Goal: Task Accomplishment & Management: Complete application form

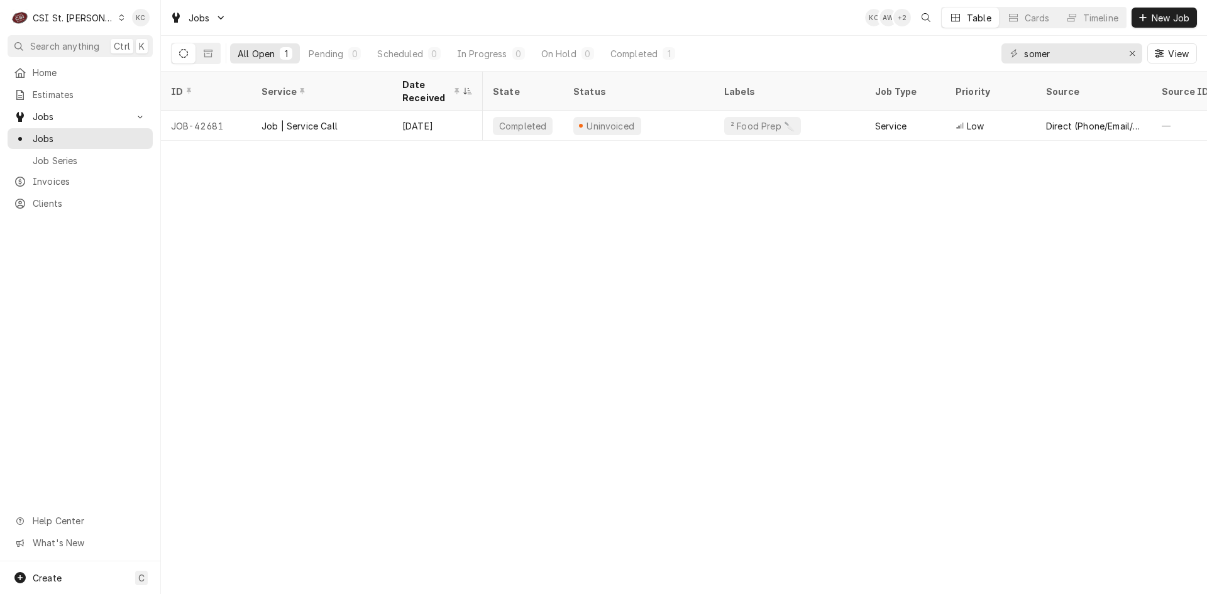
scroll to position [0, 10]
click at [1159, 20] on span "New Job" at bounding box center [1171, 17] width 43 height 13
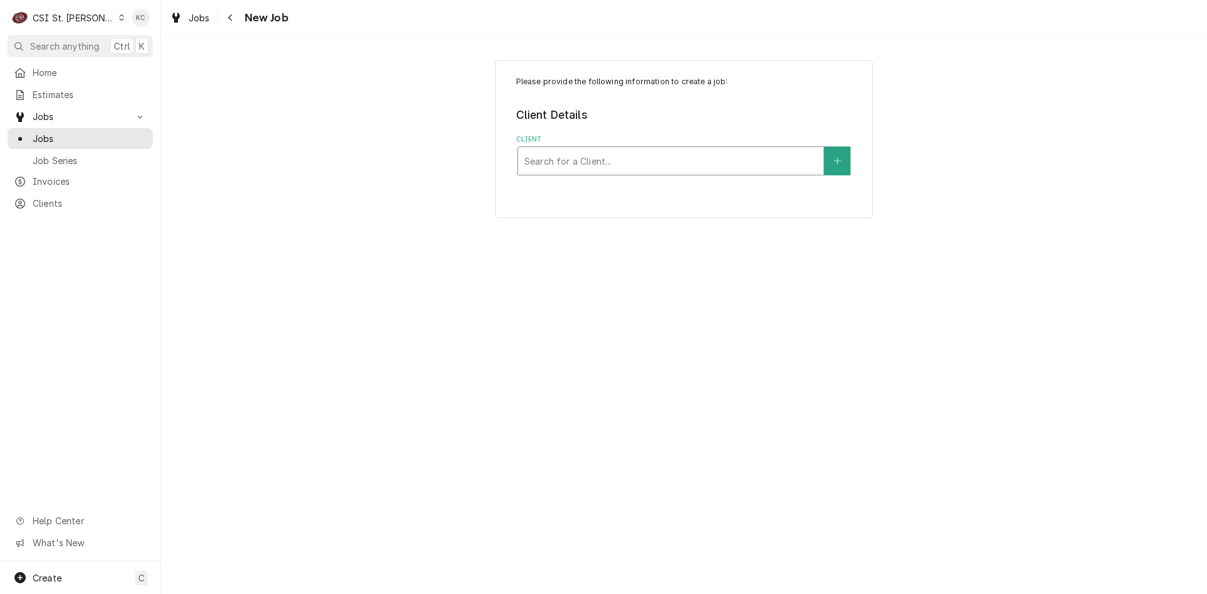
click at [630, 166] on div "Client" at bounding box center [670, 161] width 293 height 23
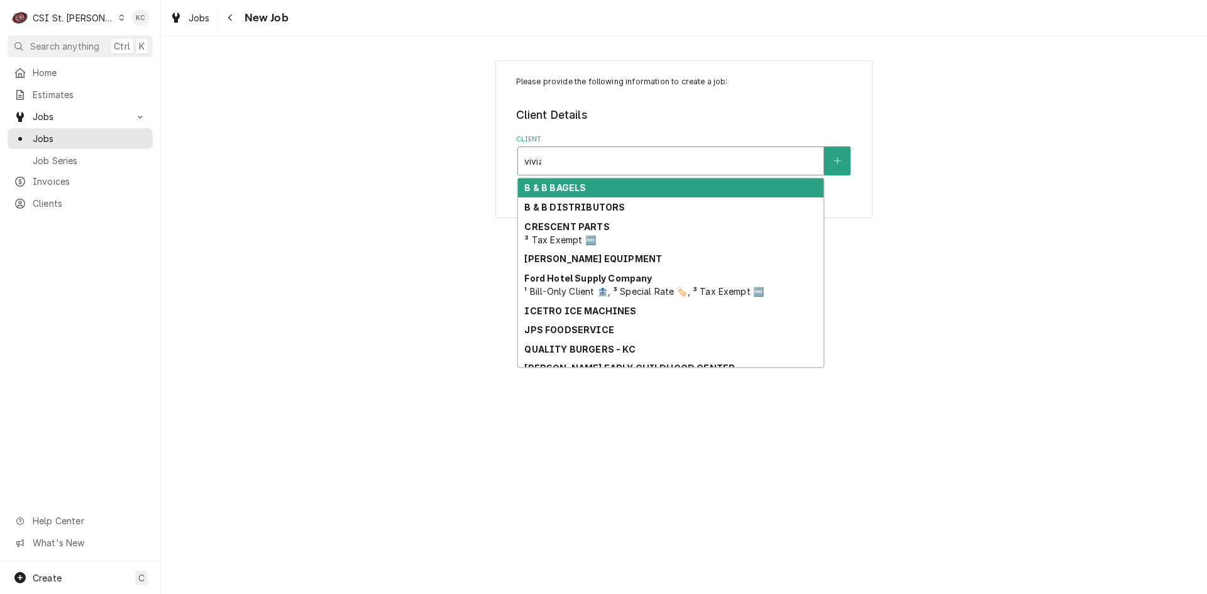
type input "[PERSON_NAME]"
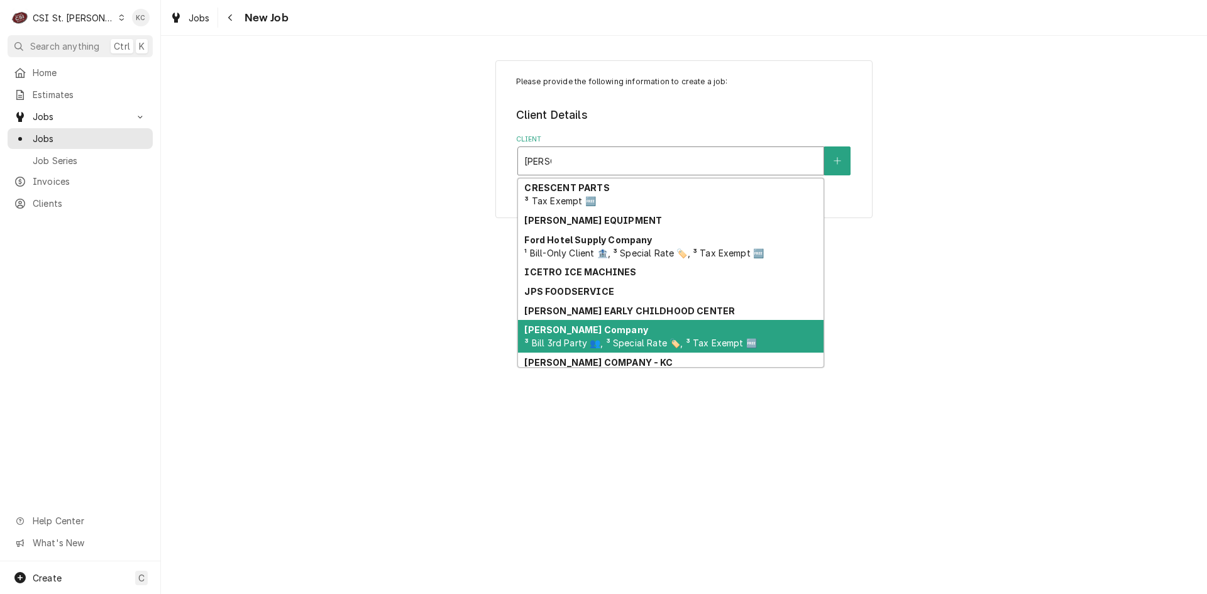
click at [581, 338] on span "³ Bill 3rd Party 👥, ³ Special Rate 🏷️, ³ Tax Exempt 🆓" at bounding box center [640, 343] width 232 height 11
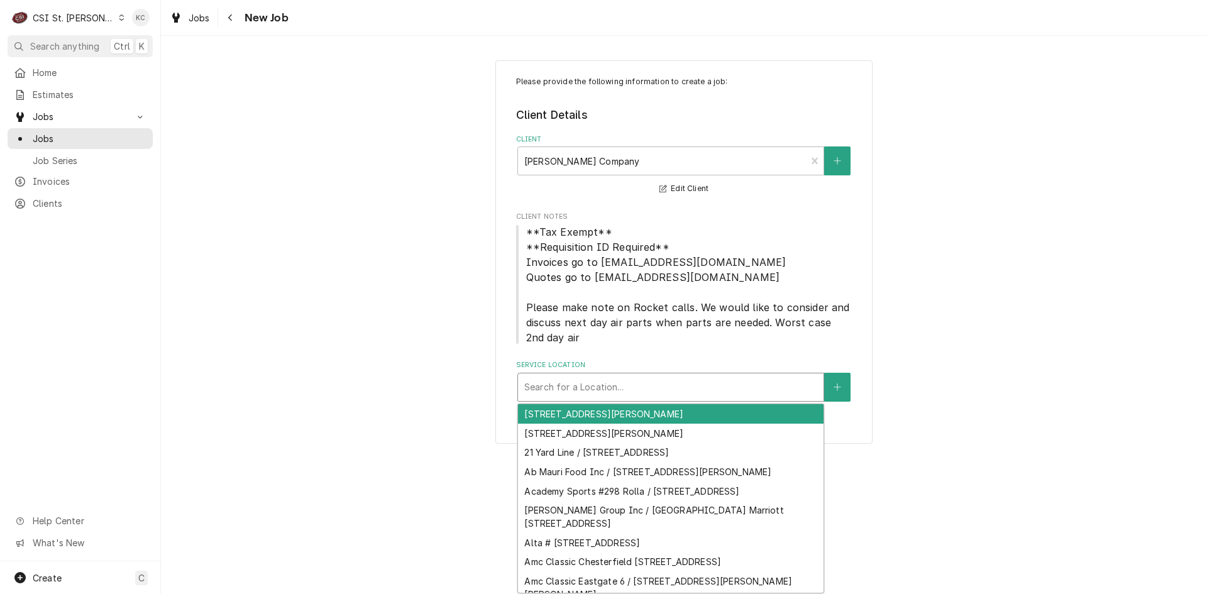
click at [593, 387] on div "Service Location" at bounding box center [670, 387] width 293 height 23
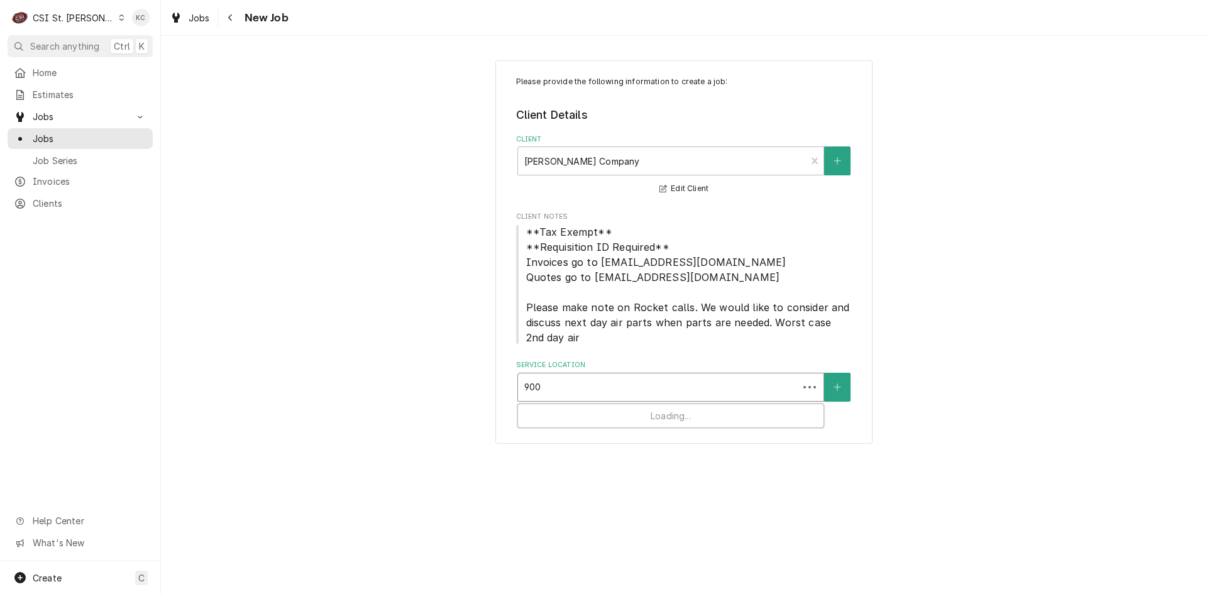
type input "900 e"
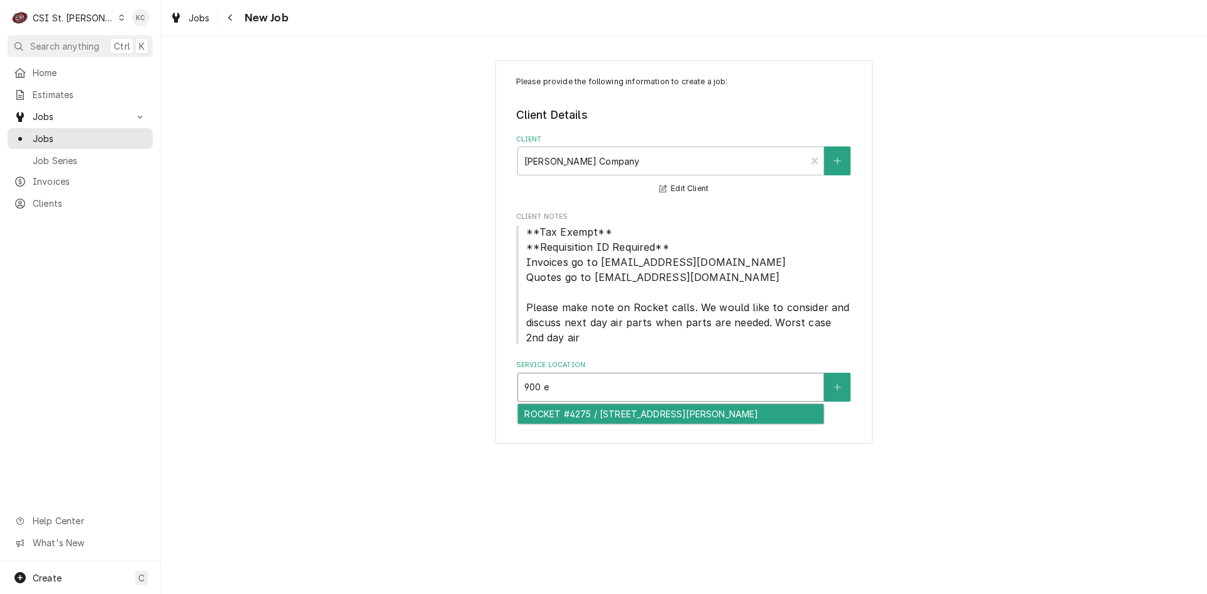
click at [623, 419] on div "ROCKET #4275 / 900 E Ferguson Ave, Wood River, IL 62095" at bounding box center [671, 413] width 306 height 19
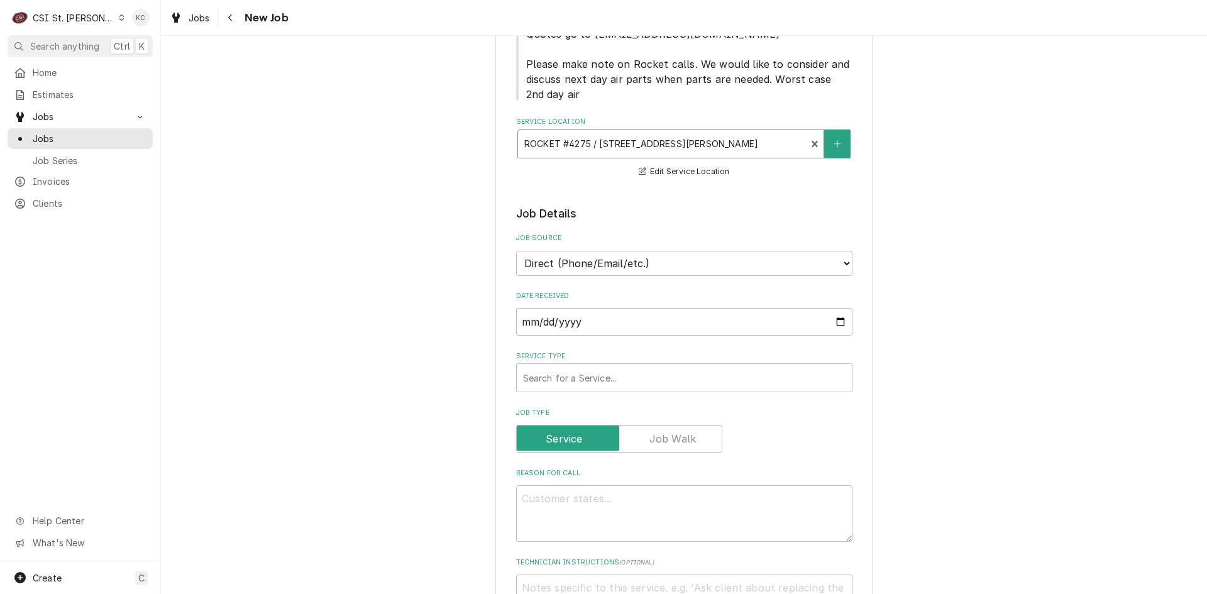
scroll to position [189, 0]
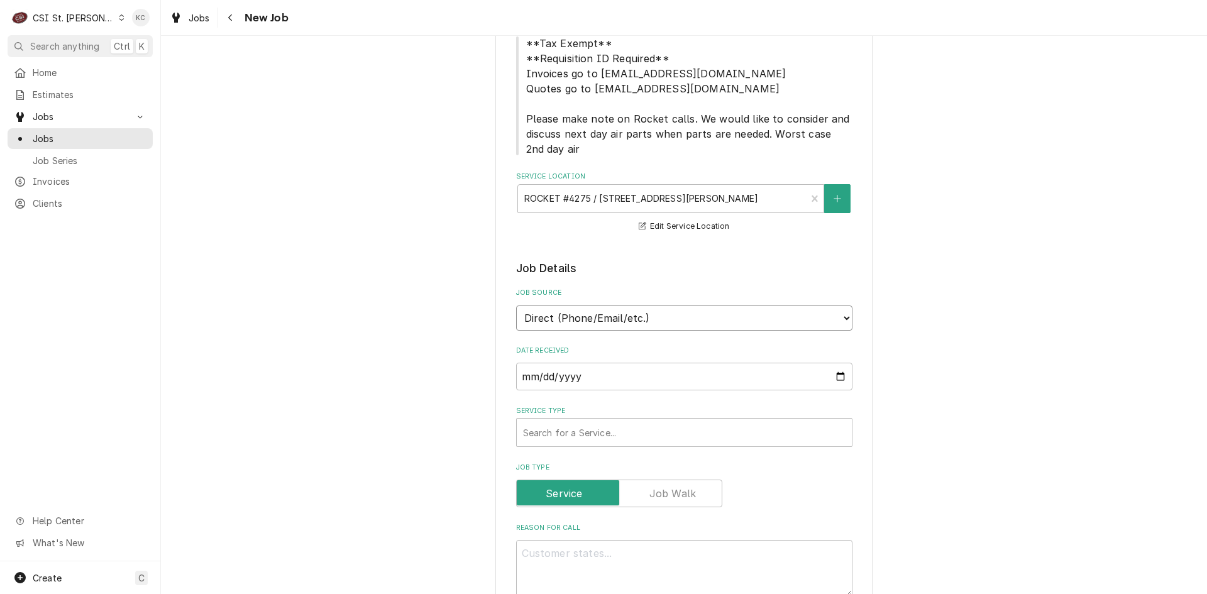
click at [674, 321] on select "Direct (Phone/Email/etc.) Service Channel Corrigo Ecotrak Other" at bounding box center [684, 318] width 336 height 25
select select "100"
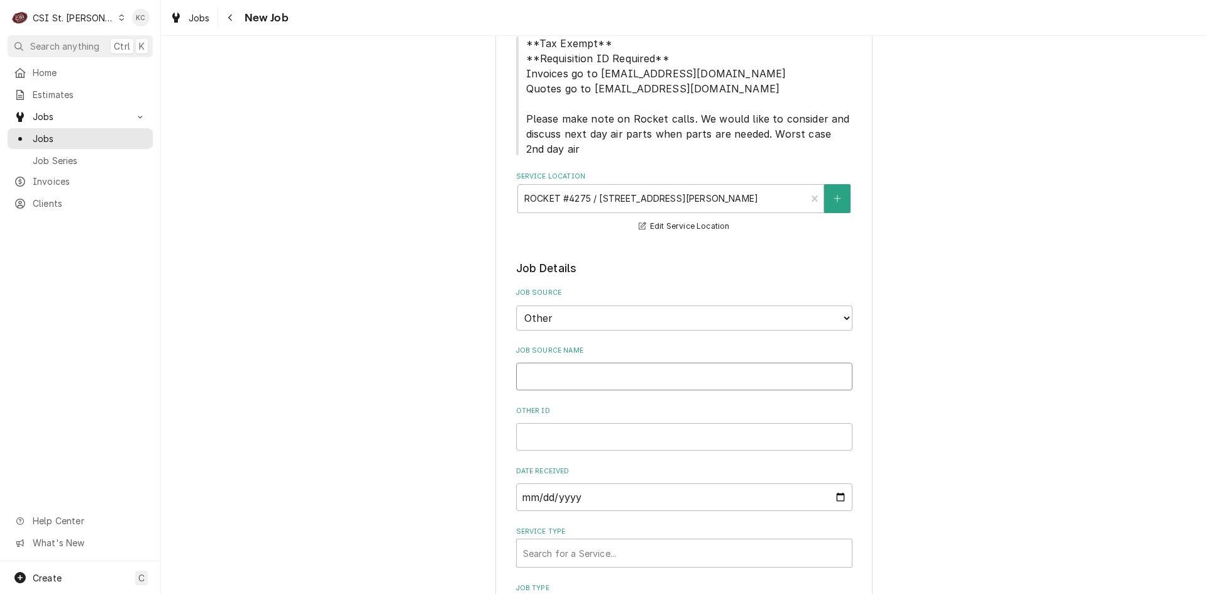
click at [653, 380] on input "Job Source Name" at bounding box center [684, 377] width 336 height 28
type textarea "x"
type input "V"
type textarea "x"
type input "Vi"
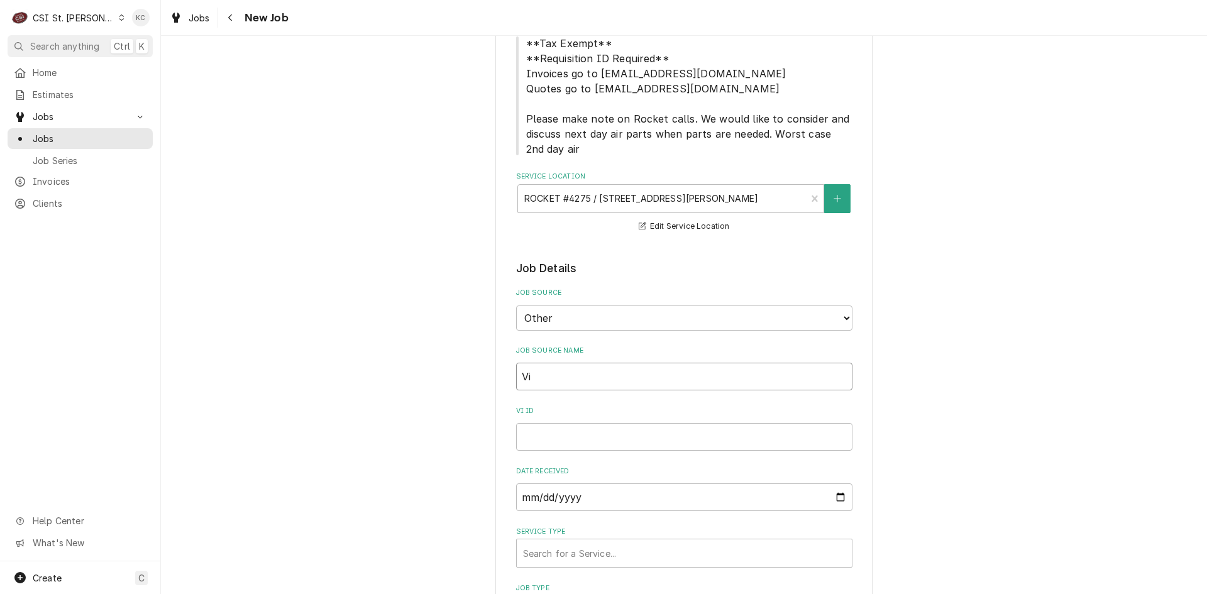
type textarea "x"
type input "Viv"
type textarea "x"
type input "Vivi"
type textarea "x"
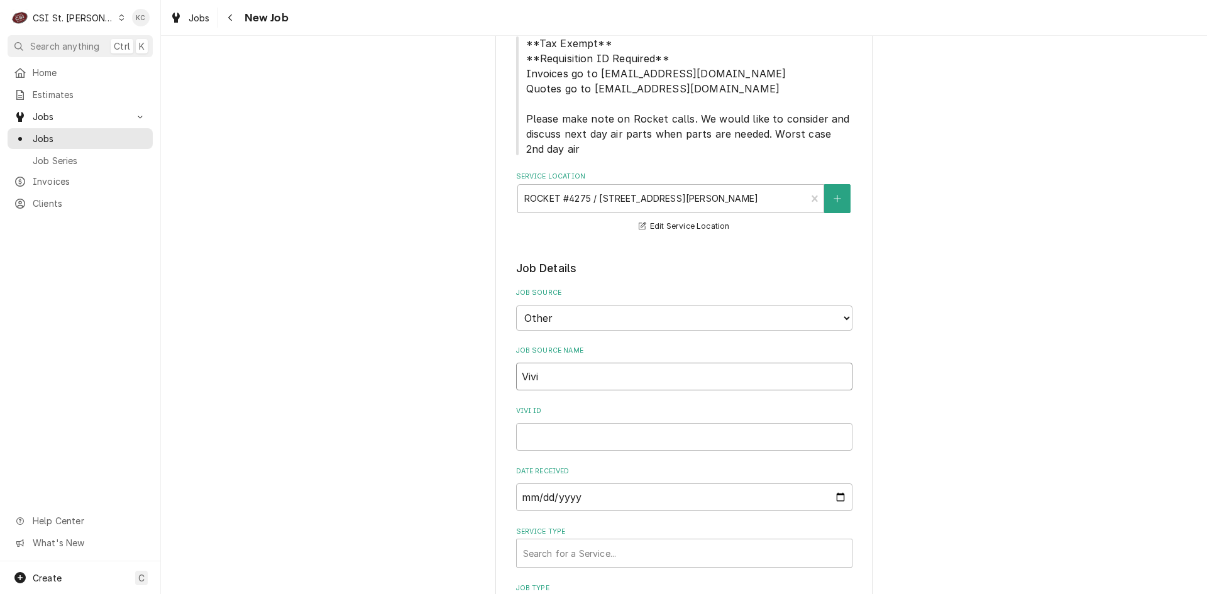
type input "Vivia"
type textarea "x"
type input "Vivian"
type textarea "x"
type input "Vivian"
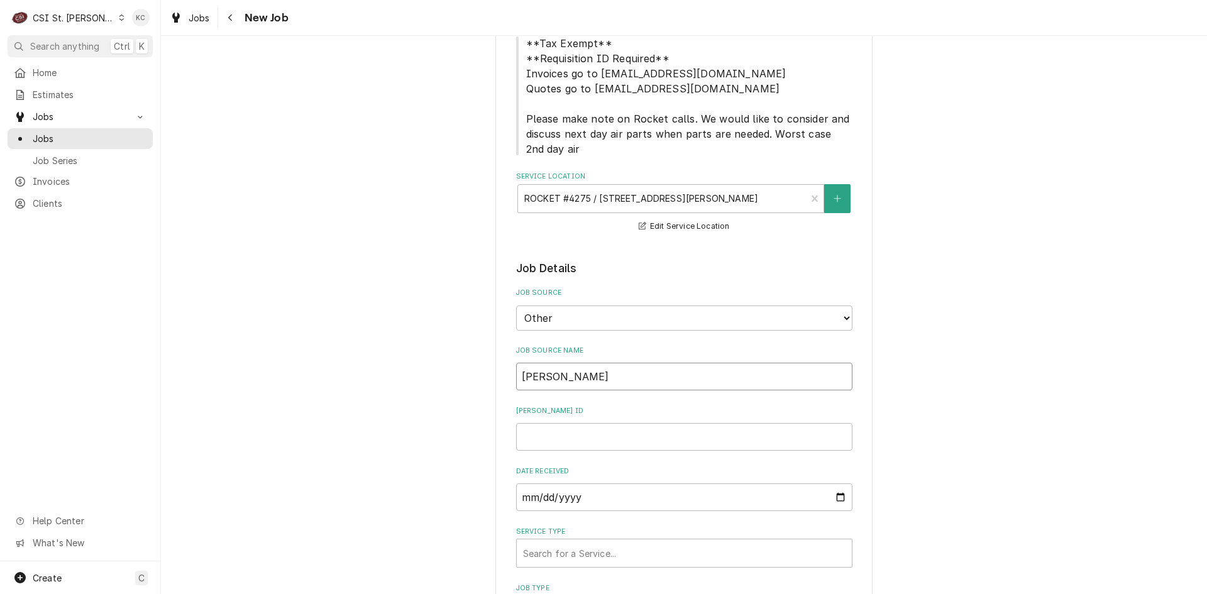
type textarea "x"
type input "Vivian e"
type textarea "x"
type input "Vivian em"
type textarea "x"
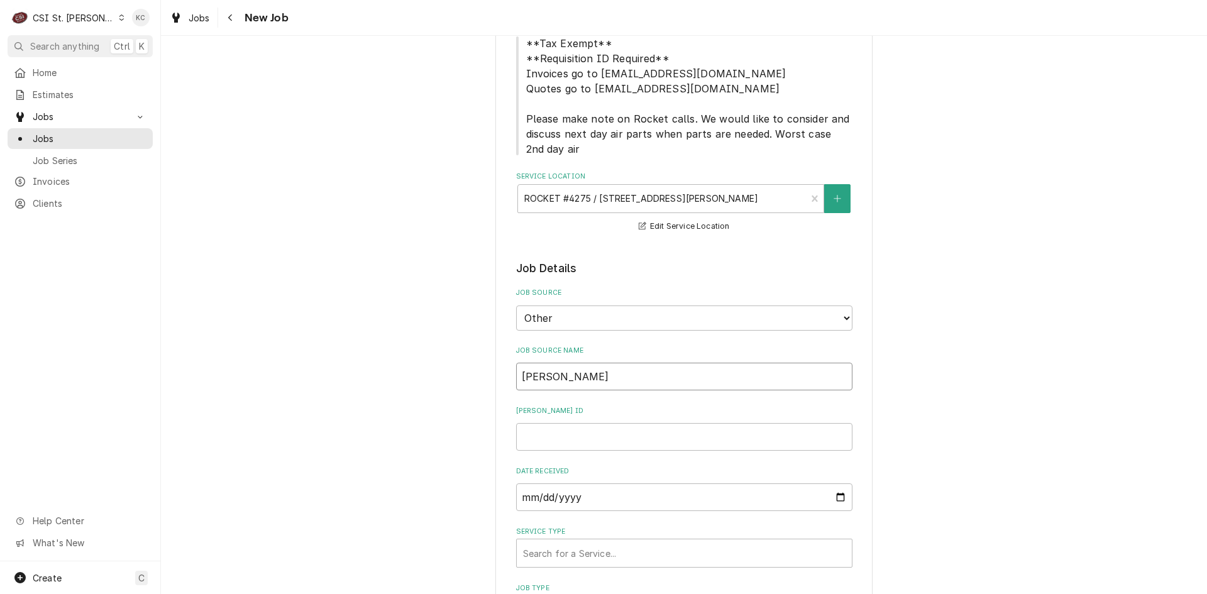
type input "Vivian ema"
type textarea "x"
type input "Vivian emai"
type textarea "x"
type input "[PERSON_NAME] email"
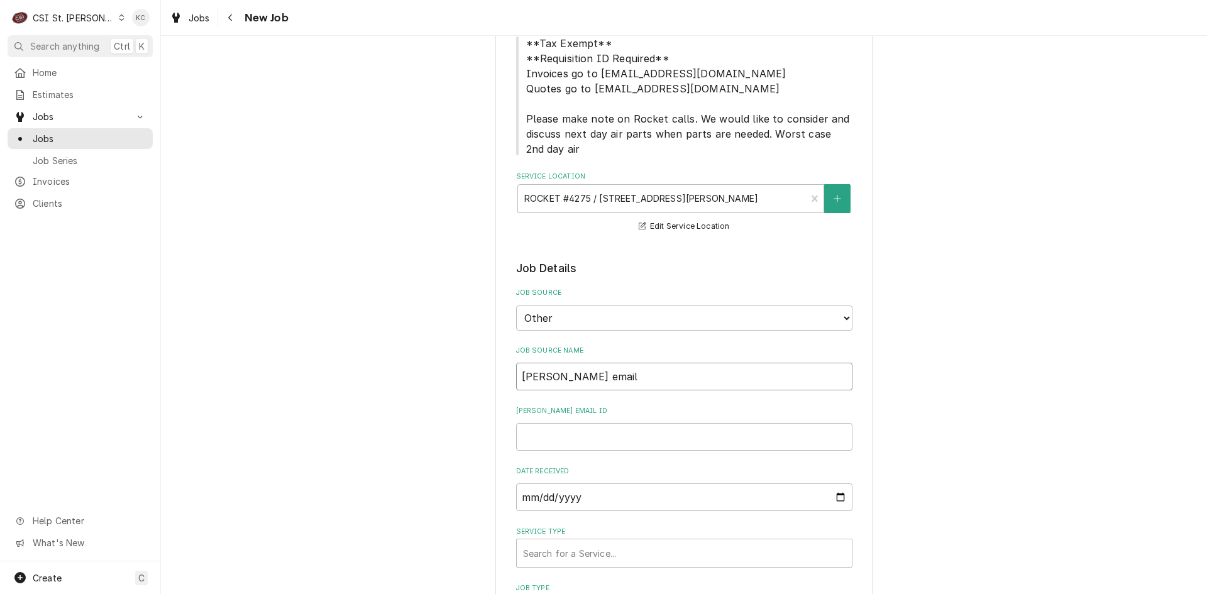
type textarea "x"
type input "[PERSON_NAME] email"
type textarea "x"
type input "4"
type textarea "x"
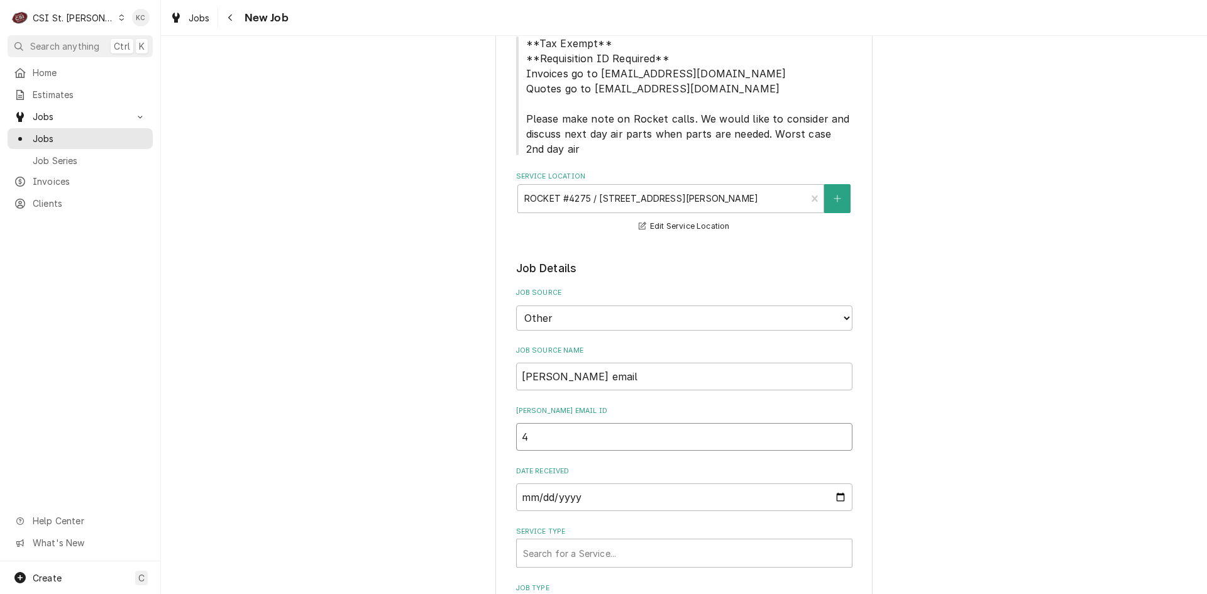
type input "44"
type textarea "x"
type input "449"
type textarea "x"
type input "4490"
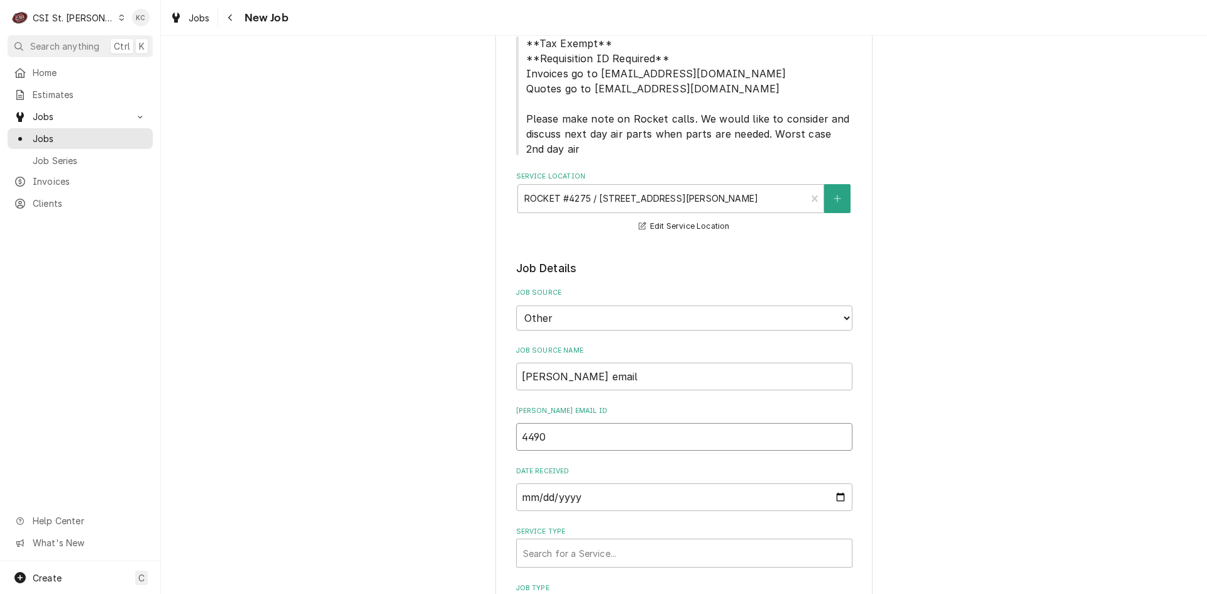
type textarea "x"
type input "44904"
type textarea "x"
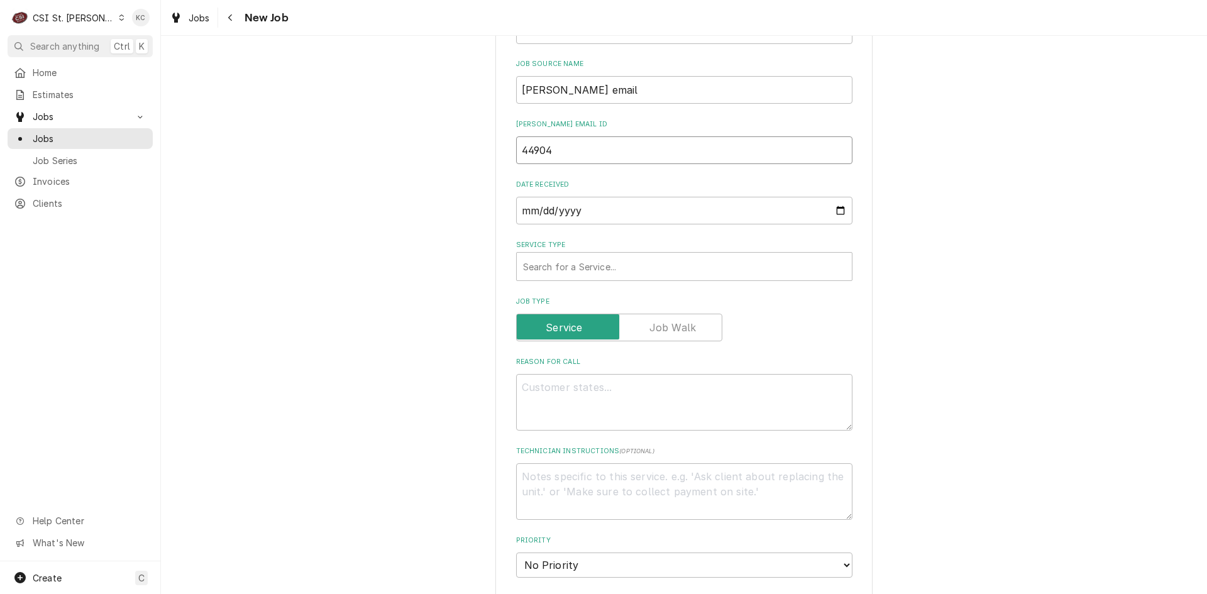
scroll to position [503, 0]
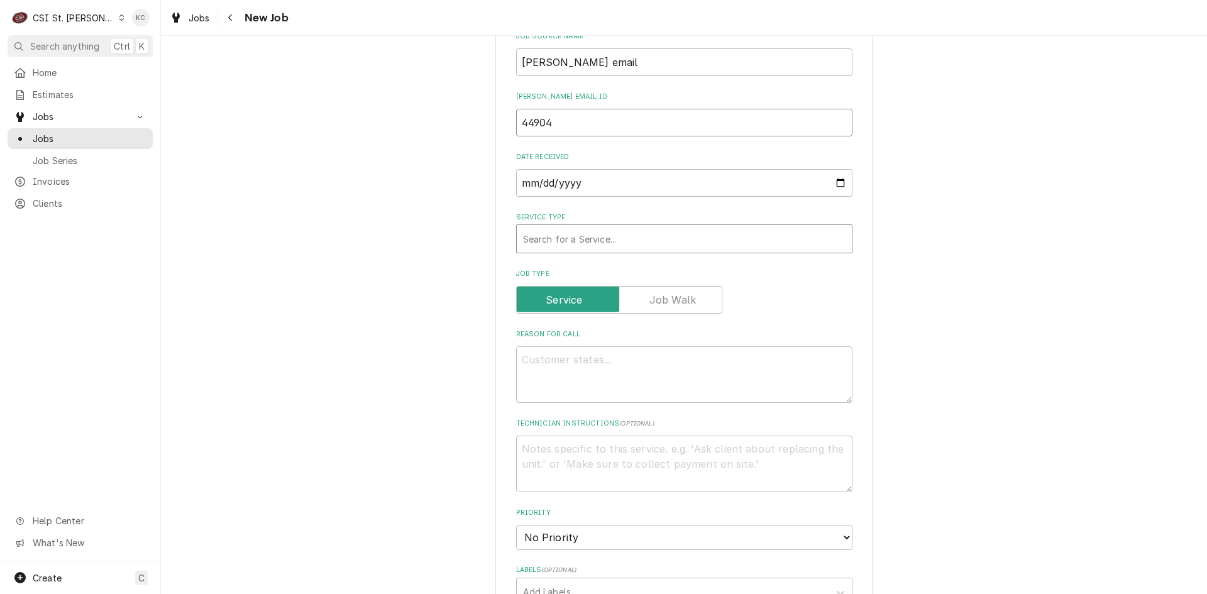
type input "44904"
click at [613, 240] on div "Service Type" at bounding box center [684, 239] width 323 height 23
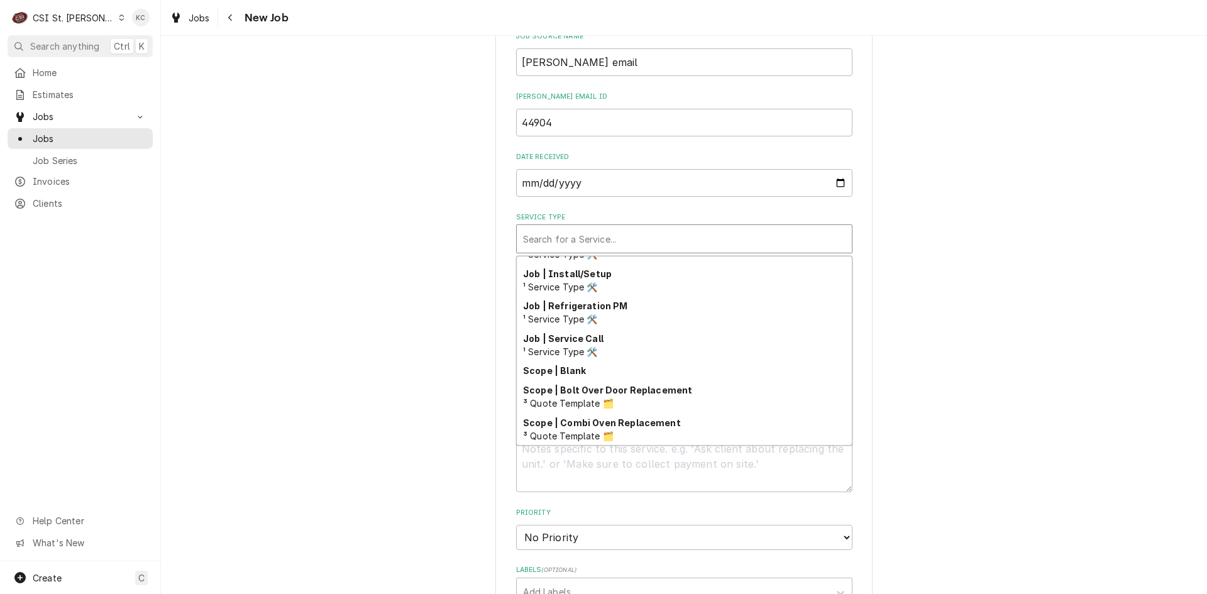
scroll to position [719, 0]
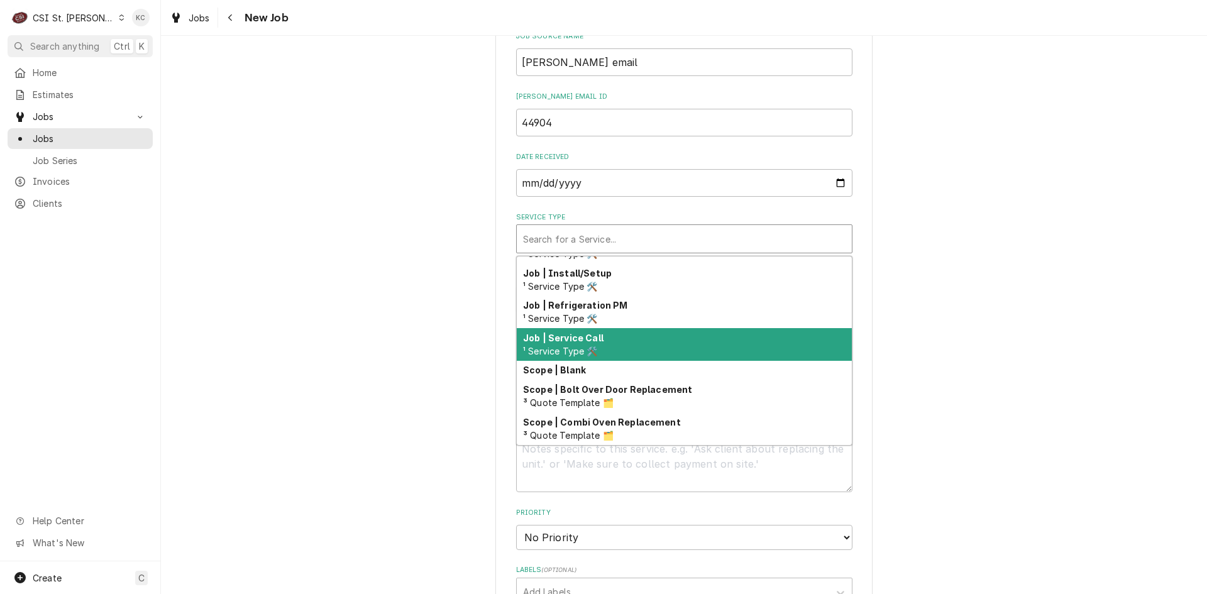
click at [640, 338] on div "Job | Service Call ¹ Service Type 🛠️" at bounding box center [684, 344] width 335 height 33
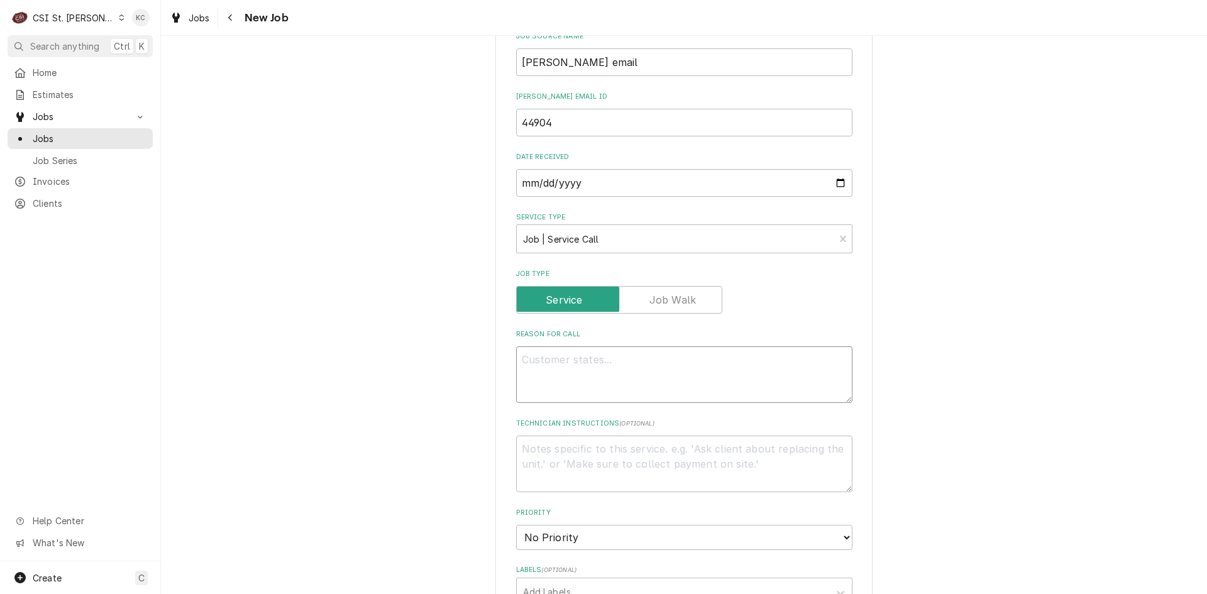
click at [609, 361] on textarea "Reason For Call" at bounding box center [684, 375] width 336 height 57
click at [725, 449] on textarea "Technician Instructions ( optional )" at bounding box center [684, 464] width 336 height 57
paste textarea "PLEASE HAVE TECH TEXT VIVIAN AT (314-756-3700 ) TO CHECK IN AND OUT OF THE CALL…"
type textarea "x"
type textarea "PLEASE HAVE TECH TEXT VIVIAN AT (314-756-3700 ) TO CHECK IN AND OUT OF THE CALL…"
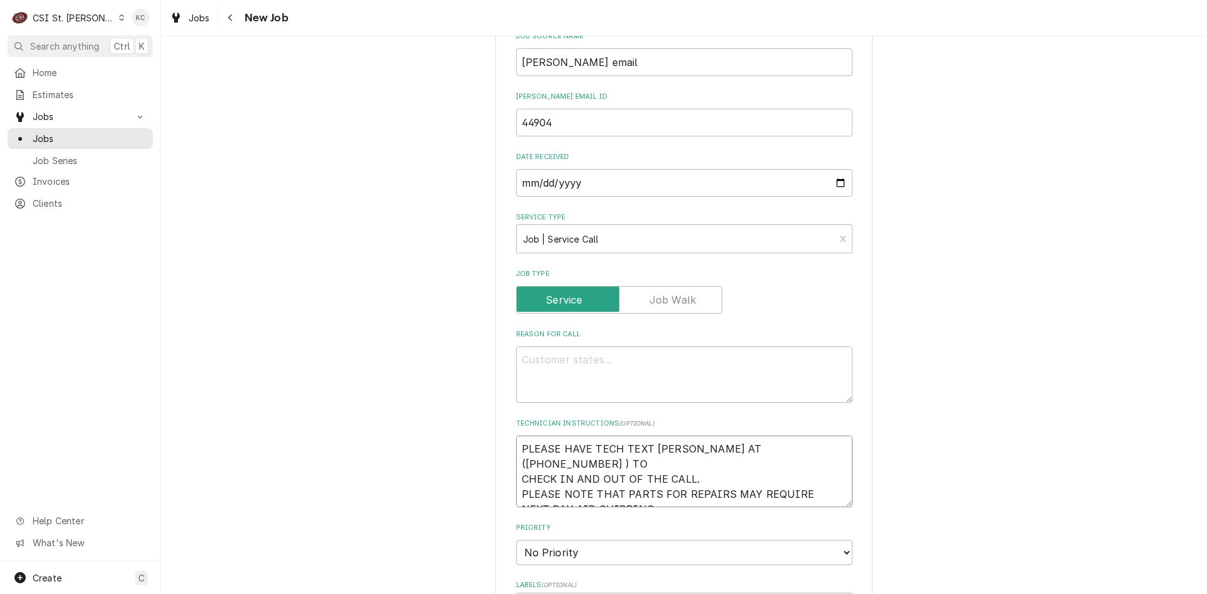
click at [516, 452] on textarea "PLEASE HAVE TECH TEXT VIVIAN AT (314-756-3700 ) TO CHECK IN AND OUT OF THE CALL…" at bounding box center [684, 472] width 336 height 72
type textarea "x"
type textarea "PLEASE HAVE TECH TEXT VIVIAN AT (314-756-3700 ) TO CHECK IN AND OUT OF THE CALL…"
type textarea "x"
type textarea "PLEASE HAVE TECH TEXT VIVIAN AT (314-756-3700 ) TO CHECK IN AND OUT OF THE CALL…"
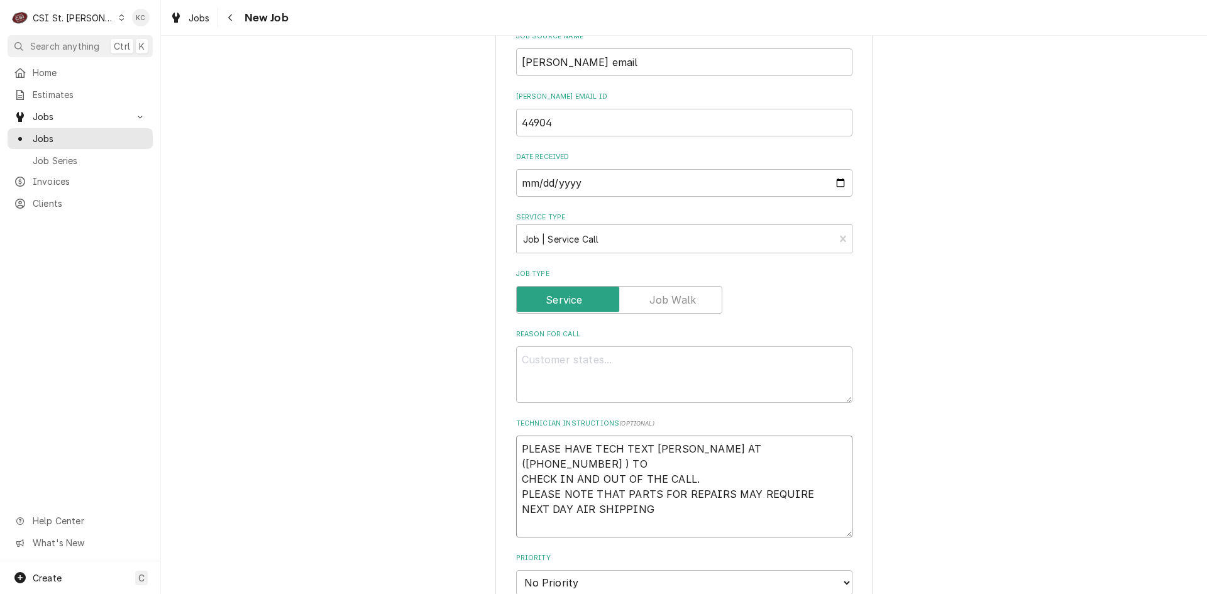
type textarea "x"
type textarea "N PLEASE HAVE TECH TEXT VIVIAN AT (314-756-3700 ) TO CHECK IN AND OUT OF THE CA…"
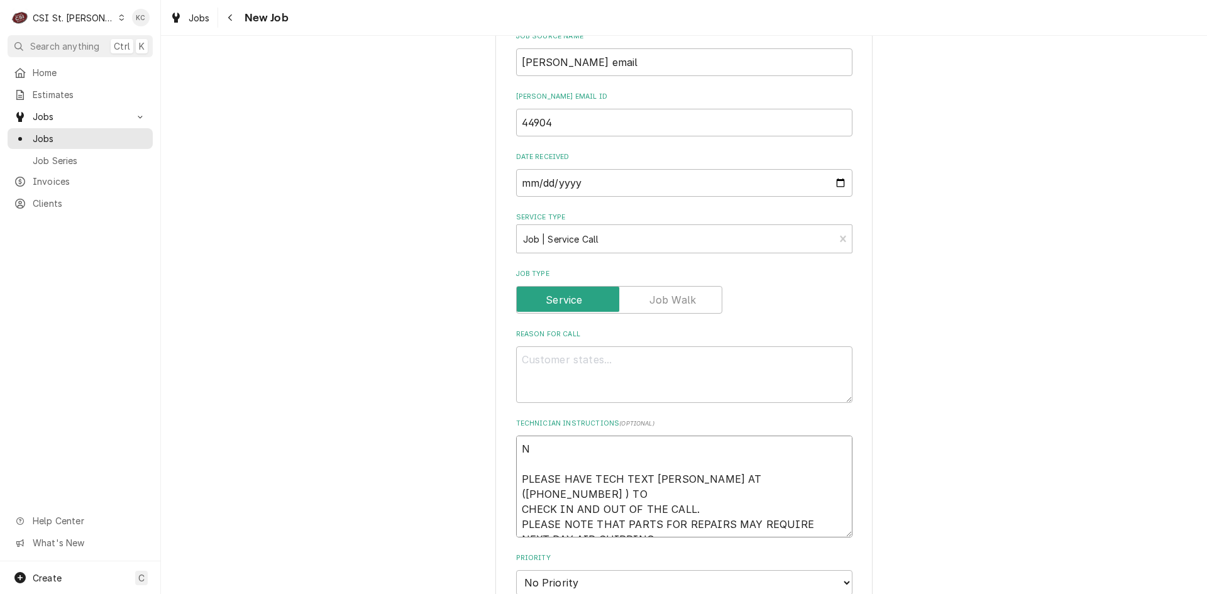
type textarea "x"
type textarea "NTE PLEASE HAVE TECH TEXT VIVIAN AT (314-756-3700 ) TO CHECK IN AND OUT OF THE …"
type textarea "x"
type textarea "NTE PLEASE HAVE TECH TEXT VIVIAN AT (314-756-3700 ) TO CHECK IN AND OUT OF THE …"
type textarea "x"
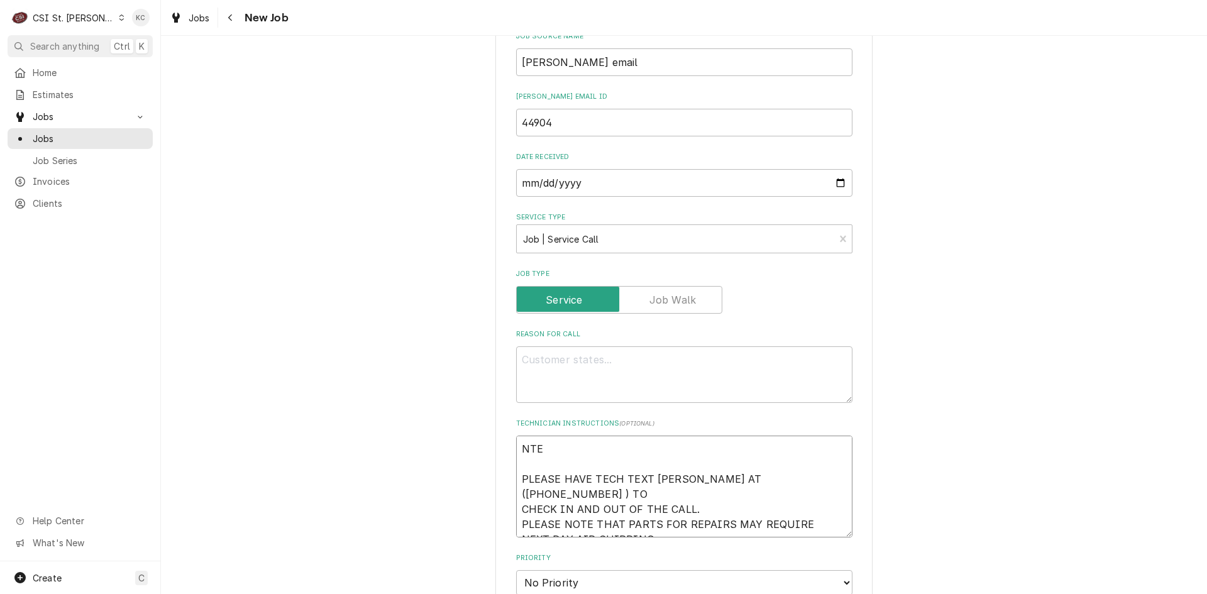
type textarea "NTE $ PLEASE HAVE TECH TEXT VIVIAN AT (314-756-3700 ) TO CHECK IN AND OUT OF TH…"
type textarea "x"
type textarea "NTE $6 PLEASE HAVE TECH TEXT VIVIAN AT (314-756-3700 ) TO CHECK IN AND OUT OF T…"
type textarea "x"
type textarea "NTE $60 PLEASE HAVE TECH TEXT VIVIAN AT (314-756-3700 ) TO CHECK IN AND OUT OF …"
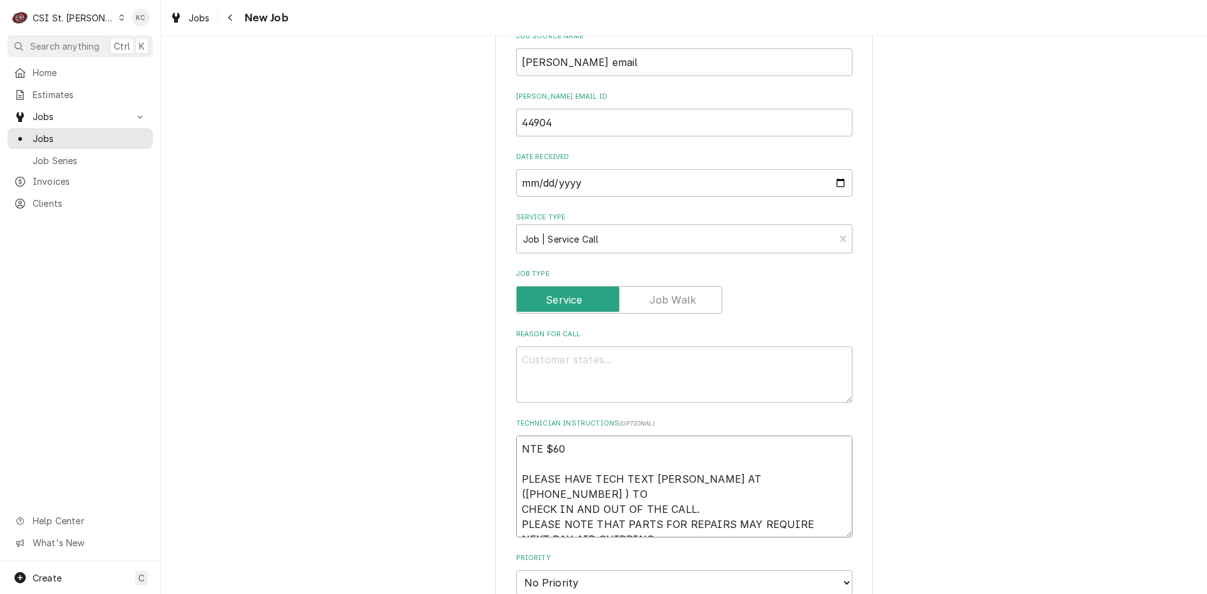
type textarea "x"
type textarea "NTE $600 PLEASE HAVE TECH TEXT VIVIAN AT (314-756-3700 ) TO CHECK IN AND OUT OF…"
type textarea "x"
type textarea "NTE $600 PLEASE HAVE TECH TEXT VIVIAN AT (314-756-3700 ) TO CHECK IN AND OUT OF…"
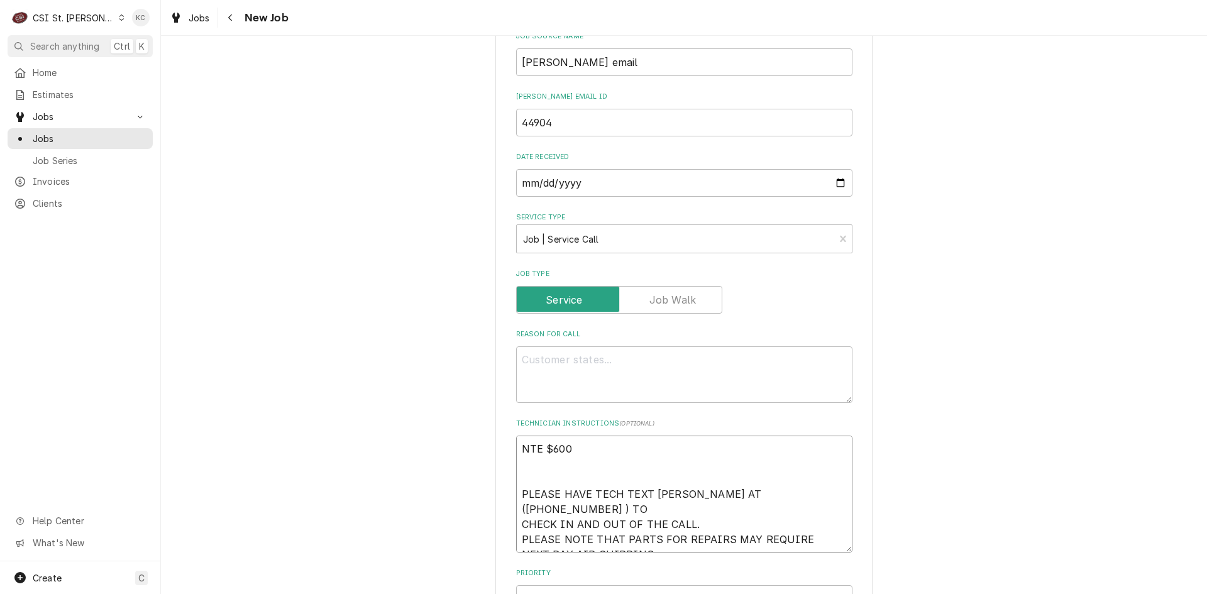
type textarea "x"
type textarea "NTE $600 PLEASE HAVE TECH TEXT VIVIAN AT (314-756-3700 ) TO CHECK IN AND OUT OF…"
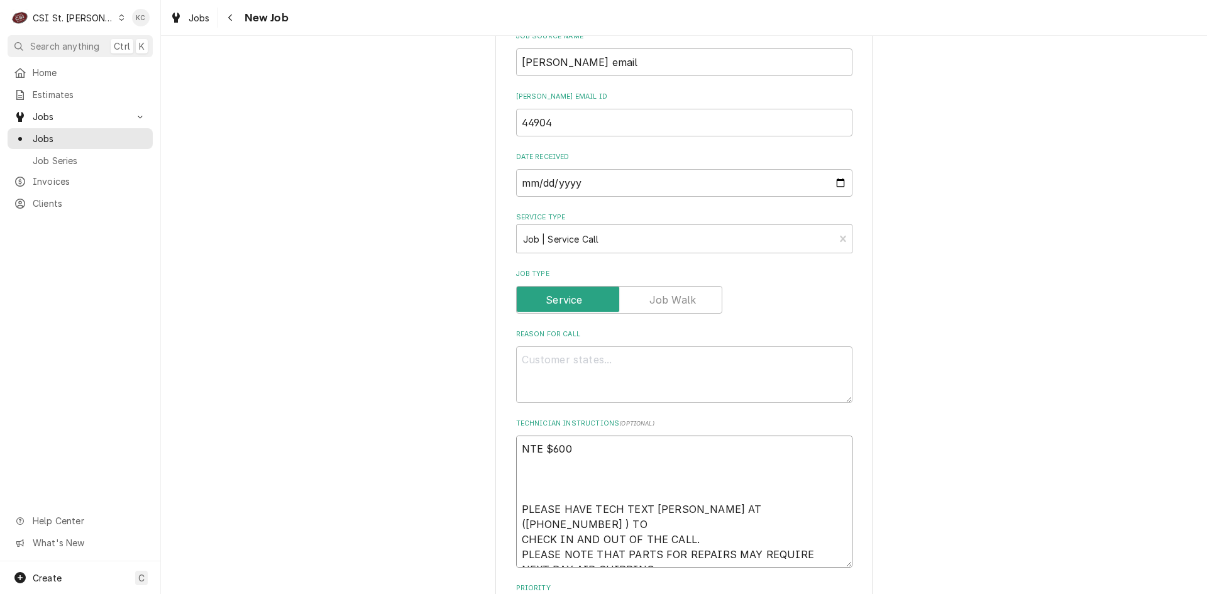
type textarea "x"
type textarea "NTE $600 S PLEASE HAVE TECH TEXT VIVIAN AT (314-756-3700 ) TO CHECK IN AND OUT …"
type textarea "x"
type textarea "NTE $600 St PLEASE HAVE TECH TEXT VIVIAN AT (314-756-3700 ) TO CHECK IN AND OUT…"
type textarea "x"
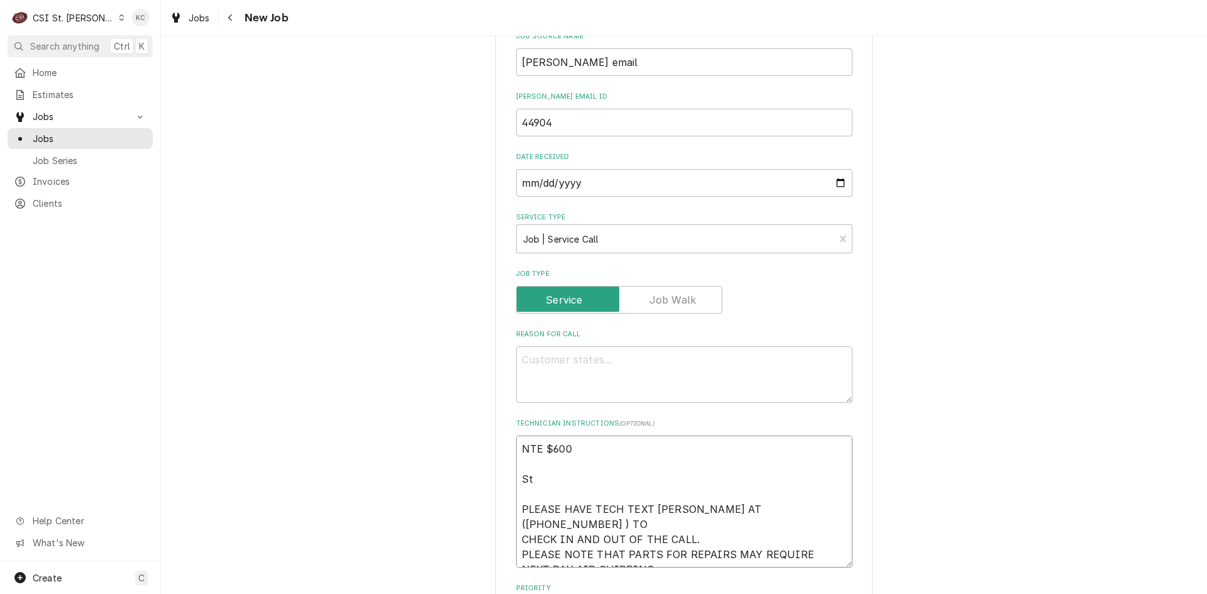
type textarea "NTE $600 Sto PLEASE HAVE TECH TEXT VIVIAN AT (314-756-3700 ) TO CHECK IN AND OU…"
type textarea "x"
type textarea "NTE $600 Stor PLEASE HAVE TECH TEXT VIVIAN AT (314-756-3700 ) TO CHECK IN AND O…"
type textarea "x"
type textarea "NTE $600 Store PLEASE HAVE TECH TEXT VIVIAN AT (314-756-3700 ) TO CHECK IN AND …"
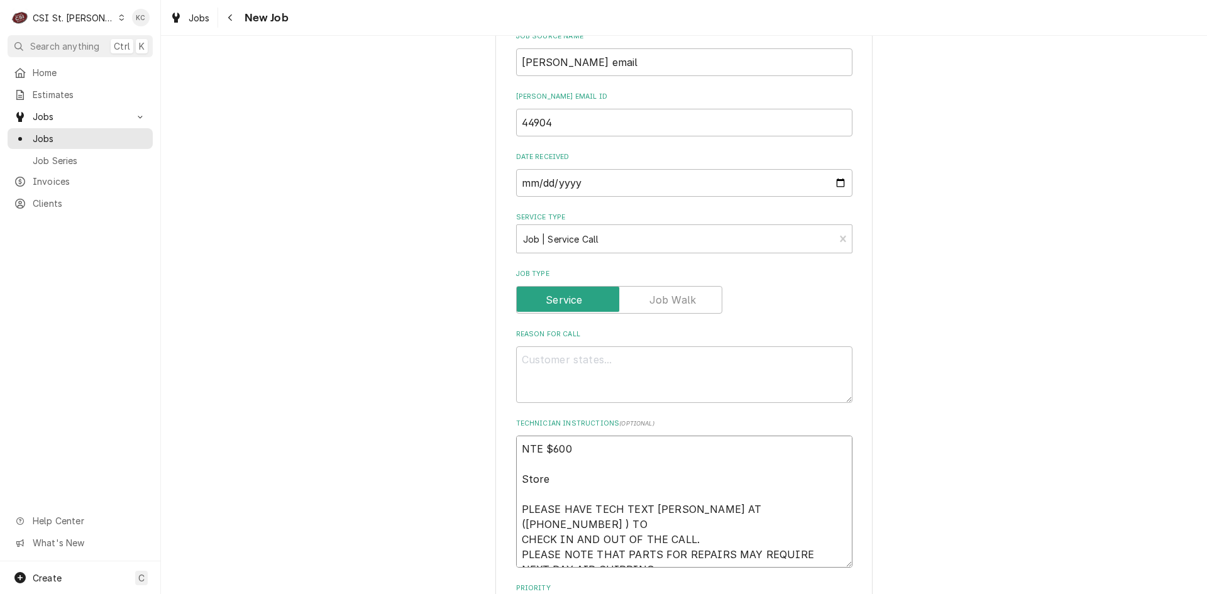
type textarea "x"
type textarea "NTE $600 Store PLEASE HAVE TECH TEXT VIVIAN AT (314-756-3700 ) TO CHECK IN AND …"
type textarea "x"
type textarea "NTE $600 Store - PLEASE HAVE TECH TEXT VIVIAN AT (314-756-3700 ) TO CHECK IN AN…"
type textarea "x"
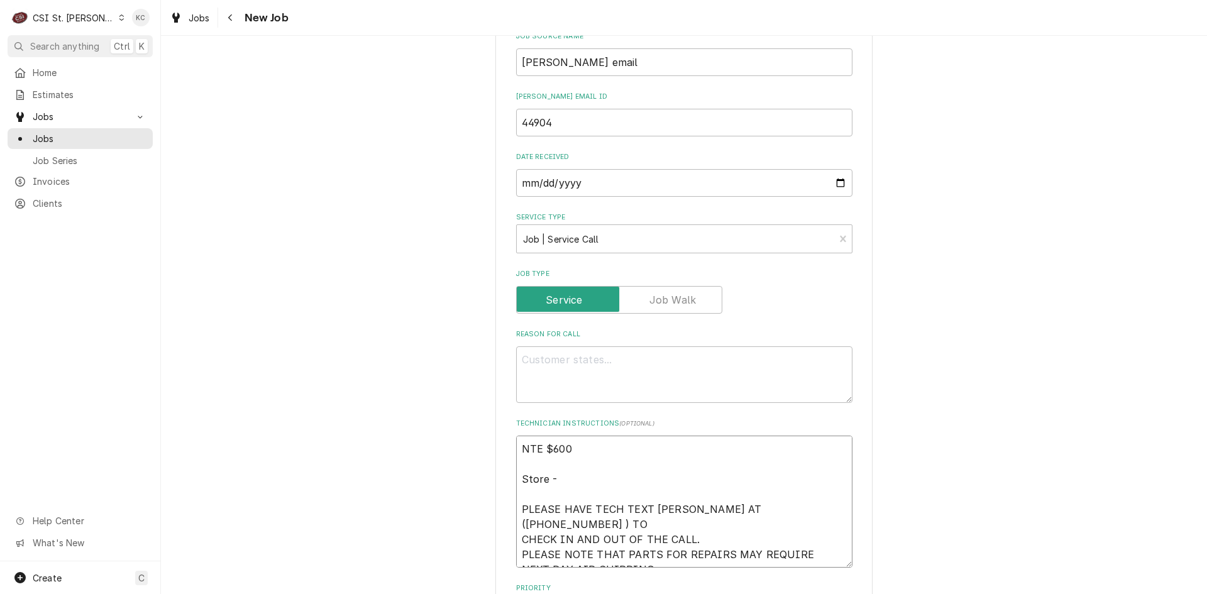
type textarea "NTE $600 Store - PLEASE HAVE TECH TEXT VIVIAN AT (314-756-3700 ) TO CHECK IN AN…"
type textarea "x"
type textarea "NTE $600 Store - 2 PLEASE HAVE TECH TEXT VIVIAN AT (314-756-3700 ) TO CHECK IN …"
type textarea "x"
type textarea "NTE $600 Store - 21 PLEASE HAVE TECH TEXT VIVIAN AT (314-756-3700 ) TO CHECK IN…"
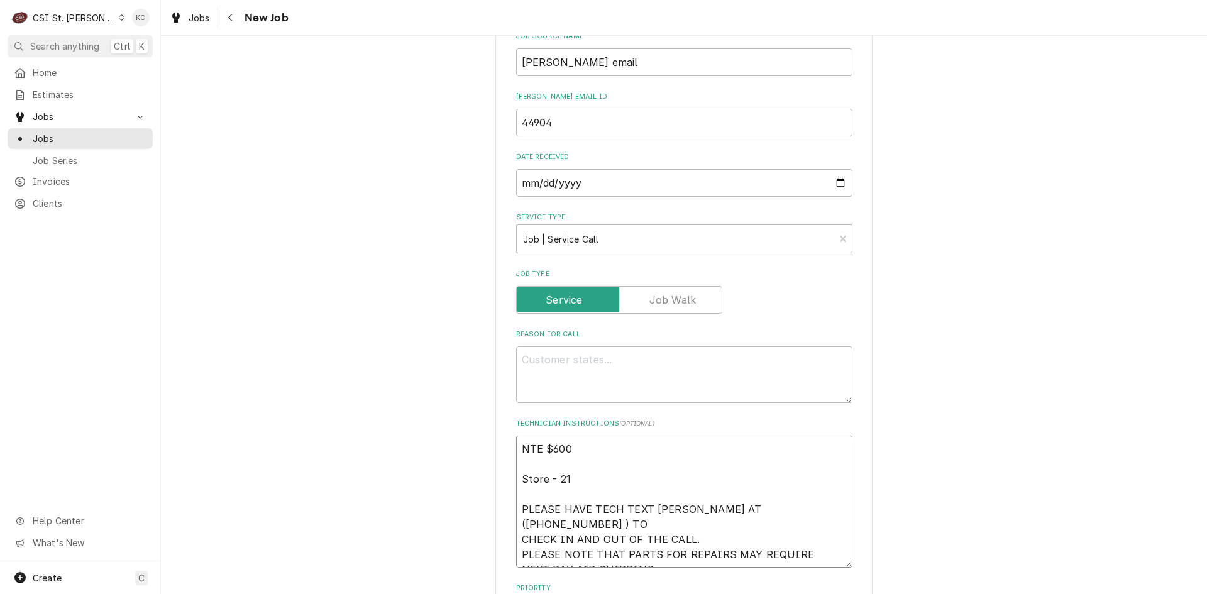
type textarea "x"
type textarea "NTE $600 Store - 217 PLEASE HAVE TECH TEXT VIVIAN AT (314-756-3700 ) TO CHECK I…"
type textarea "x"
type textarea "NTE $600 Store - 217 PLEASE HAVE TECH TEXT VIVIAN AT (314-756-3700 ) TO CHECK I…"
type textarea "x"
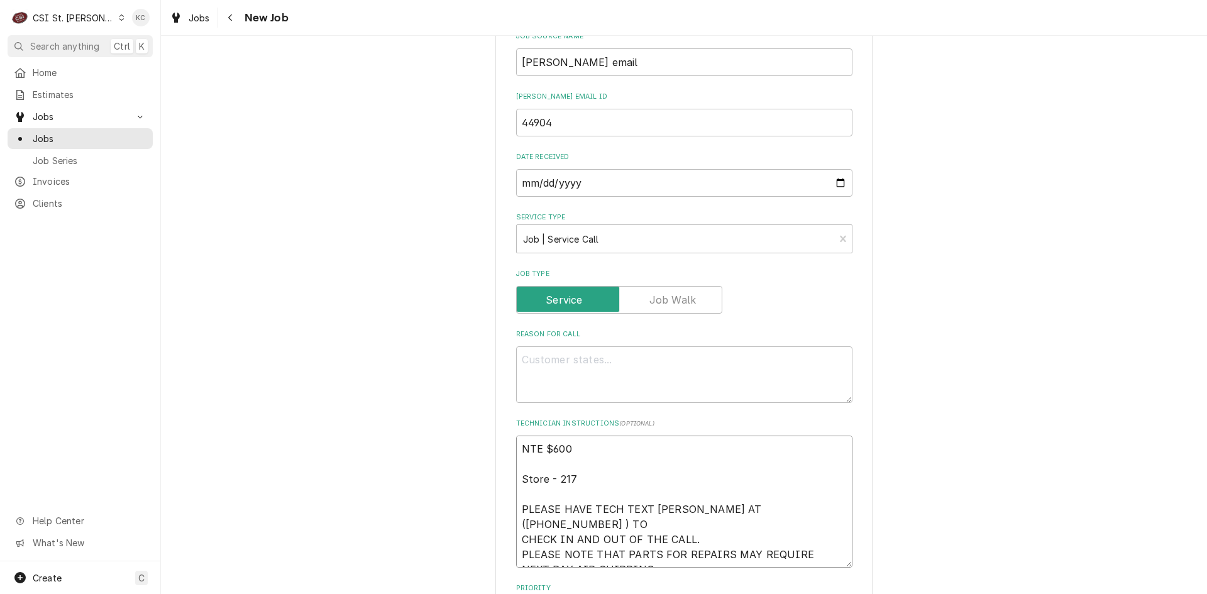
type textarea "NTE $600 Store - 217 4 PLEASE HAVE TECH TEXT VIVIAN AT (314-756-3700 ) TO CHECK…"
type textarea "x"
type textarea "NTE $600 Store - 217 49 PLEASE HAVE TECH TEXT VIVIAN AT (314-756-3700 ) TO CHEC…"
type textarea "x"
type textarea "NTE $600 Store - 217 492 PLEASE HAVE TECH TEXT VIVIAN AT (314-756-3700 ) TO CHE…"
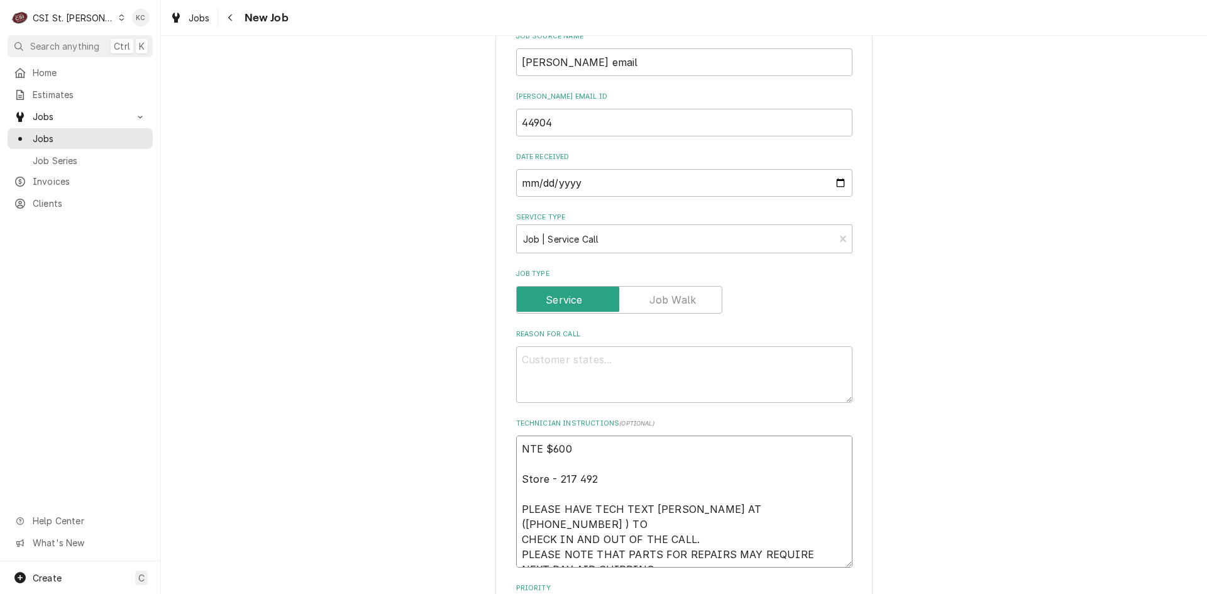
type textarea "x"
type textarea "NTE $600 Store - 217 492- PLEASE HAVE TECH TEXT VIVIAN AT (314-756-3700 ) TO CH…"
type textarea "x"
type textarea "NTE $600 Store - 217 492-0 PLEASE HAVE TECH TEXT VIVIAN AT (314-756-3700 ) TO C…"
type textarea "x"
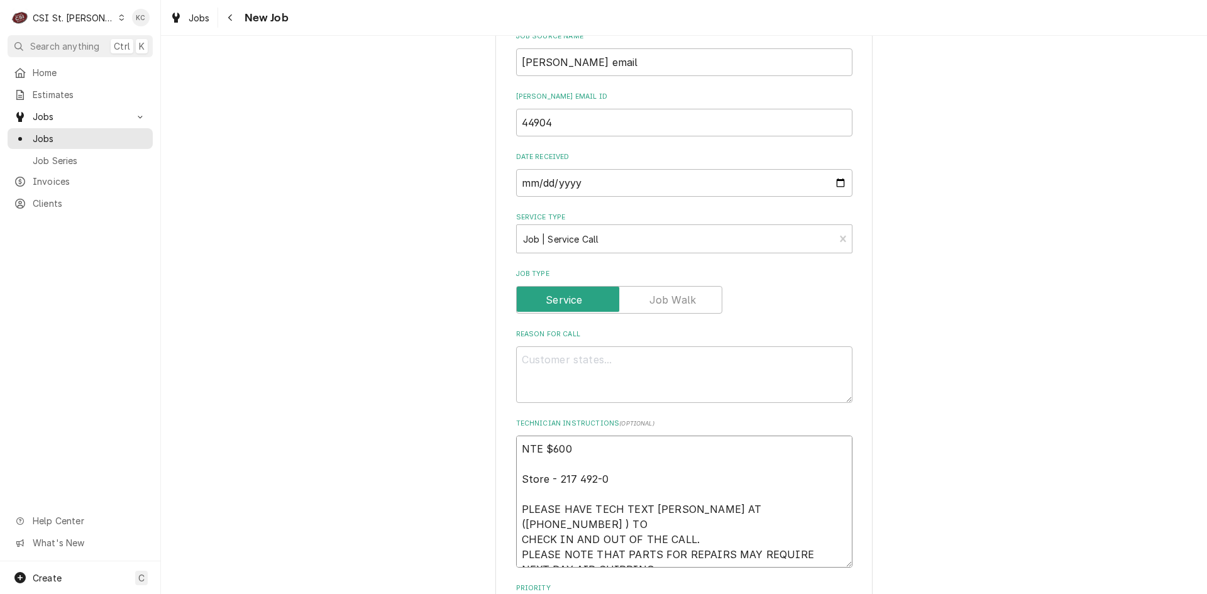
type textarea "NTE $600 Store - 217 492-07 PLEASE HAVE TECH TEXT VIVIAN AT (314-756-3700 ) TO …"
type textarea "x"
type textarea "NTE $600 Store - 217 492-076 PLEASE HAVE TECH TEXT VIVIAN AT (314-756-3700 ) TO…"
type textarea "x"
type textarea "NTE $600 Store - 217 492-0769 PLEASE HAVE TECH TEXT VIVIAN AT (314-756-3700 ) T…"
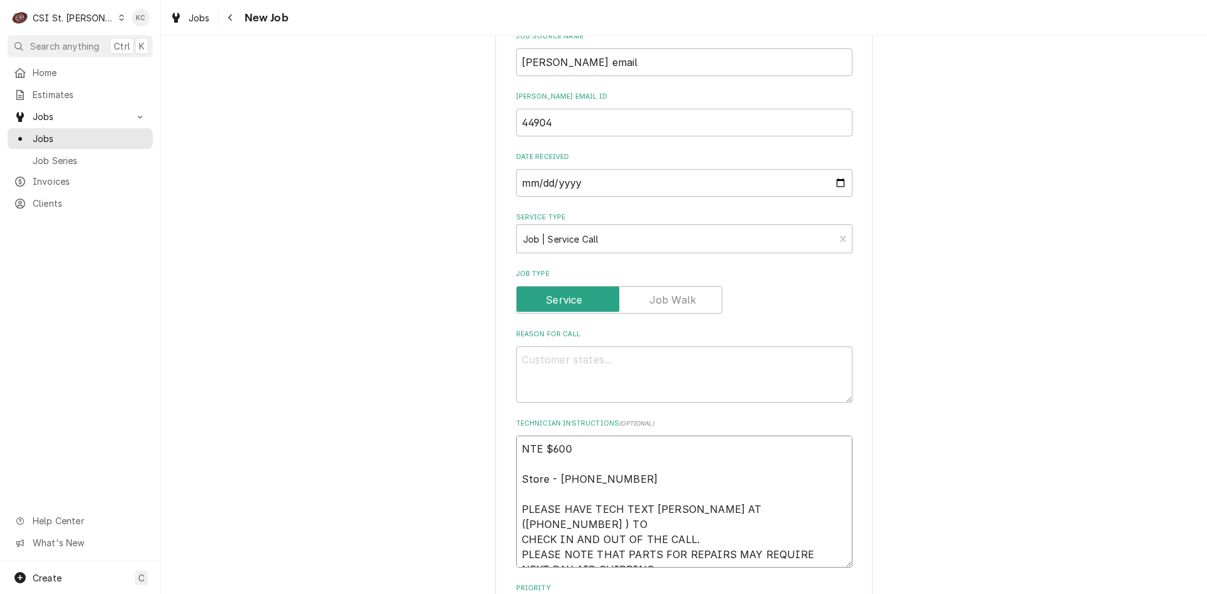
type textarea "x"
type textarea "NTE $600 Store - 217 492-0769 PLEASE HAVE TECH TEXT VIVIAN AT (314-756-3700 ) T…"
paste textarea "DIET COKE IS NOT WORKING"
type textarea "x"
type textarea "DIET COKE IS NOT WORKING"
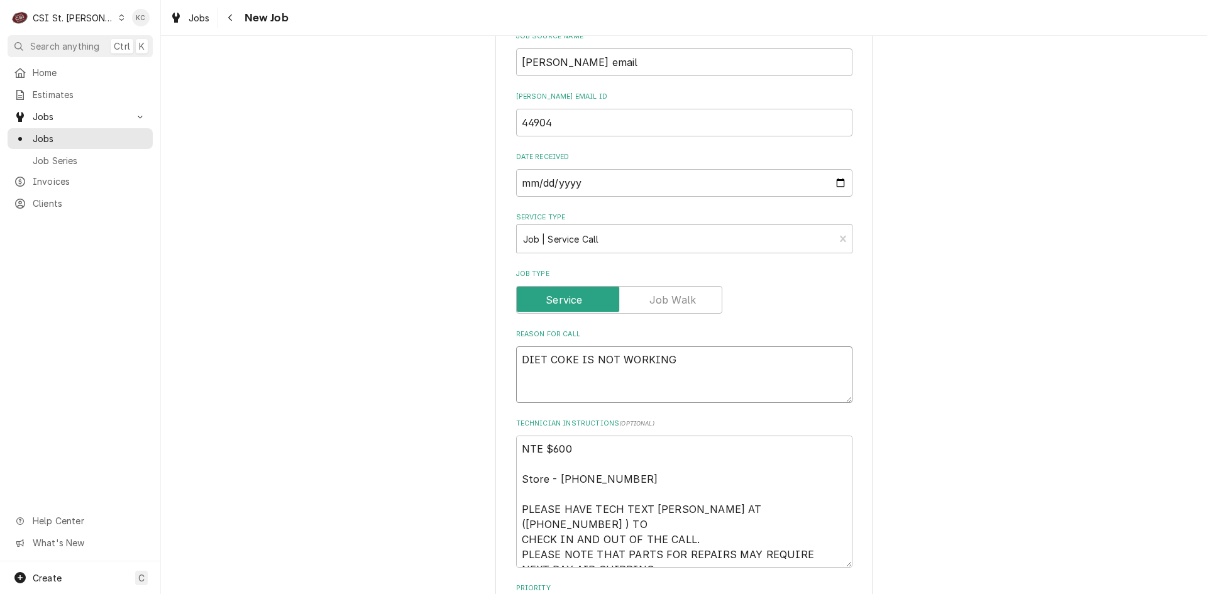
type textarea "x"
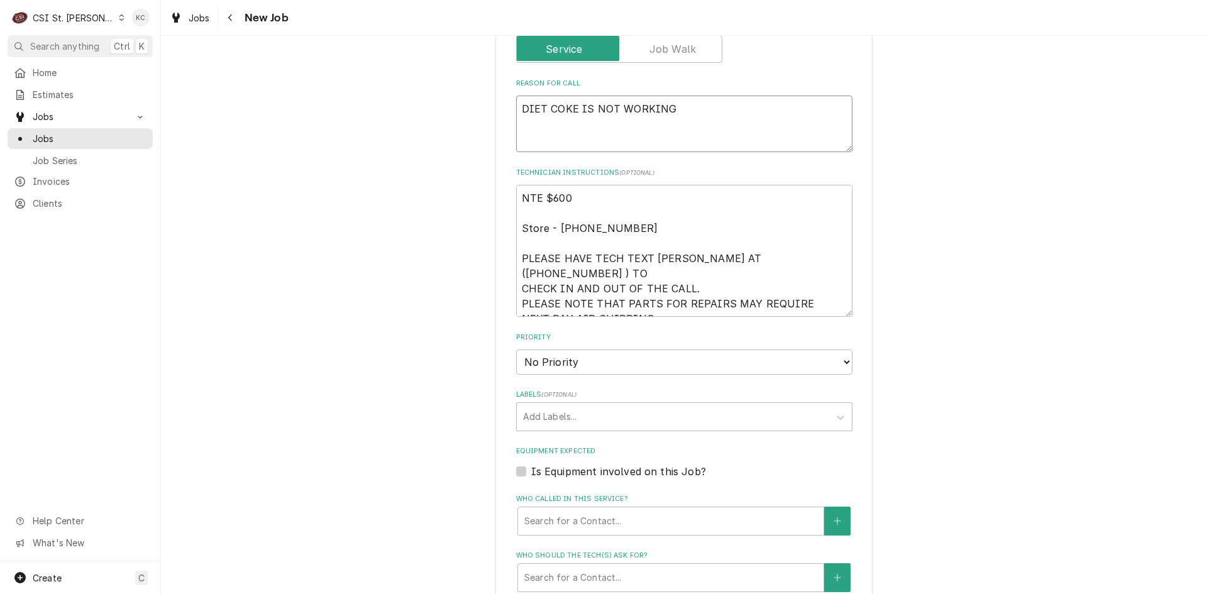
scroll to position [755, 0]
type textarea "DIET COKE IS NOT WORKING"
click at [601, 360] on select "No Priority Urgent High Medium Low" at bounding box center [684, 361] width 336 height 25
select select "4"
click at [516, 349] on select "No Priority Urgent High Medium Low" at bounding box center [684, 361] width 336 height 25
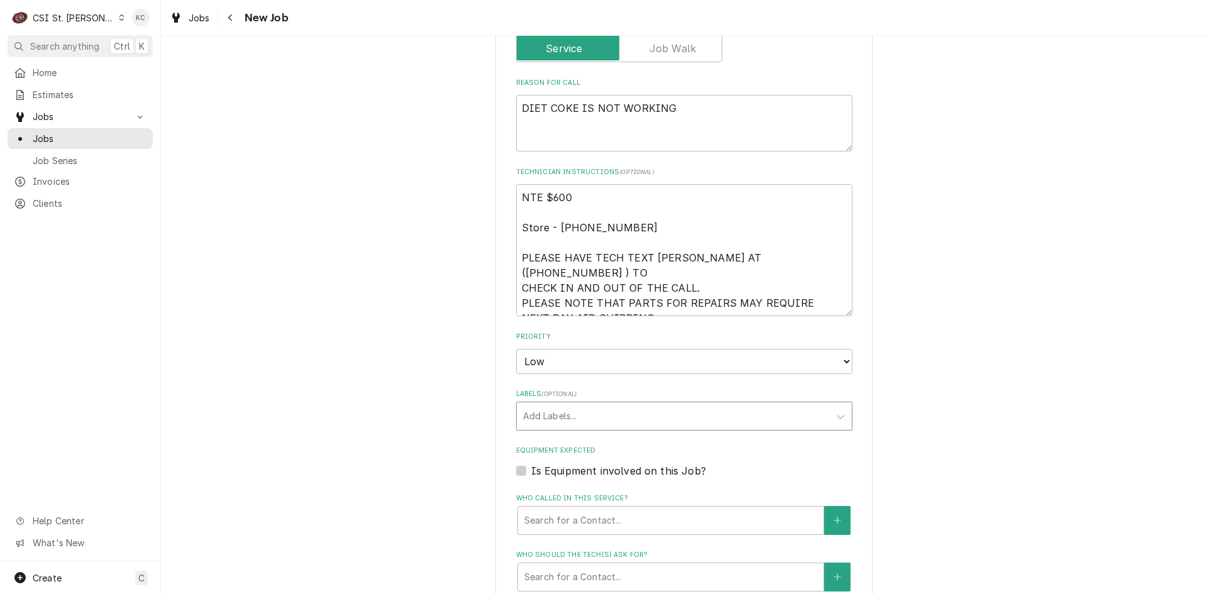
click at [597, 416] on div "Labels" at bounding box center [673, 416] width 300 height 23
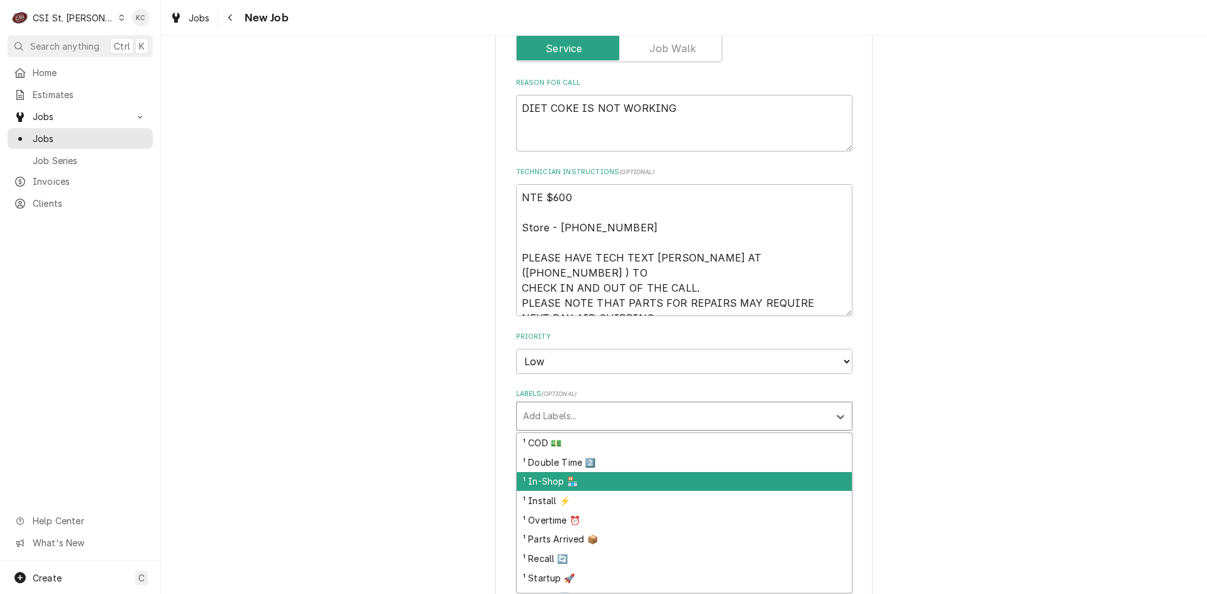
scroll to position [126, 0]
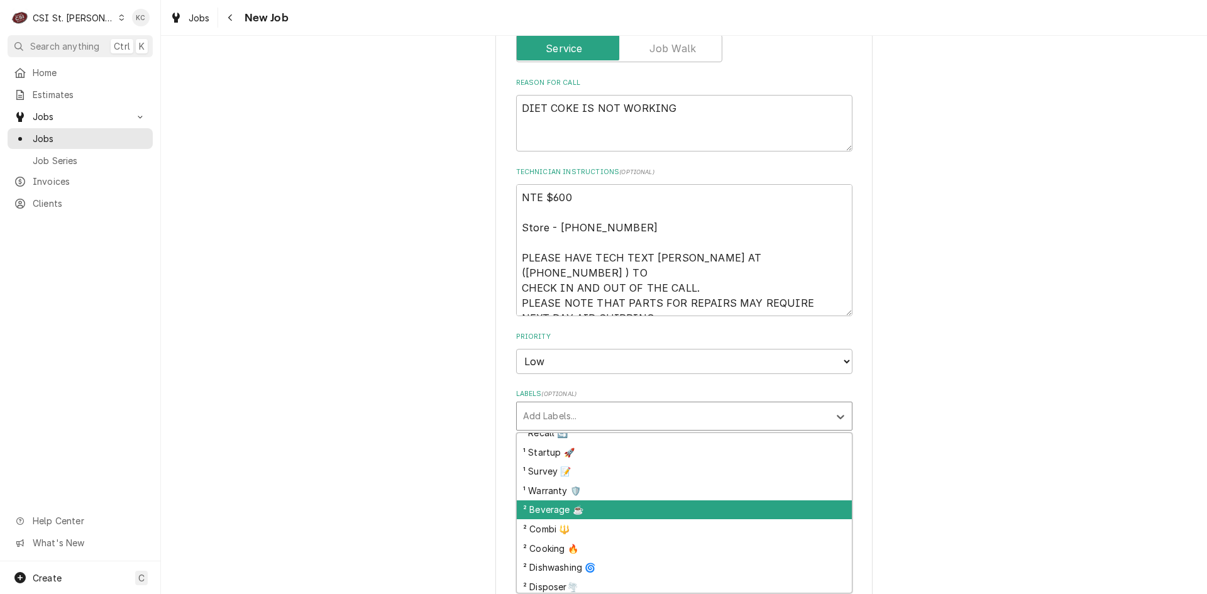
click at [595, 506] on div "² Beverage ☕️" at bounding box center [684, 510] width 335 height 19
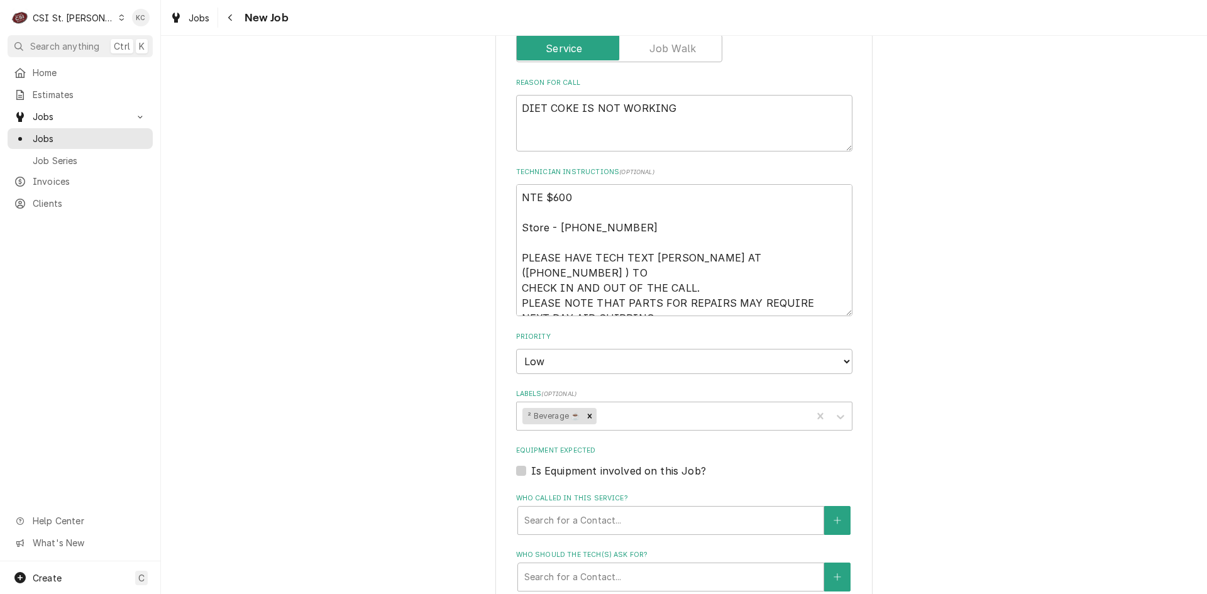
click at [969, 444] on div "Please provide the following information to create a job: Client Details Client…" at bounding box center [684, 114] width 1046 height 1640
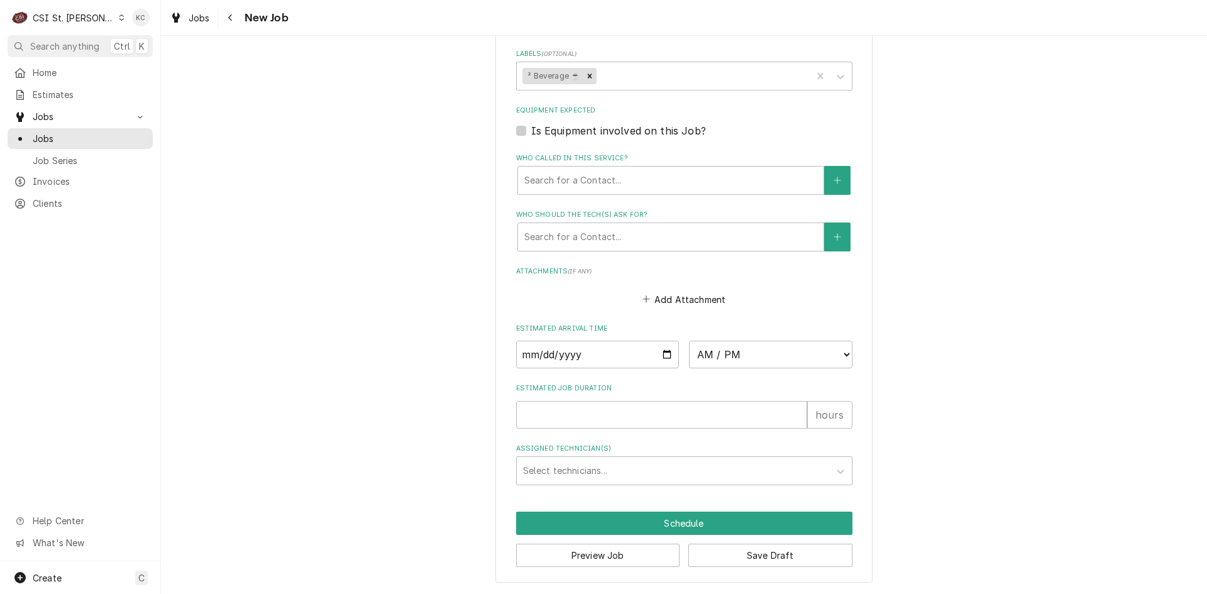
scroll to position [1032, 0]
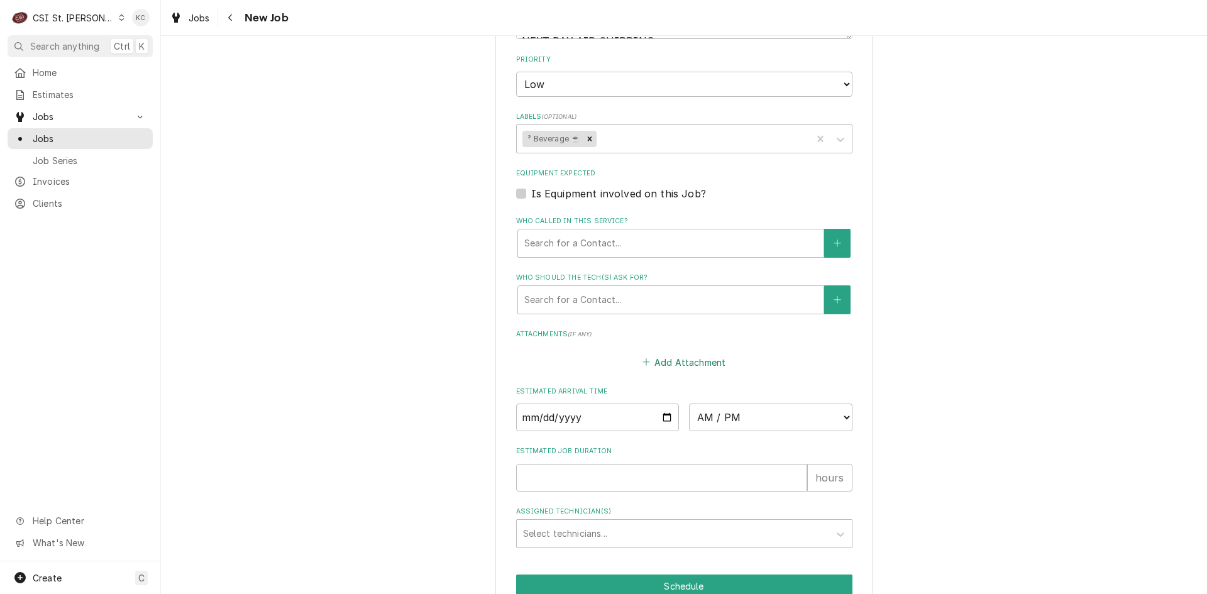
click at [682, 360] on button "Add Attachment" at bounding box center [684, 362] width 88 height 18
type textarea "x"
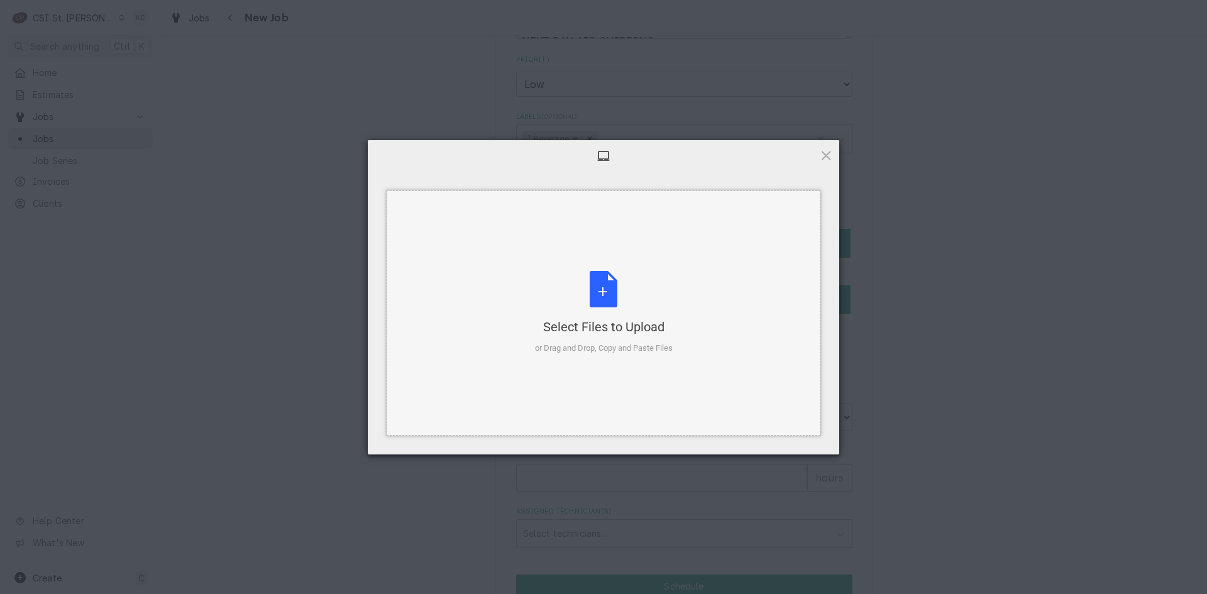
click at [613, 297] on div "Select Files to Upload or Drag and Drop, Copy and Paste Files" at bounding box center [604, 313] width 138 height 84
click at [607, 296] on div "Select Files to Upload or Drag and Drop, Copy and Paste Files" at bounding box center [604, 313] width 138 height 84
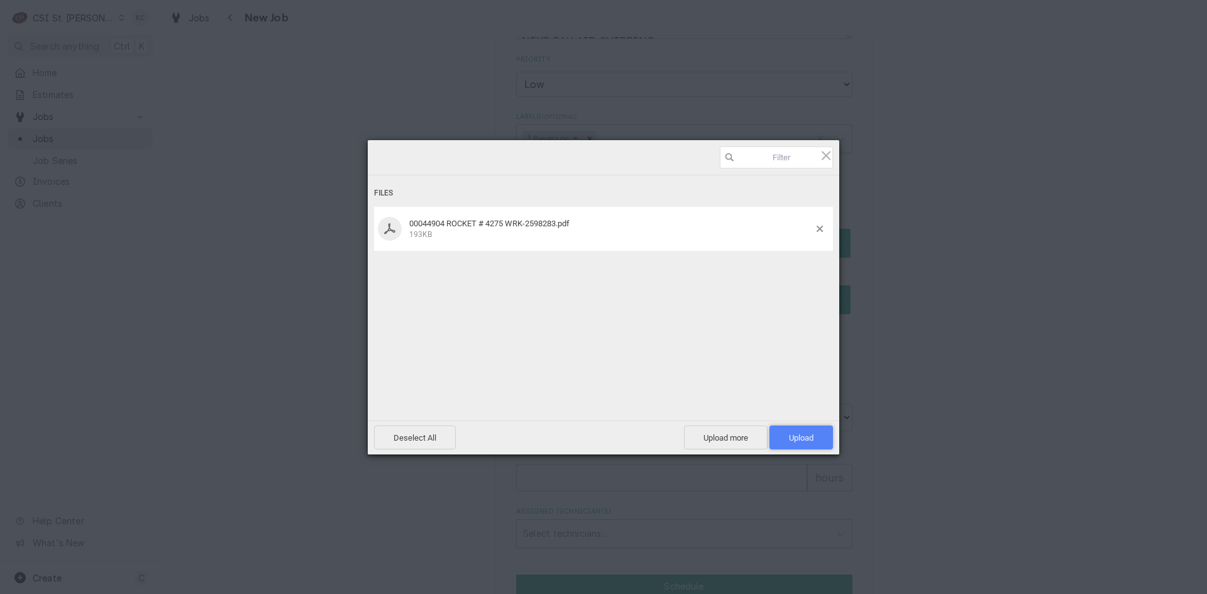
click at [797, 431] on span "Upload 1" at bounding box center [802, 438] width 64 height 24
type textarea "x"
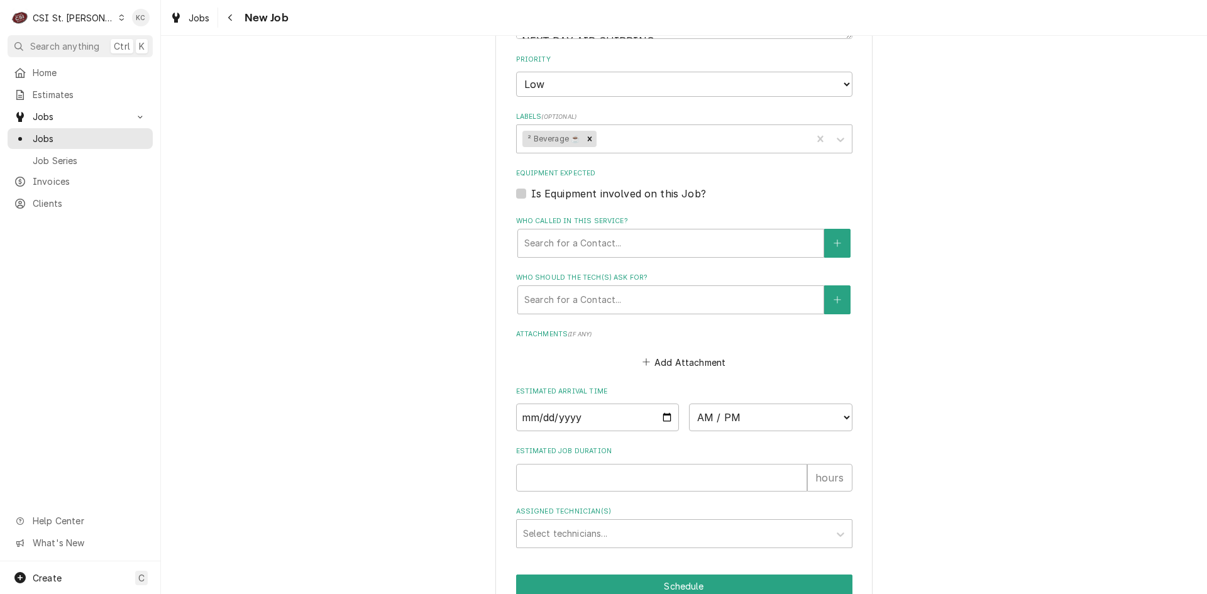
scroll to position [969, 0]
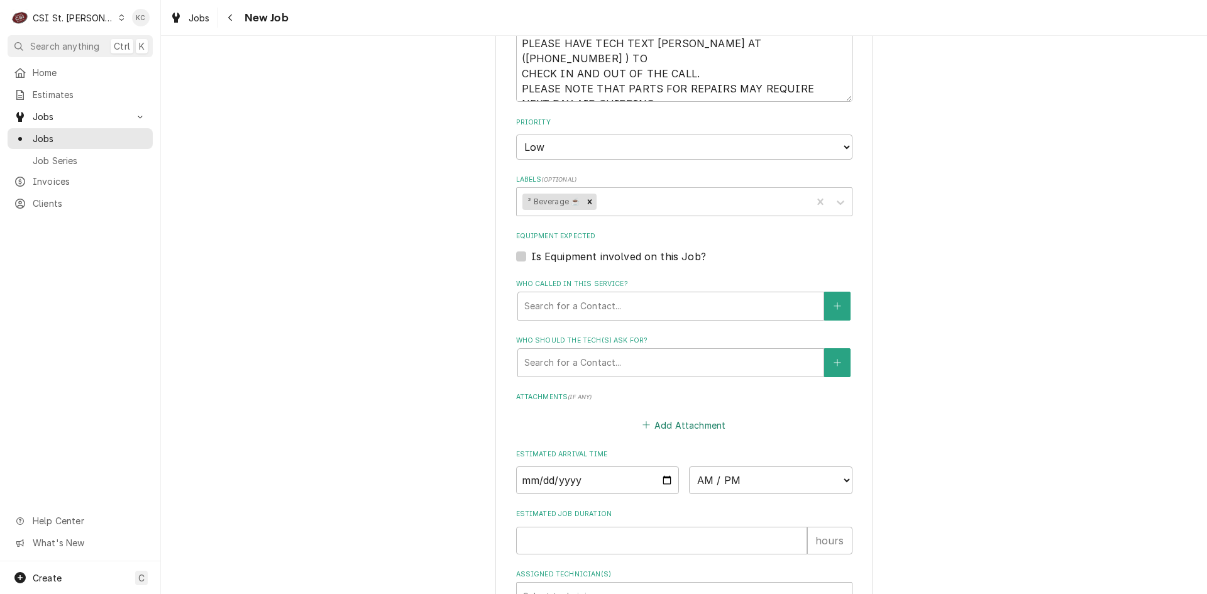
click at [663, 432] on button "Add Attachment" at bounding box center [684, 425] width 88 height 18
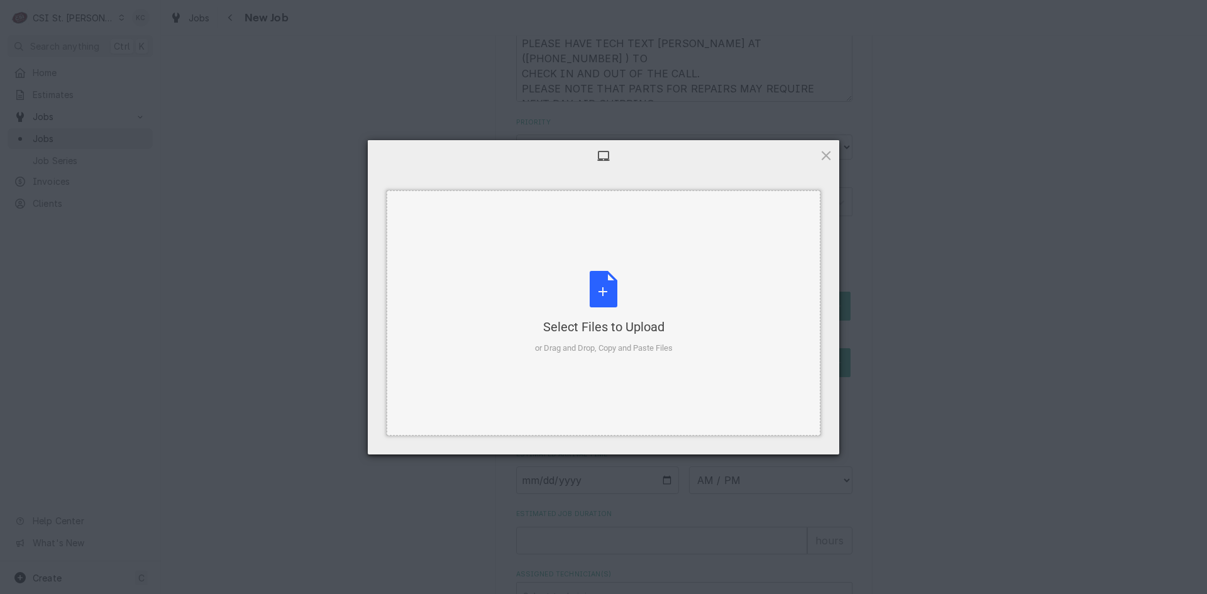
click at [602, 290] on div "Select Files to Upload or Drag and Drop, Copy and Paste Files" at bounding box center [604, 313] width 138 height 84
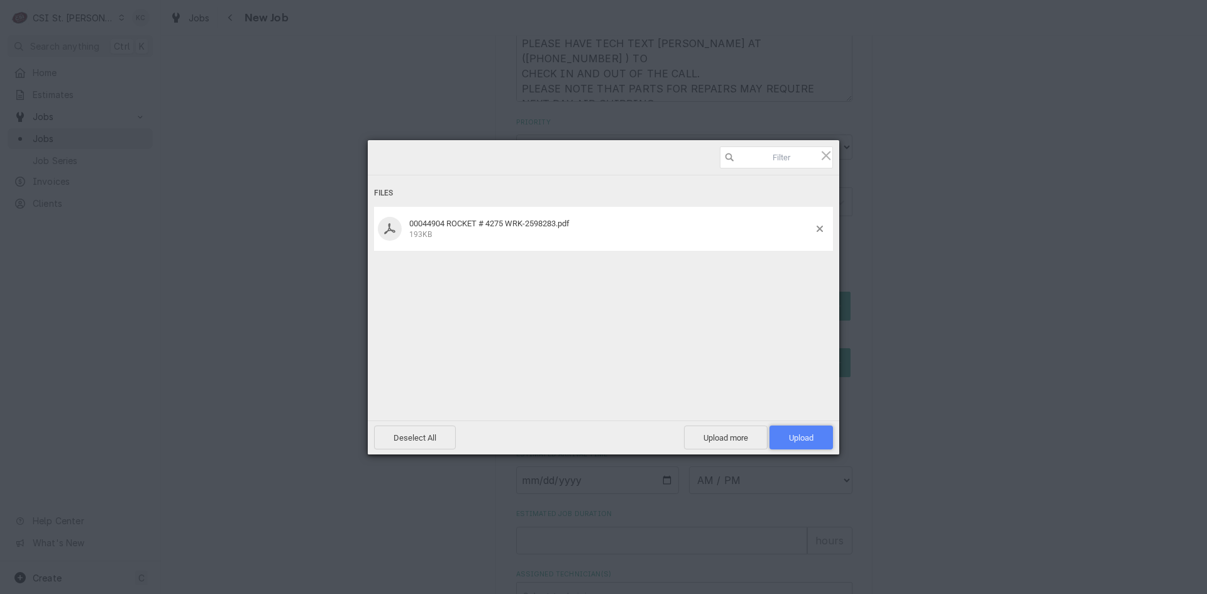
click at [817, 440] on span "Upload 1" at bounding box center [802, 438] width 64 height 24
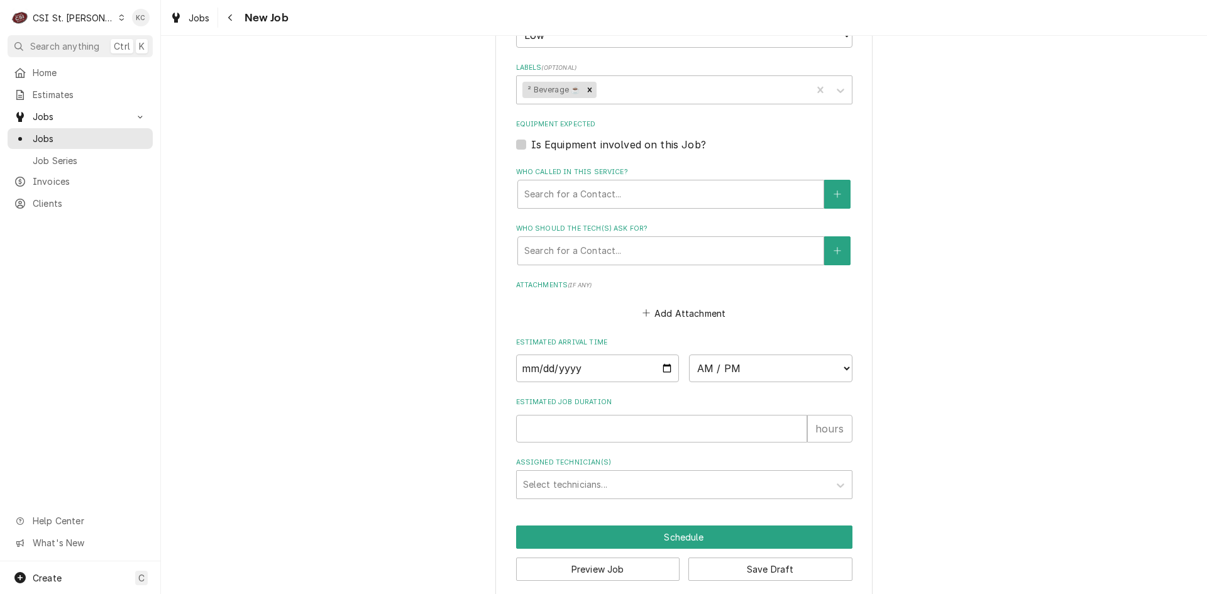
scroll to position [1095, 0]
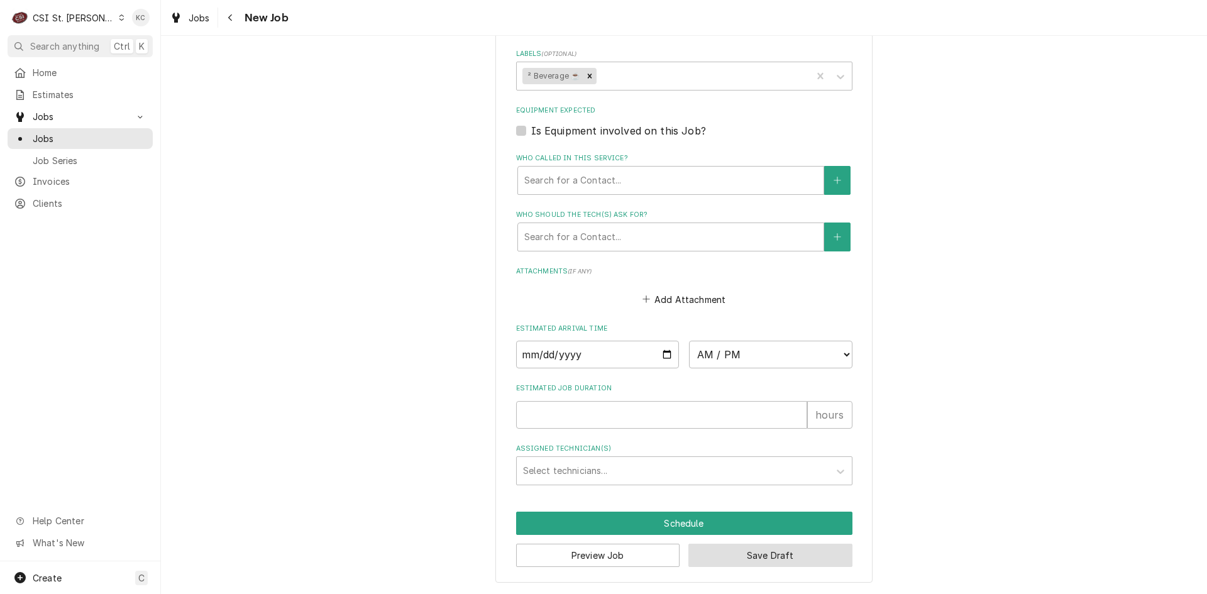
click at [782, 553] on button "Save Draft" at bounding box center [771, 555] width 164 height 23
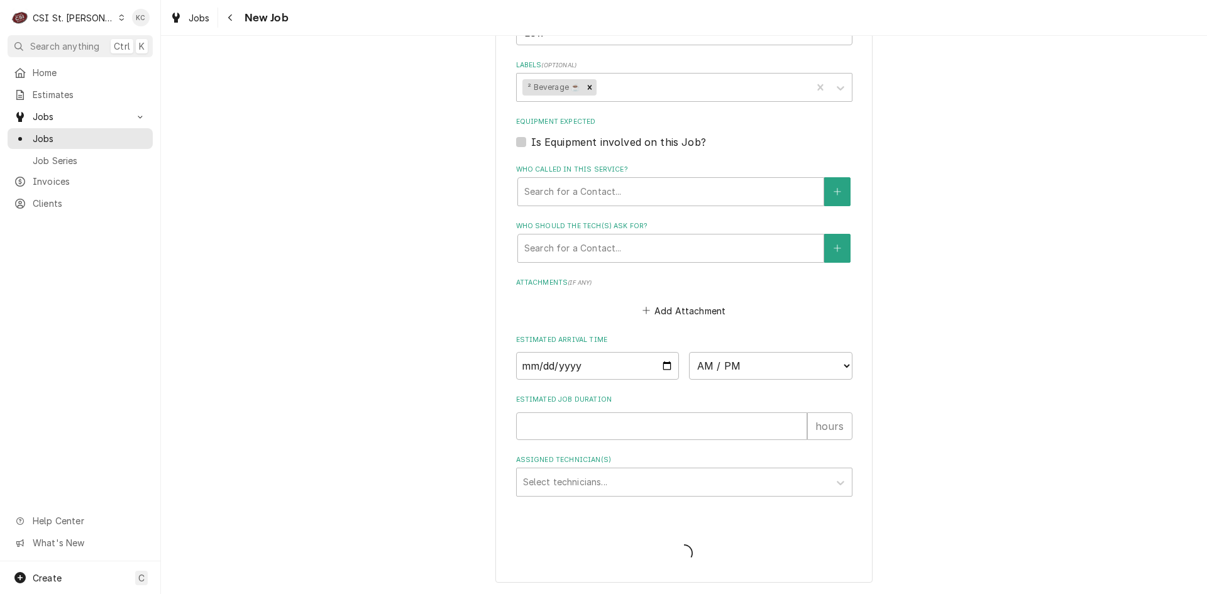
scroll to position [1084, 0]
type textarea "x"
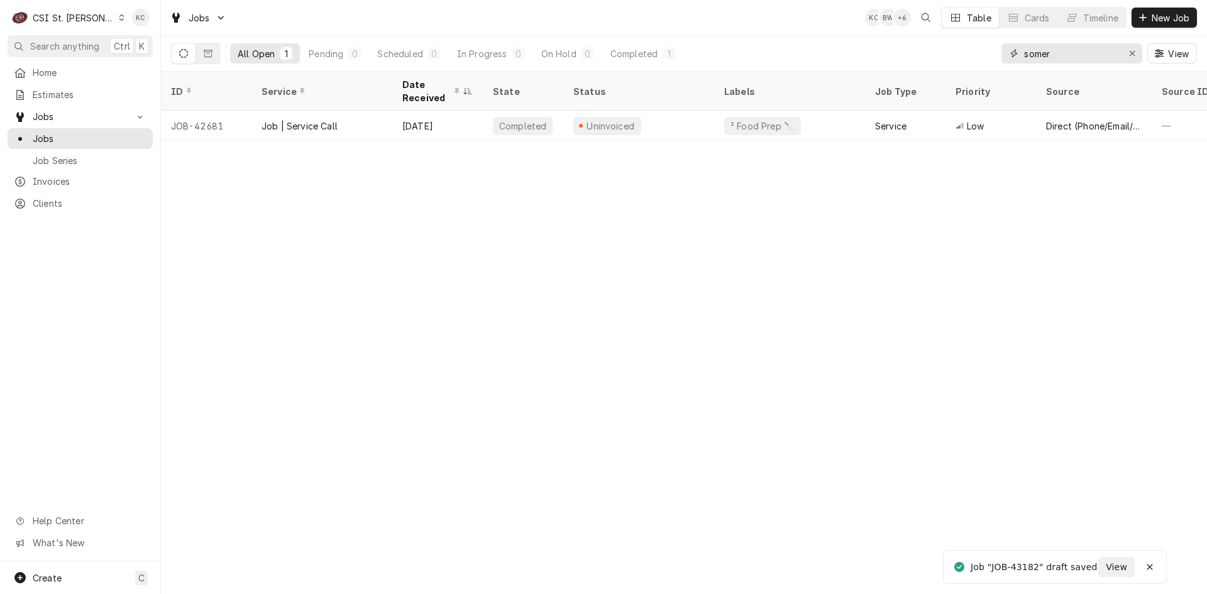
drag, startPoint x: 1070, startPoint y: 55, endPoint x: 984, endPoint y: 60, distance: 86.3
click at [984, 60] on div "All Open 1 Pending 0 Scheduled 0 In Progress 0 On Hold 0 Completed 1 somer View" at bounding box center [684, 53] width 1026 height 35
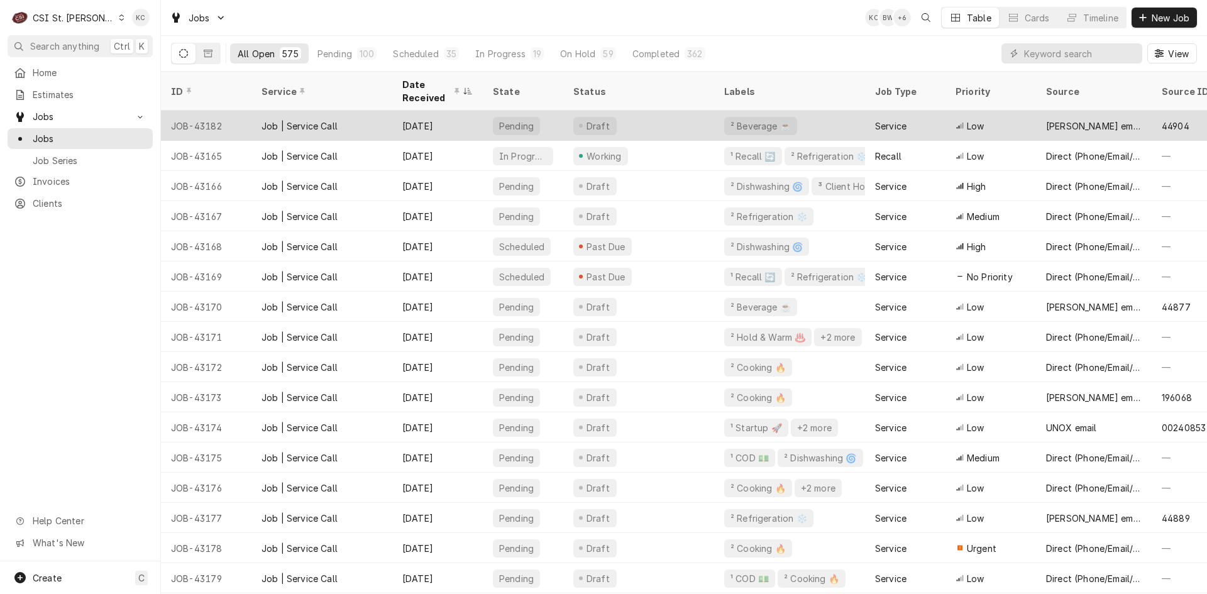
click at [428, 112] on div "Oct 10" at bounding box center [437, 126] width 91 height 30
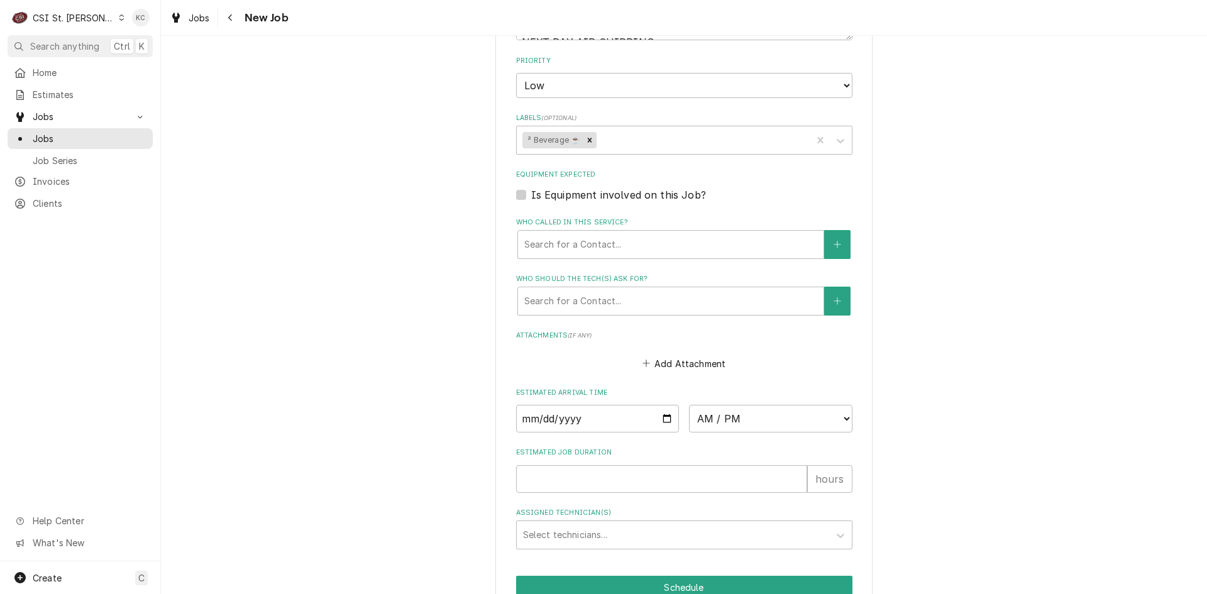
scroll to position [1127, 0]
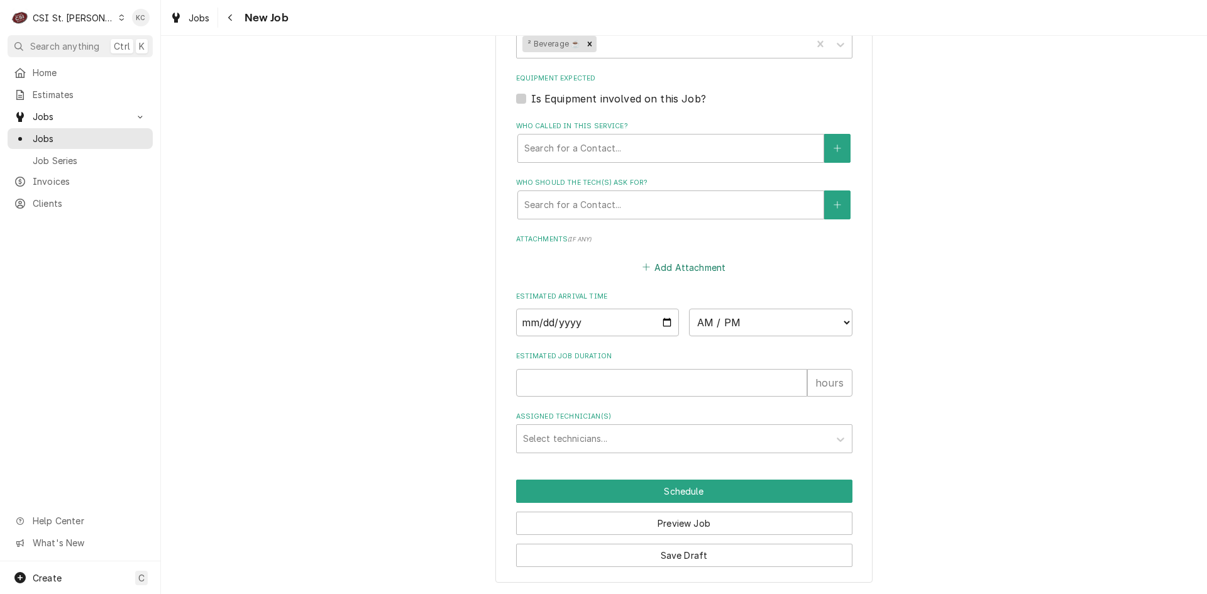
click at [670, 267] on button "Add Attachment" at bounding box center [684, 267] width 88 height 18
type textarea "x"
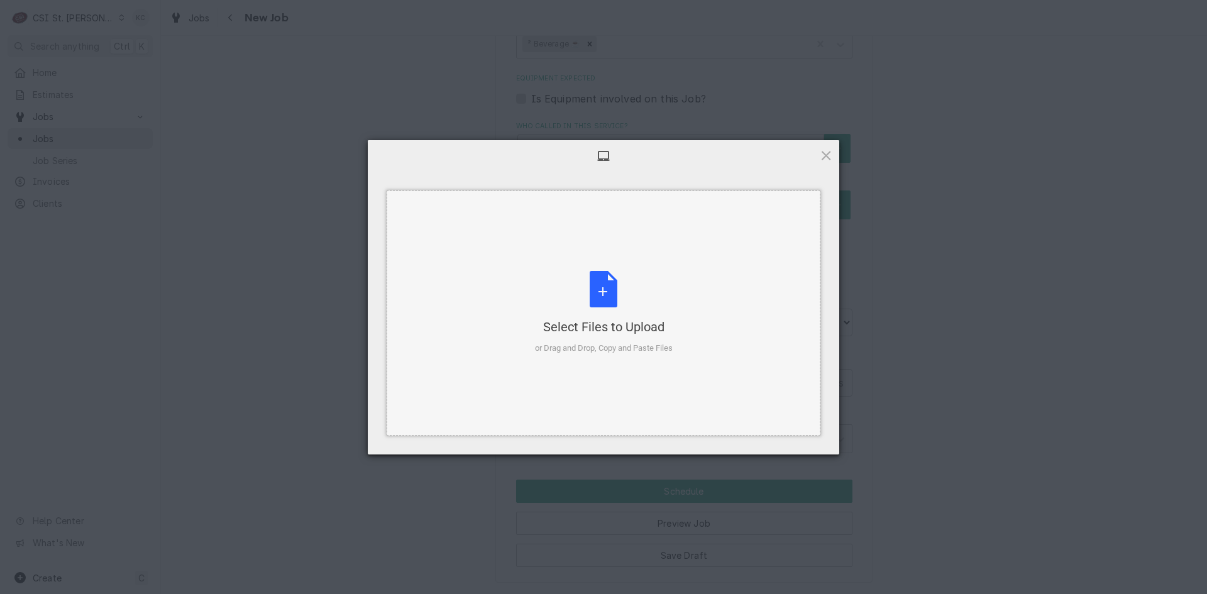
click at [602, 287] on div "Select Files to Upload or Drag and Drop, Copy and Paste Files" at bounding box center [604, 313] width 138 height 84
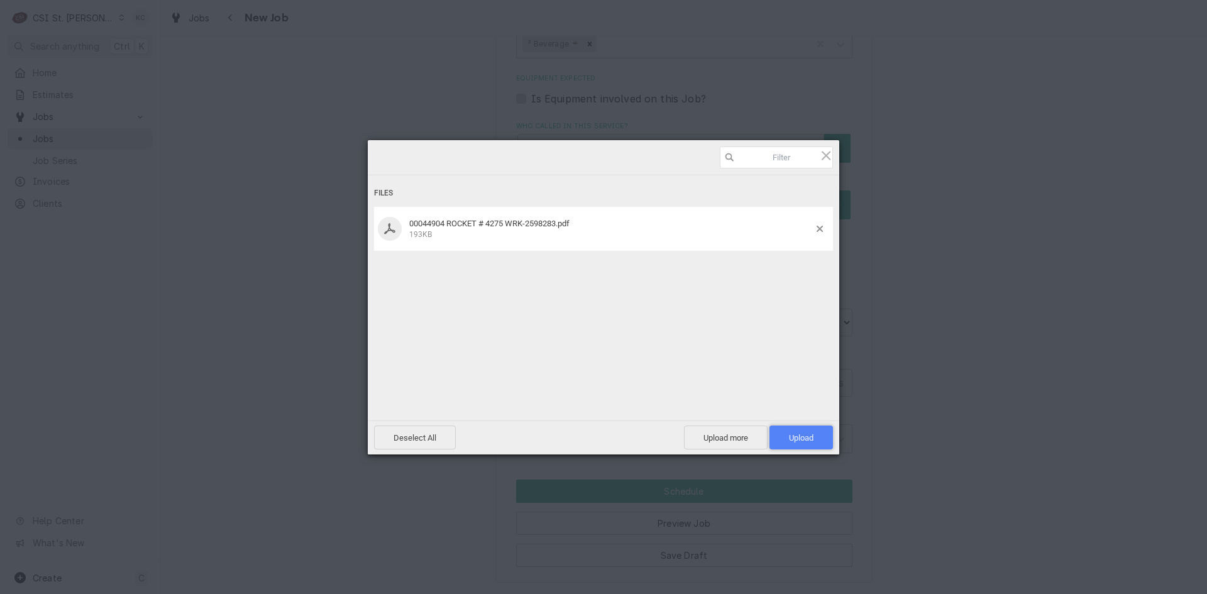
click at [812, 433] on span "Upload 1" at bounding box center [801, 437] width 25 height 9
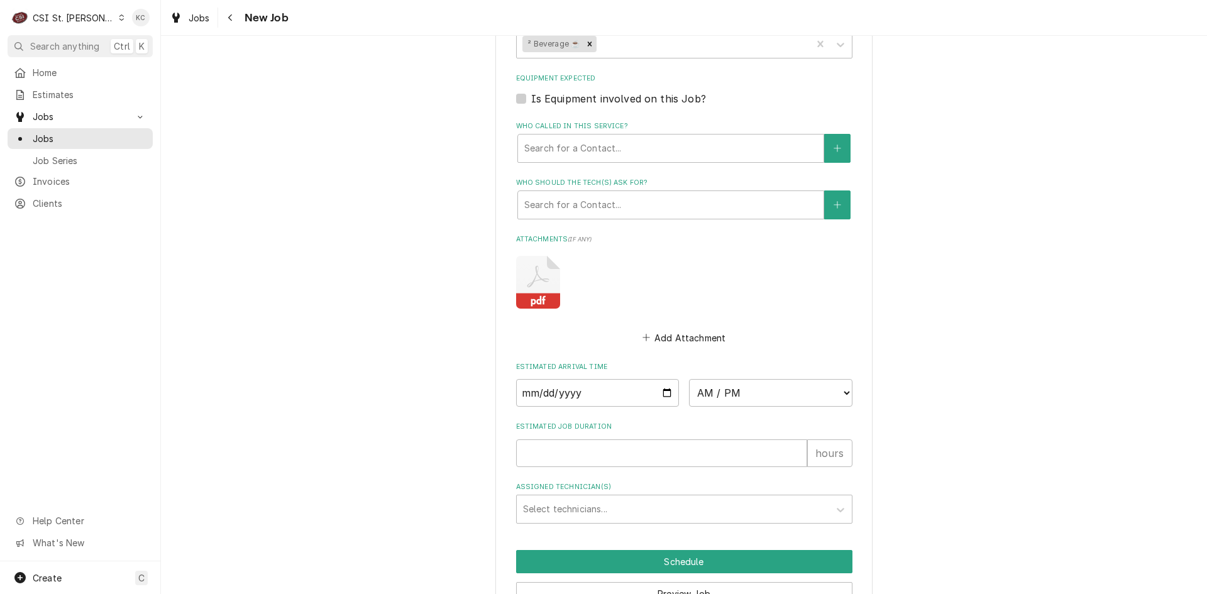
scroll to position [1197, 0]
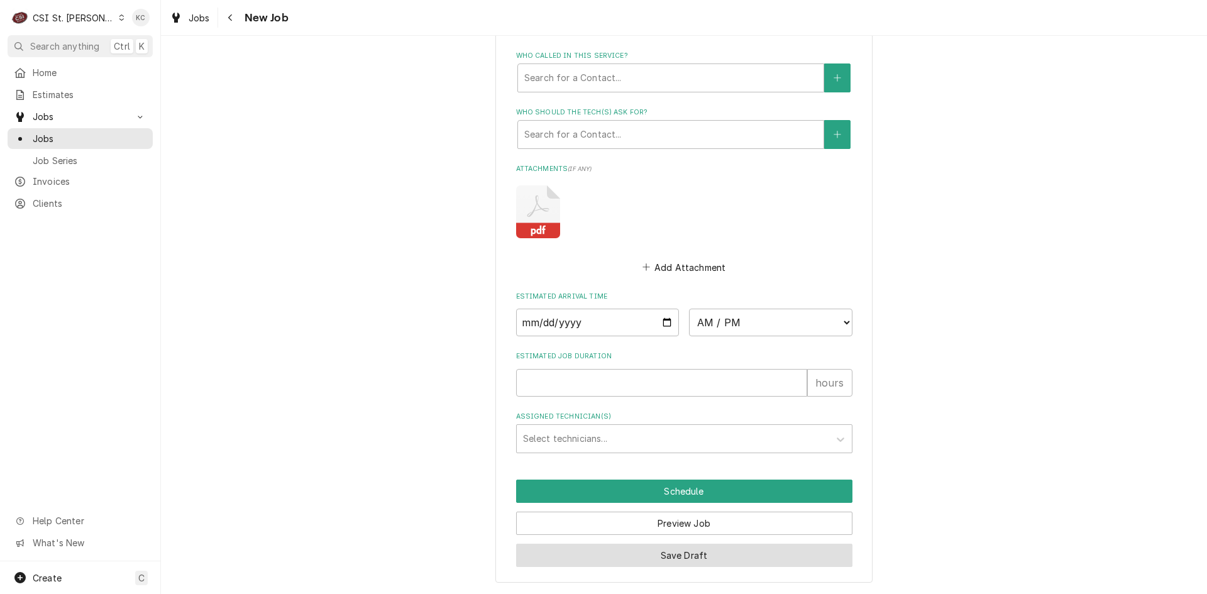
click at [777, 558] on button "Save Draft" at bounding box center [684, 555] width 336 height 23
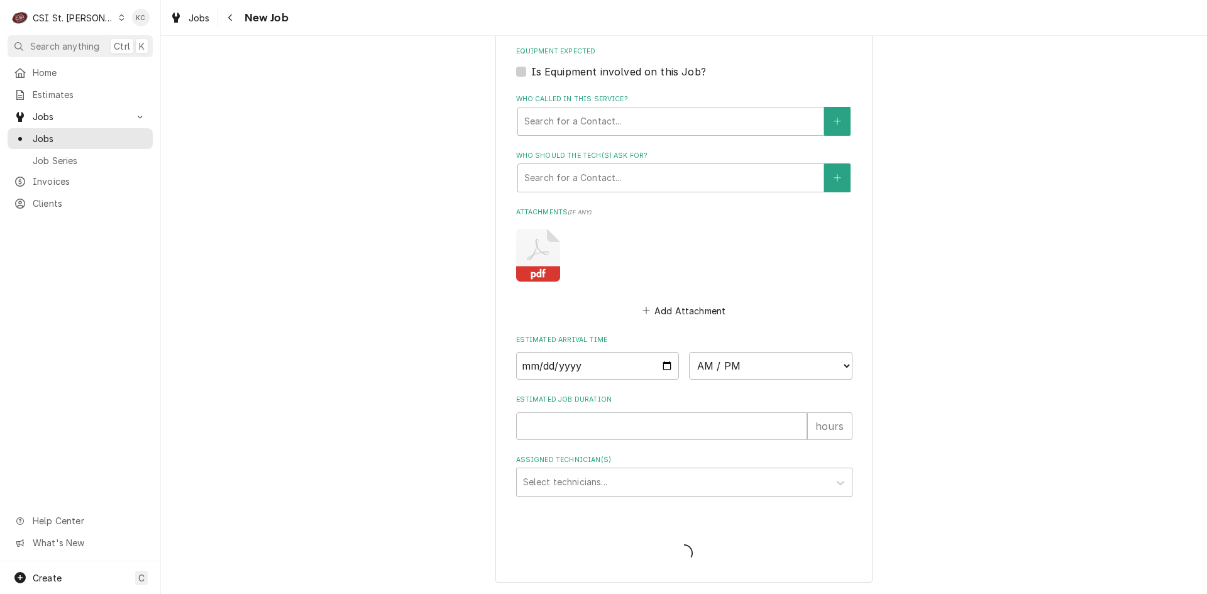
scroll to position [1154, 0]
type textarea "x"
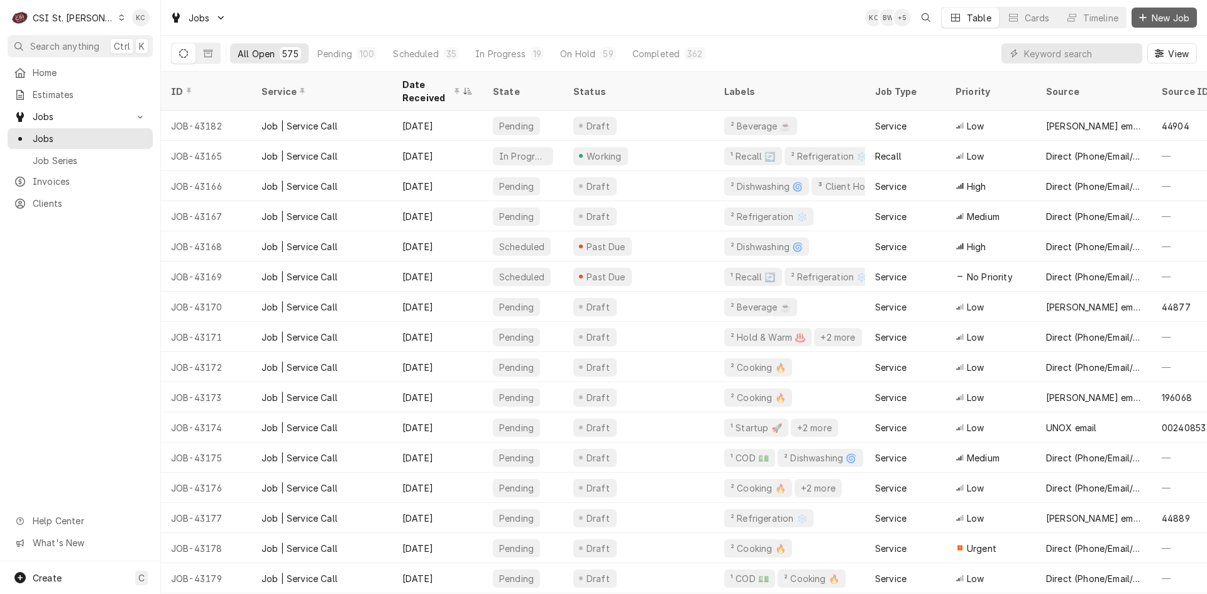
click at [1174, 13] on span "New Job" at bounding box center [1171, 17] width 43 height 13
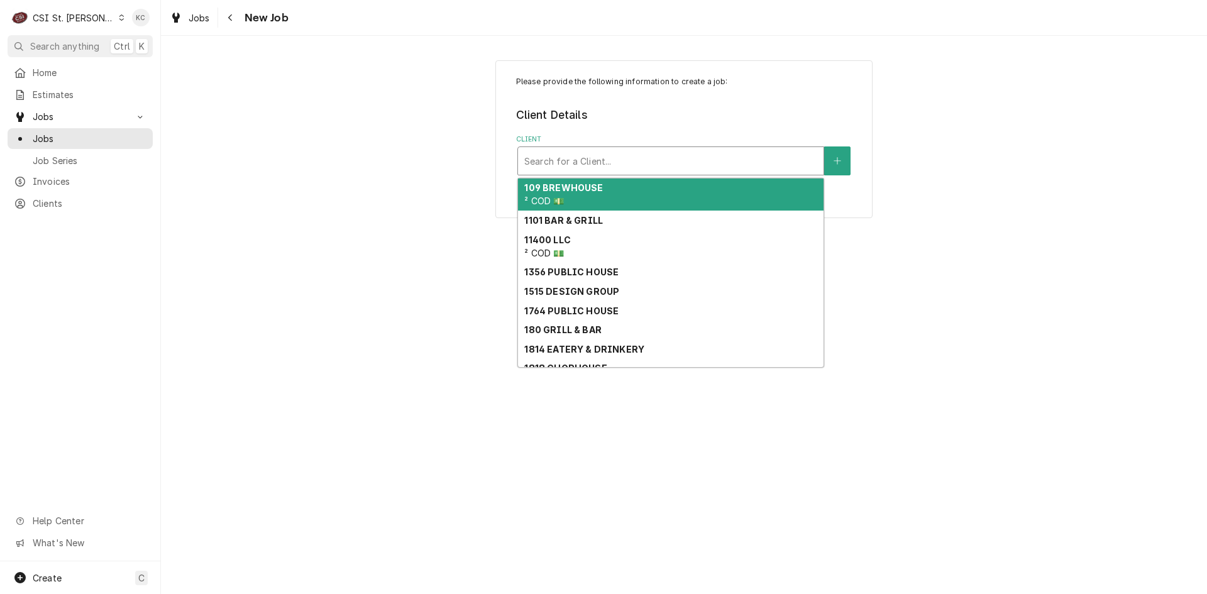
click at [667, 158] on div "Client" at bounding box center [670, 161] width 293 height 23
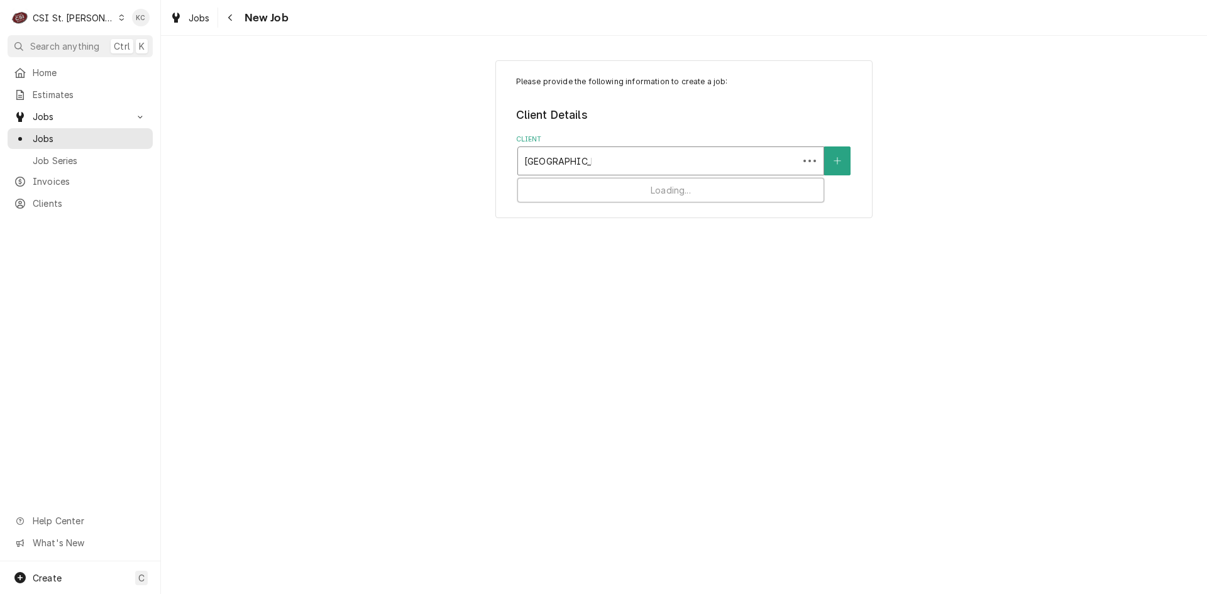
type input "east st louis sch"
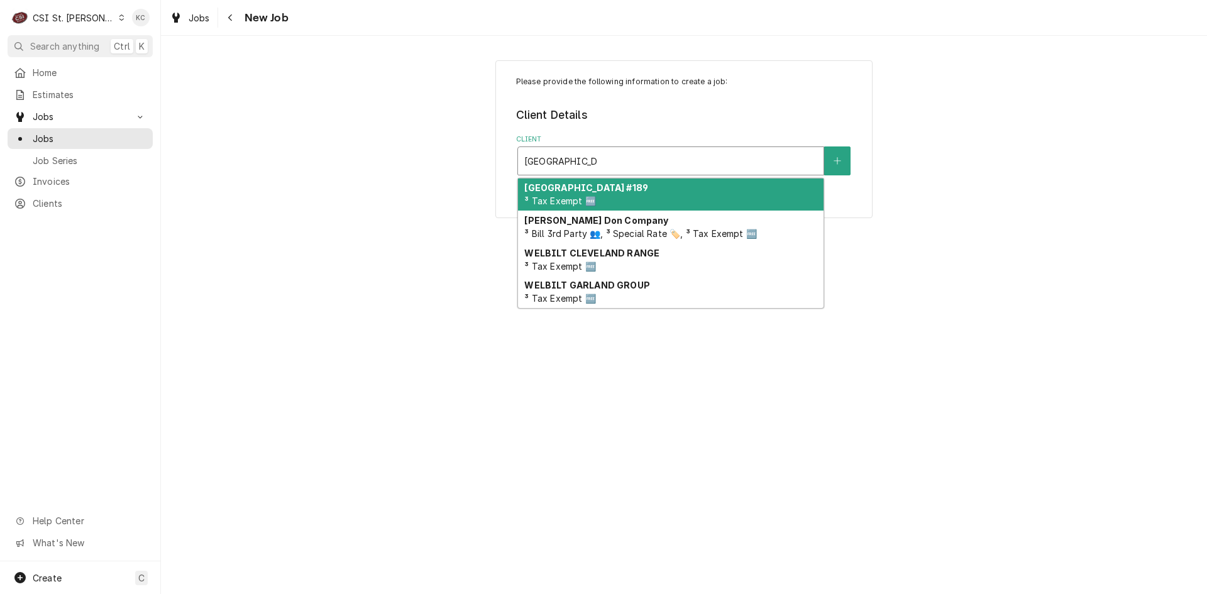
click at [658, 194] on div "East St. Louis School District #189 ³ Tax Exempt 🆓" at bounding box center [671, 195] width 306 height 33
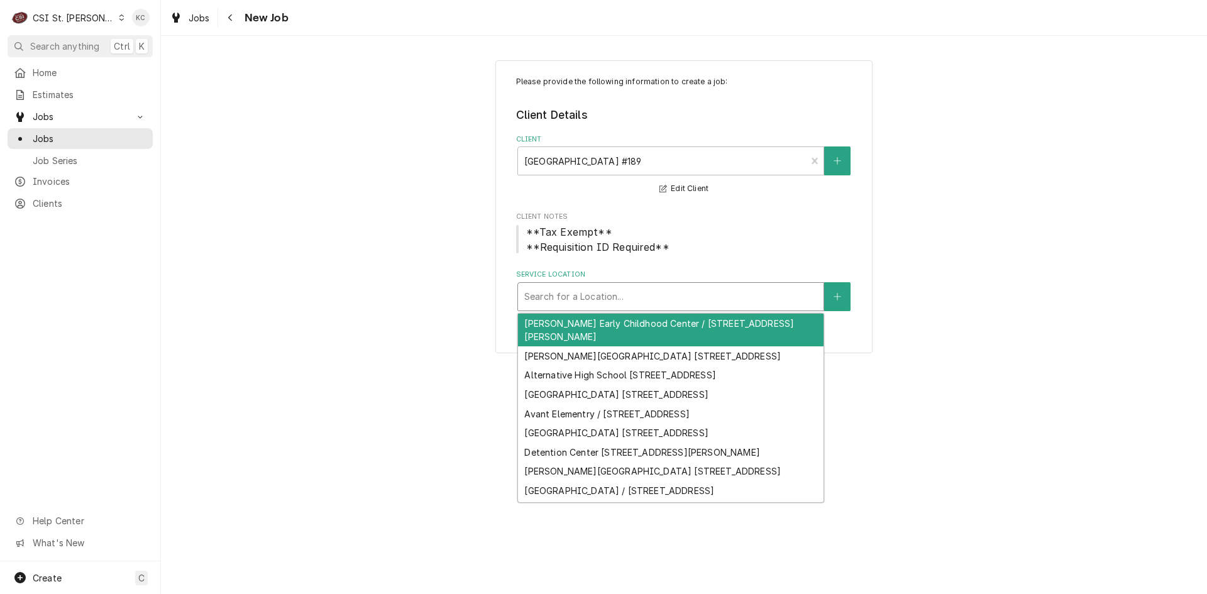
click at [663, 291] on div "Service Location" at bounding box center [670, 297] width 293 height 23
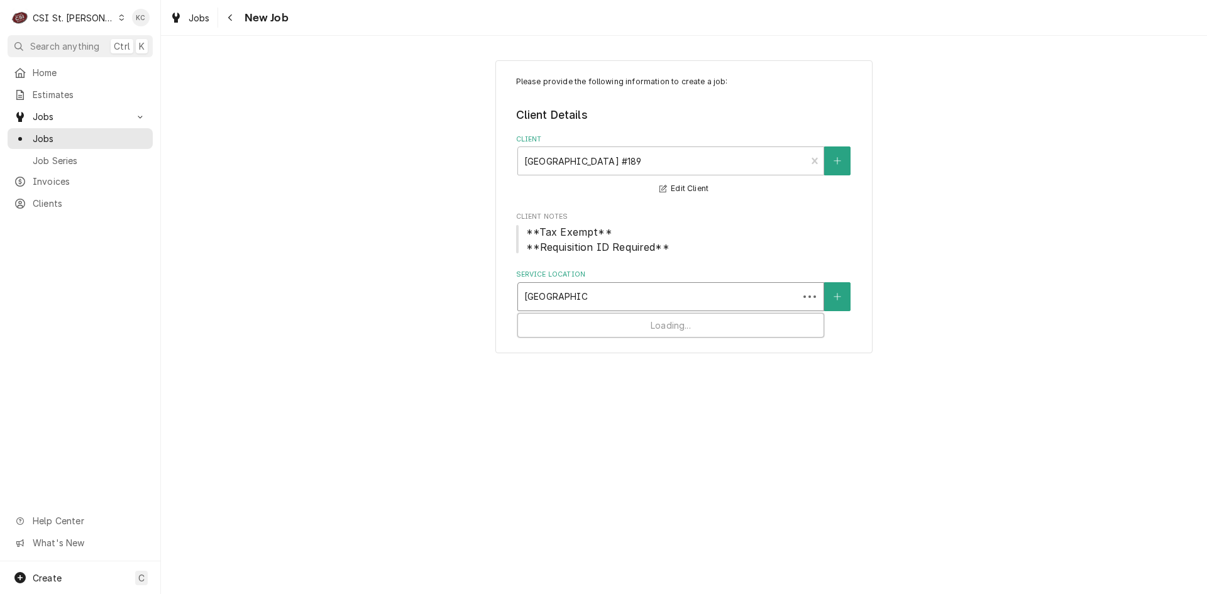
type input "east st louis hi"
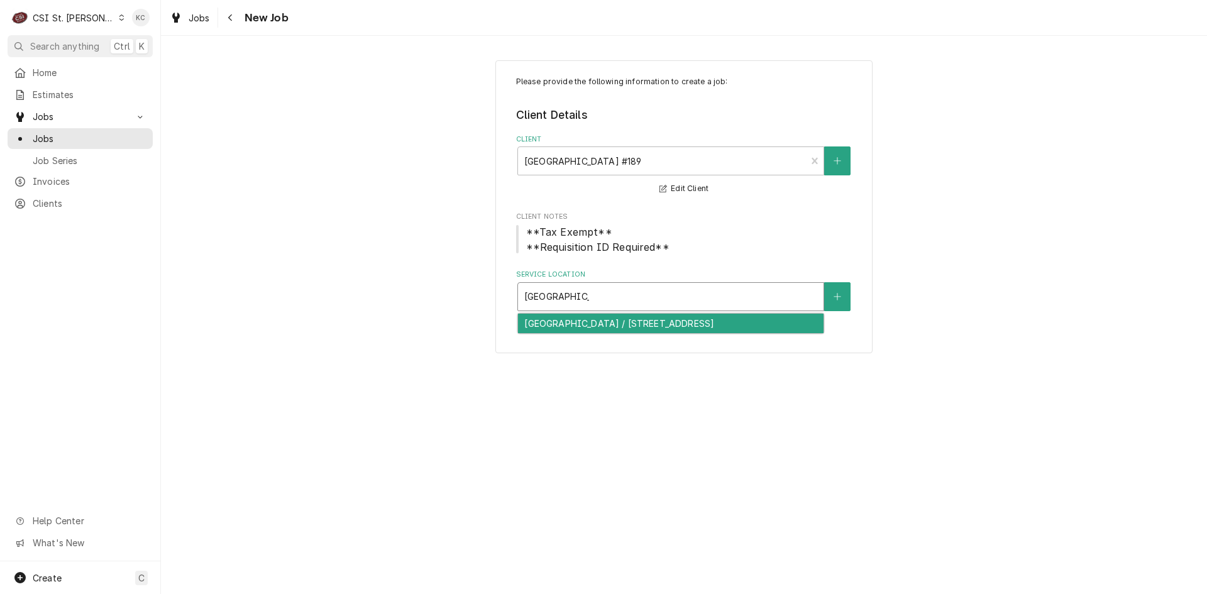
click at [654, 324] on div "East St Louis High School / 4901 State St, East St Louis, IL 62205" at bounding box center [671, 323] width 306 height 19
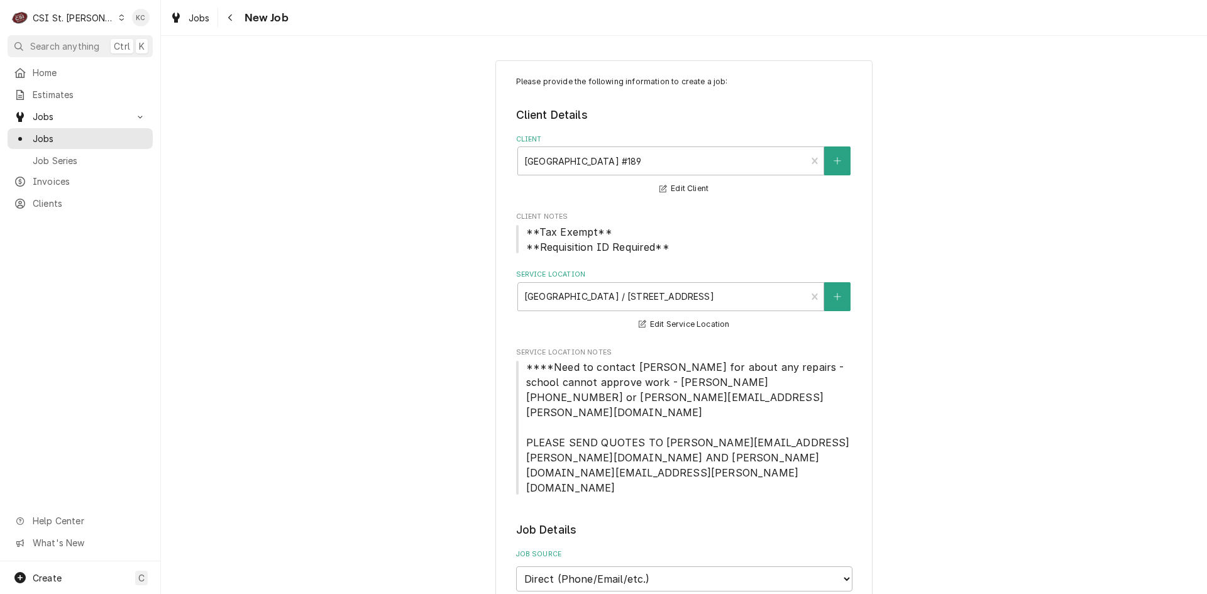
click at [833, 406] on span "****Need to contact Carla for about any repairs - school cannot approve work - …" at bounding box center [684, 428] width 336 height 136
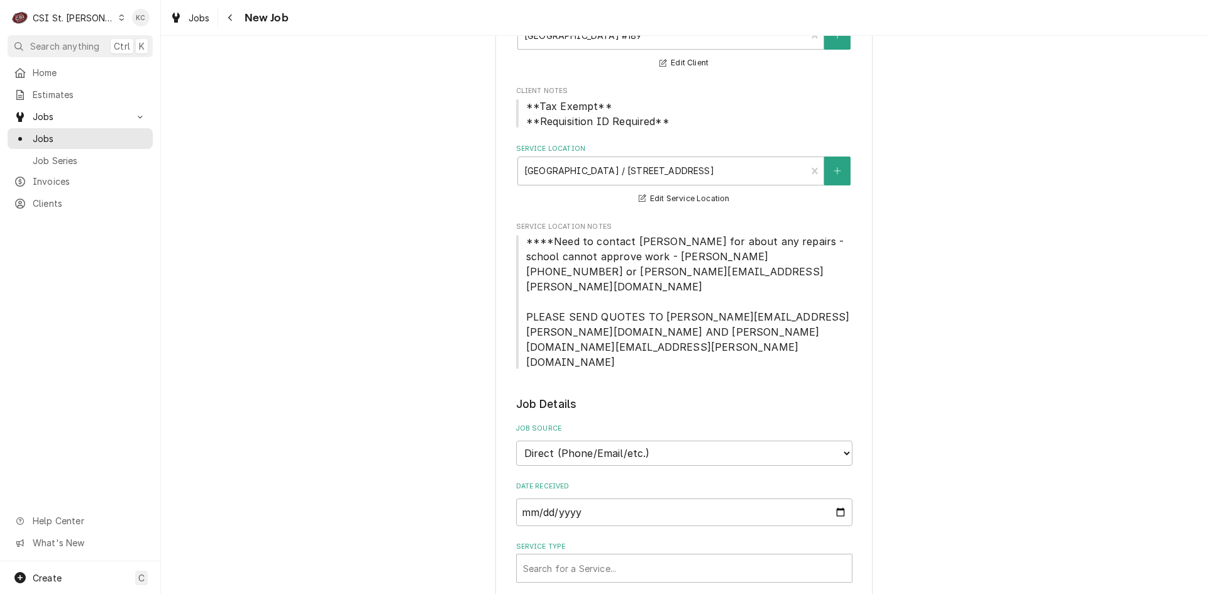
scroll to position [252, 0]
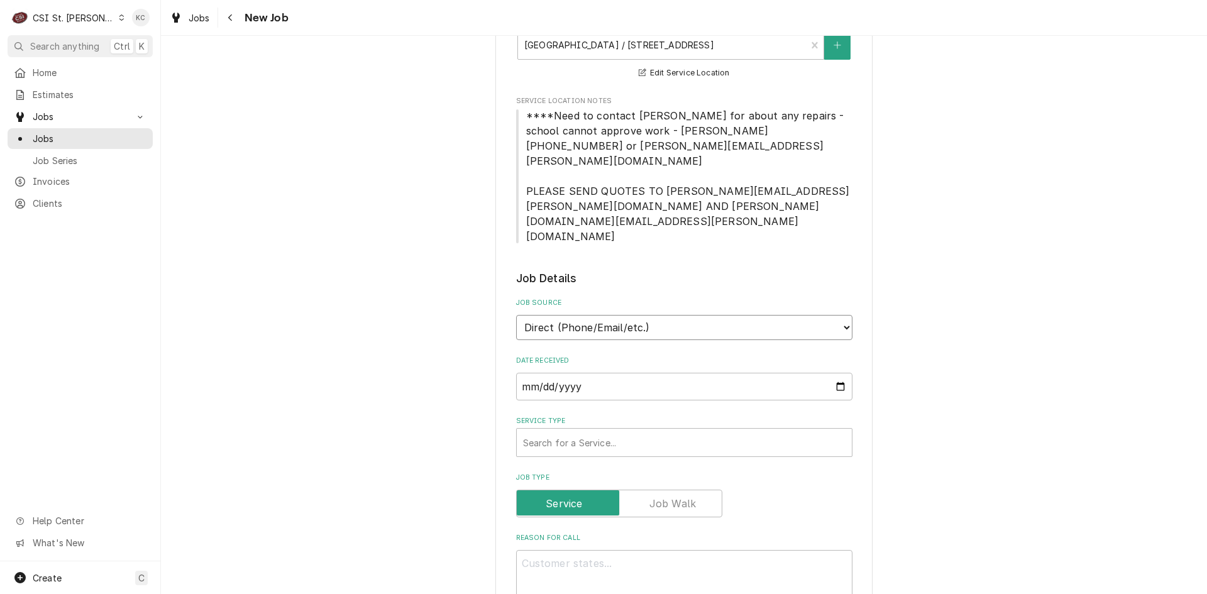
click at [632, 315] on select "Direct (Phone/Email/etc.) Service Channel Corrigo Ecotrak Other" at bounding box center [684, 327] width 336 height 25
select select "100"
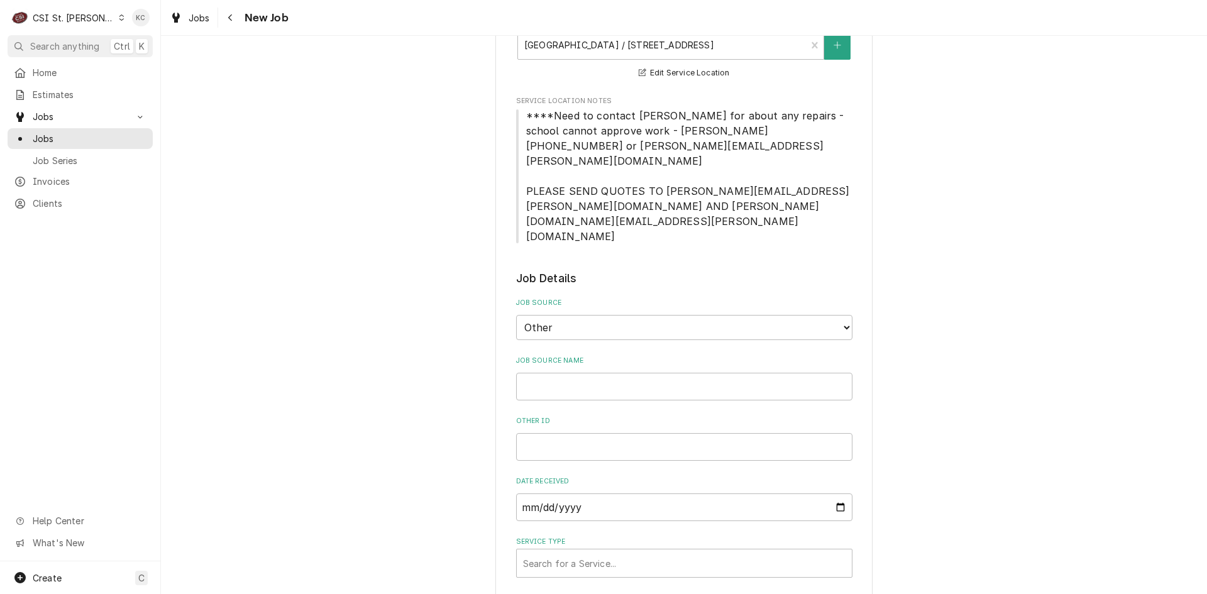
click at [730, 373] on input "Job Source Name" at bounding box center [684, 387] width 336 height 28
type textarea "x"
type input "E"
type textarea "x"
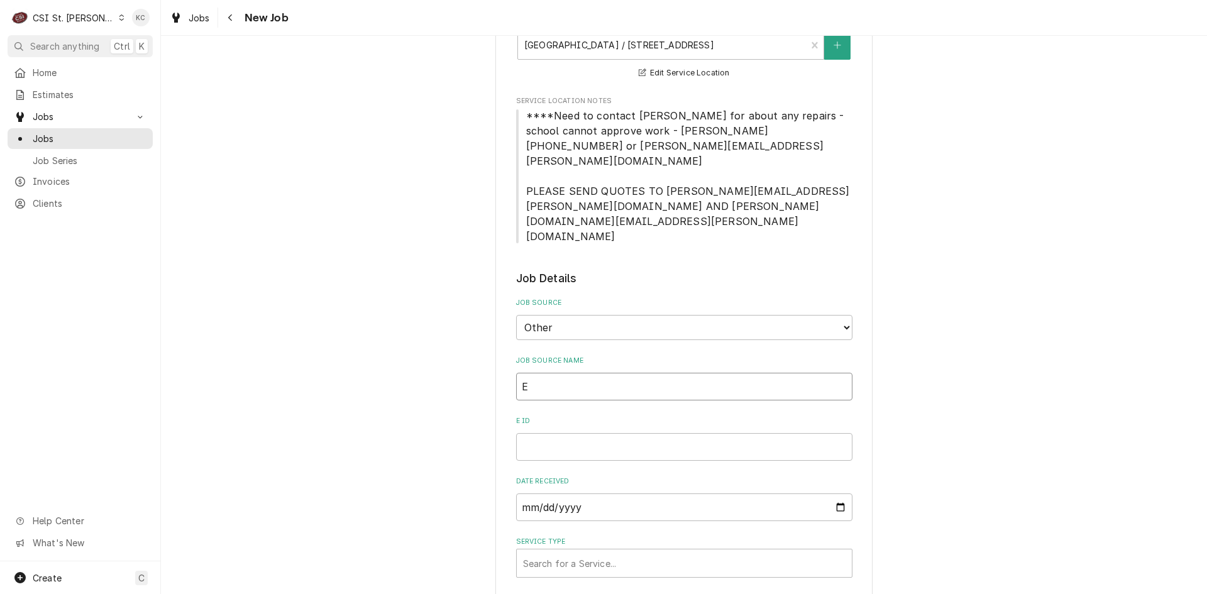
type input "Ea"
type textarea "x"
type input "Eas"
type textarea "x"
type input "Ea"
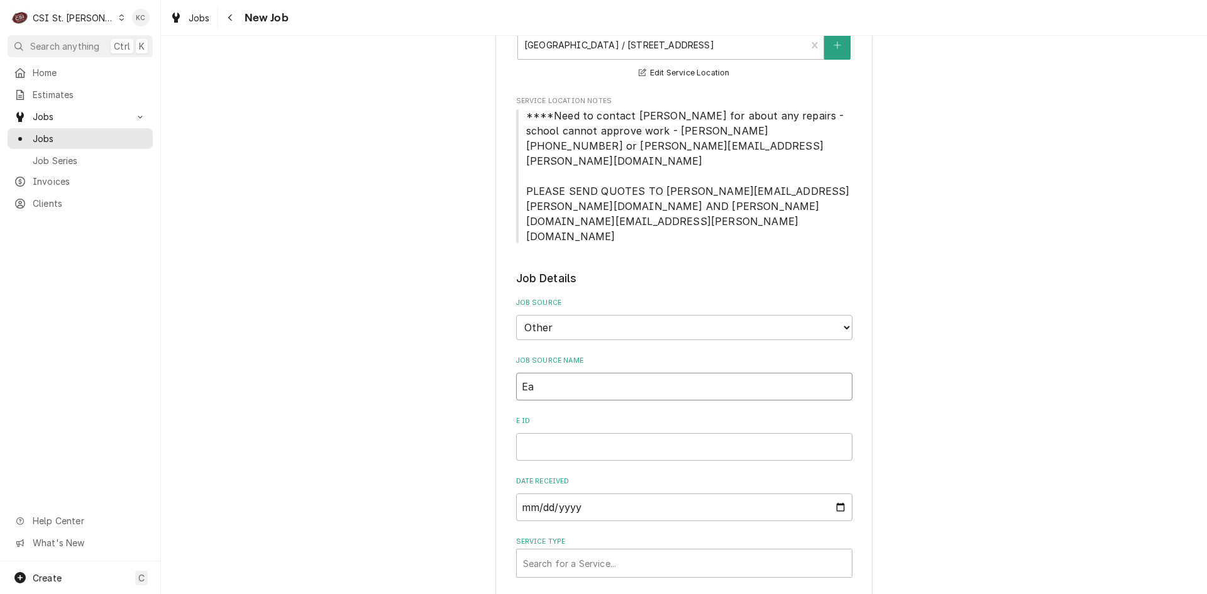
type textarea "x"
type input "E"
type textarea "x"
type input "J"
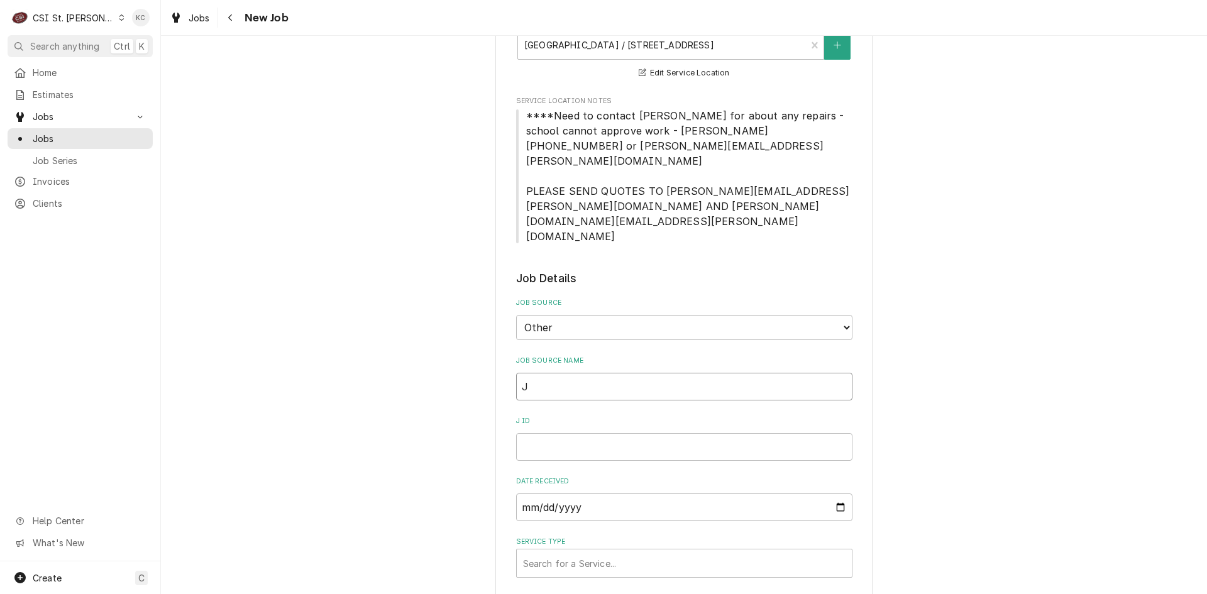
type textarea "x"
type input "Jo"
type textarea "x"
type input "Jos"
type textarea "x"
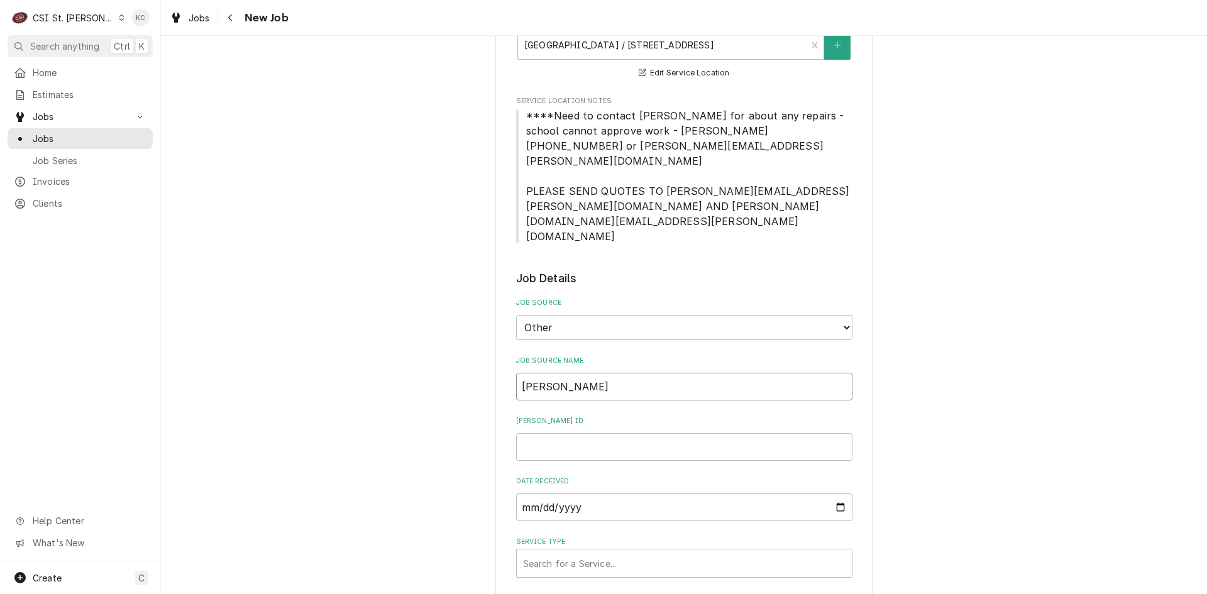
type input "Jose"
type textarea "x"
type input "Josep"
type textarea "x"
type input "Joseph"
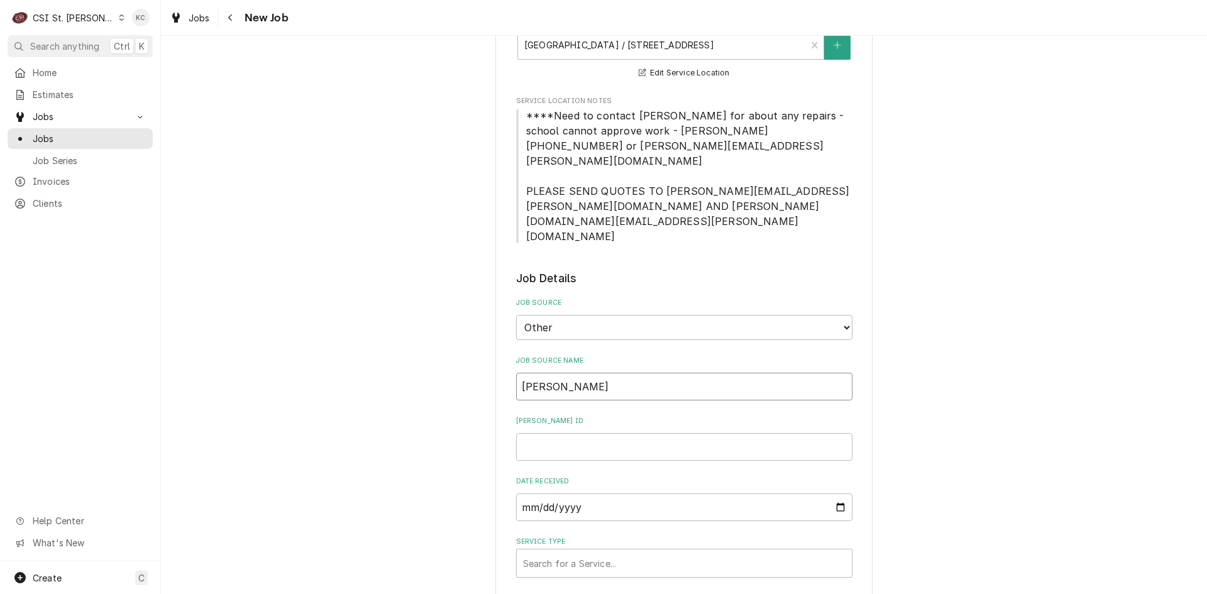
type textarea "x"
type input "Joseph"
type textarea "x"
type input "Joseph H"
type textarea "x"
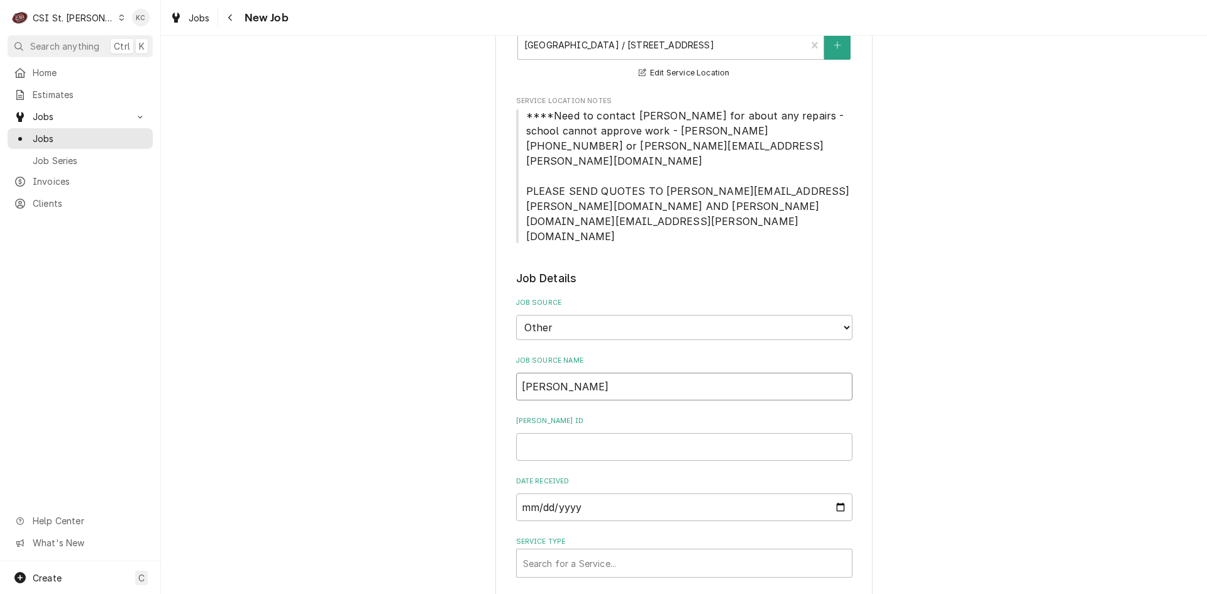
type input "Joseph Ha"
type textarea "x"
type input "Joseph Has"
type textarea "x"
type input "Joseph Hask"
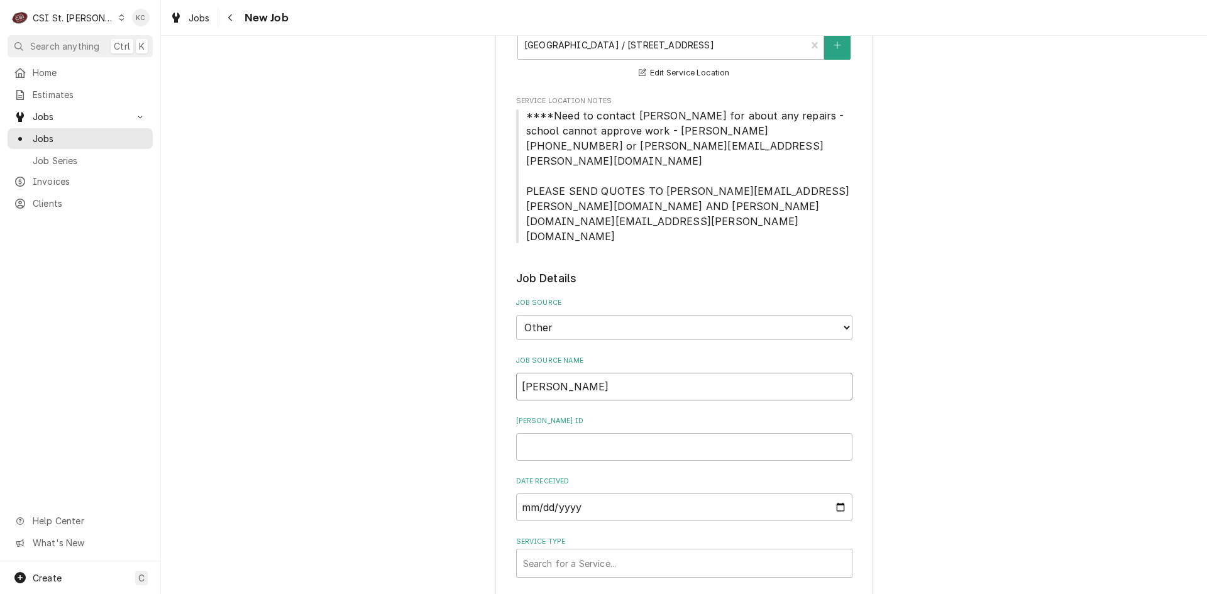
type textarea "x"
type input "Joseph Haske"
type textarea "x"
type input "Joseph Haskel"
type textarea "x"
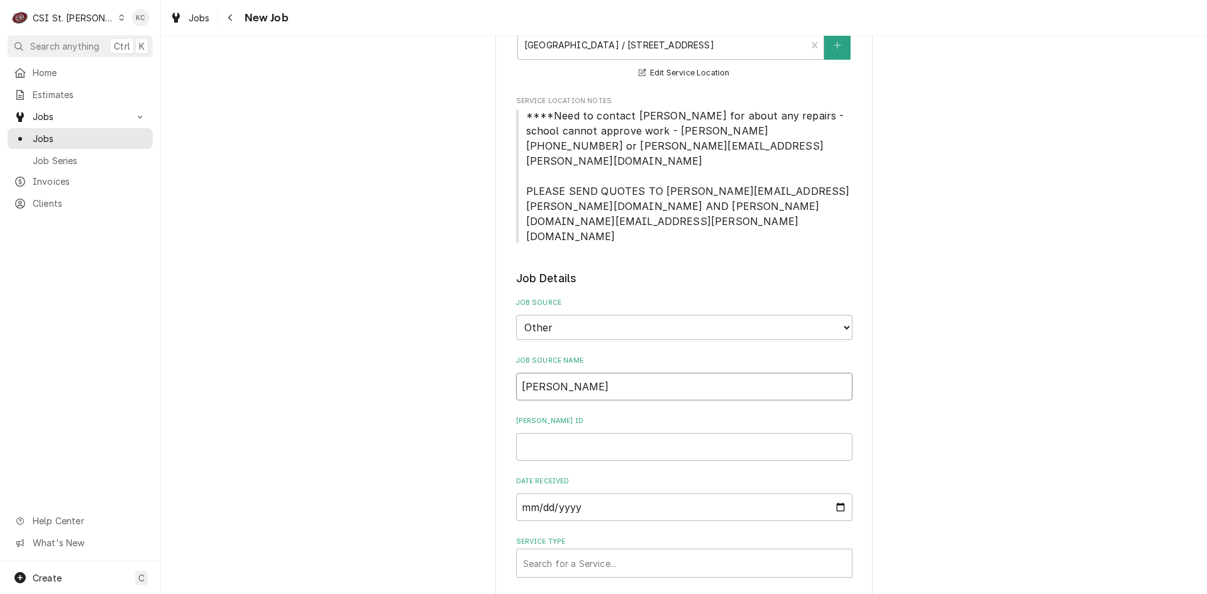
type input "Joseph Haskell"
type textarea "x"
type input "Joseph Haskell"
type textarea "x"
type input "Joseph Haskell e"
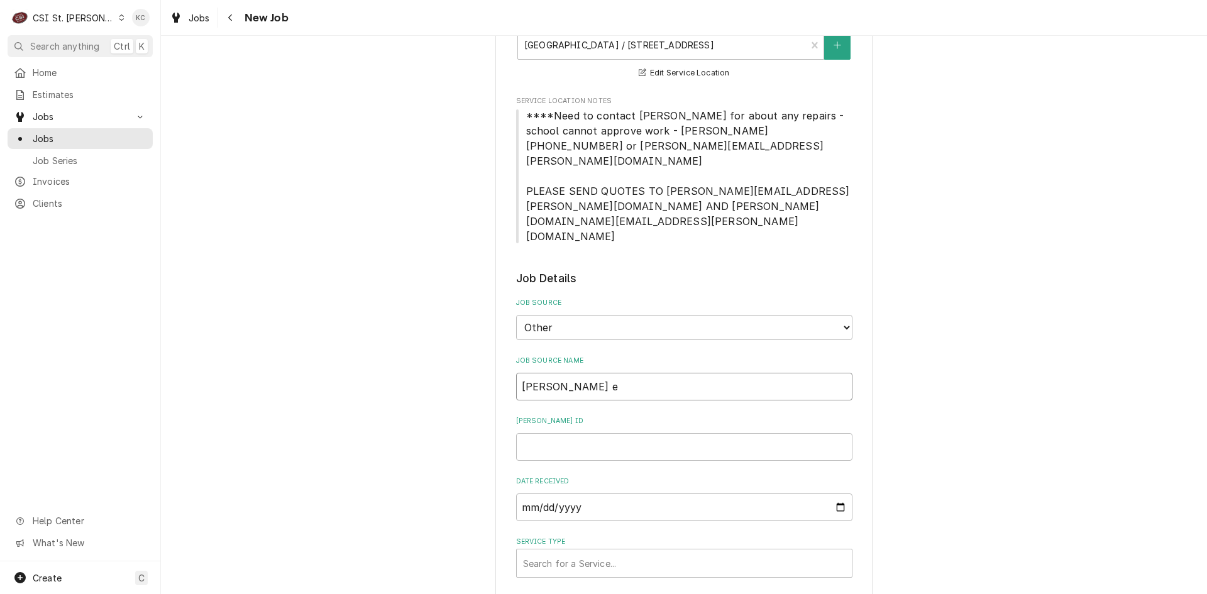
type textarea "x"
type input "Joseph Haskell em"
type textarea "x"
type input "Joseph Haskell ema"
type textarea "x"
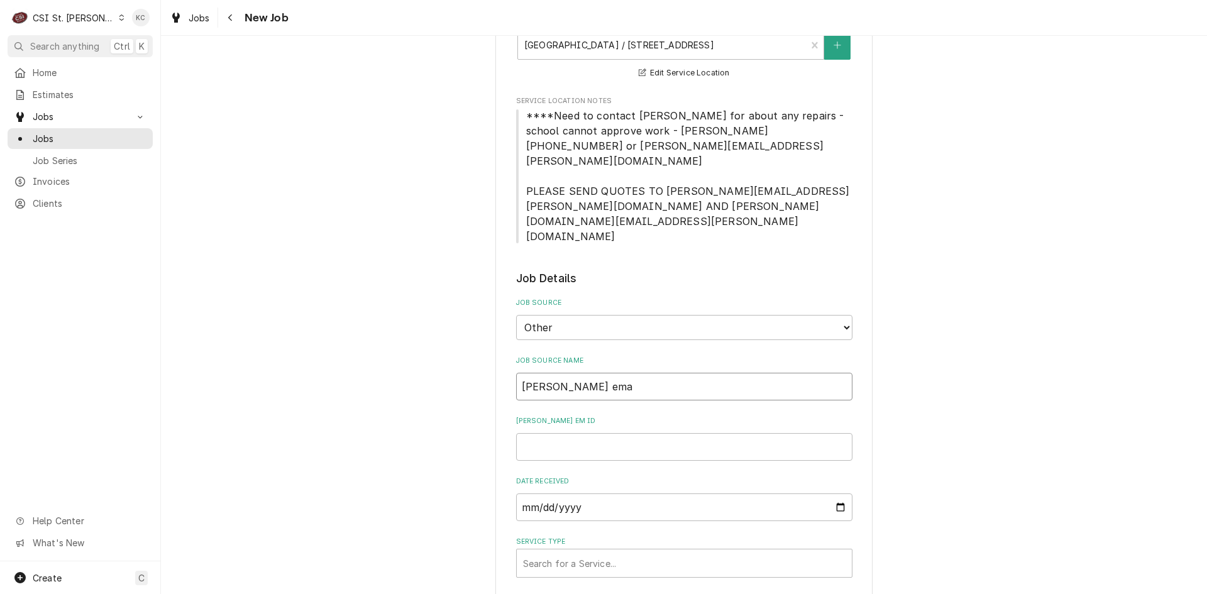
type input "Joseph Haskell emai"
type textarea "x"
type input "[PERSON_NAME] email"
type textarea "x"
type input "[PERSON_NAME] email"
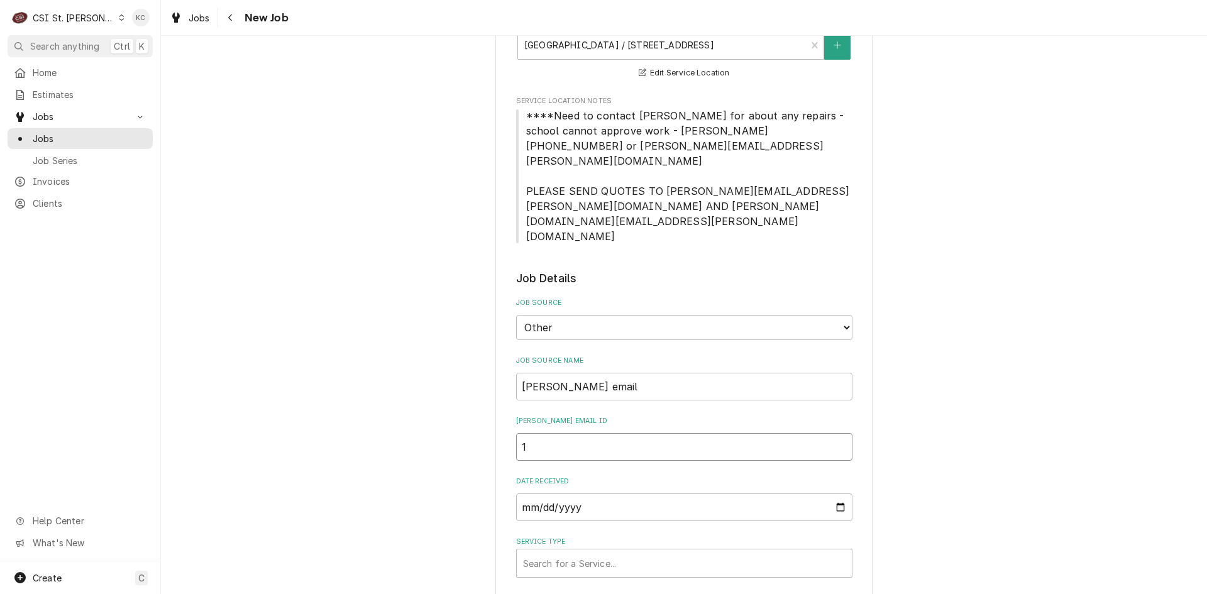
type textarea "x"
type input "1"
type textarea "x"
type input "13"
type textarea "x"
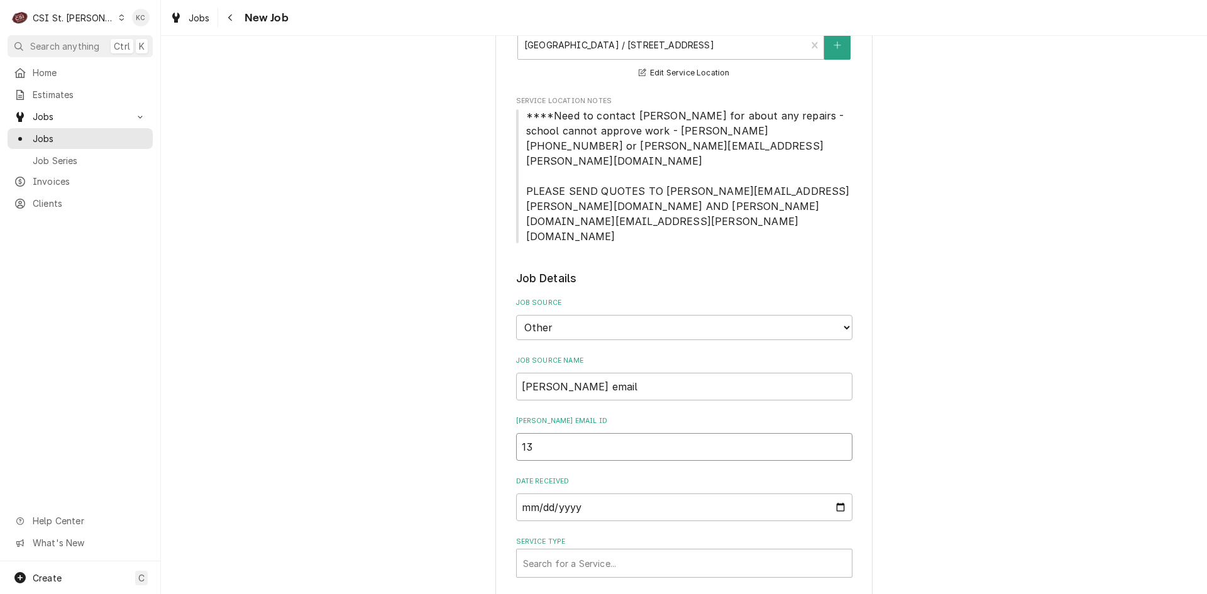
type input "136"
type textarea "x"
type input "1369"
type textarea "x"
type input "13694"
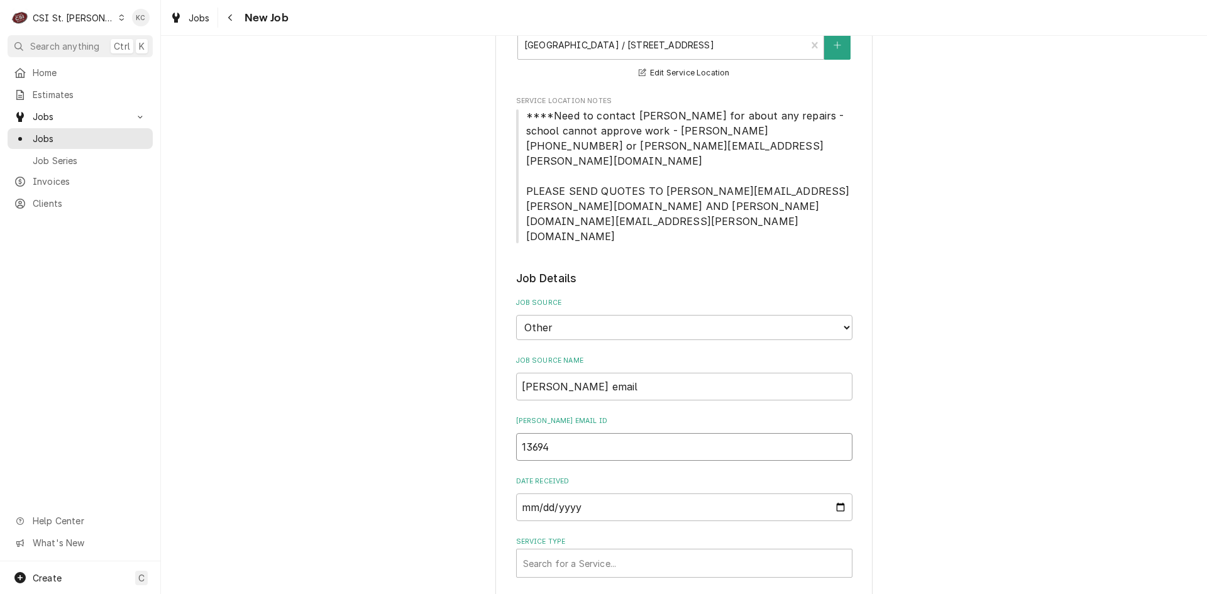
type textarea "x"
type input "13694"
click at [630, 552] on div "Service Type" at bounding box center [684, 563] width 323 height 23
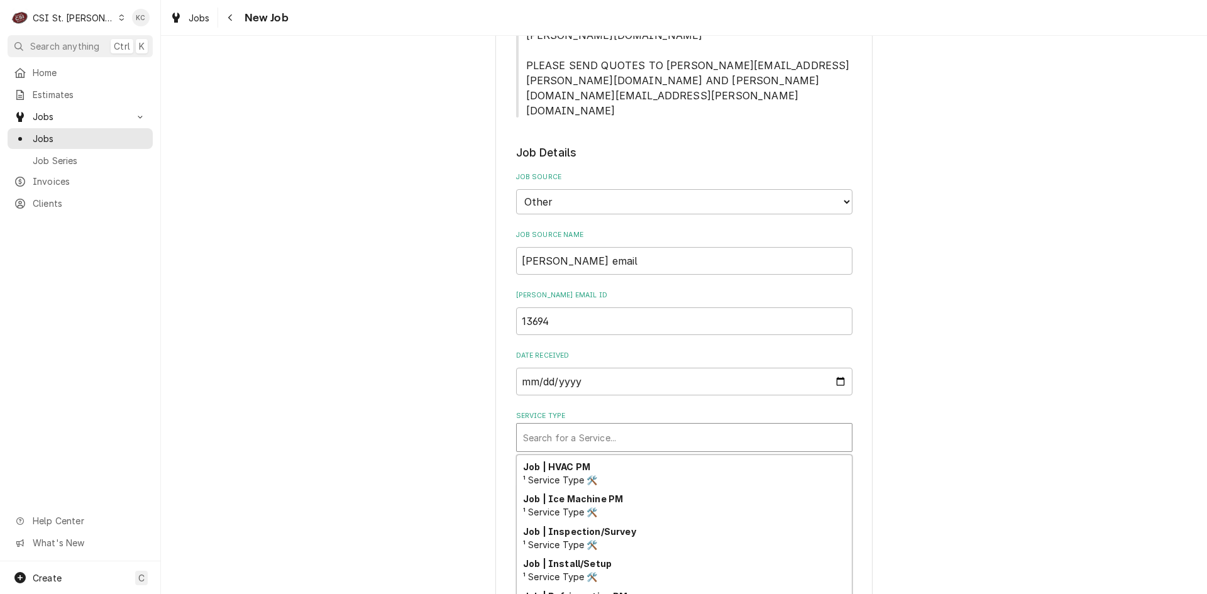
scroll to position [660, 0]
click at [682, 587] on div "Job | Service Call ¹ Service Type 🛠️" at bounding box center [684, 603] width 335 height 33
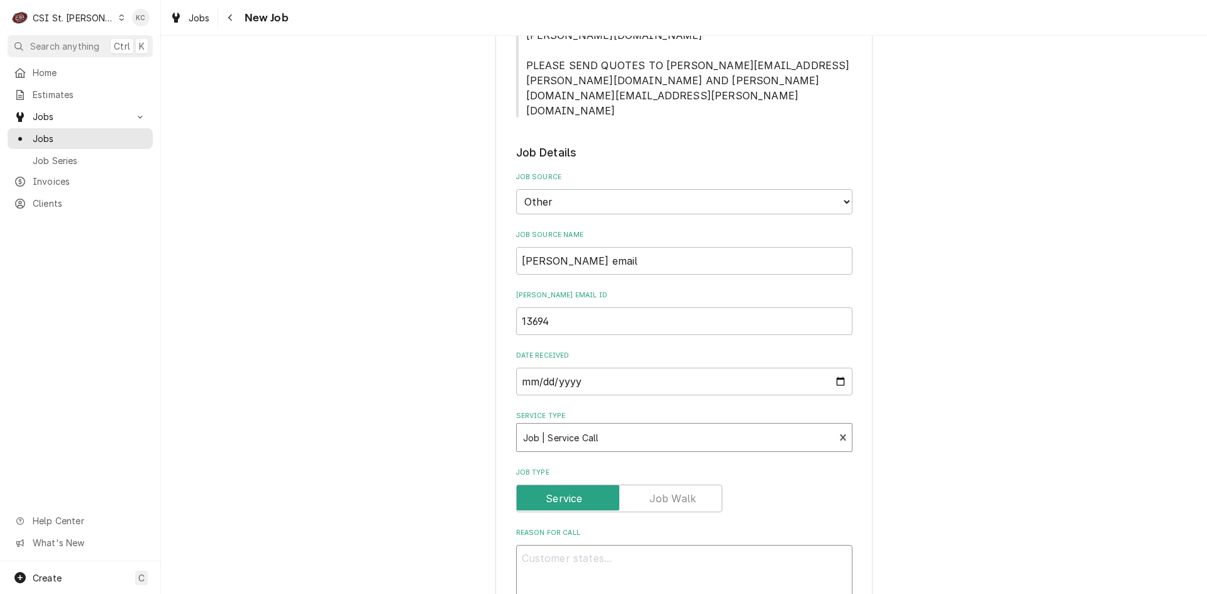
click at [676, 545] on textarea "Reason For Call" at bounding box center [684, 573] width 336 height 57
paste textarea "Refrigerator and Cooler, True brand, are not maintaing temperature"
type textarea "x"
type textarea "Refrigerator and Cooler, True brand, are not maintaing temperature"
type textarea "x"
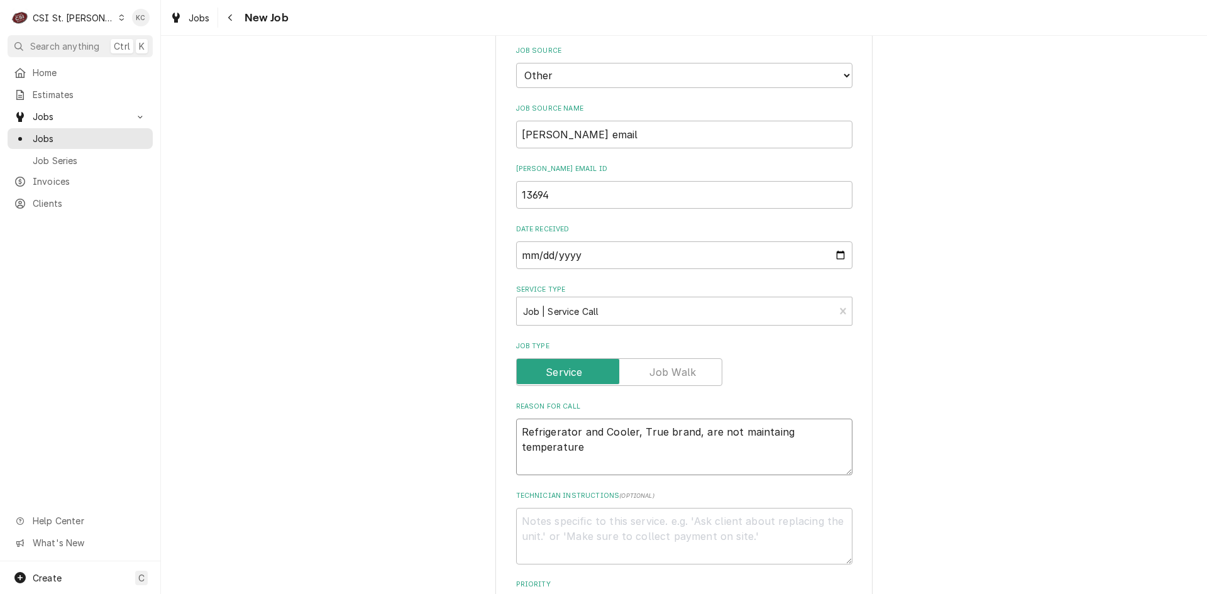
scroll to position [566, 0]
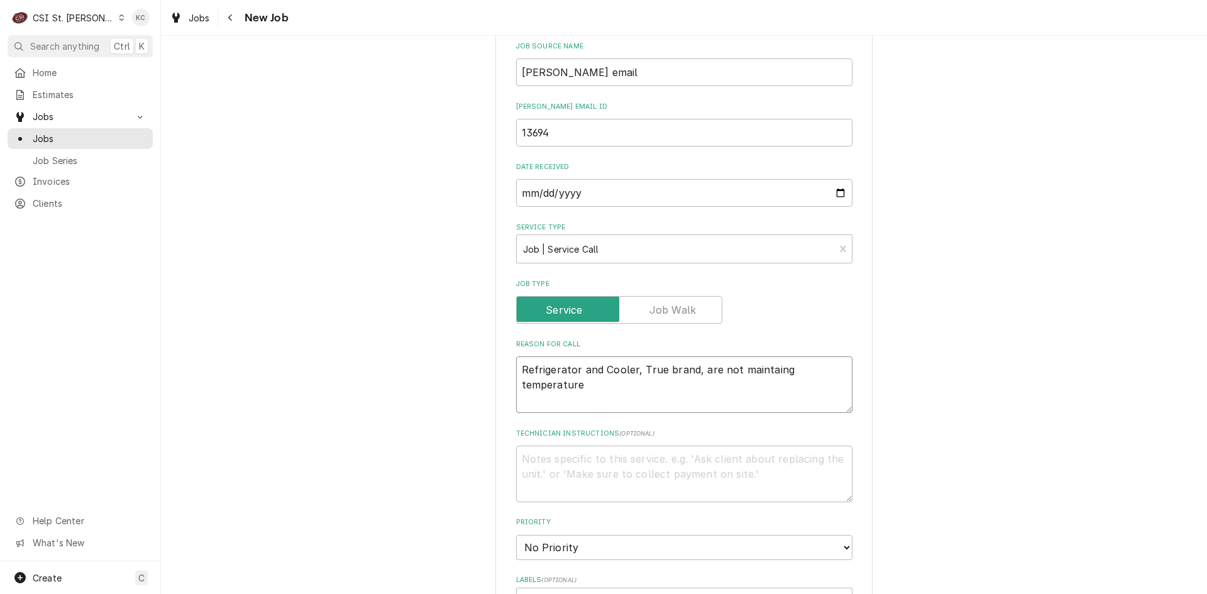
type textarea "Refrigerator and Cooler, True brand, are not maintaing temperature"
click at [538, 446] on textarea "Technician Instructions ( optional )" at bounding box center [684, 474] width 336 height 57
paste textarea "KIAUNDRA SMITH"
type textarea "x"
type textarea "KIAUNDRA SMITH"
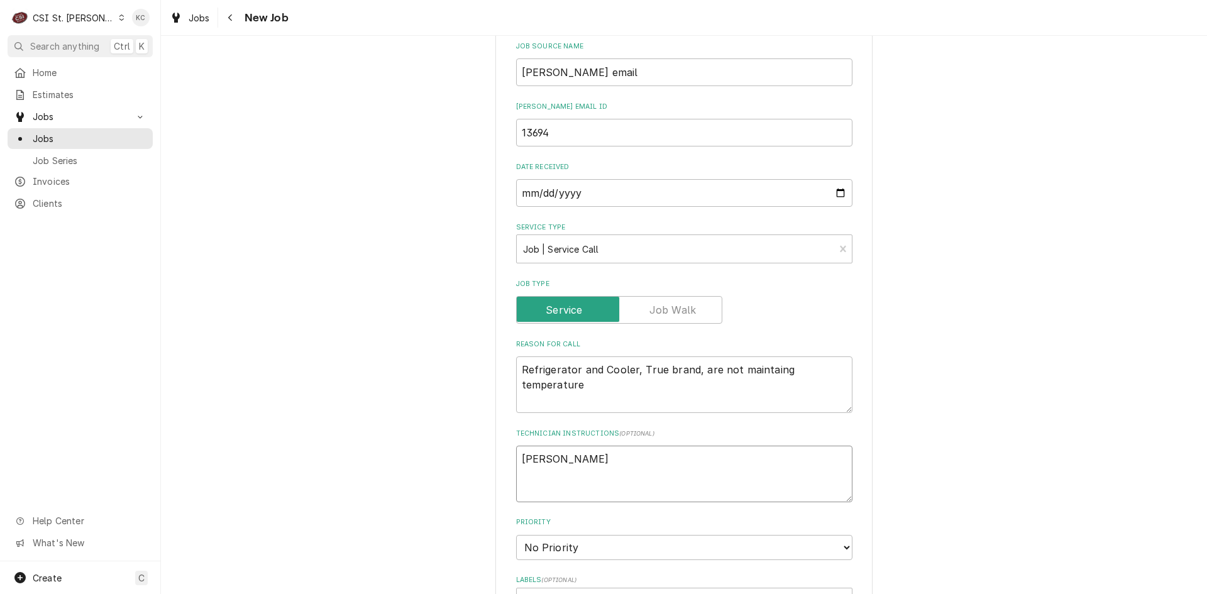
type textarea "x"
type textarea "KIAUNDRA SMITH"
type textarea "x"
type textarea "KIAUNDRA SMITH -"
type textarea "x"
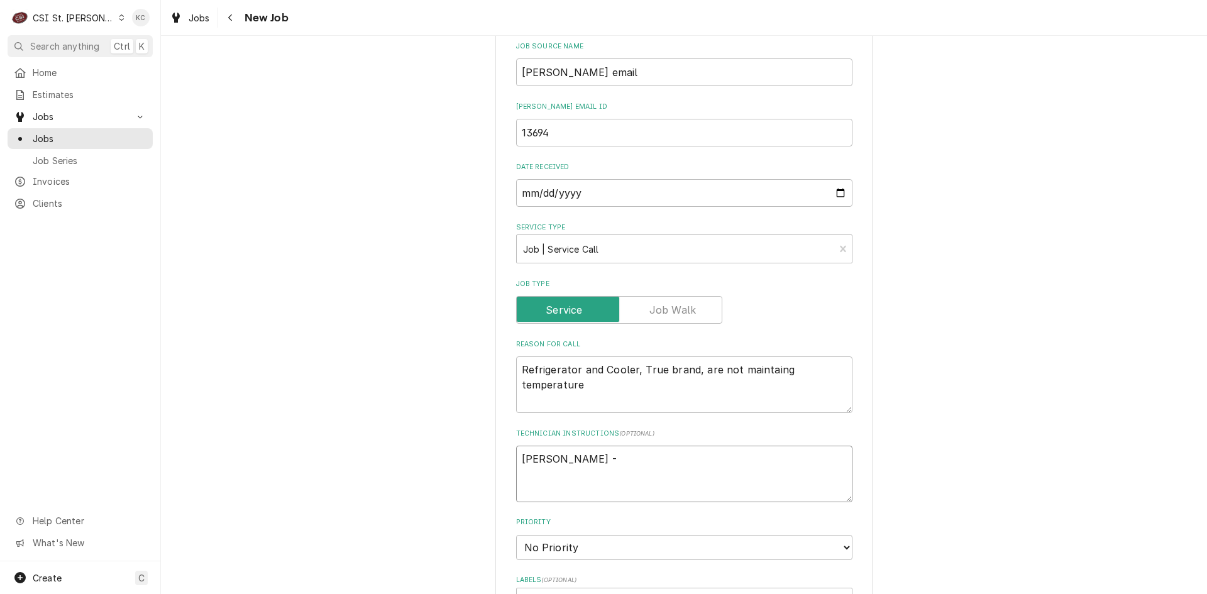
type textarea "KIAUNDRA SMITH -"
type textarea "x"
type textarea "KIAUNDRA SMITH - 6"
type textarea "x"
type textarea "KIAUNDRA SMITH - 61"
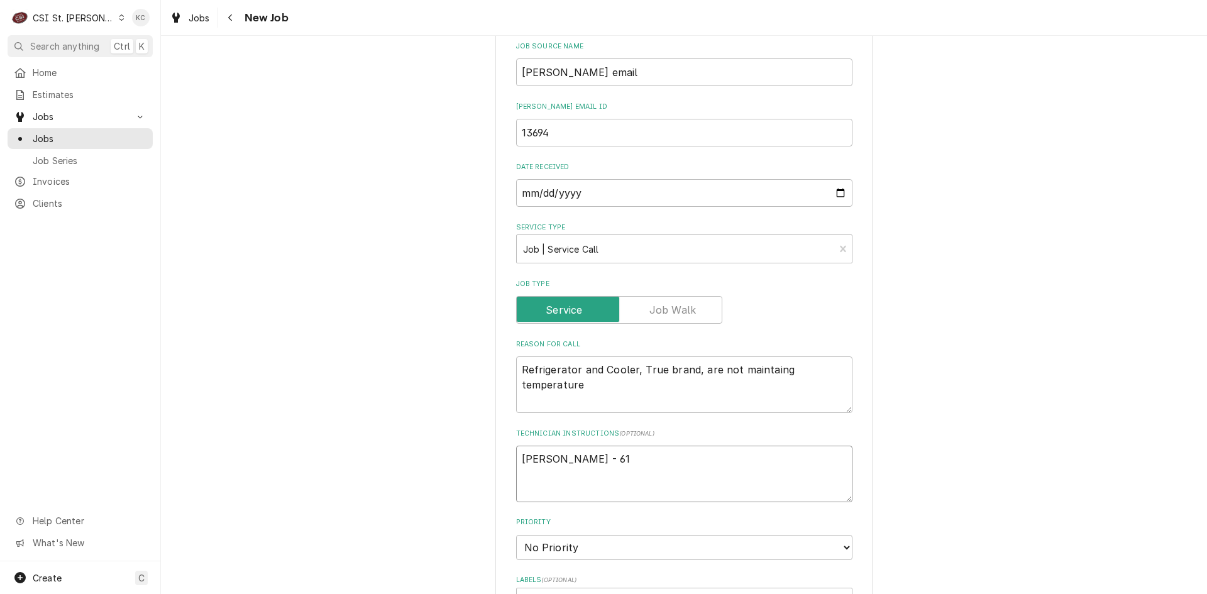
type textarea "x"
type textarea "KIAUNDRA SMITH - 618"
type textarea "x"
type textarea "KIAUNDRA SMITH - 618"
type textarea "x"
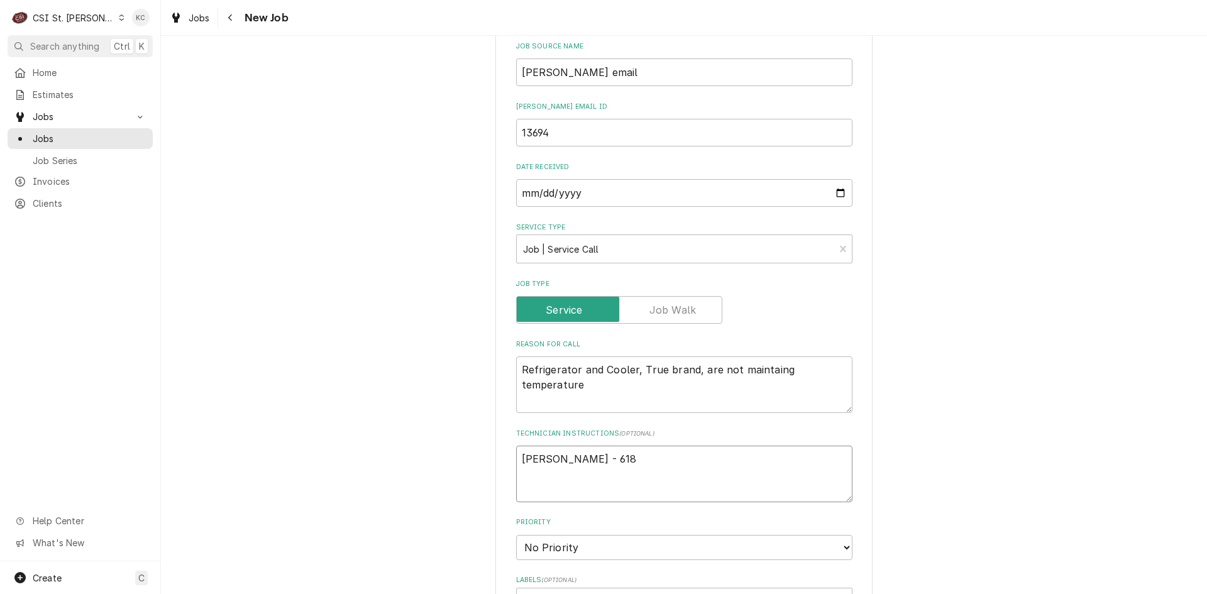
type textarea "KIAUNDRA SMITH - 618 6"
type textarea "x"
type textarea "KIAUNDRA SMITH - 618 64"
type textarea "x"
type textarea "KIAUNDRA SMITH - 618 646"
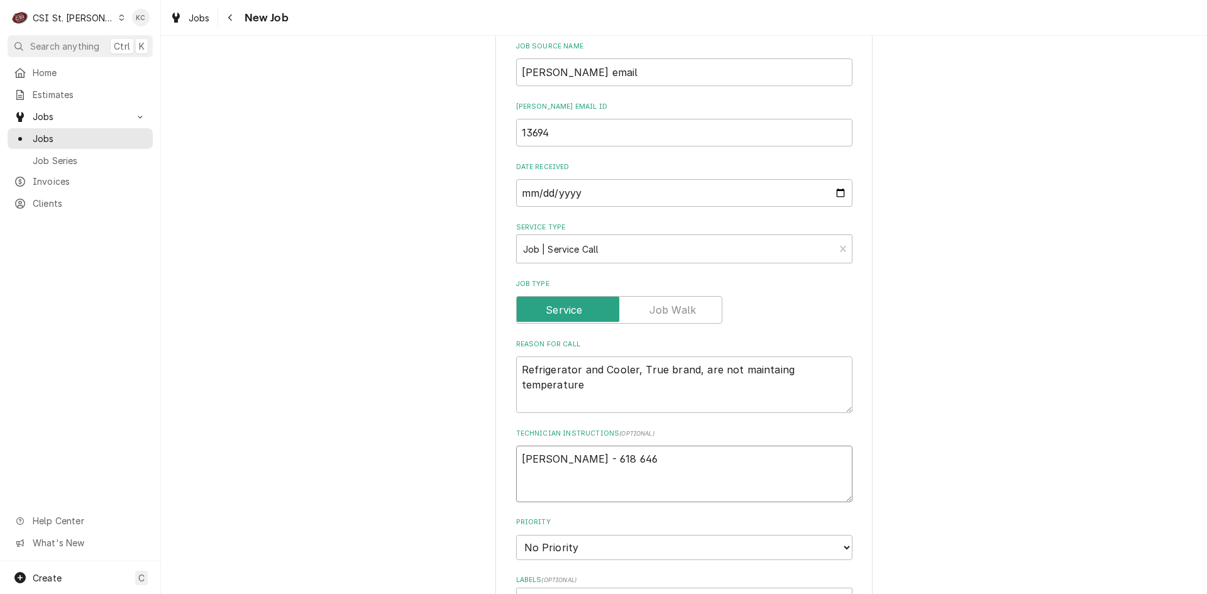
type textarea "x"
type textarea "KIAUNDRA SMITH - 618 646-"
type textarea "x"
type textarea "KIAUNDRA SMITH - 618 646-3"
type textarea "x"
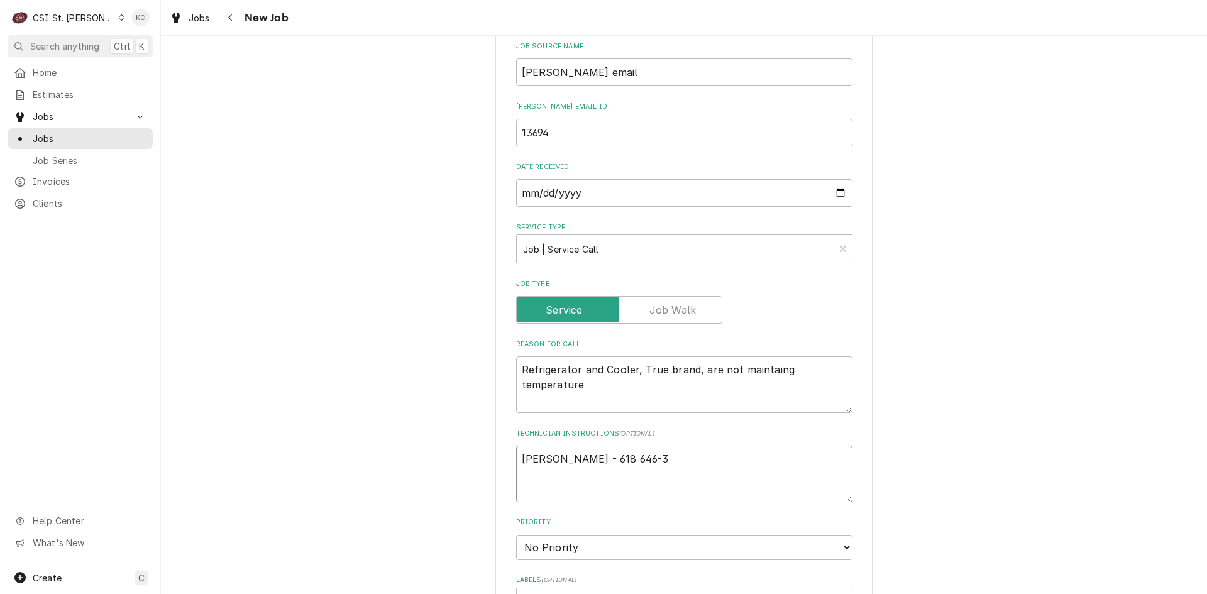
type textarea "KIAUNDRA SMITH - 618 646-33"
type textarea "x"
type textarea "KIAUNDRA SMITH - 618 646-333"
type textarea "x"
type textarea "KIAUNDRA SMITH - 618 646-3338"
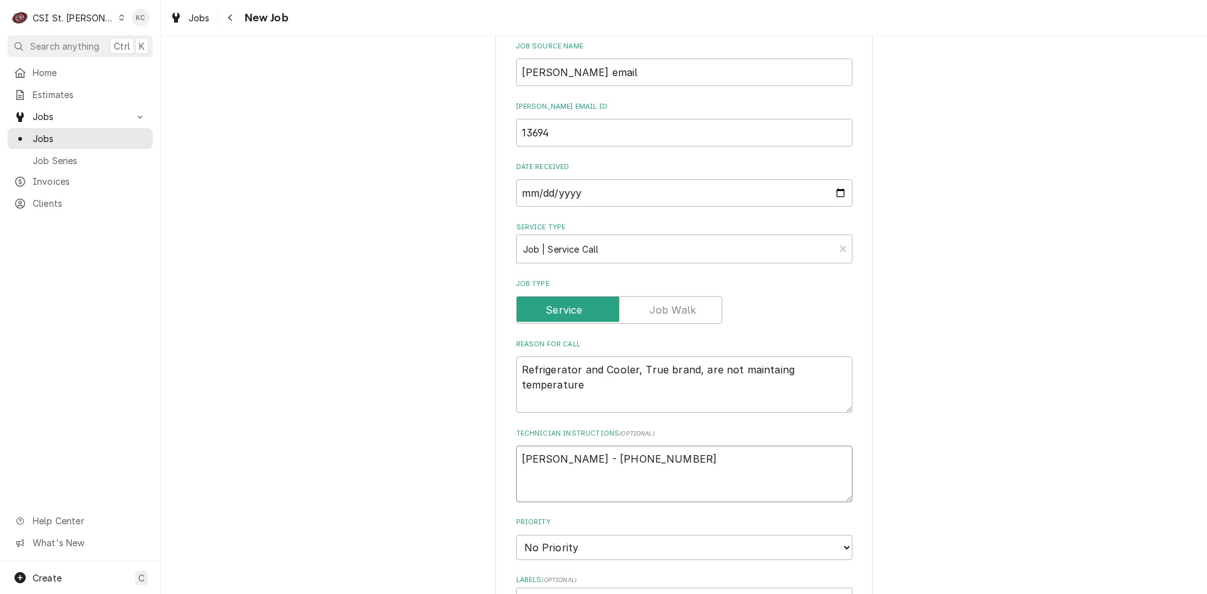
type textarea "x"
type textarea "KIAUNDRA SMITH - 618 646-3338"
click at [710, 446] on textarea "KIAUNDRA SMITH - 618 646-3338" at bounding box center [684, 474] width 336 height 57
type textarea "x"
type textarea "KIAUNDRA SMITH - 618 646-3338"
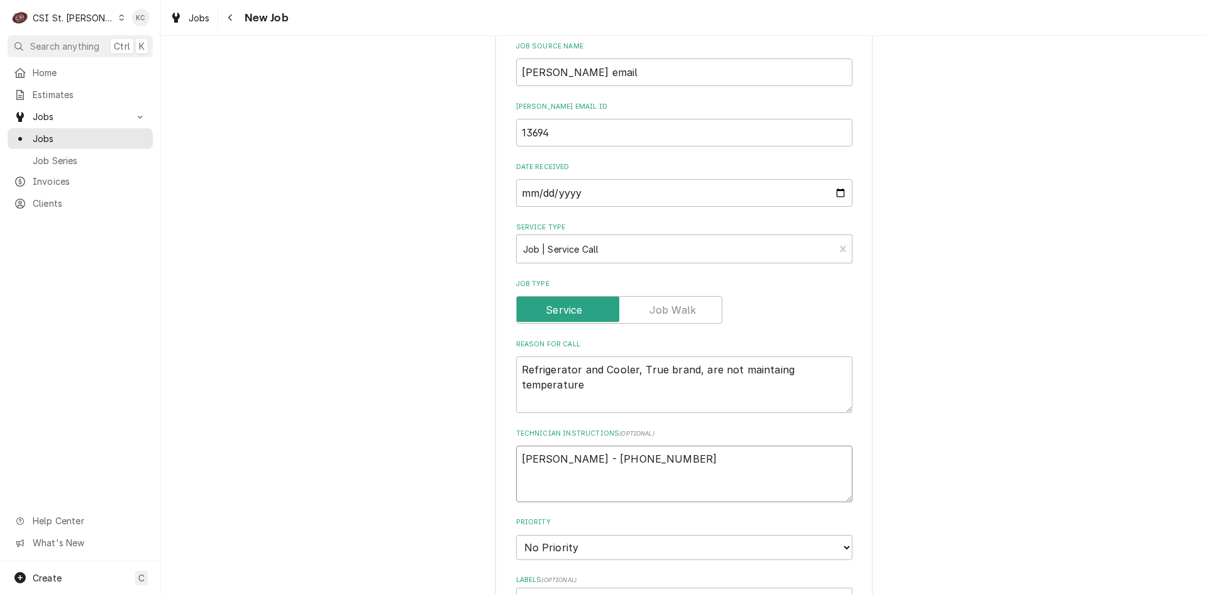
type textarea "x"
type textarea "KIAUNDRA SMITH - 618 646-3338"
type textarea "x"
type textarea "KIAUNDRA SMITH - 618 646-3338 L"
type textarea "x"
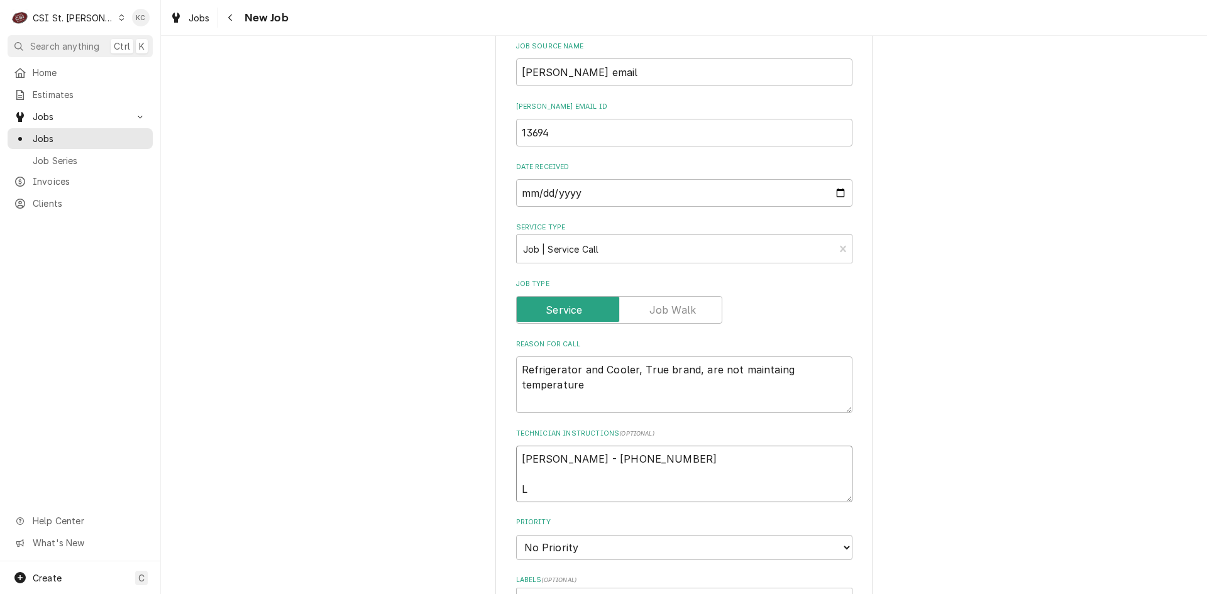
type textarea "KIAUNDRA SMITH - 618 646-3338 Lo"
type textarea "x"
type textarea "KIAUNDRA SMITH - 618 646-3338 Loc"
type textarea "x"
type textarea "KIAUNDRA SMITH - 618 646-3338 Loca"
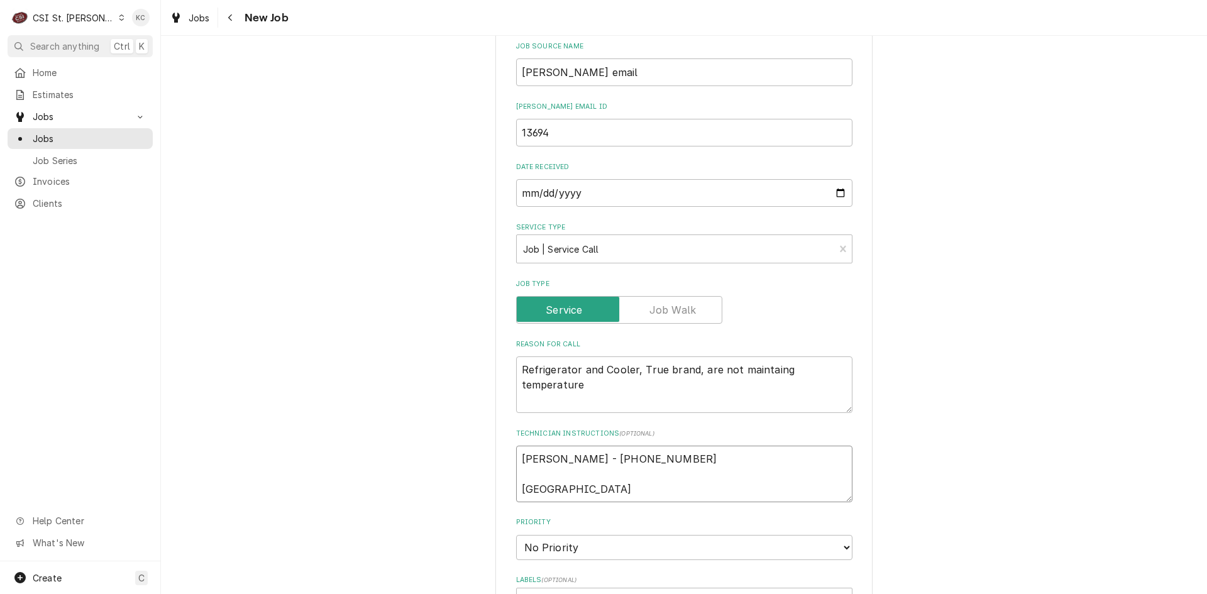
type textarea "x"
type textarea "KIAUNDRA SMITH - 618 646-3338 Locate"
type textarea "x"
type textarea "KIAUNDRA SMITH - 618 646-3338 Located"
type textarea "x"
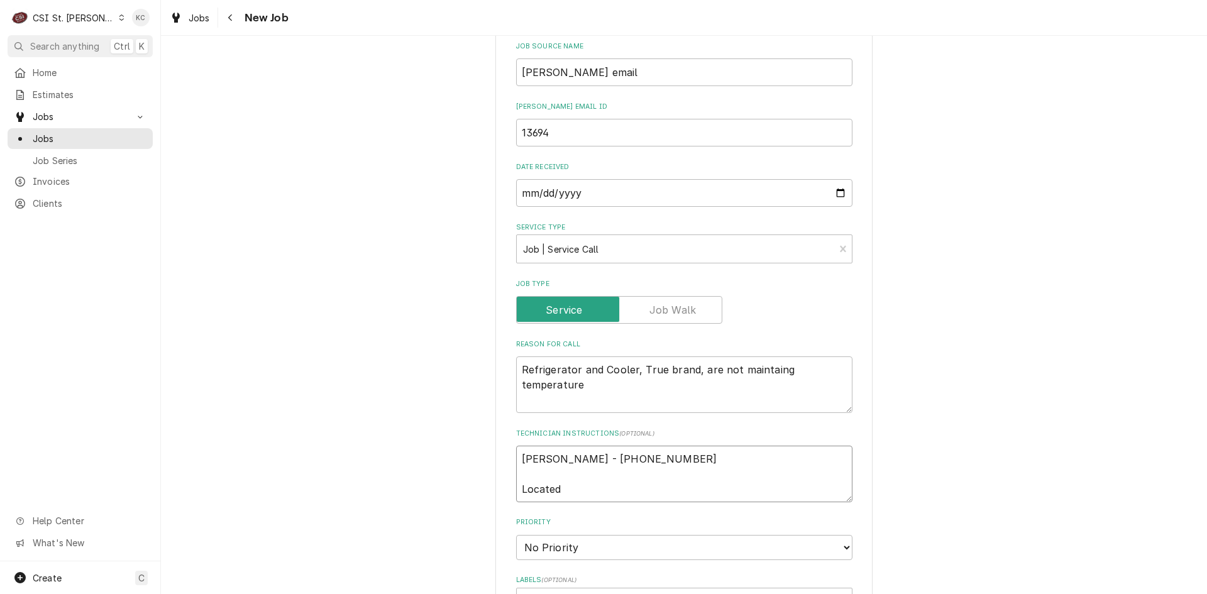
type textarea "KIAUNDRA SMITH - 618 646-3338 Located"
type textarea "x"
type textarea "KIAUNDRA SMITH - 618 646-3338 Located -"
type textarea "x"
type textarea "KIAUNDRA SMITH - 618 646-3338 Located -"
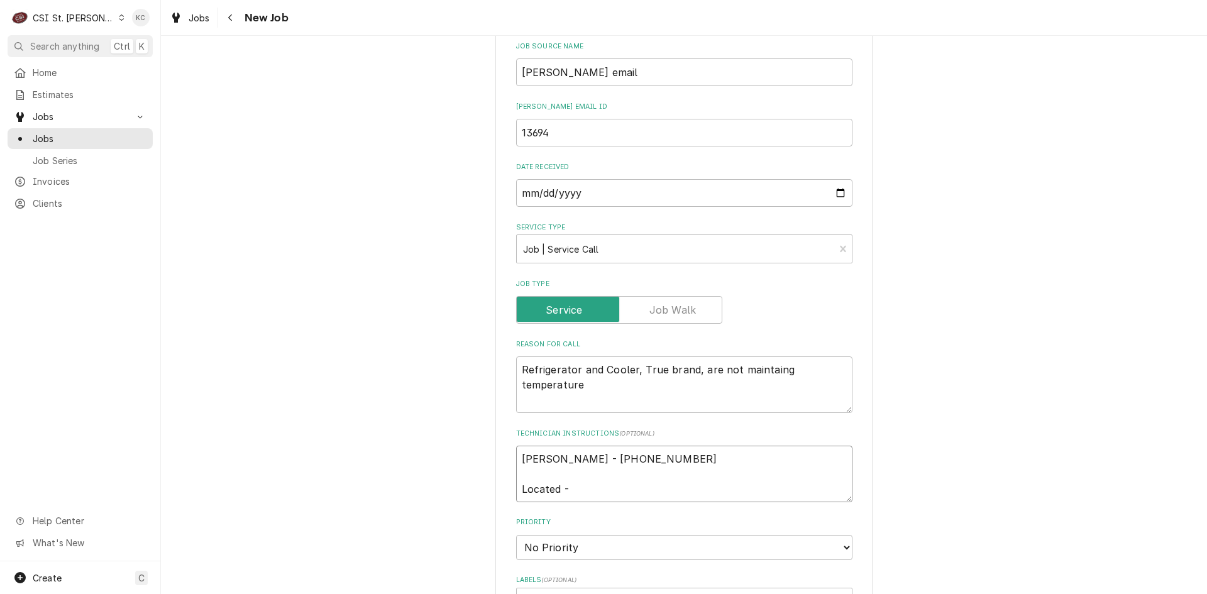
paste textarea "Kitchen | 9th Grade Kitchen Behind Serving Line"
type textarea "x"
type textarea "KIAUNDRA SMITH - 618 646-3338 Located - Kitchen | 9th Grade Kitchen Behind Serv…"
type textarea "x"
type textarea "KIAUNDRA SMITH - 618 646-3338 Located - Kitchen | 9th Grade Kitchen Behind Serv…"
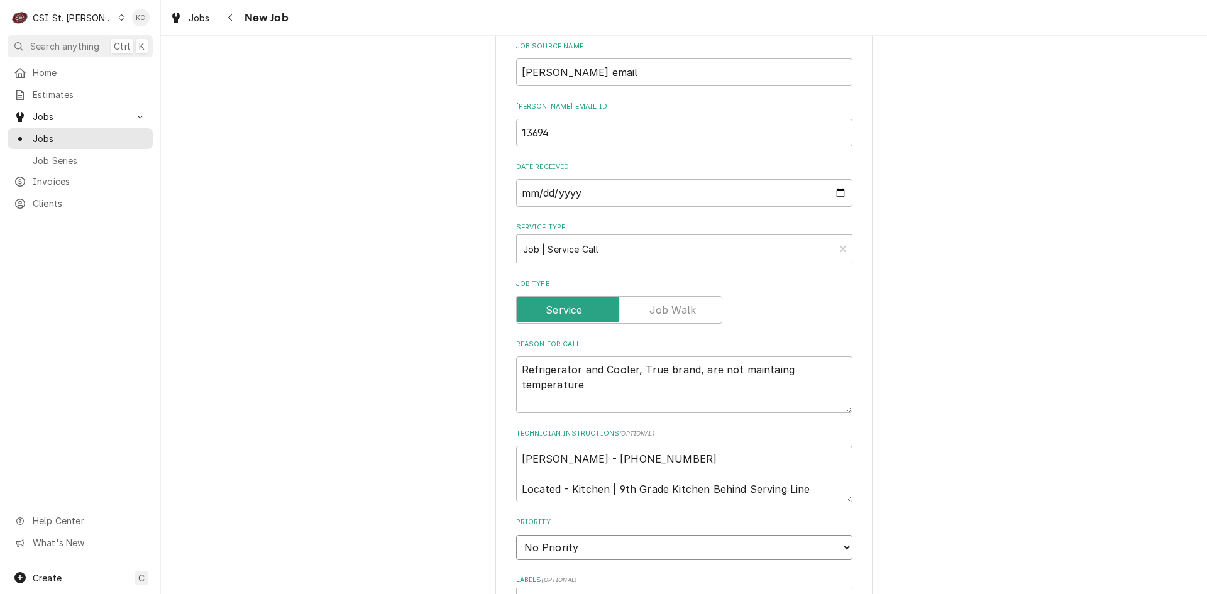
click at [614, 535] on select "No Priority Urgent High Medium Low" at bounding box center [684, 547] width 336 height 25
select select "4"
click at [516, 535] on select "No Priority Urgent High Medium Low" at bounding box center [684, 547] width 336 height 25
click at [611, 591] on div "Labels" at bounding box center [673, 602] width 300 height 23
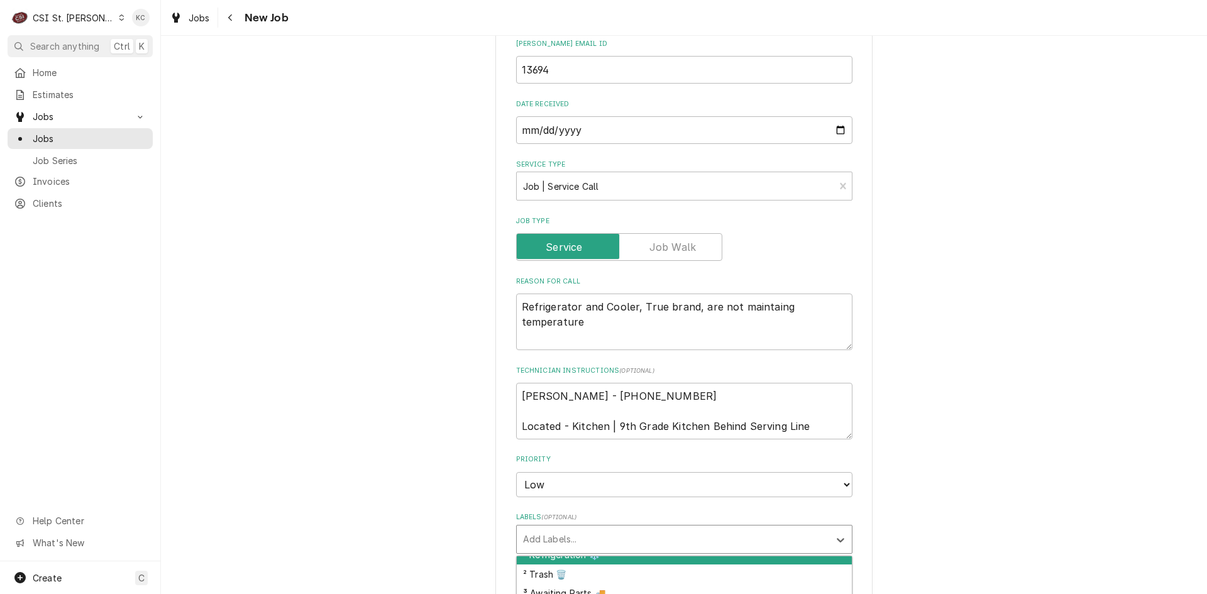
scroll to position [314, 0]
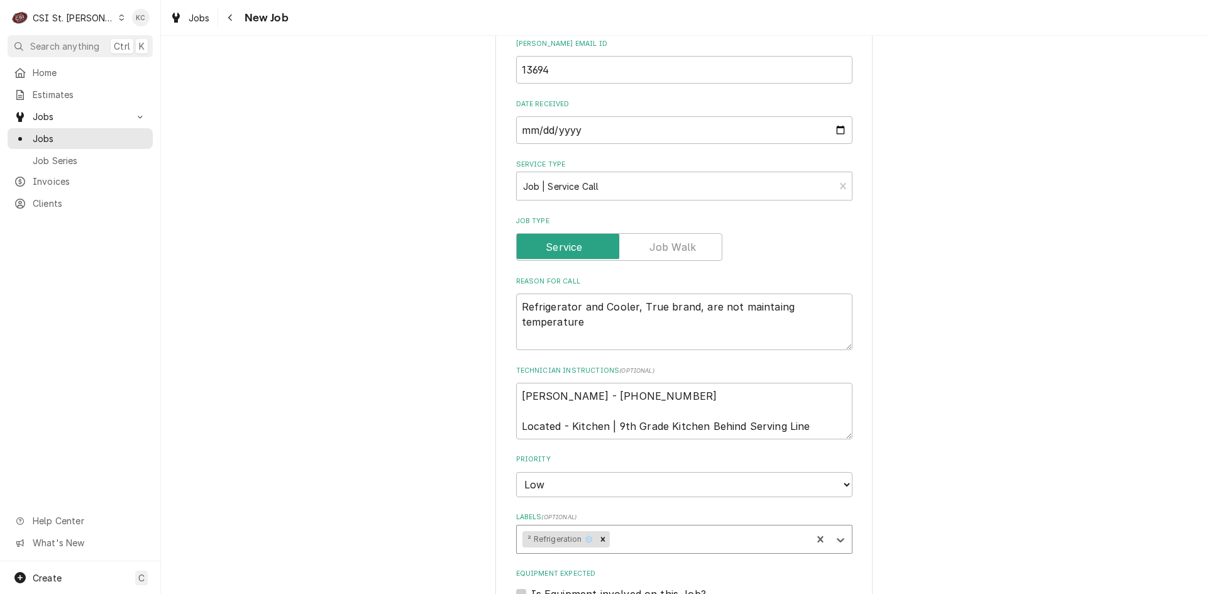
click at [1101, 480] on div "Please provide the following information to create a job: Client Details Client…" at bounding box center [684, 239] width 1046 height 1638
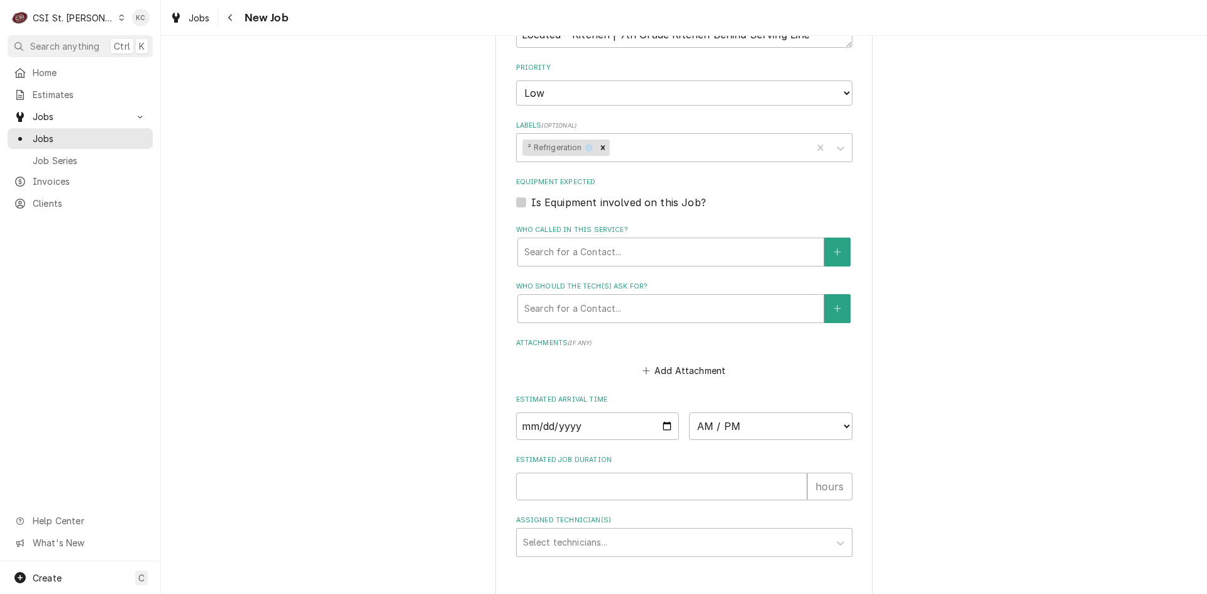
type textarea "x"
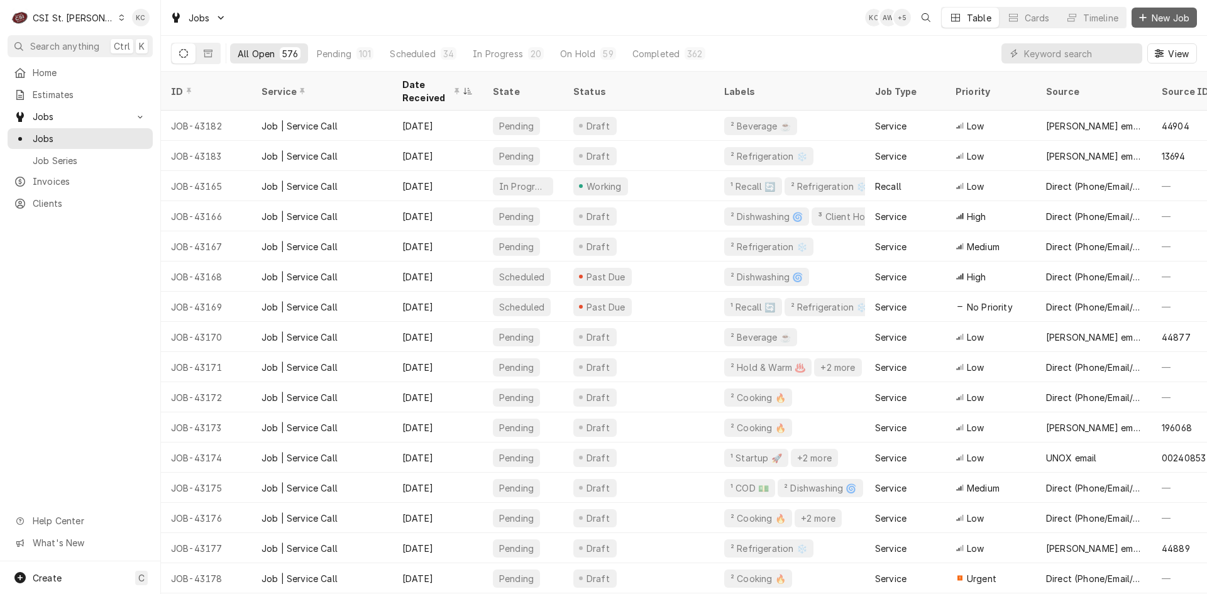
click at [1155, 18] on span "New Job" at bounding box center [1171, 17] width 43 height 13
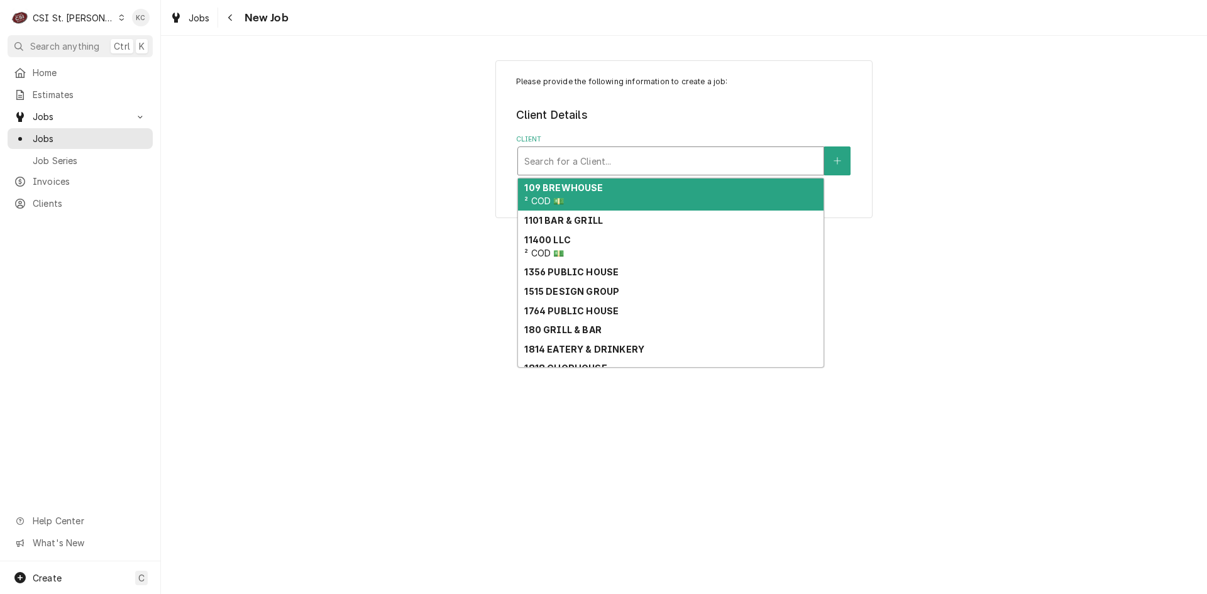
click at [639, 166] on div "Client" at bounding box center [670, 161] width 293 height 23
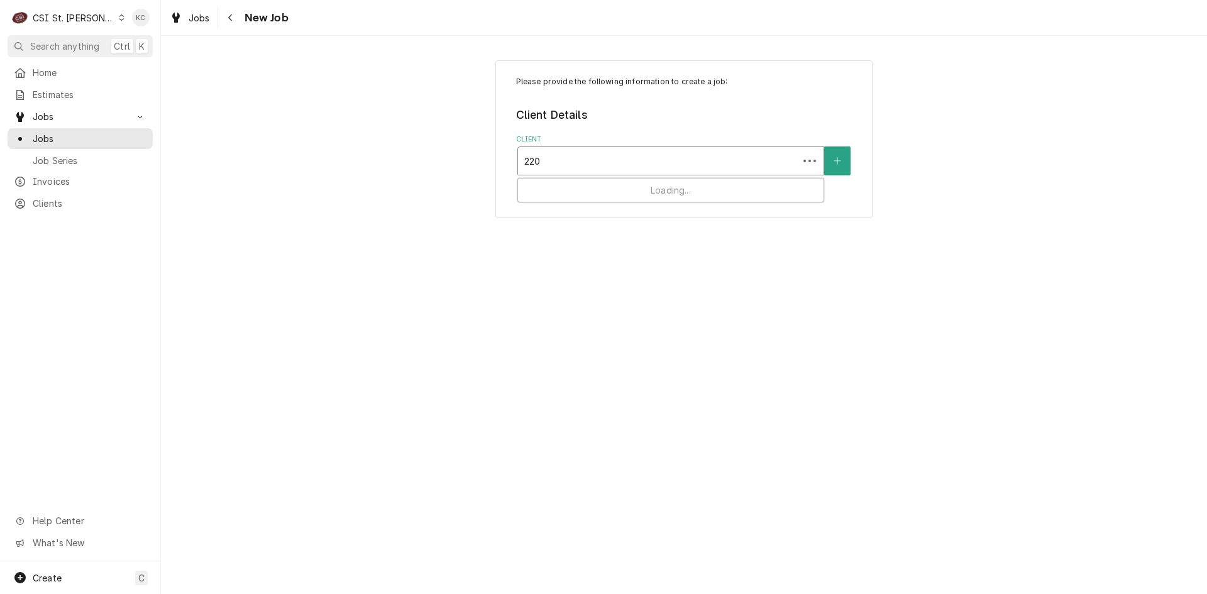
type input "2200"
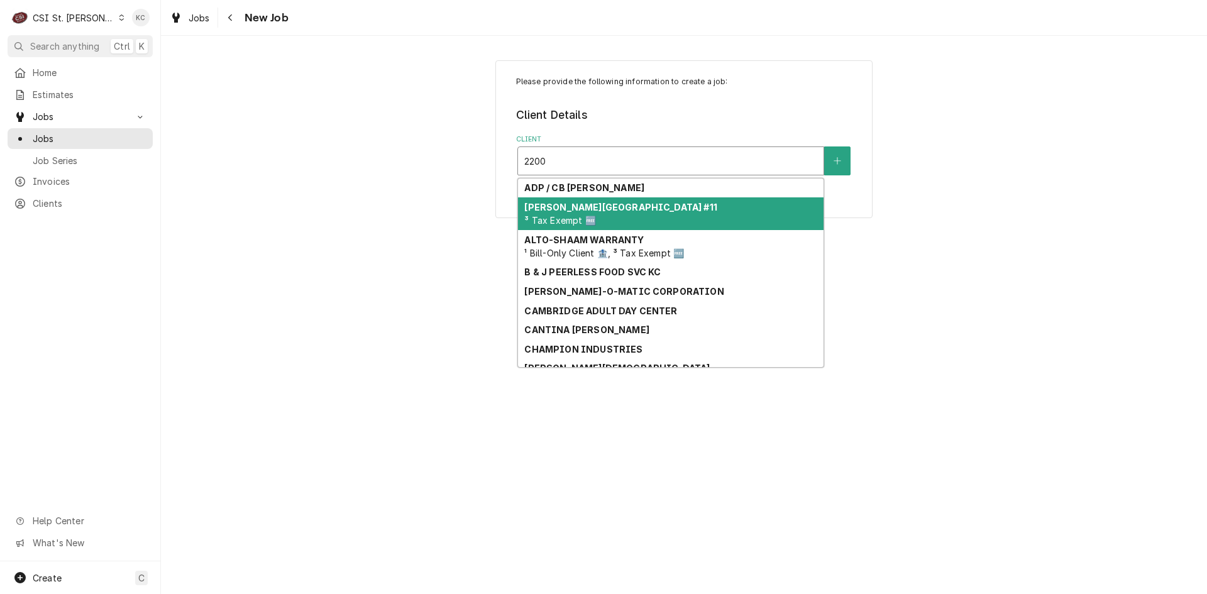
click at [635, 217] on div "Alton Community Unit School District #11 ³ Tax Exempt 🆓" at bounding box center [671, 213] width 306 height 33
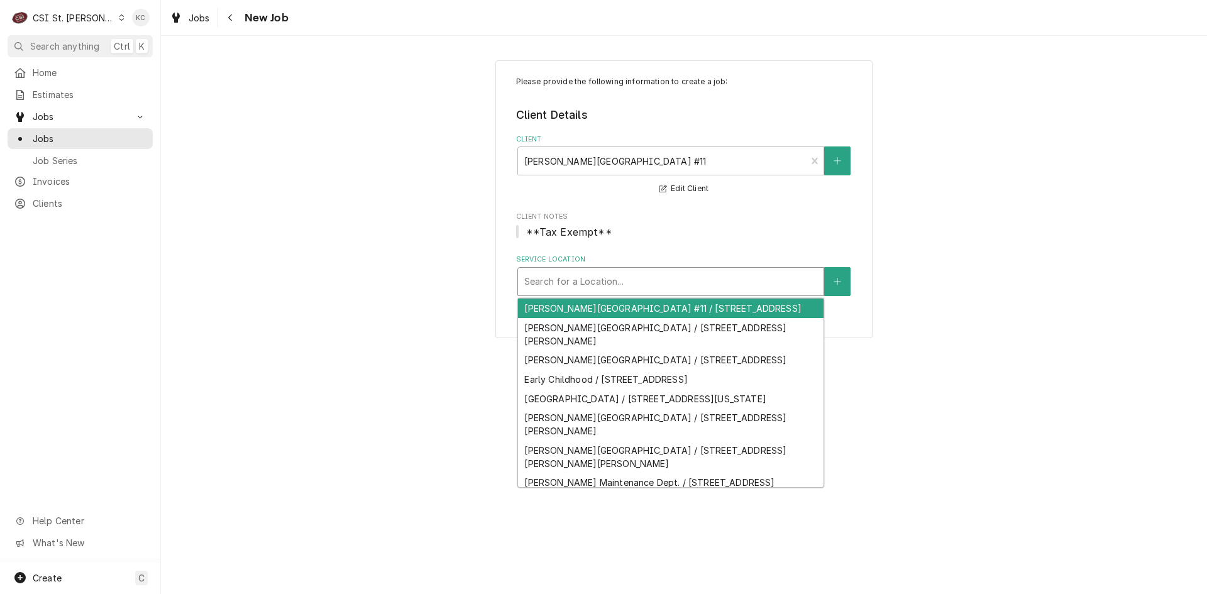
click at [642, 287] on div "Service Location" at bounding box center [670, 281] width 293 height 23
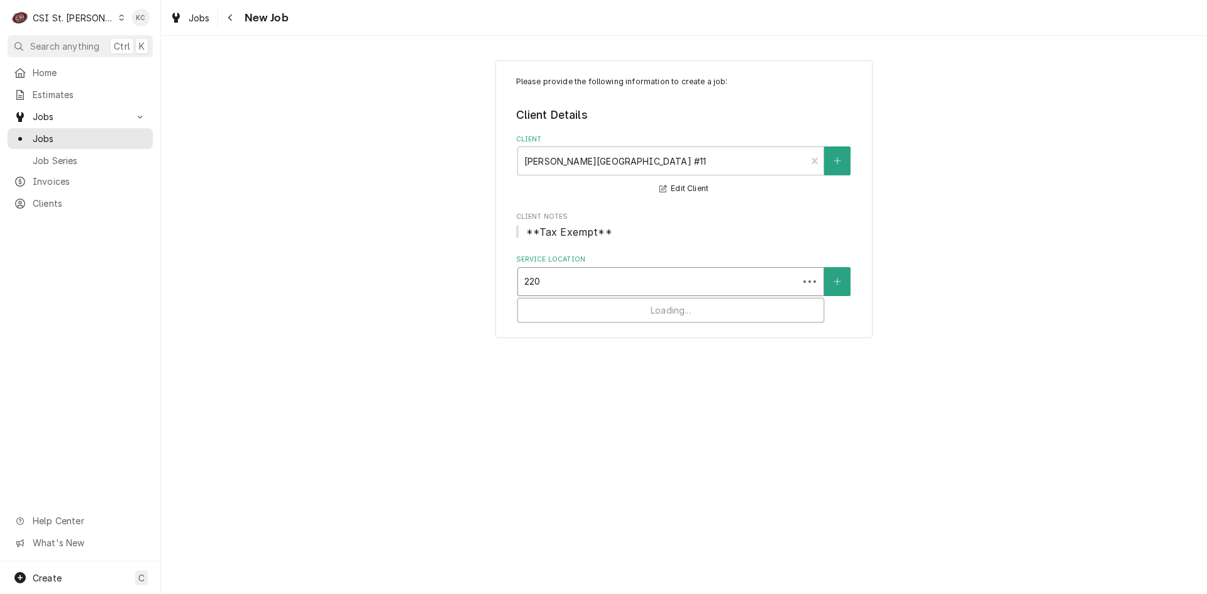
type input "2200"
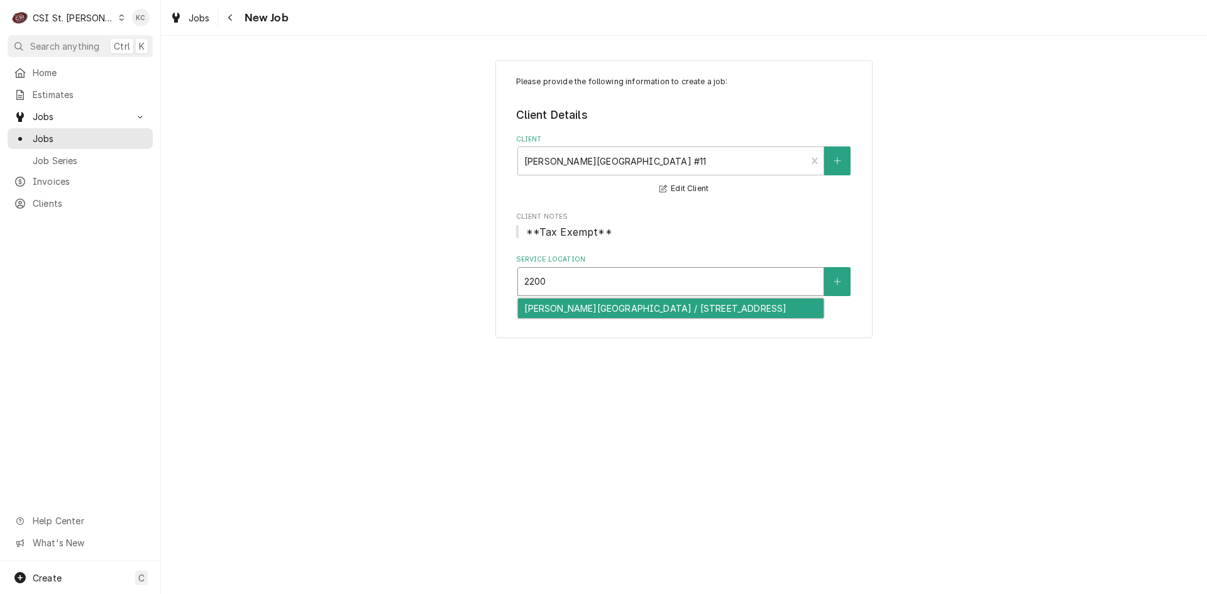
click at [642, 310] on div "Alton Middle School / 2200 College Ave, Alton, IL 62002" at bounding box center [671, 308] width 306 height 19
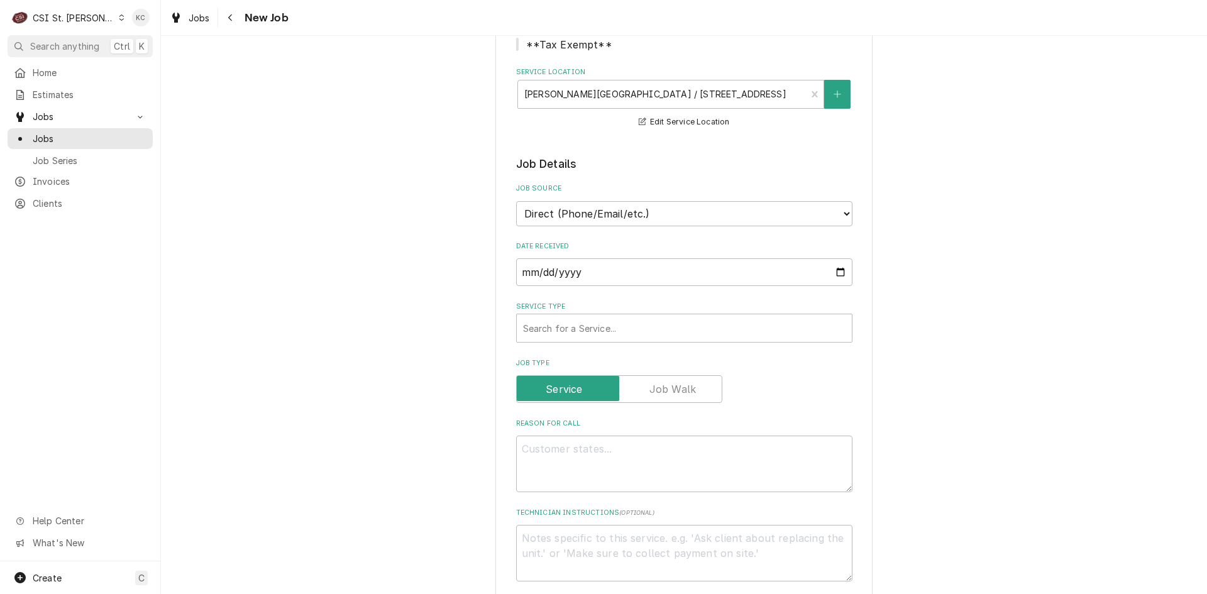
scroll to position [189, 0]
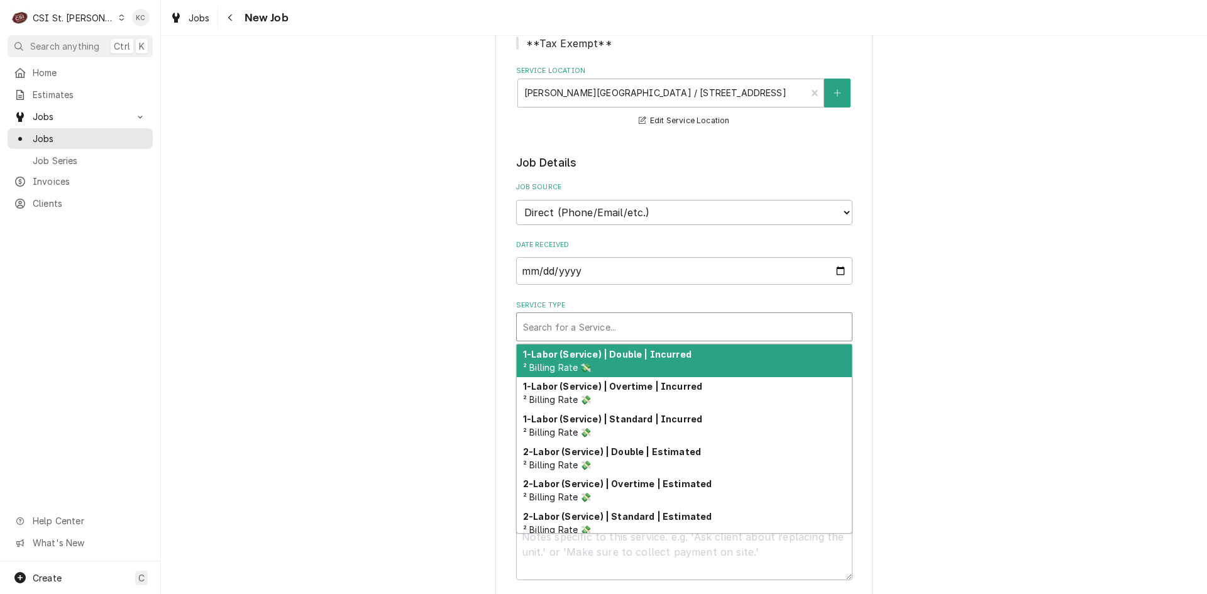
click at [606, 328] on div "Service Type" at bounding box center [684, 327] width 323 height 23
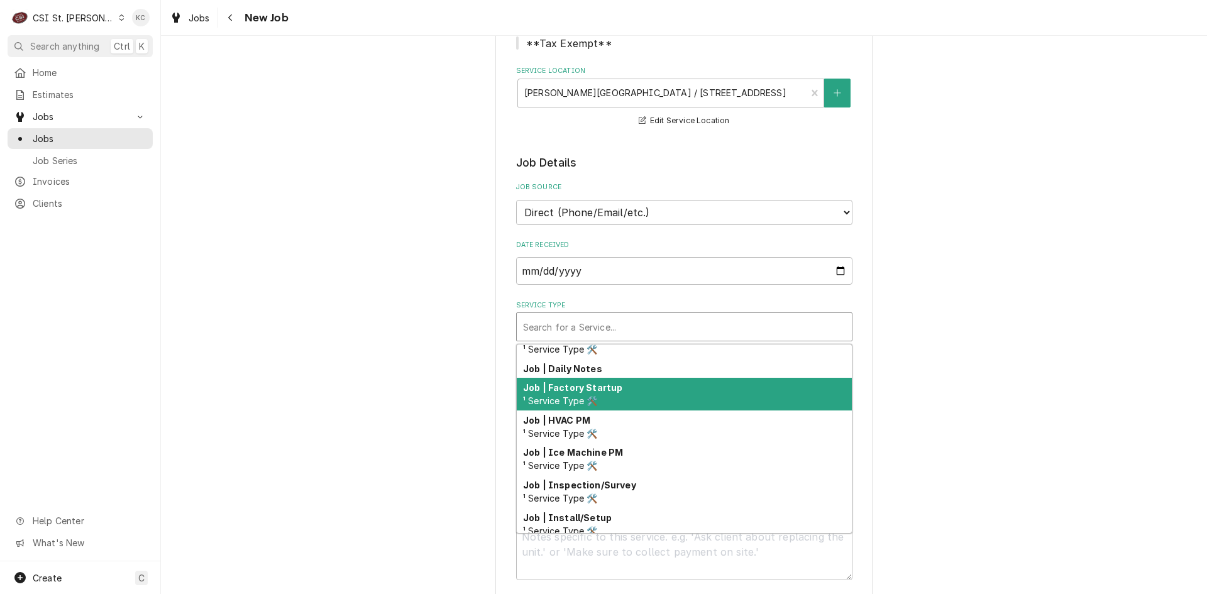
scroll to position [626, 0]
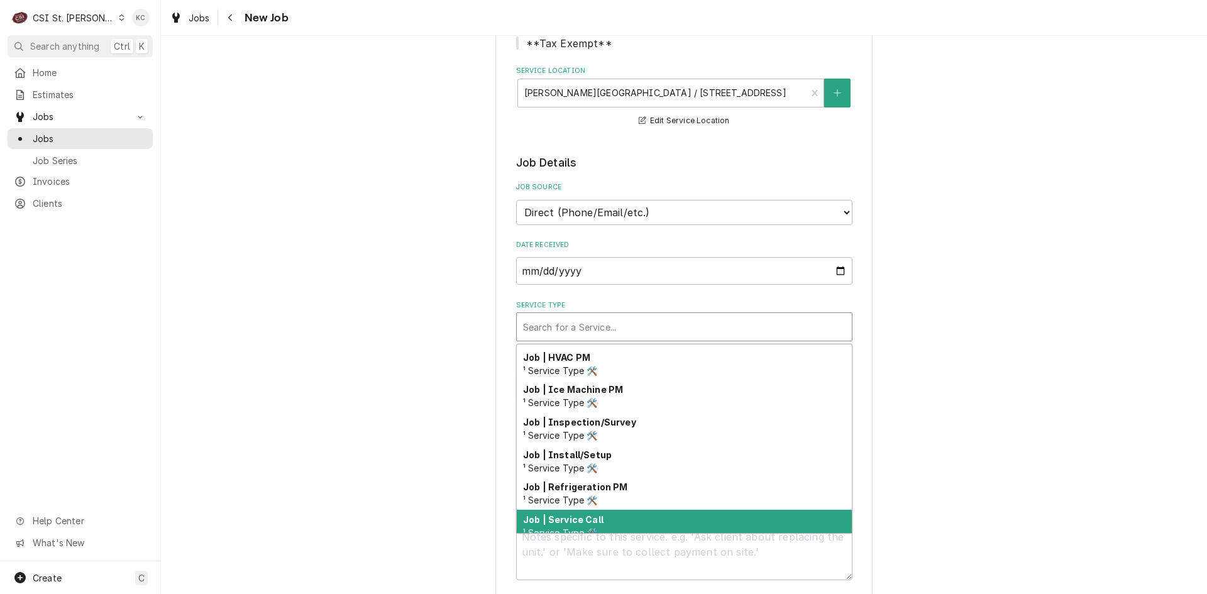
click at [623, 511] on div "Job | Service Call ¹ Service Type 🛠️" at bounding box center [684, 526] width 335 height 33
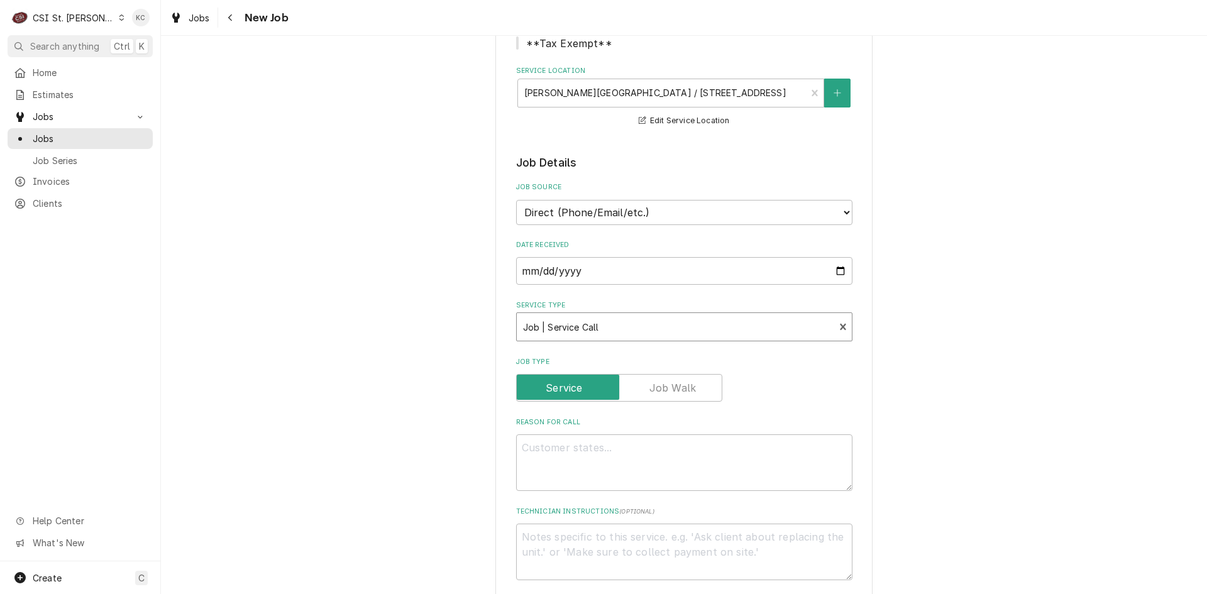
click at [972, 469] on div "Please provide the following information to create a job: Client Details Client…" at bounding box center [684, 529] width 1046 height 1338
click at [760, 443] on textarea "Reason For Call" at bounding box center [684, 463] width 336 height 57
click at [555, 448] on textarea "Reason For Call" at bounding box center [684, 463] width 336 height 57
paste textarea "2 of the hot wells on the same line aren't getting ho"
type textarea "x"
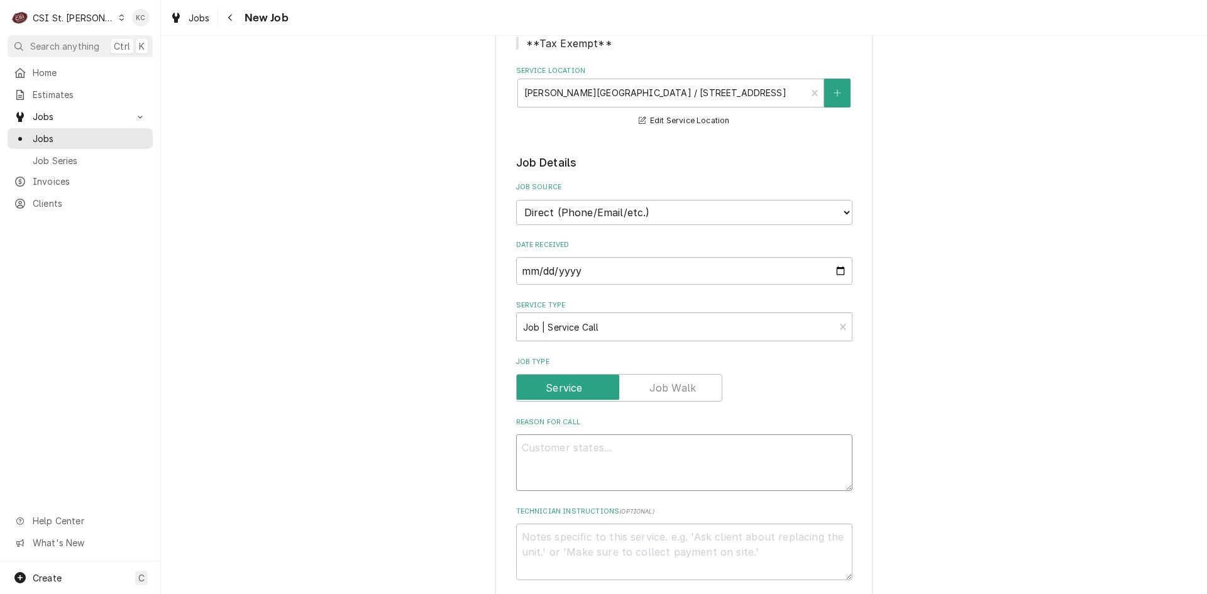
type textarea "2 of the hot wells on the same line aren't getting ho"
type textarea "x"
type textarea "2 of the hot wells on the same line aren't getting hot"
type textarea "x"
type textarea "2 of the hot wells on the same line aren't getting hot"
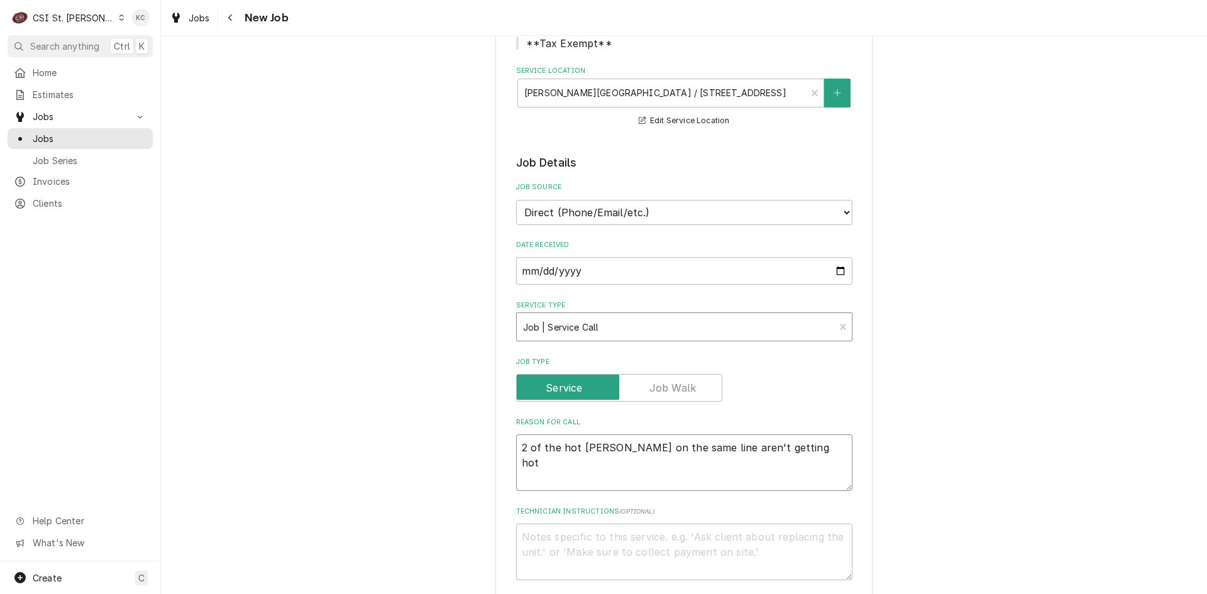
type textarea "x"
type textarea "2 of the hot wells on the same line aren't getting hot e"
type textarea "x"
type textarea "2 of the hot wells on the same line aren't getting hot en"
type textarea "x"
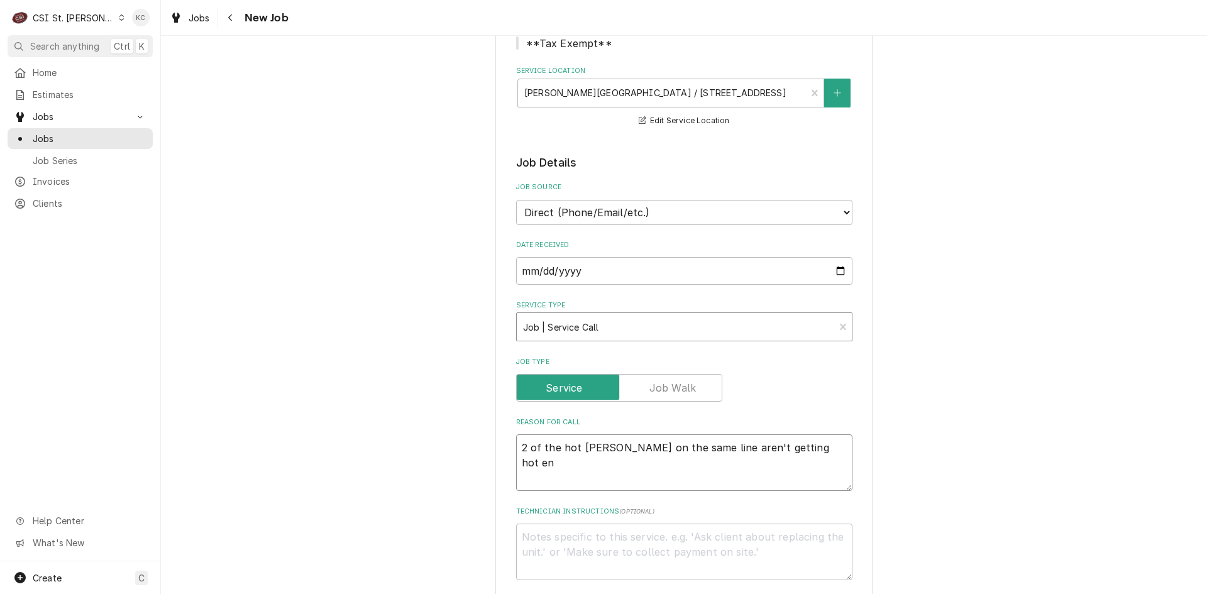
type textarea "2 of the hot wells on the same line aren't getting hot eno"
type textarea "x"
type textarea "2 of the hot wells on the same line aren't getting hot enou"
type textarea "x"
type textarea "2 of the hot wells on the same line aren't getting hot enoug"
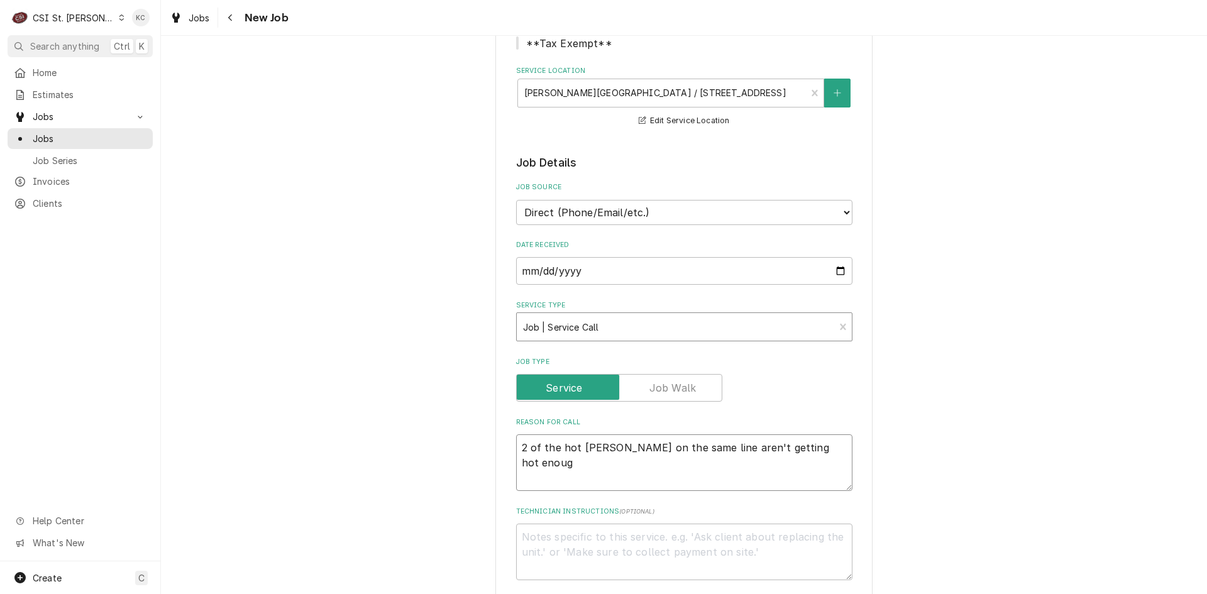
type textarea "x"
type textarea "2 of the hot wells on the same line aren't getting hot enough"
type textarea "x"
type textarea "2 of the hot wells on the same line aren't getting hot enough"
click at [677, 540] on textarea "Technician Instructions ( optional )" at bounding box center [684, 552] width 336 height 57
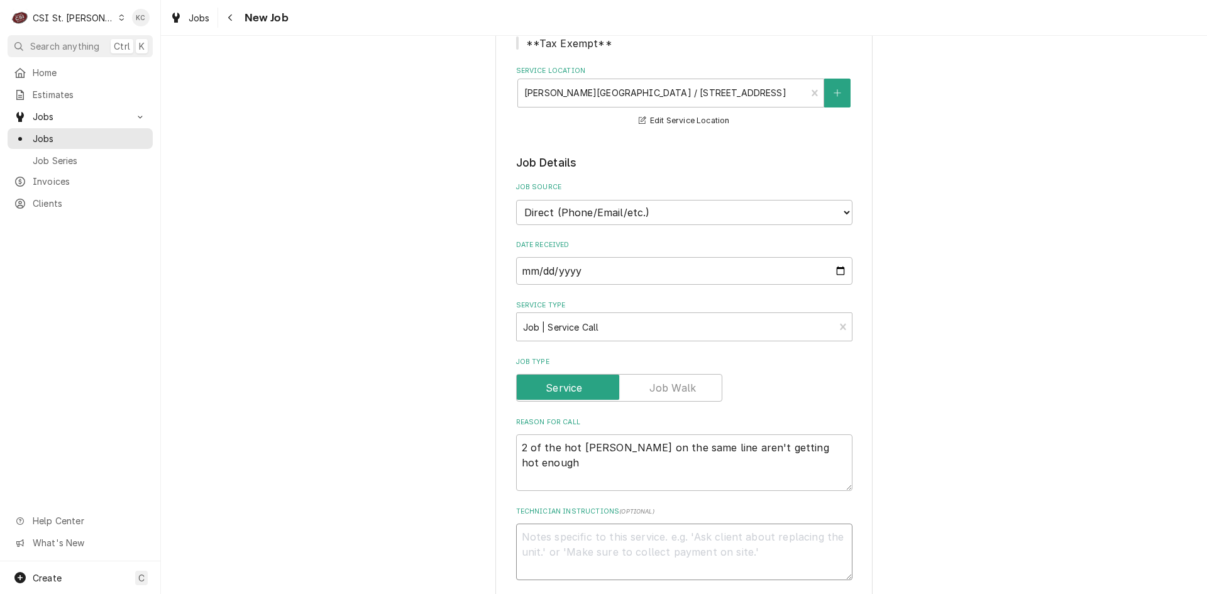
paste textarea "Edward McCrady (ACUSD #11 Maintenance Foreman) 618-223-9606"
type textarea "x"
type textarea "Edward McCrady (ACUSD #11 Maintenance Foreman) 618-223-9606"
click at [516, 550] on textarea "Edward McCrady (ACUSD #11 Maintenance Foreman) 618-223-9606" at bounding box center [684, 552] width 336 height 57
type textarea "x"
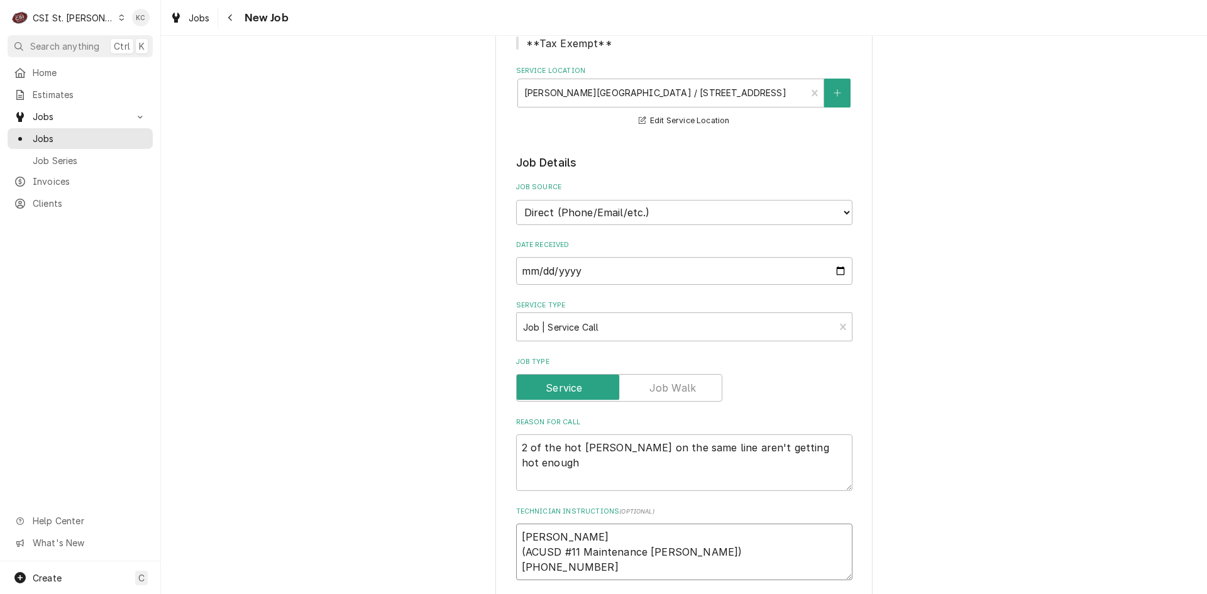
type textarea "Edward McCrady(ACUSD #11 Maintenance Foreman) 618-223-9606"
type textarea "x"
type textarea "Edward McCrady (ACUSD #11 Maintenance Foreman) 618-223-9606"
click at [516, 553] on textarea "Edward McCrady (ACUSD #11 Maintenance Foreman) 618-223-9606" at bounding box center [684, 552] width 336 height 57
type textarea "x"
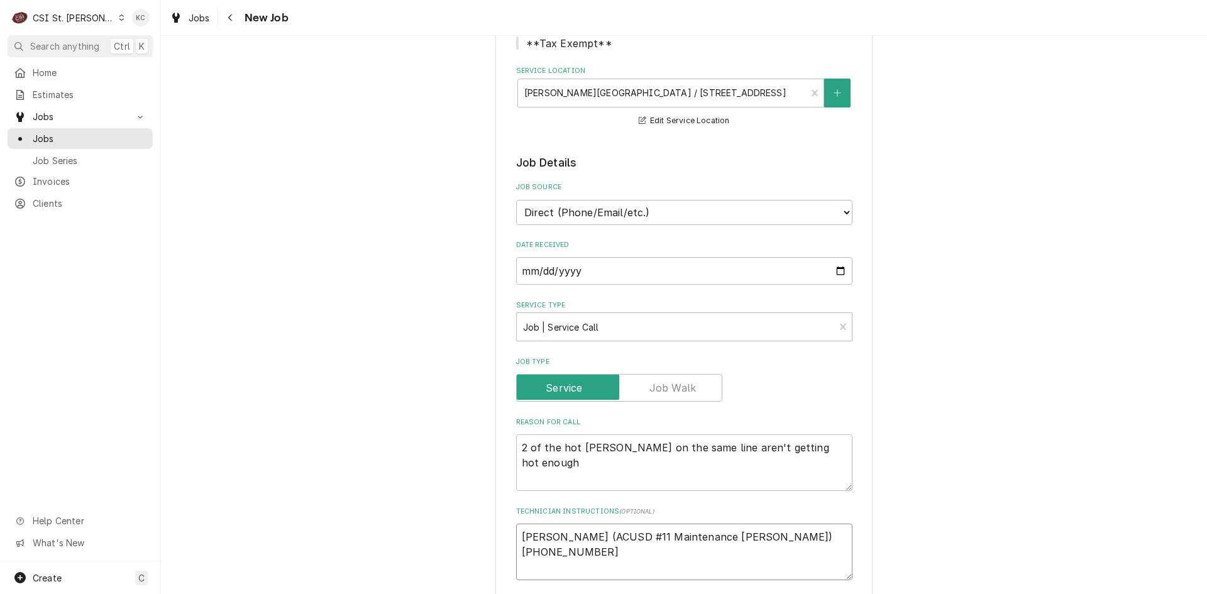
type textarea "Edward McCrady (ACUSD #11 Maintenance Foreman)618-223-9606"
type textarea "x"
type textarea "Edward McCrady (ACUSD #11 Maintenance Foreman) 618-223-9606"
type textarea "x"
type textarea "Edward McCrady (ACUSD #11 Maintenance Foreman) 618-223-9606"
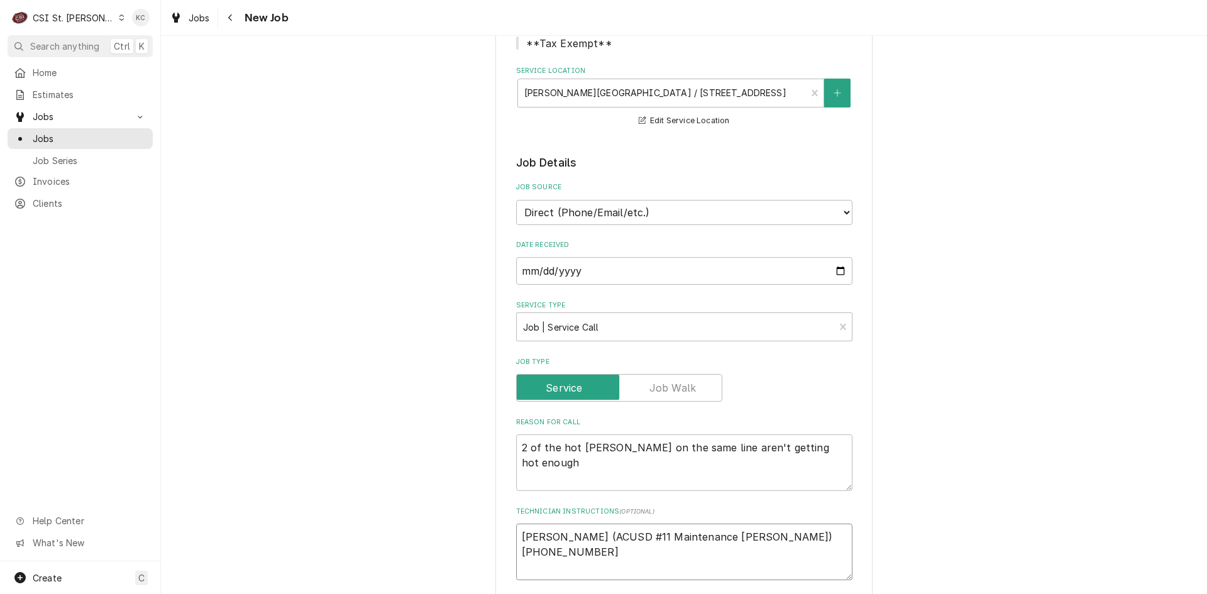
click at [753, 552] on textarea "Edward McCrady (ACUSD #11 Maintenance Foreman) 618-223-9606" at bounding box center [684, 552] width 336 height 57
type textarea "x"
type textarea "Edward McCrady (ACUSD #11 Maintenance Foreman) 618-223-9606"
type textarea "x"
type textarea "Edward McCrady (ACUSD #11 Maintenance Foreman) 618-223-9606"
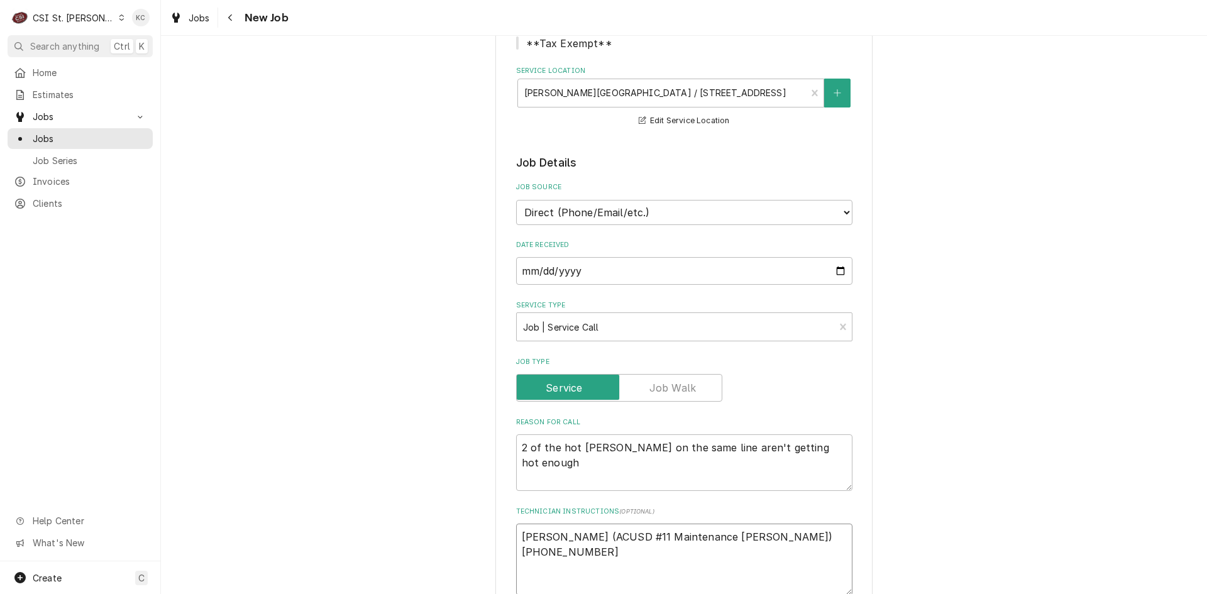
type textarea "x"
type textarea "Edward McCrady (ACUSD #11 Maintenance Foreman) 618-223-9606"
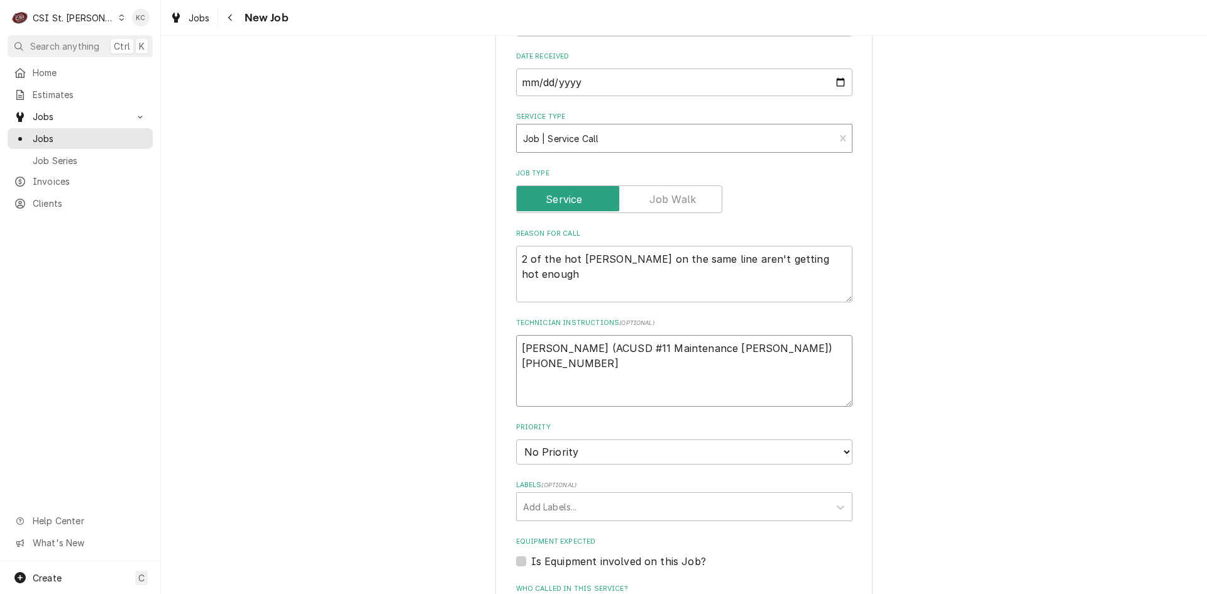
scroll to position [377, 0]
click at [569, 454] on select "No Priority Urgent High Medium Low" at bounding box center [684, 452] width 336 height 25
select select "4"
click at [516, 440] on select "No Priority Urgent High Medium Low" at bounding box center [684, 452] width 336 height 25
click at [597, 516] on div "Labels" at bounding box center [673, 507] width 300 height 23
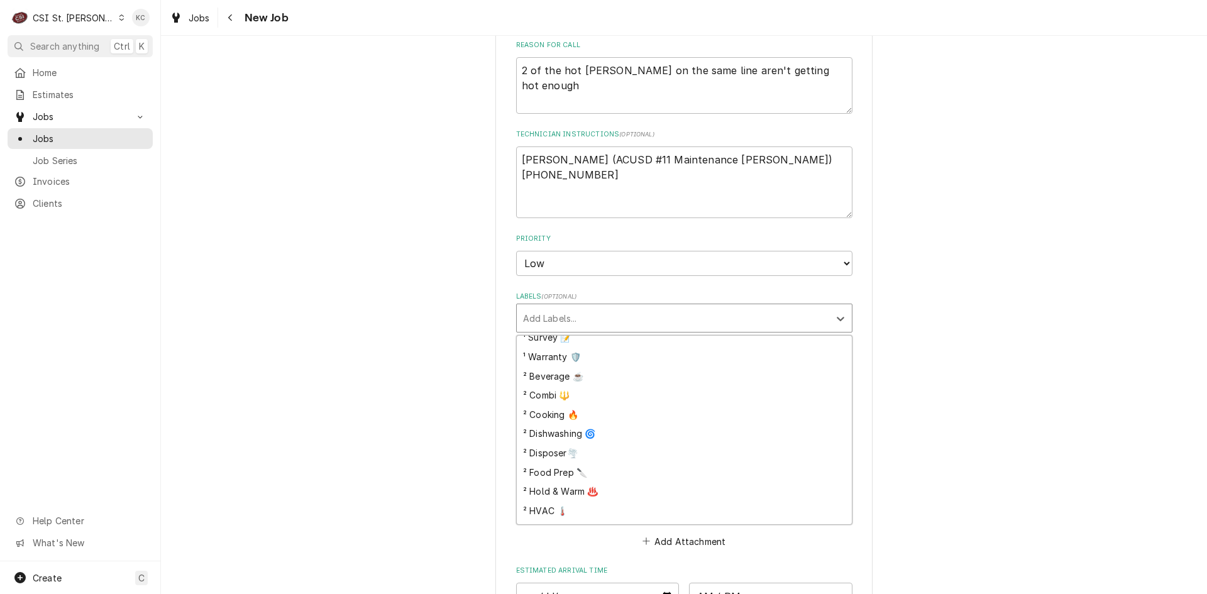
scroll to position [189, 0]
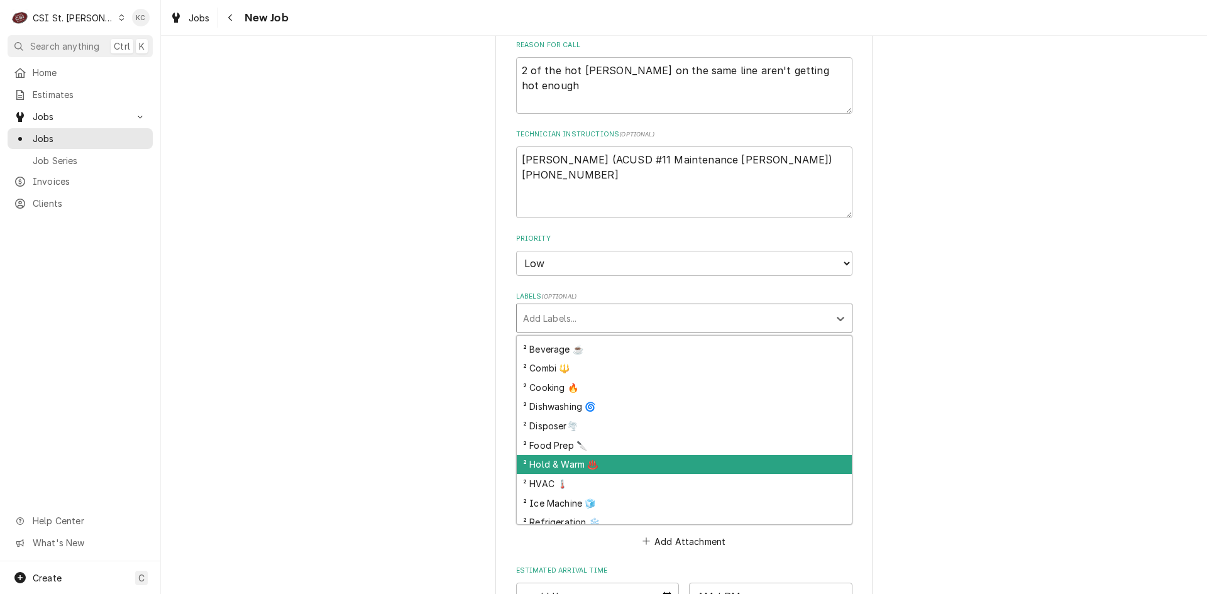
click at [614, 465] on div "² Hold & Warm ♨️" at bounding box center [684, 464] width 335 height 19
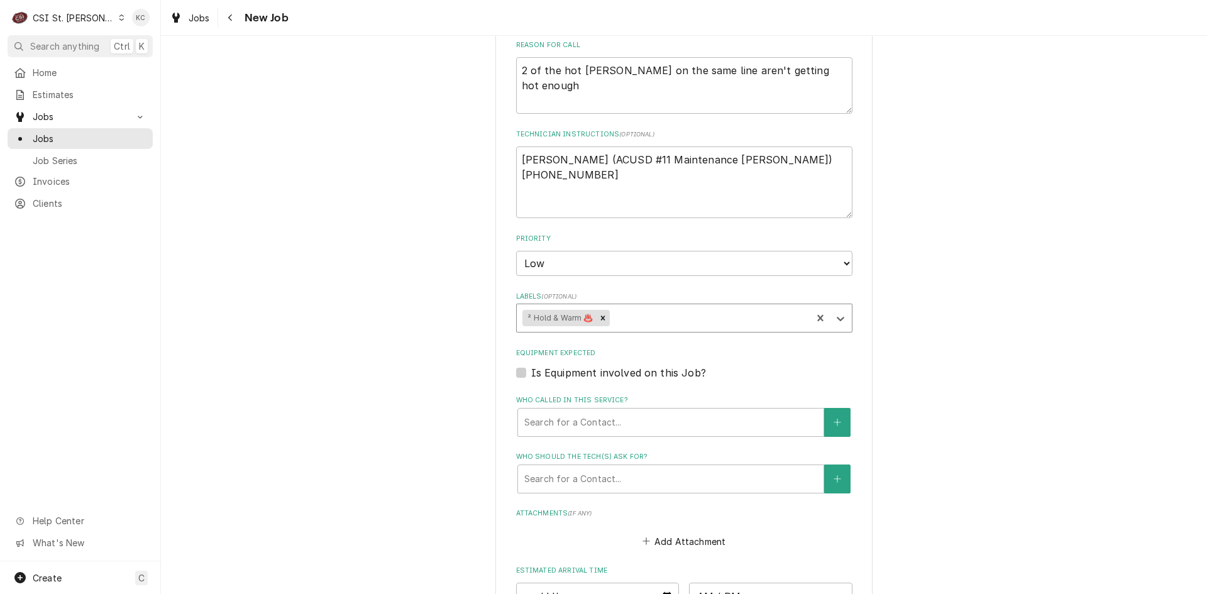
click at [900, 431] on div "Please provide the following information to create a job: Client Details Client…" at bounding box center [684, 159] width 1046 height 1353
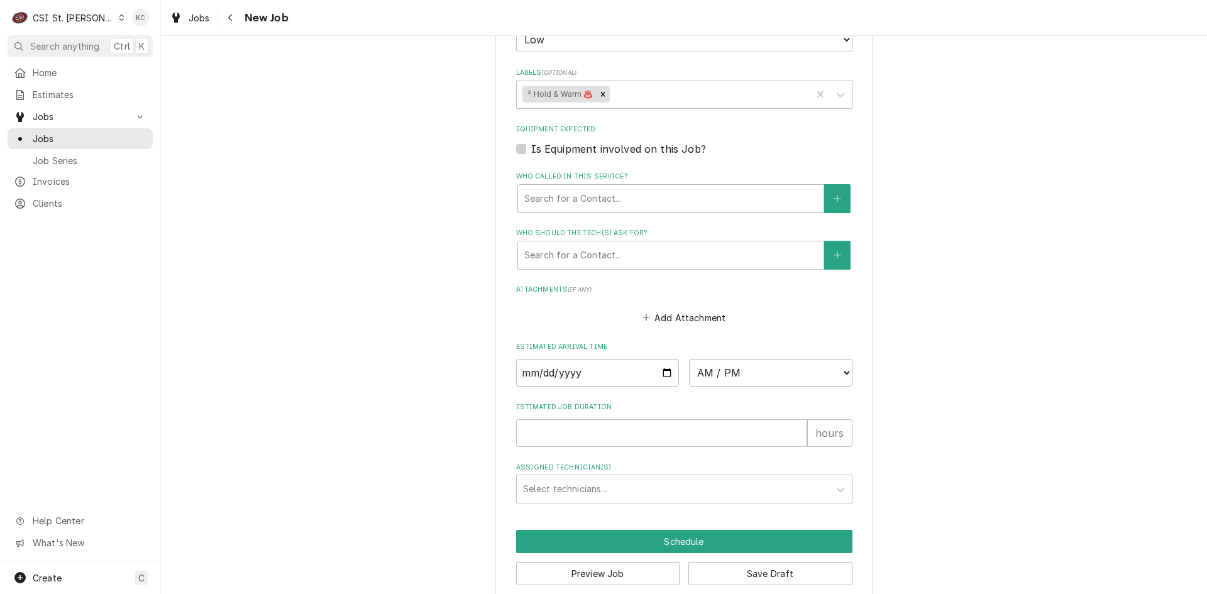
scroll to position [808, 0]
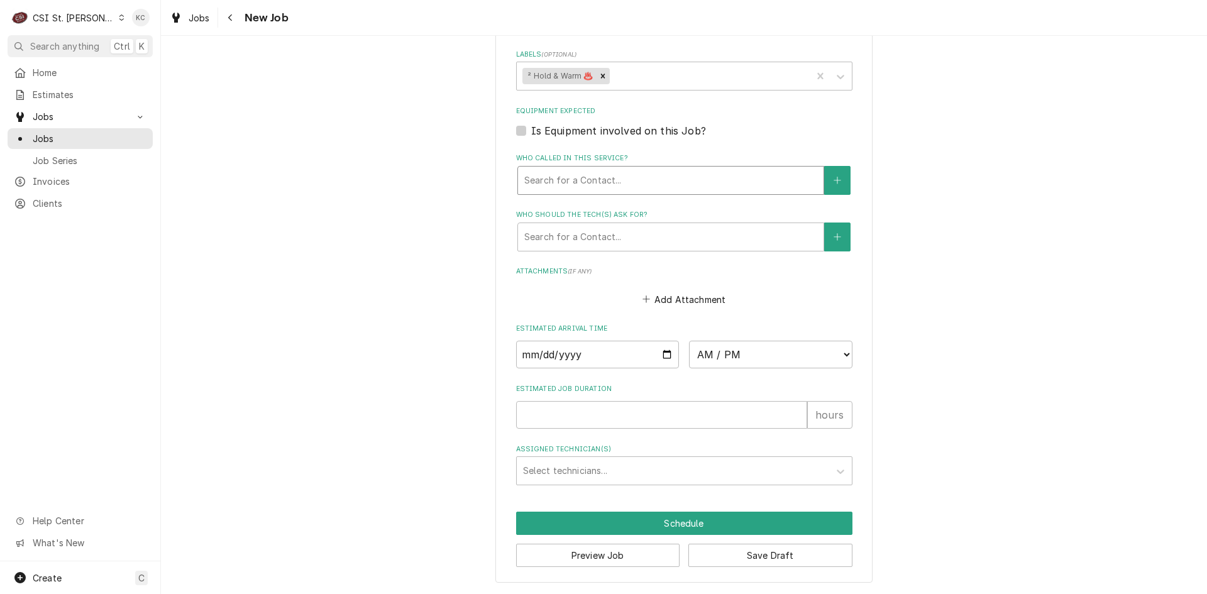
click at [584, 191] on div "Who called in this service?" at bounding box center [670, 180] width 293 height 23
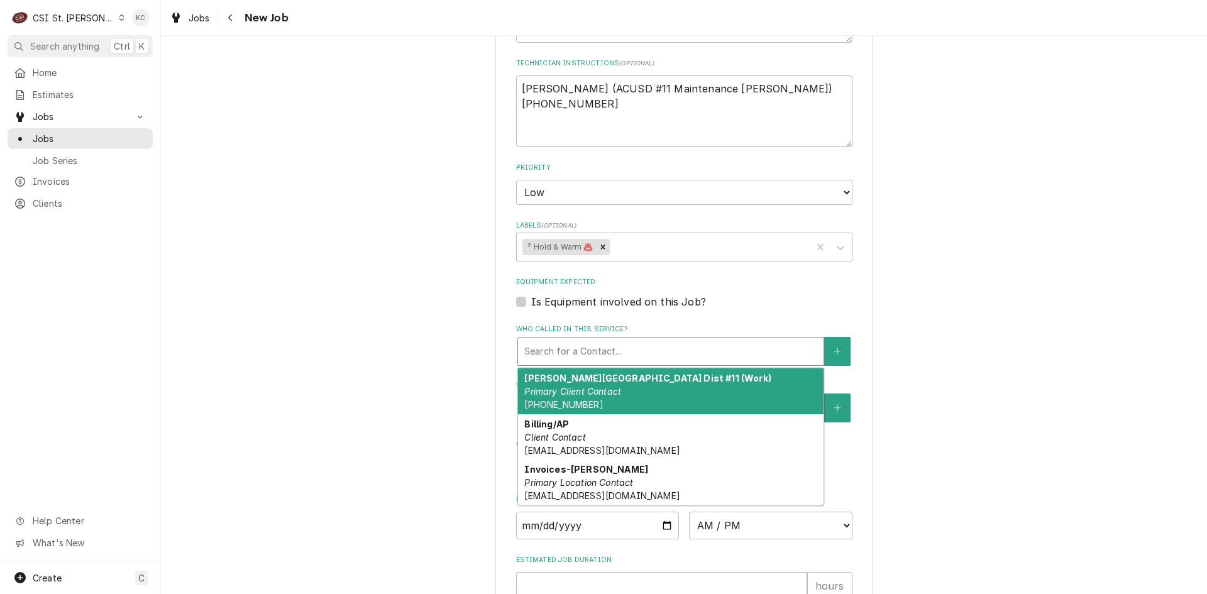
scroll to position [619, 0]
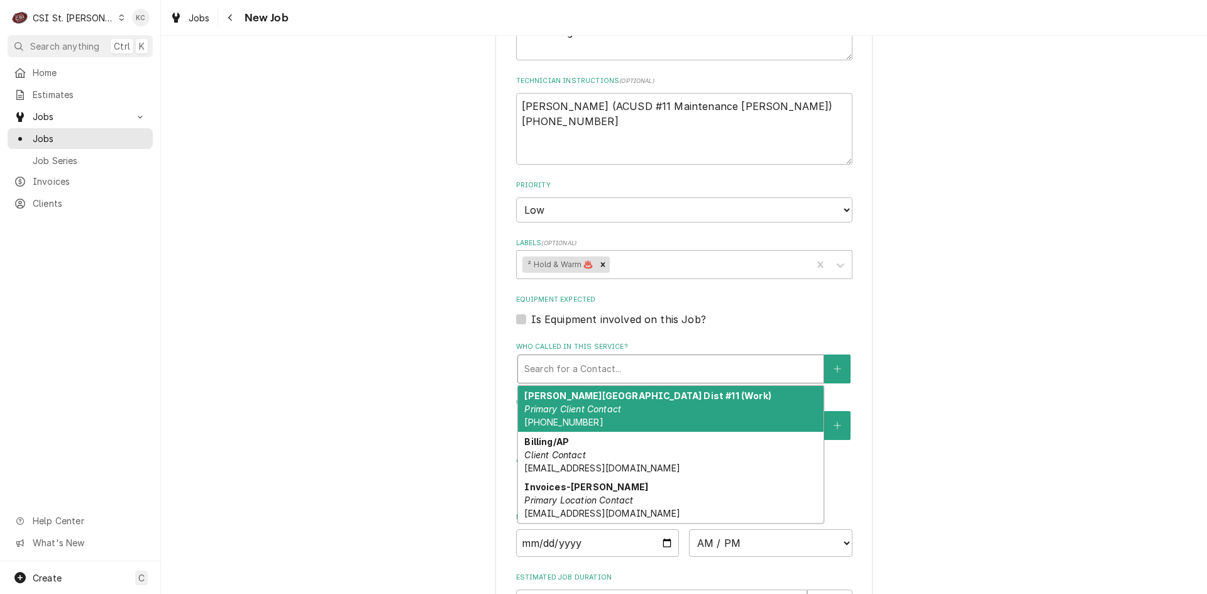
click at [598, 404] on em "Primary Client Contact" at bounding box center [572, 409] width 97 height 11
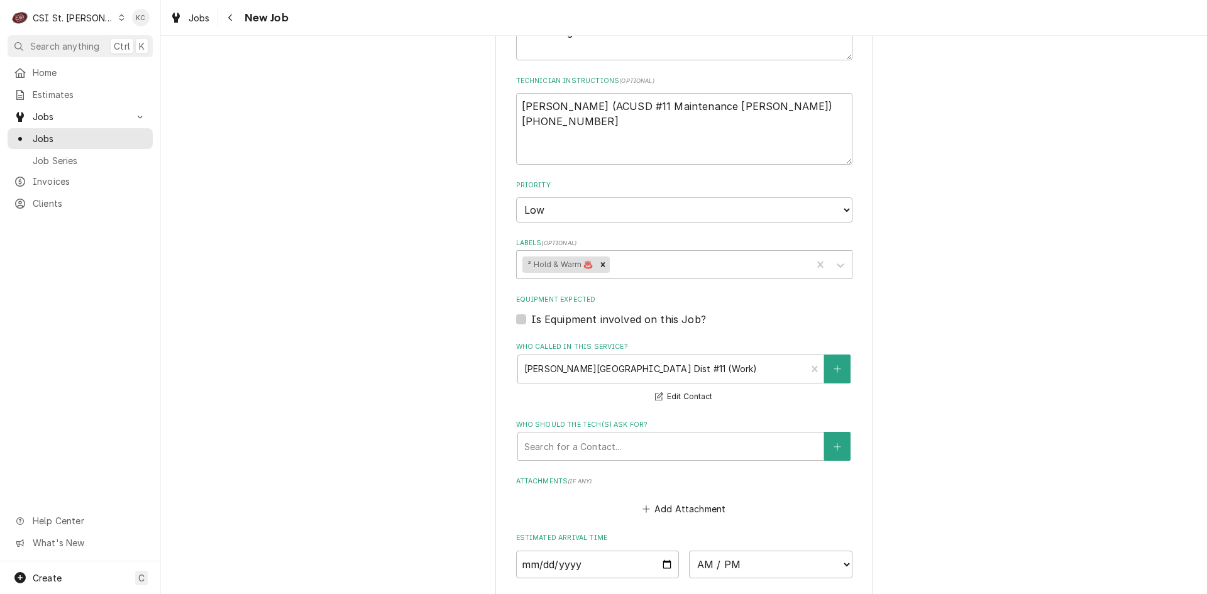
click at [1118, 377] on div "Please provide the following information to create a job: Client Details Client…" at bounding box center [684, 117] width 1046 height 1375
click at [702, 439] on div "Who should the tech(s) ask for?" at bounding box center [670, 446] width 293 height 23
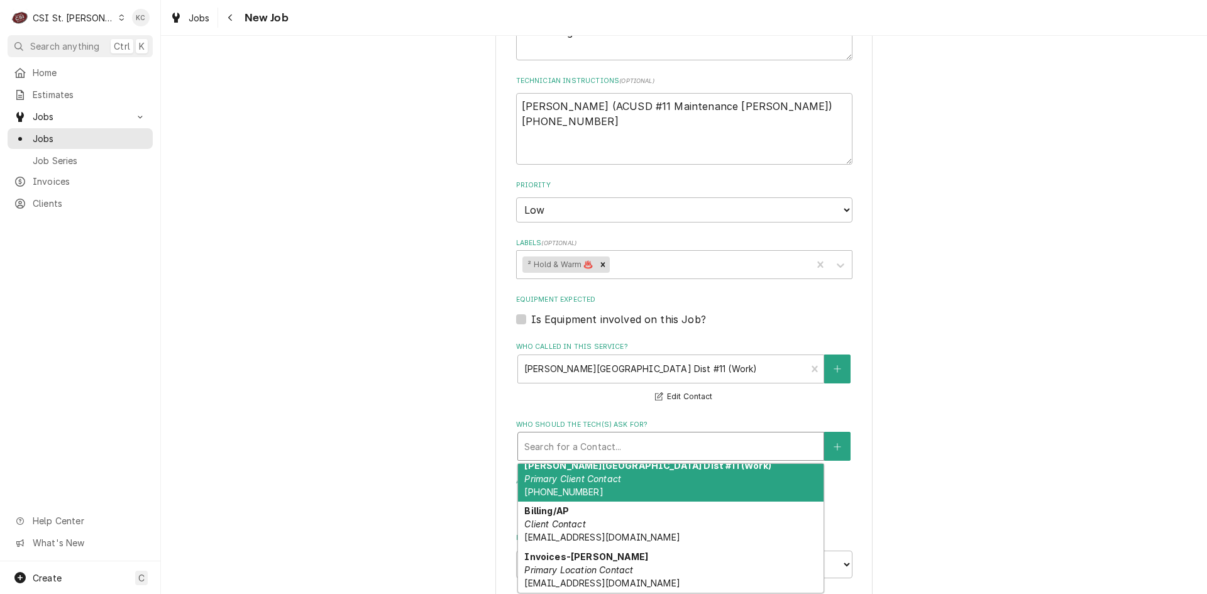
scroll to position [8, 0]
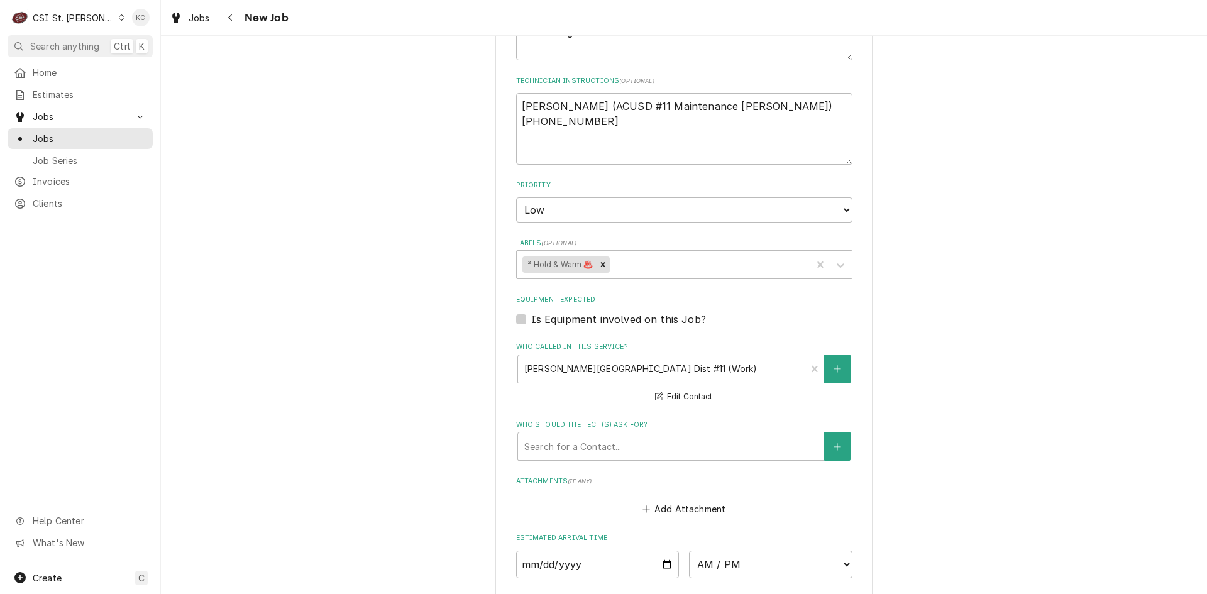
click at [943, 438] on div "Please provide the following information to create a job: Client Details Client…" at bounding box center [684, 117] width 1046 height 1375
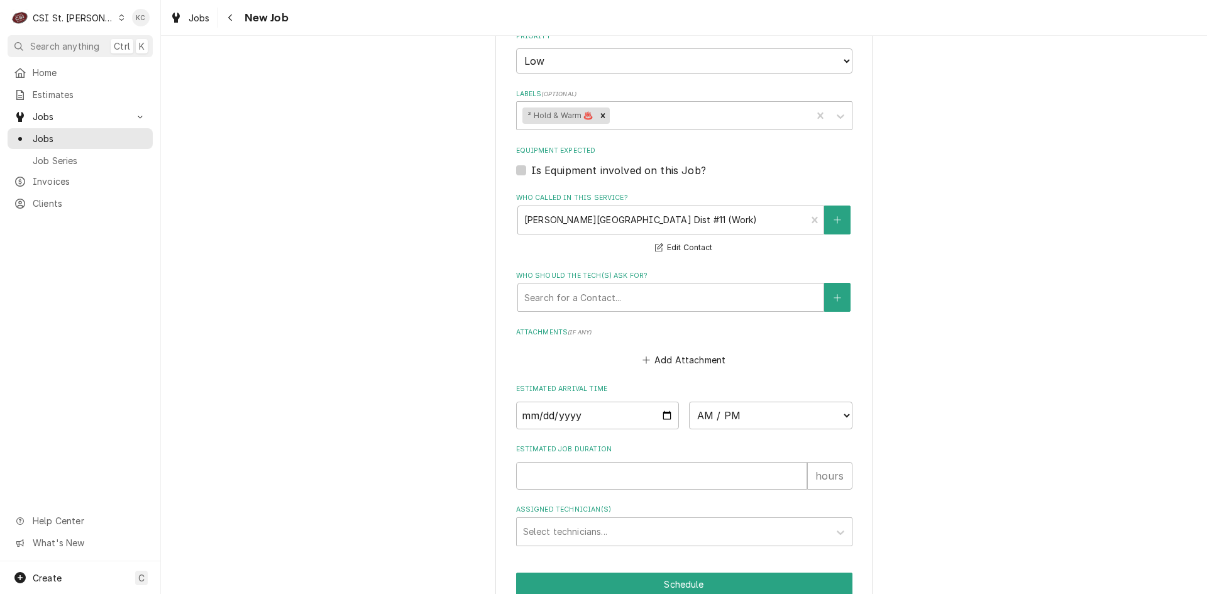
scroll to position [830, 0]
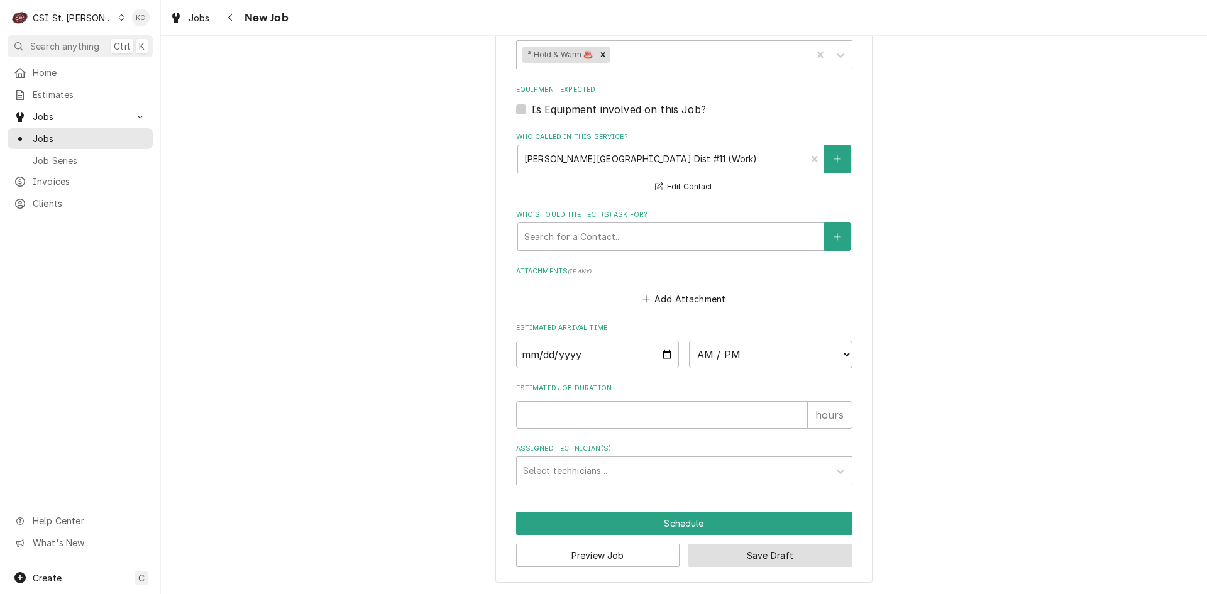
click at [769, 550] on button "Save Draft" at bounding box center [771, 555] width 164 height 23
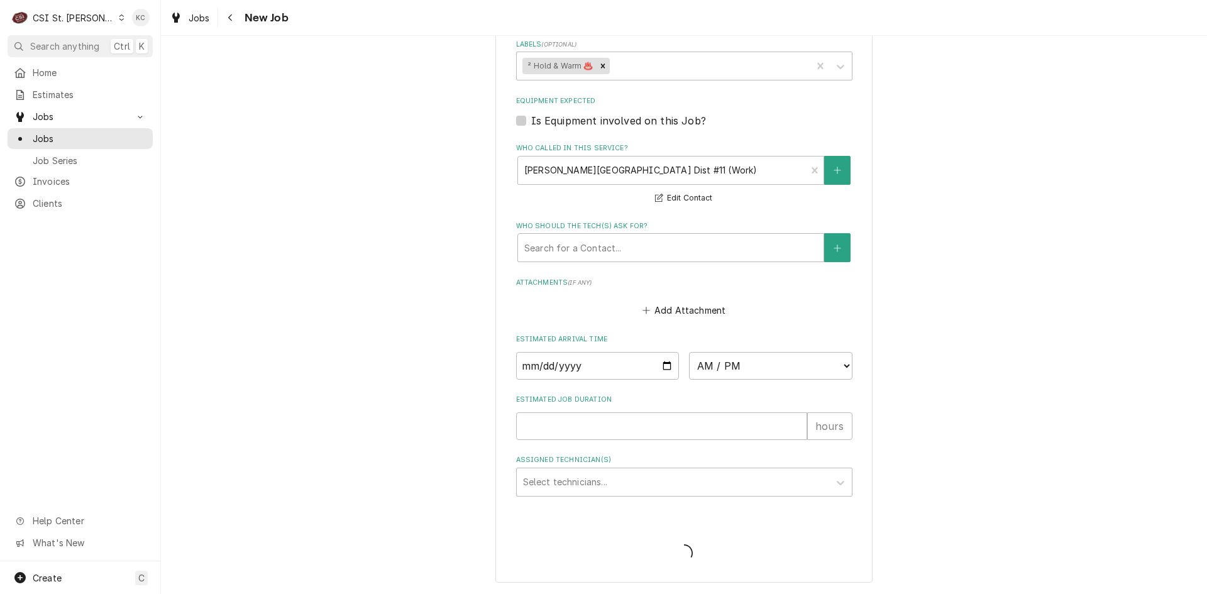
scroll to position [818, 0]
type textarea "x"
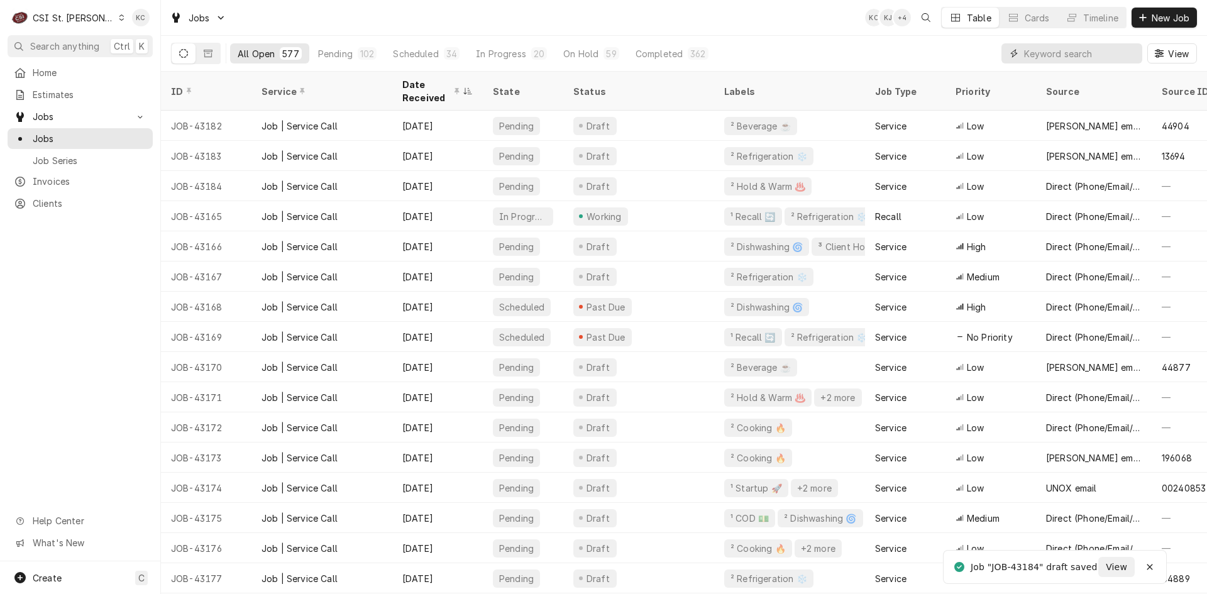
click at [1040, 58] on input "Dynamic Content Wrapper" at bounding box center [1080, 53] width 112 height 20
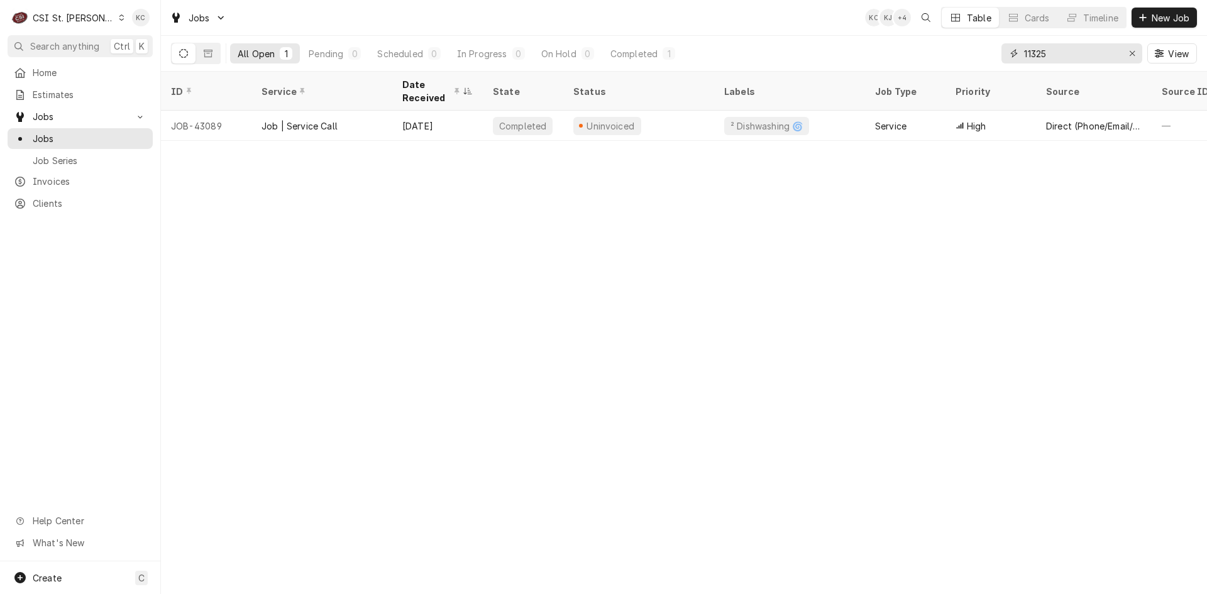
type input "11325"
drag, startPoint x: 517, startPoint y: 145, endPoint x: 667, endPoint y: 144, distance: 150.3
click at [667, 144] on div "ID Service Date Received State Status Labels Job Type Priority Source Source ID…" at bounding box center [684, 333] width 1046 height 523
drag, startPoint x: 667, startPoint y: 144, endPoint x: 730, endPoint y: 146, distance: 62.3
click at [784, 146] on div "ID Service Date Received State Status Labels Job Type Priority Source Source ID…" at bounding box center [684, 333] width 1046 height 523
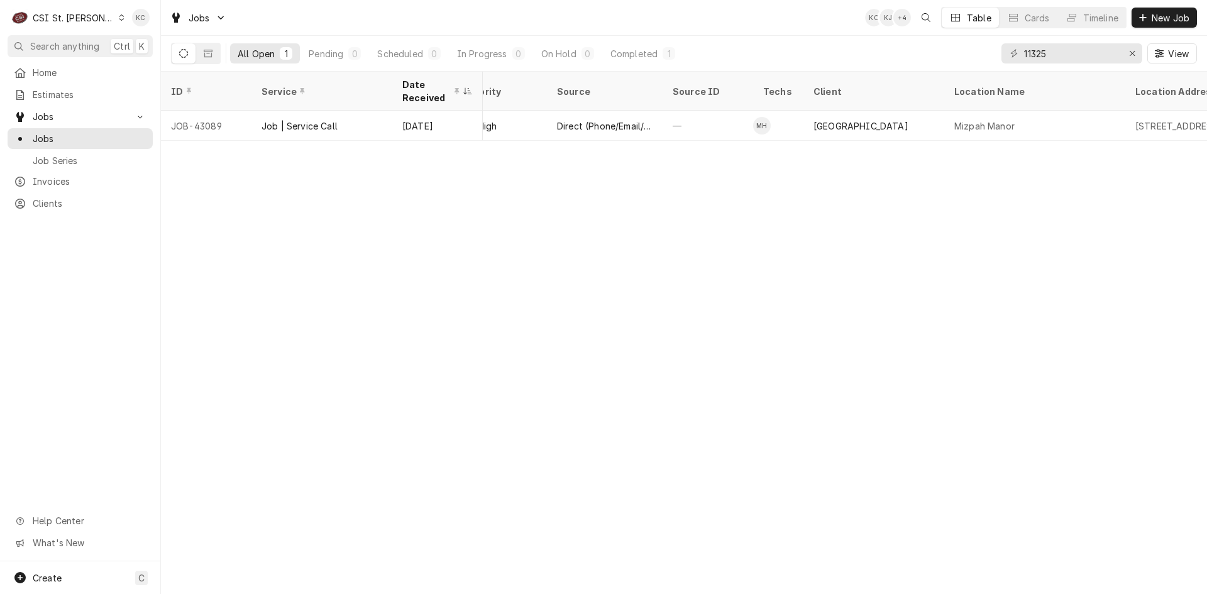
scroll to position [0, 575]
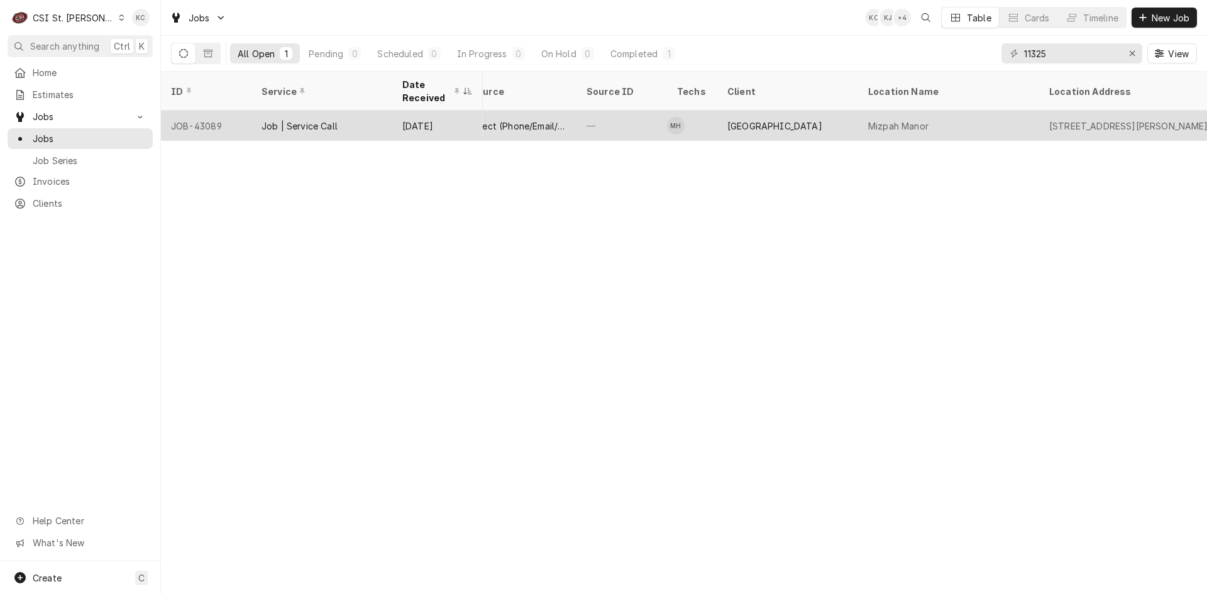
click at [972, 119] on div "Mizpah Manor" at bounding box center [948, 126] width 181 height 30
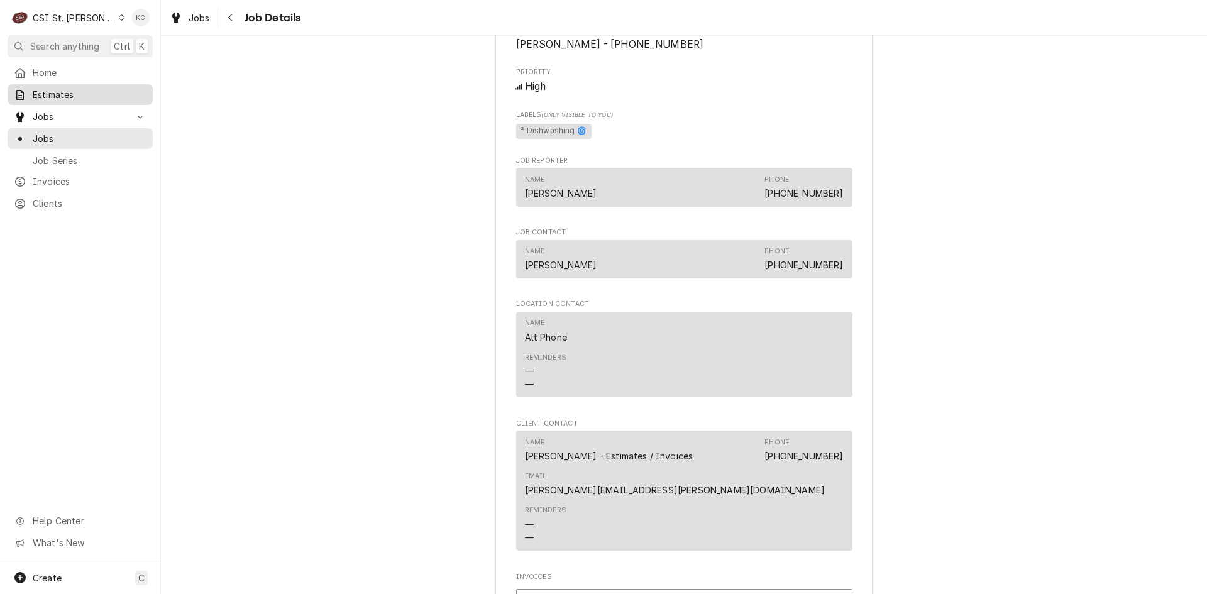
scroll to position [755, 0]
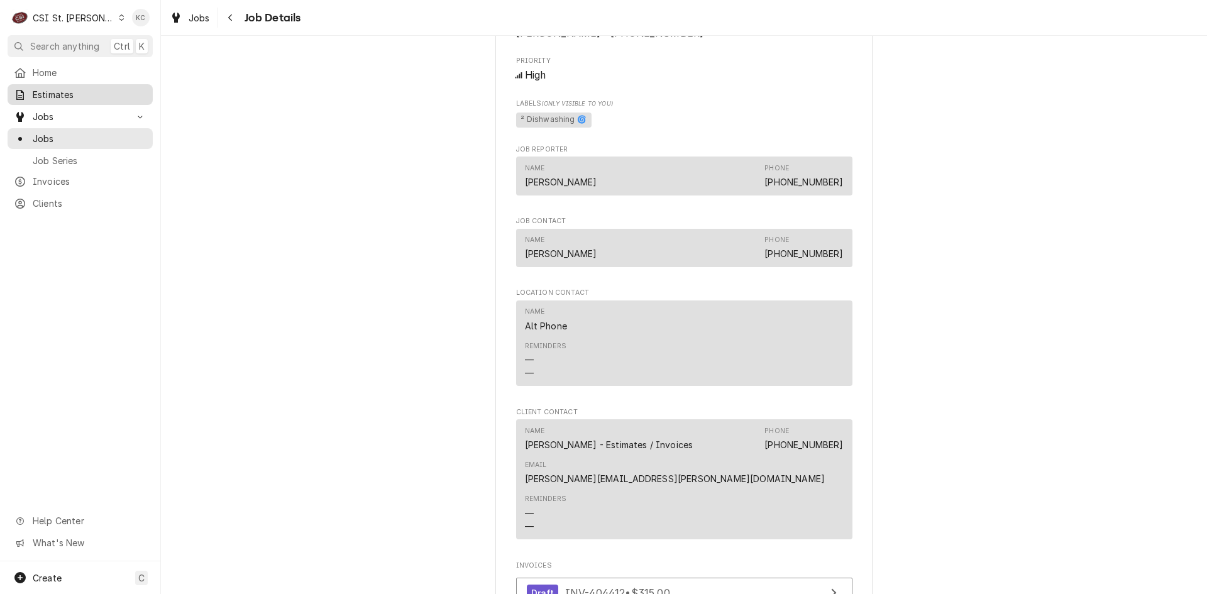
click at [48, 90] on span "Estimates" at bounding box center [90, 94] width 114 height 13
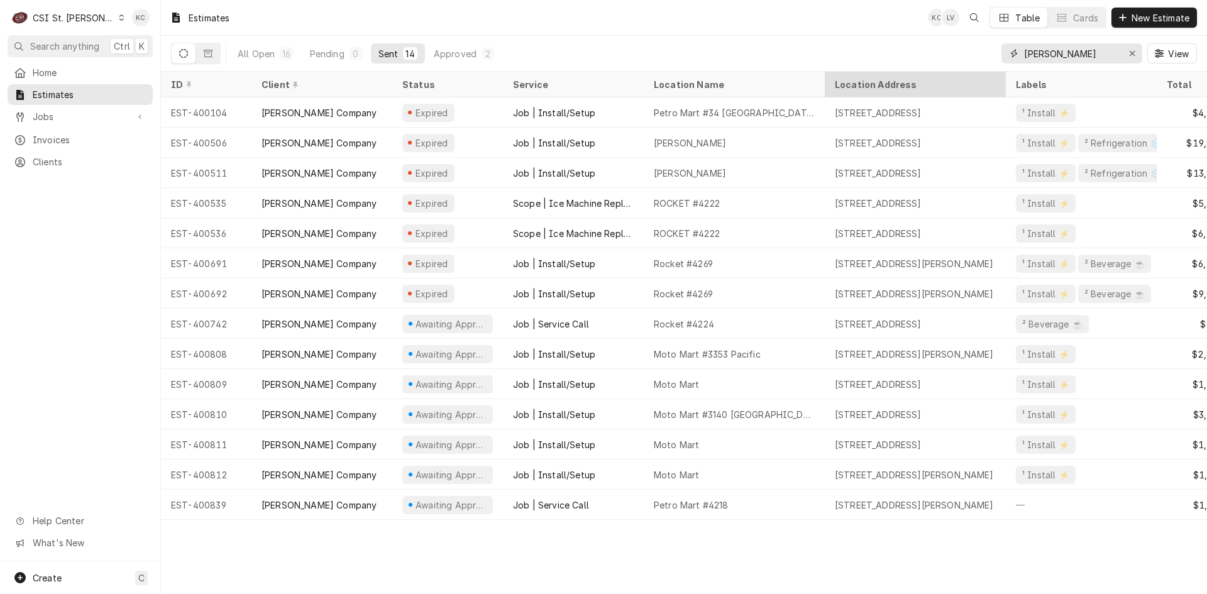
drag, startPoint x: 1074, startPoint y: 52, endPoint x: 914, endPoint y: 83, distance: 162.2
click at [914, 83] on div "Estimates KC LV Table Cards New Estimate All Open 16 Pending 0 Sent 14 Approved…" at bounding box center [684, 297] width 1046 height 594
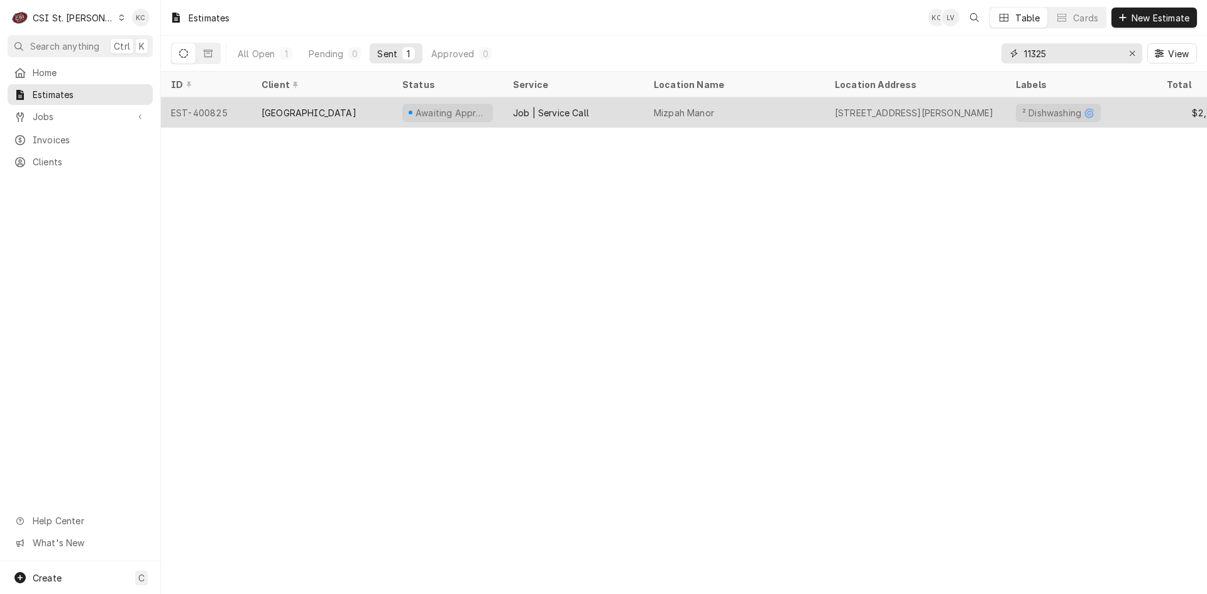
type input "11325"
click at [530, 107] on div "Job | Service Call" at bounding box center [551, 112] width 76 height 13
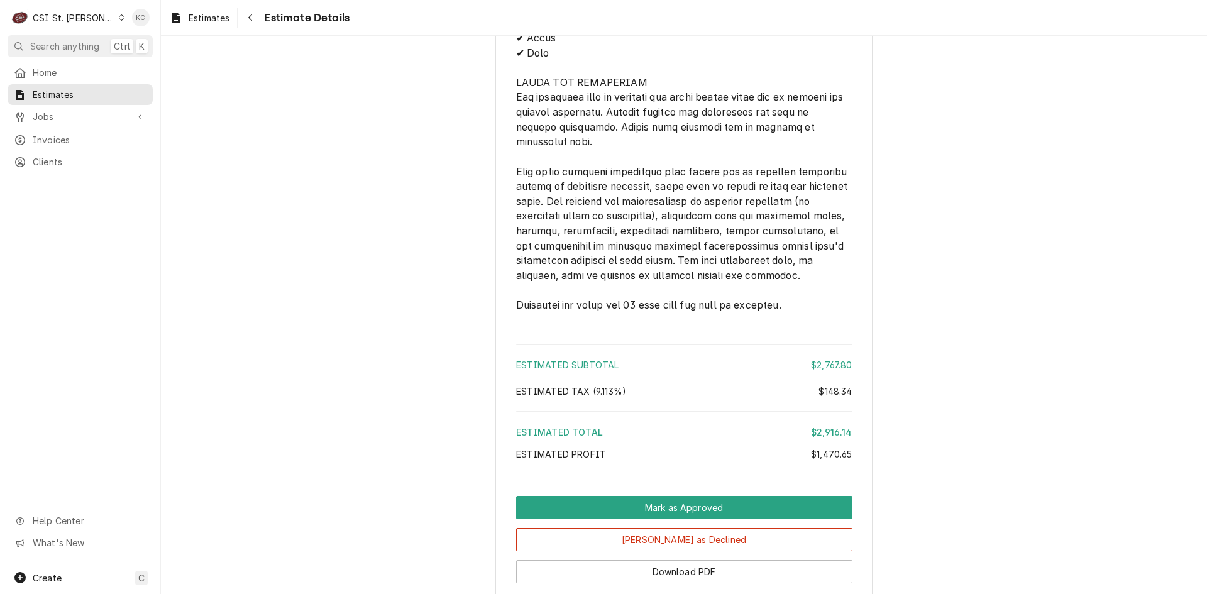
scroll to position [2698, 0]
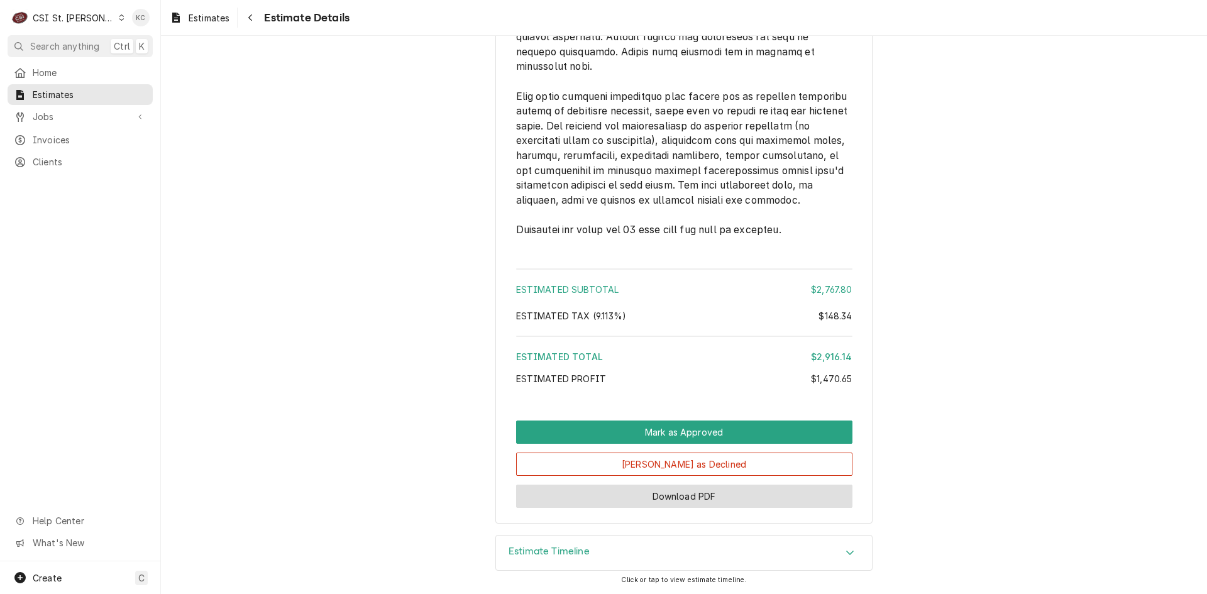
click at [680, 499] on button "Download PDF" at bounding box center [684, 496] width 336 height 23
click at [604, 552] on div "Estimate Timeline" at bounding box center [684, 553] width 376 height 35
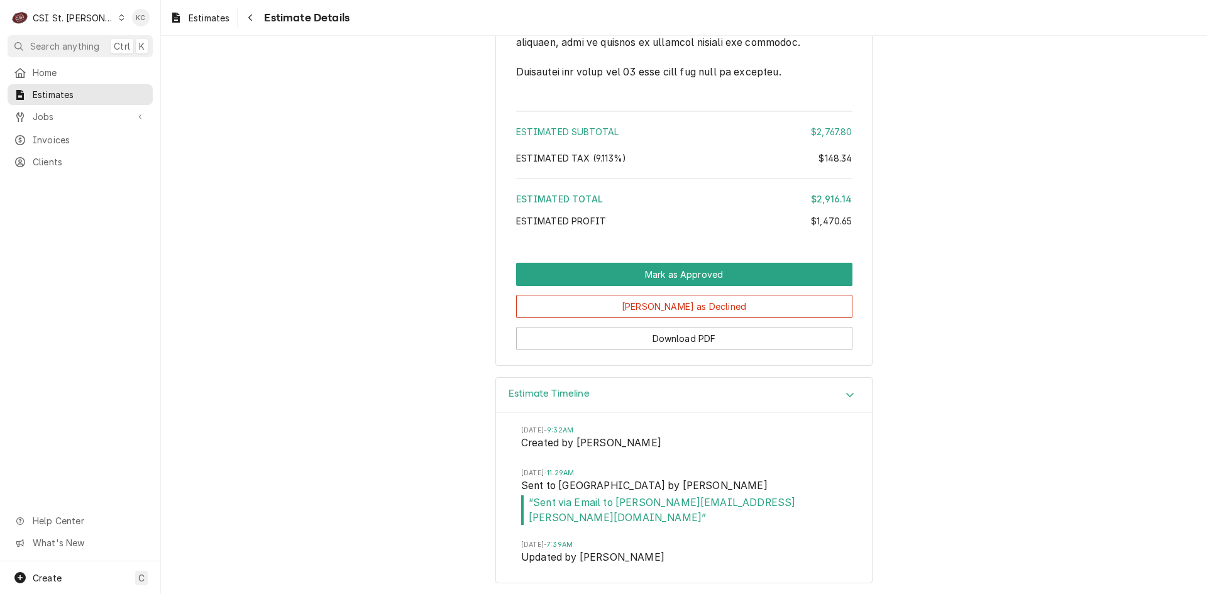
scroll to position [2843, 0]
click at [66, 157] on span "Clients" at bounding box center [90, 161] width 114 height 13
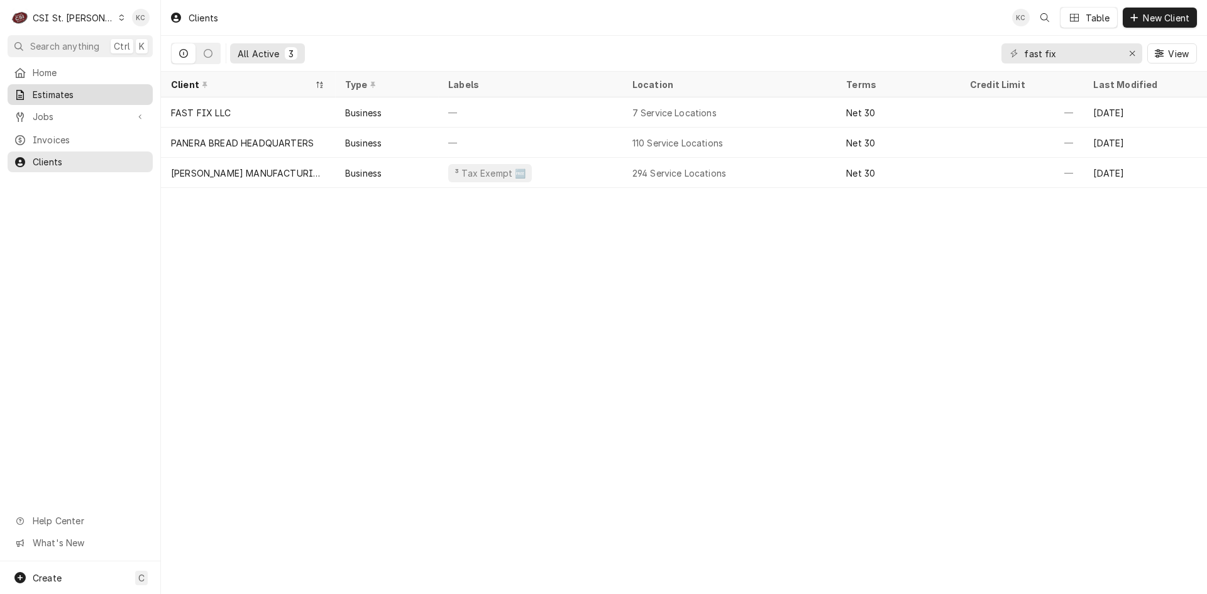
click at [45, 100] on link "Estimates" at bounding box center [80, 94] width 145 height 21
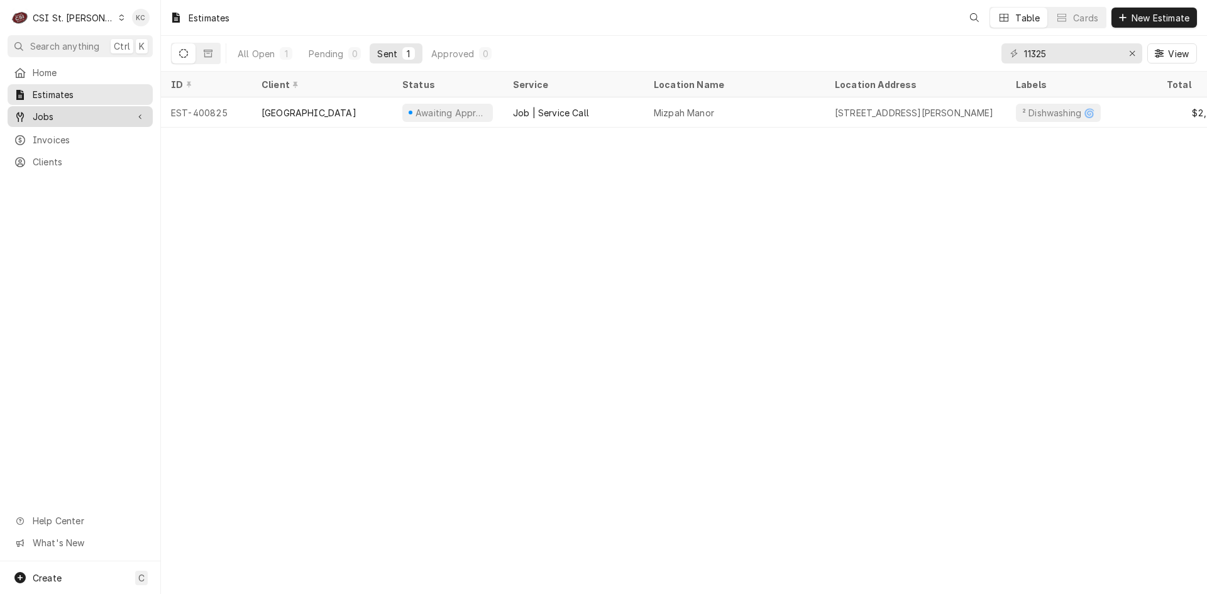
click at [60, 116] on span "Jobs" at bounding box center [80, 116] width 95 height 13
click at [52, 135] on span "Jobs" at bounding box center [90, 138] width 114 height 13
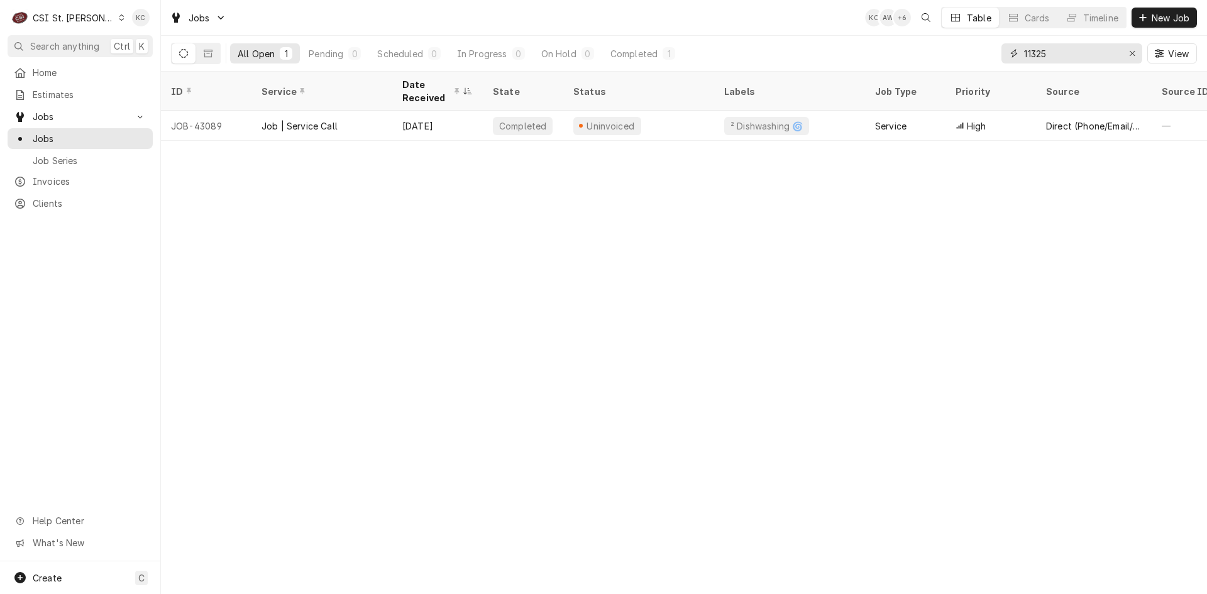
drag, startPoint x: 1062, startPoint y: 57, endPoint x: 1003, endPoint y: 57, distance: 59.1
click at [1003, 57] on div "11325" at bounding box center [1072, 53] width 141 height 20
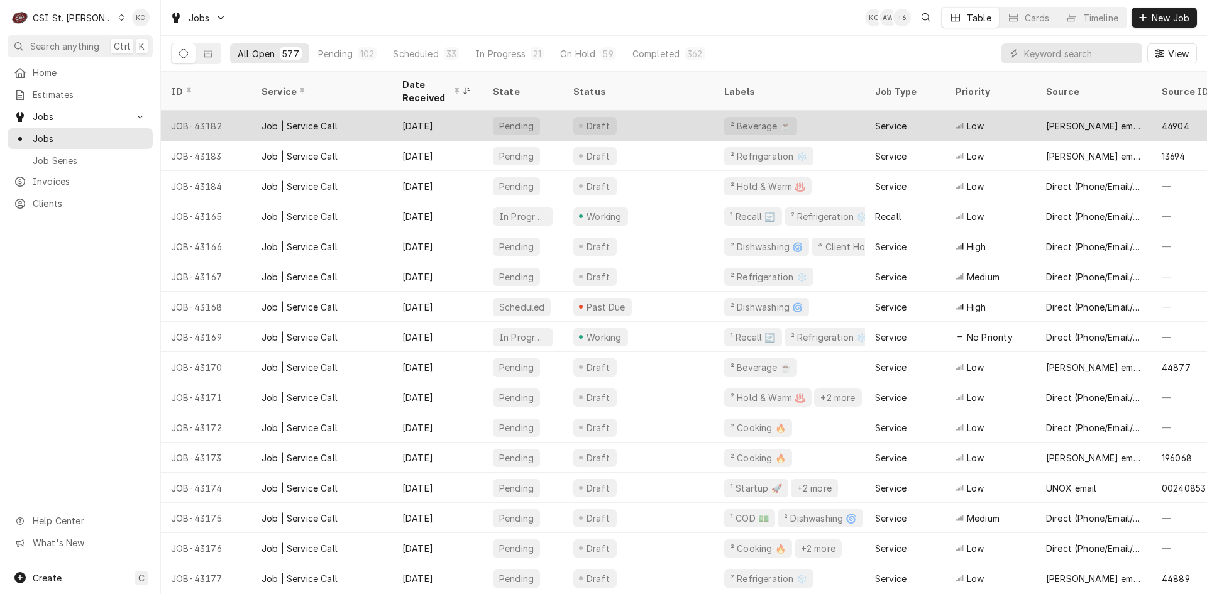
click at [439, 123] on div "[DATE]" at bounding box center [437, 126] width 91 height 30
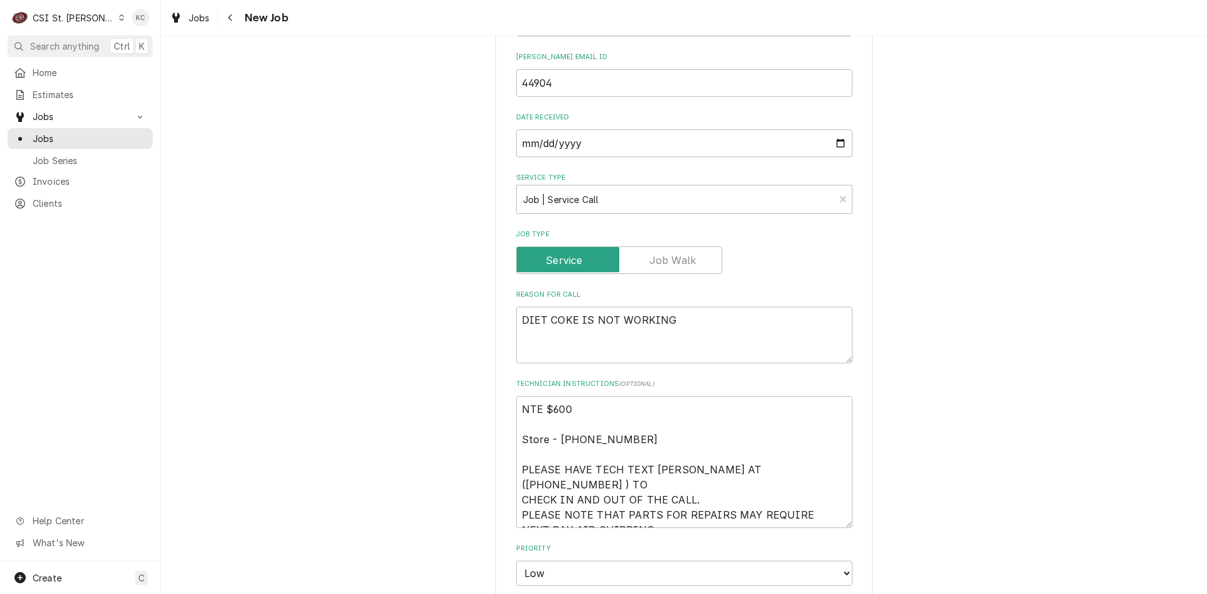
scroll to position [566, 0]
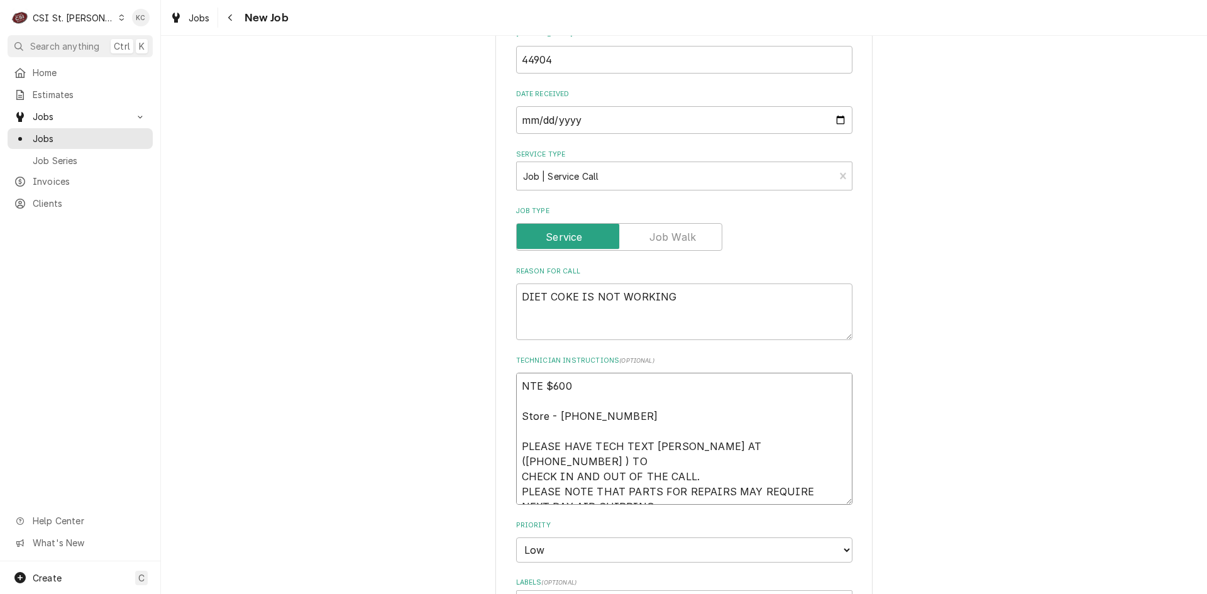
click at [517, 380] on textarea "NTE $600 Store - [PHONE_NUMBER] PLEASE HAVE TECH TEXT [PERSON_NAME] AT ([PHONE_…" at bounding box center [684, 439] width 336 height 132
type textarea "x"
type textarea "NTE $600 Store - [PHONE_NUMBER] PLEASE HAVE TECH TEXT [PERSON_NAME] AT ([PHONE_…"
type textarea "x"
type textarea "NTE $600 Store - [PHONE_NUMBER] PLEASE HAVE TECH TEXT [PERSON_NAME] AT ([PHONE_…"
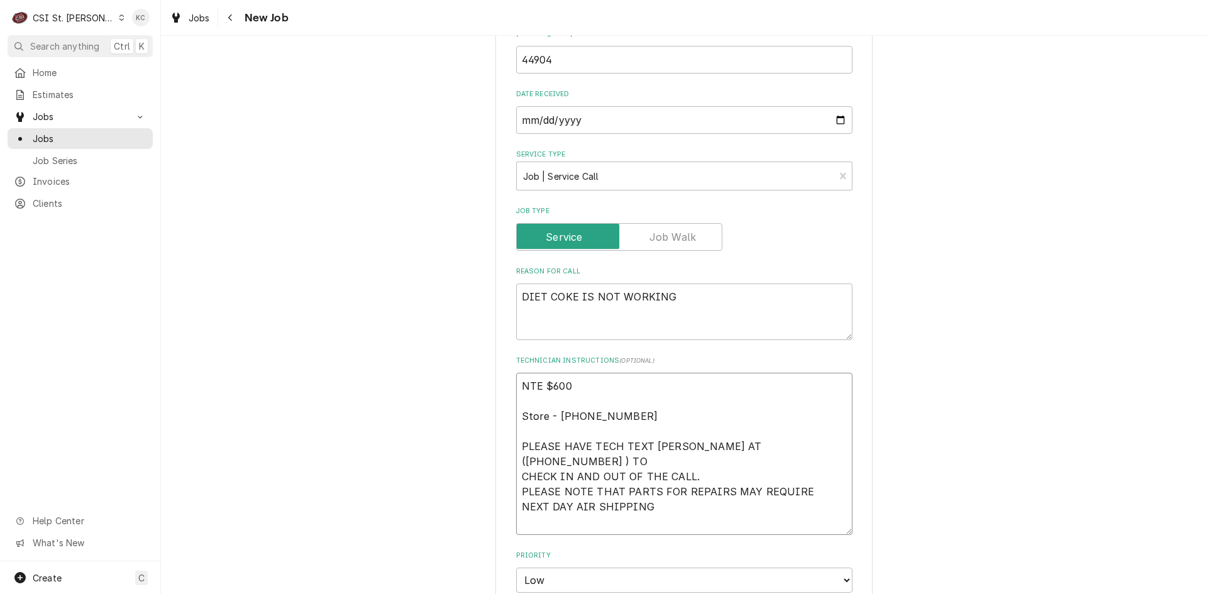
type textarea "x"
type textarea "E NTE $600 Store - 217 492-0769 PLEASE HAVE TECH TEXT VIVIAN AT (314-756-3700 )…"
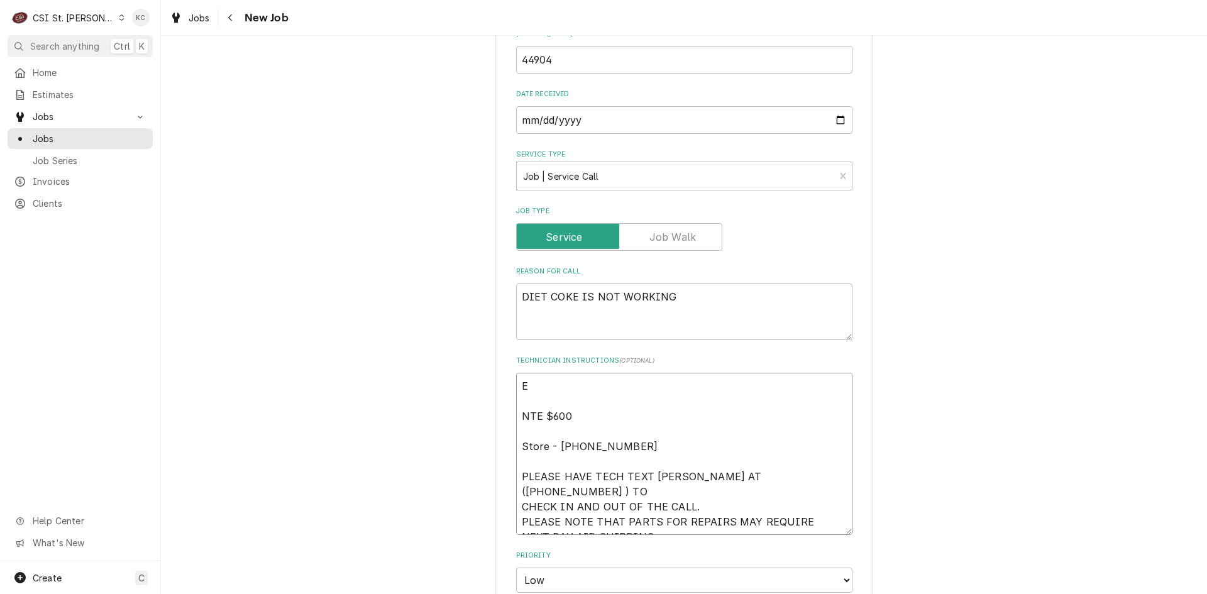
type textarea "x"
type textarea "EM NTE $600 Store - 217 492-0769 PLEASE HAVE TECH TEXT VIVIAN AT (314-756-3700 …"
type textarea "x"
type textarea "EME NTE $600 Store - 217 492-0769 PLEASE HAVE TECH TEXT VIVIAN AT (314-756-3700…"
type textarea "x"
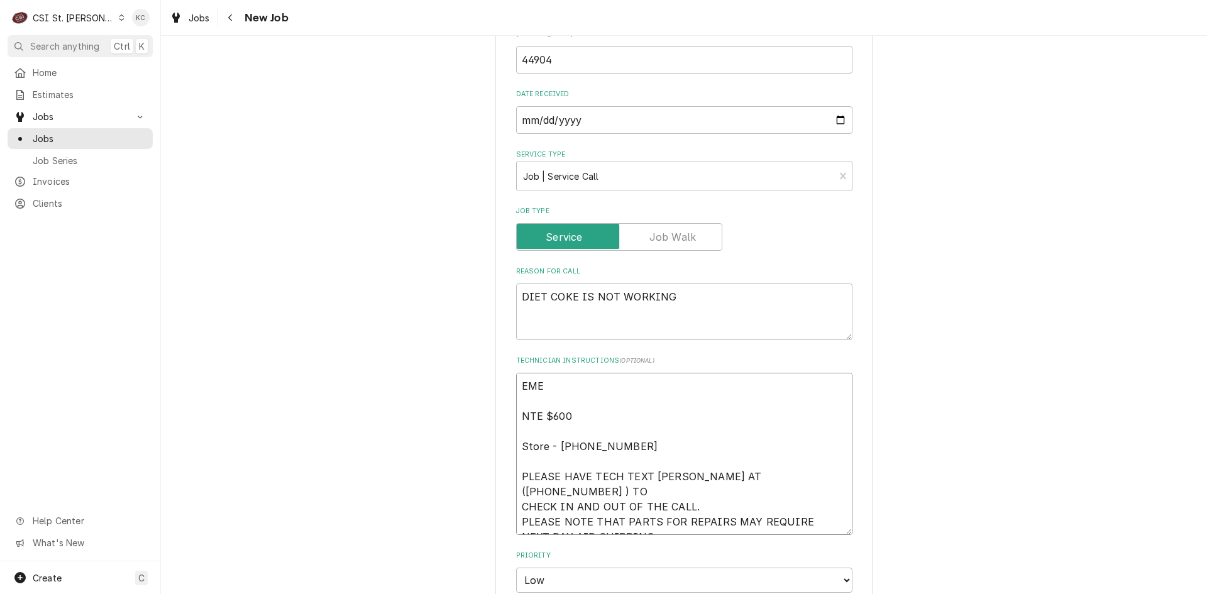
type textarea "EMER NTE $600 Store - 217 492-0769 PLEASE HAVE TECH TEXT VIVIAN AT (314-756-370…"
type textarea "x"
type textarea "EMERG NTE $600 Store - 217 492-0769 PLEASE HAVE TECH TEXT VIVIAN AT (314-756-37…"
type textarea "x"
type textarea "EMERGE NTE $600 Store - 217 492-0769 PLEASE HAVE TECH TEXT VIVIAN AT (314-756-3…"
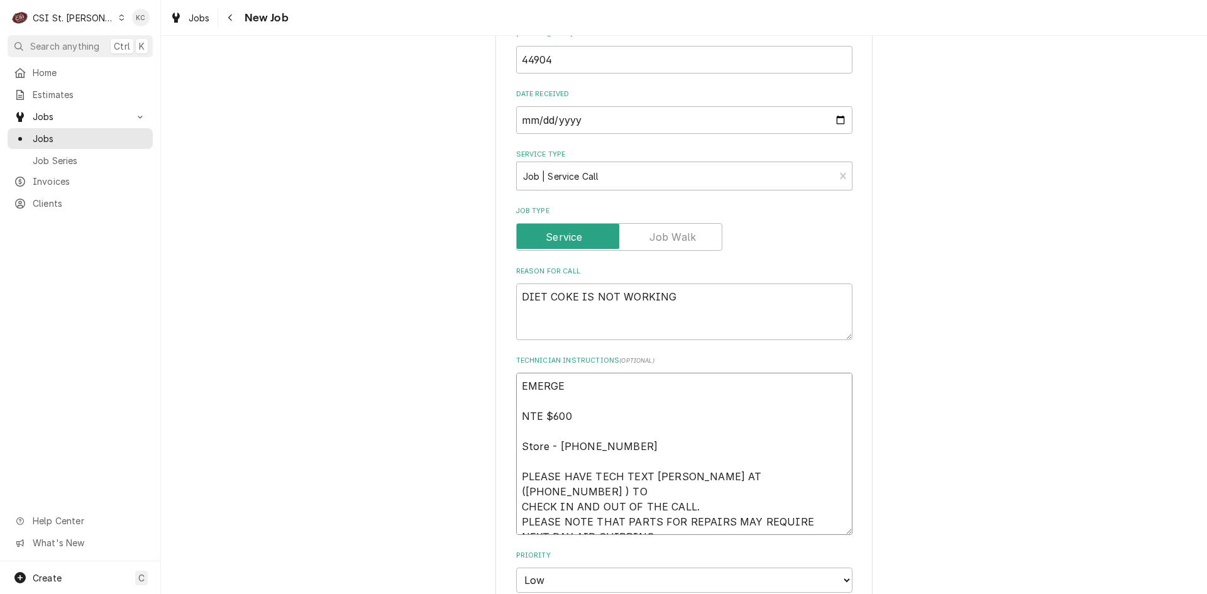
type textarea "x"
type textarea "EMERGEN NTE $600 Store - 217 492-0769 PLEASE HAVE TECH TEXT VIVIAN AT (314-756-…"
type textarea "x"
type textarea "EMERGENC NTE $600 Store - 217 492-0769 PLEASE HAVE TECH TEXT VIVIAN AT (314-756…"
type textarea "x"
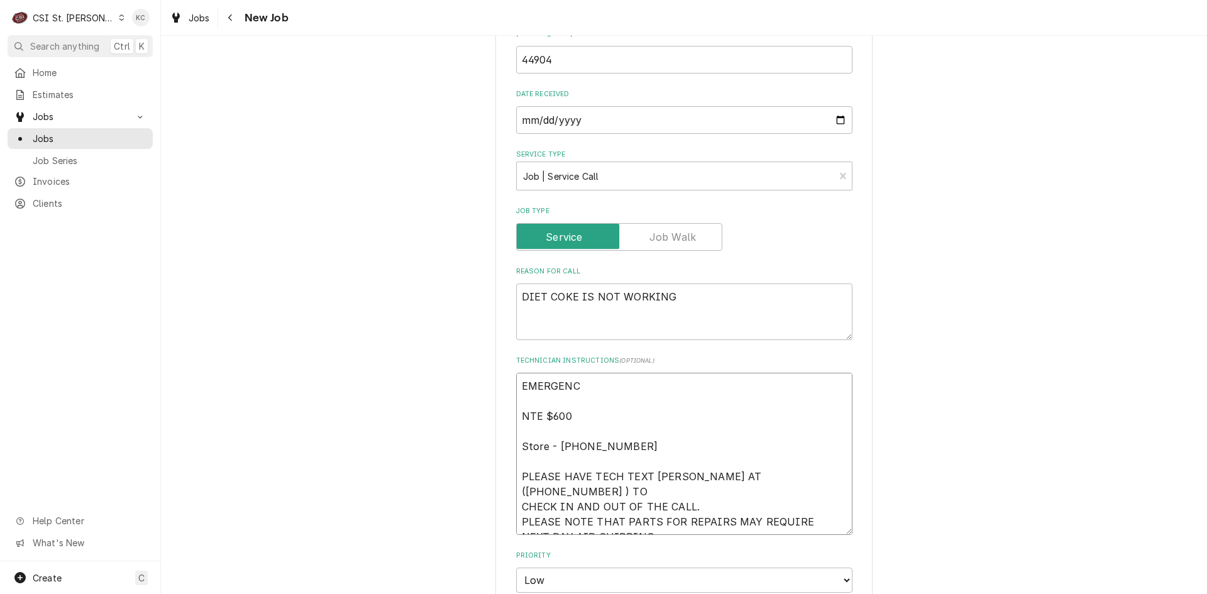
type textarea "EMERGENCY NTE $600 Store - 217 492-0769 PLEASE HAVE TECH TEXT VIVIAN AT (314-75…"
type textarea "x"
type textarea "EMERGENCY NTE $600 Store - 217 492-0769 PLEASE HAVE TECH TEXT VIVIAN AT (314-75…"
type textarea "x"
type textarea "EMERGENCY - NTE $600 Store - 217 492-0769 PLEASE HAVE TECH TEXT VIVIAN AT (314-…"
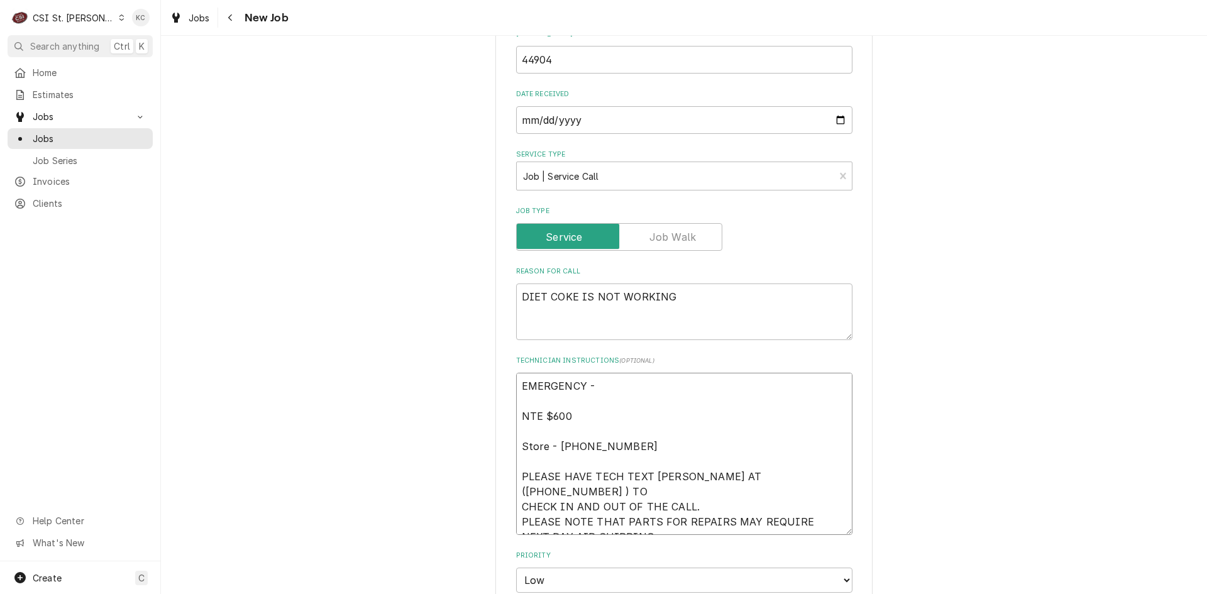
type textarea "x"
type textarea "EMERGENCY - NTE $600 Store - 217 492-0769 PLEASE HAVE TECH TEXT VIVIAN AT (314-…"
type textarea "x"
type textarea "EMERGENCY - 2 NTE $600 Store - 217 492-0769 PLEASE HAVE TECH TEXT VIVIAN AT (31…"
type textarea "x"
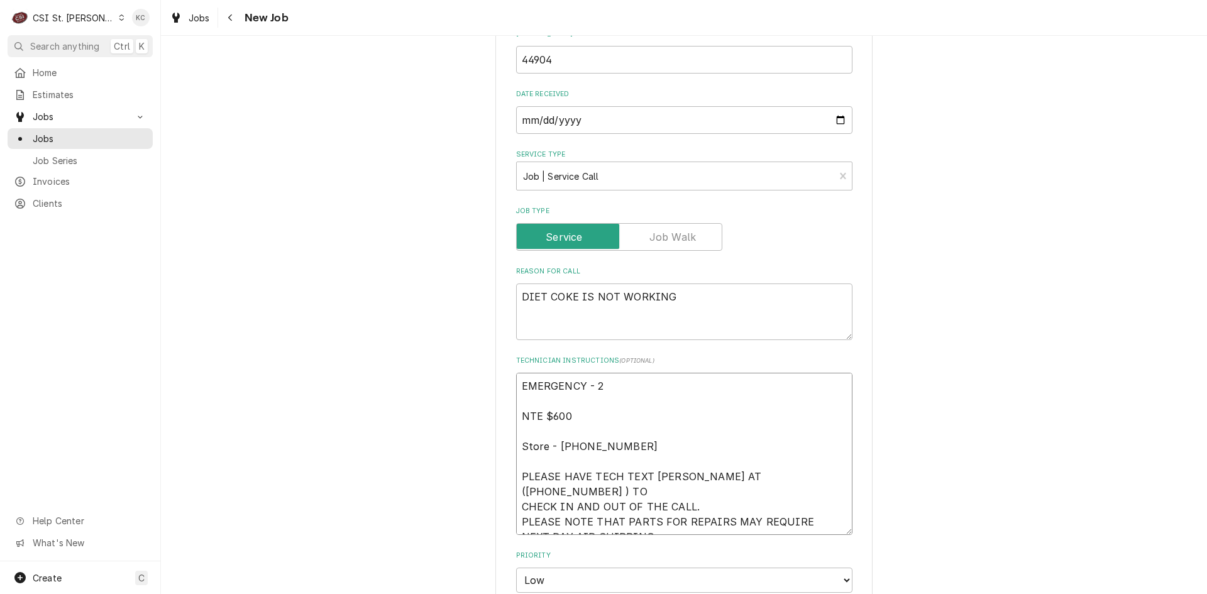
type textarea "EMERGENCY - 2 NTE $600 Store - 217 492-0769 PLEASE HAVE TECH TEXT VIVIAN AT (31…"
type textarea "x"
type textarea "EMERGENCY - 2 - NTE $600 Store - 217 492-0769 PLEASE HAVE TECH TEXT VIVIAN AT (…"
type textarea "x"
type textarea "EMERGENCY - 2 - NTE $600 Store - 217 492-0769 PLEASE HAVE TECH TEXT VIVIAN AT (…"
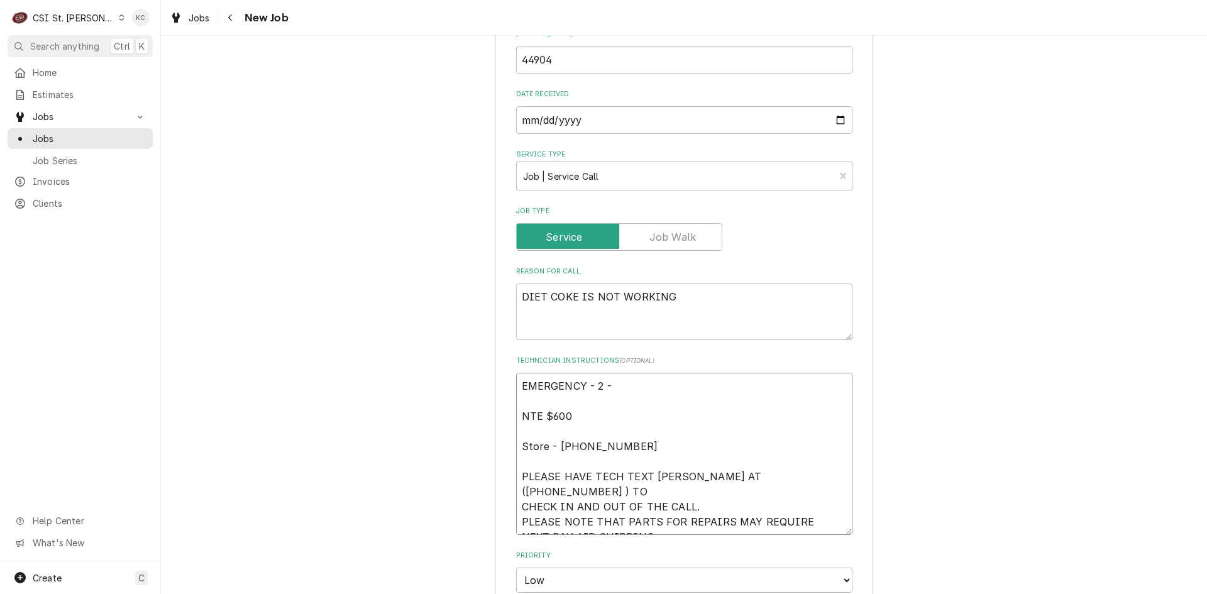
type textarea "x"
type textarea "EMERGENCY - 2 - / NTE $600 Store - 217 492-0769 PLEASE HAVE TECH TEXT VIVIAN AT…"
type textarea "x"
type textarea "EMERGENCY - 2 - NTE $600 Store - 217 492-0769 PLEASE HAVE TECH TEXT VIVIAN AT (…"
type textarea "x"
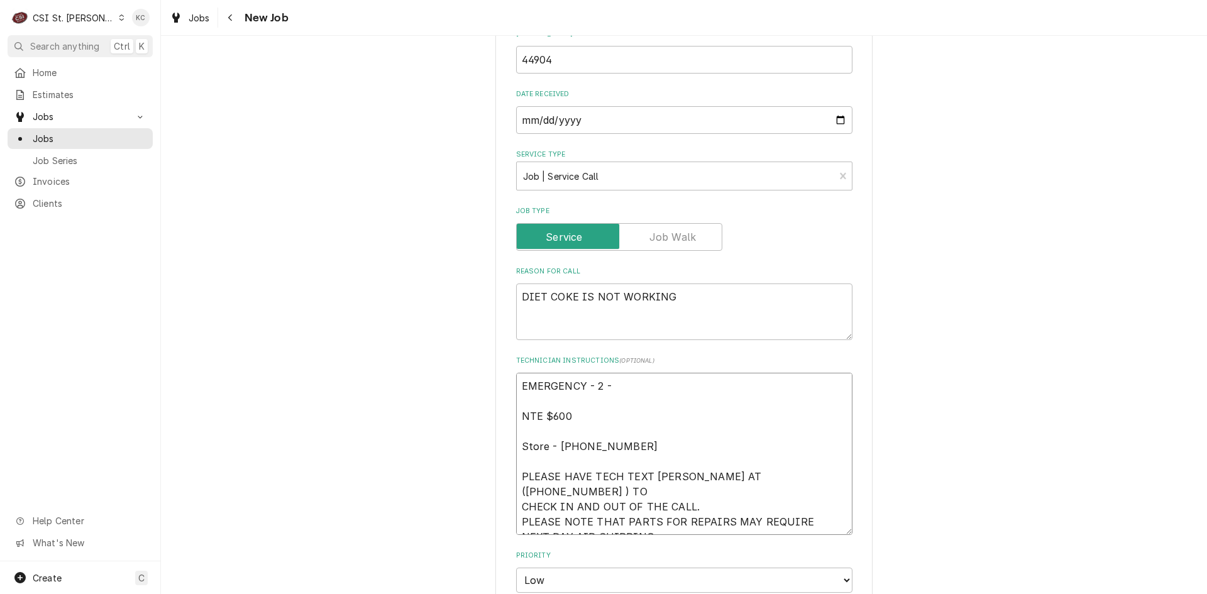
type textarea "EMERGENCY - 2 - 8 NTE $600 Store - 217 492-0769 PLEASE HAVE TECH TEXT VIVIAN AT…"
type textarea "x"
type textarea "EMERGENCY - 2 - 8 NTE $600 Store - 217 492-0769 PLEASE HAVE TECH TEXT VIVIAN AT…"
type textarea "x"
type textarea "EMERGENCY - 2 - 8 H NTE $600 Store - 217 492-0769 PLEASE HAVE TECH TEXT VIVIAN …"
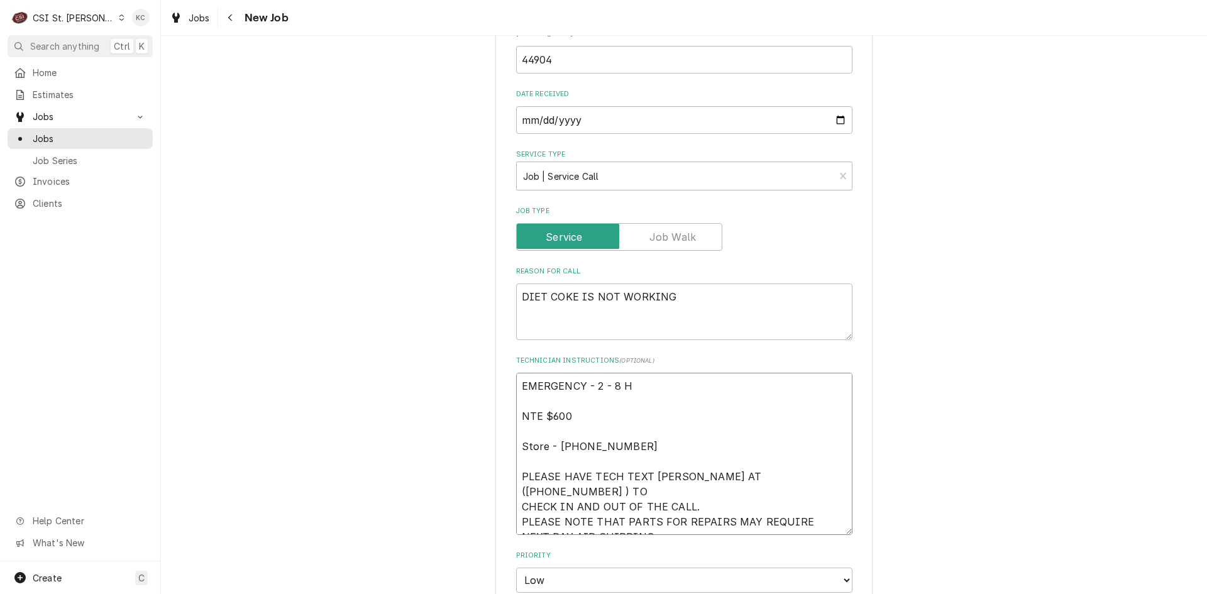
type textarea "x"
type textarea "EMERGENCY - 2 - 8 HO NTE $600 Store - 217 492-0769 PLEASE HAVE TECH TEXT VIVIAN…"
type textarea "x"
type textarea "EMERGENCY - 2 - 8 HOU NTE $600 Store - 217 492-0769 PLEASE HAVE TECH TEXT VIVIA…"
type textarea "x"
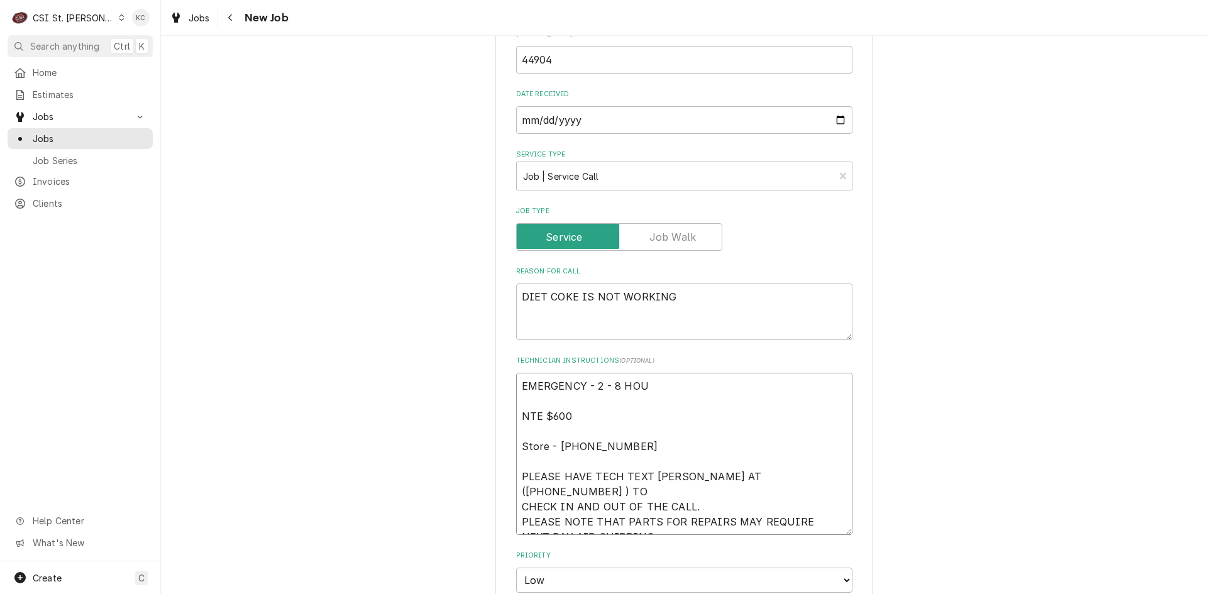
type textarea "EMERGENCY - 2 - 8 HOUR NTE $600 Store - 217 492-0769 PLEASE HAVE TECH TEXT VIVI…"
click at [589, 382] on textarea "EMERGENCY - 2 - 8 HOUR NTE $600 Store - 217 492-0769 PLEASE HAVE TECH TEXT VIVI…" at bounding box center [684, 454] width 336 height 162
click at [594, 389] on textarea "EMERGENCY - 2 - 8 HOUR NTE $600 Store - 217 492-0769 PLEASE HAVE TECH TEXT VIVI…" at bounding box center [684, 454] width 336 height 162
type textarea "x"
type textarea "EMERGENCY - (2 - 8 HOUR NTE $600 Store - 217 492-0769 PLEASE HAVE TECH TEXT VIV…"
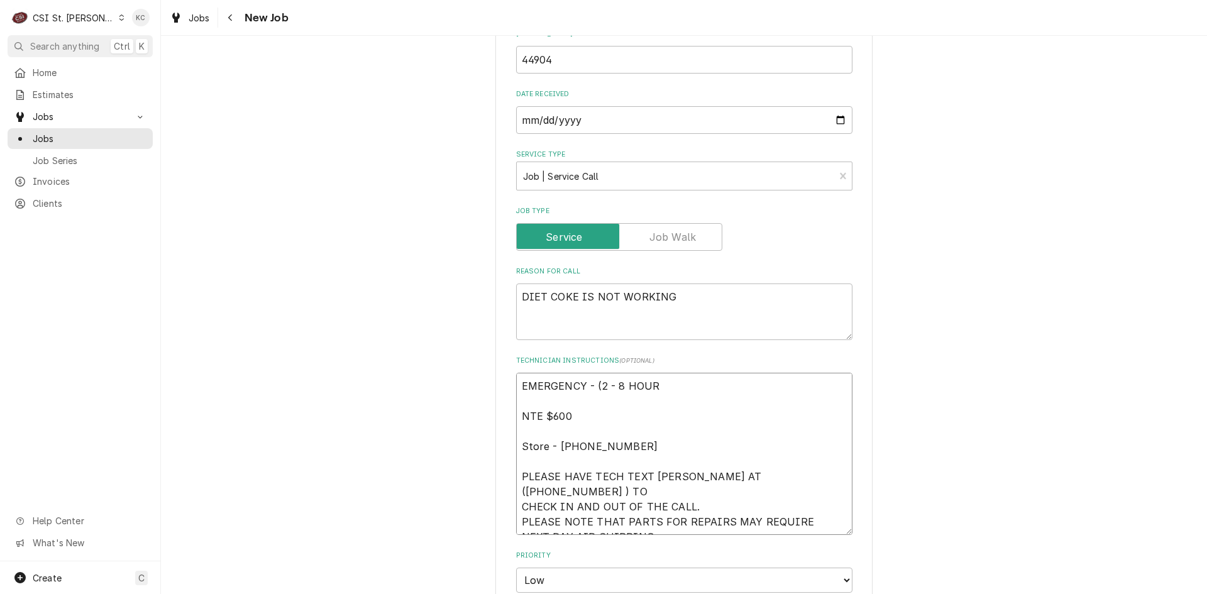
type textarea "x"
type textarea "EMERGENCY - (2 - 8 HOUR) NTE $600 Store - 217 492-0769 PLEASE HAVE TECH TEXT VI…"
type textarea "x"
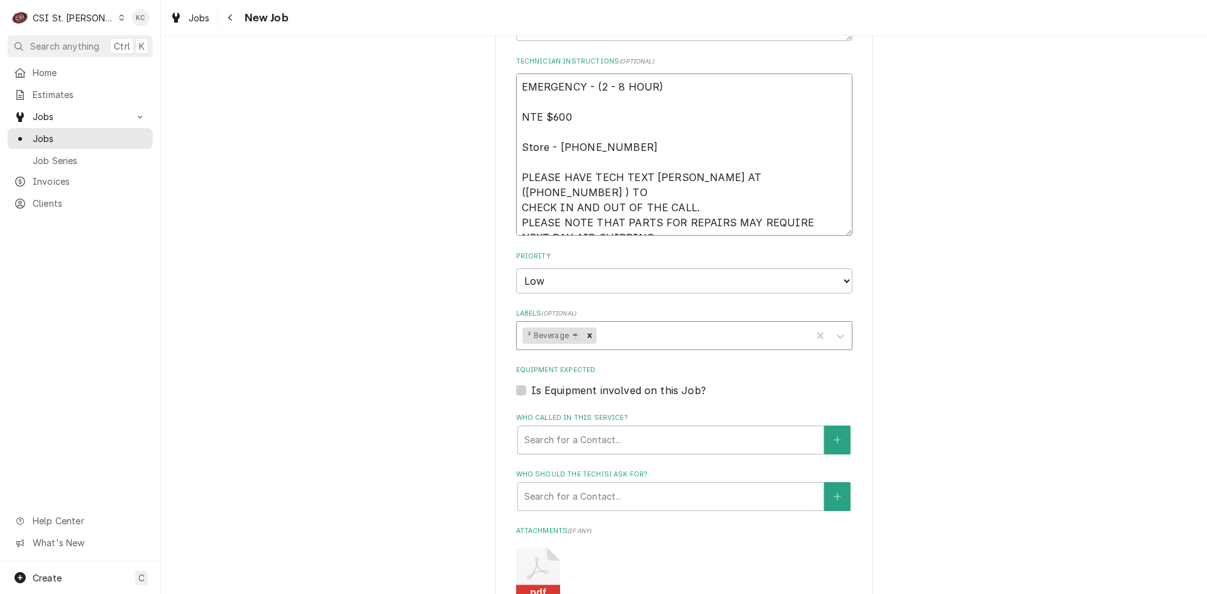
scroll to position [880, 0]
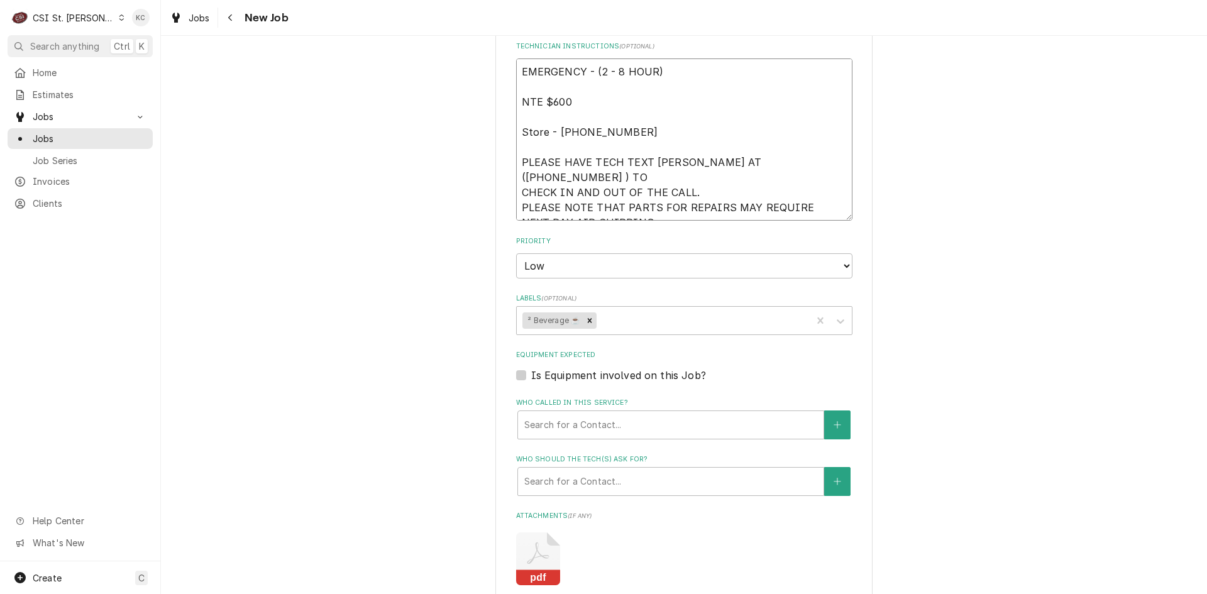
type textarea "EMERGENCY - (2 - 8 HOUR) NTE $600 Store - 217 492-0769 PLEASE HAVE TECH TEXT VI…"
click at [609, 270] on select "No Priority Urgent High Medium Low" at bounding box center [684, 265] width 336 height 25
select select "2"
click at [516, 253] on select "No Priority Urgent High Medium Low" at bounding box center [684, 265] width 336 height 25
click at [1031, 339] on div "Use the fields below to edit this job: Client Details Client Vivian Company Edi…" at bounding box center [684, 55] width 1046 height 1773
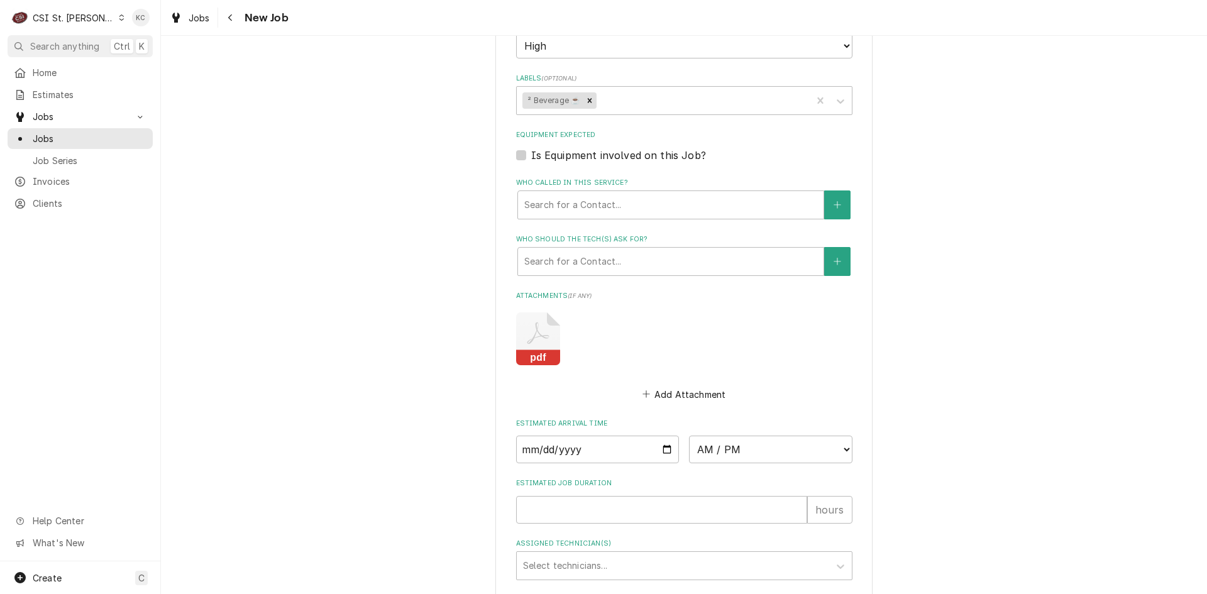
scroll to position [1228, 0]
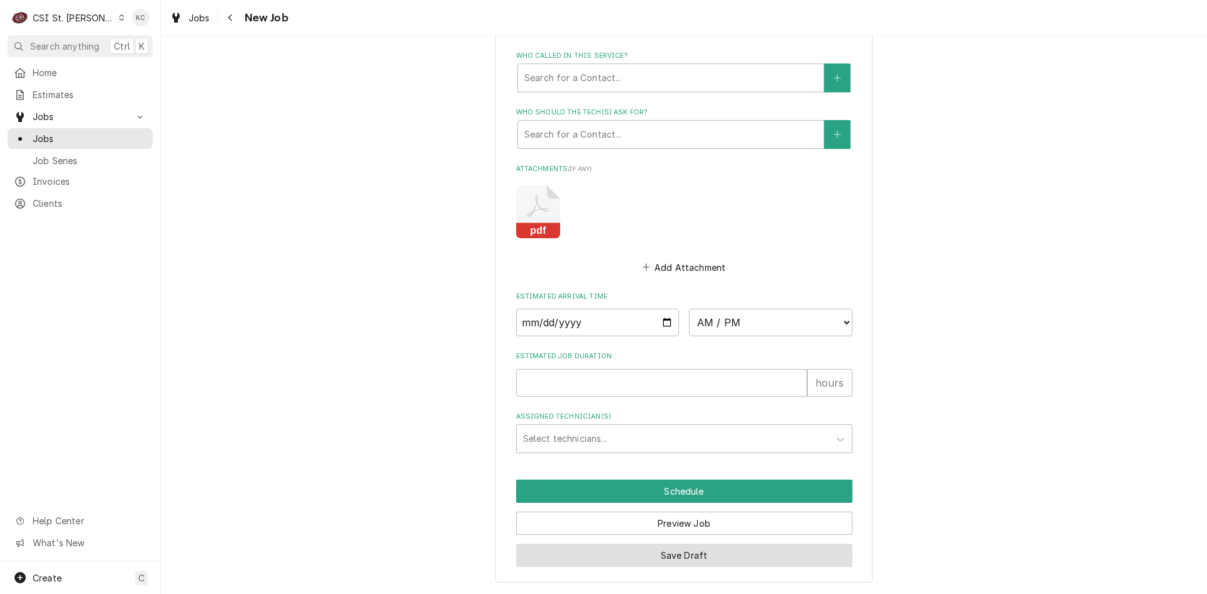
click at [639, 559] on button "Save Draft" at bounding box center [684, 555] width 336 height 23
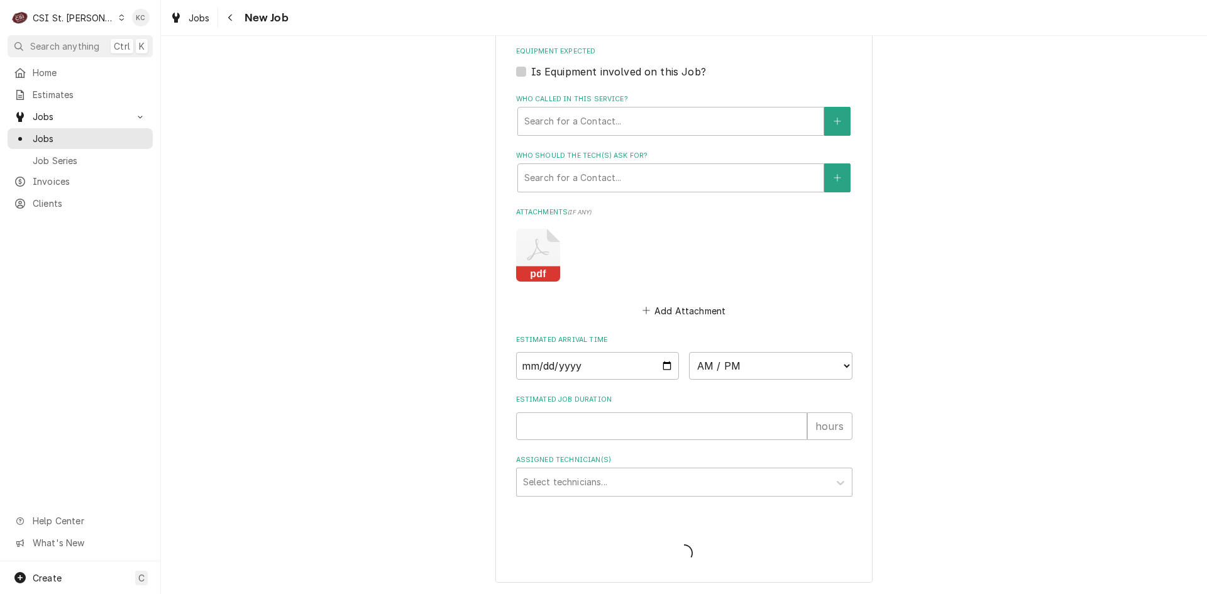
type textarea "x"
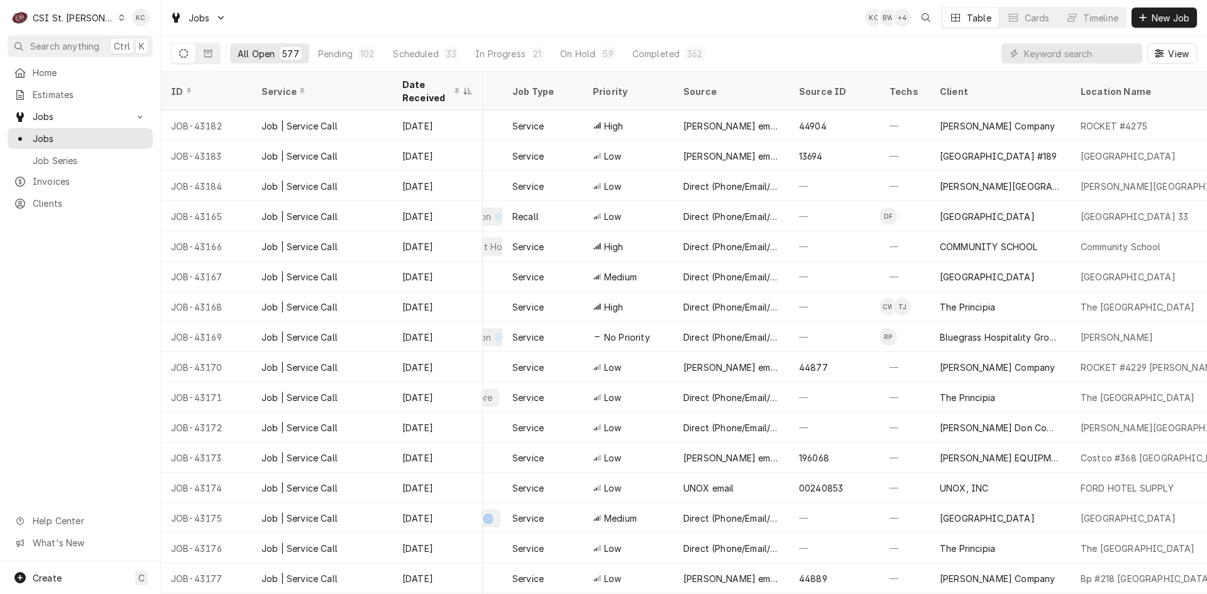
scroll to position [0, 418]
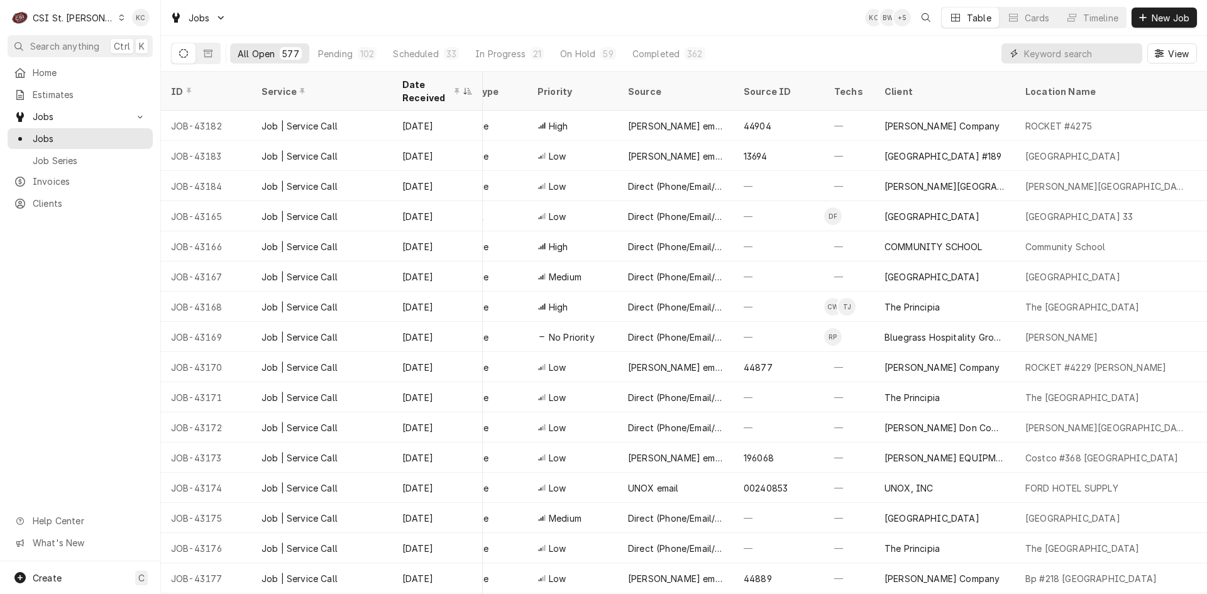
click at [1058, 52] on input "Dynamic Content Wrapper" at bounding box center [1080, 53] width 112 height 20
paste input "10488090"
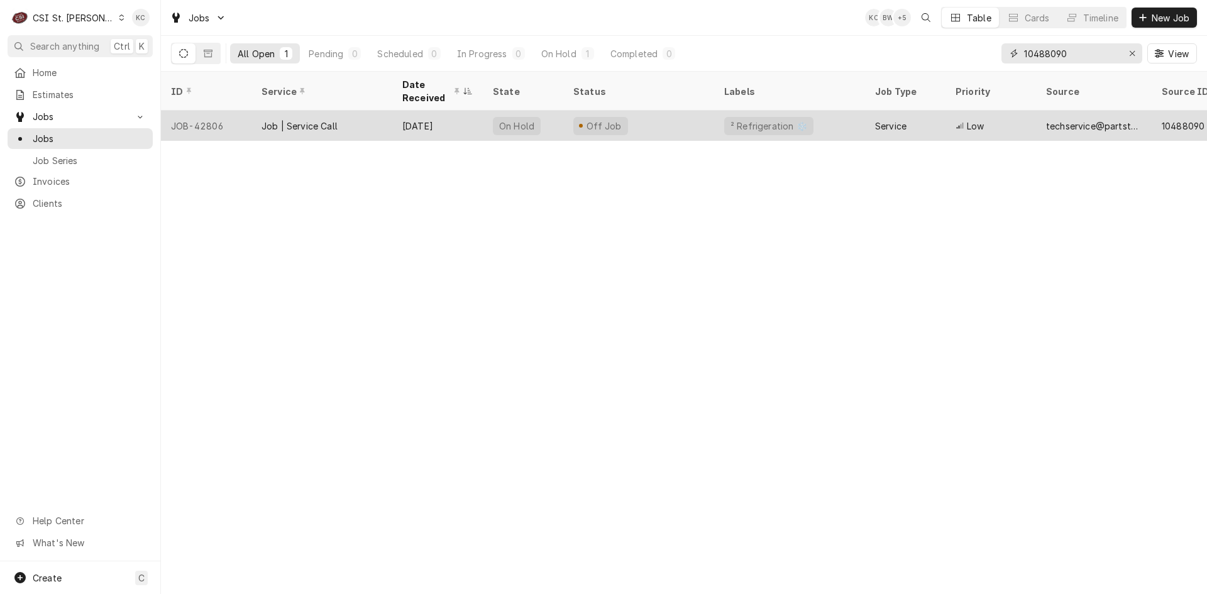
type input "10488090"
click at [936, 121] on div "Service" at bounding box center [905, 126] width 80 height 30
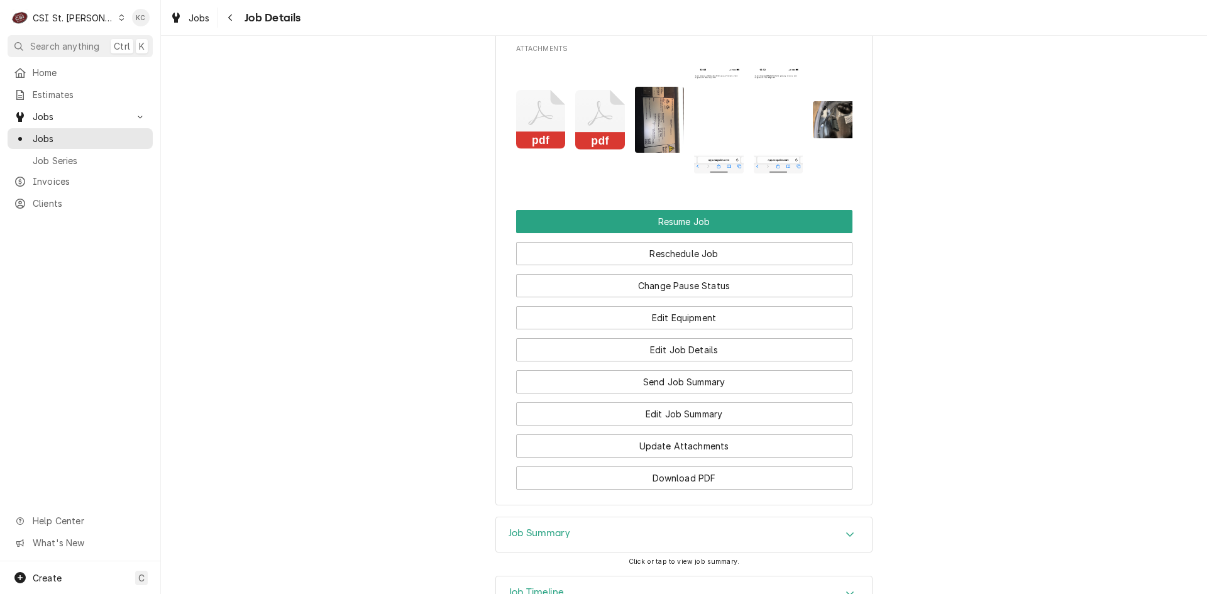
scroll to position [1811, 0]
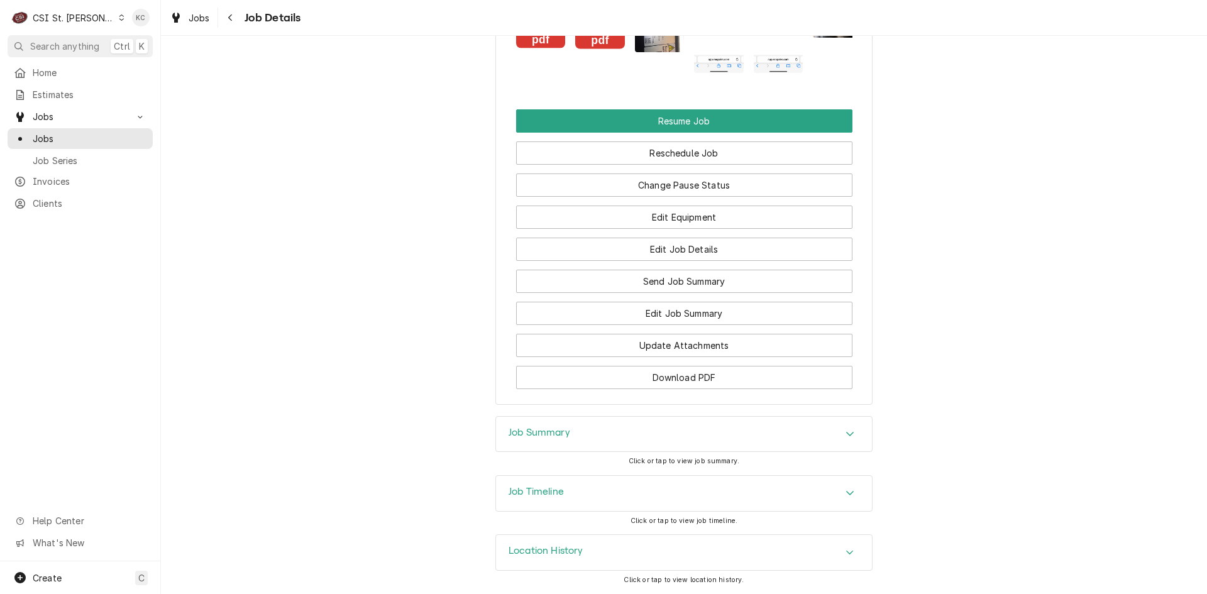
click at [585, 429] on div "Job Summary" at bounding box center [684, 434] width 376 height 35
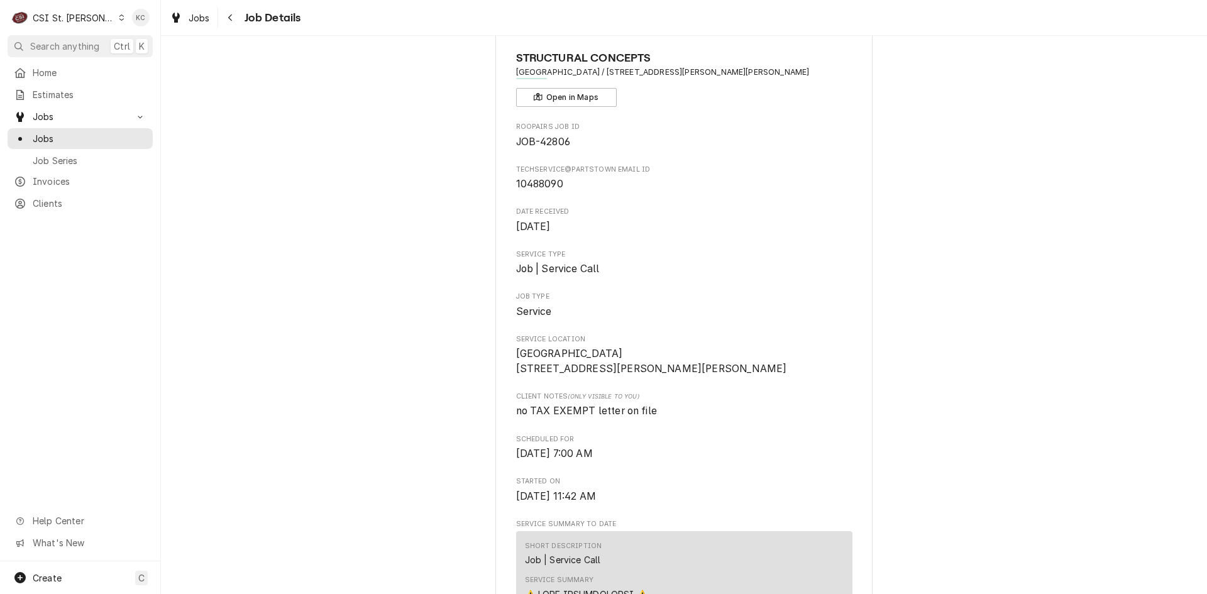
scroll to position [28, 0]
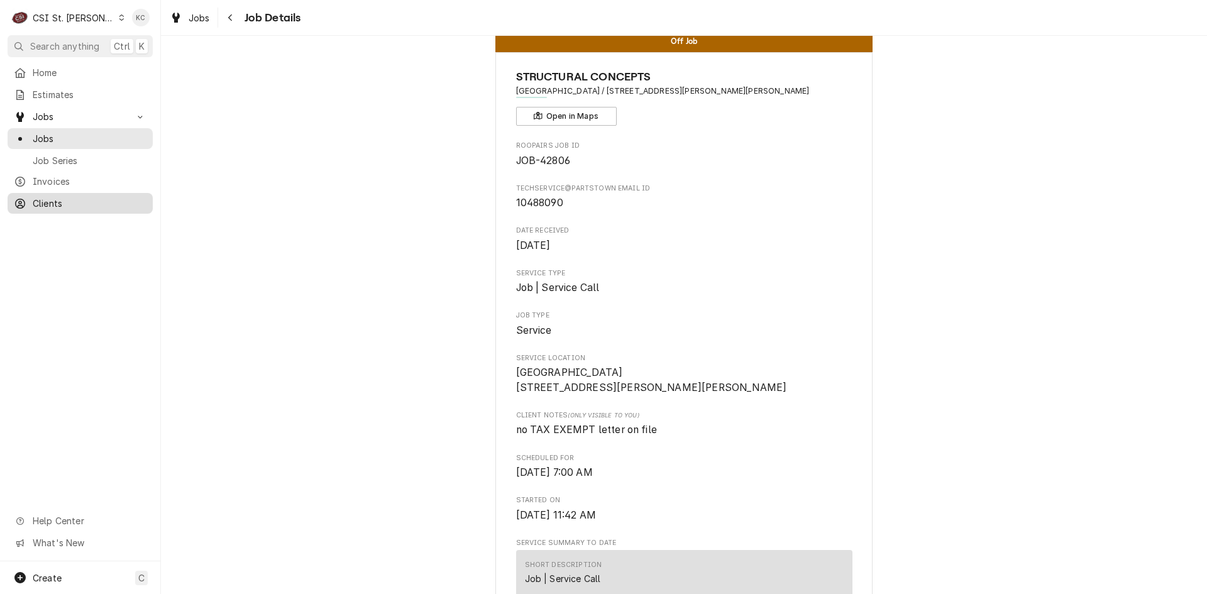
click at [58, 199] on span "Clients" at bounding box center [90, 203] width 114 height 13
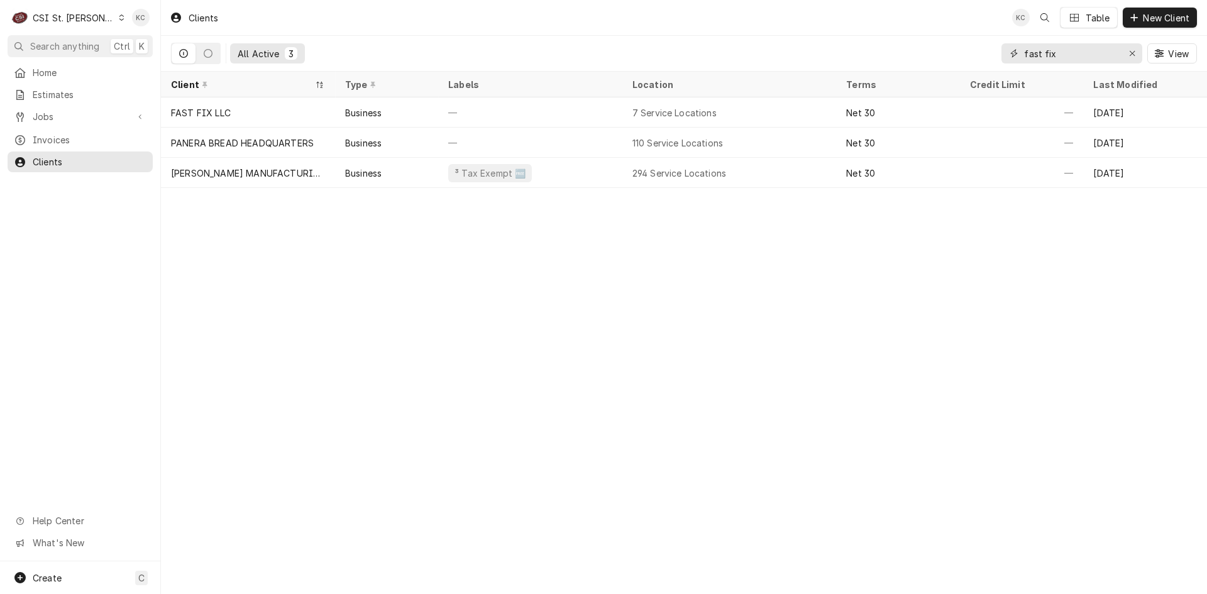
drag, startPoint x: 1058, startPoint y: 58, endPoint x: 946, endPoint y: 64, distance: 112.1
click at [950, 65] on div "All Active 3 fast fix View" at bounding box center [684, 53] width 1026 height 35
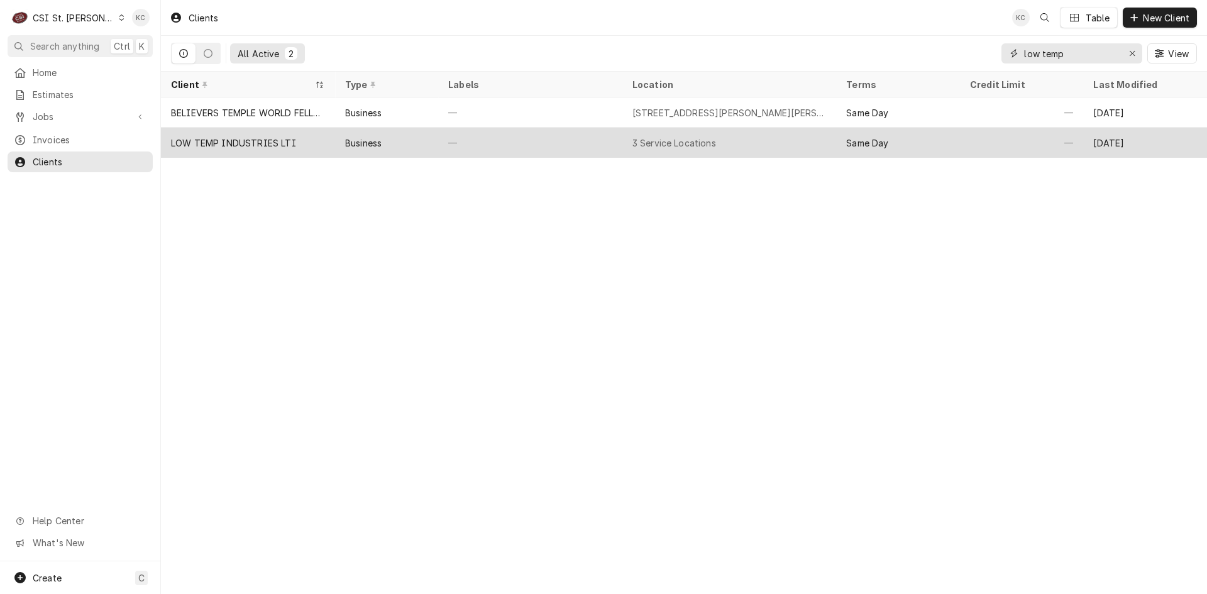
type input "low temp"
click at [273, 134] on div "LOW TEMP INDUSTRIES LTI" at bounding box center [248, 143] width 174 height 30
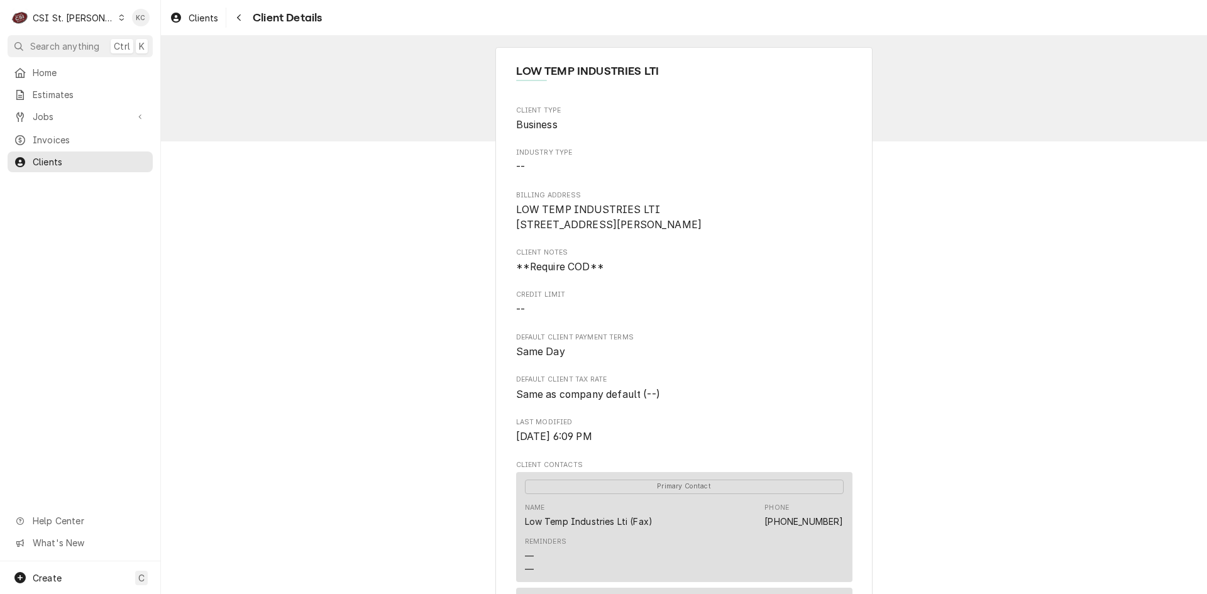
click at [1077, 378] on div "LOW TEMP INDUSTRIES LTI Client Type Business Industry Type -- Billing Address L…" at bounding box center [684, 508] width 1046 height 944
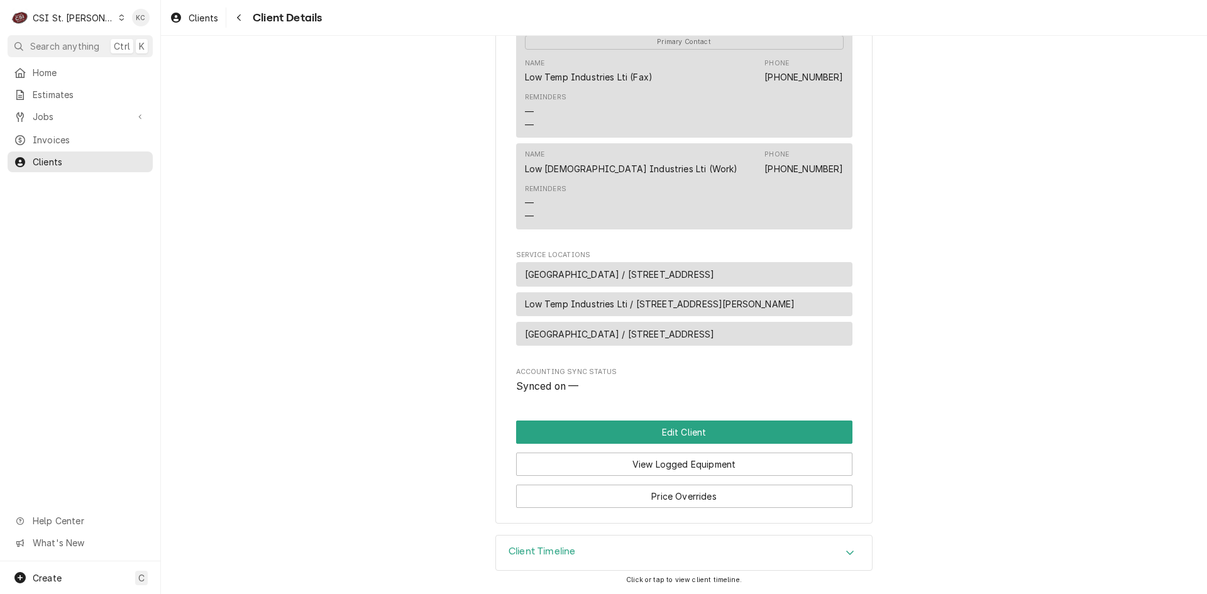
scroll to position [460, 0]
click at [75, 109] on div "Jobs" at bounding box center [80, 117] width 140 height 16
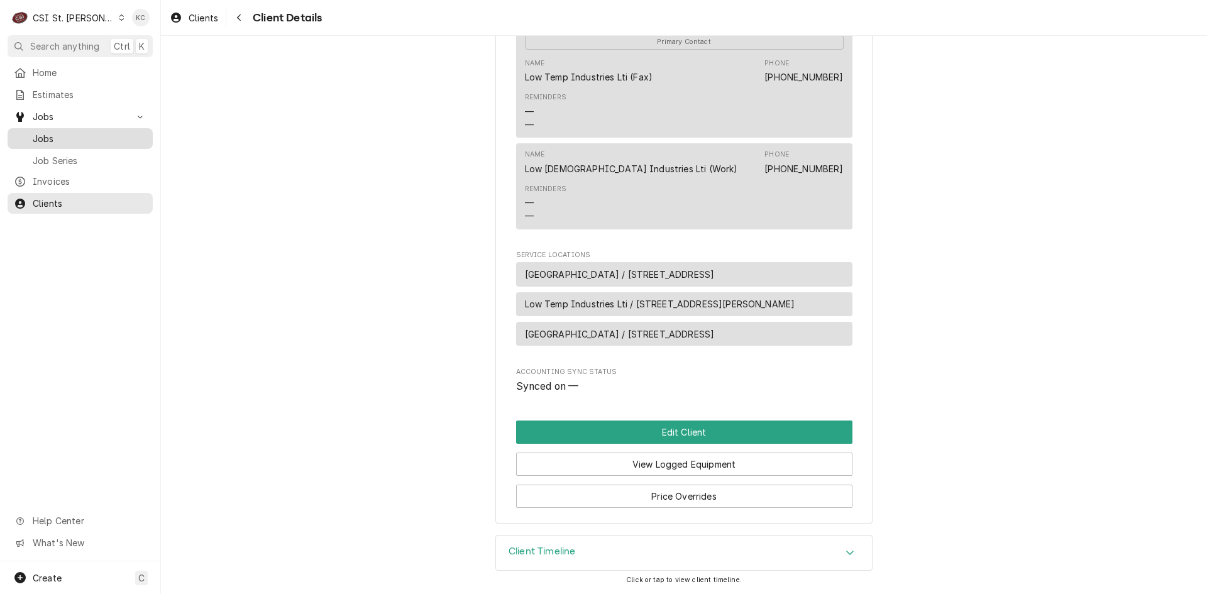
click at [52, 135] on span "Jobs" at bounding box center [90, 138] width 114 height 13
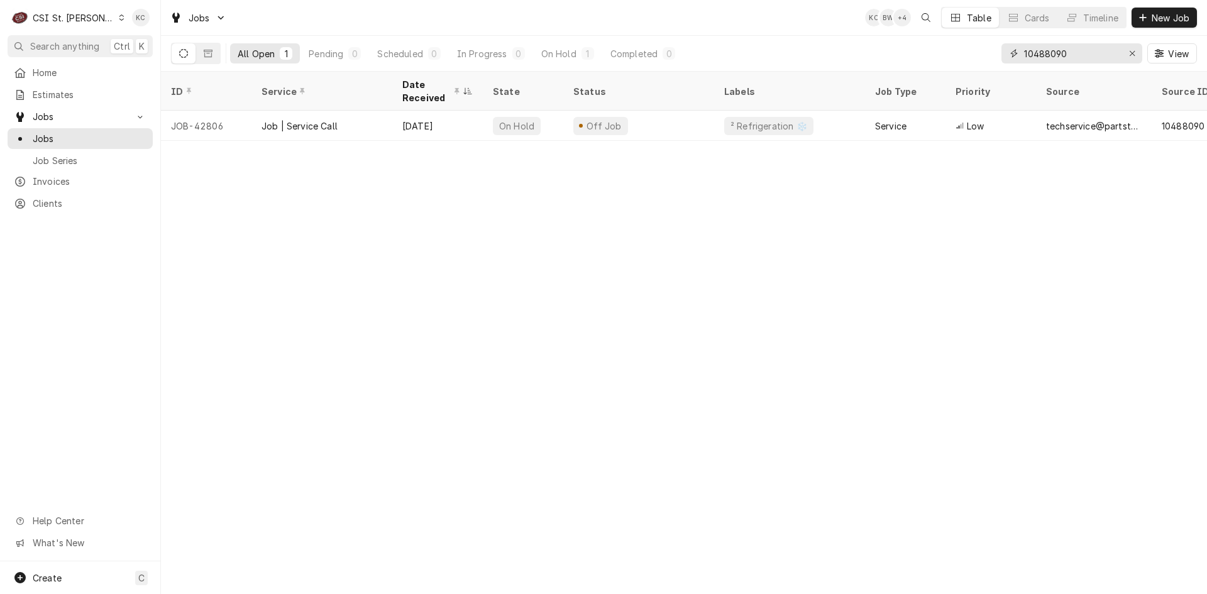
drag, startPoint x: 1080, startPoint y: 56, endPoint x: 987, endPoint y: 53, distance: 92.5
click at [987, 53] on div "All Open 1 Pending 0 Scheduled 0 In Progress 0 On Hold 1 Completed 0 10488090 V…" at bounding box center [684, 53] width 1026 height 35
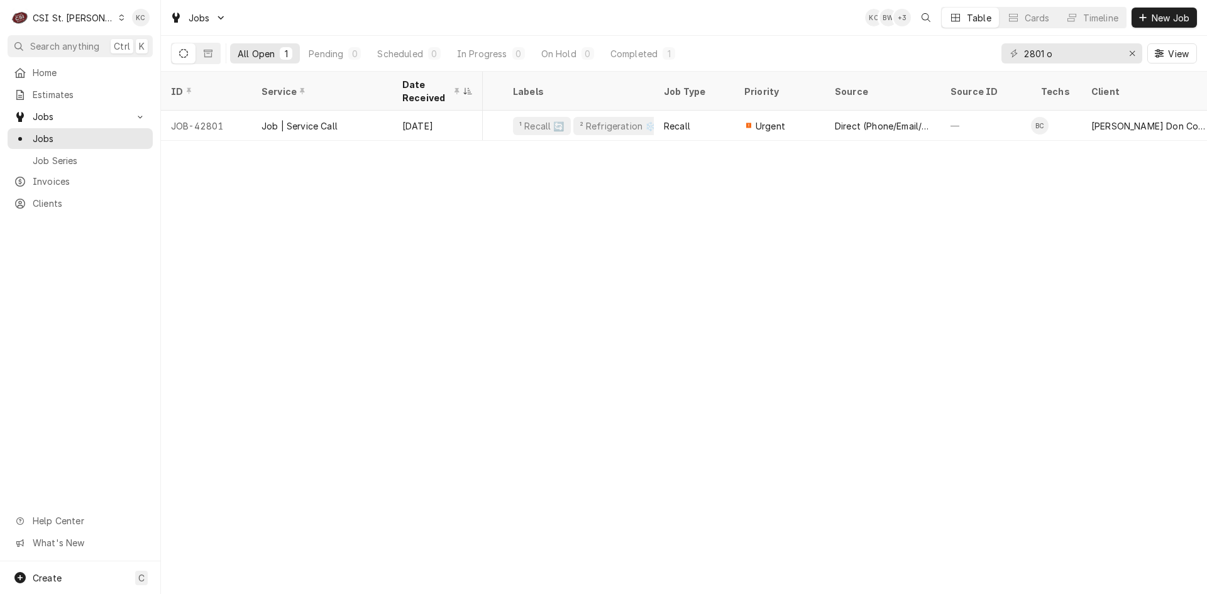
scroll to position [0, 368]
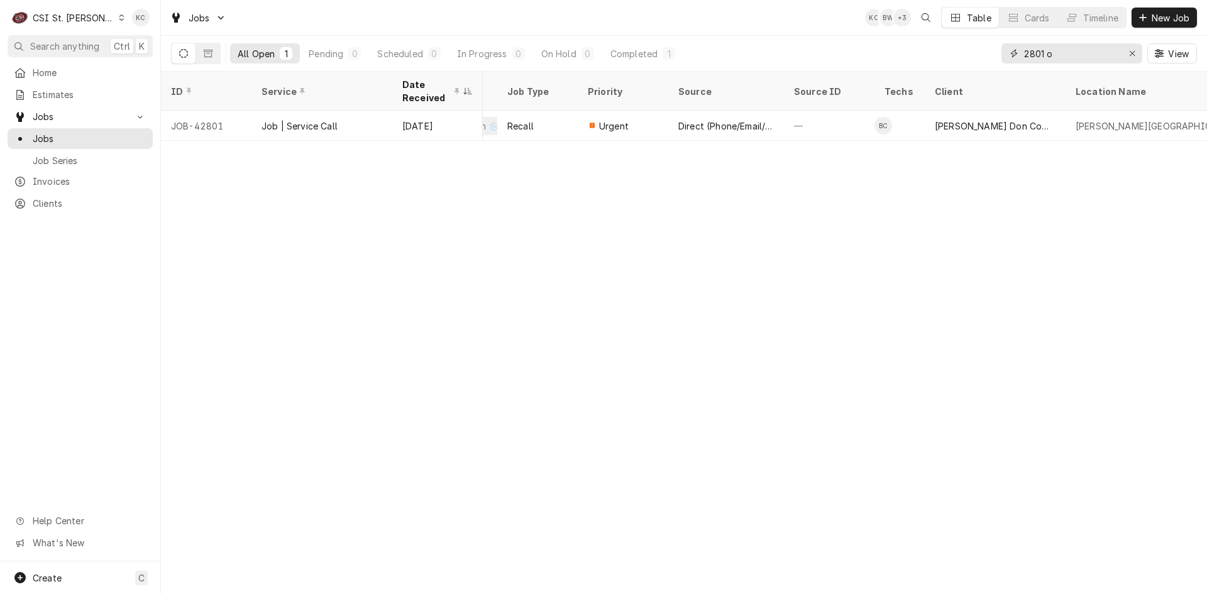
drag, startPoint x: 1074, startPoint y: 55, endPoint x: 897, endPoint y: 62, distance: 176.9
click at [897, 62] on div "All Open 1 Pending 0 Scheduled 0 In Progress 0 On Hold 0 Completed 1 2801 o View" at bounding box center [684, 53] width 1026 height 35
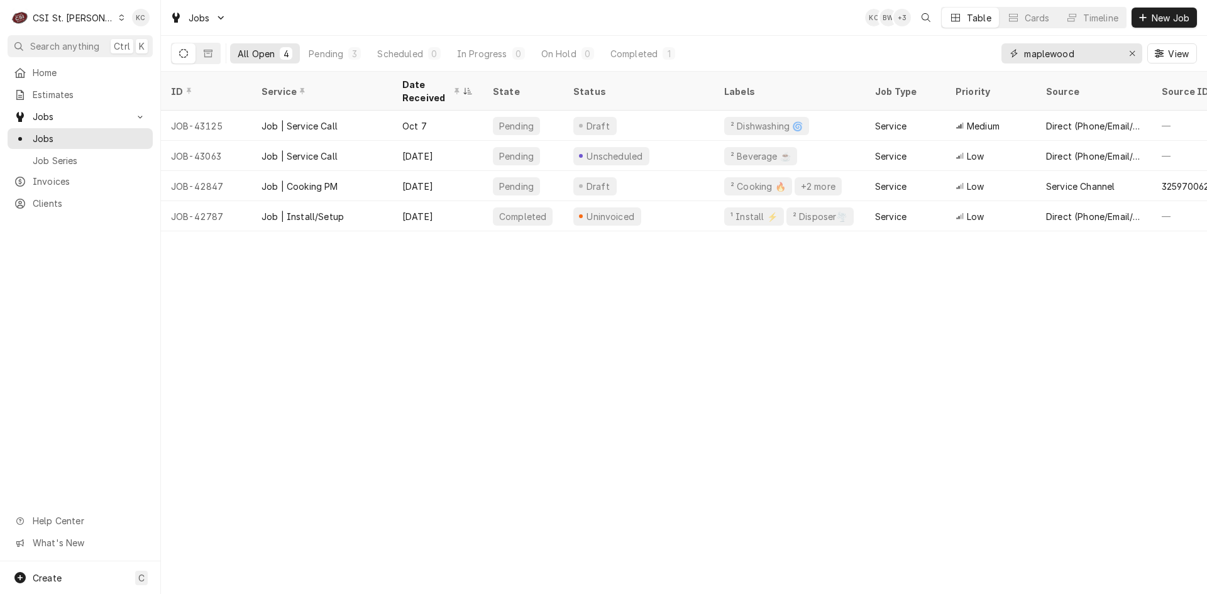
type input "maplewood"
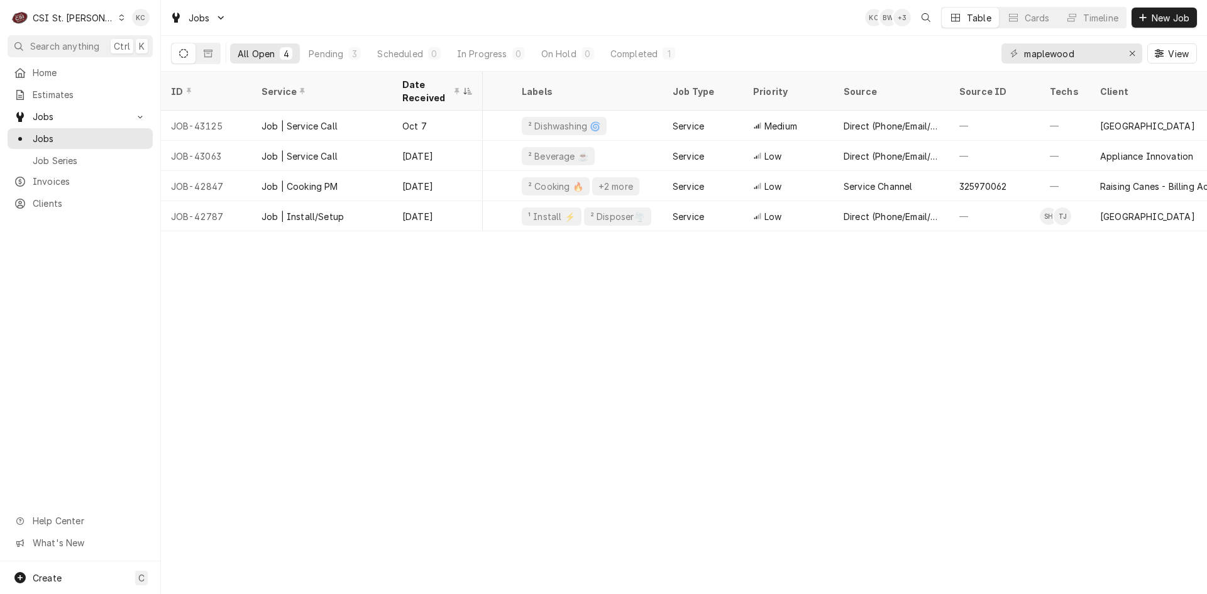
scroll to position [0, 0]
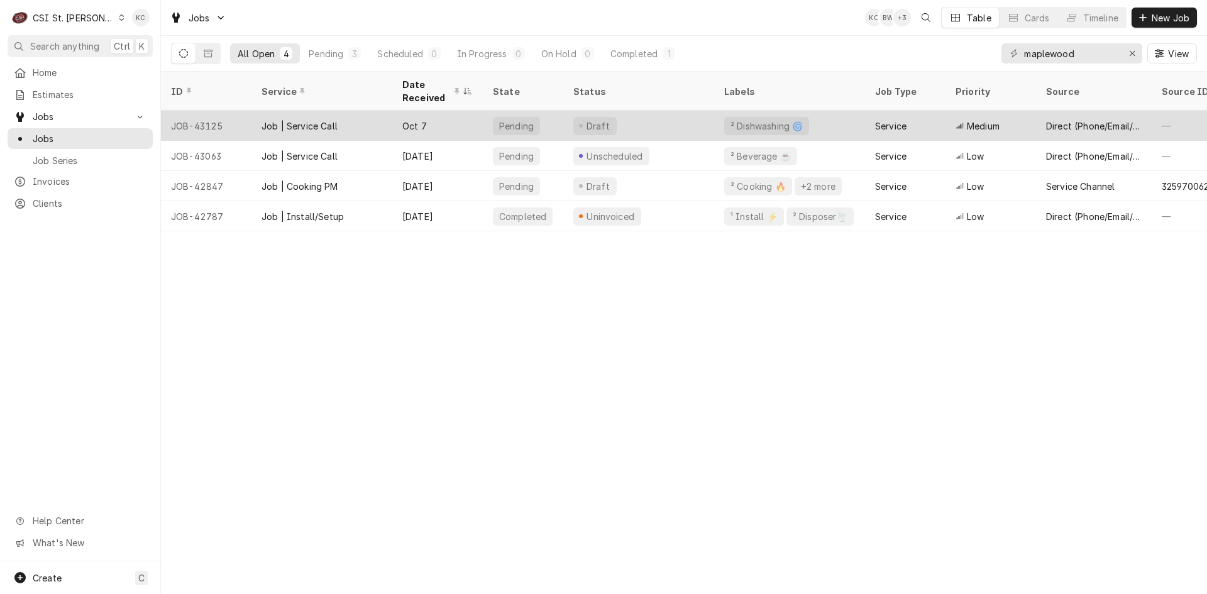
click at [456, 119] on div "Oct 7" at bounding box center [437, 126] width 91 height 30
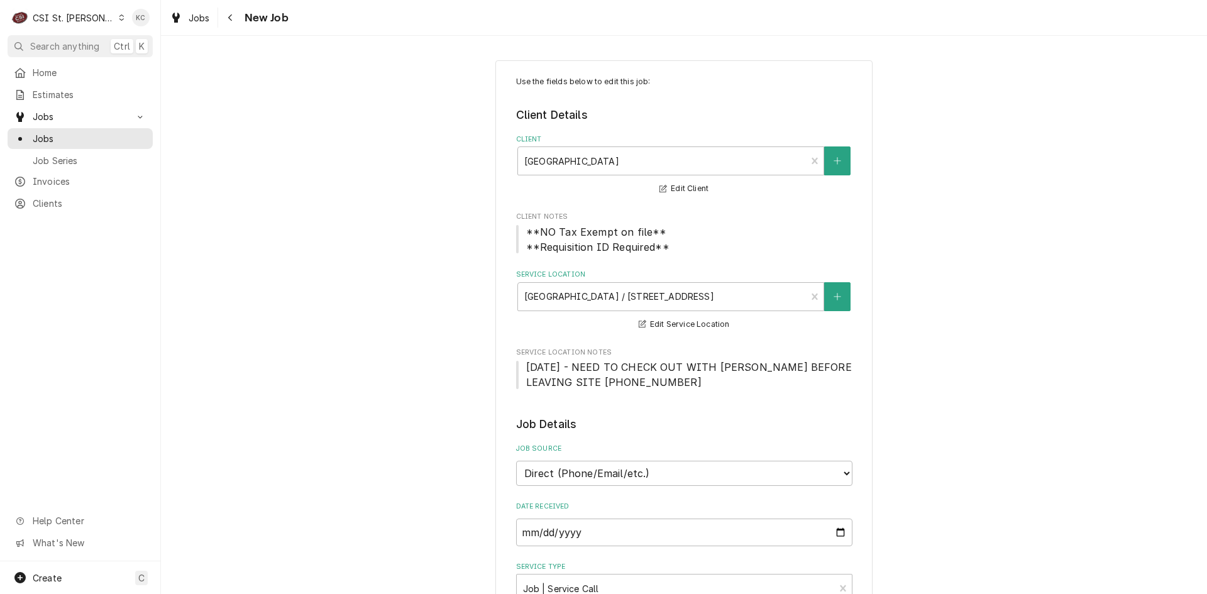
type textarea "x"
click at [229, 20] on icon "Navigate back" at bounding box center [231, 17] width 6 height 9
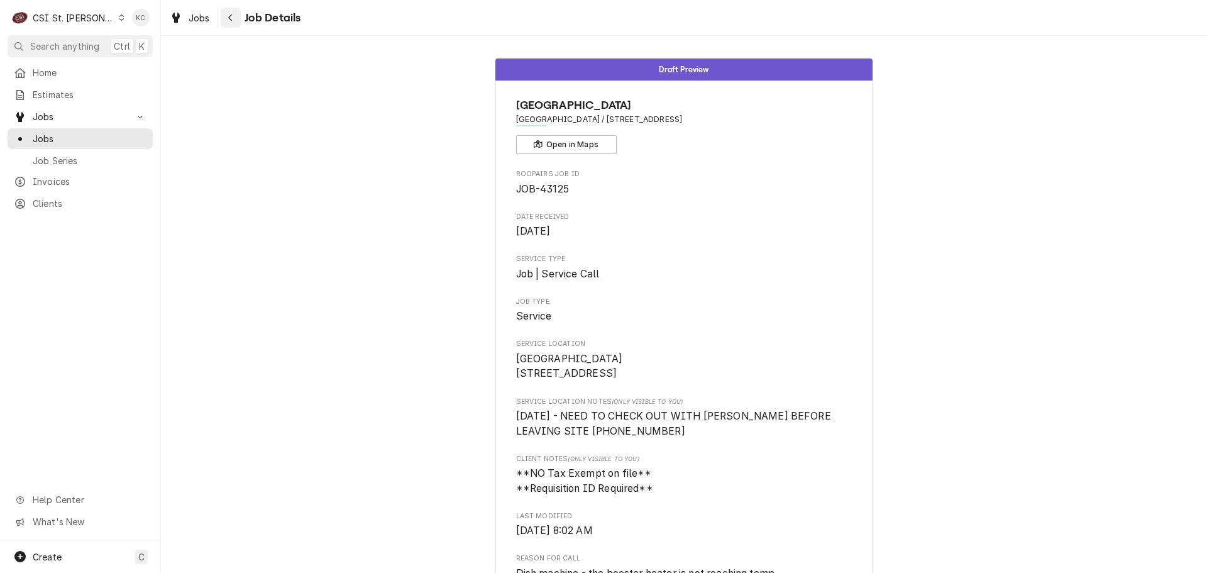
click at [225, 17] on div "Navigate back" at bounding box center [231, 17] width 13 height 13
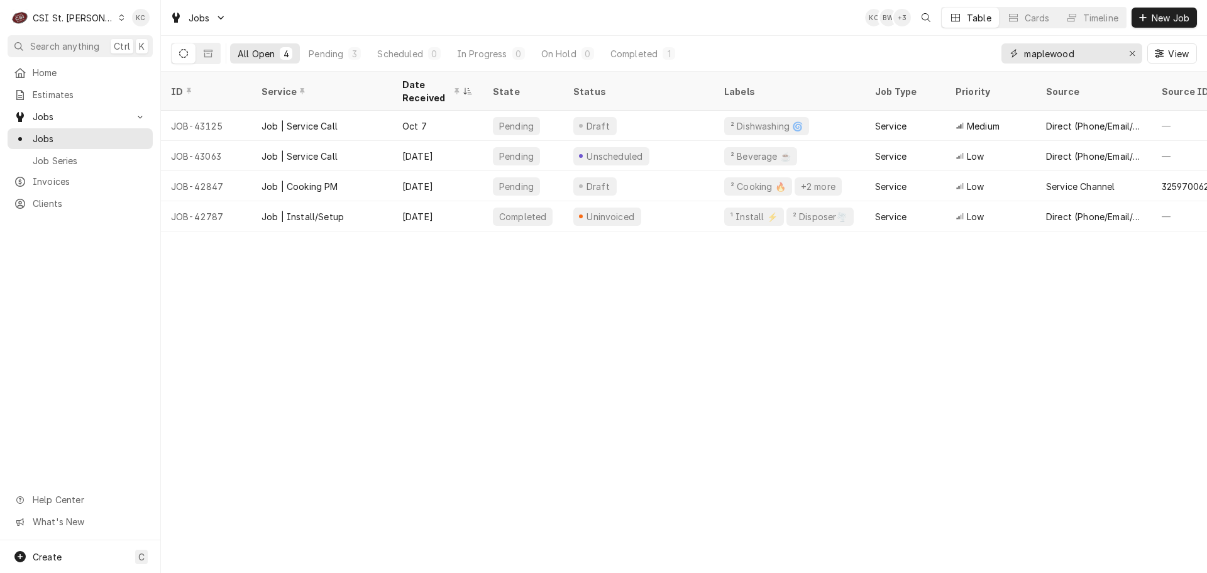
drag, startPoint x: 1080, startPoint y: 55, endPoint x: 989, endPoint y: 54, distance: 91.2
click at [989, 54] on div "All Open 4 Pending 3 Scheduled 0 In Progress 0 On Hold 0 Completed 1 maplewood …" at bounding box center [684, 53] width 1026 height 35
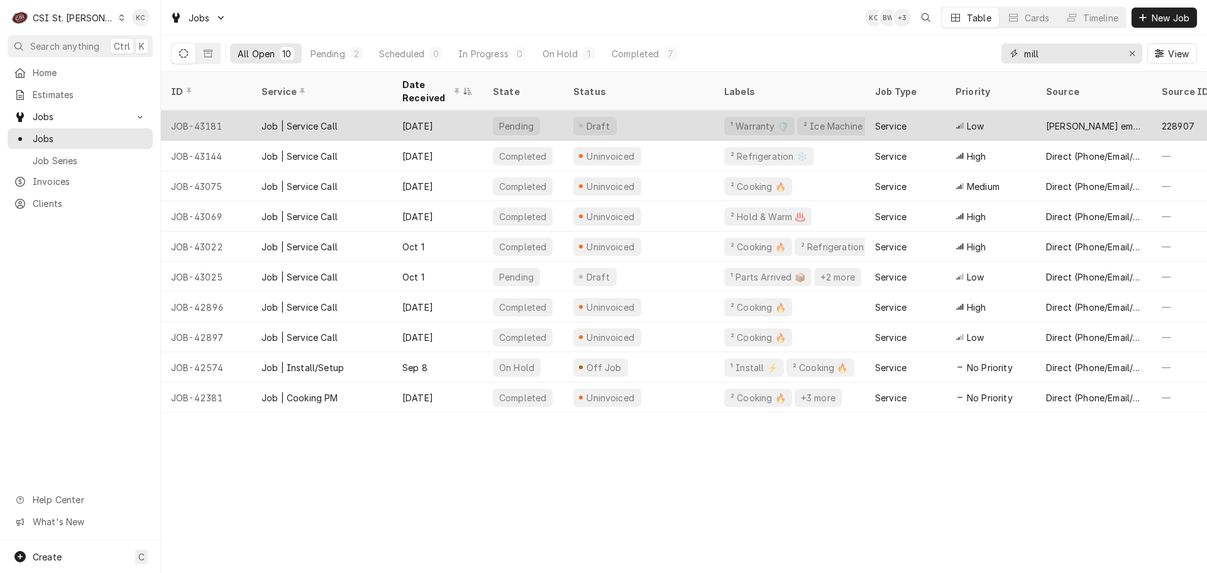
type input "mill"
click at [657, 118] on div "Draft" at bounding box center [638, 126] width 151 height 30
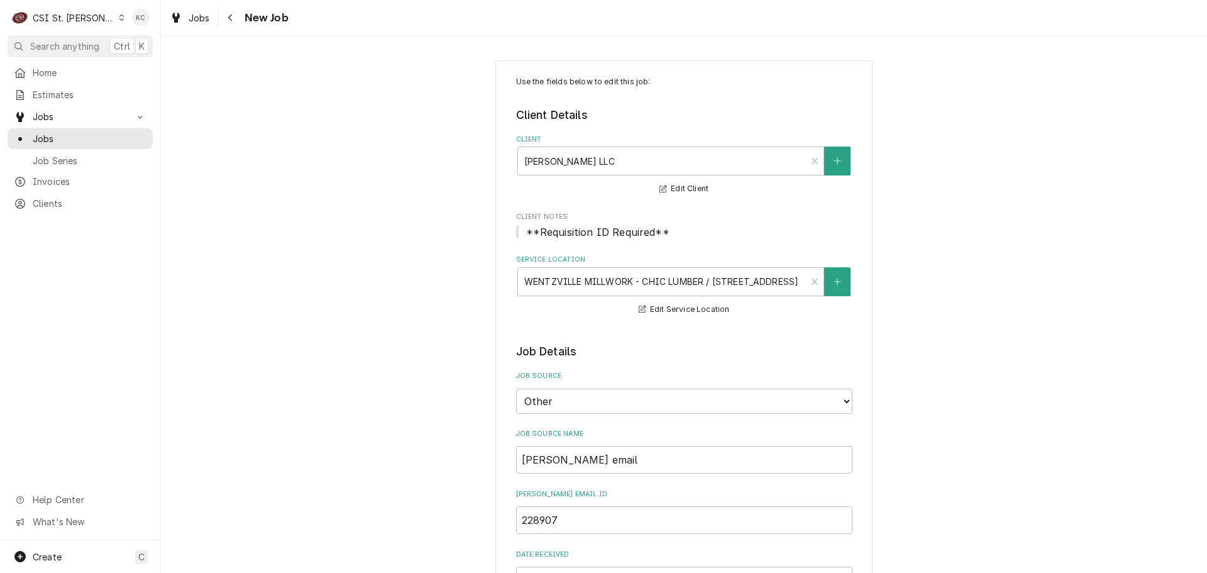
type textarea "x"
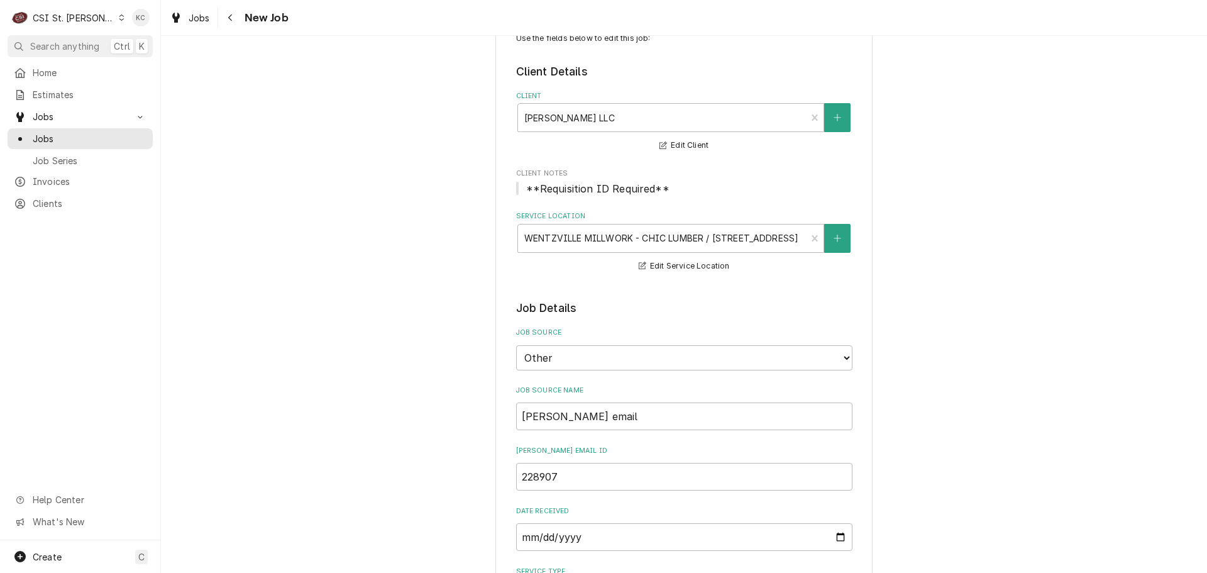
scroll to position [63, 0]
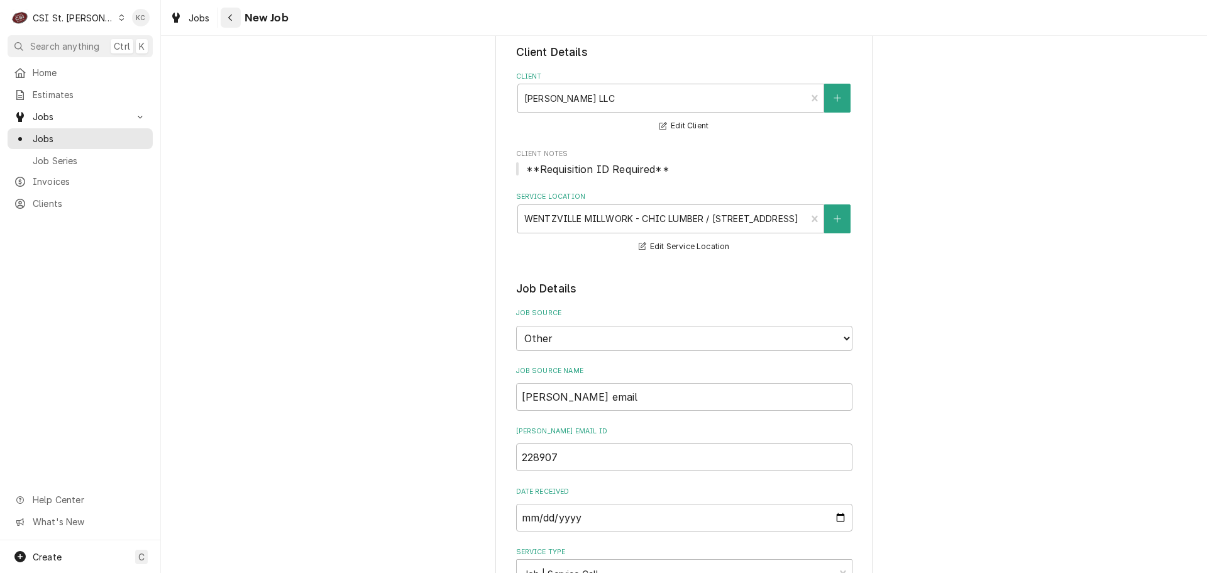
click at [228, 19] on icon "Navigate back" at bounding box center [231, 17] width 6 height 9
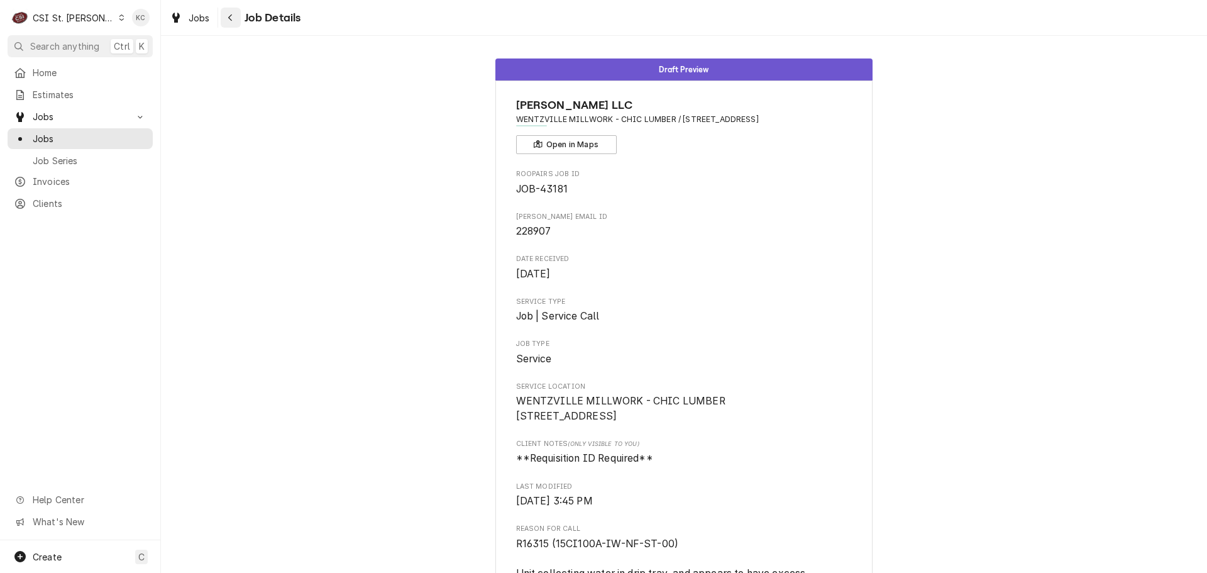
click at [228, 19] on icon "Navigate back" at bounding box center [231, 17] width 6 height 9
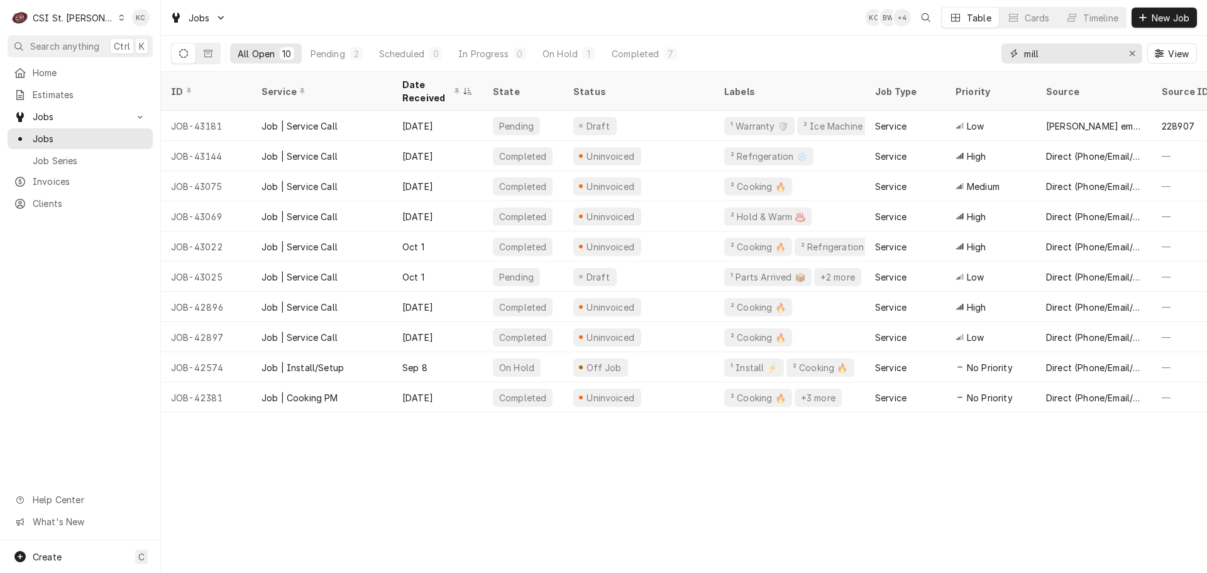
drag, startPoint x: 1072, startPoint y: 58, endPoint x: 931, endPoint y: 58, distance: 140.9
click at [931, 58] on div "All Open 10 Pending 2 Scheduled 0 In Progress 0 On Hold 1 Completed 7 mill View" at bounding box center [684, 53] width 1026 height 35
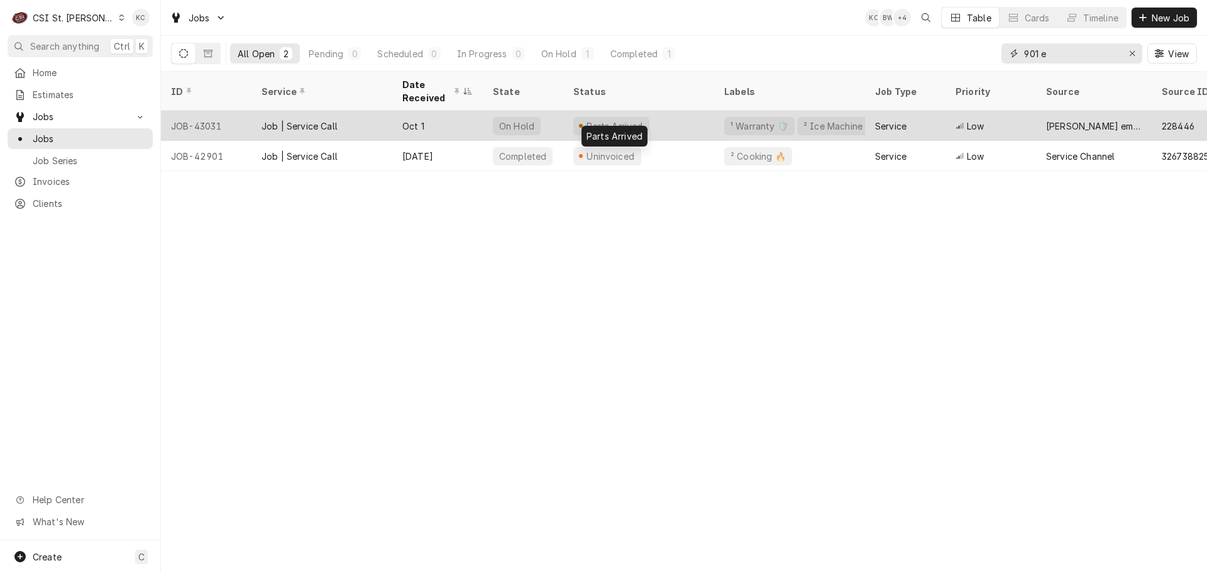
type input "901 e"
click at [594, 123] on div "Parts Arrived" at bounding box center [614, 125] width 59 height 13
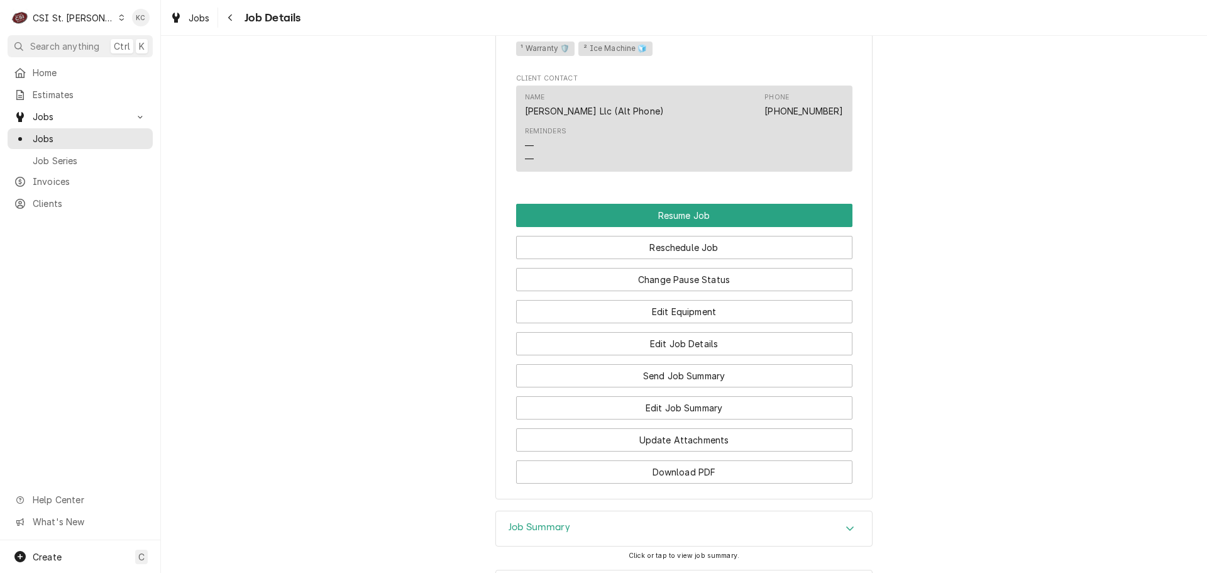
scroll to position [1397, 0]
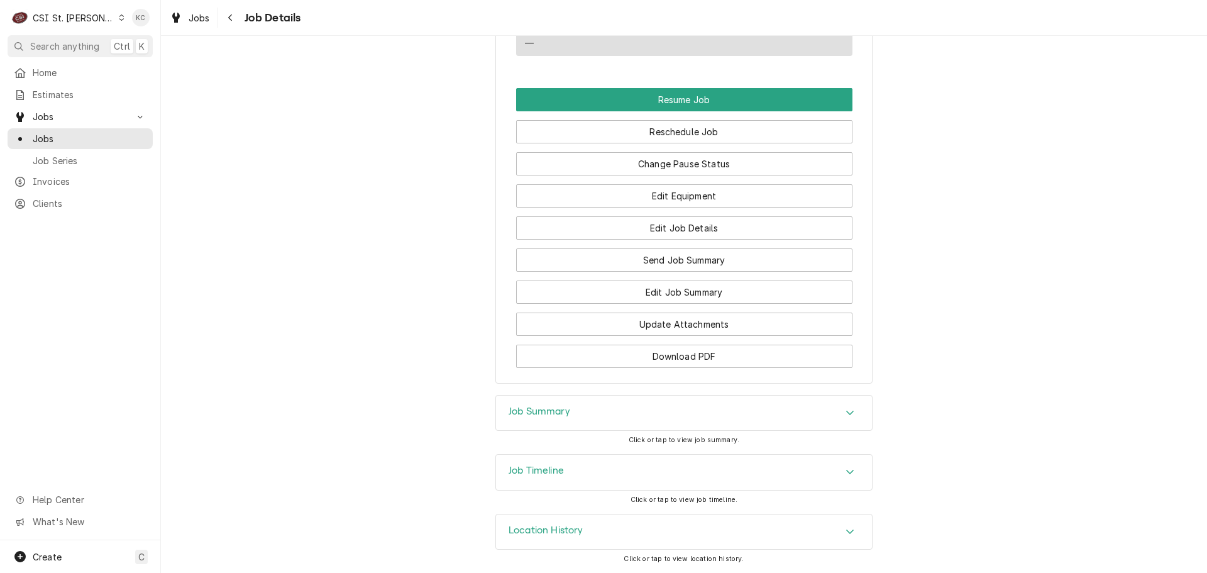
click at [638, 402] on div "Job Summary" at bounding box center [684, 413] width 376 height 35
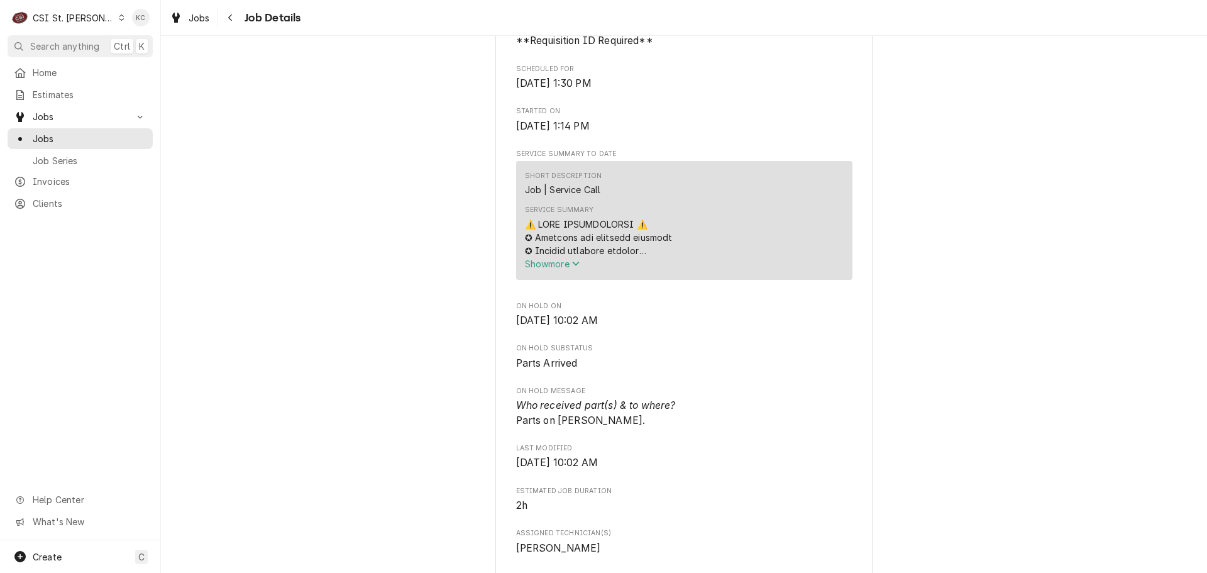
scroll to position [0, 0]
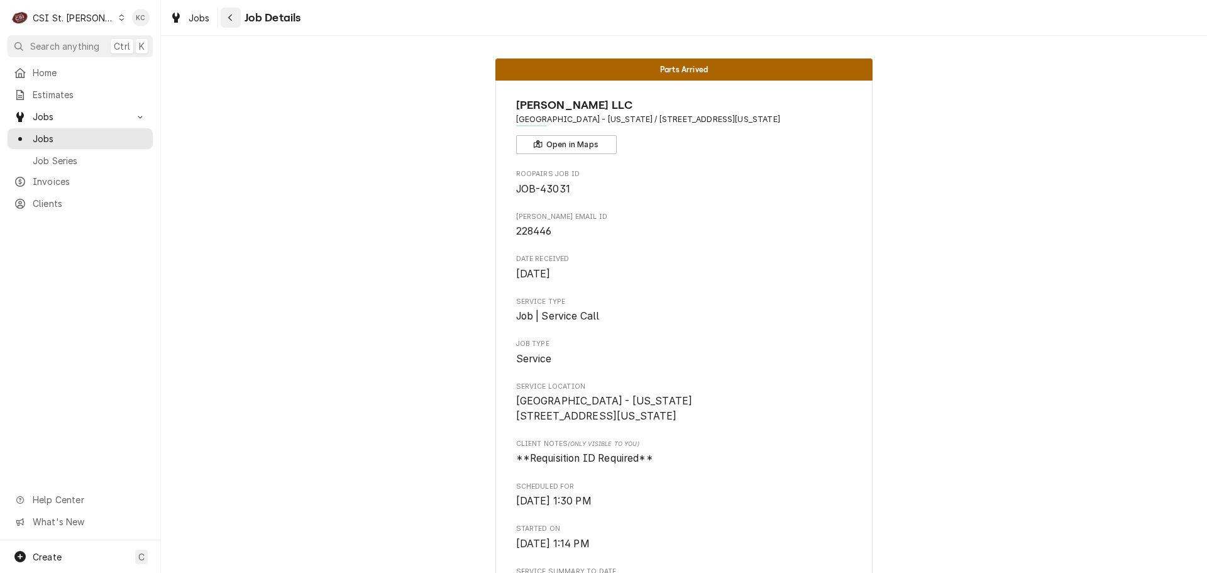
click at [235, 19] on div "Navigate back" at bounding box center [231, 17] width 13 height 13
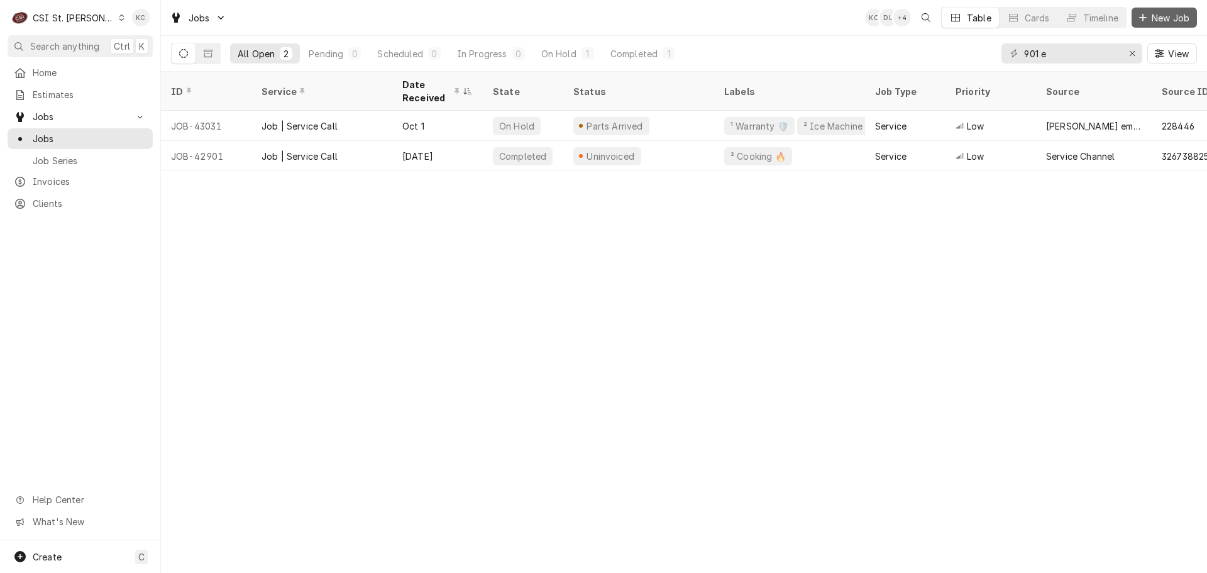
click at [1171, 17] on span "New Job" at bounding box center [1171, 17] width 43 height 13
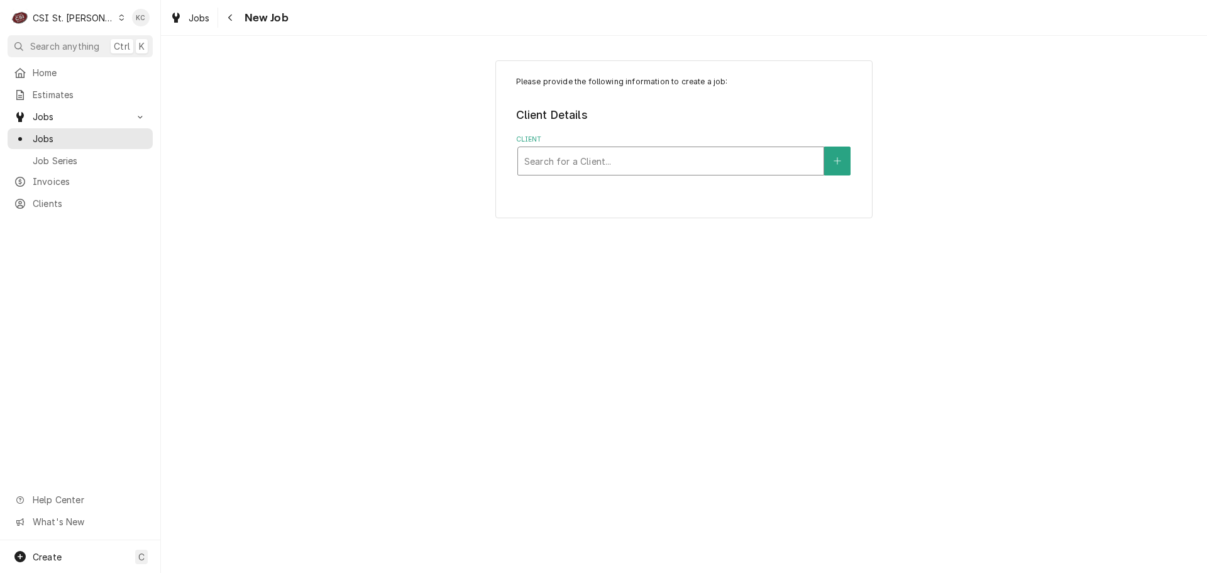
click at [606, 167] on div "Client" at bounding box center [670, 161] width 293 height 23
type input "schnucks - corp"
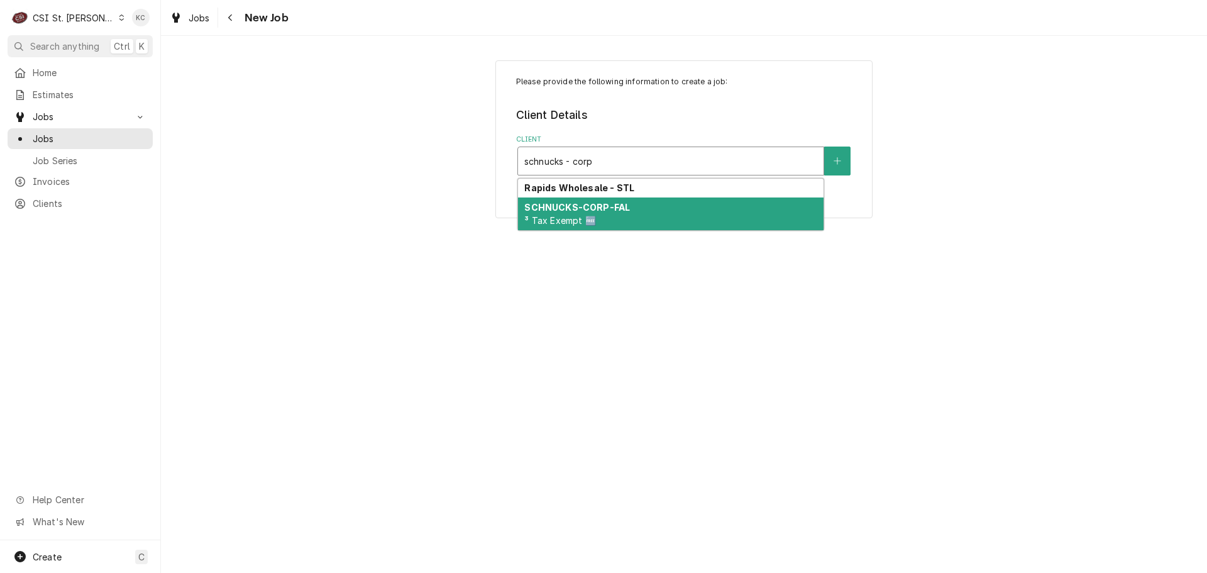
click at [611, 213] on div "SCHNUCKS-CORP-FAL ³ Tax Exempt 🆓" at bounding box center [671, 213] width 306 height 33
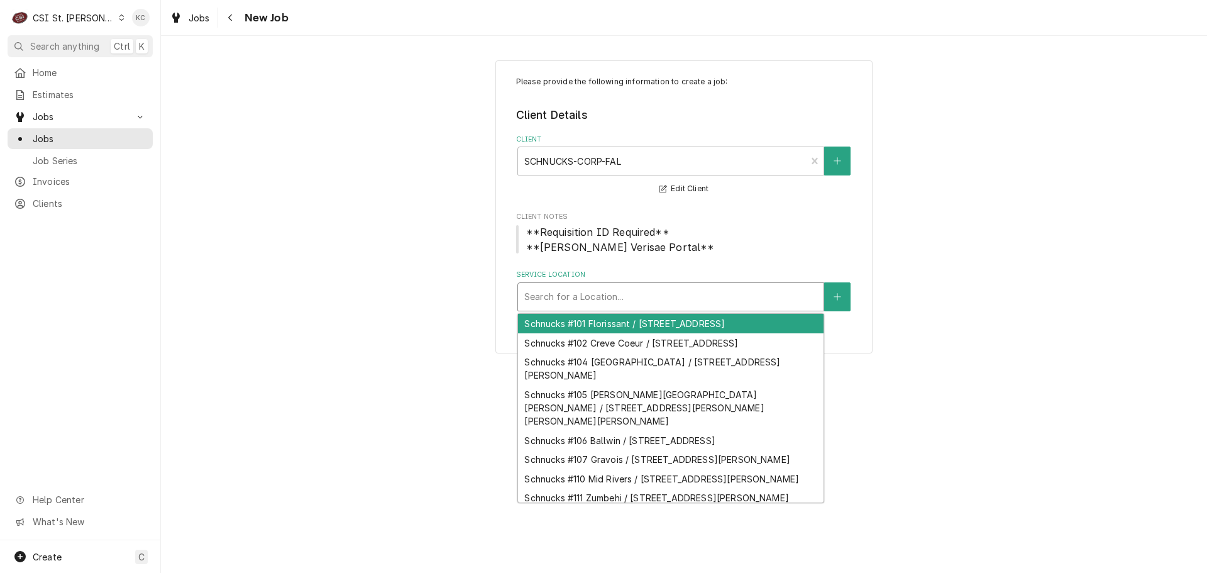
click at [662, 297] on div "Service Location" at bounding box center [670, 297] width 293 height 23
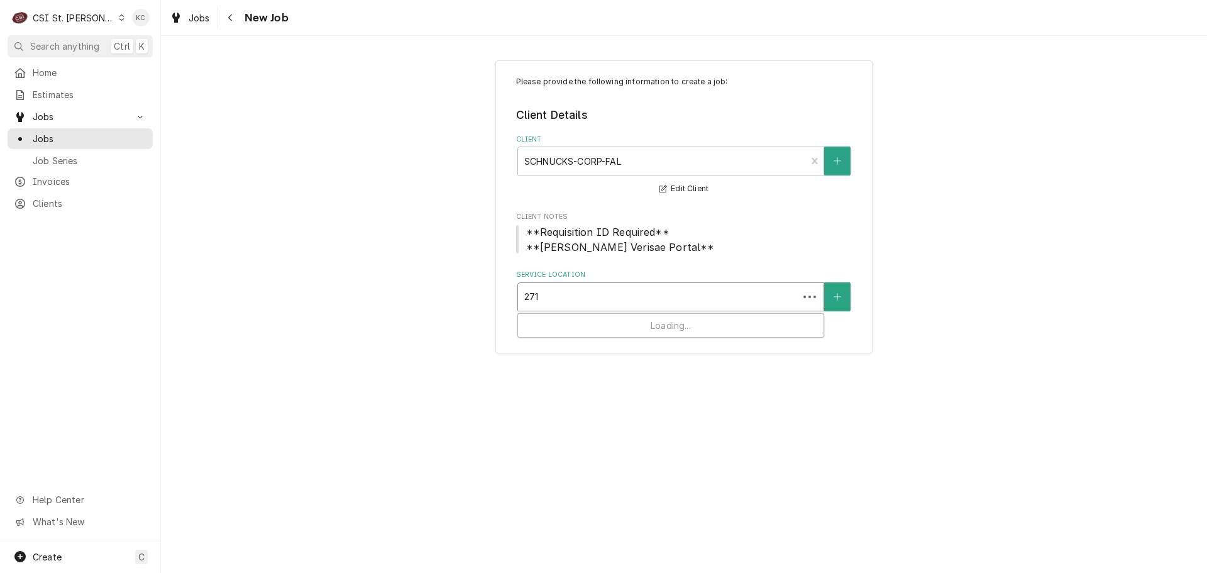
type input "2712"
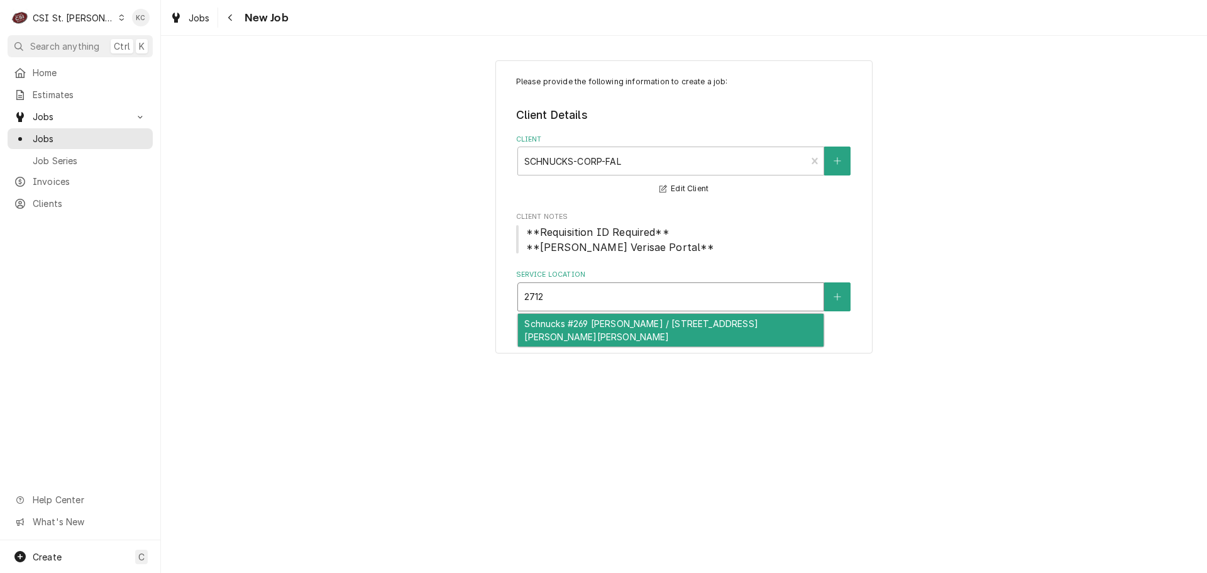
click at [660, 319] on div "Schnucks #269 Godfrey / 2712 Godfrey Road, Godfrey, IL 62035" at bounding box center [671, 330] width 306 height 33
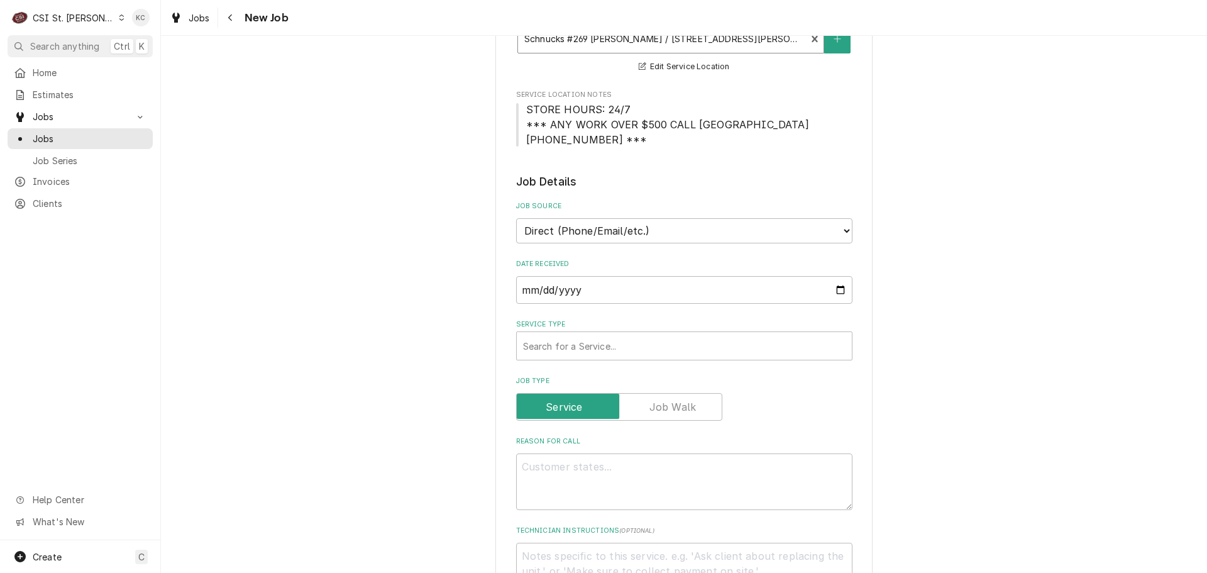
scroll to position [252, 0]
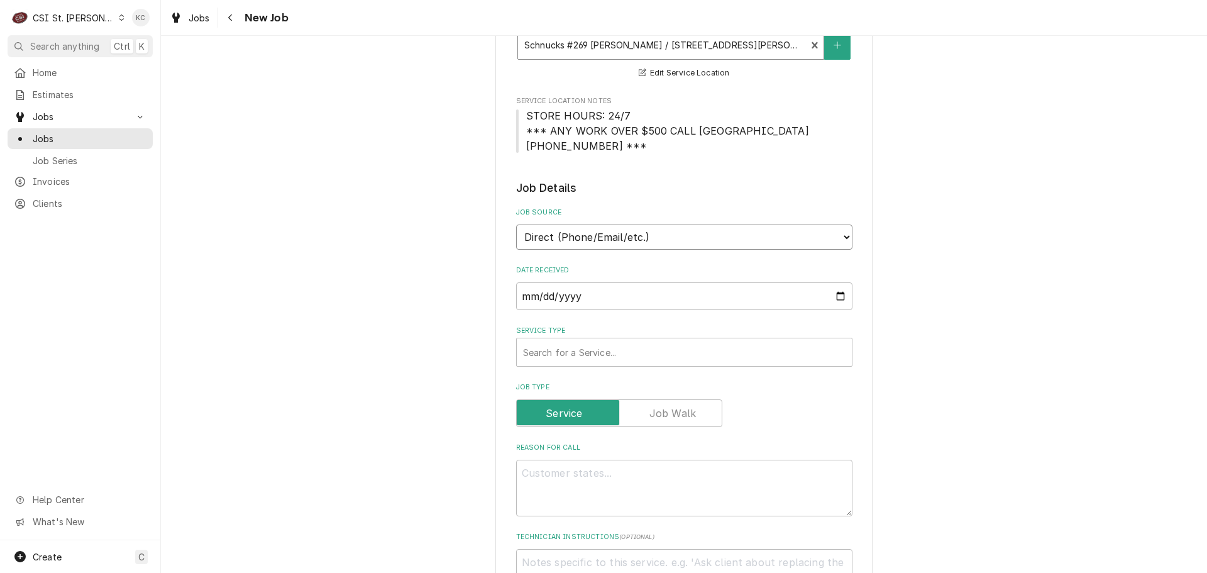
click at [657, 232] on select "Direct (Phone/Email/etc.) Service Channel Corrigo Ecotrak Other" at bounding box center [684, 237] width 336 height 25
select select "100"
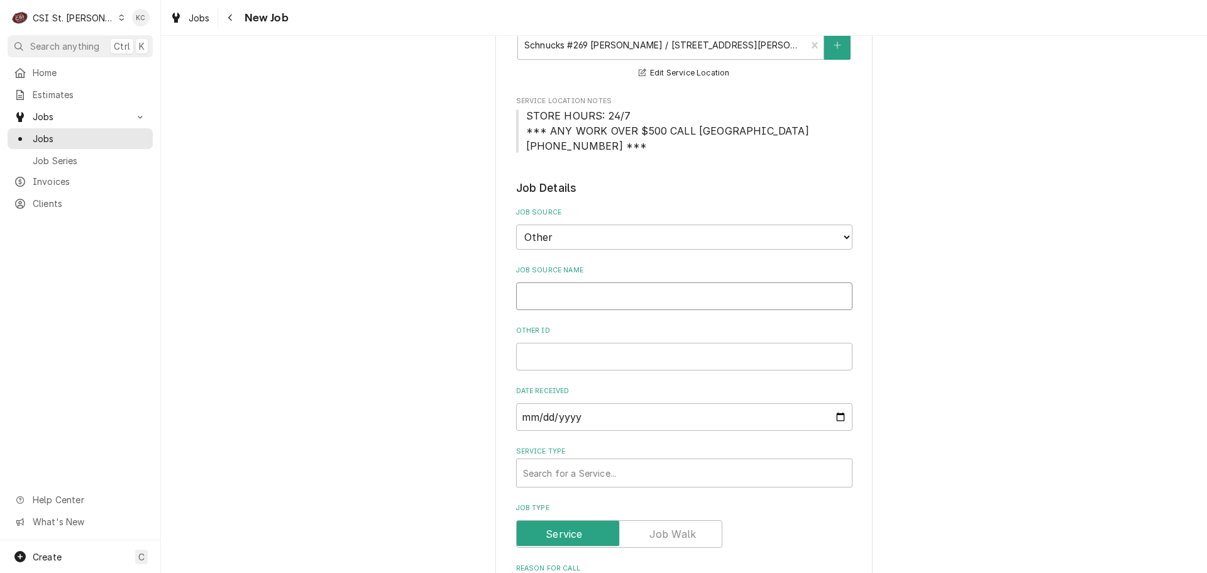
click at [609, 304] on input "Job Source Name" at bounding box center [684, 296] width 336 height 28
type textarea "x"
type input "V"
type textarea "x"
type input "Ve"
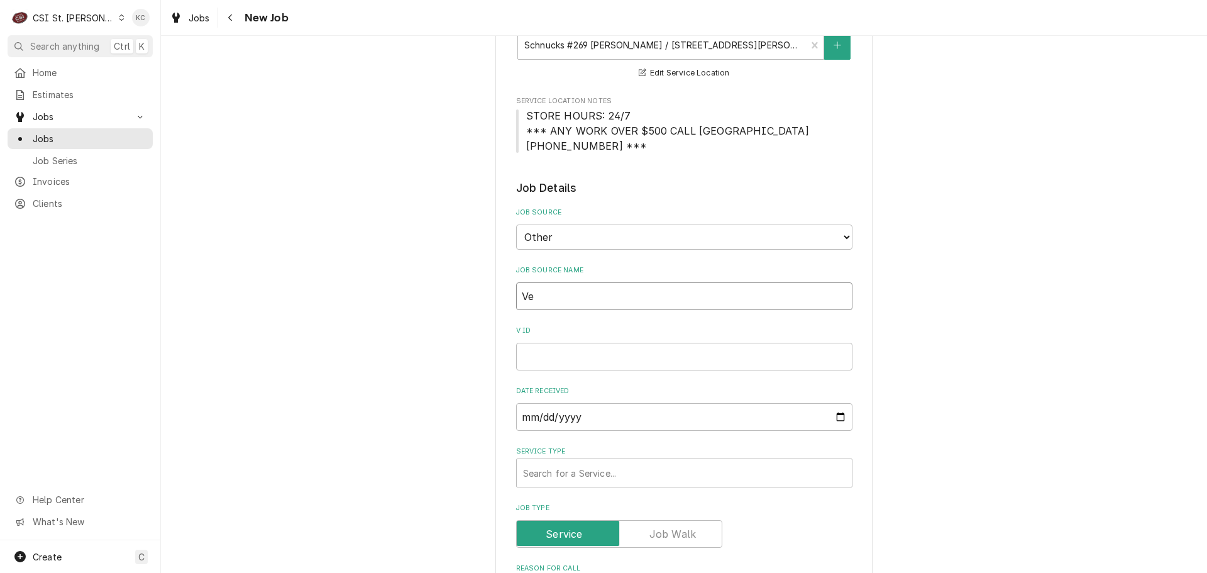
type textarea "x"
type input "Ver"
type textarea "x"
type input "Veri"
type textarea "x"
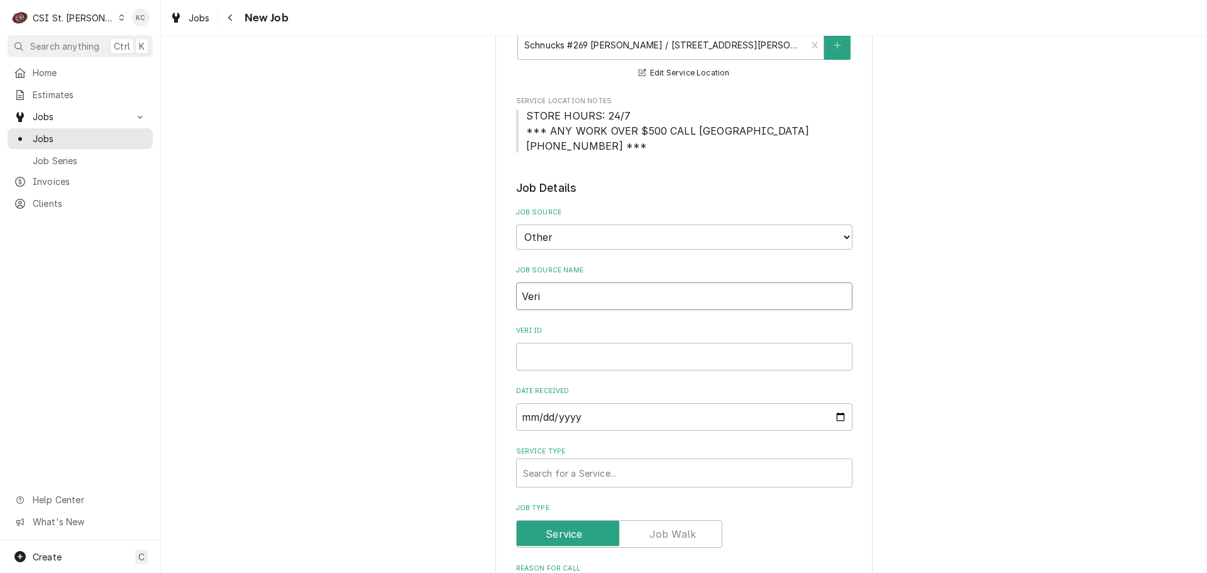
type input "Veris"
type textarea "x"
type input "Verisa"
type textarea "x"
type input "Verisae"
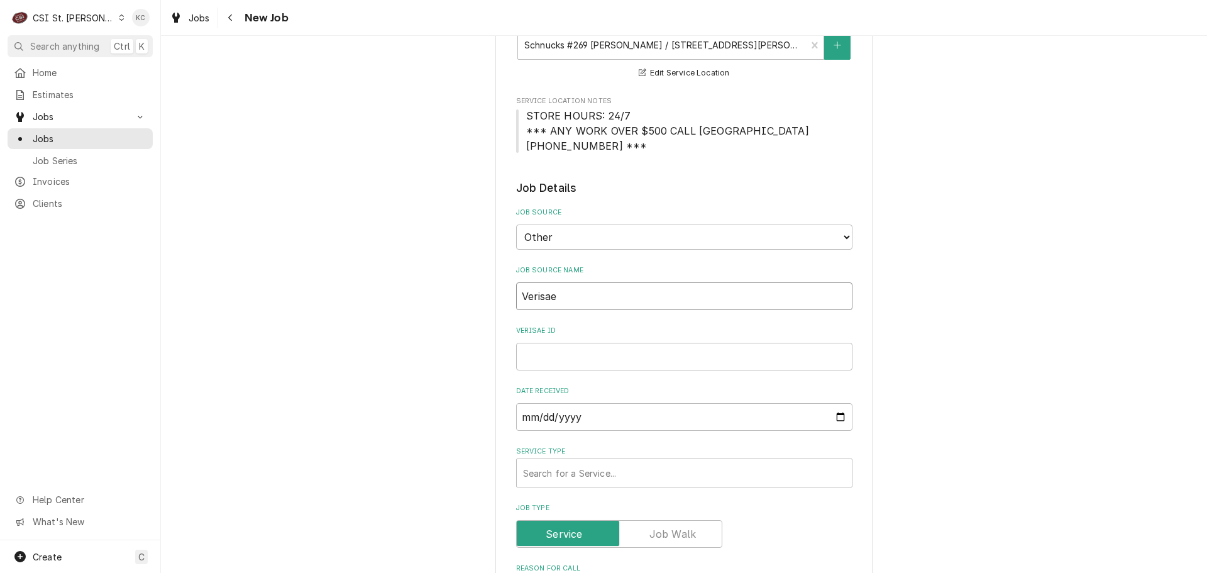
type textarea "x"
type input "Verisae"
type textarea "x"
type input "Verisae e"
type textarea "x"
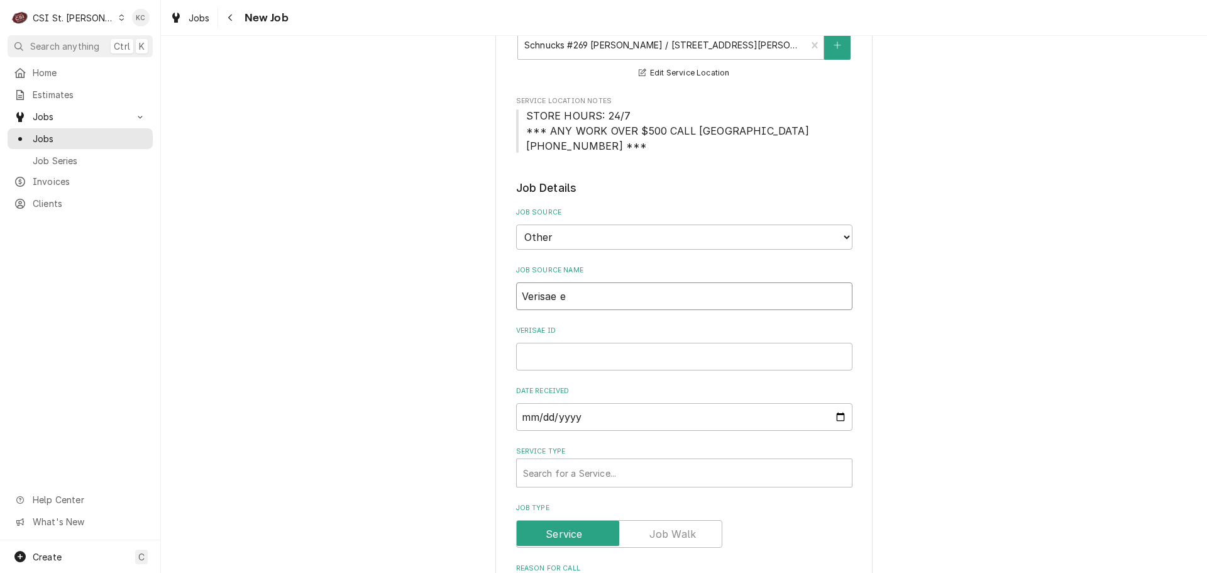
type input "Verisae em"
type textarea "x"
type input "Verisae ema"
type textarea "x"
type input "Verisae emai"
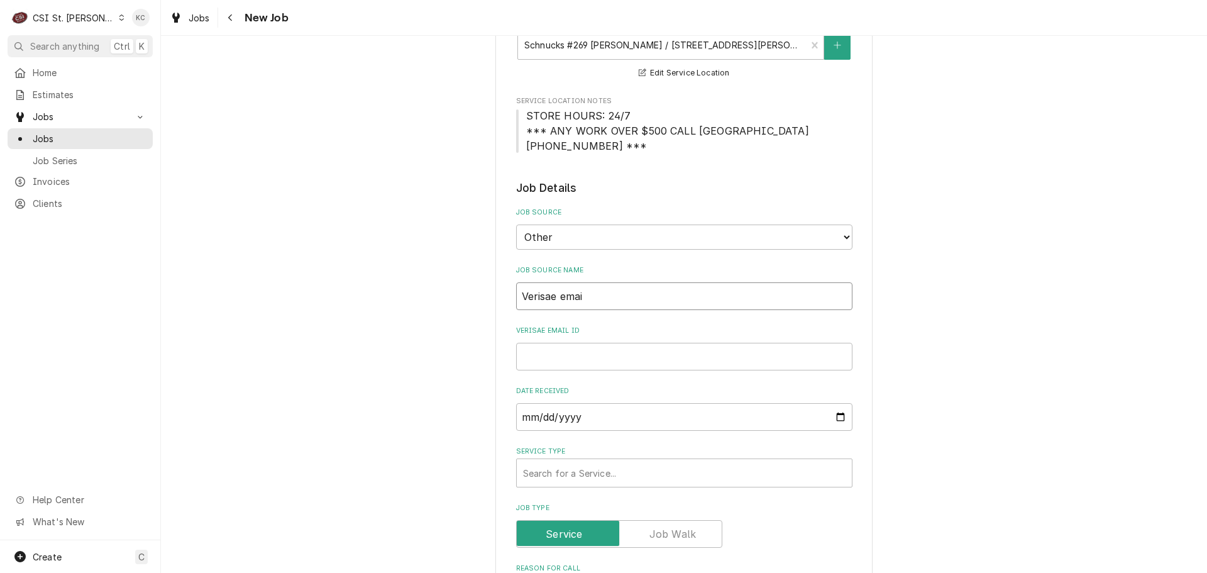
type textarea "x"
type input "Verisae email"
type textarea "x"
type input "Verisae email"
click at [611, 357] on input "Verisae email ID" at bounding box center [684, 357] width 336 height 28
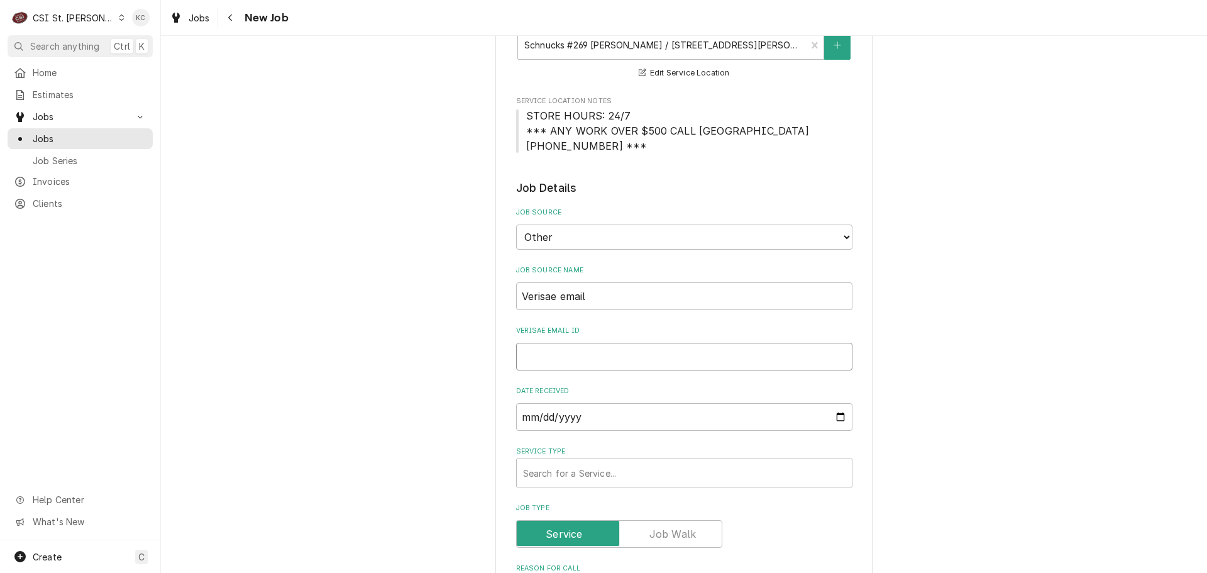
paste input "72201445"
type textarea "x"
type input "72201445"
type textarea "x"
type input "72201445"
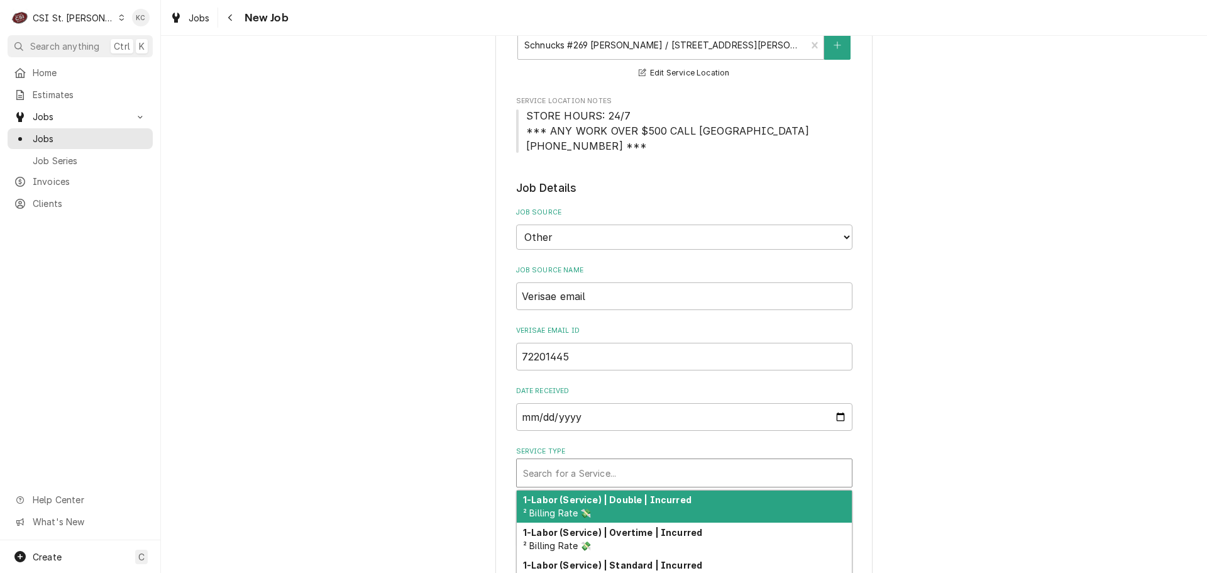
click at [568, 470] on div "Service Type" at bounding box center [684, 473] width 323 height 23
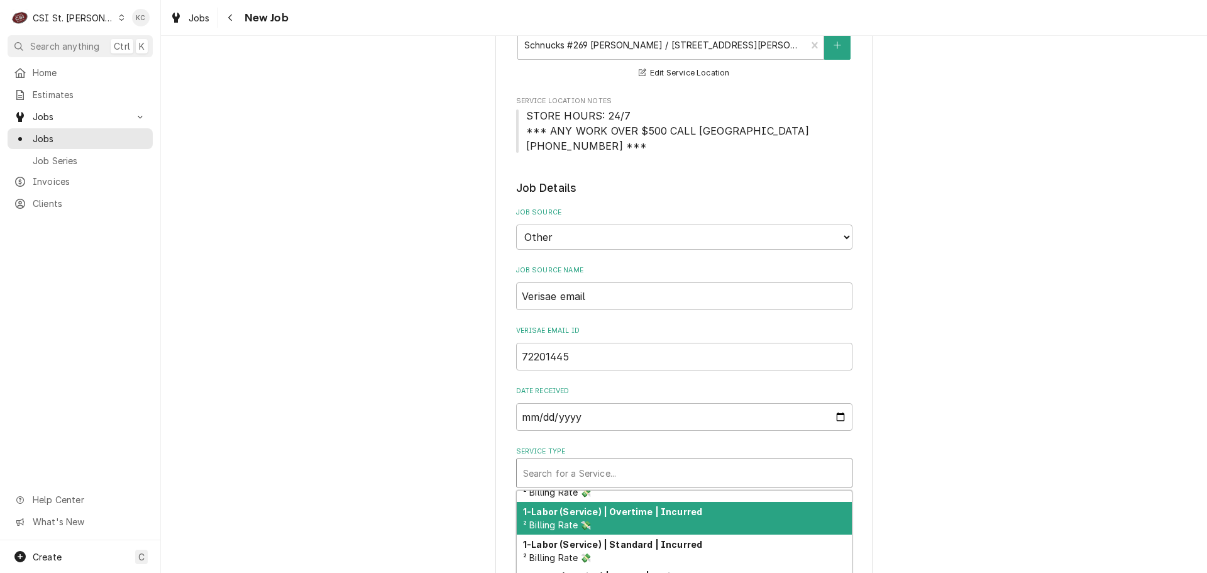
scroll to position [147, 0]
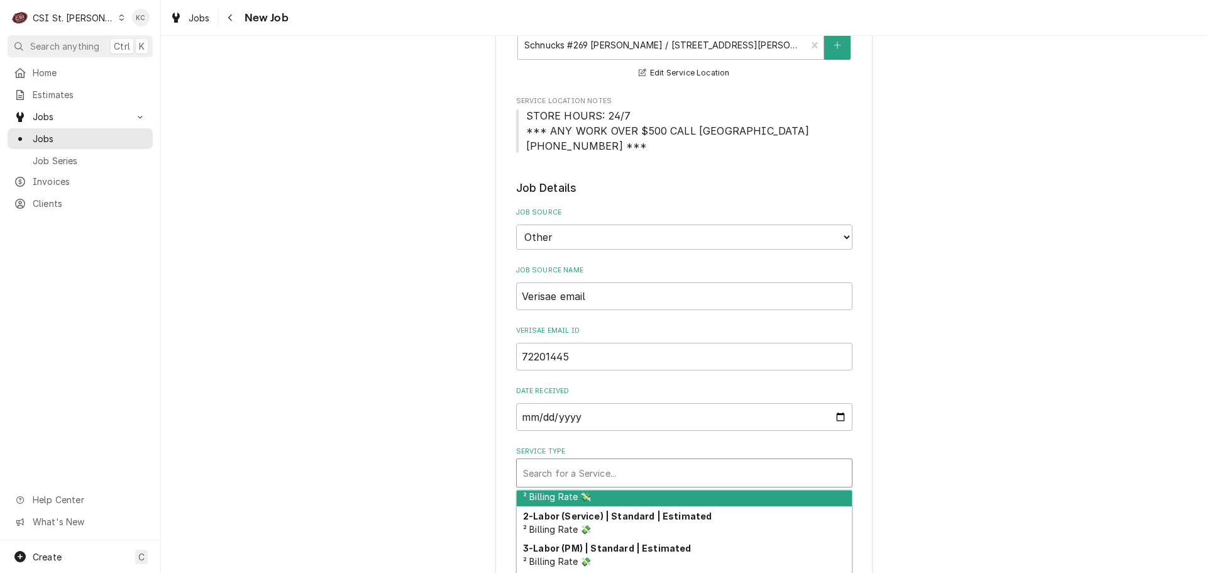
click at [1045, 491] on div "Please provide the following information to create a job: Client Details Client…" at bounding box center [684, 570] width 1046 height 1547
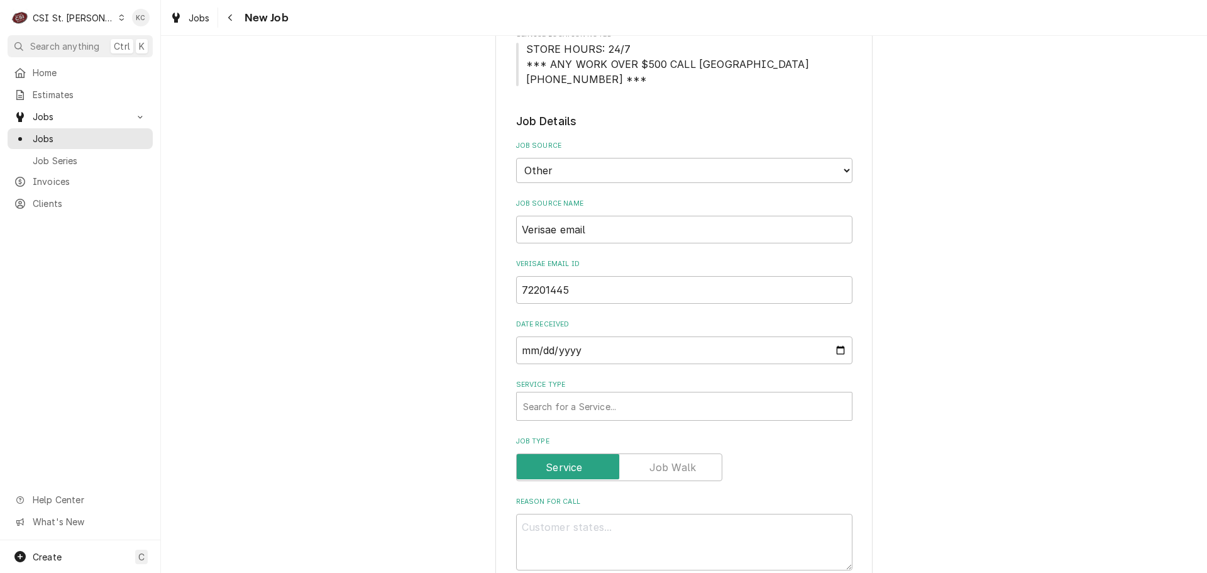
scroll to position [503, 0]
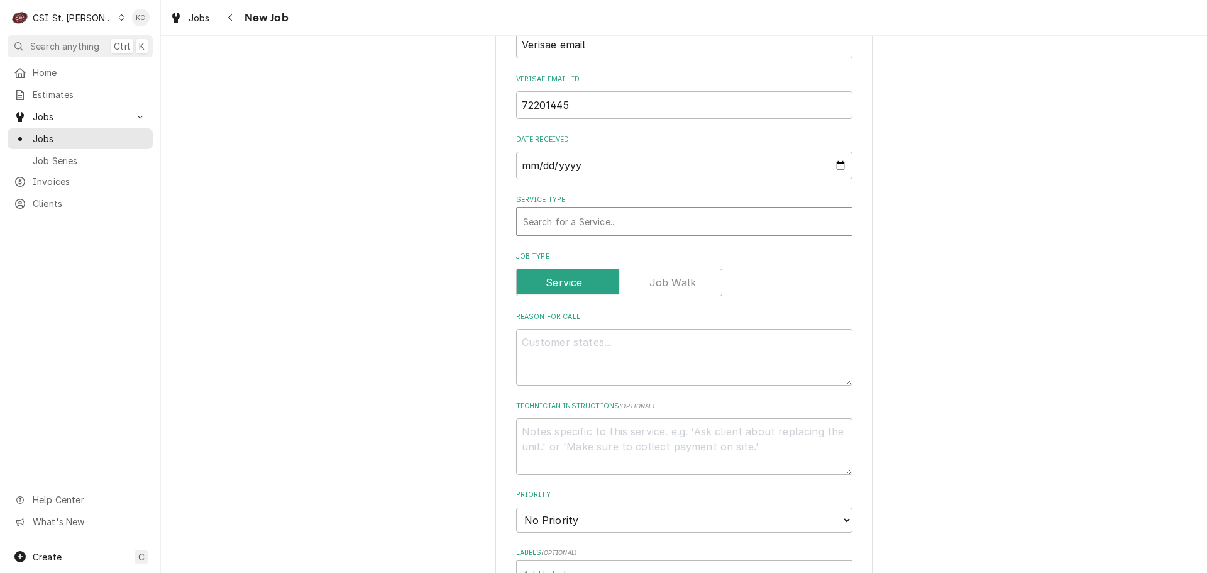
click at [599, 223] on div "Service Type" at bounding box center [684, 221] width 323 height 23
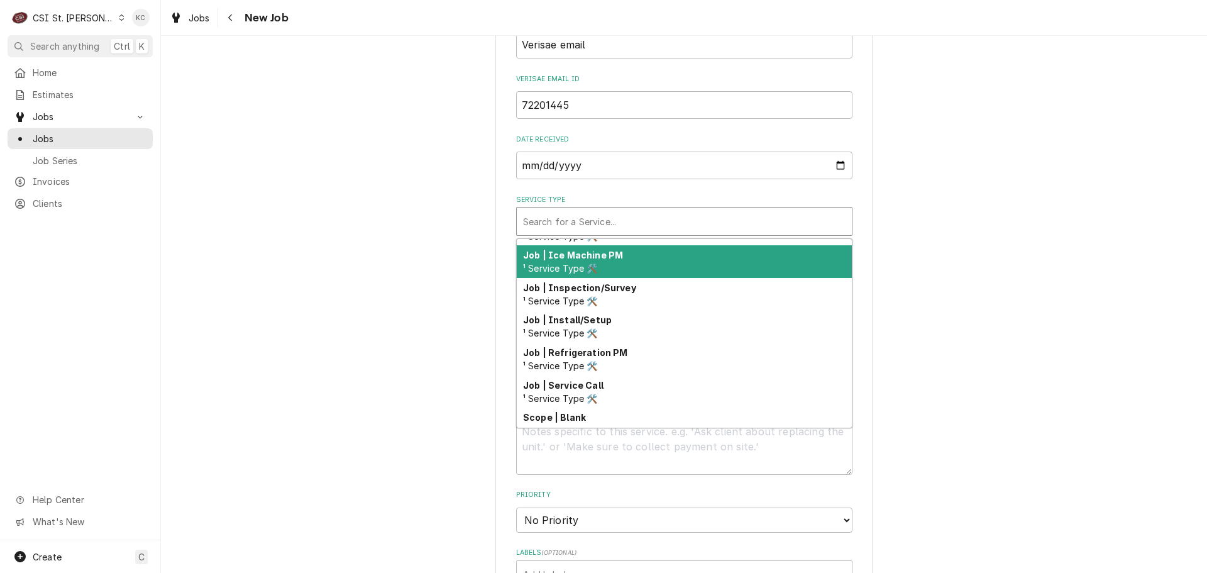
scroll to position [660, 0]
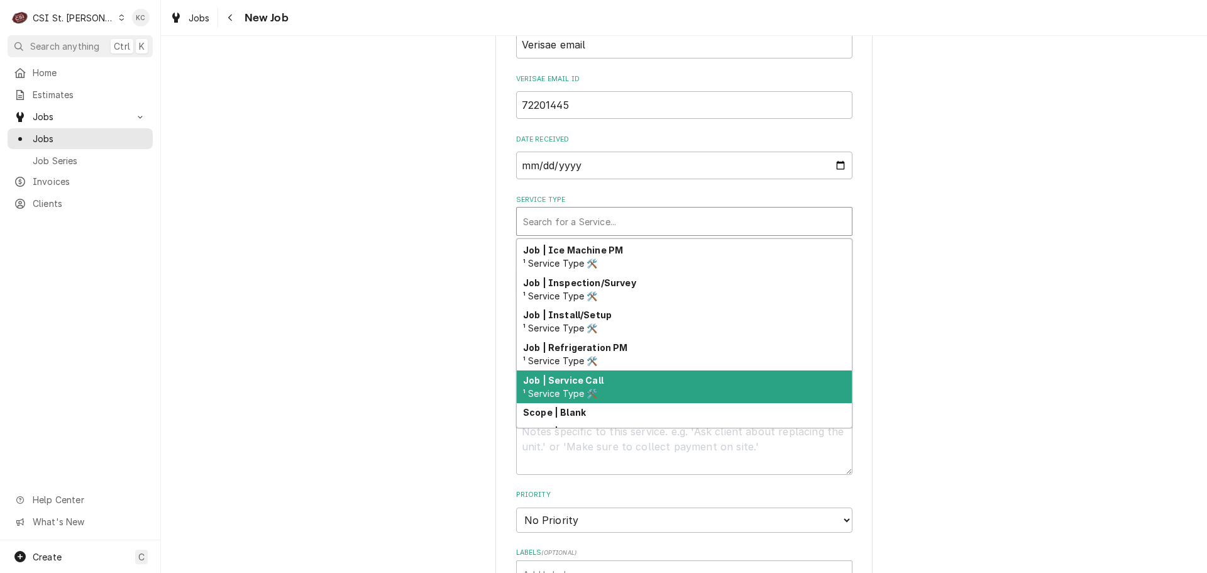
click at [620, 380] on div "Job | Service Call ¹ Service Type 🛠️" at bounding box center [684, 386] width 335 height 33
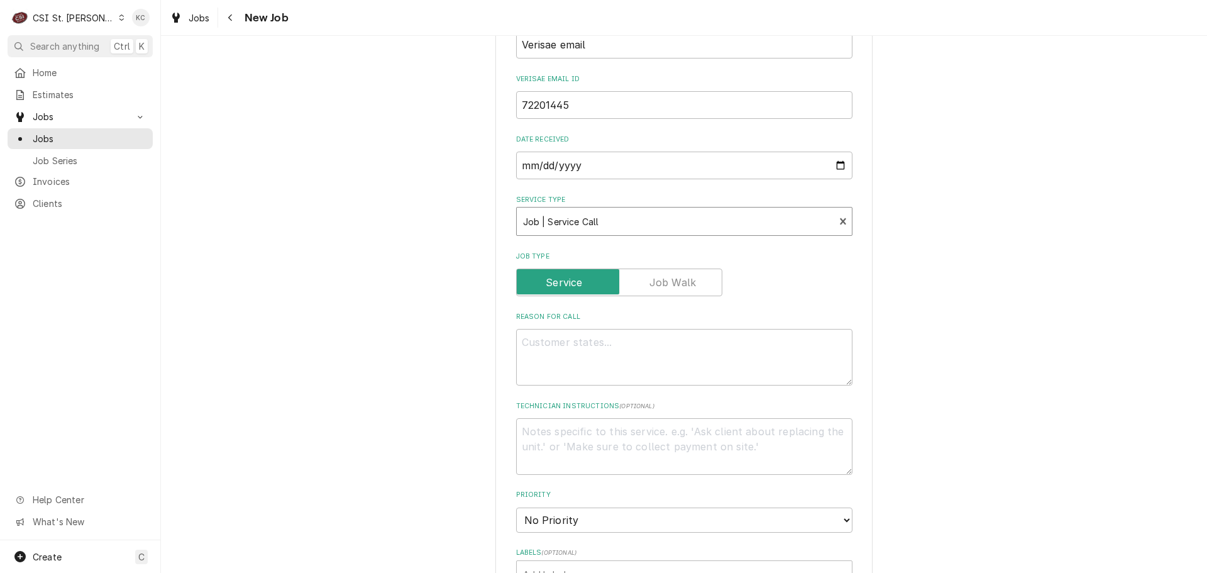
click at [924, 374] on div "Please provide the following information to create a job: Client Details Client…" at bounding box center [684, 319] width 1046 height 1547
click at [754, 348] on textarea "Reason For Call" at bounding box center [684, 357] width 336 height 57
click at [580, 341] on textarea "Reason For Call" at bounding box center [684, 357] width 336 height 57
paste textarea "Tag #: 269DL24A Fixture Number: Serial #: 231235354 In-Service Date: 07/05/1905…"
type textarea "x"
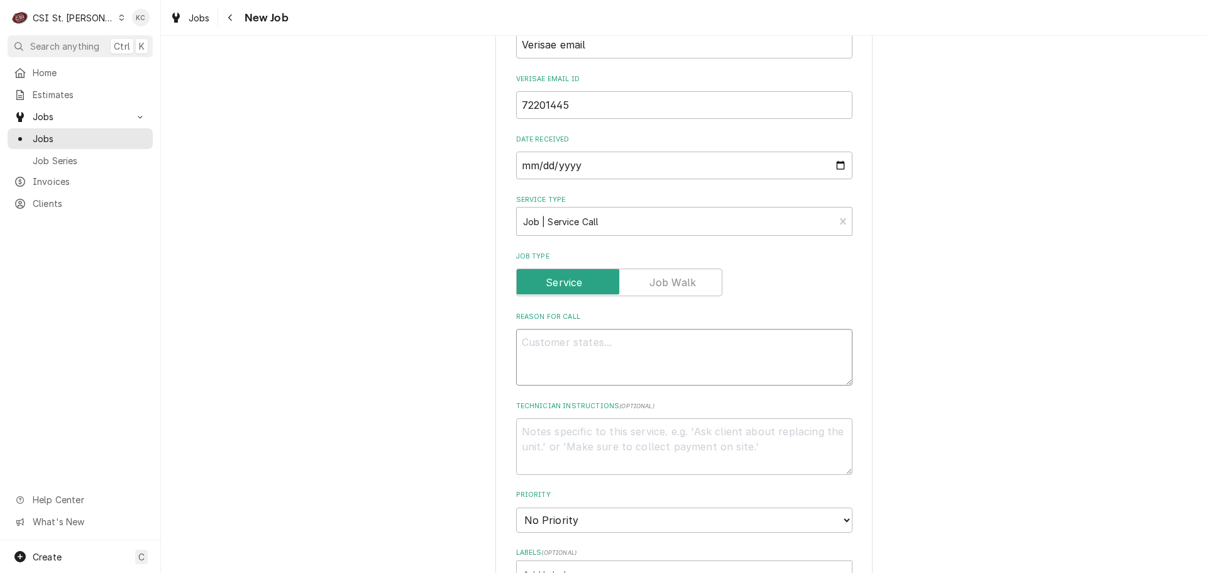
type textarea "Tag #: 269DL24A Fixture Number: Serial #: 231235354 In-Service Date: 07/05/1905…"
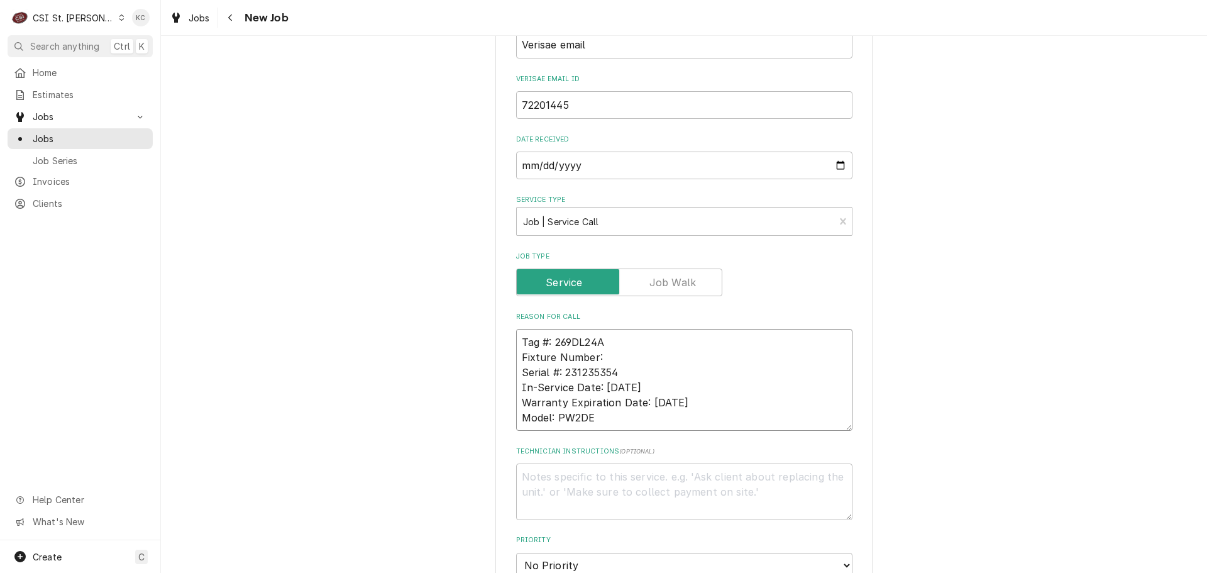
type textarea "x"
drag, startPoint x: 608, startPoint y: 360, endPoint x: 501, endPoint y: 350, distance: 107.4
click at [501, 350] on div "Please provide the following information to create a job: Client Details Client…" at bounding box center [684, 342] width 377 height 1570
type textarea "Tag #: 269DL24A Fixture Number: Serial #: 231235354 In-Service Date: 07/05/1905…"
click at [501, 350] on div "Please provide the following information to create a job: Client Details Client…" at bounding box center [684, 342] width 377 height 1570
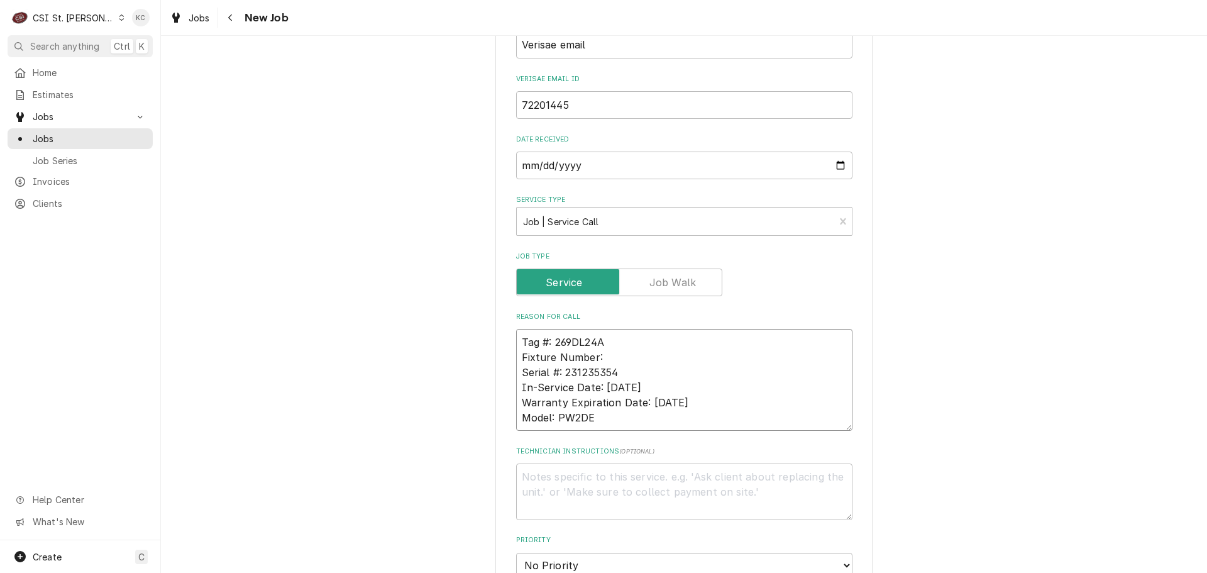
drag, startPoint x: 624, startPoint y: 355, endPoint x: 503, endPoint y: 352, distance: 120.8
click at [503, 352] on div "Please provide the following information to create a job: Client Details Client…" at bounding box center [684, 342] width 377 height 1570
type textarea "x"
type textarea "Tag #: 269DL24A Serial #: 231235354 In-Service Date: 07/05/1905 Warranty Expira…"
drag, startPoint x: 599, startPoint y: 417, endPoint x: 508, endPoint y: 416, distance: 91.8
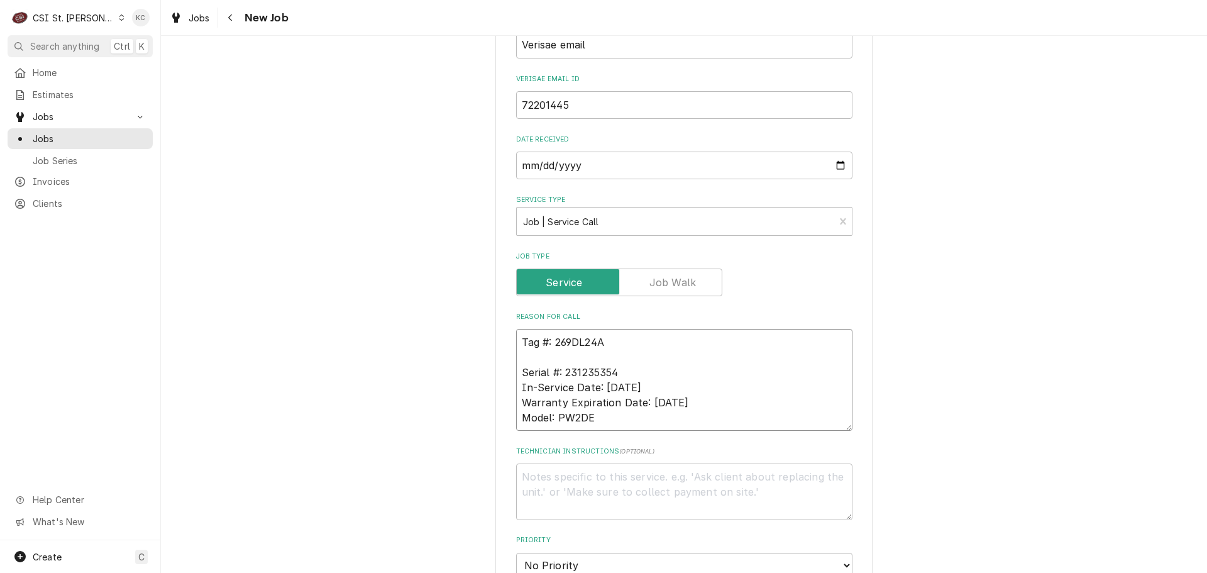
click at [508, 416] on div "Please provide the following information to create a job: Client Details Client…" at bounding box center [684, 342] width 377 height 1570
click at [580, 358] on textarea "Tag #: 269DL24A Serial #: 231235354 In-Service Date: 07/05/1905 Warranty Expira…" at bounding box center [684, 380] width 336 height 102
paste textarea "Model: PW2DE"
type textarea "x"
type textarea "Tag #: 269DL24A Model: PW2DE Serial #: 231235354 In-Service Date: 07/05/1905 Wa…"
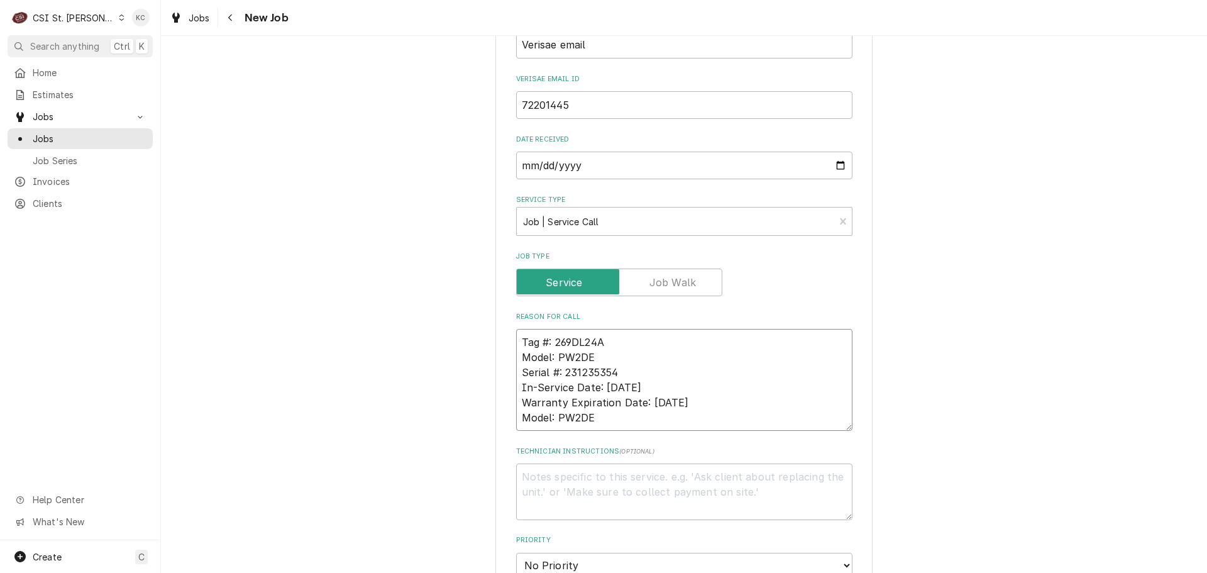
drag, startPoint x: 598, startPoint y: 423, endPoint x: 505, endPoint y: 387, distance: 99.5
click at [505, 387] on div "Please provide the following information to create a job: Client Details Client…" at bounding box center [684, 342] width 377 height 1570
type textarea "x"
type textarea "Tag #: 269DL24A Model: PW2DE Serial #: 231235354"
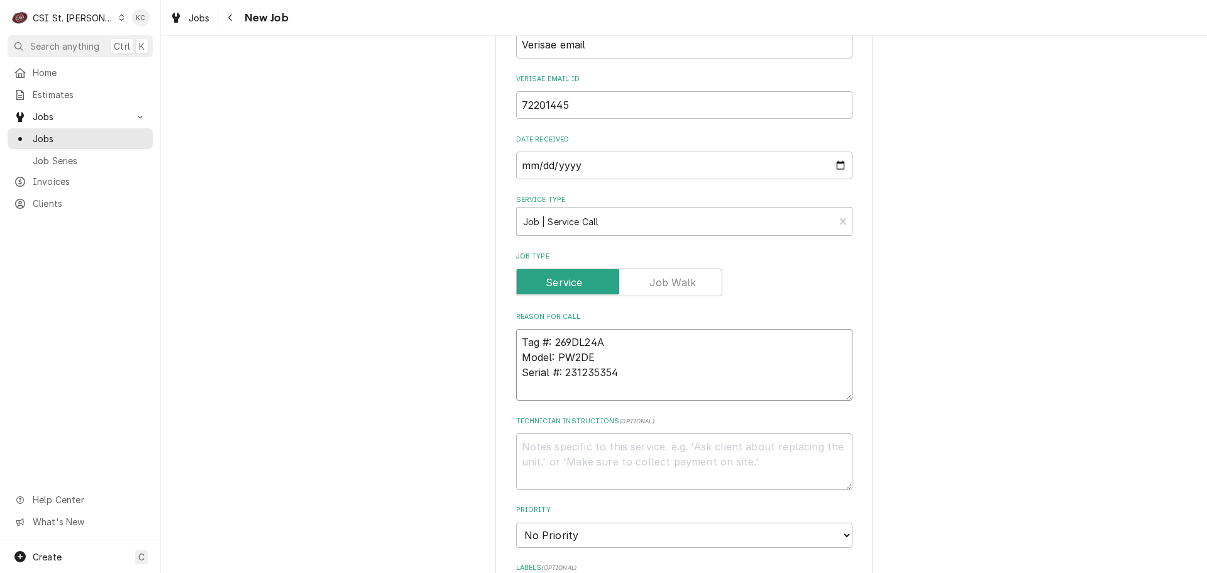
type textarea "x"
type textarea "Tag #: 269DL24A Model: PW2DE Serial #: 231235354"
type textarea "x"
type textarea "Tag #: 269DL24A Model: PW2DE Serial #: 231235354 D"
type textarea "x"
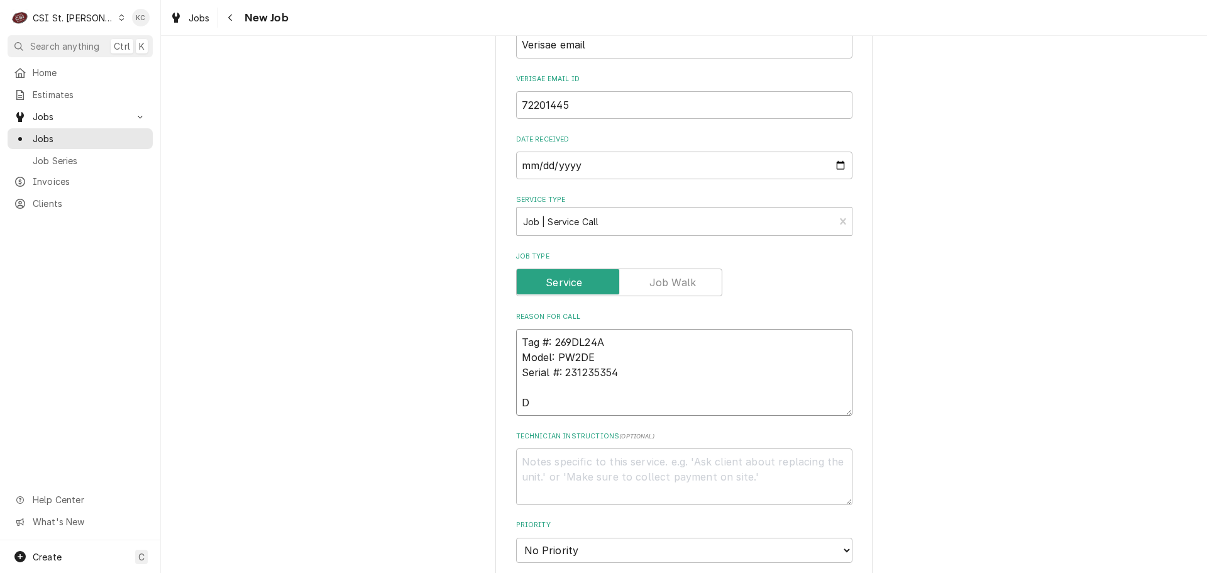
type textarea "Tag #: 269DL24A Model: PW2DE Serial #: 231235354 Di"
type textarea "x"
type textarea "Tag #: 269DL24A Model: PW2DE Serial #: 231235354 Dis"
type textarea "x"
type textarea "Tag #: 269DL24A Model: PW2DE Serial #: 231235354 Dish"
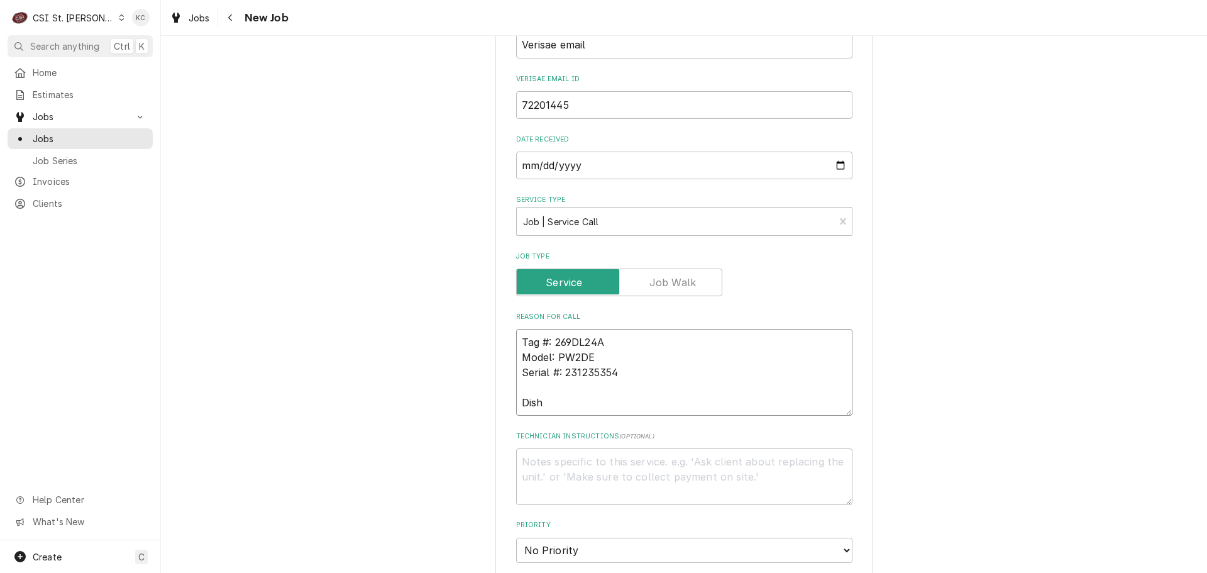
type textarea "x"
type textarea "Tag #: 269DL24A Model: PW2DE Serial #: 231235354 Dishm"
type textarea "x"
type textarea "Tag #: 269DL24A Model: PW2DE Serial #: 231235354 Dishma"
type textarea "x"
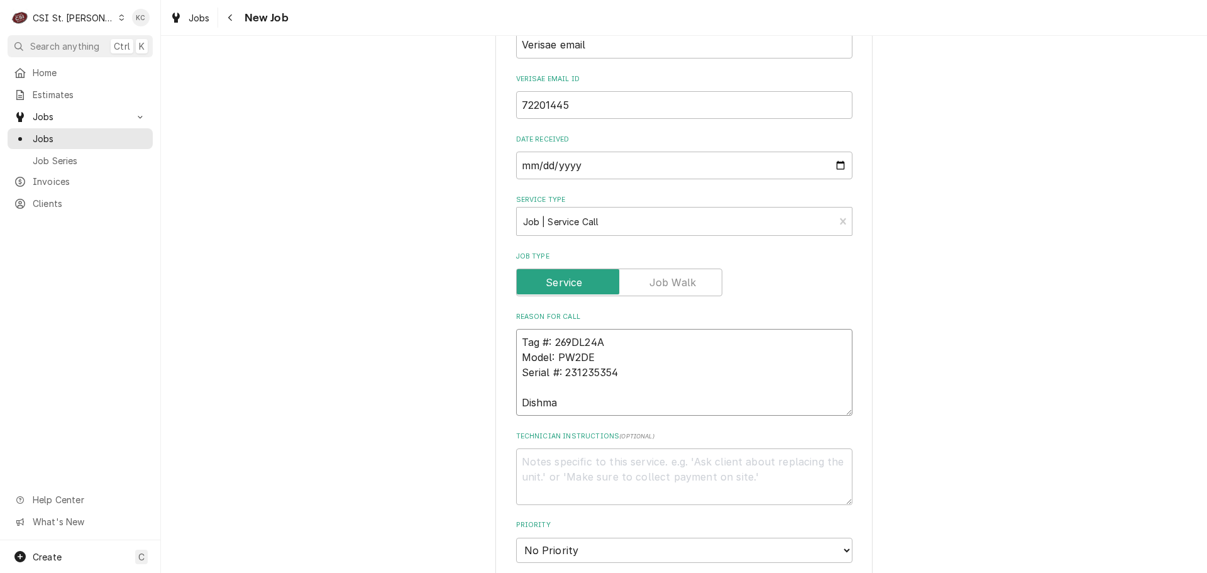
type textarea "Tag #: 269DL24A Model: PW2DE Serial #: 231235354 Dishmac"
type textarea "x"
type textarea "Tag #: 269DL24A Model: PW2DE Serial #: 231235354 Dishmach"
type textarea "x"
type textarea "Tag #: 269DL24A Model: PW2DE Serial #: 231235354 Dishmachi"
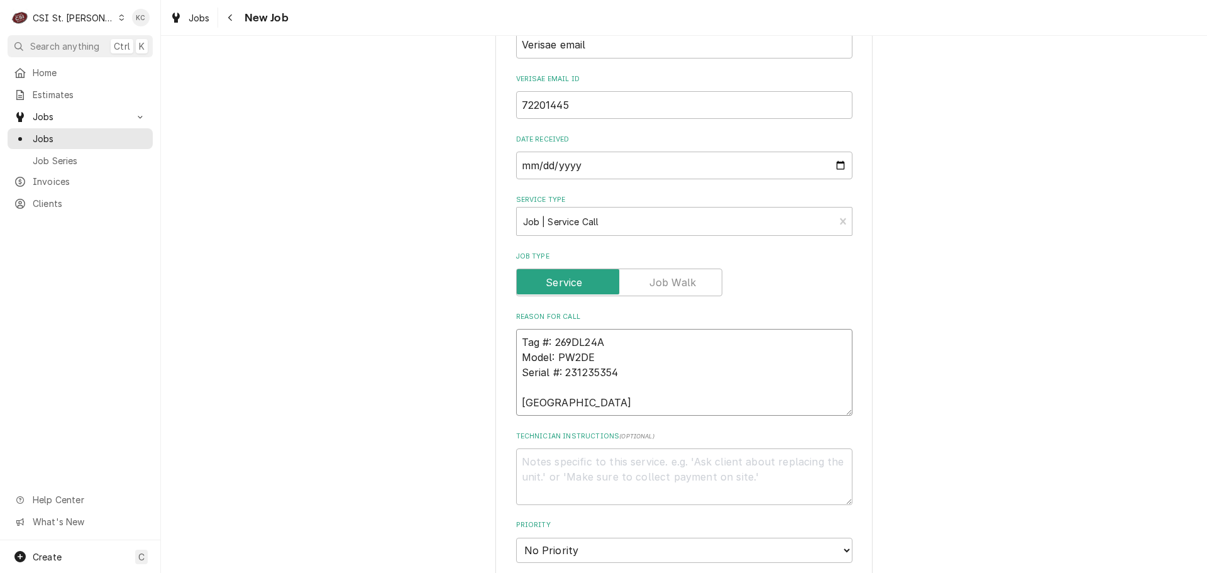
type textarea "x"
type textarea "Tag #: 269DL24A Model: PW2DE Serial #: 231235354 Dishmachin"
type textarea "x"
type textarea "Tag #: 269DL24A Model: PW2DE Serial #: 231235354 Dishmachine"
type textarea "x"
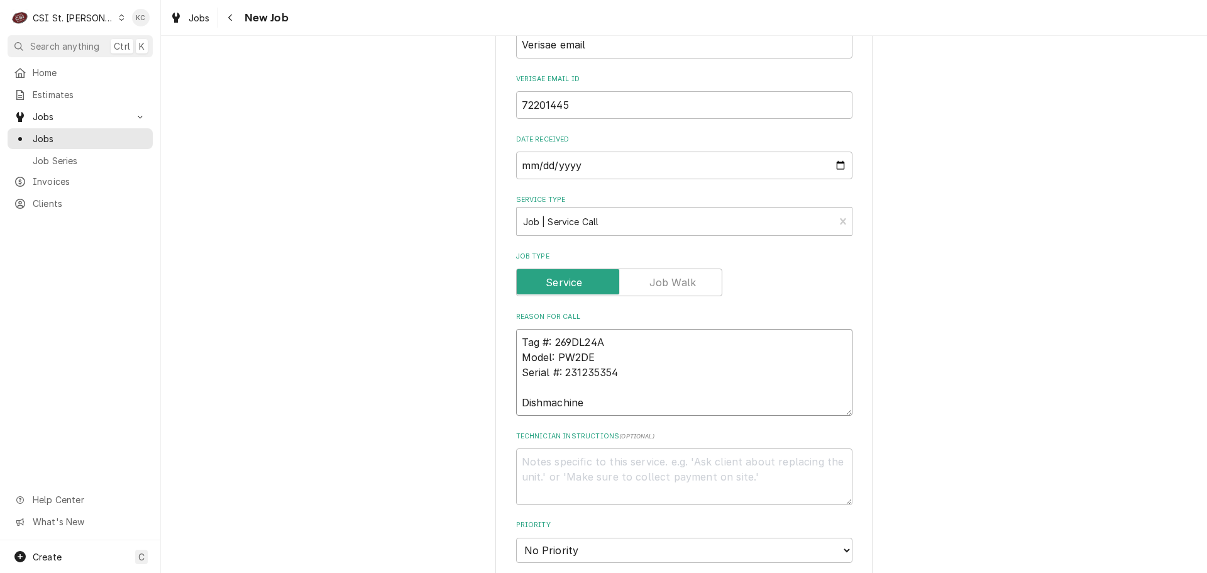
type textarea "Tag #: 269DL24A Model: PW2DE Serial #: 231235354 Dishmachine"
type textarea "x"
type textarea "Tag #: 269DL24A Model: PW2DE Serial #: 231235354 Dishmachine -"
type textarea "x"
type textarea "Tag #: 269DL24A Model: PW2DE Serial #: 231235354 Dishmachine -"
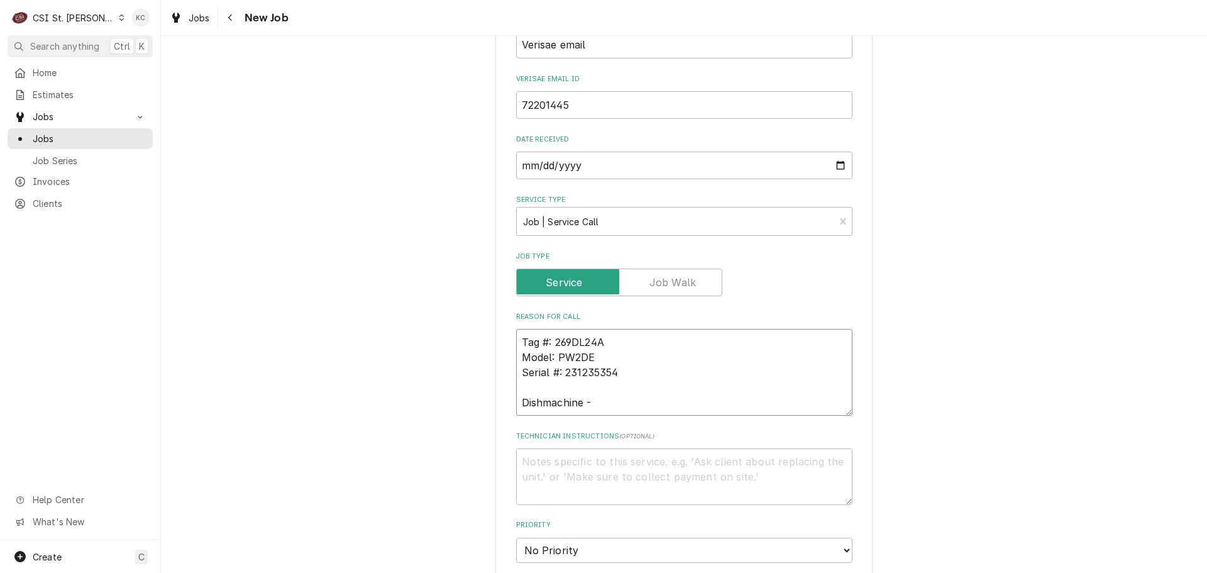
type textarea "x"
type textarea "Tag #: 269DL24A Model: PW2DE Serial #: 231235354 Dishmachine - t"
type textarea "x"
type textarea "Tag #: 269DL24A Model: PW2DE Serial #: 231235354 Dishmachine - the"
type textarea "x"
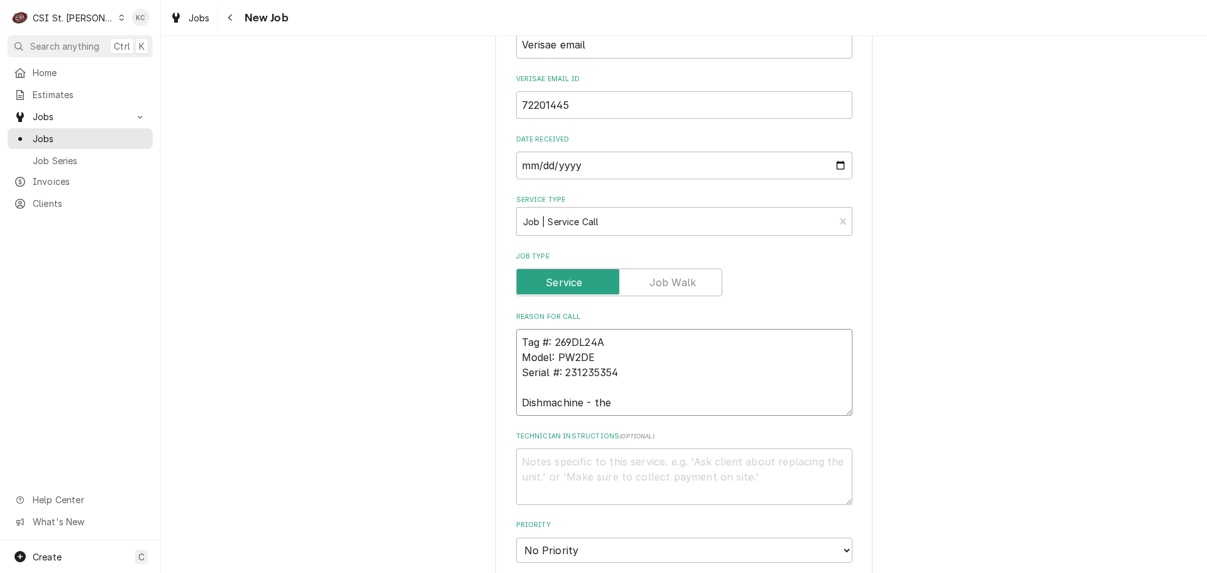
type textarea "Tag #: 269DL24A Model: PW2DE Serial #: 231235354 Dishmachine - the"
type textarea "x"
type textarea "Tag #: 269DL24A Model: PW2DE Serial #: 231235354 Dishmachine - the p"
type textarea "x"
type textarea "Tag #: 269DL24A Model: PW2DE Serial #: 231235354 Dishmachine - the pr"
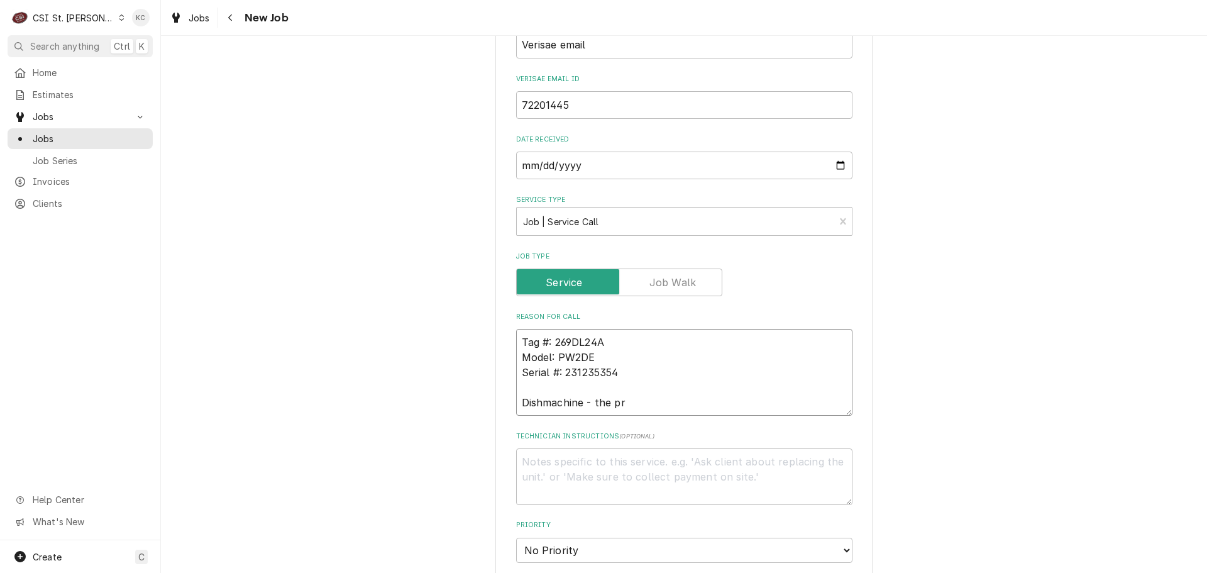
type textarea "x"
type textarea "Tag #: 269DL24A Model: PW2DE Serial #: 231235354 Dishmachine - the pre"
type textarea "x"
type textarea "Tag #: 269DL24A Model: PW2DE Serial #: 231235354 Dishmachine - the pre-"
type textarea "x"
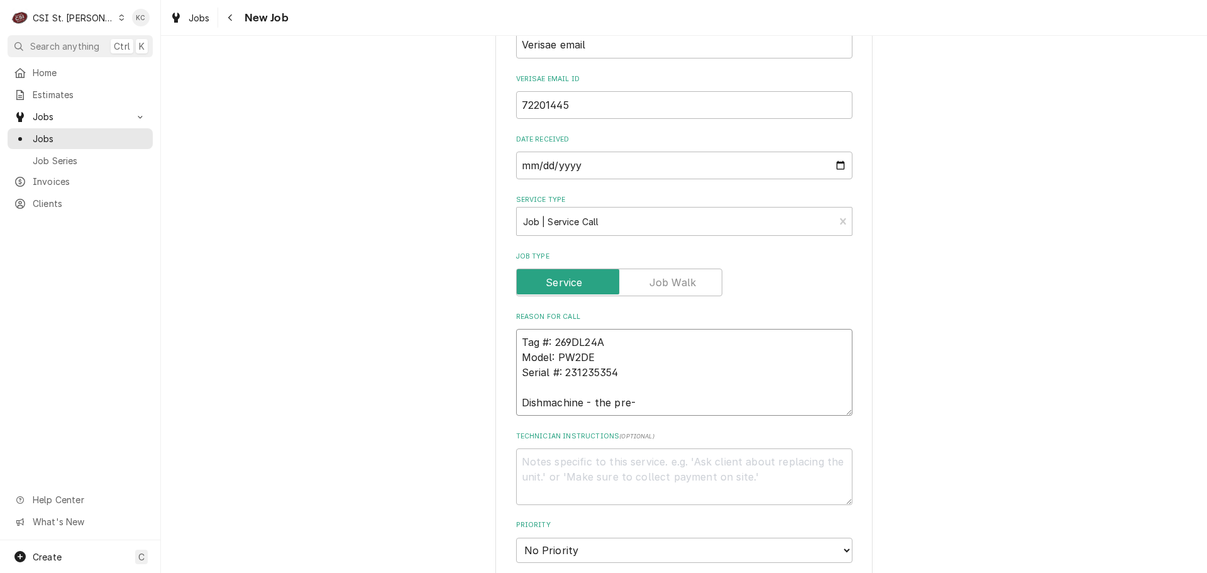
type textarea "Tag #: 269DL24A Model: PW2DE Serial #: 231235354 Dishmachine - the pre-r"
type textarea "x"
type textarea "Tag #: 269DL24A Model: PW2DE Serial #: 231235354 Dishmachine - the pre-ri"
type textarea "x"
type textarea "Tag #: 269DL24A Model: PW2DE Serial #: 231235354 Dishmachine - the pre-rin"
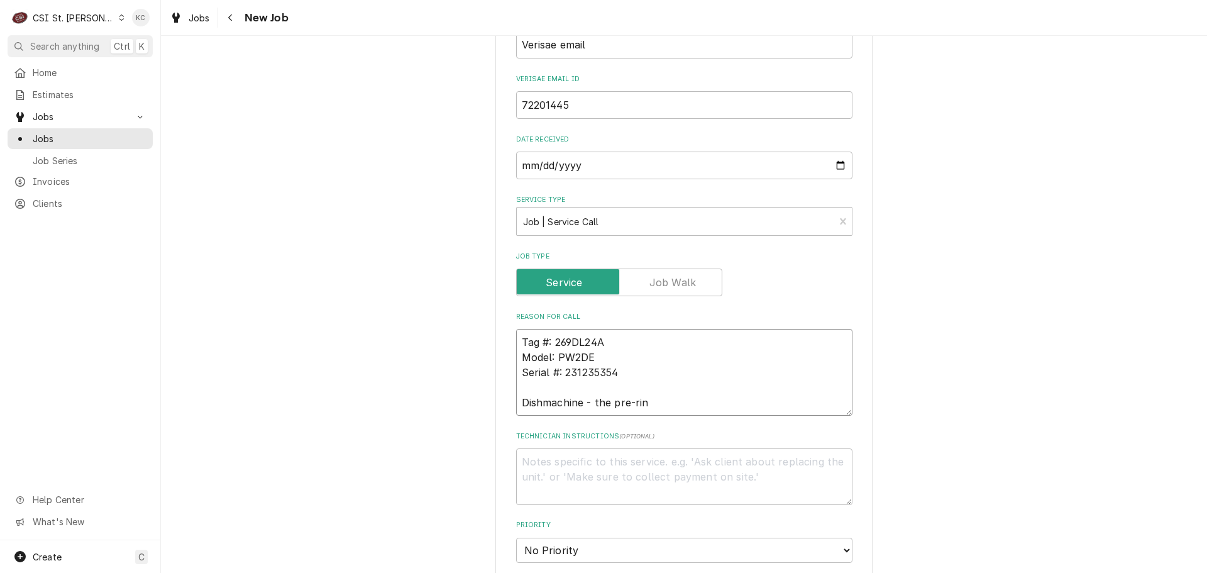
type textarea "x"
type textarea "Tag #: 269DL24A Model: PW2DE Serial #: 231235354 Dishmachine - the pre-rins"
type textarea "x"
type textarea "Tag #: 269DL24A Model: PW2DE Serial #: 231235354 Dishmachine - the pre-rinse"
type textarea "x"
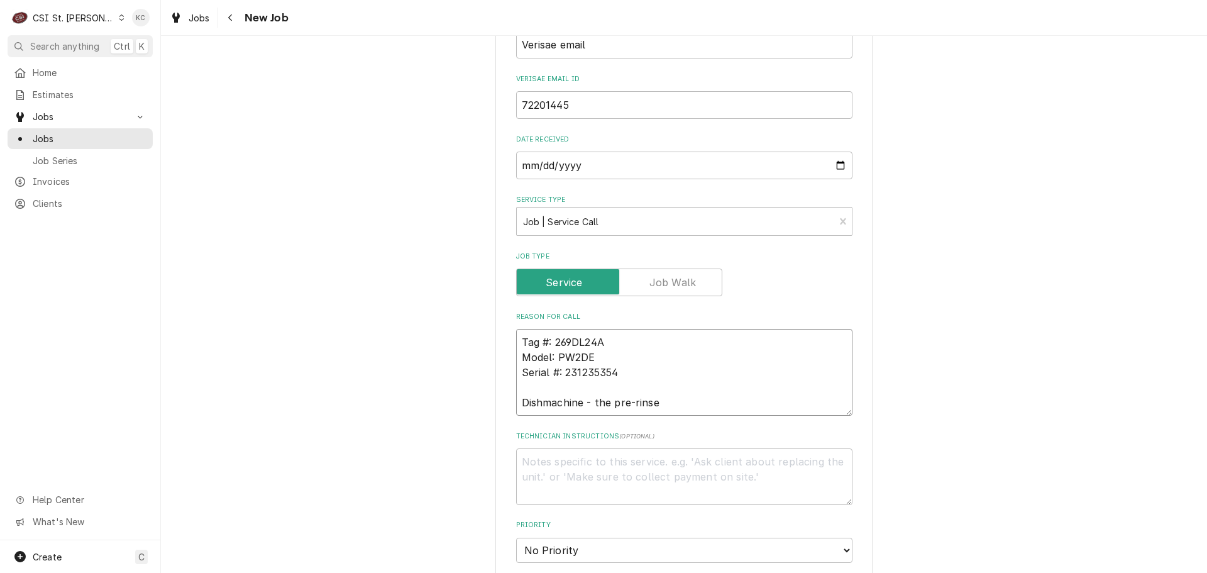
type textarea "Tag #: 269DL24A Model: PW2DE Serial #: 231235354 Dishmachine - the pre-rinse"
type textarea "x"
type textarea "Tag #: 269DL24A Model: PW2DE Serial #: 231235354 Dishmachine - the pre-rinse h"
type textarea "x"
type textarea "Tag #: 269DL24A Model: PW2DE Serial #: 231235354 Dishmachine - the pre-rinse ho"
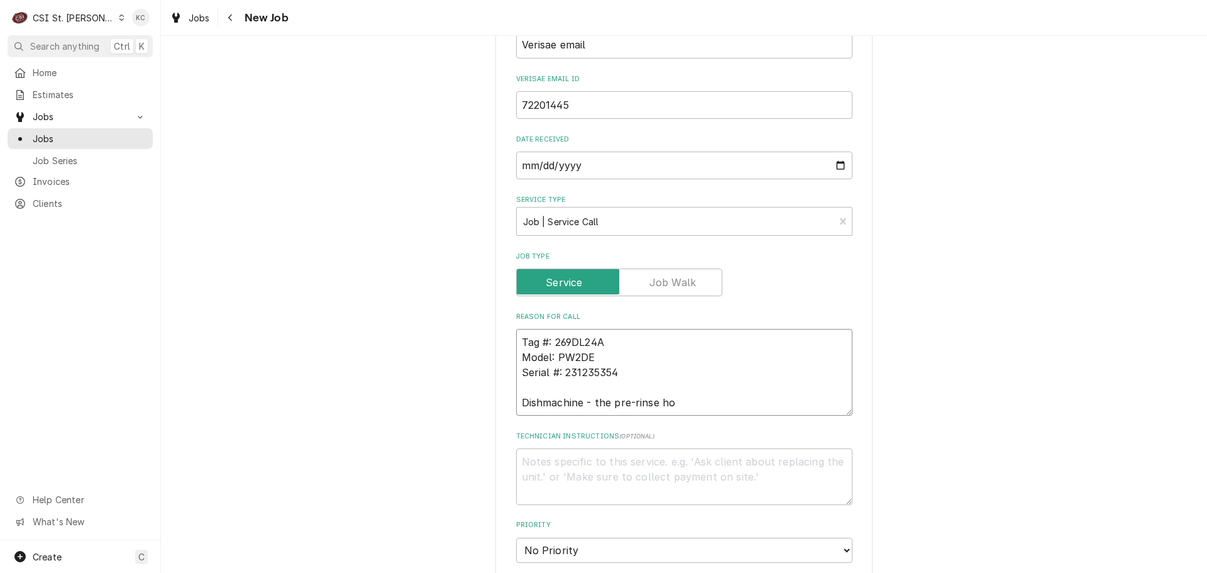
type textarea "x"
type textarea "Tag #: 269DL24A Model: PW2DE Serial #: 231235354 Dishmachine - the pre-rinse hos"
type textarea "x"
type textarea "Tag #: 269DL24A Model: PW2DE Serial #: 231235354 Dishmachine - the pre-rinse ho…"
type textarea "x"
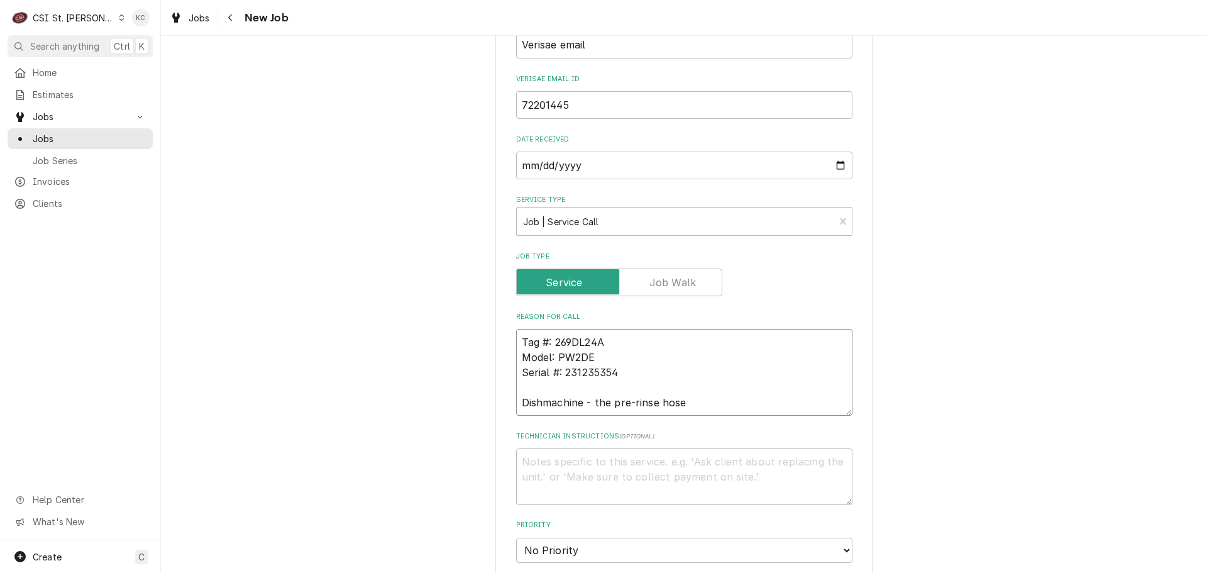
type textarea "Tag #: 269DL24A Model: PW2DE Serial #: 231235354 Dishmachine - the pre-rinse ho…"
type textarea "x"
type textarea "Tag #: 269DL24A Model: PW2DE Serial #: 231235354 Dishmachine - the pre-rinse ho…"
type textarea "x"
type textarea "Tag #: 269DL24A Model: PW2DE Serial #: 231235354 Dishmachine - the pre-rinse ho…"
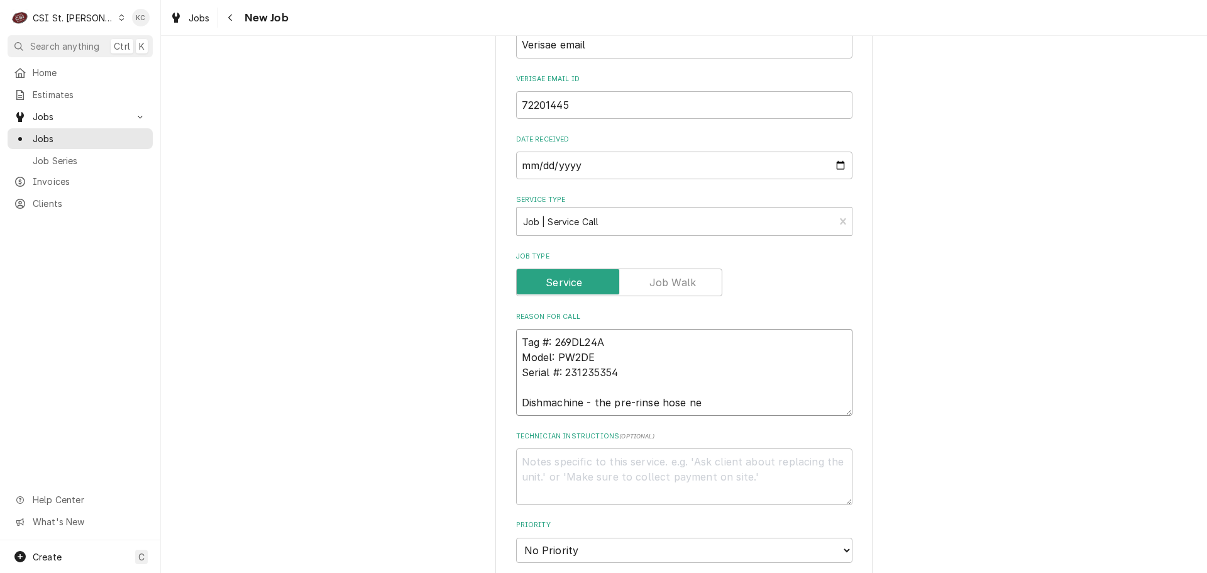
type textarea "x"
type textarea "Tag #: 269DL24A Model: PW2DE Serial #: 231235354 Dishmachine - the pre-rinse ho…"
type textarea "x"
type textarea "Tag #: 269DL24A Model: PW2DE Serial #: 231235354 Dishmachine - the pre-rinse ho…"
type textarea "x"
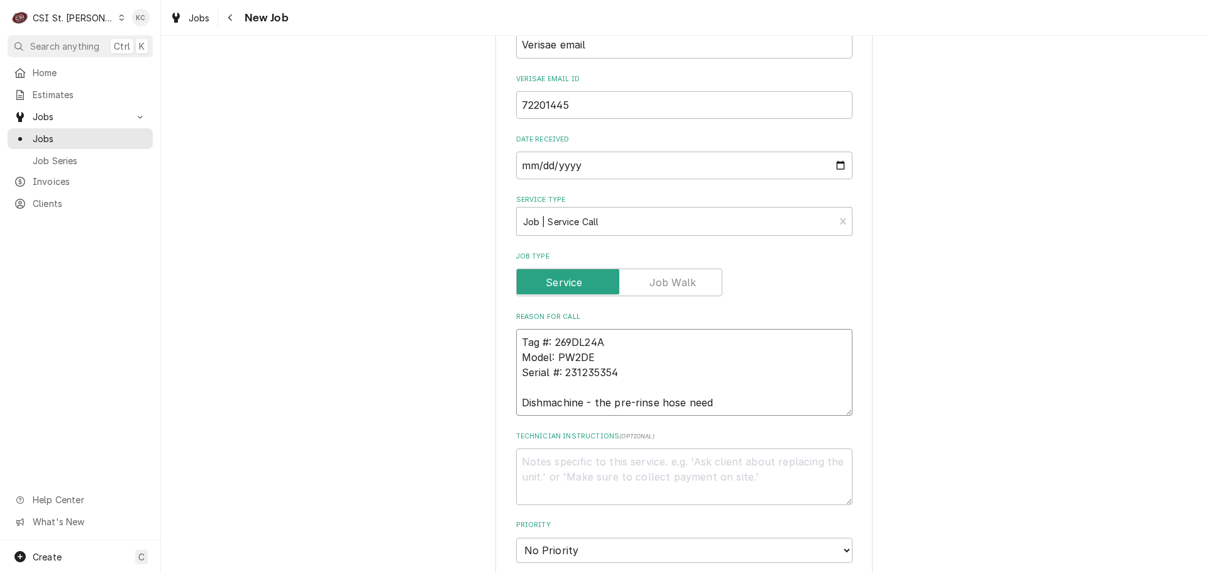
type textarea "Tag #: 269DL24A Model: PW2DE Serial #: 231235354 Dishmachine - the pre-rinse ho…"
type textarea "x"
type textarea "Tag #: 269DL24A Model: PW2DE Serial #: 231235354 Dishmachine - the pre-rinse ho…"
type textarea "x"
type textarea "Tag #: 269DL24A Model: PW2DE Serial #: 231235354 Dishmachine - the pre-rinse ho…"
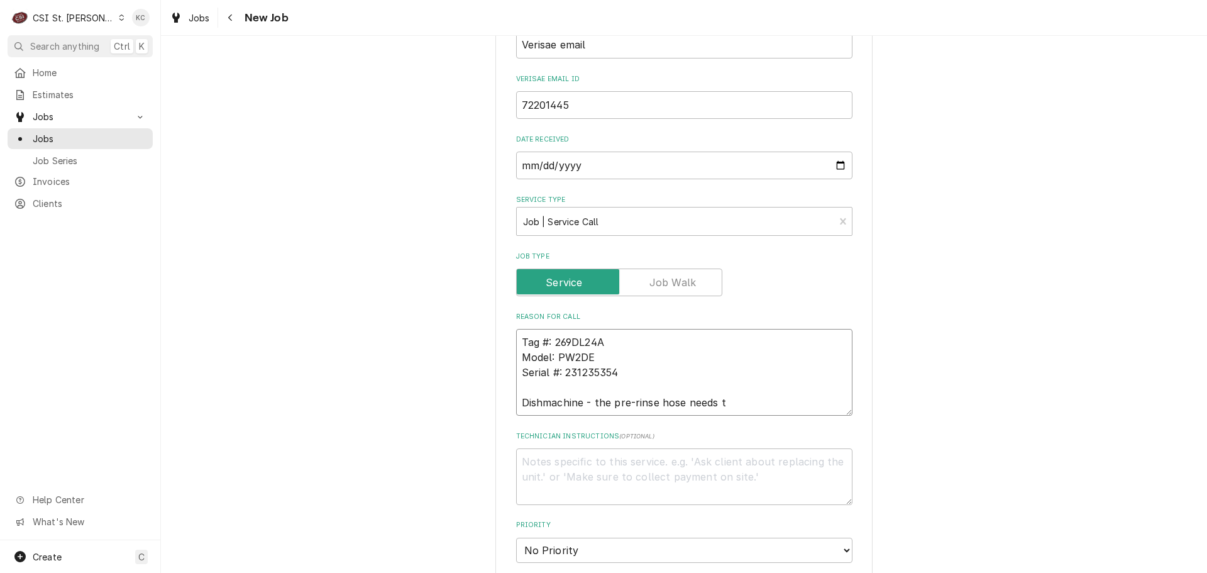
type textarea "x"
type textarea "Tag #: 269DL24A Model: PW2DE Serial #: 231235354 Dishmachine - the pre-rinse ho…"
type textarea "x"
type textarea "Tag #: 269DL24A Model: PW2DE Serial #: 231235354 Dishmachine - the pre-rinse ho…"
type textarea "x"
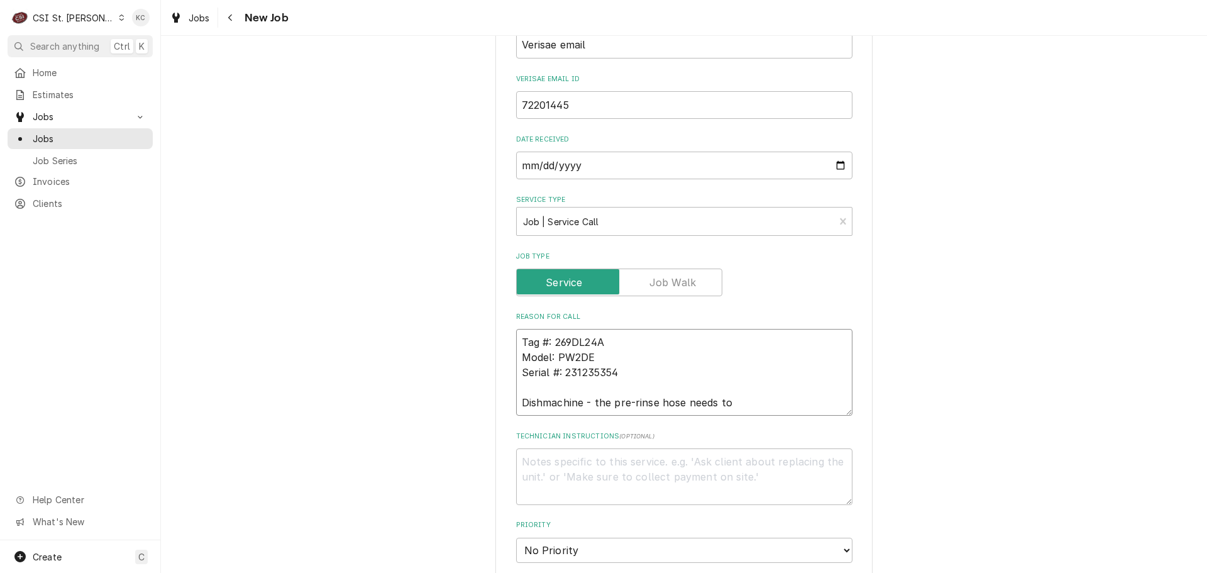
type textarea "Tag #: 269DL24A Model: PW2DE Serial #: 231235354 Dishmachine - the pre-rinse ho…"
type textarea "x"
type textarea "Tag #: 269DL24A Model: PW2DE Serial #: 231235354 Dishmachine - the pre-rinse ho…"
type textarea "x"
type textarea "Tag #: 269DL24A Model: PW2DE Serial #: 231235354 Dishmachine - the pre-rinse ho…"
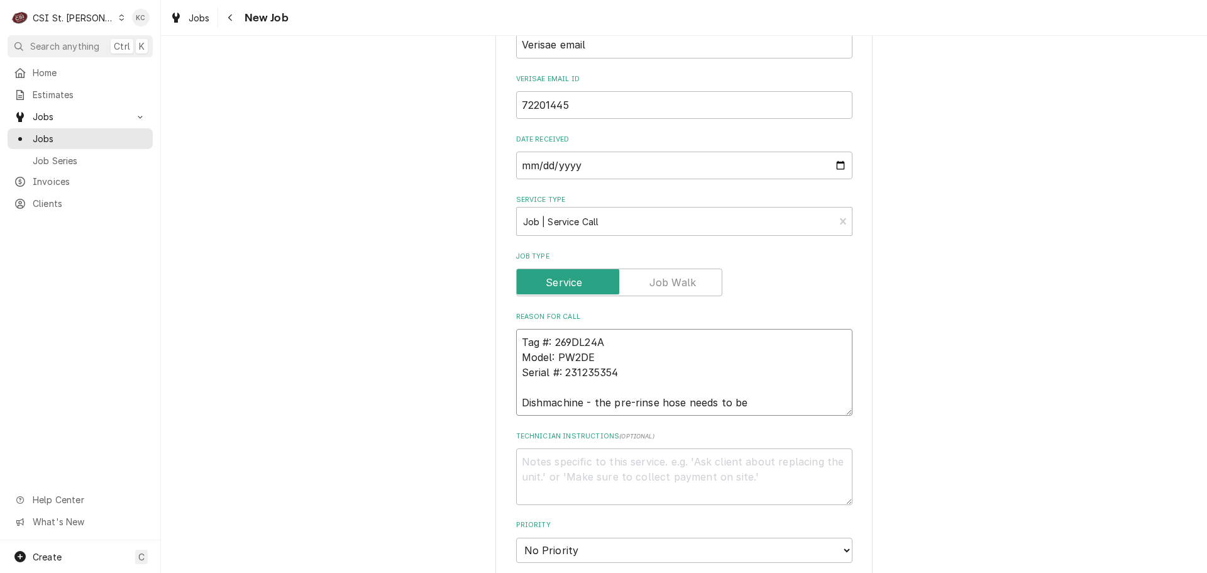
type textarea "x"
type textarea "Tag #: 269DL24A Model: PW2DE Serial #: 231235354 Dishmachine - the pre-rinse ho…"
type textarea "x"
type textarea "Tag #: 269DL24A Model: PW2DE Serial #: 231235354 Dishmachine - the pre-rinse ho…"
type textarea "x"
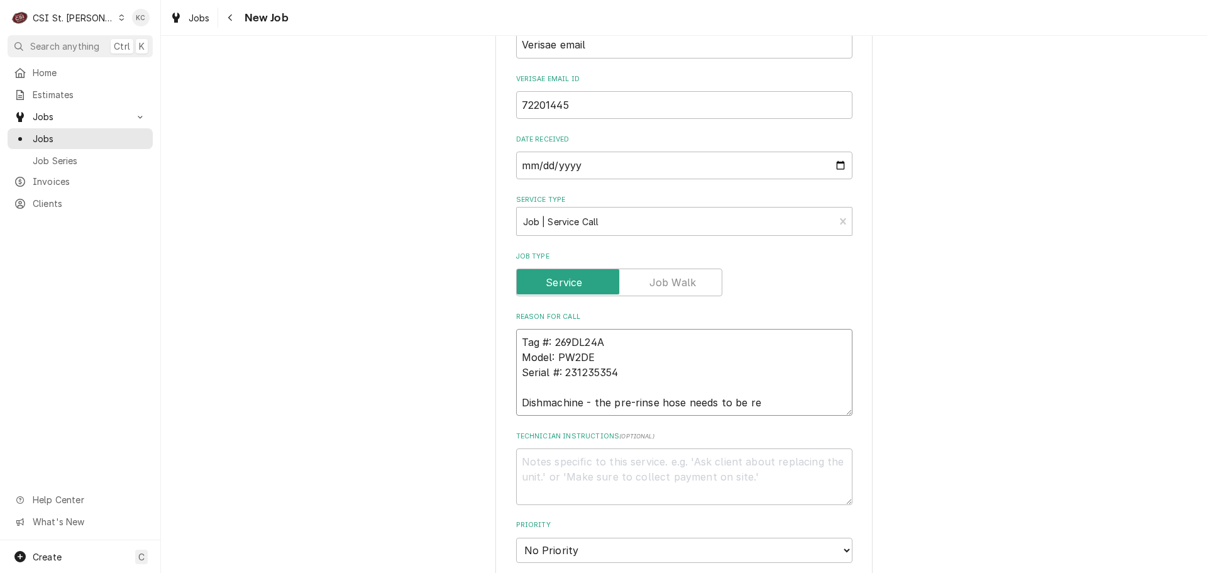
type textarea "Tag #: 269DL24A Model: PW2DE Serial #: 231235354 Dishmachine - the pre-rinse ho…"
type textarea "x"
type textarea "Tag #: 269DL24A Model: PW2DE Serial #: 231235354 Dishmachine - the pre-rinse ho…"
type textarea "x"
type textarea "Tag #: 269DL24A Model: PW2DE Serial #: 231235354 Dishmachine - the pre-rinse ho…"
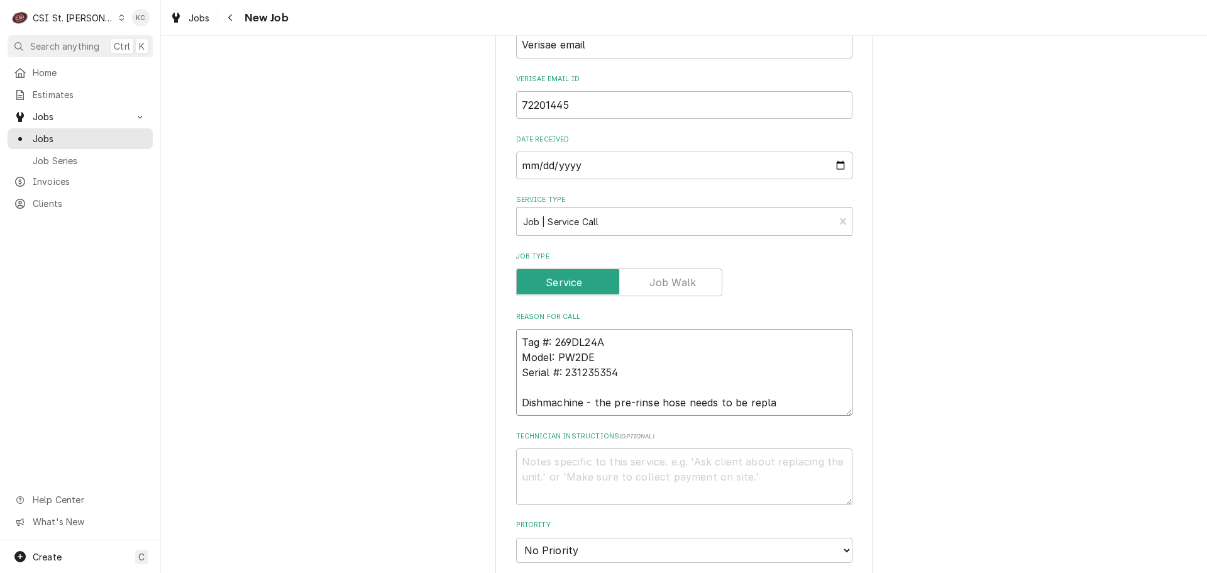
type textarea "x"
type textarea "Tag #: 269DL24A Model: PW2DE Serial #: 231235354 Dishmachine - the pre-rinse ho…"
type textarea "x"
type textarea "Tag #: 269DL24A Model: PW2DE Serial #: 231235354 Dishmachine - the pre-rinse ho…"
type textarea "x"
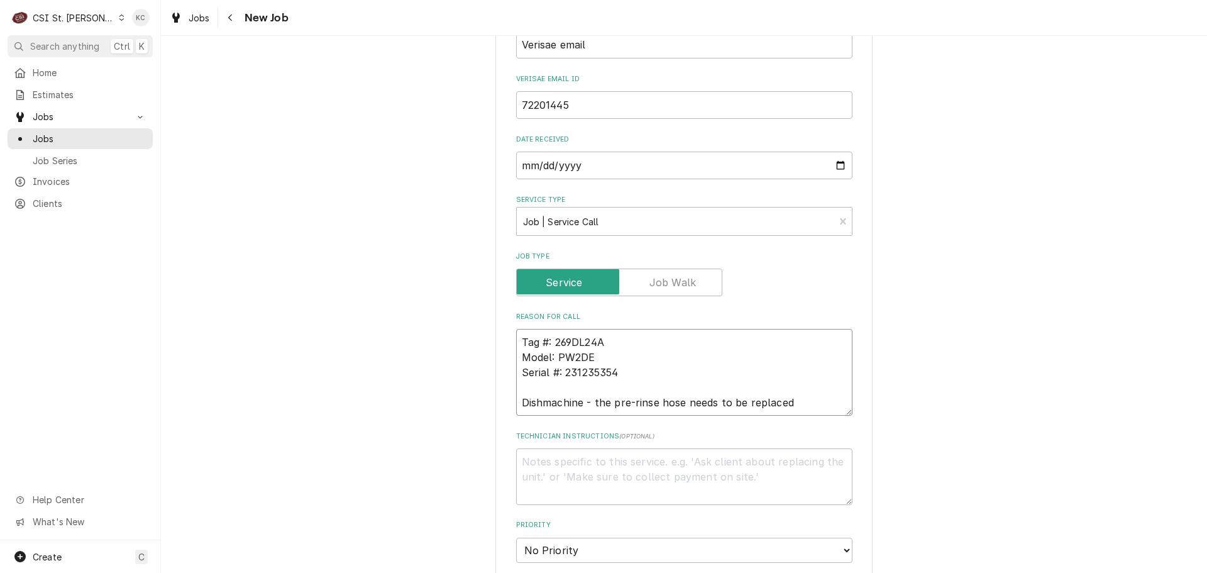
type textarea "Tag #: 269DL24A Model: PW2DE Serial #: 231235354 Dishmachine - the pre-rinse ho…"
type textarea "x"
type textarea "Tag #: 269DL24A Model: PW2DE Serial #: 231235354 Dishmachine - the pre-rinse ho…"
click at [846, 470] on textarea "Technician Instructions ( optional )" at bounding box center [684, 476] width 336 height 57
type textarea "x"
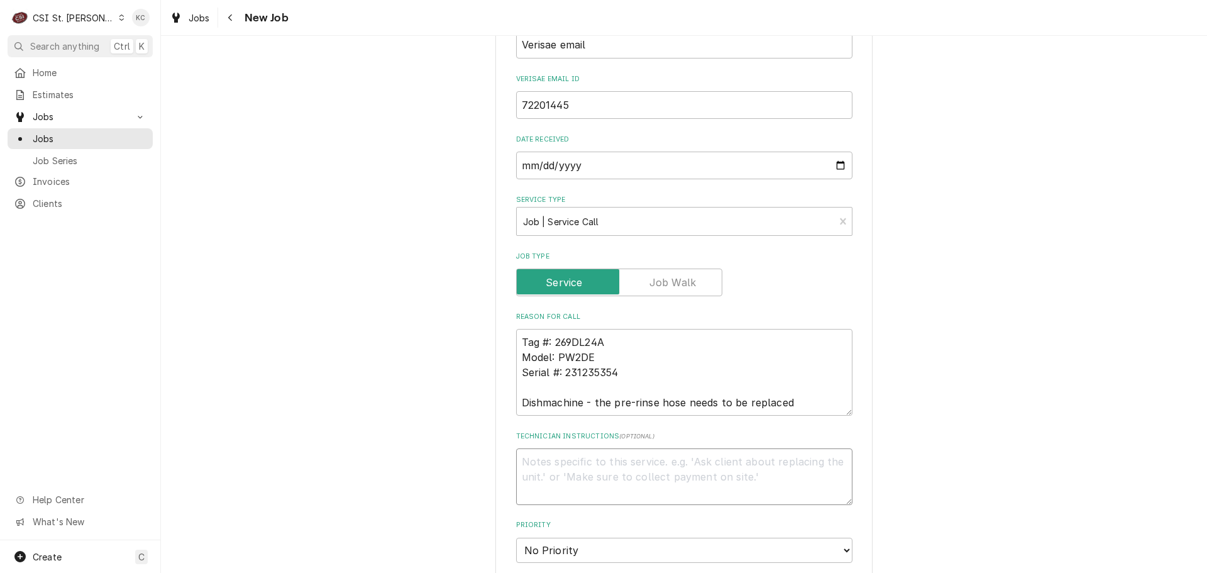
type textarea "K"
type textarea "x"
type textarea "Ka"
type textarea "x"
type textarea "Kar"
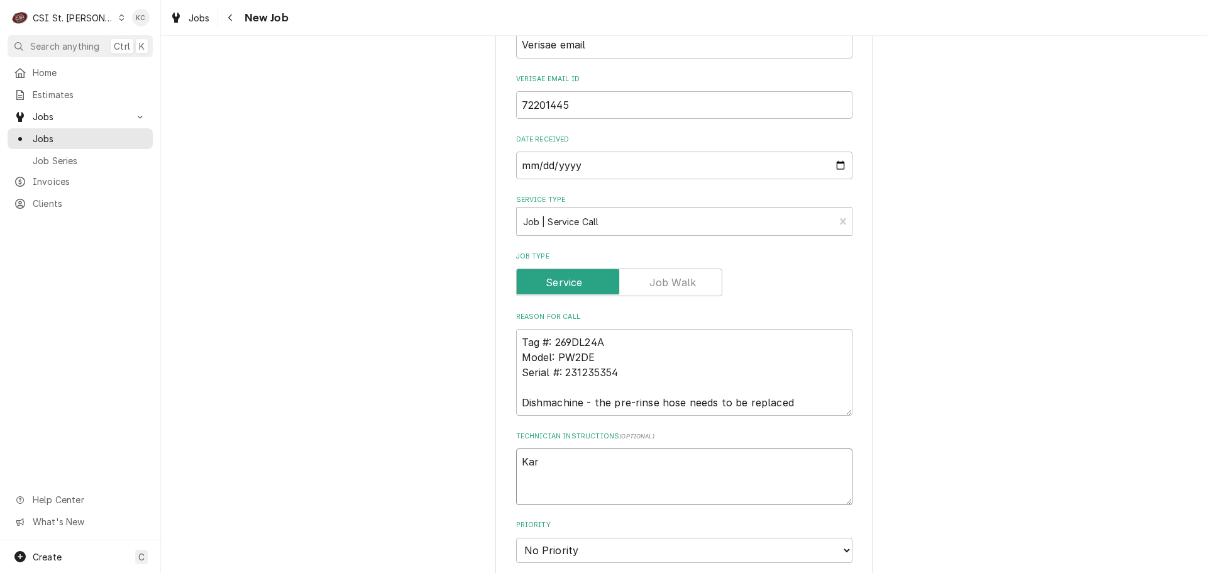
type textarea "x"
type textarea "Kare"
type textarea "x"
type textarea "Karen"
type textarea "x"
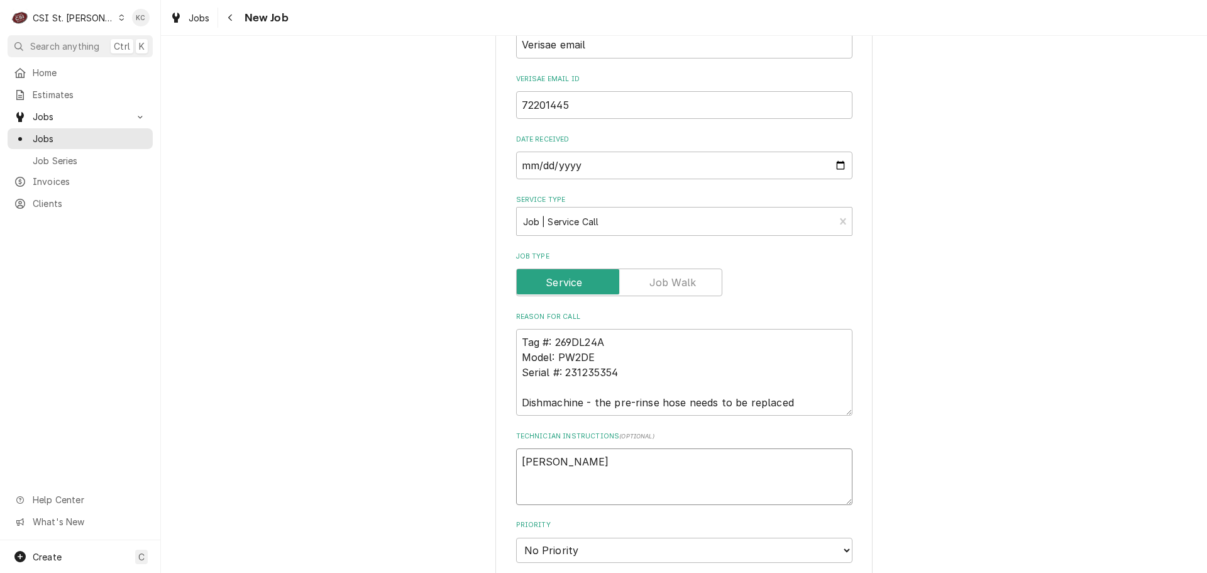
type textarea "Karen"
type textarea "x"
type textarea "Karen J"
type textarea "x"
type textarea "Karen Jo"
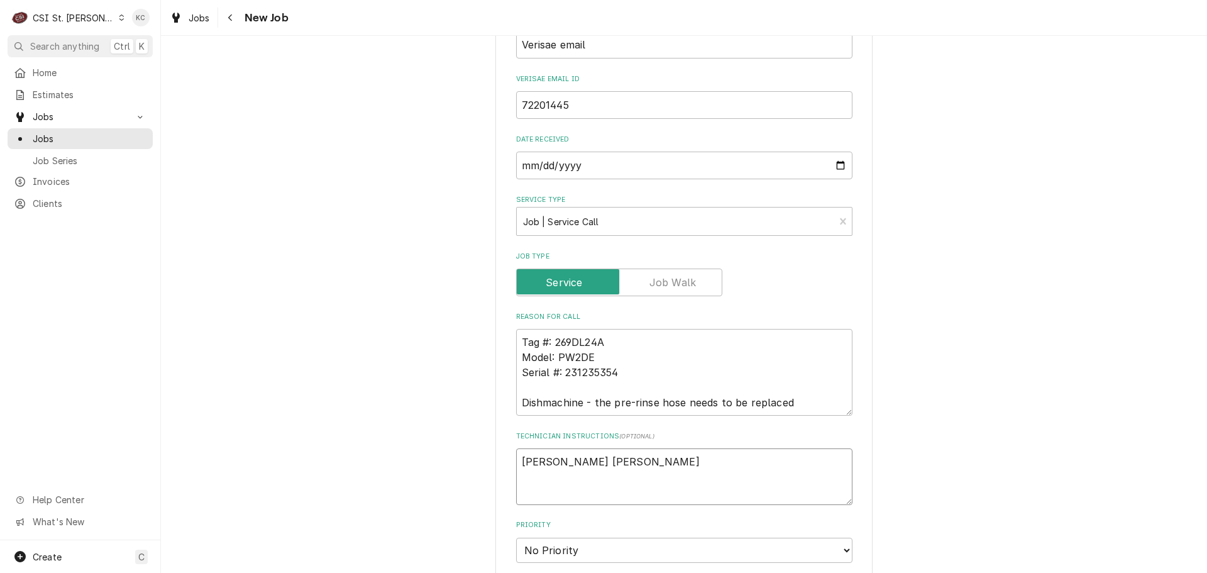
type textarea "x"
type textarea "Karen Joh"
type textarea "x"
type textarea "Karen John"
type textarea "x"
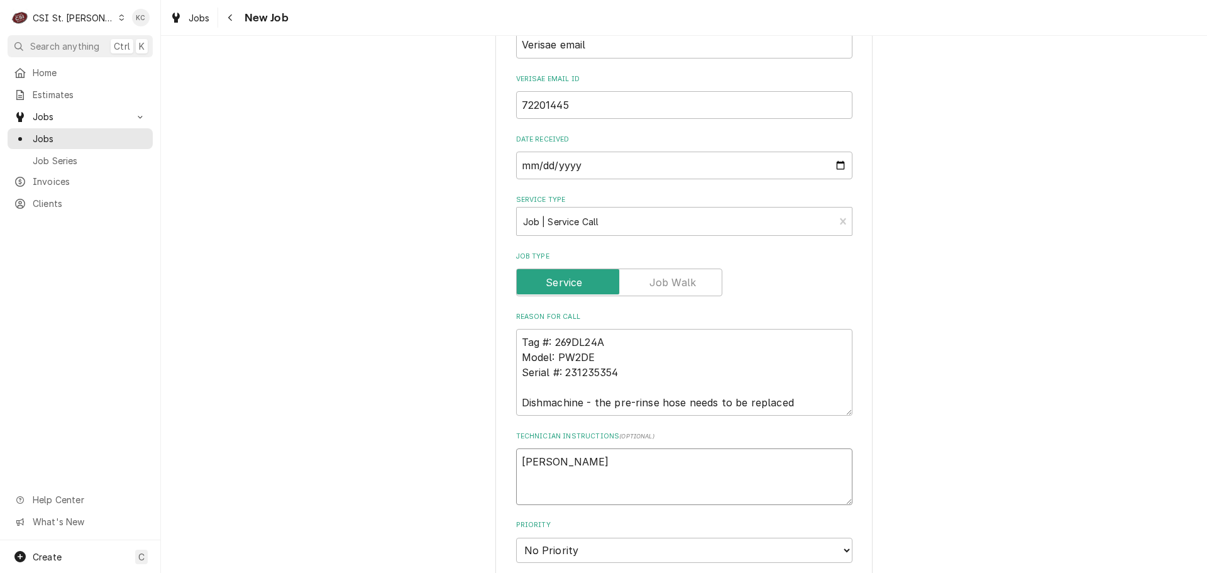
type textarea "Karen Johns"
type textarea "x"
type textarea "Karen Johnson"
type textarea "x"
type textarea "Karen Johnson"
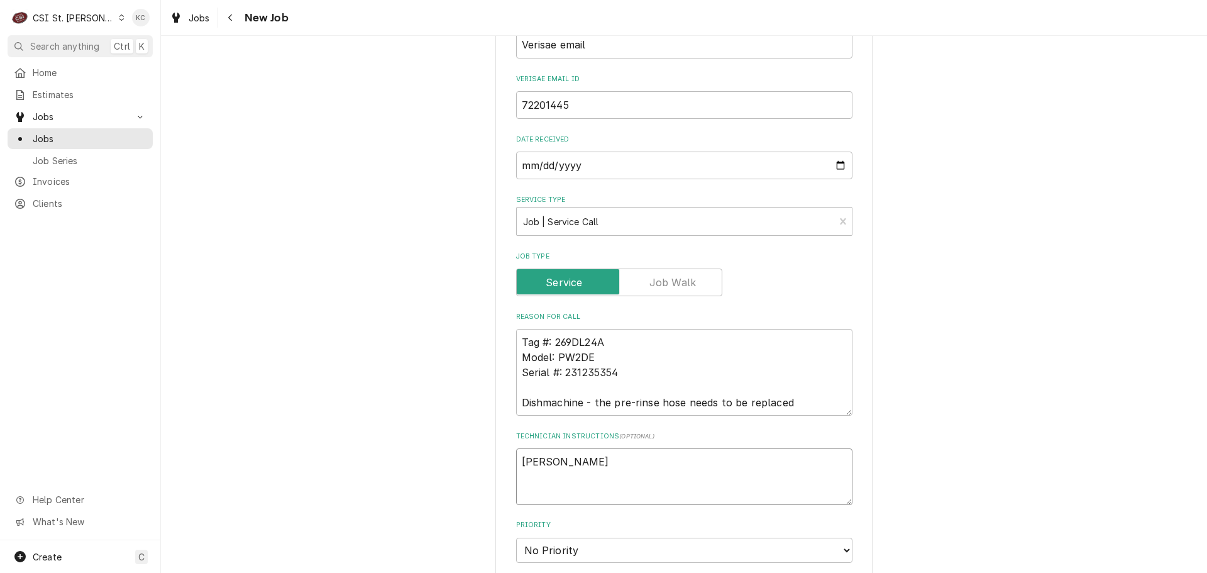
type textarea "x"
type textarea "Karen Johnson -"
type textarea "x"
type textarea "Karen Johnson -"
type textarea "x"
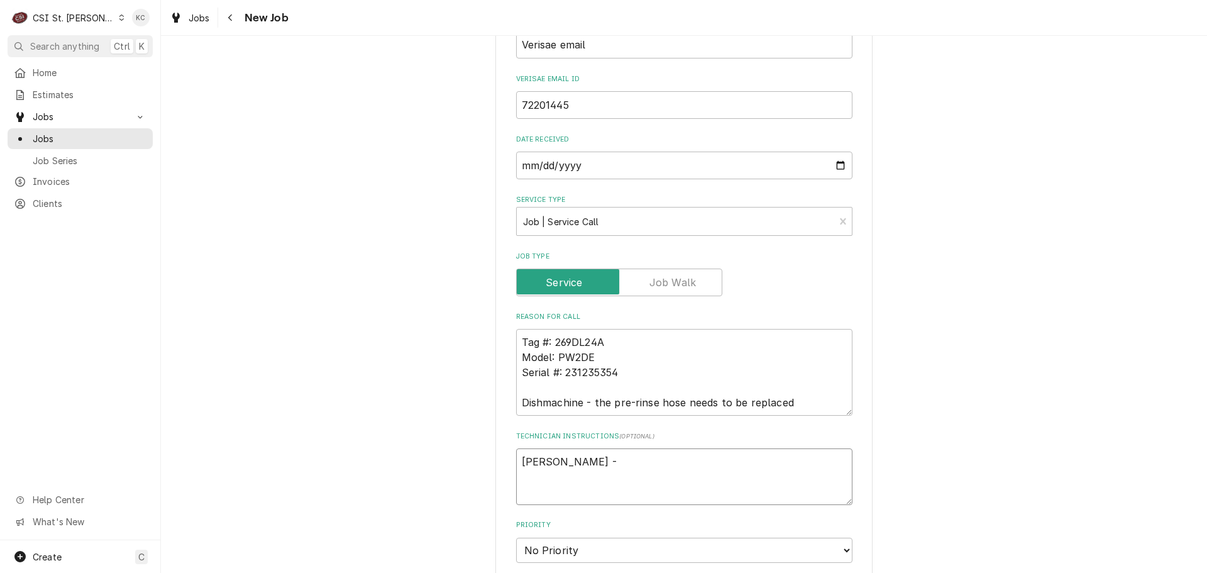
type textarea "Karen Johnson - 6"
type textarea "x"
type textarea "Karen Johnson - 61"
type textarea "x"
type textarea "Karen Johnson - 618"
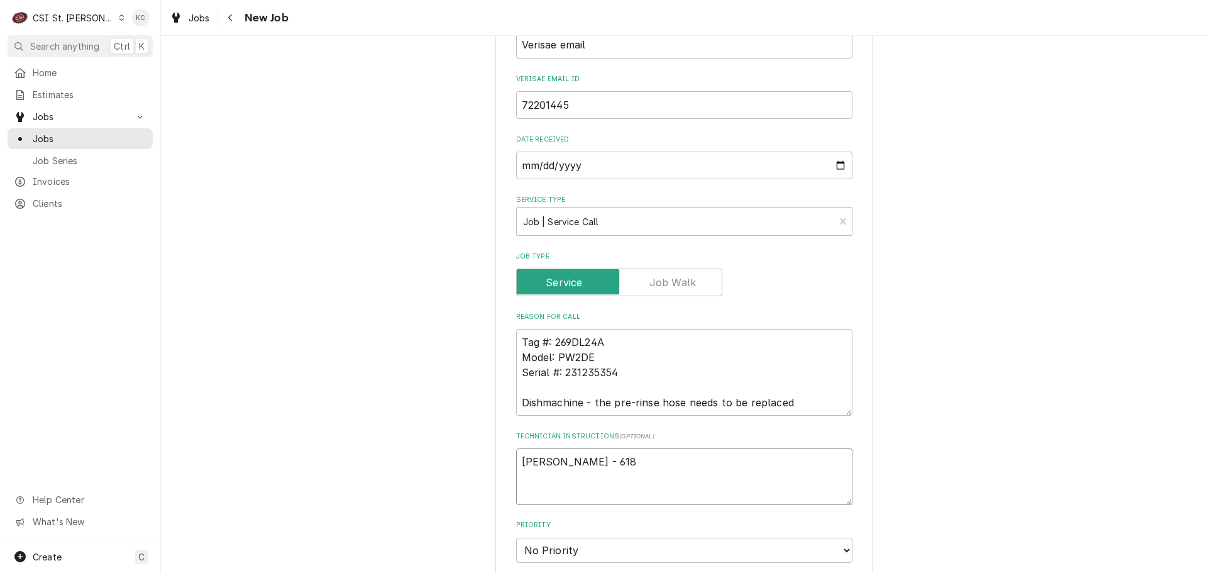
type textarea "x"
type textarea "Karen Johnson - 618"
type textarea "x"
type textarea "Karen Johnson - 618 4"
type textarea "x"
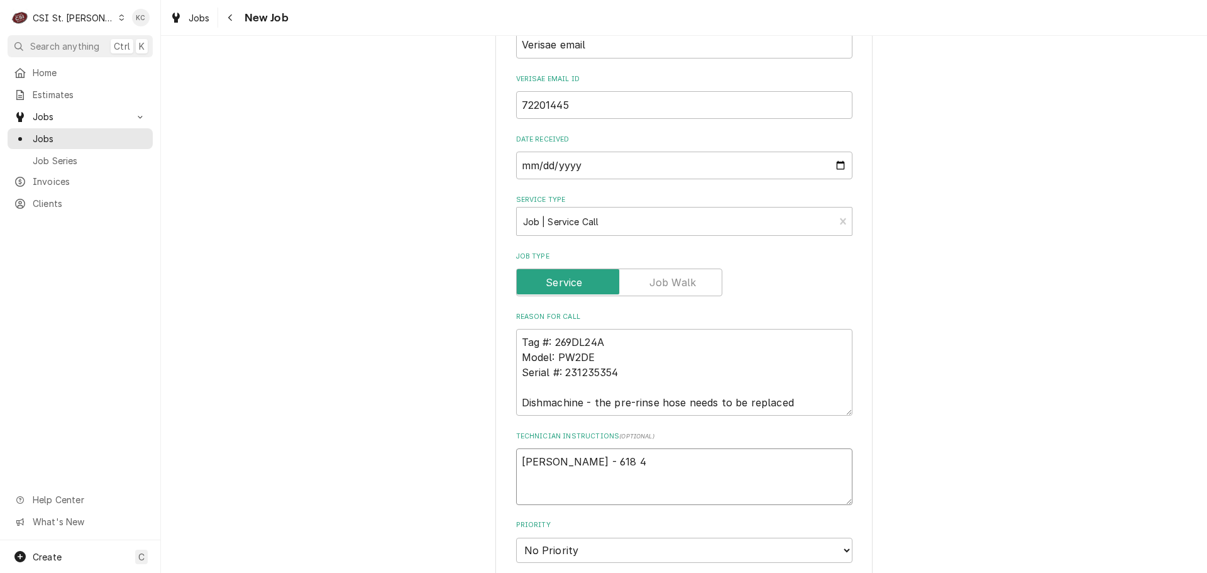
type textarea "Karen Johnson - 618 46"
type textarea "x"
type textarea "Karen Johnson - 618 466"
type textarea "x"
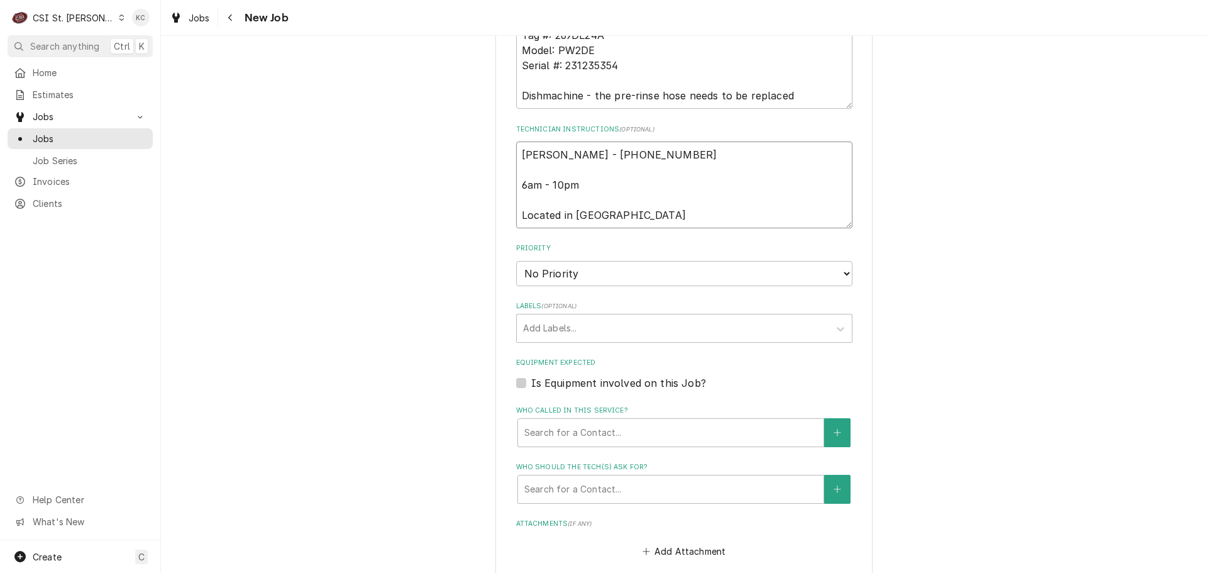
scroll to position [818, 0]
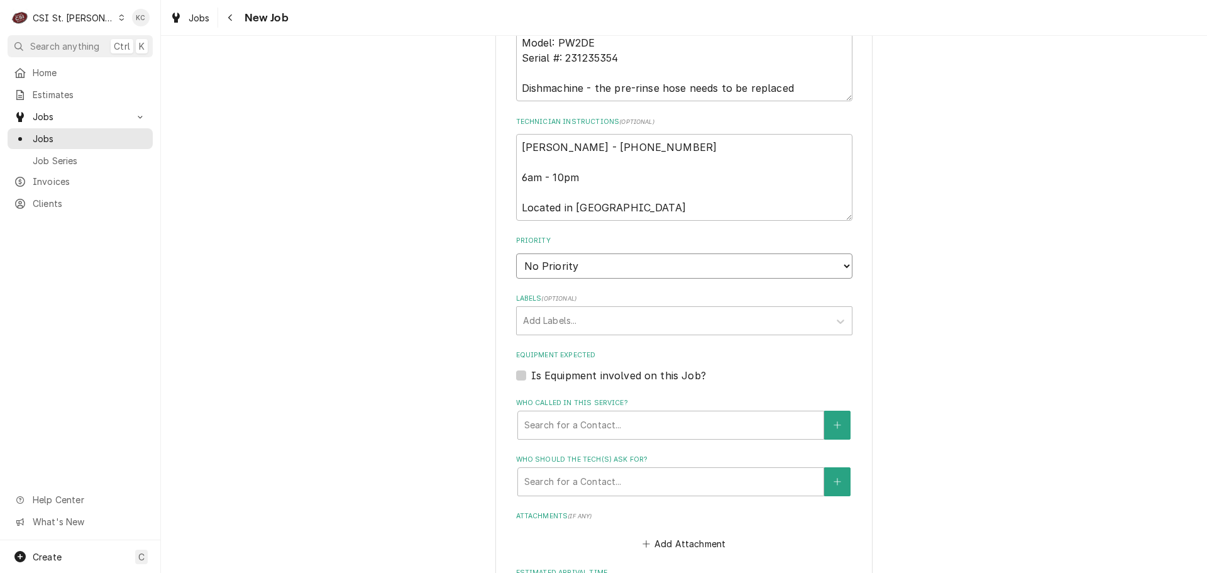
click at [634, 275] on select "No Priority Urgent High Medium Low" at bounding box center [684, 265] width 336 height 25
click at [516, 253] on select "No Priority Urgent High Medium Low" at bounding box center [684, 265] width 336 height 25
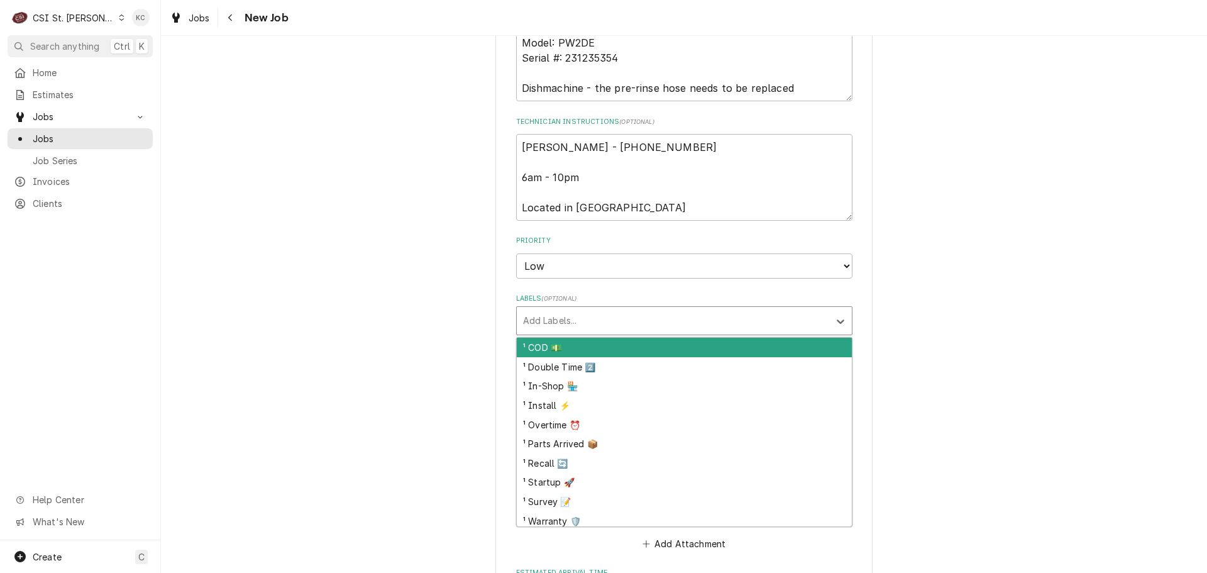
click at [638, 323] on div "Labels" at bounding box center [673, 320] width 300 height 23
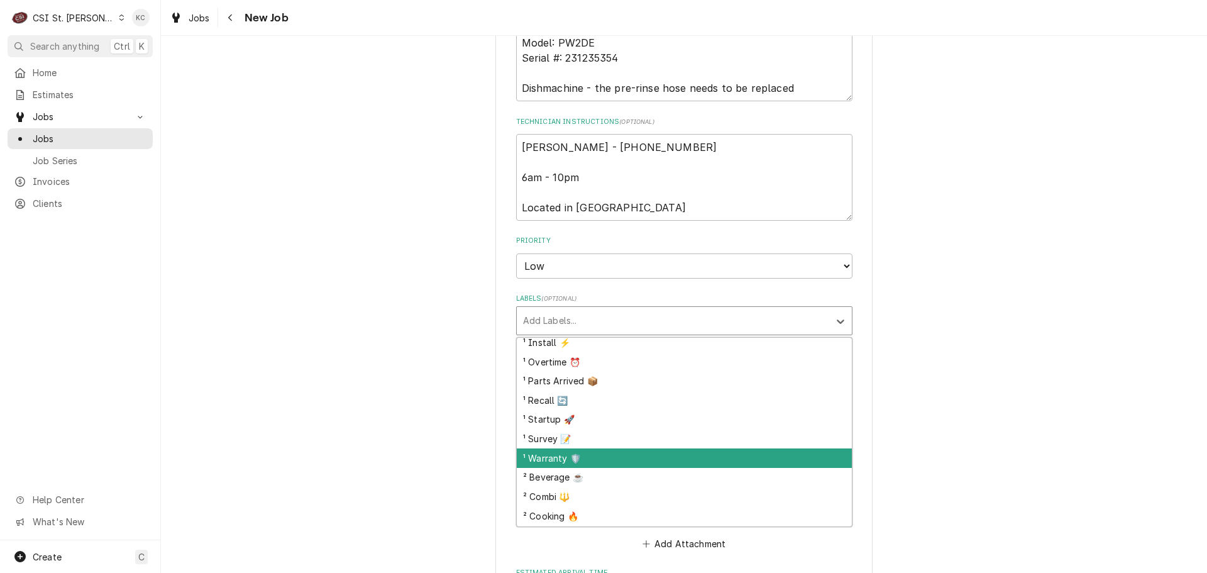
scroll to position [126, 0]
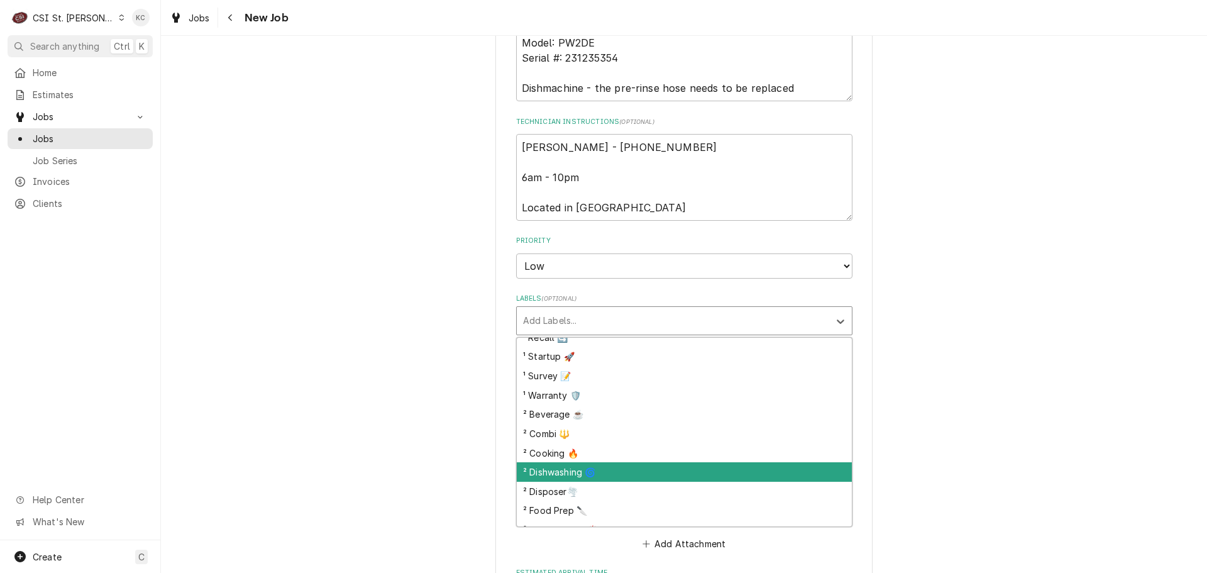
click at [618, 466] on div "² Dishwashing 🌀" at bounding box center [684, 471] width 335 height 19
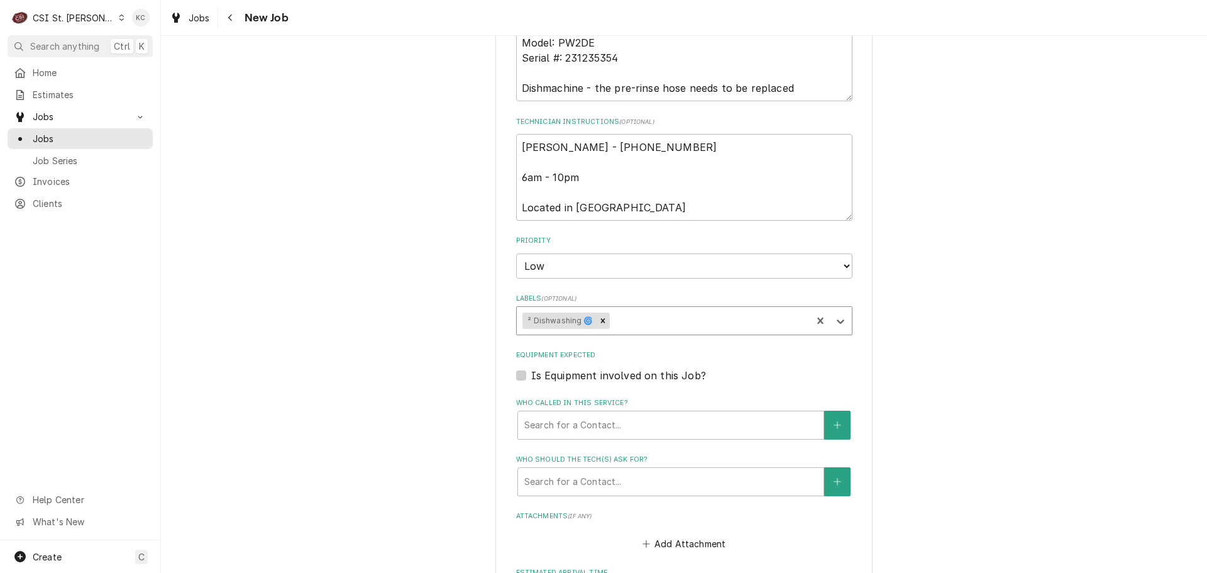
click at [851, 446] on div "Please provide the following information to create a job: Client Details Client…" at bounding box center [684, 35] width 377 height 1585
click at [665, 422] on div "Who called in this service?" at bounding box center [670, 425] width 293 height 23
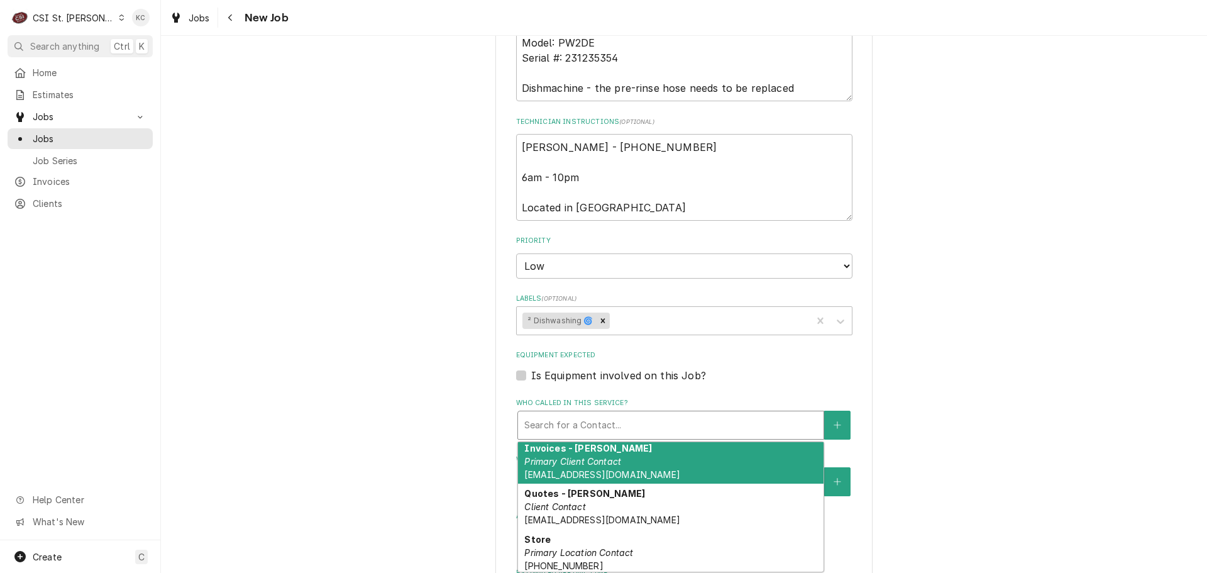
scroll to position [99, 0]
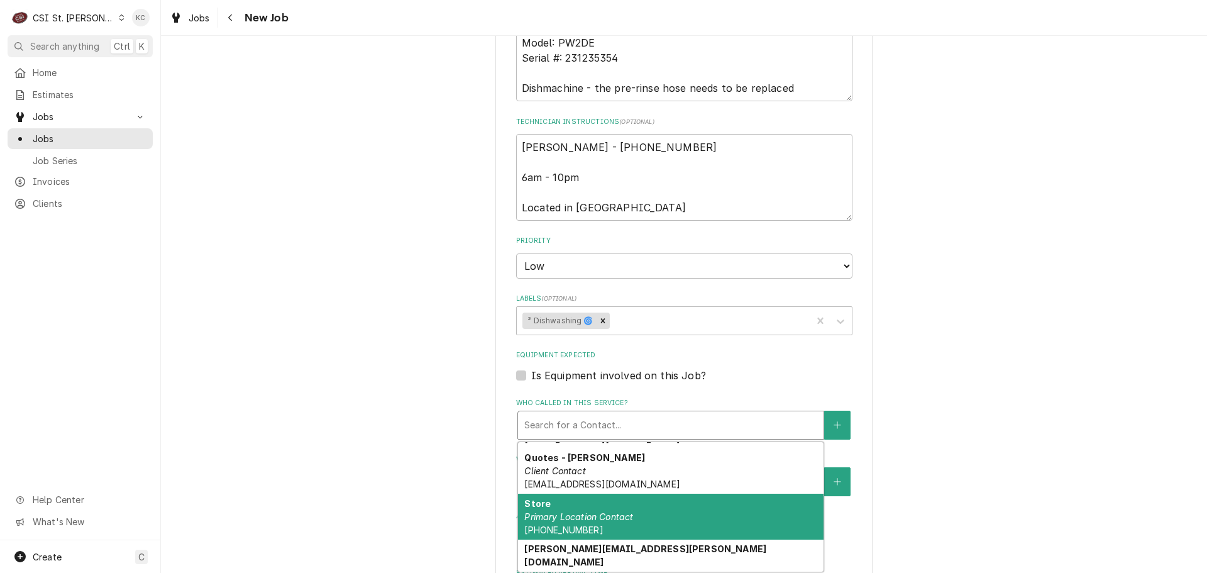
click at [657, 500] on div "Store Primary Location Contact (314) 355-3404" at bounding box center [671, 517] width 306 height 46
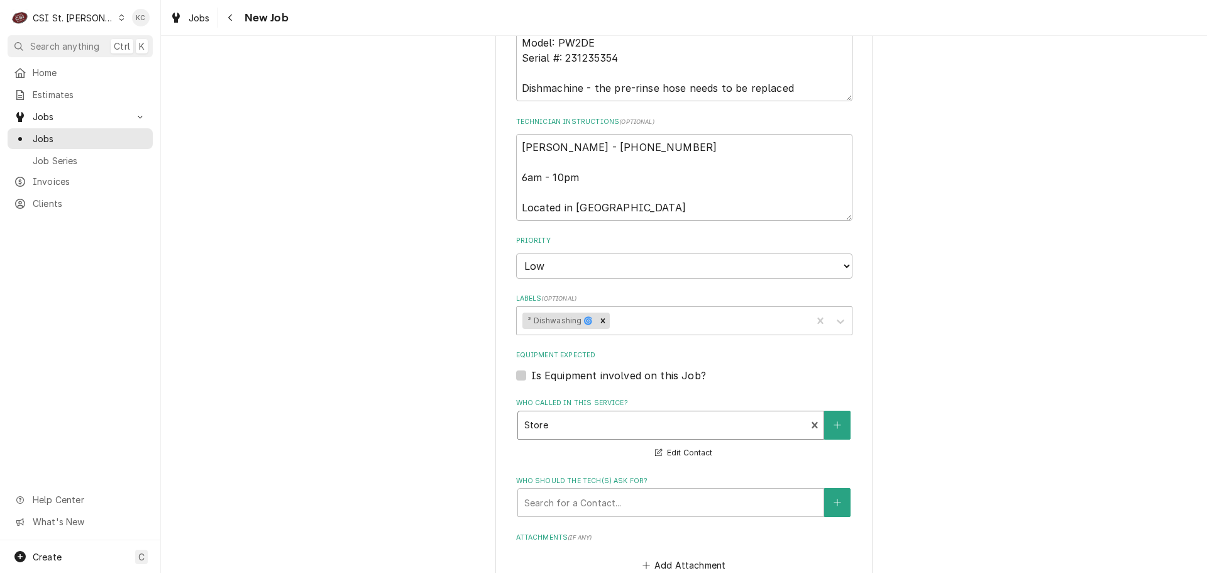
click at [1031, 499] on div "Please provide the following information to create a job: Client Details Client…" at bounding box center [684, 46] width 1046 height 1628
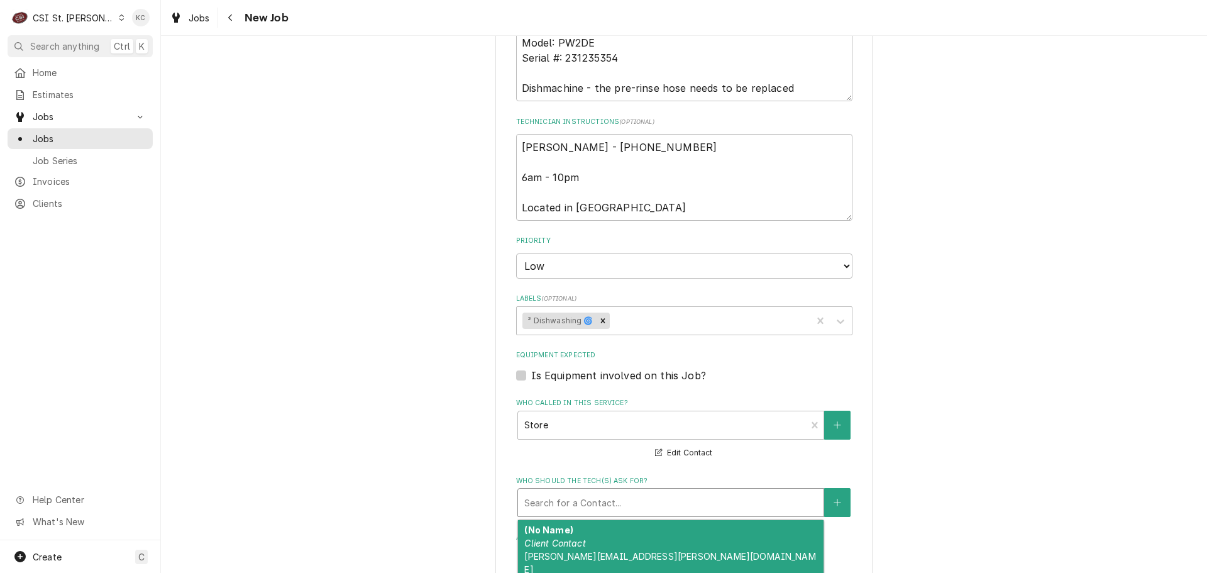
click at [655, 499] on div "Who should the tech(s) ask for?" at bounding box center [670, 502] width 293 height 23
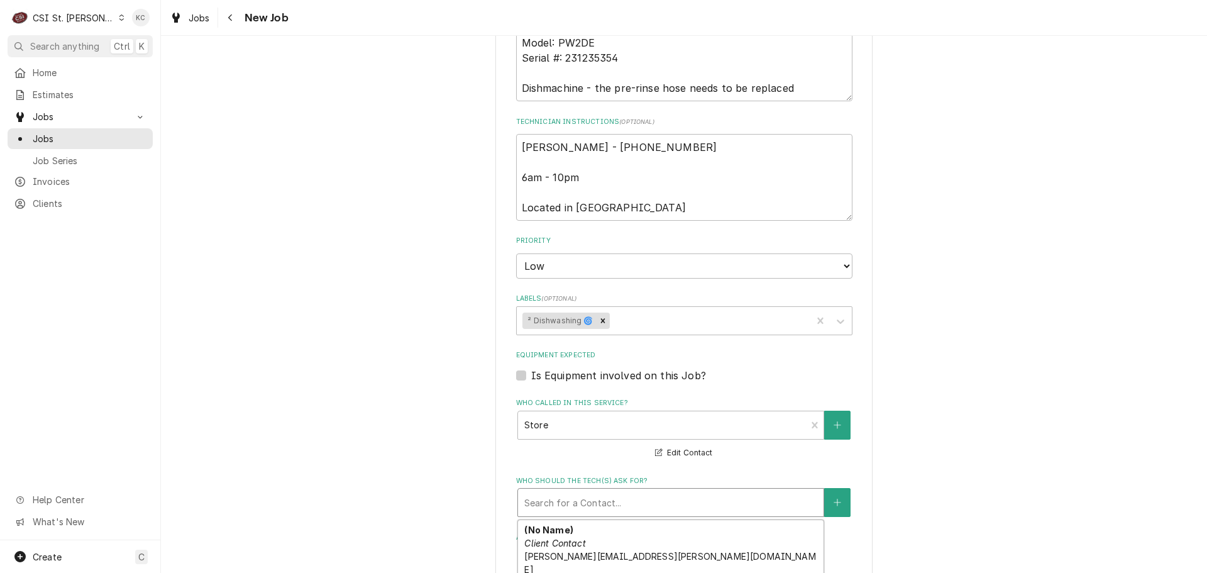
scroll to position [40, 0]
click at [1014, 492] on div "Please provide the following information to create a job: Client Details Client…" at bounding box center [684, 46] width 1046 height 1628
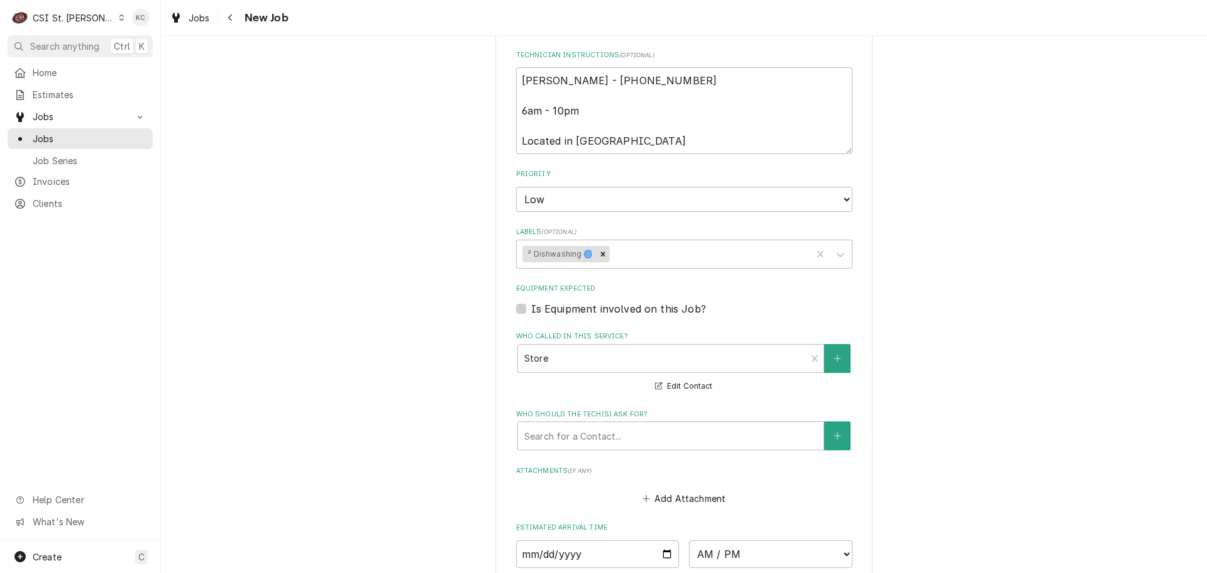
scroll to position [943, 0]
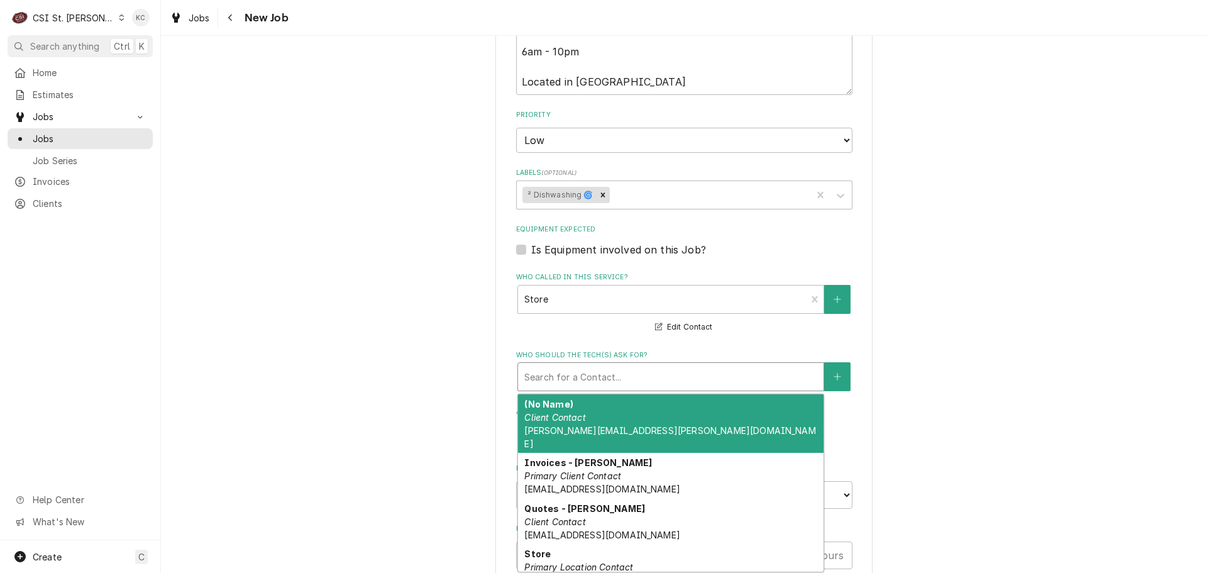
click at [602, 372] on div "Who should the tech(s) ask for?" at bounding box center [670, 376] width 293 height 23
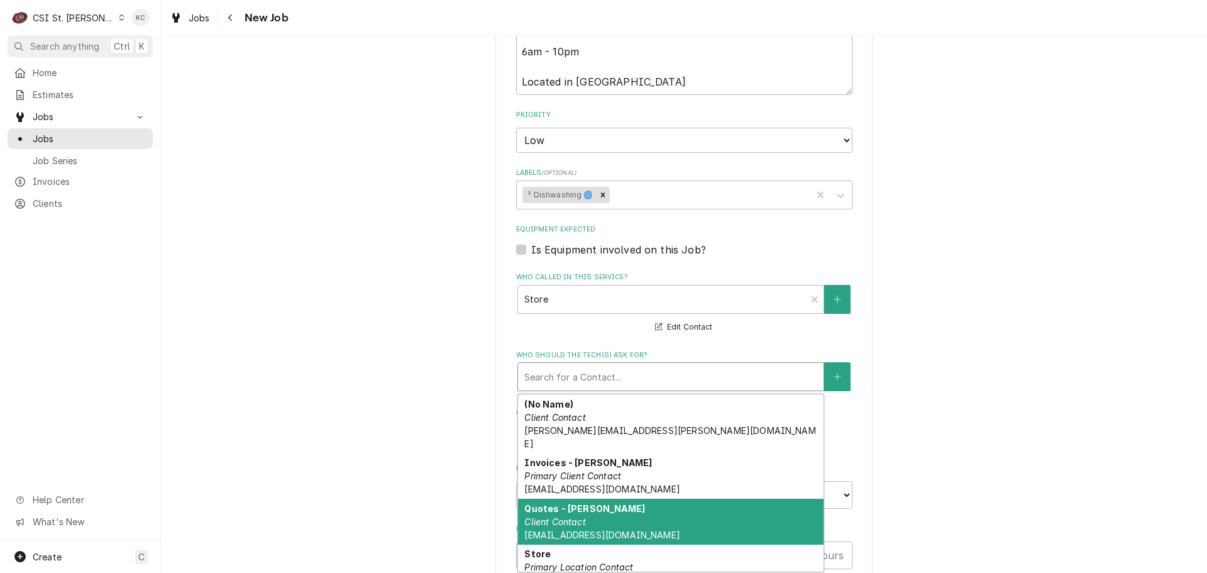
scroll to position [51, 0]
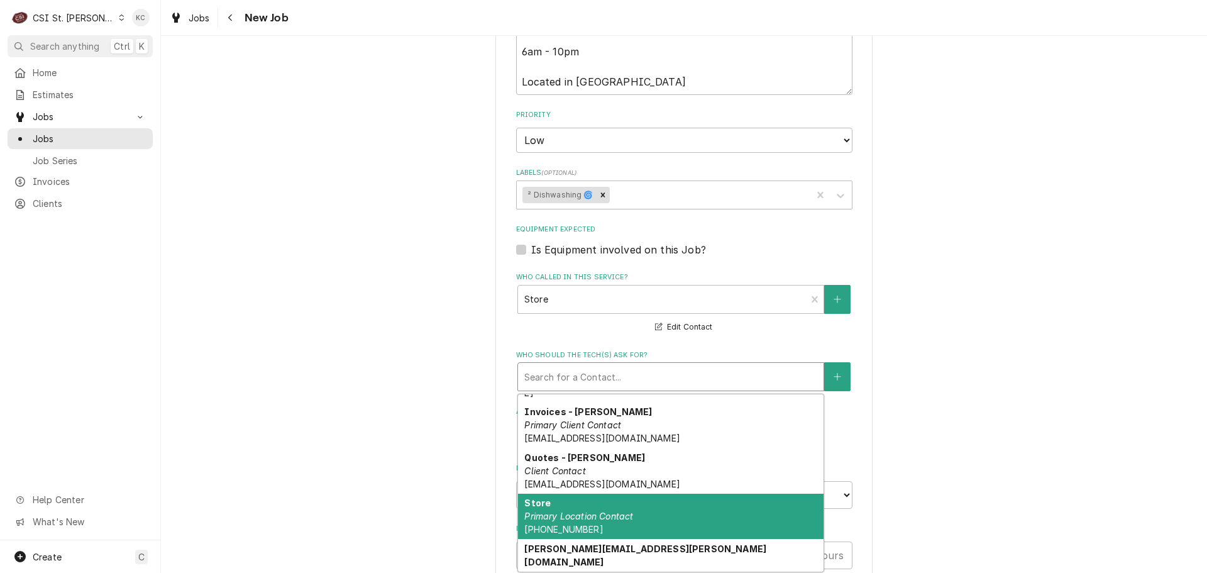
click at [617, 494] on div "Store Primary Location Contact (314) 355-3404" at bounding box center [671, 517] width 306 height 46
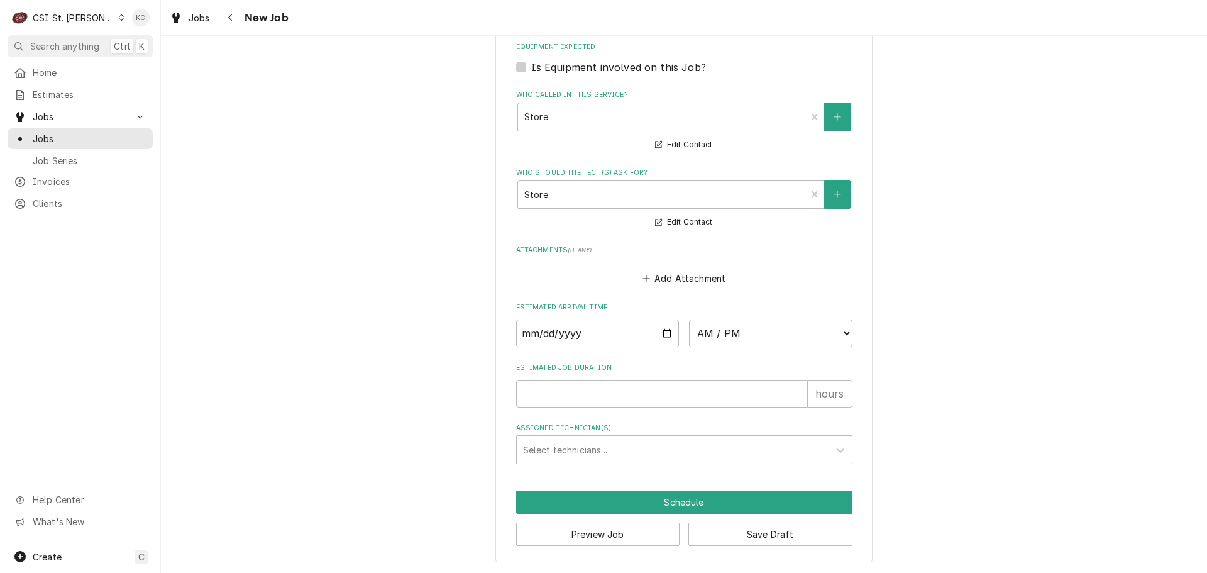
scroll to position [1126, 0]
click at [762, 528] on button "Save Draft" at bounding box center [771, 534] width 164 height 23
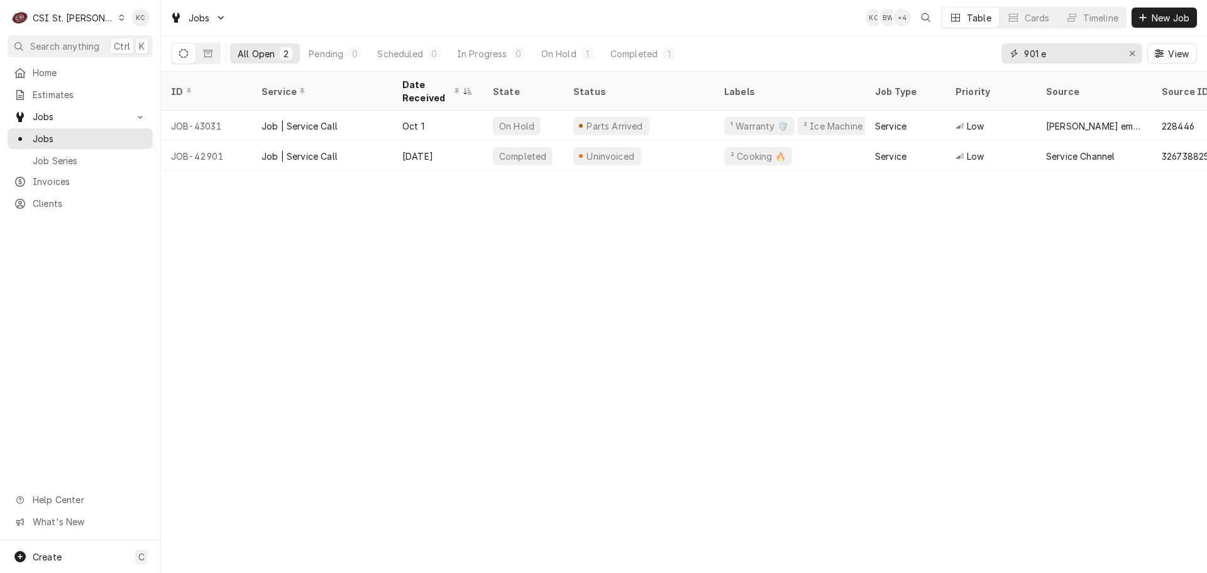
drag, startPoint x: 1070, startPoint y: 61, endPoint x: 1007, endPoint y: 61, distance: 62.9
click at [1007, 61] on div "901 e" at bounding box center [1072, 53] width 141 height 20
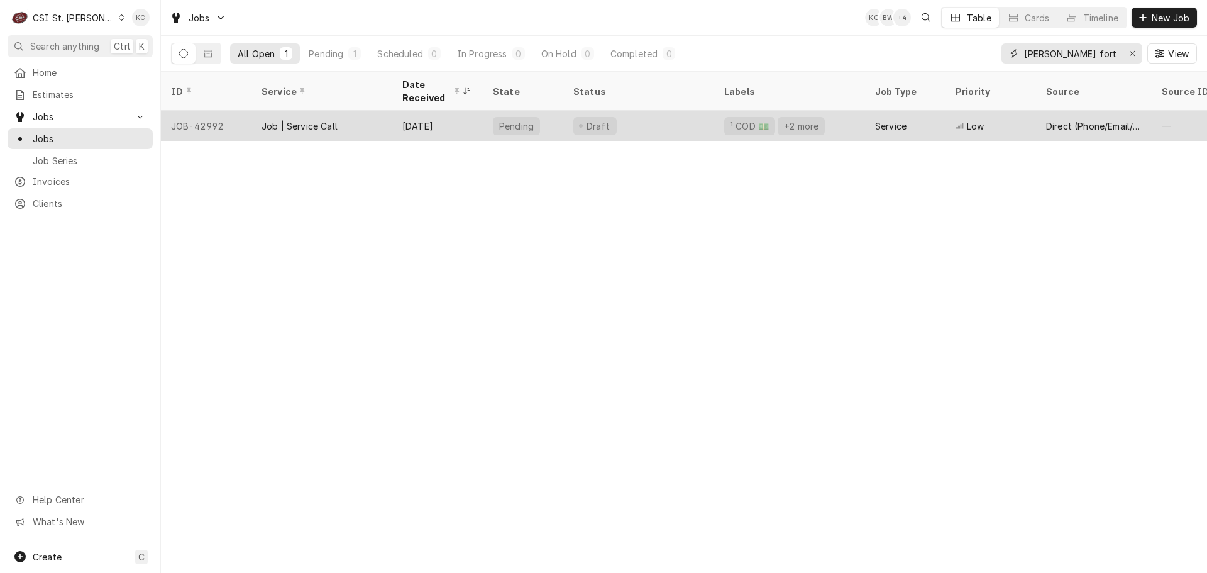
type input "woods fort"
click at [518, 121] on div "Pending" at bounding box center [516, 125] width 37 height 13
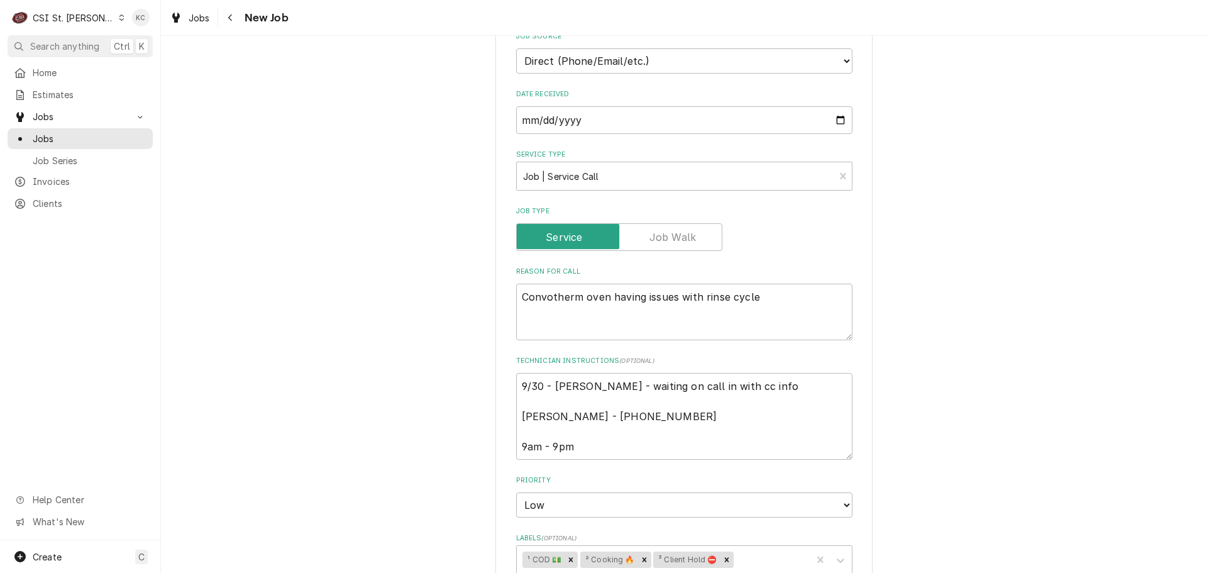
scroll to position [434, 0]
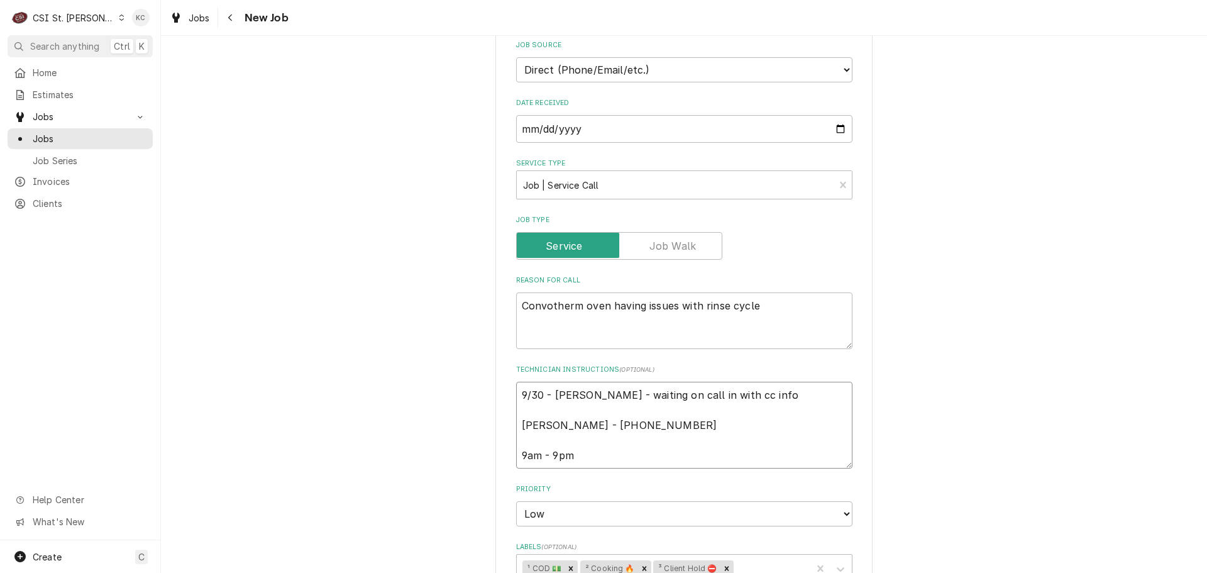
click at [516, 395] on textarea "9/30 - [PERSON_NAME] - waiting on call in with cc info [PERSON_NAME] - [PHONE_N…" at bounding box center [684, 425] width 336 height 87
type textarea "x"
type textarea "9/30 - [PERSON_NAME] - waiting on call in with cc info [PERSON_NAME] - [PHONE_N…"
type textarea "x"
type textarea "1 9/30 - [PERSON_NAME] - waiting on call in with cc info [PERSON_NAME] - [PHONE…"
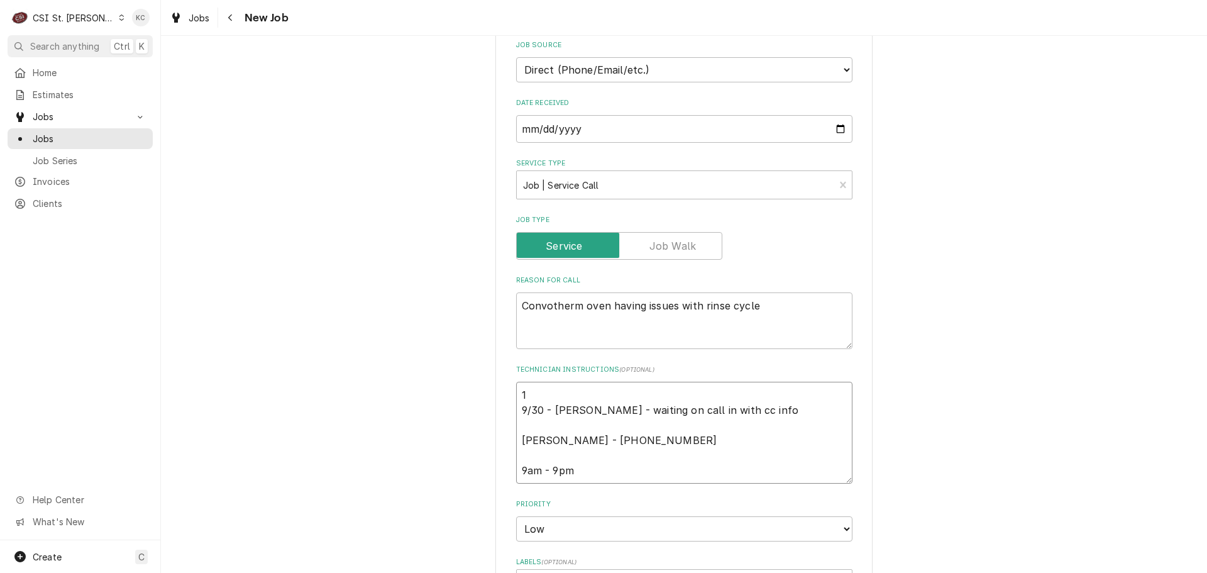
type textarea "x"
type textarea "10 9/30 - [PERSON_NAME] - waiting on call in with cc info [PERSON_NAME] - [PHON…"
type textarea "x"
type textarea "10/ 9/30 - [PERSON_NAME] - waiting on call in with cc info [PERSON_NAME] - [PHO…"
type textarea "x"
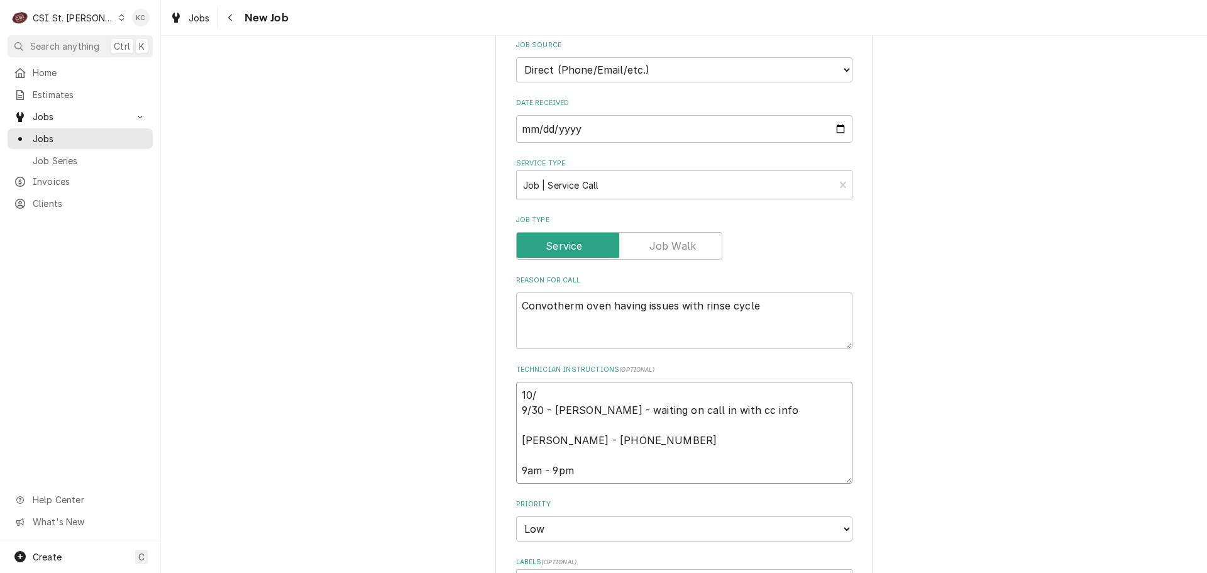
type textarea "10/1 9/30 - [PERSON_NAME] - waiting on call in with cc info [PERSON_NAME] - [PH…"
type textarea "x"
type textarea "10/10 9/30 - [PERSON_NAME] - waiting on call in with cc info [PERSON_NAME] - [P…"
type textarea "x"
type textarea "10/10 9/30 - [PERSON_NAME] - waiting on call in with cc info [PERSON_NAME] - [P…"
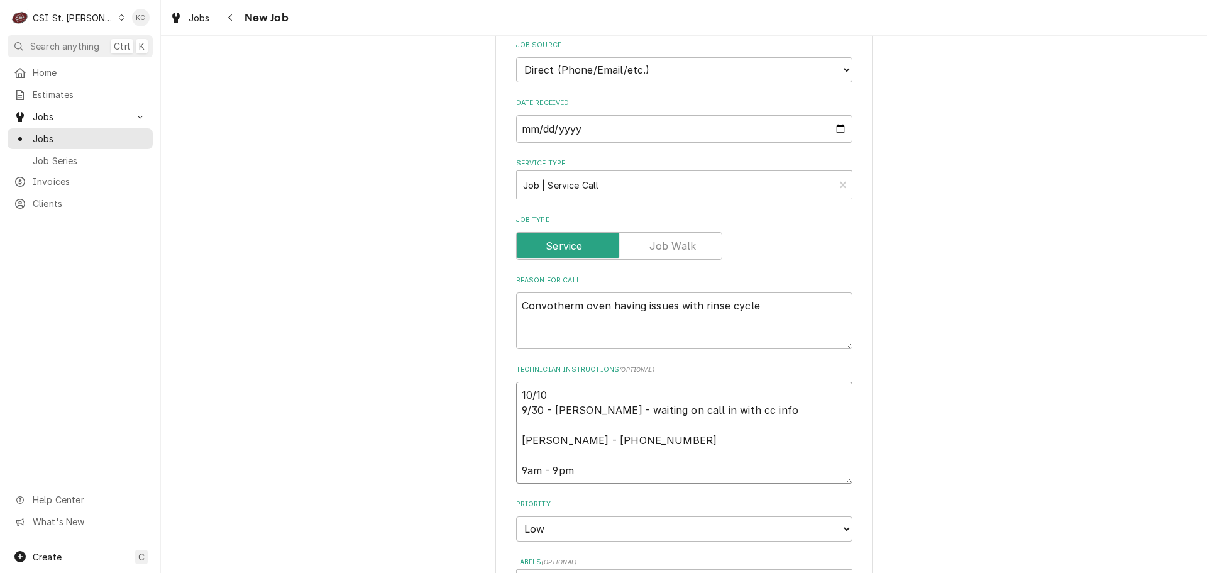
type textarea "x"
type textarea "10/10 - 9/30 - Kelly - waiting on call in with cc info Bruce - 636 399-9384 9am…"
type textarea "x"
type textarea "10/10 - 9/30 - Kelly - waiting on call in with cc info Bruce - 636 399-9384 9am…"
type textarea "x"
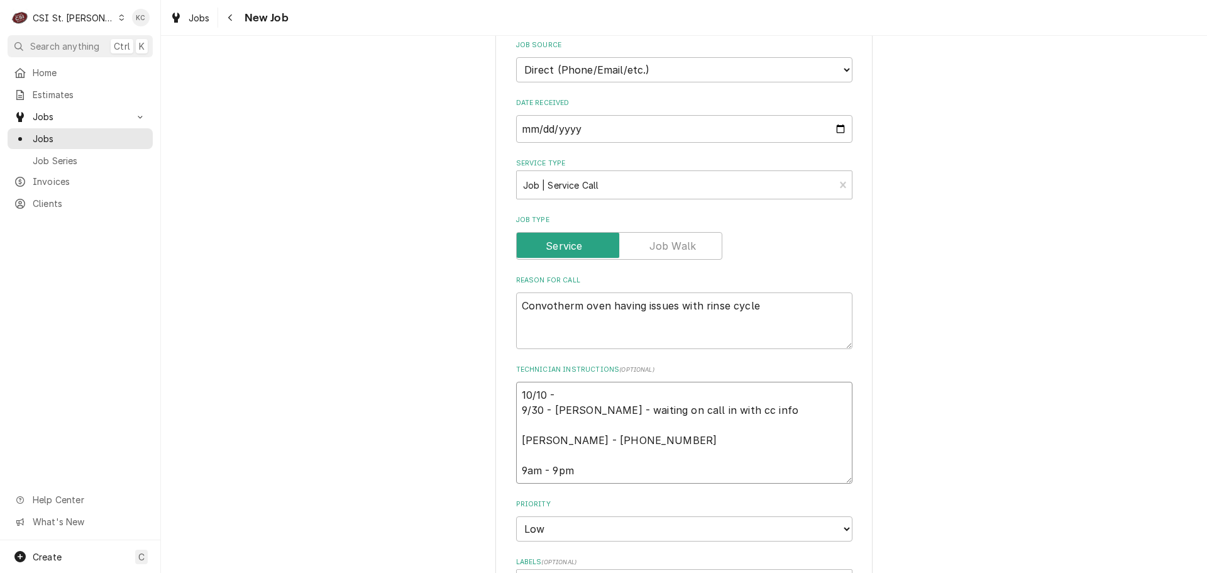
type textarea "10/10 - C 9/30 - Kelly - waiting on call in with cc info Bruce - 636 399-9384 9…"
type textarea "x"
type textarea "10/10 - Ca 9/30 - Kelly - waiting on call in with cc info Bruce - 636 399-9384 …"
type textarea "x"
type textarea "10/10 - Cal 9/30 - Kelly - waiting on call in with cc info Bruce - 636 399-9384…"
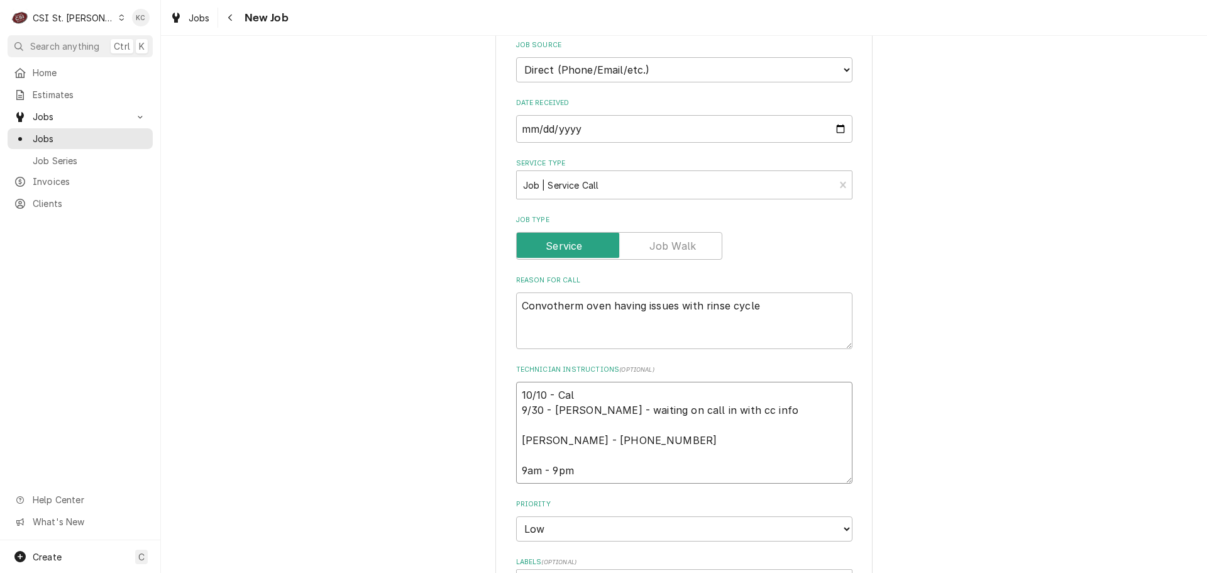
type textarea "x"
type textarea "10/10 - Call 9/30 - Kelly - waiting on call in with cc info Bruce - 636 399-938…"
type textarea "x"
type textarea "10/10 - Call 9/30 - Kelly - waiting on call in with cc info Bruce - 636 399-938…"
type textarea "x"
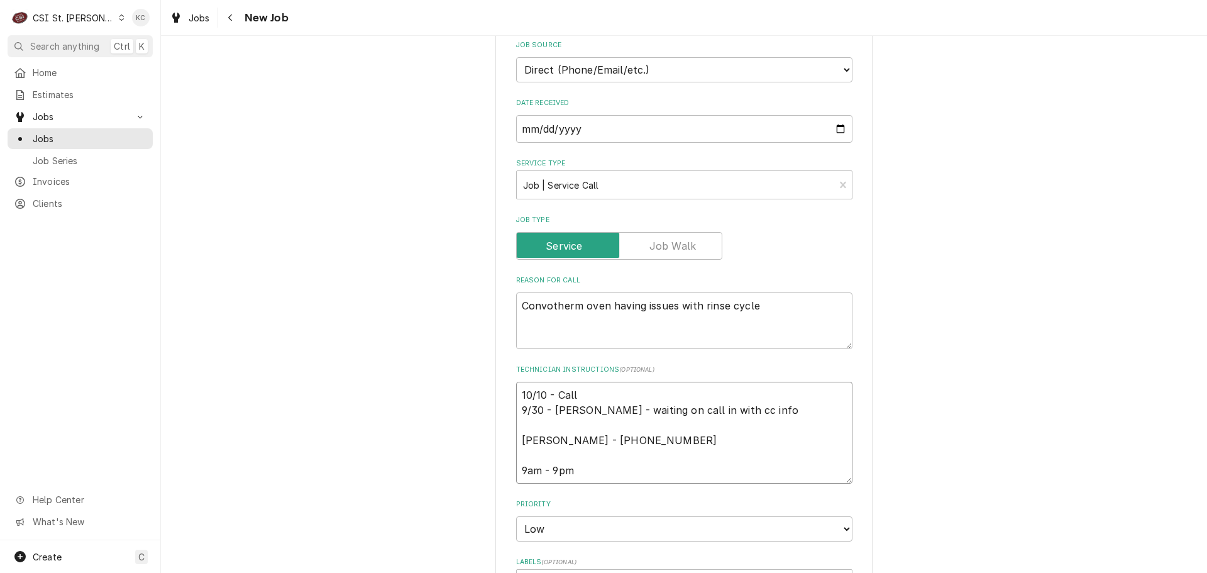
type textarea "10/10 - Call B 9/30 - Kelly - waiting on call in with cc info Bruce - 636 399-9…"
type textarea "x"
type textarea "10/10 - Call Br 9/30 - Kelly - waiting on call in with cc info Bruce - 636 399-…"
type textarea "x"
type textarea "10/10 - Call Bru 9/30 - Kelly - waiting on call in with cc info Bruce - 636 399…"
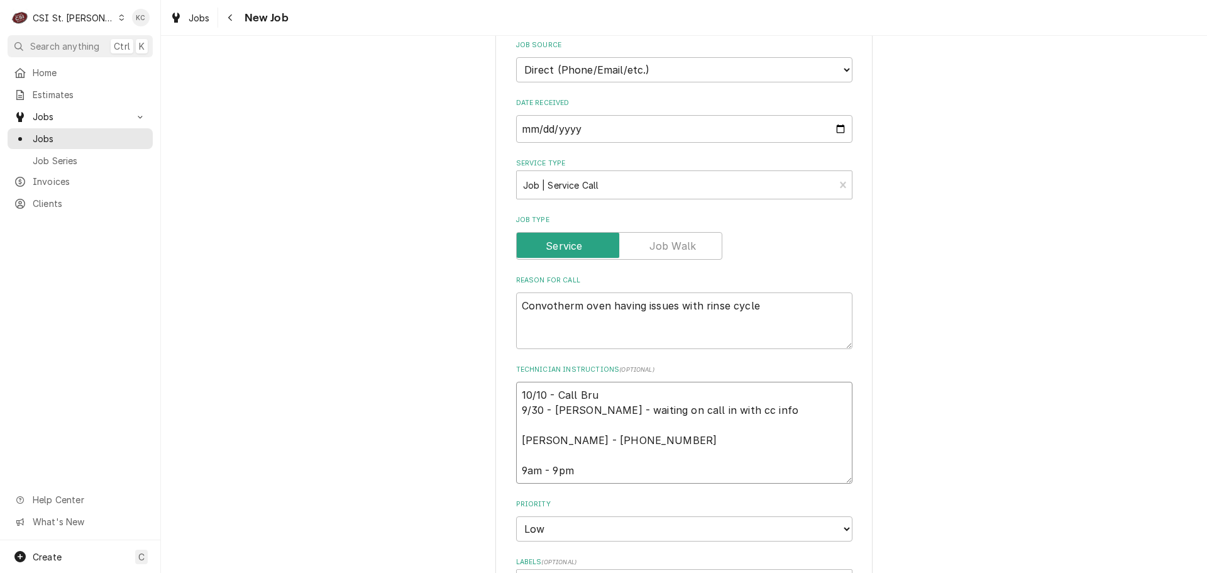
type textarea "x"
type textarea "10/10 - Call Bruc 9/30 - Kelly - waiting on call in with cc info Bruce - 636 39…"
type textarea "x"
type textarea "10/10 - Call Bruce 9/30 - Kelly - waiting on call in with cc info Bruce - 636 3…"
type textarea "x"
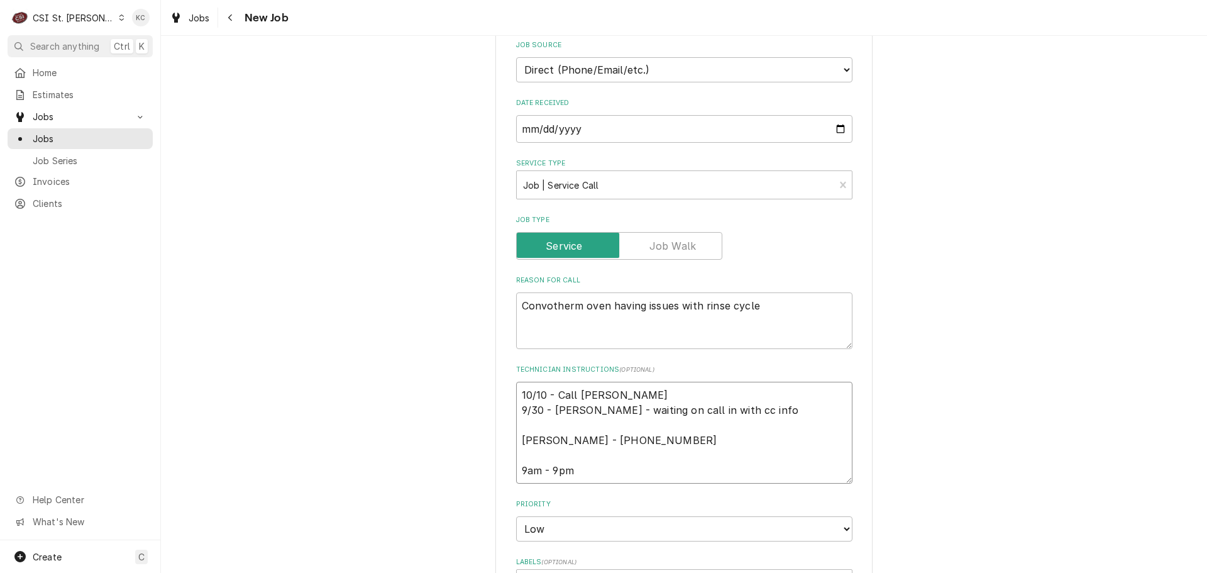
type textarea "10/10 - Call Bruce 9/30 - Kelly - waiting on call in with cc info Bruce - 636 3…"
type textarea "x"
type textarea "10/10 - Call Bruce a 9/30 - Kelly - waiting on call in with cc info Bruce - 636…"
type textarea "x"
type textarea "10/10 - Call Bruce an 9/30 - Kelly - waiting on call in with cc info Bruce - 63…"
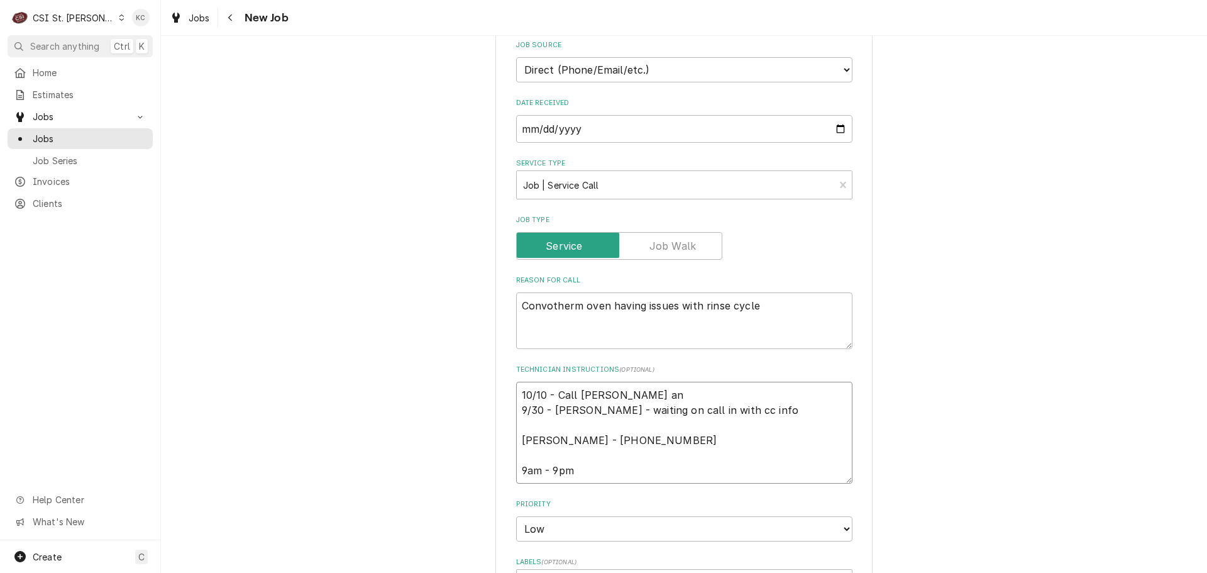
type textarea "x"
type textarea "10/10 - Call Bruce and 9/30 - Kelly - waiting on call in with cc info Bruce - 6…"
type textarea "x"
type textarea "10/10 - Call Bruce and 9/30 - Kelly - waiting on call in with cc info Bruce - 6…"
type textarea "x"
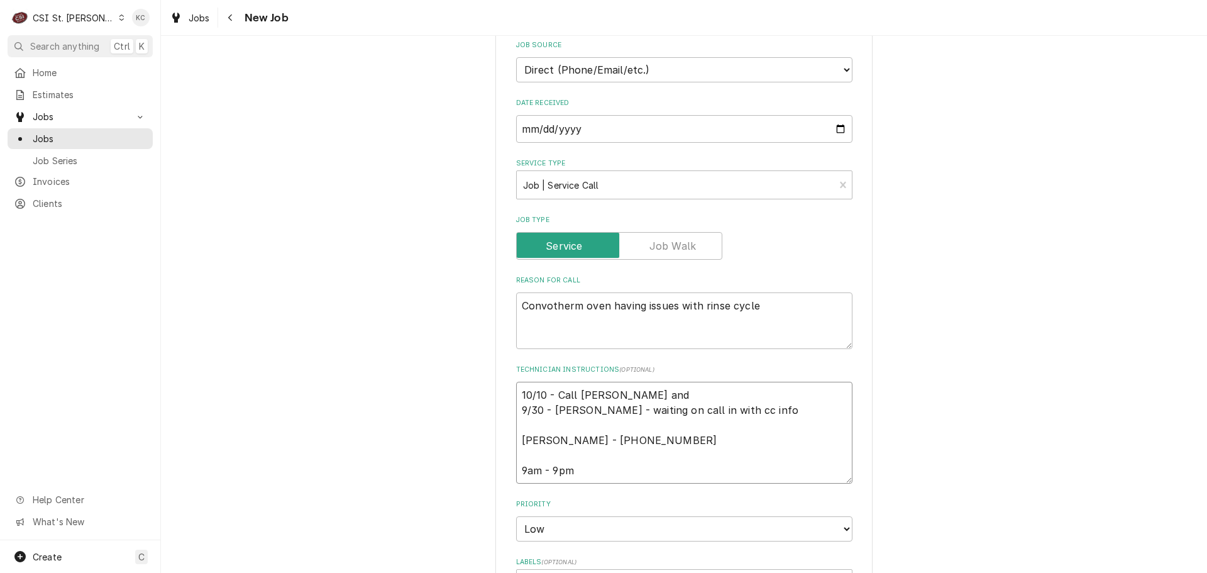
type textarea "10/10 - Call Bruce and l 9/30 - Kelly - waiting on call in with cc info Bruce -…"
type textarea "x"
type textarea "10/10 - Call Bruce and le 9/30 - Kelly - waiting on call in with cc info Bruce …"
type textarea "x"
type textarea "10/10 - Call Bruce and lef 9/30 - Kelly - waiting on call in with cc info Bruce…"
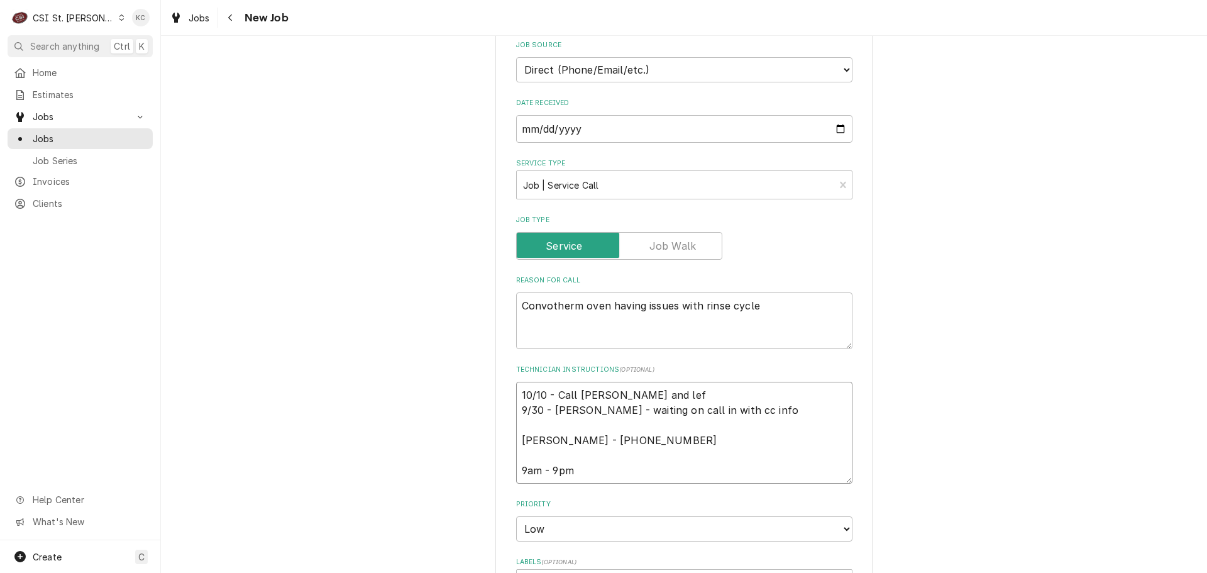
type textarea "x"
type textarea "10/10 - Call Bruce and left 9/30 - Kelly - waiting on call in with cc info Bruc…"
type textarea "x"
type textarea "10/10 - Call Bruce and left 9/30 - Kelly - waiting on call in with cc info Bruc…"
type textarea "x"
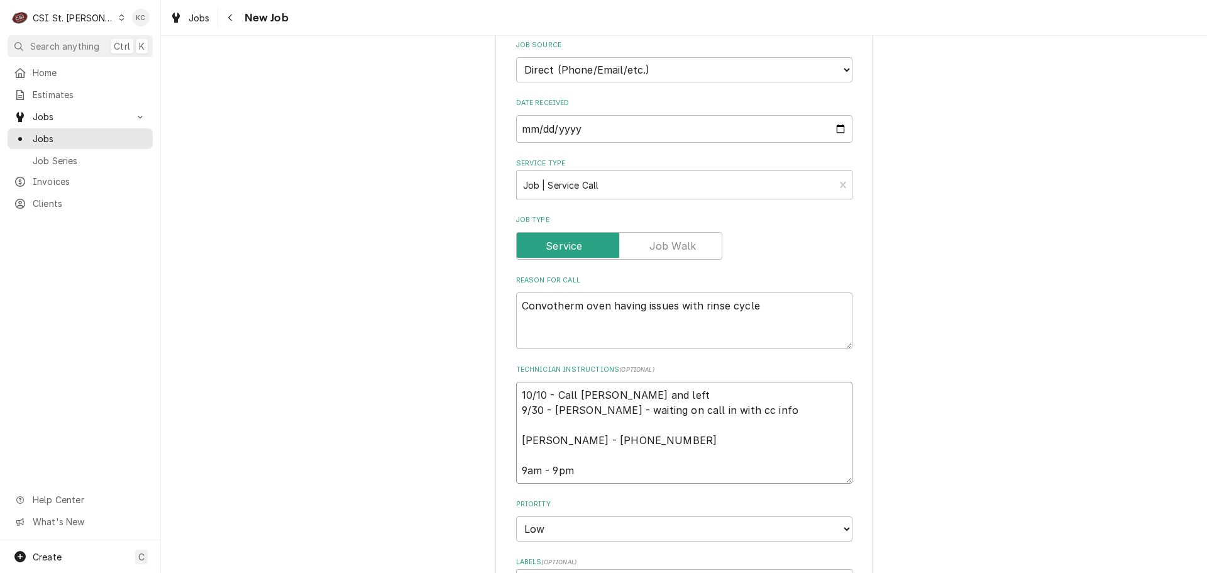
type textarea "10/10 - Call Bruce and left v 9/30 - Kelly - waiting on call in with cc info Br…"
type textarea "x"
type textarea "10/10 - Call Bruce and left vo 9/30 - Kelly - waiting on call in with cc info B…"
type textarea "x"
type textarea "10/10 - Call Bruce and left voi 9/30 - Kelly - waiting on call in with cc info …"
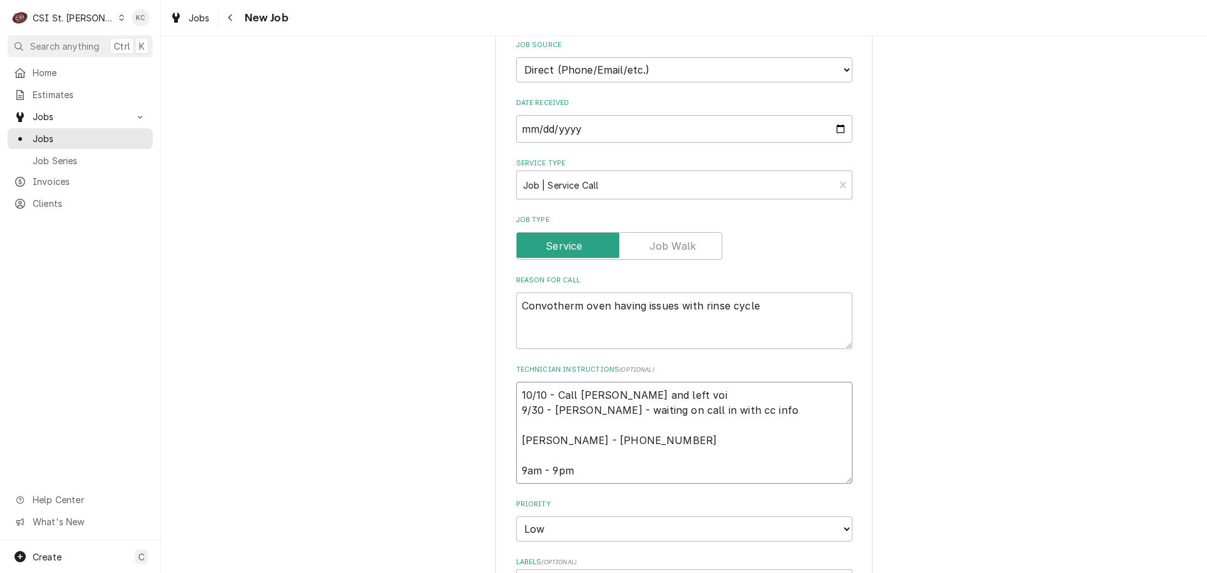
type textarea "x"
type textarea "10/10 - Call Bruce and left voic 9/30 - Kelly - waiting on call in with cc info…"
type textarea "x"
type textarea "10/10 - Call Bruce and left voice 9/30 - Kelly - waiting on call in with cc inf…"
type textarea "x"
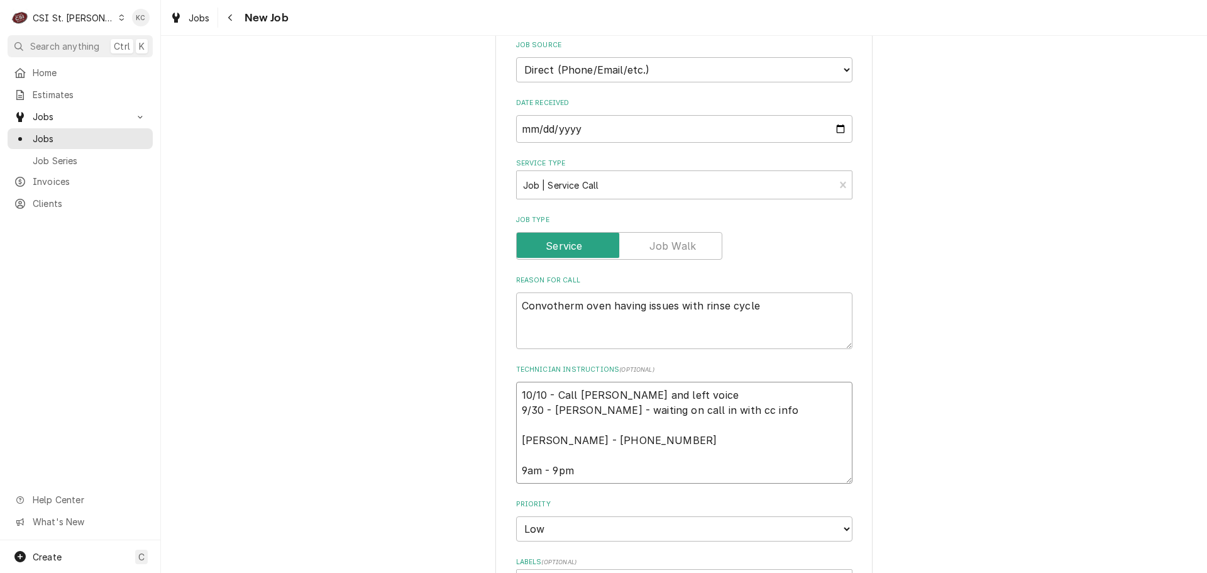
type textarea "10/10 - Call Bruce and left voicem 9/30 - Kelly - waiting on call in with cc in…"
type textarea "x"
type textarea "10/10 - Call Bruce and left voicema 9/30 - Kelly - waiting on call in with cc i…"
type textarea "x"
type textarea "10/10 - Call Bruce and left voicemai 9/30 - Kelly - waiting on call in with cc …"
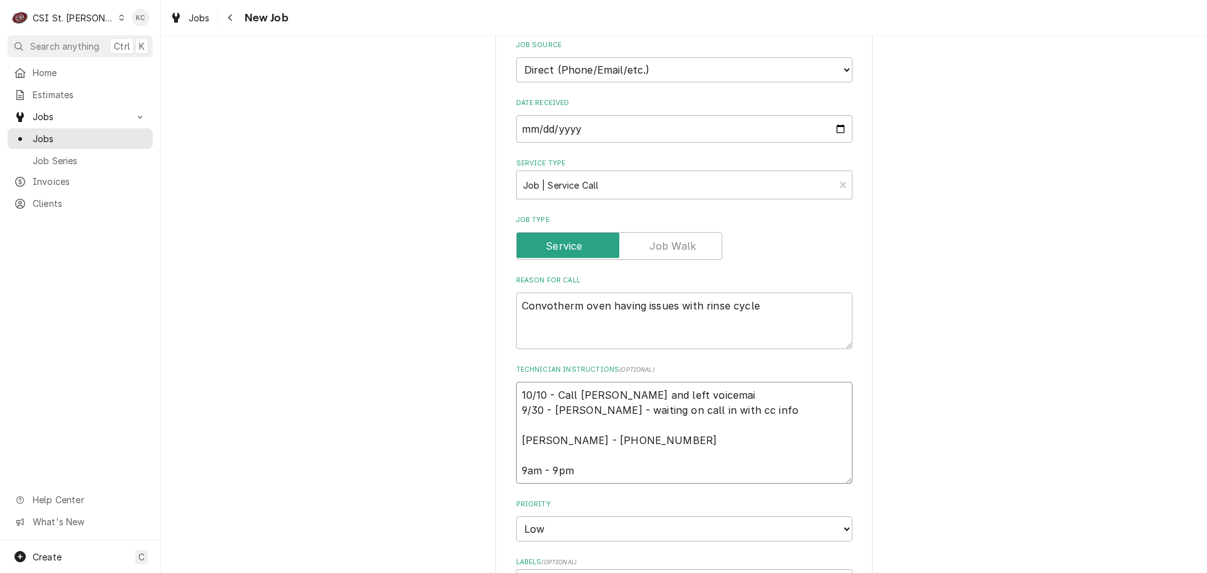
type textarea "x"
type textarea "10/10 - Call Bruce and left voicemail 9/30 - Kelly - waiting on call in with cc…"
type textarea "x"
type textarea "10/10 - Call Bruce and left voicemail 9/30 - Kelly - waiting on call in with cc…"
type textarea "x"
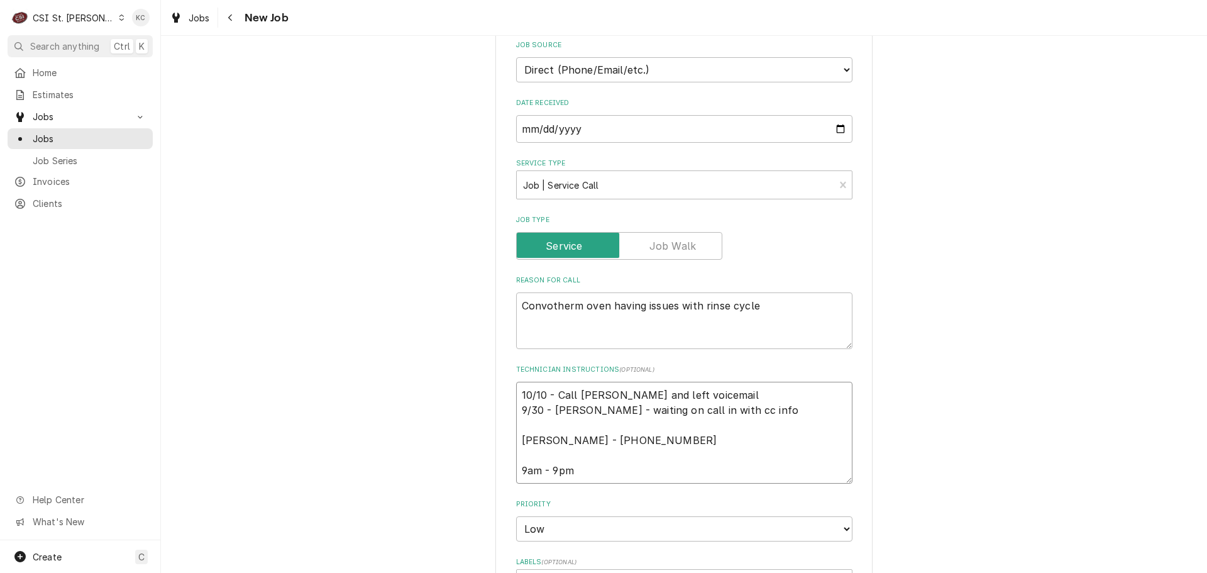
type textarea "10/10 - Call Bruce and left voicemail f 9/30 - Kelly - waiting on call in with …"
type textarea "x"
type textarea "10/10 - Call Bruce and left voicemail fo 9/30 - Kelly - waiting on call in with…"
type textarea "x"
type textarea "10/10 - Call Bruce and left voicemail fol 9/30 - Kelly - waiting on call in wit…"
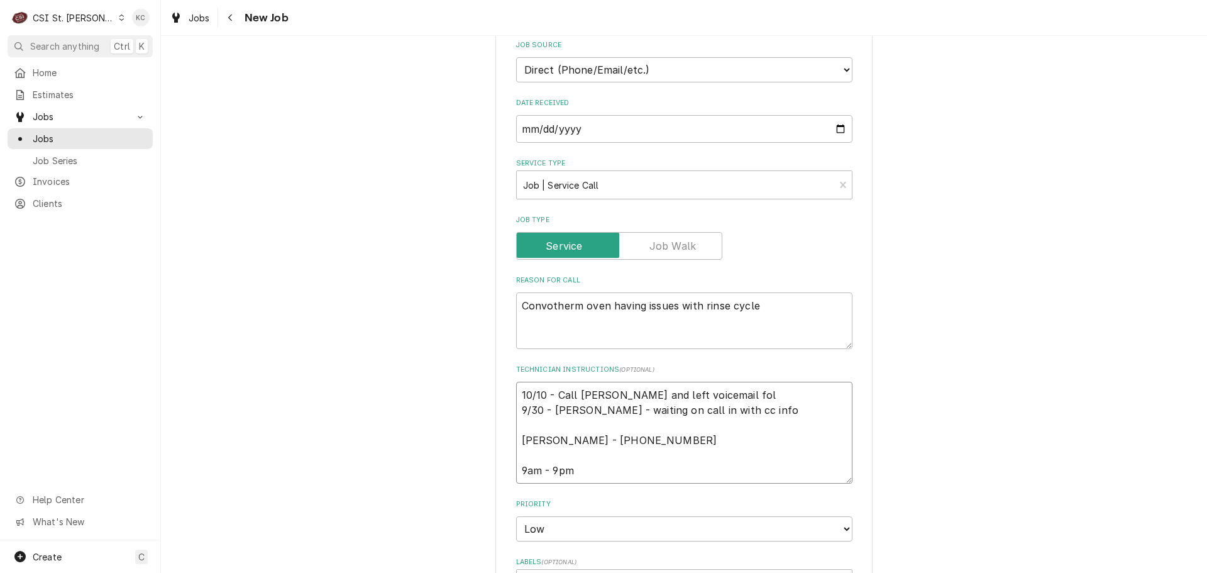
type textarea "x"
type textarea "10/10 - Call Bruce and left voicemail foll 9/30 - Kelly - waiting on call in wi…"
type textarea "x"
type textarea "10/10 - Call Bruce and left voicemail follo 9/30 - Kelly - waiting on call in w…"
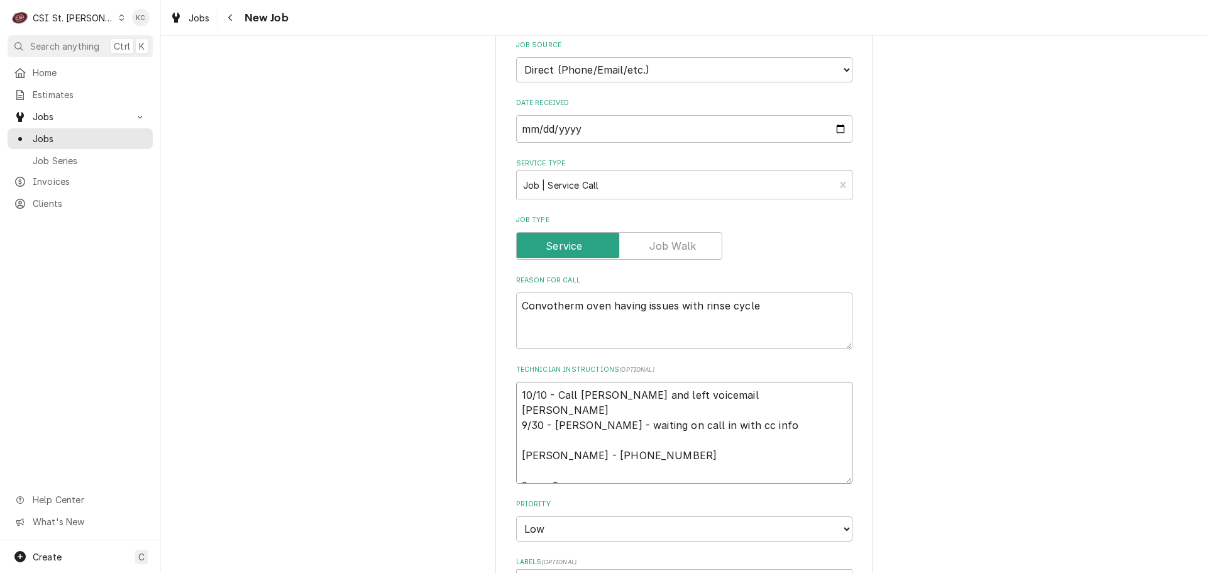
type textarea "x"
type textarea "10/10 - Call Bruce and left voicemail follow 9/30 - Kelly - waiting on call in …"
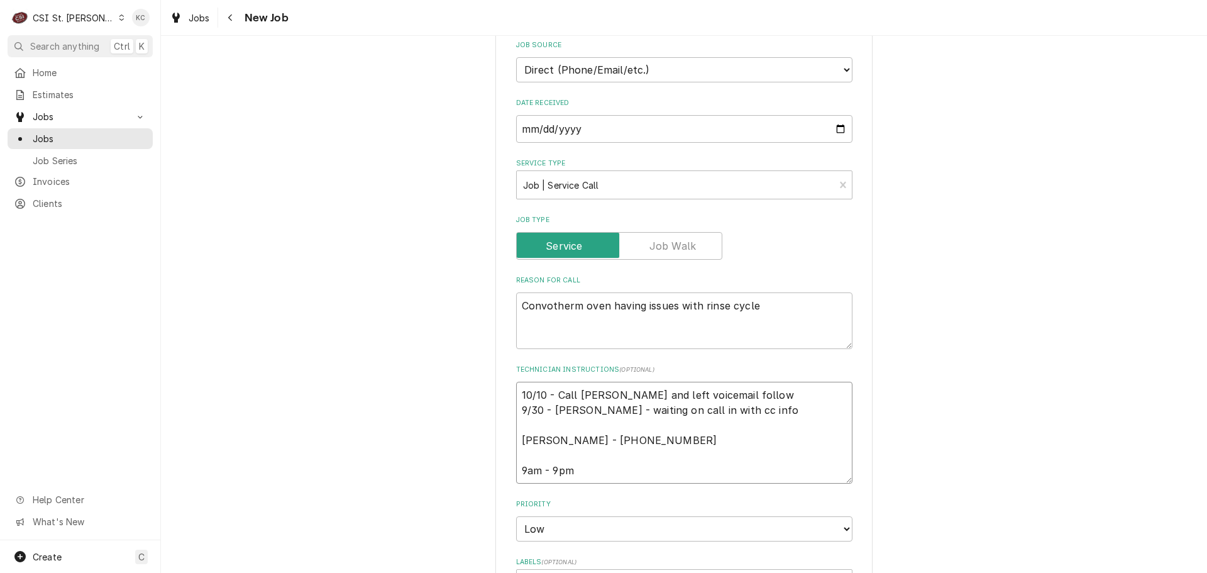
type textarea "x"
type textarea "10/10 - Call Bruce and left voicemail followi 9/30 - Kelly - waiting on call in…"
type textarea "x"
type textarea "10/10 - Call Bruce and left voicemail followin 9/30 - Kelly - waiting on call i…"
type textarea "x"
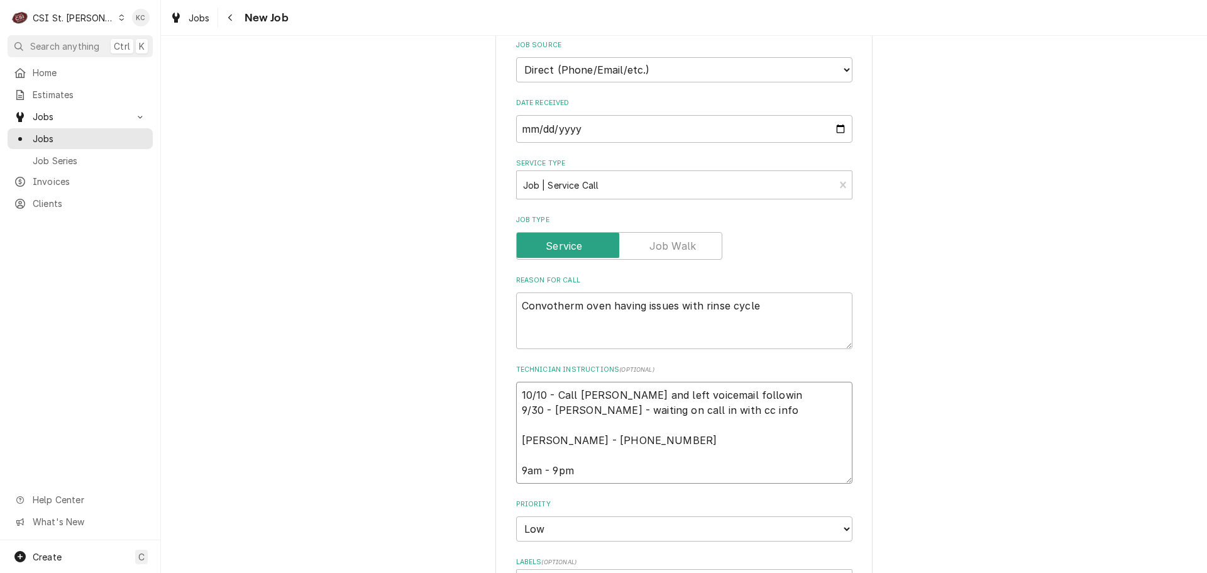
type textarea "10/10 - Call Bruce and left voicemail following 9/30 - Kelly - waiting on call …"
type textarea "x"
type textarea "10/10 - Call Bruce and left voicemail following 9/30 - Kelly - waiting on call …"
type textarea "x"
type textarea "10/10 - Call Bruce and left voicemail following u 9/30 - Kelly - waiting on cal…"
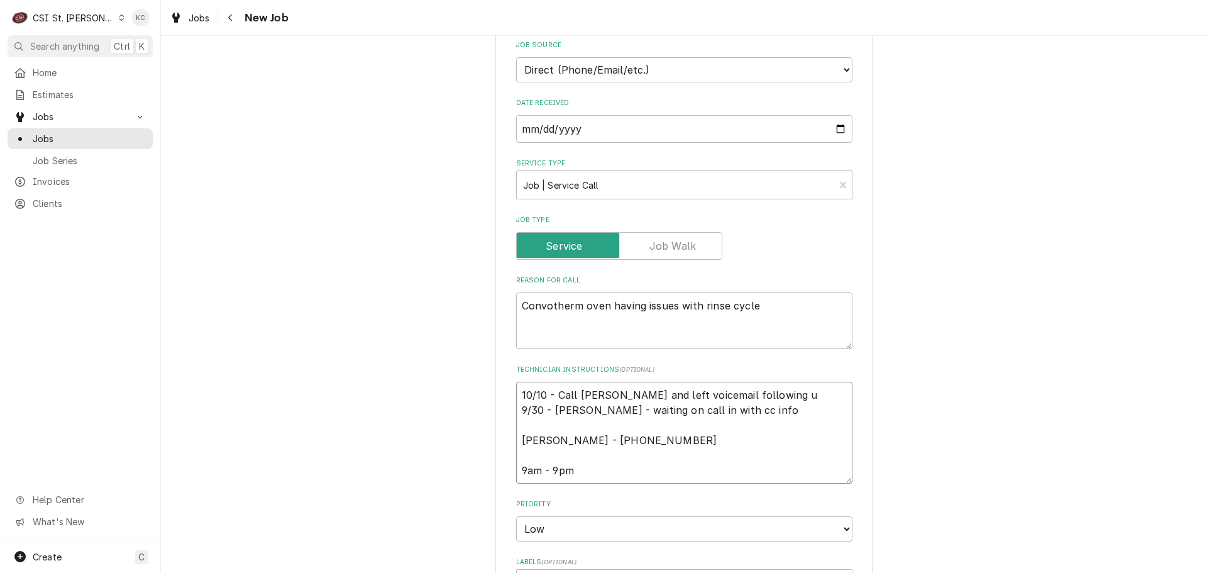
type textarea "x"
type textarea "10/10 - Call Bruce and left voicemail following up 9/30 - Kelly - waiting on ca…"
type textarea "x"
type textarea "10/10 - Call Bruce and left voicemail following up 9/30 - Kelly - waiting on ca…"
type textarea "x"
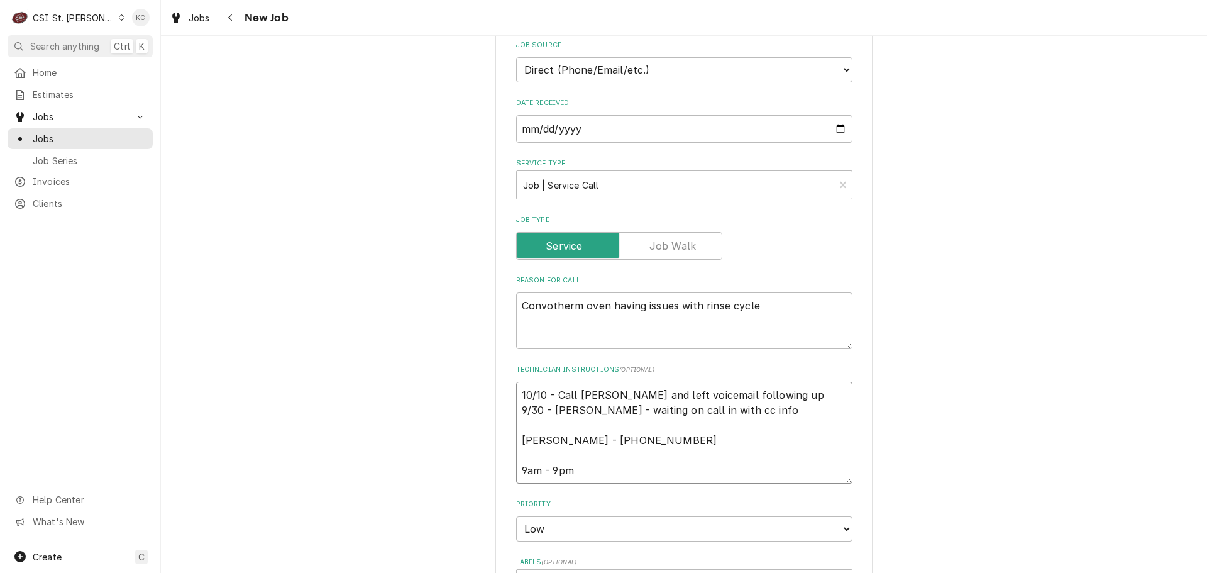
type textarea "10/10 - Call Bruce and left voicemail following up o 9/30 - Kelly - waiting on …"
type textarea "x"
type textarea "10/10 - Call Bruce and left voicemail following up on 9/30 - Kelly - waiting on…"
type textarea "x"
type textarea "10/10 - Call Bruce and left voicemail following up on 9/30 - Kelly - waiting on…"
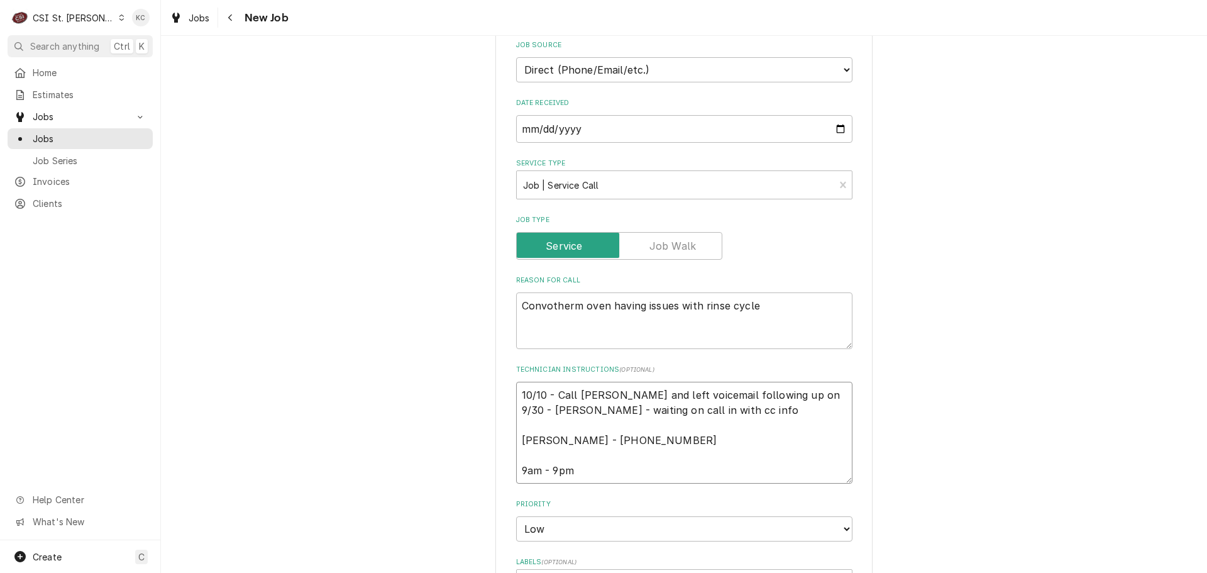
type textarea "x"
type textarea "10/10 - Call Bruce and left voicemail following up on c 9/30 - Kelly - waiting …"
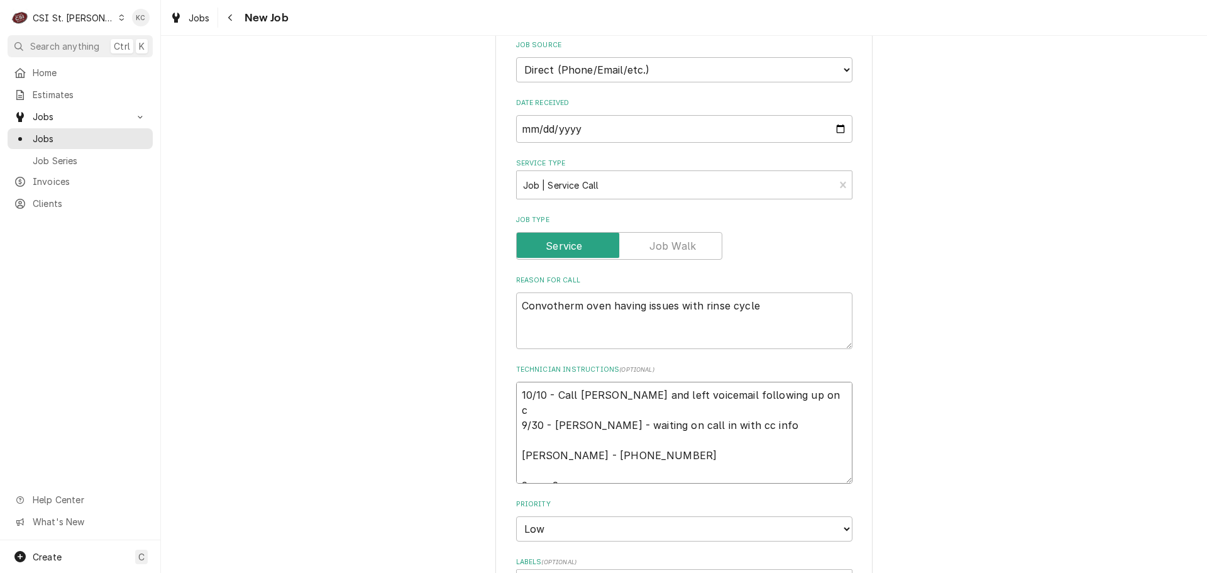
type textarea "x"
type textarea "10/10 - Call Bruce and left voicemail following up on cc 9/30 - Kelly - waiting…"
type textarea "x"
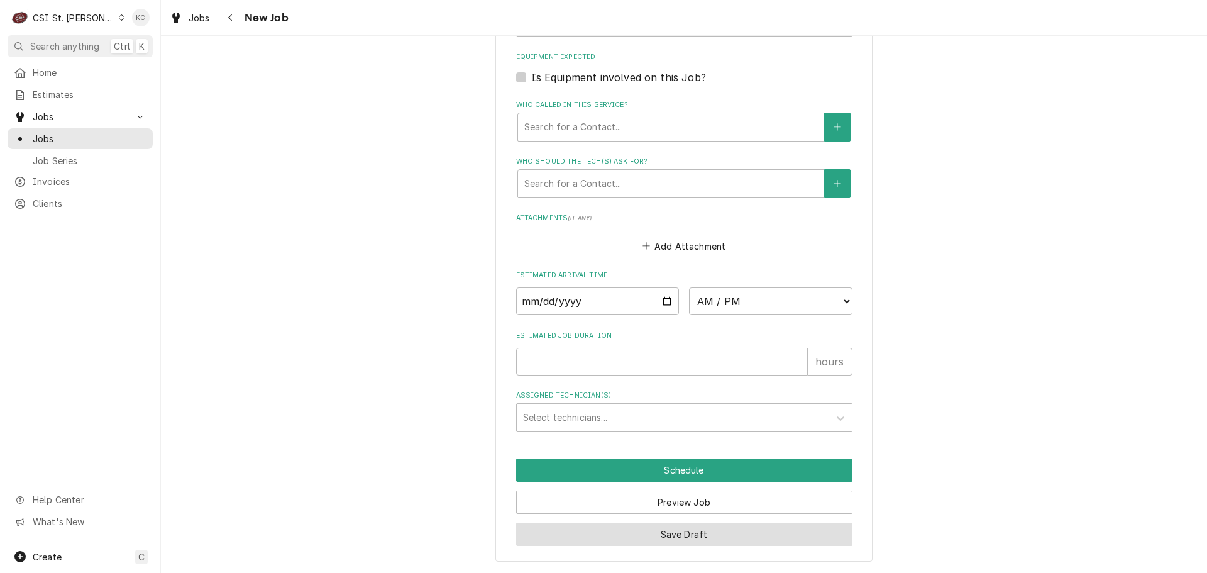
type textarea "10/10 - Call Bruce and left voicemail following up on cc 9/30 - Kelly - waiting…"
click at [659, 537] on button "Save Draft" at bounding box center [684, 534] width 336 height 23
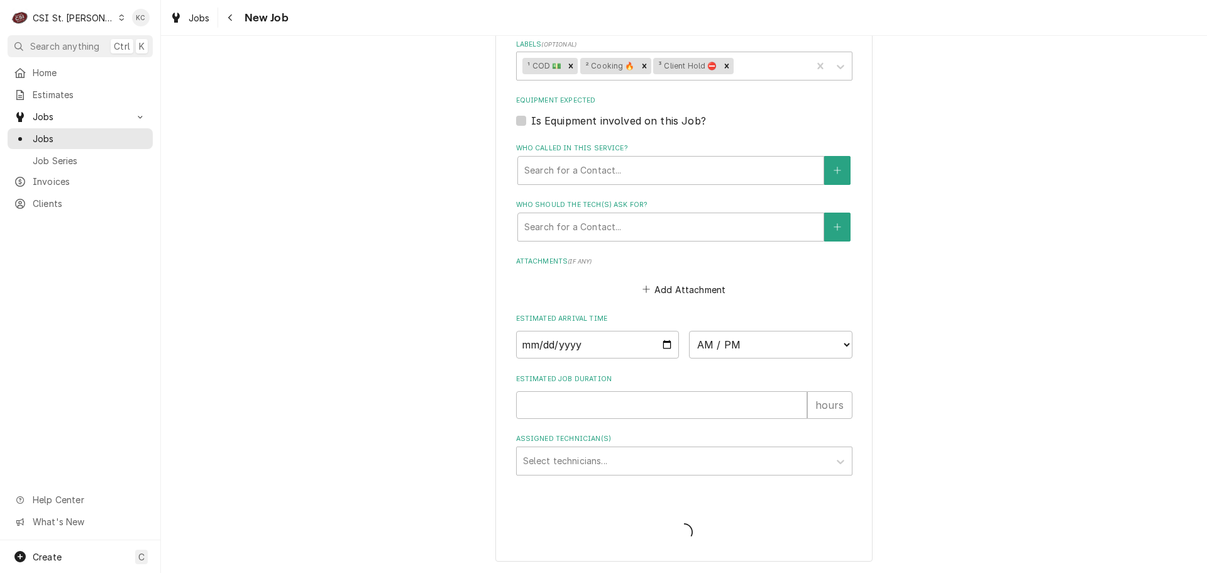
scroll to position [952, 0]
type textarea "x"
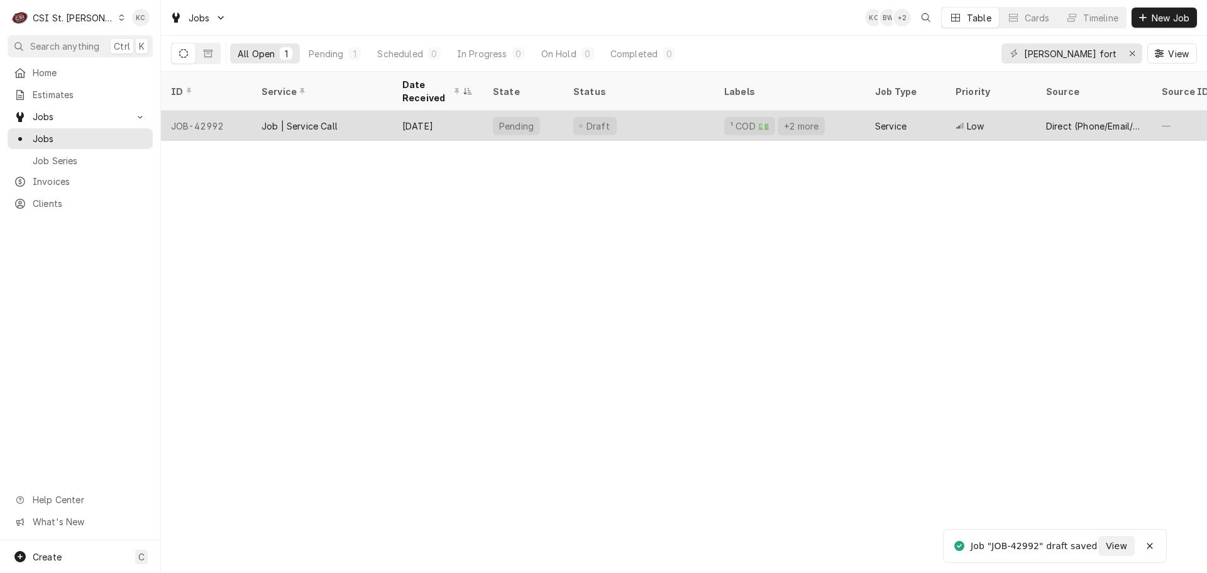
click at [547, 124] on div "Pending" at bounding box center [523, 126] width 80 height 30
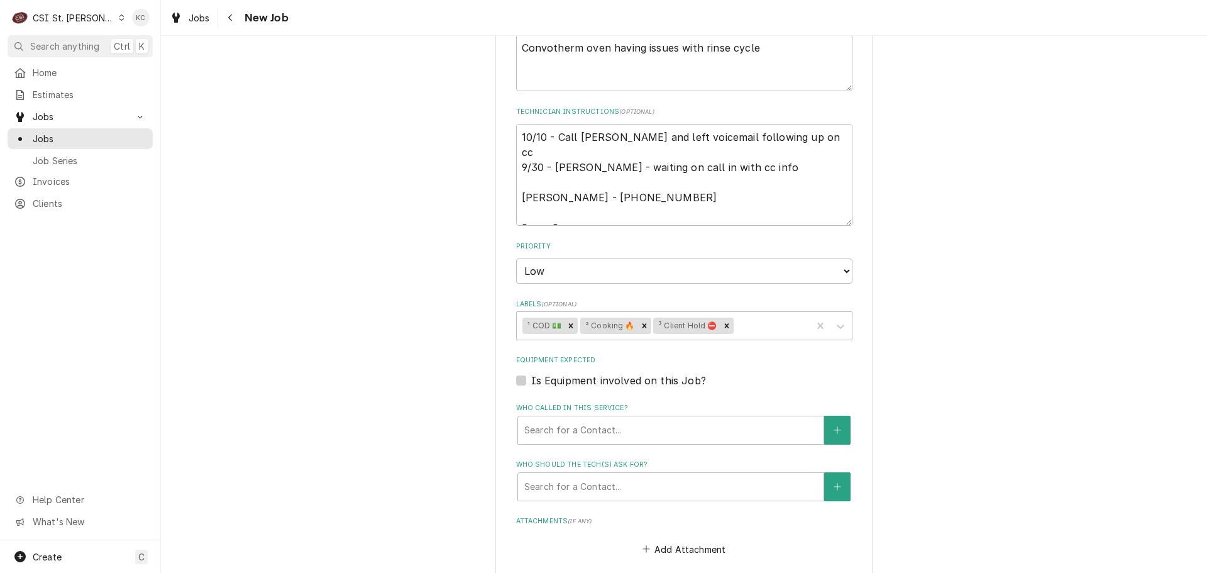
scroll to position [755, 0]
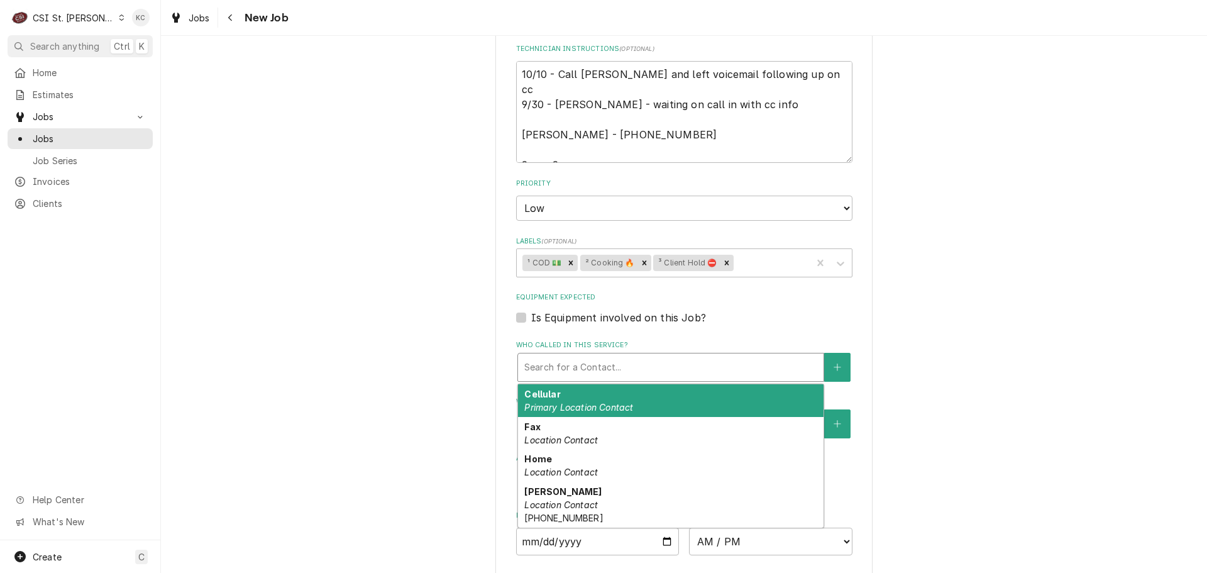
click at [571, 378] on div "Who called in this service?" at bounding box center [670, 367] width 293 height 23
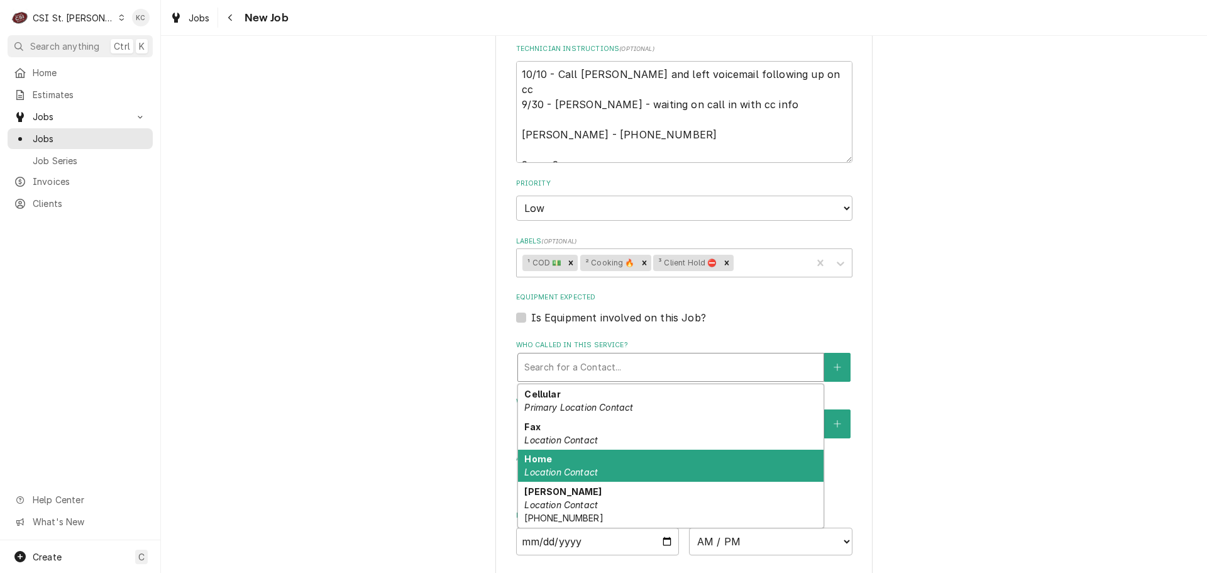
click at [591, 462] on div "Home Location Contact" at bounding box center [671, 466] width 306 height 33
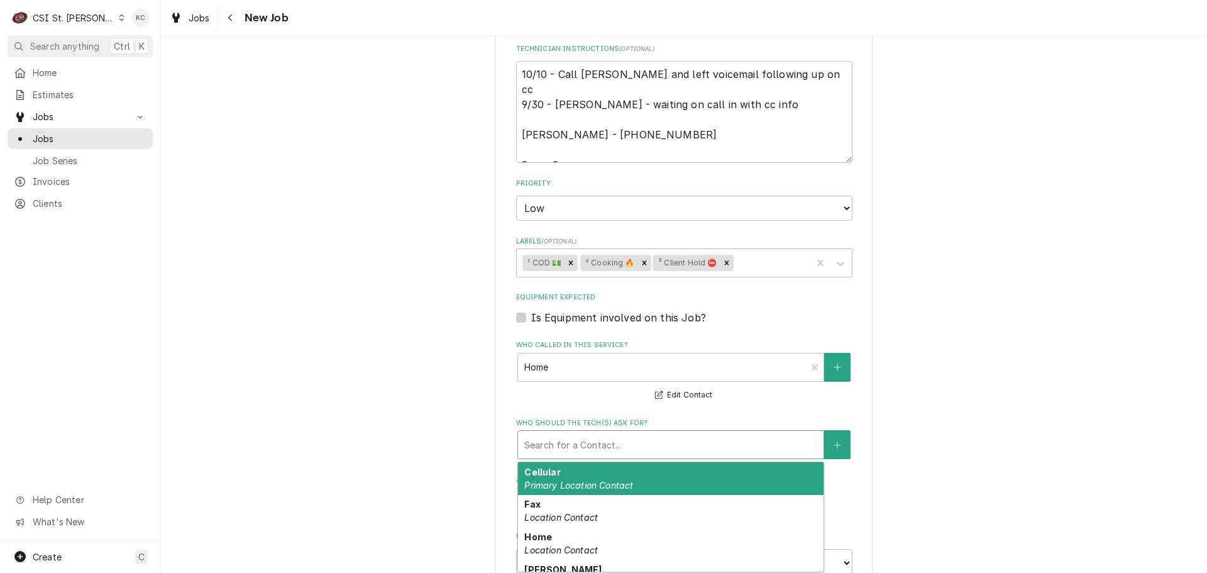
click at [592, 445] on div "Who should the tech(s) ask for?" at bounding box center [670, 444] width 293 height 23
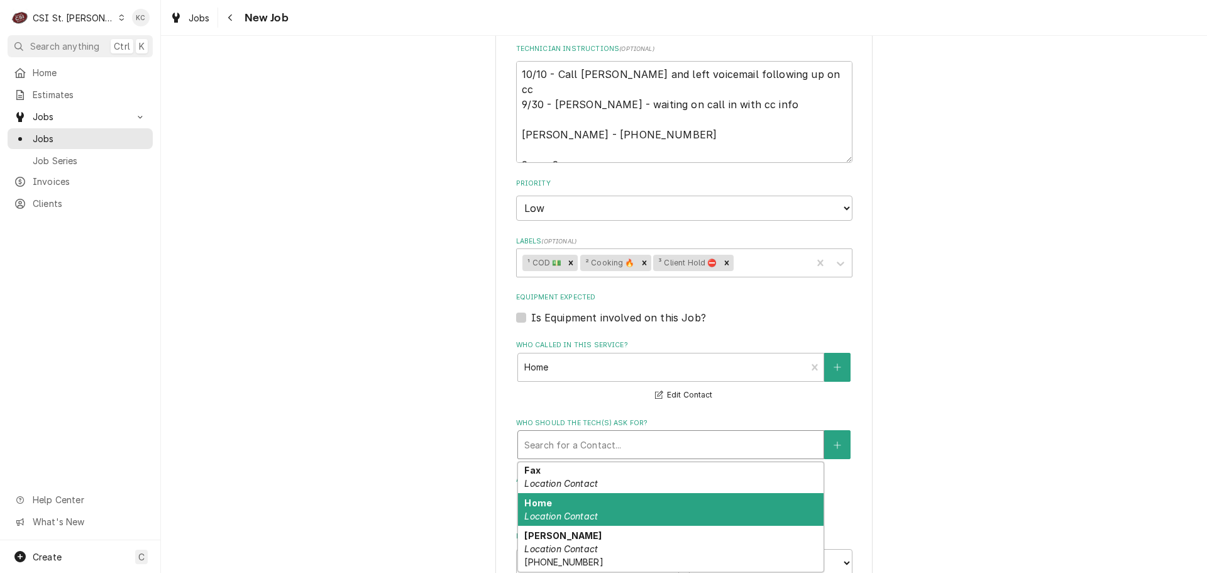
click at [595, 514] on div "Home Location Contact" at bounding box center [671, 509] width 306 height 33
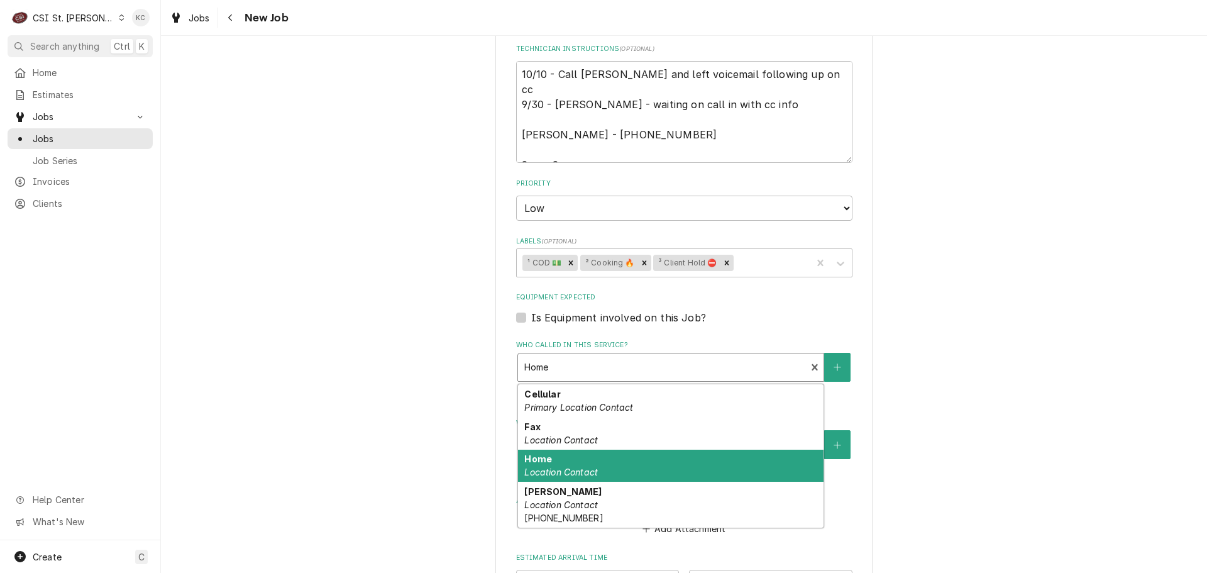
click at [713, 377] on div "Who called in this service?" at bounding box center [662, 367] width 276 height 23
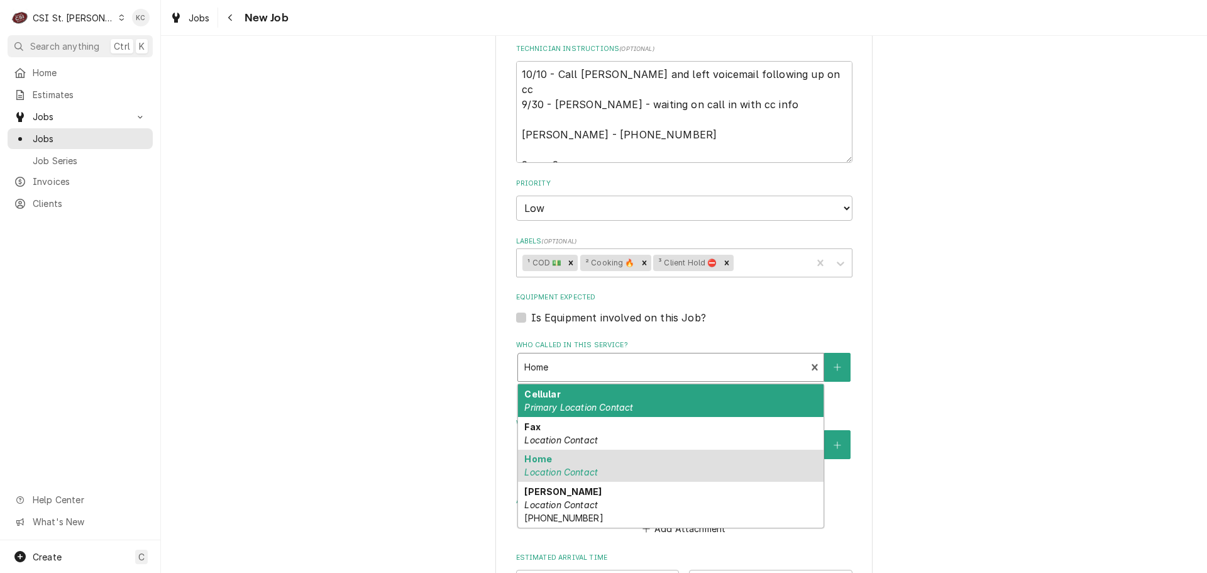
click at [679, 406] on div "Cellular Primary Location Contact" at bounding box center [671, 400] width 306 height 33
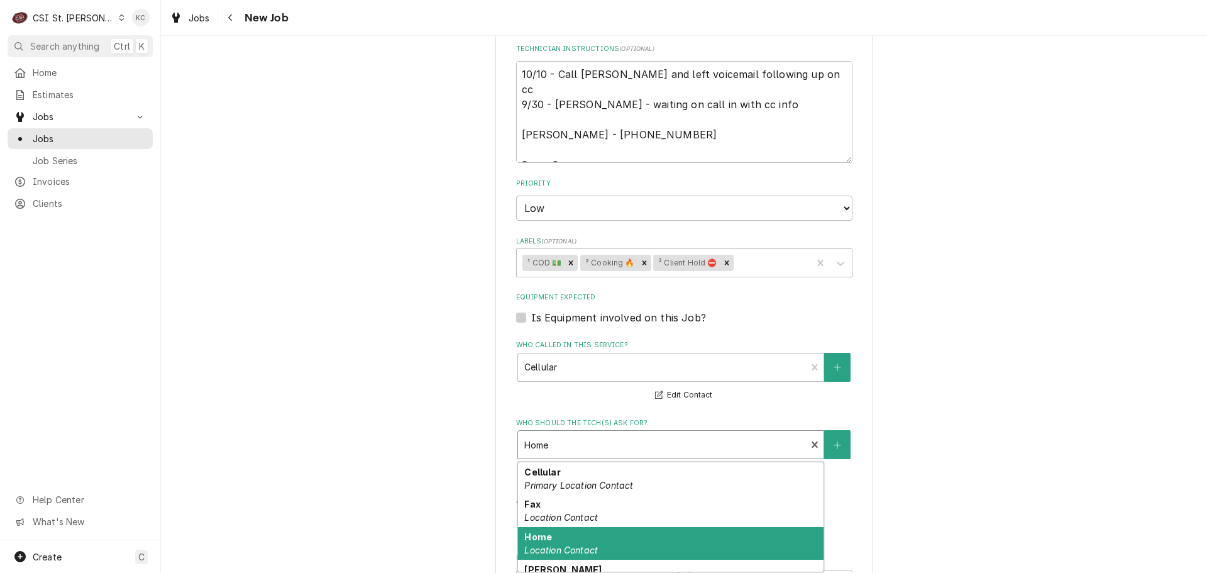
click at [663, 437] on div "Who should the tech(s) ask for?" at bounding box center [662, 444] width 276 height 23
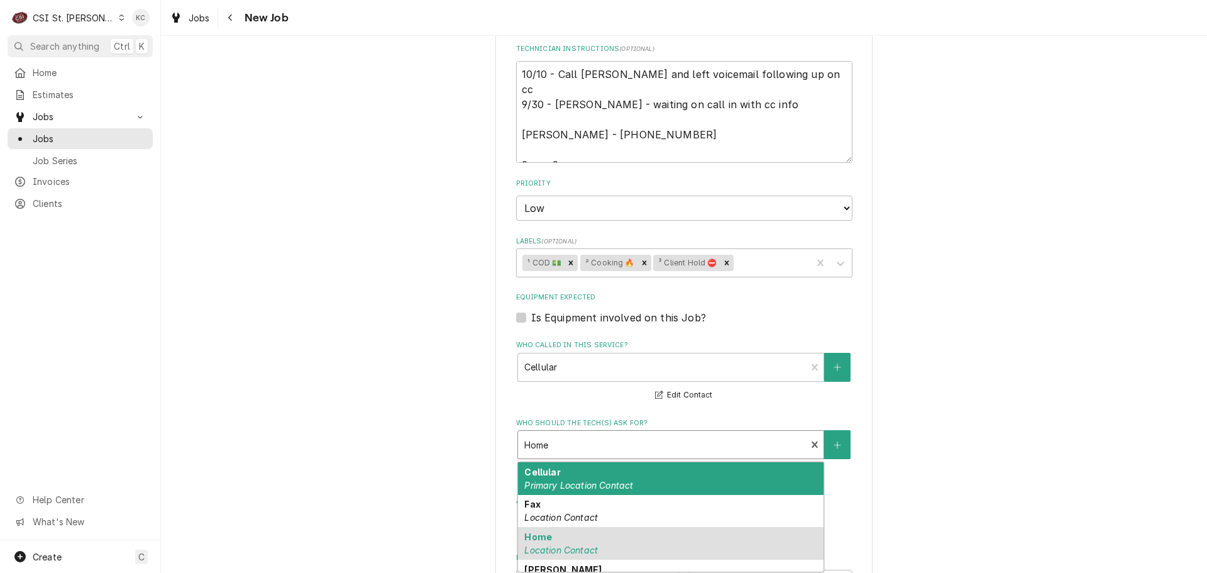
click at [658, 480] on div "Cellular Primary Location Contact" at bounding box center [671, 478] width 306 height 33
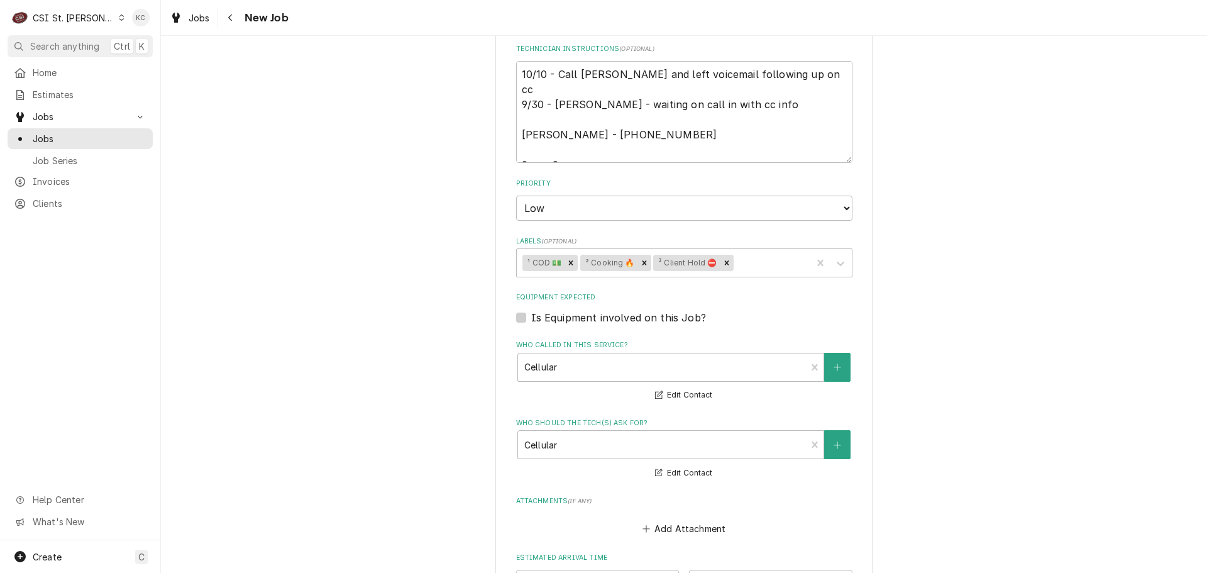
click at [986, 444] on div "Use the fields below to edit this job: Client Details Client WOODS FORT GOLF CO…" at bounding box center [684, 74] width 1046 height 1561
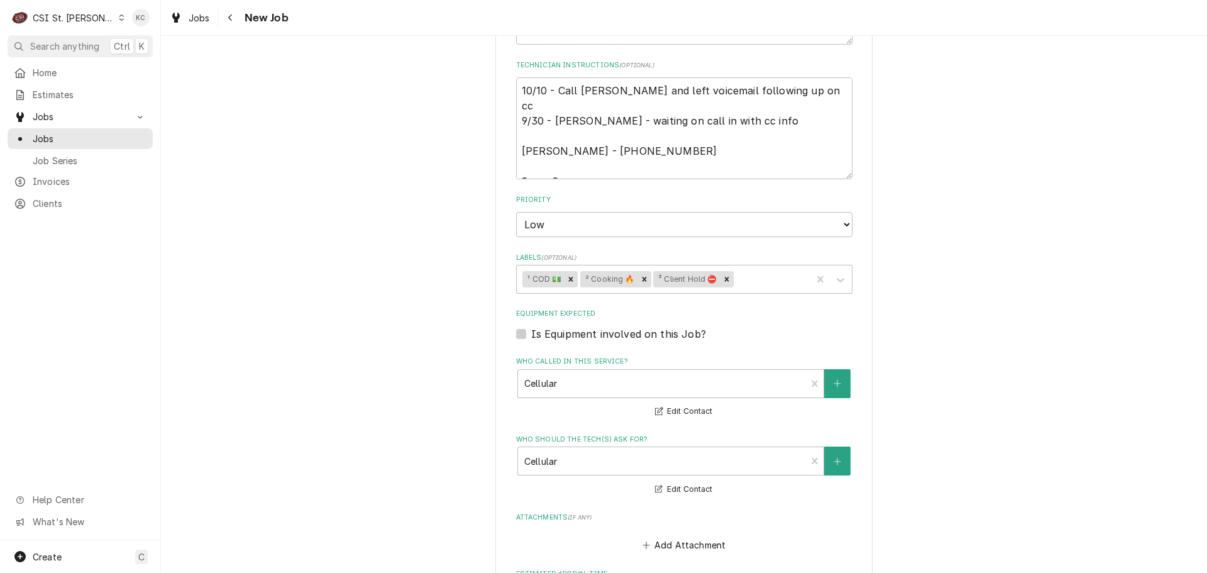
scroll to position [1037, 0]
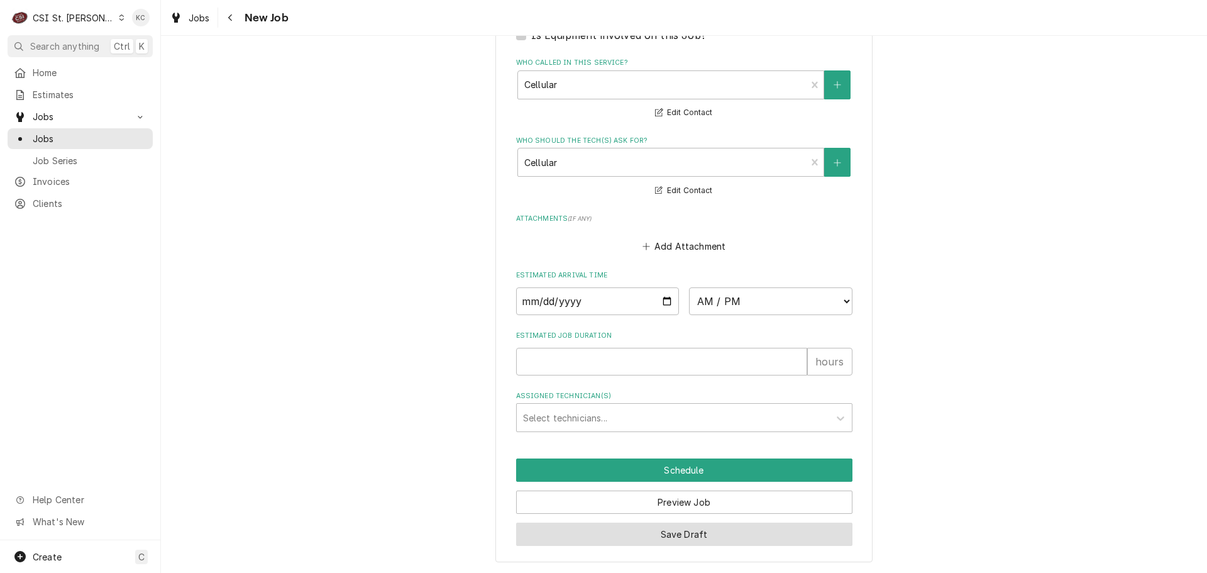
click at [636, 533] on button "Save Draft" at bounding box center [684, 534] width 336 height 23
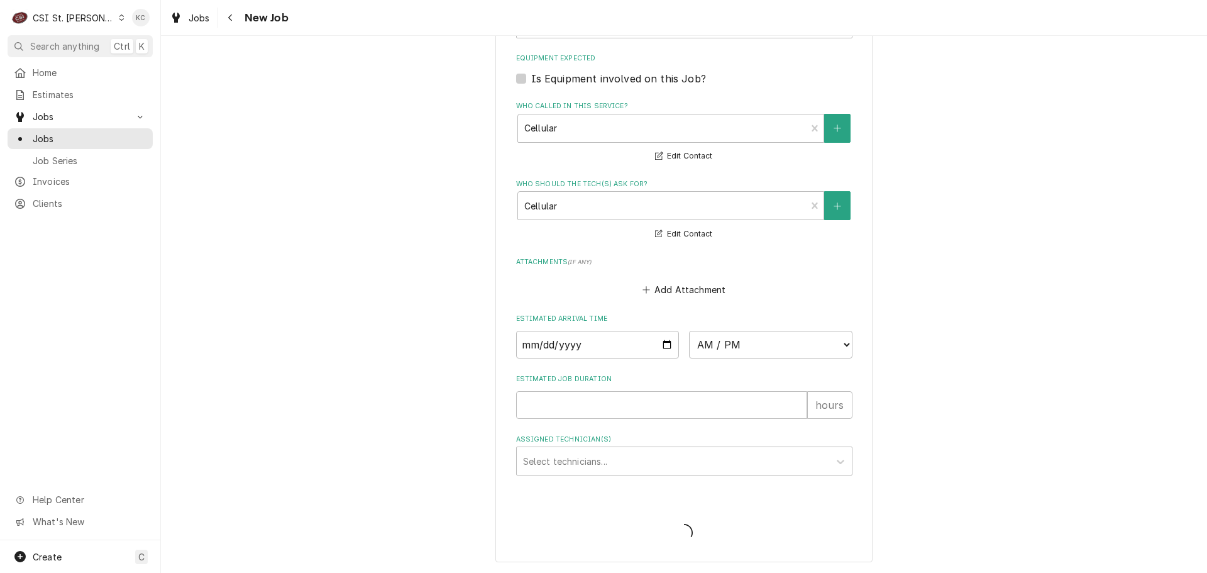
type textarea "x"
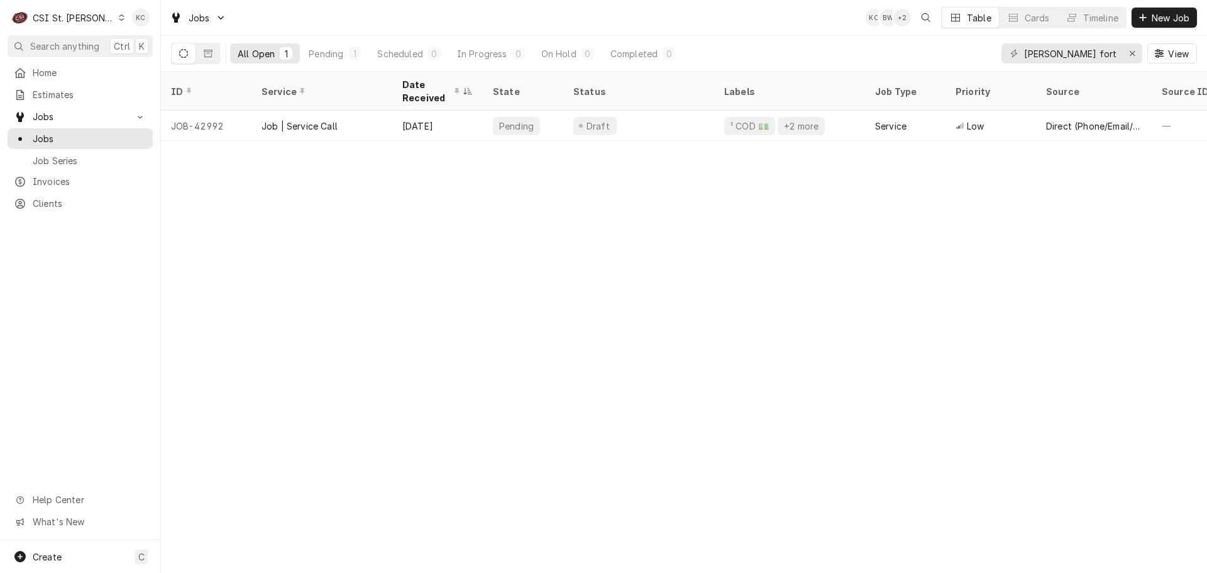
click at [62, 14] on div "CSI St. [PERSON_NAME]" at bounding box center [74, 17] width 82 height 13
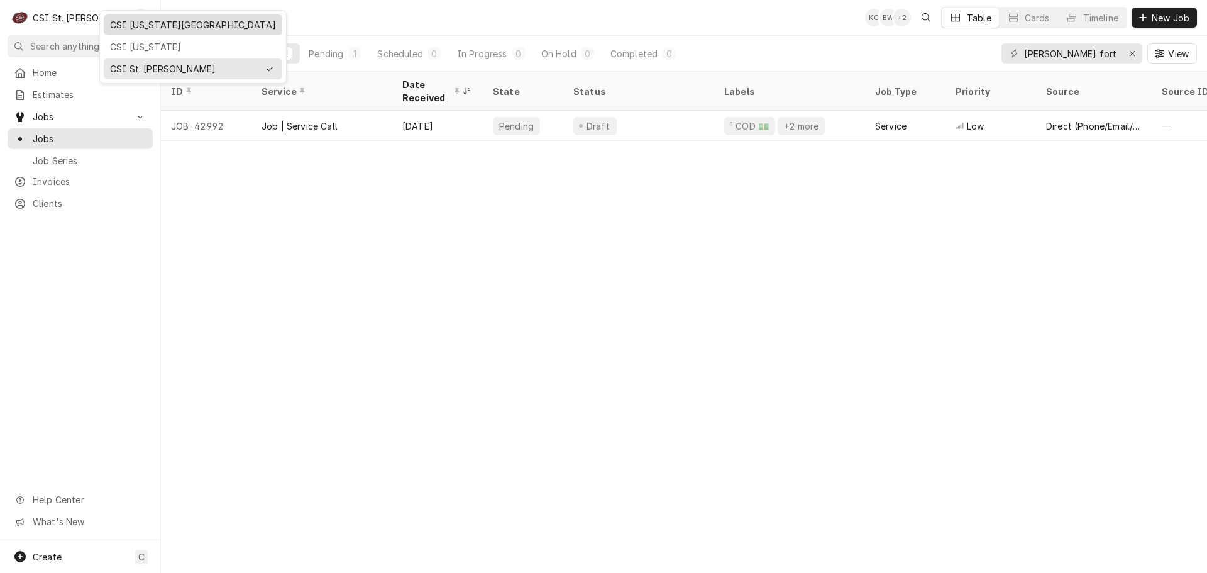
click at [164, 19] on div "CSI [US_STATE][GEOGRAPHIC_DATA]" at bounding box center [193, 24] width 166 height 13
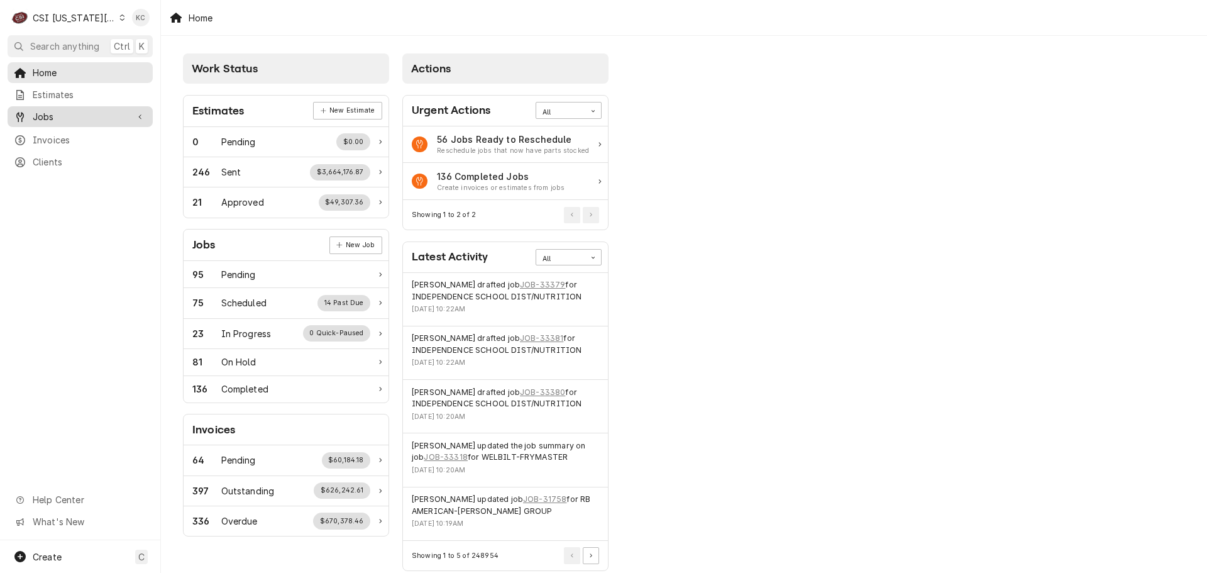
click at [87, 112] on span "Jobs" at bounding box center [80, 116] width 95 height 13
click at [89, 137] on span "Jobs" at bounding box center [90, 138] width 114 height 13
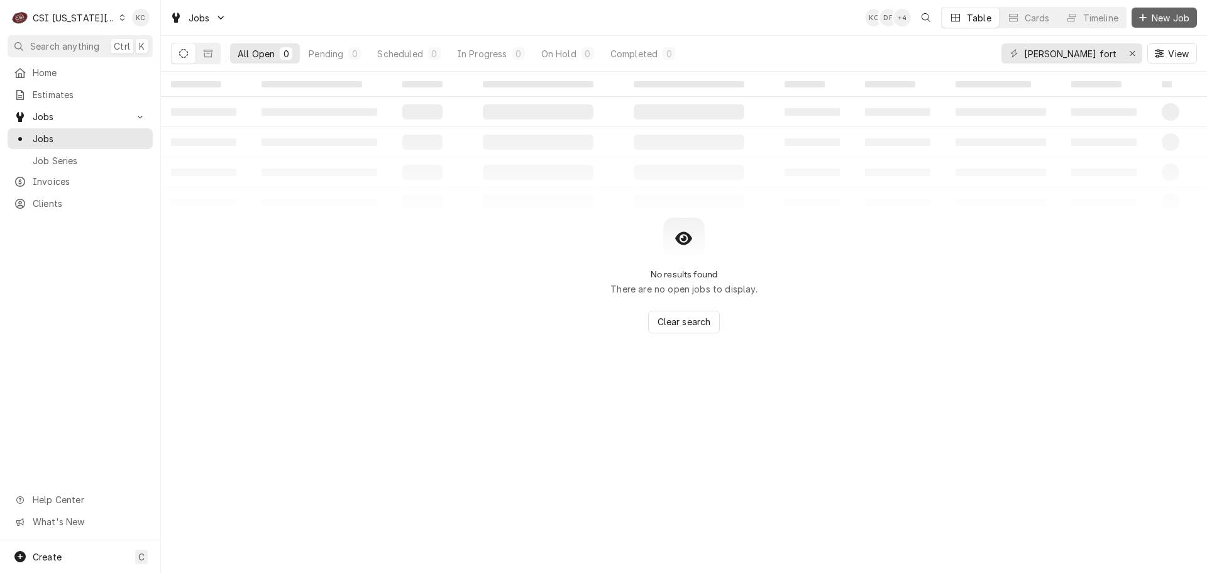
click at [1148, 25] on button "New Job" at bounding box center [1164, 18] width 65 height 20
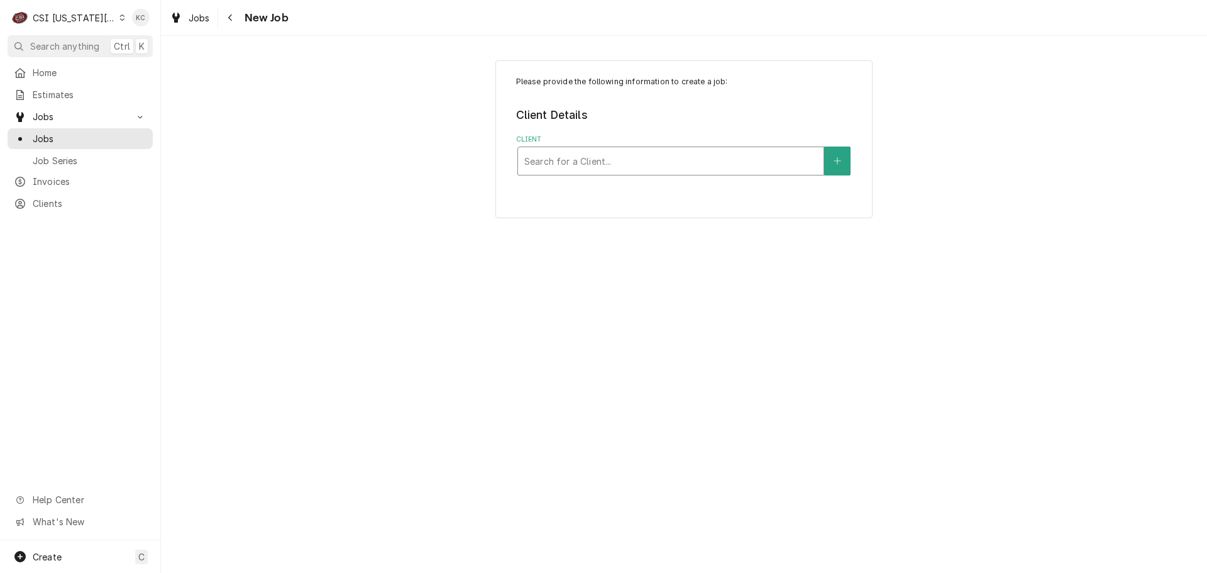
click at [628, 165] on div "Client" at bounding box center [670, 161] width 293 height 23
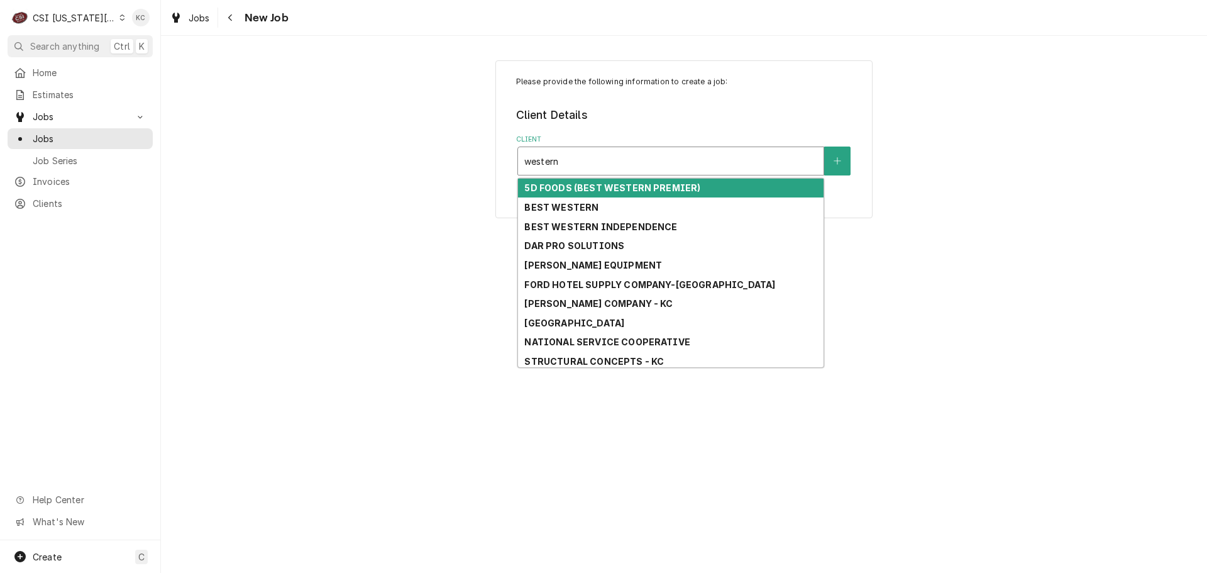
type input "western m"
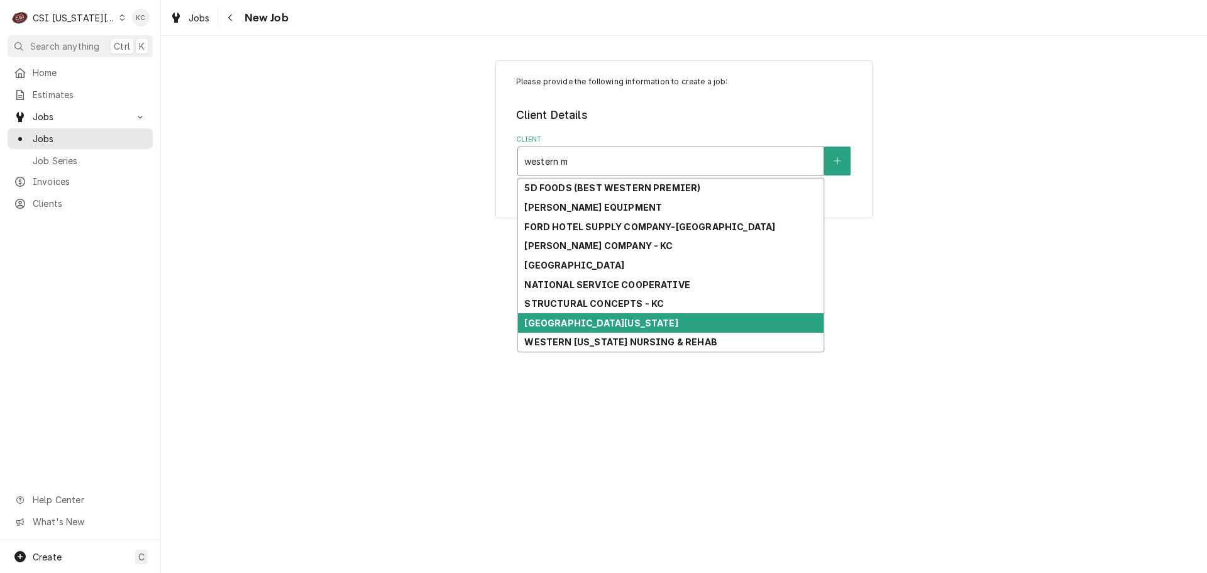
click at [623, 330] on div "WESTERN MISSOURI MEDICAL CENTER" at bounding box center [671, 322] width 306 height 19
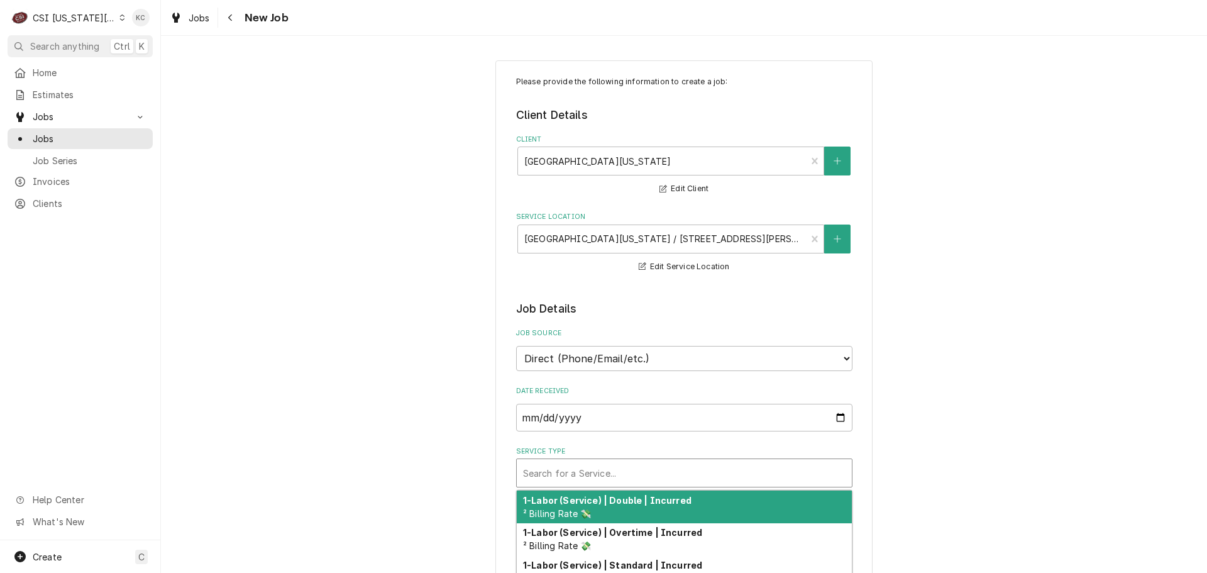
click at [624, 472] on div "Service Type" at bounding box center [684, 473] width 323 height 23
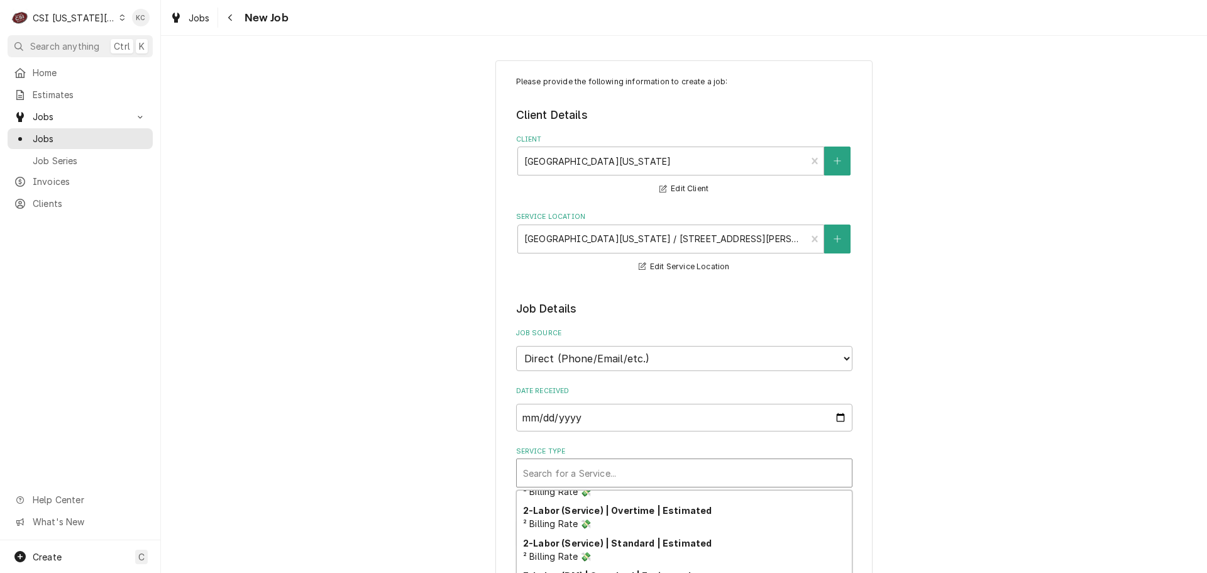
scroll to position [126, 0]
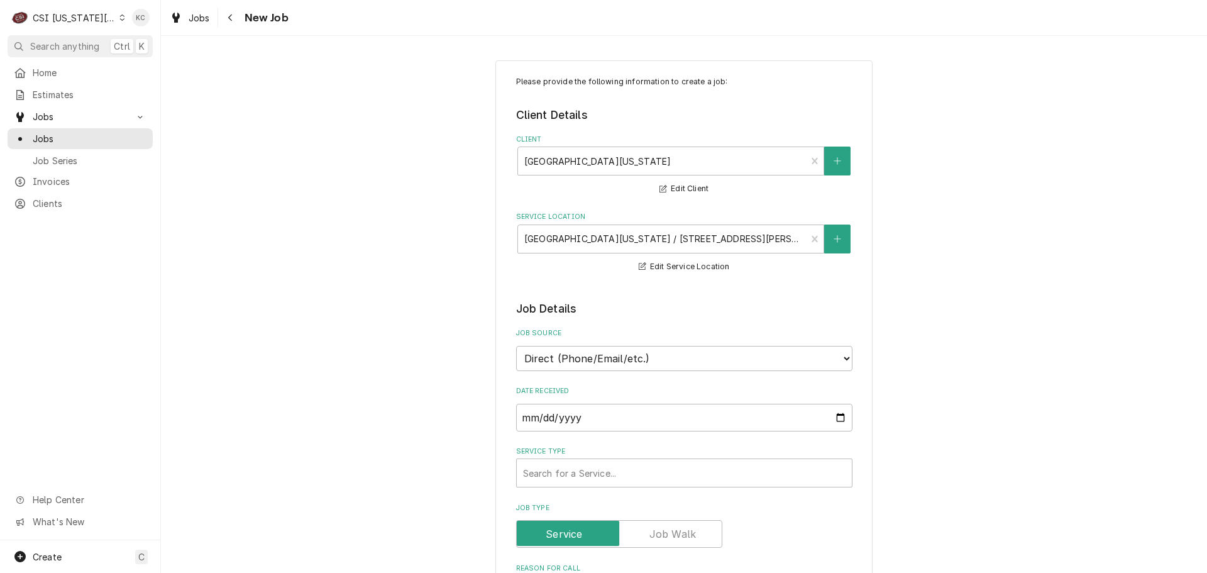
click at [623, 476] on div "Service Type" at bounding box center [684, 473] width 323 height 23
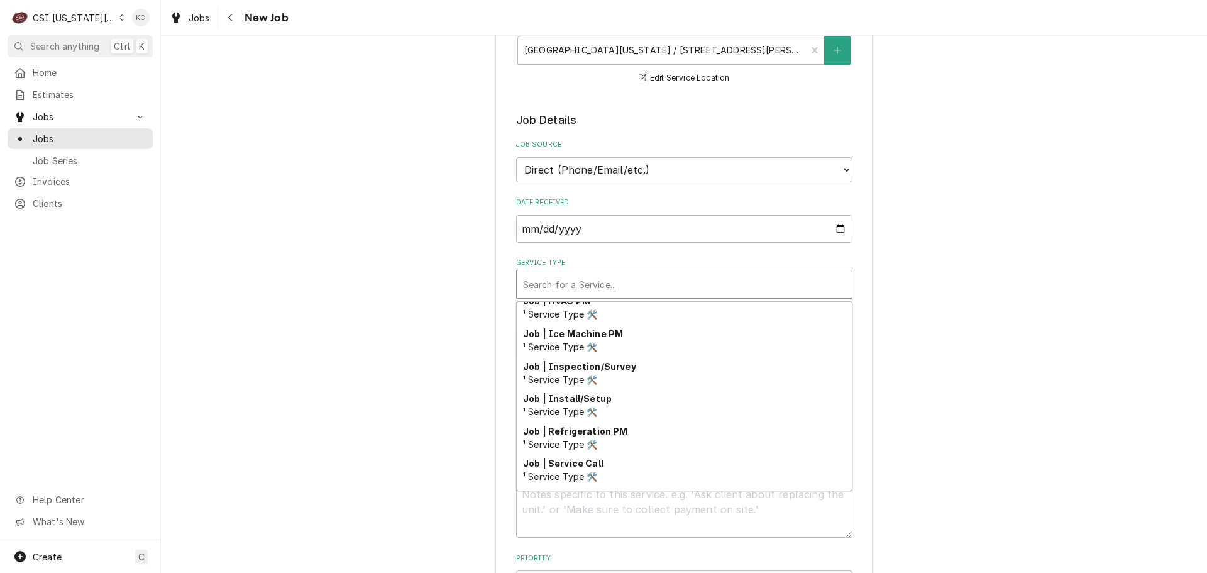
scroll to position [671, 0]
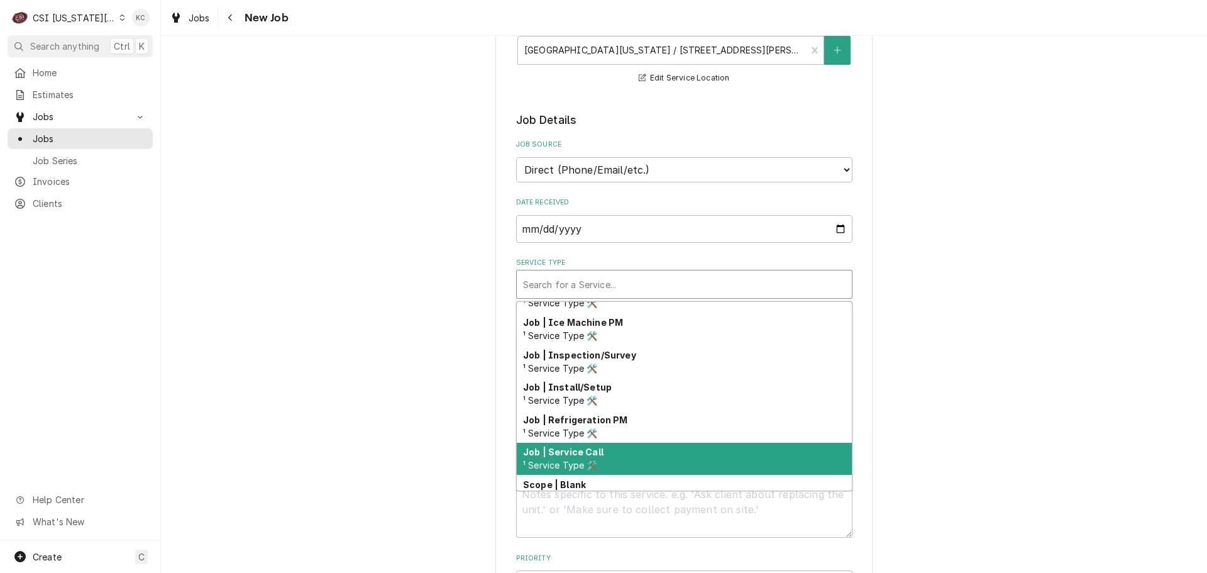
click at [791, 467] on div "Job | Service Call ¹ Service Type 🛠️" at bounding box center [684, 459] width 335 height 33
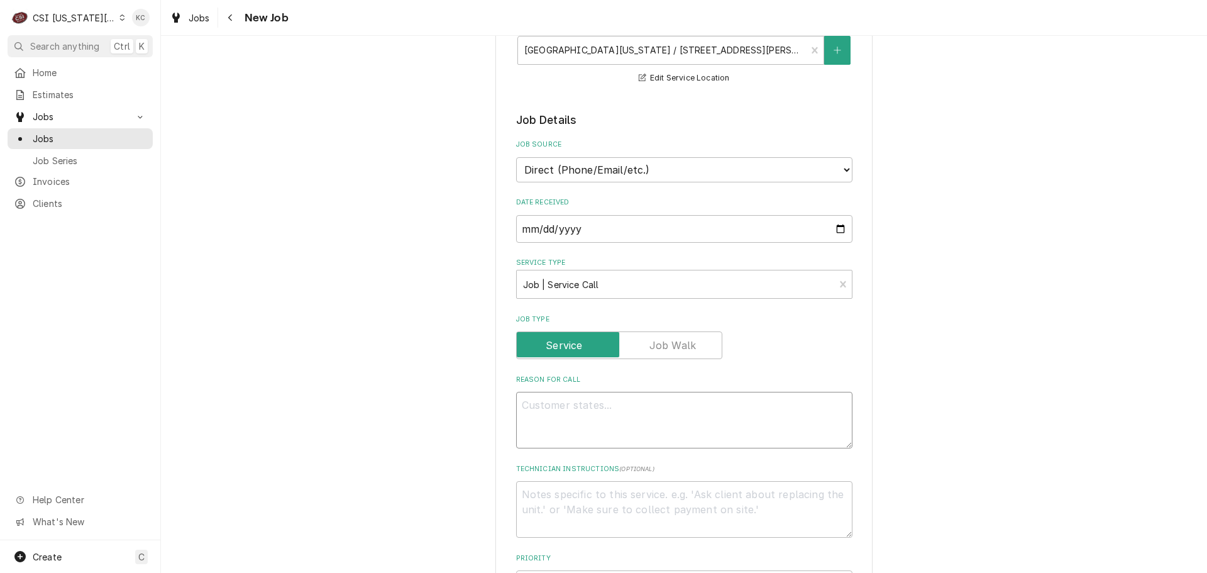
click at [696, 404] on textarea "Reason For Call" at bounding box center [684, 420] width 336 height 57
type textarea "x"
type textarea "S"
type textarea "x"
type textarea "Str"
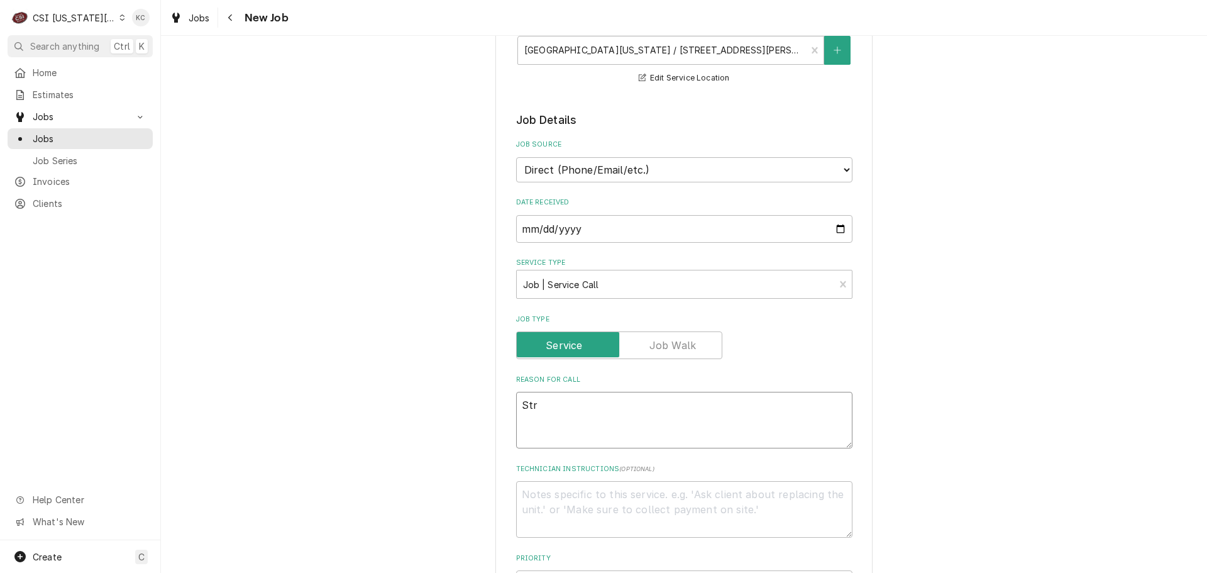
type textarea "x"
type textarea "Stre"
type textarea "x"
type textarea "Strea"
type textarea "x"
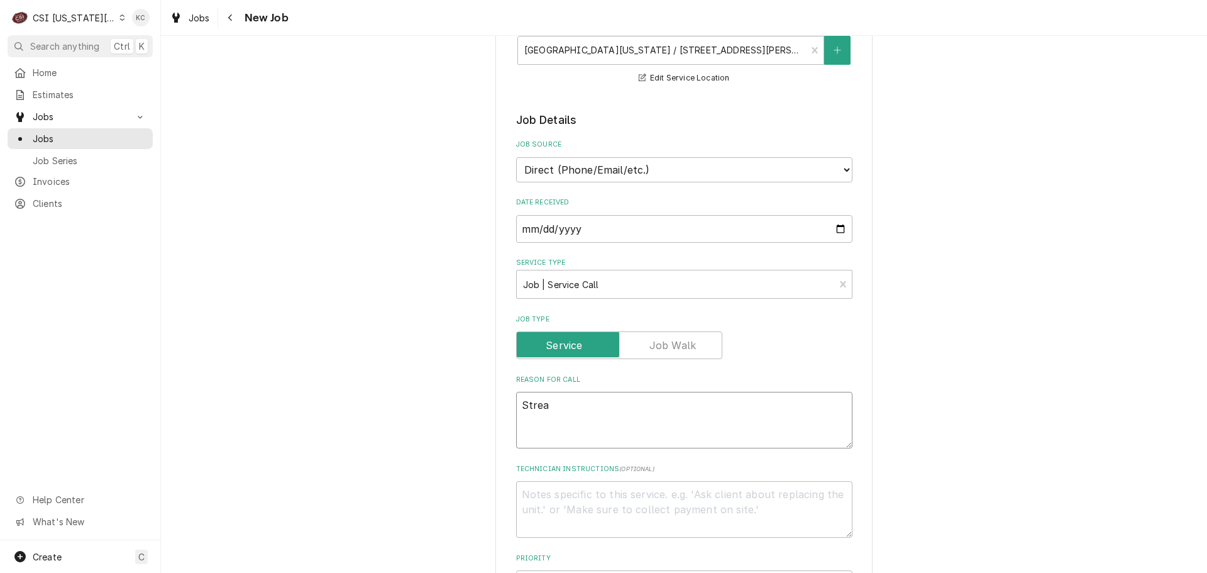
type textarea "Stre"
type textarea "x"
type textarea "Str"
type textarea "x"
type textarea "St"
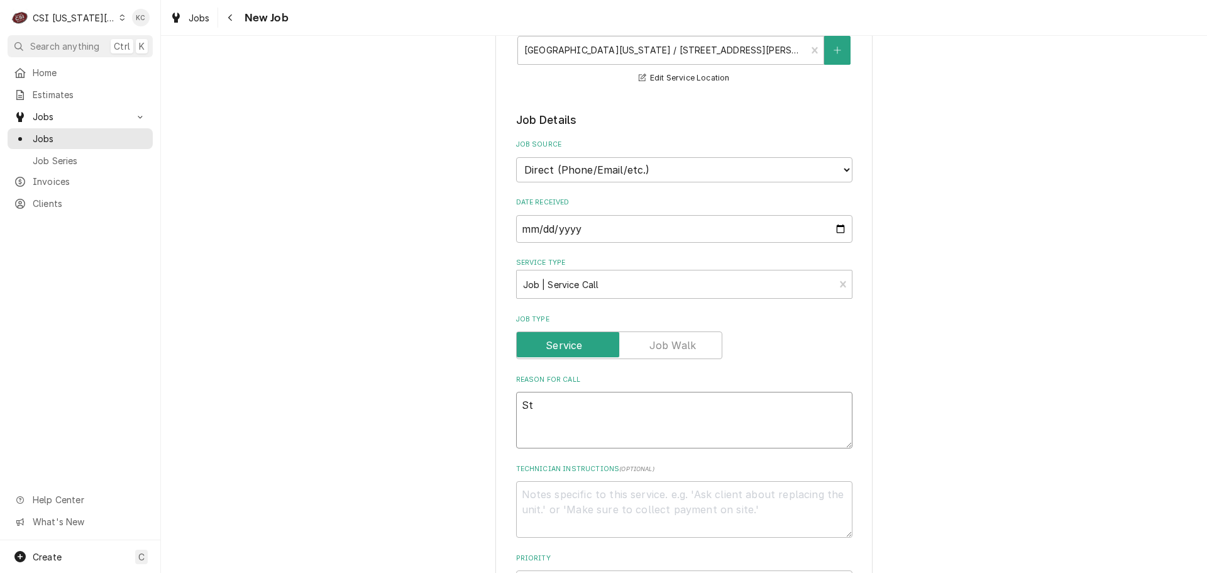
type textarea "x"
type textarea "Stea"
type textarea "x"
type textarea "Steam"
type textarea "x"
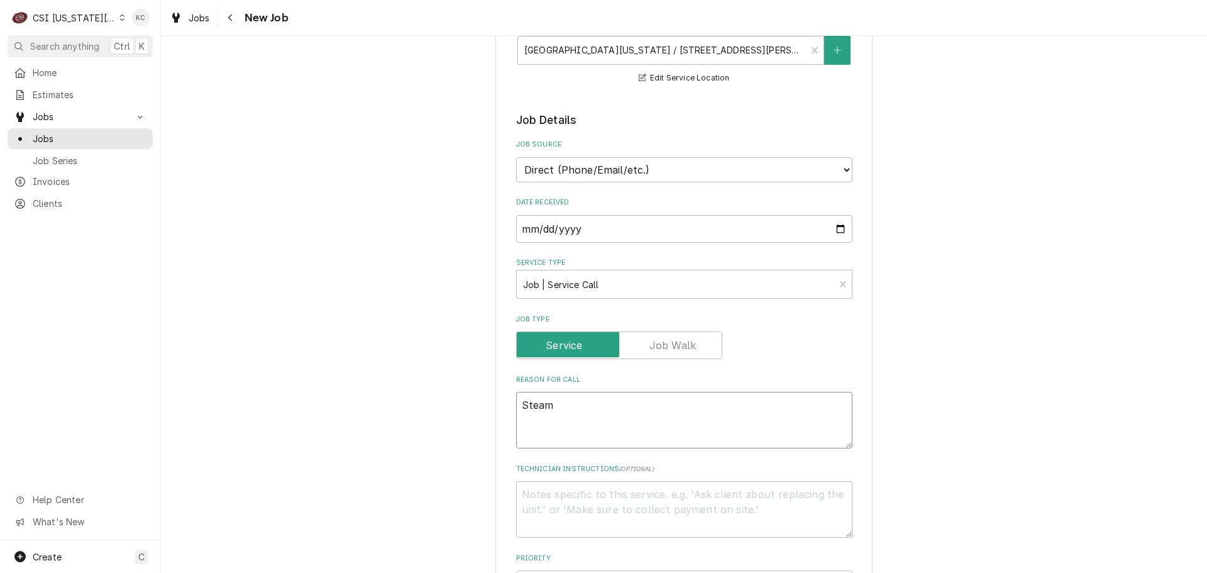
type textarea "Steame"
type textarea "x"
type textarea "Steamer"
type textarea "x"
type textarea "Steamer"
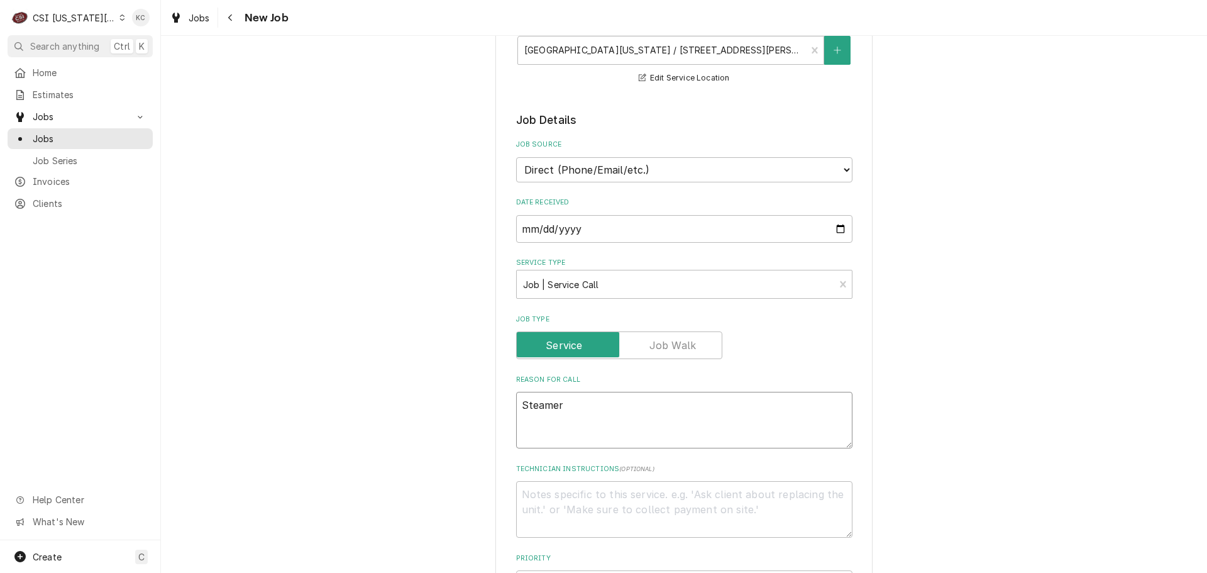
type textarea "x"
type textarea "Steamer i"
type textarea "x"
type textarea "Steamer is"
type textarea "x"
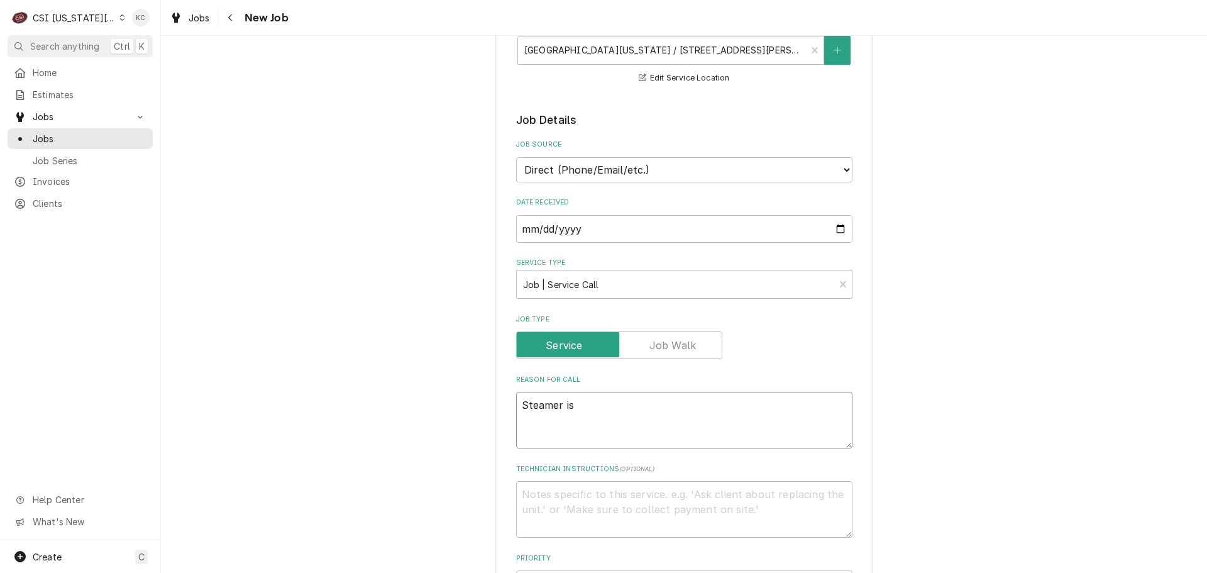
type textarea "Steamer is"
type textarea "x"
type textarea "Steamer is w"
type textarea "x"
type textarea "Steamer is wo"
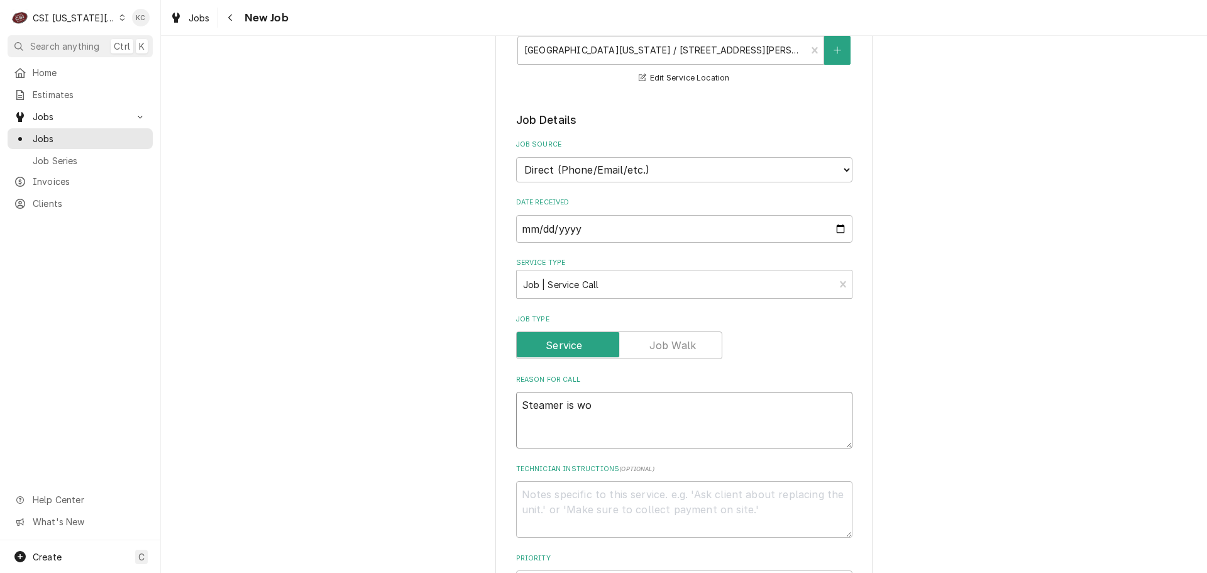
type textarea "x"
type textarea "Steamer is wor"
type textarea "x"
type textarea "Steamer is work"
type textarea "x"
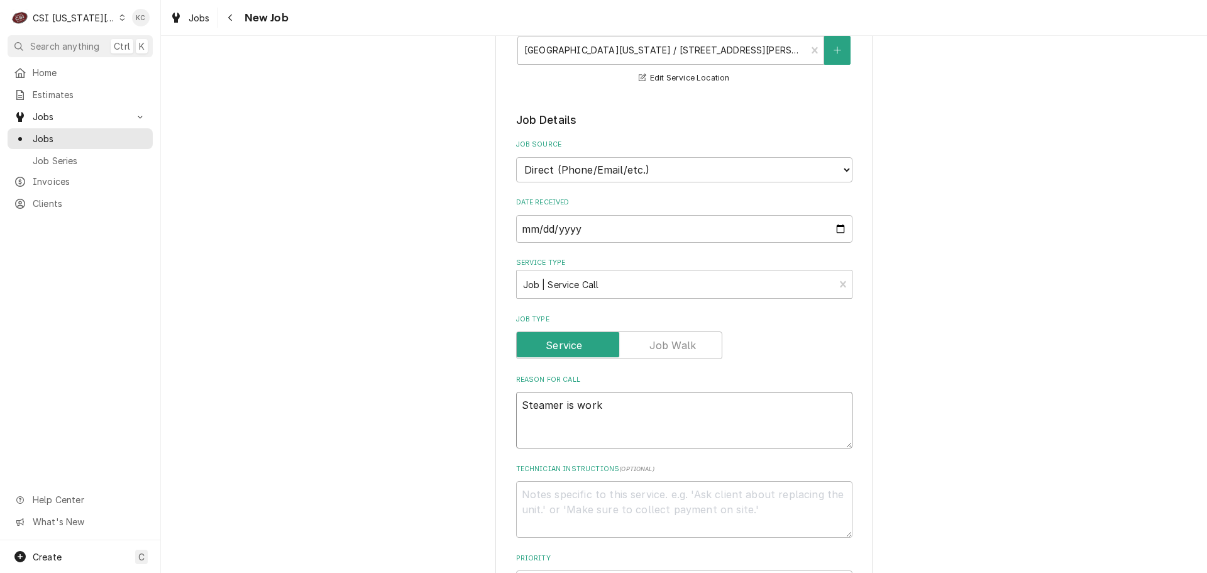
type textarea "Steamer is worki"
type textarea "x"
type textarea "Steamer is working"
type textarea "x"
type textarea "Steamer is working"
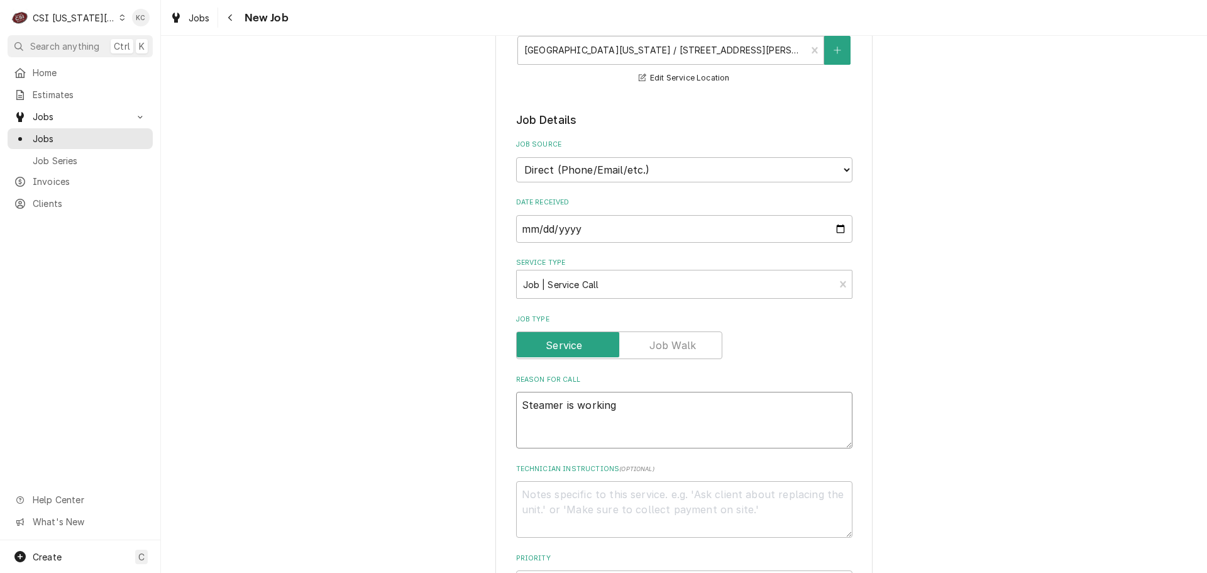
type textarea "x"
type textarea "Steamer is working h"
type textarea "x"
type textarea "Steamer is working ho"
type textarea "x"
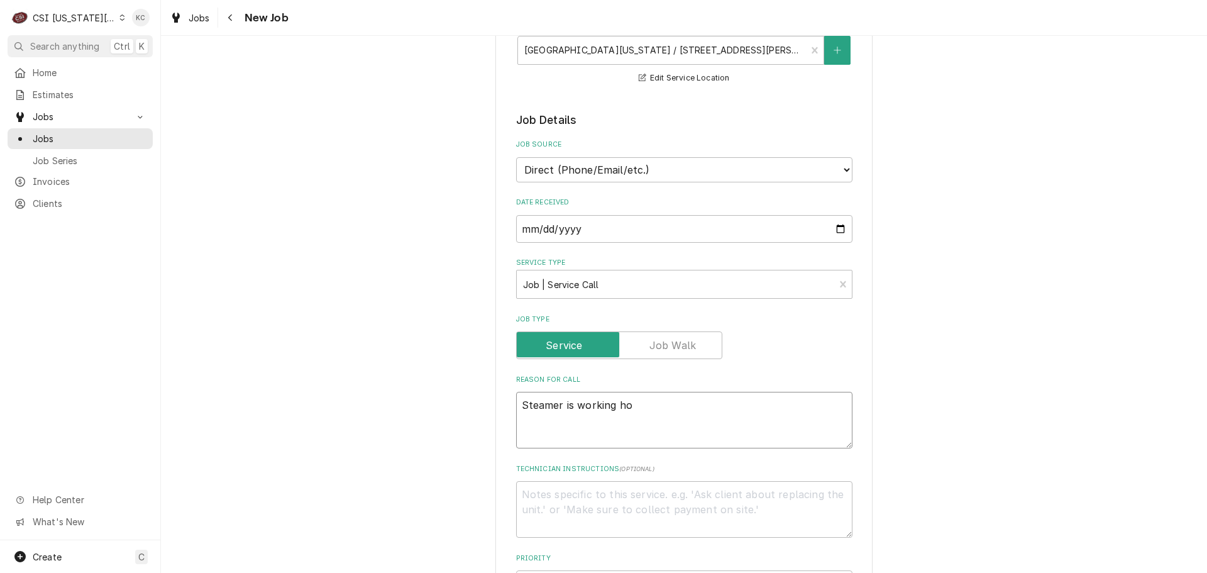
type textarea "Steamer is working how"
type textarea "x"
type textarea "Steamer is working howe"
type textarea "x"
type textarea "Steamer is working howev"
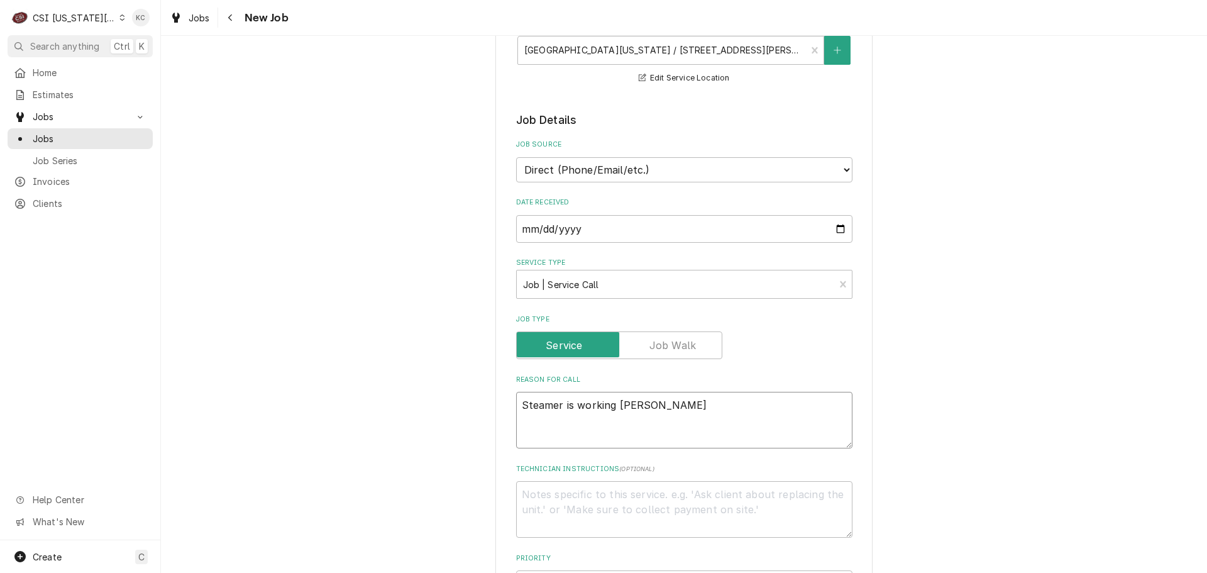
type textarea "x"
type textarea "Steamer is working howeve"
type textarea "x"
type textarea "Steamer is working however"
type textarea "x"
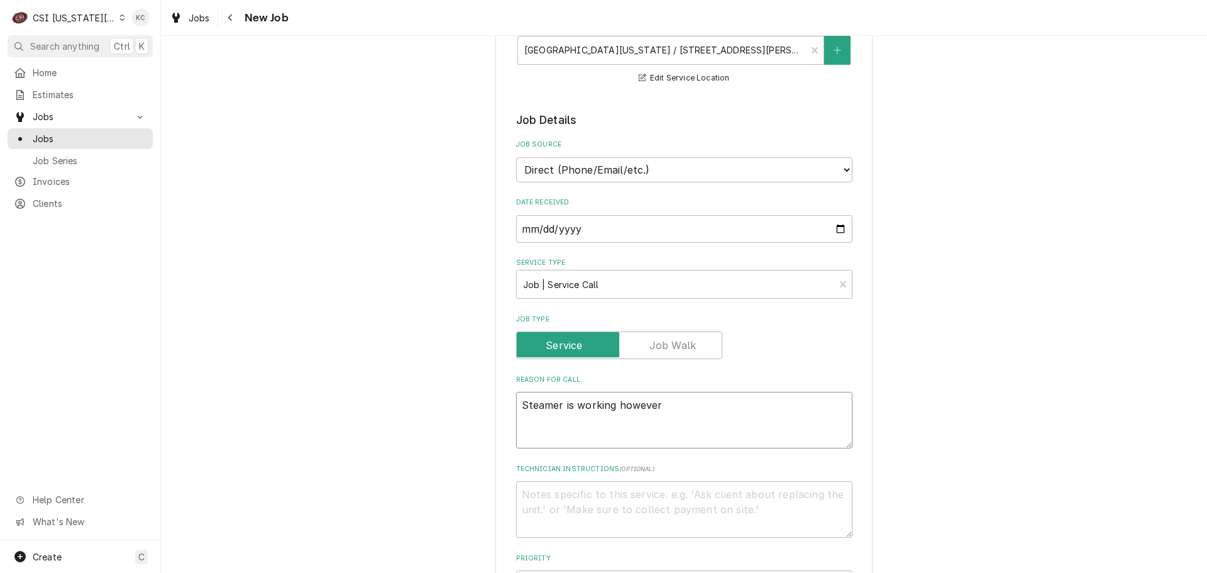
type textarea "Steamer is working however"
type textarea "x"
type textarea "Steamer is working however h"
type textarea "x"
type textarea "Steamer is working however ha"
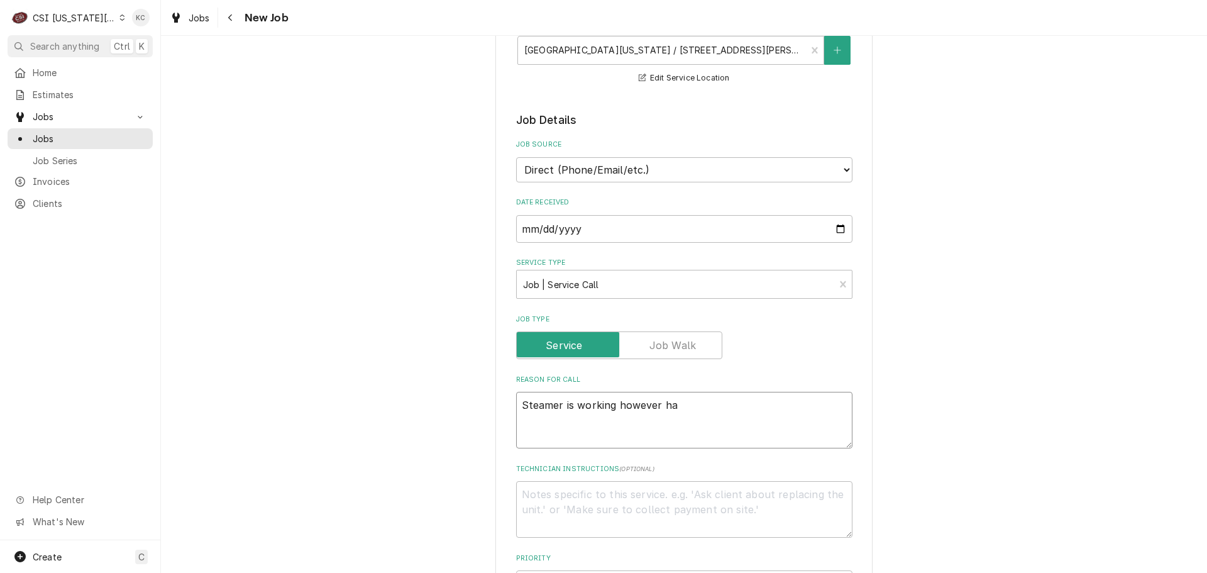
type textarea "x"
type textarea "Steamer is working however hav"
type textarea "x"
type textarea "Steamer is working however havi"
type textarea "x"
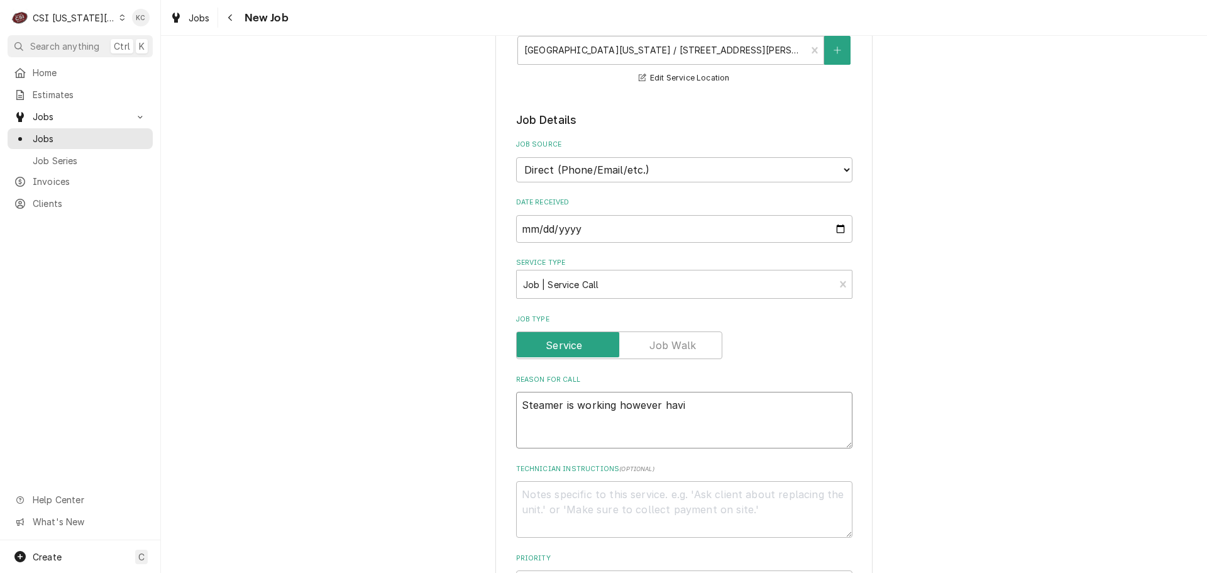
type textarea "Steamer is working however havin"
type textarea "x"
type textarea "Steamer is working however having"
type textarea "x"
type textarea "Steamer is working however having"
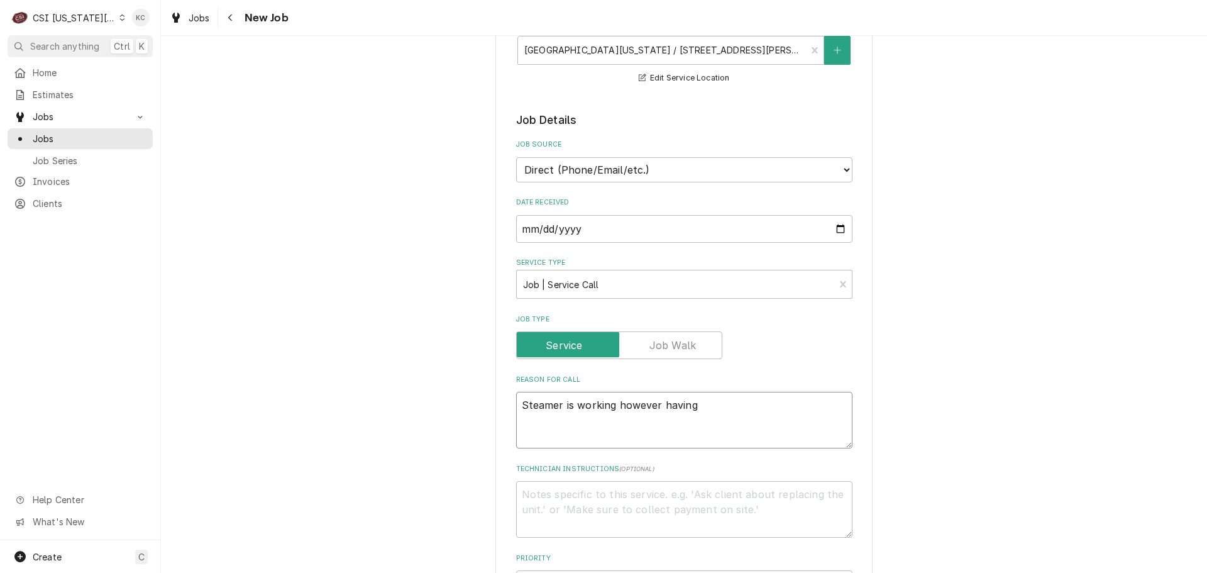
type textarea "x"
type textarea "Steamer is working however having a"
type textarea "x"
type textarea "Steamer is working however having an"
type textarea "x"
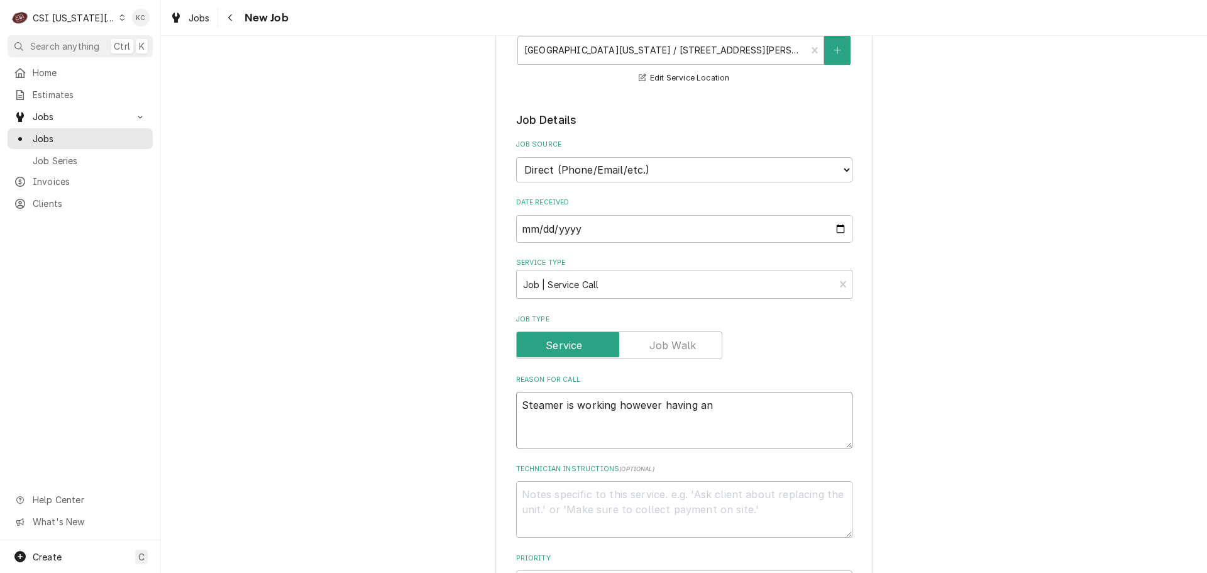
type textarea "Steamer is working however having an"
type textarea "x"
type textarea "Steamer is working however having an E"
type textarea "x"
type textarea "Steamer is working however having an ER"
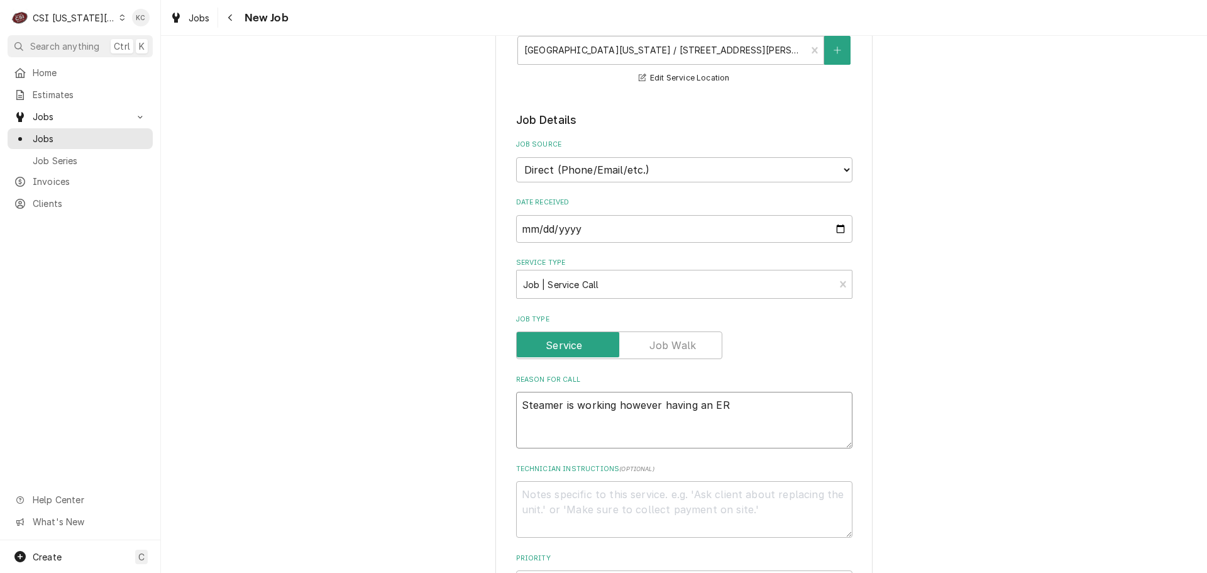
type textarea "x"
type textarea "Steamer is working however having an ERR"
type textarea "x"
type textarea "Steamer is working however having an ERRO"
type textarea "x"
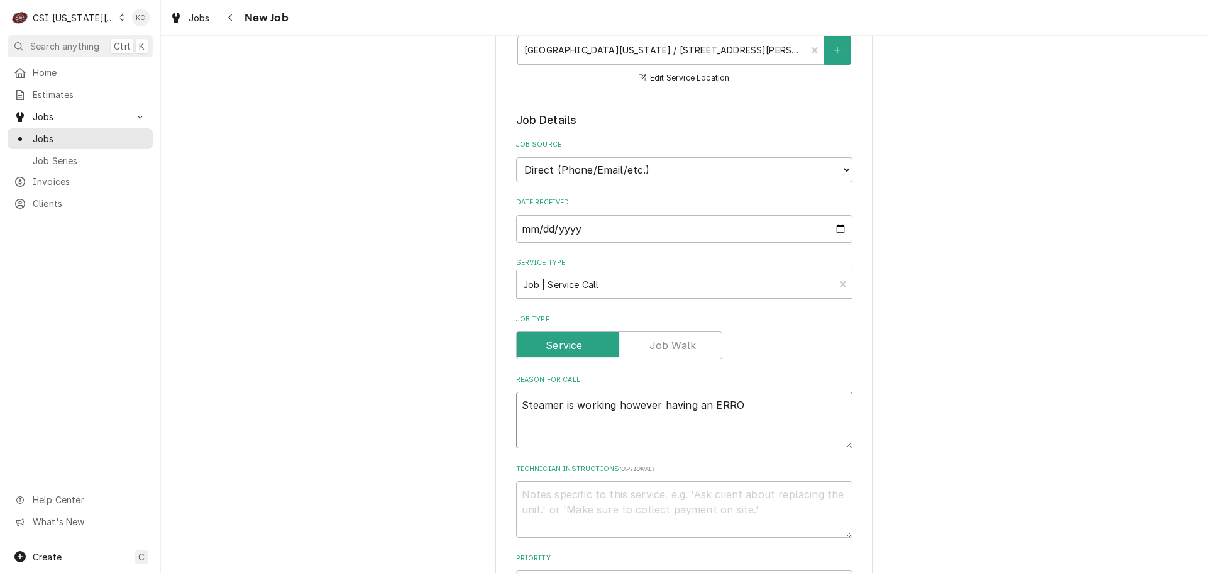
type textarea "Steamer is working however having an ERROR"
type textarea "x"
type textarea "Steamer is working however having an ERROR"
type textarea "x"
type textarea "Steamer is working however having an ERROR 7"
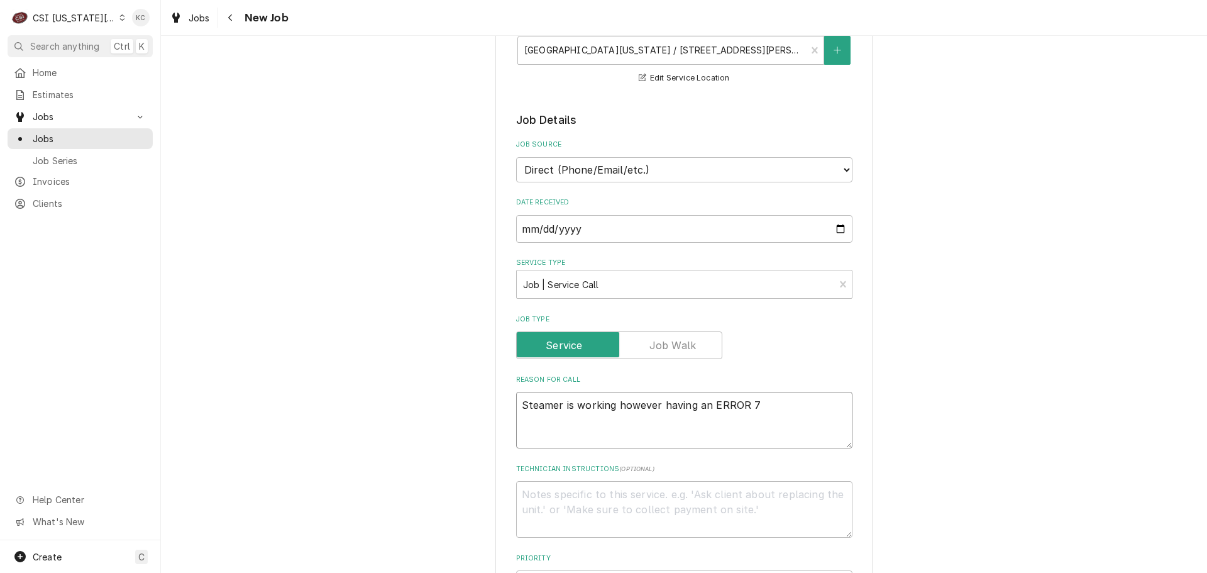
type textarea "x"
type textarea "Steamer is working however having an ERROR 7"
type textarea "x"
type textarea "Steamer is working however having an ERROR 7 s"
type textarea "x"
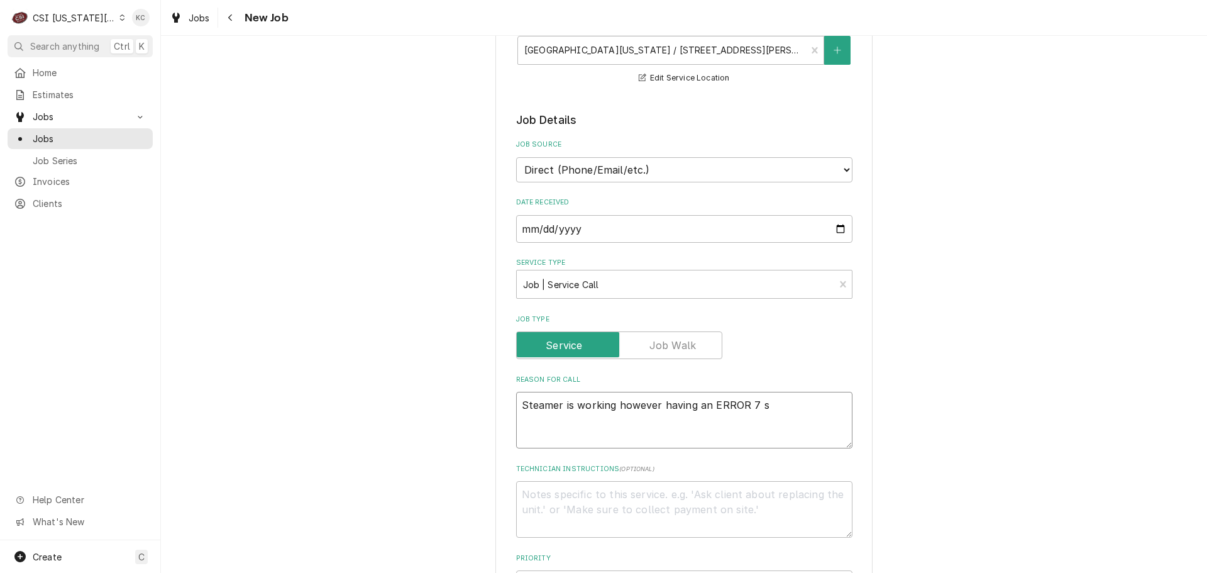
type textarea "Steamer is working however having an ERROR 7 sa"
type textarea "x"
type textarea "Steamer is working however having an ERROR 7 say"
type textarea "x"
type textarea "Steamer is working however having an ERROR 7 sayt"
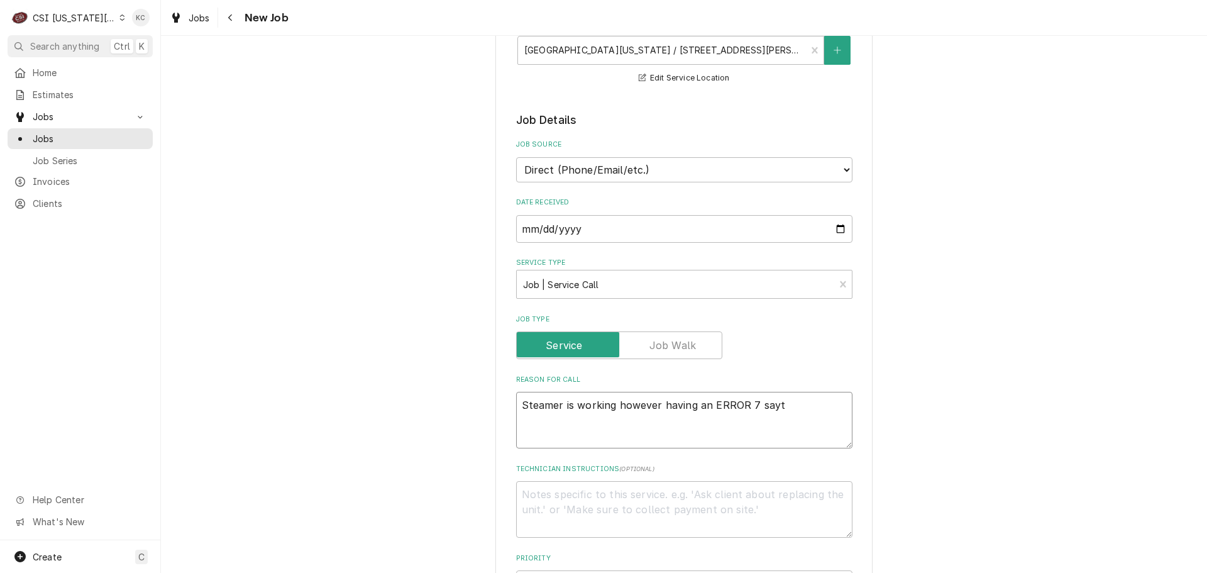
type textarea "x"
type textarea "Steamer is working however having an ERROR 7 sayti"
type textarea "x"
type textarea "Steamer is working however having an ERROR 7 saytin"
type textarea "x"
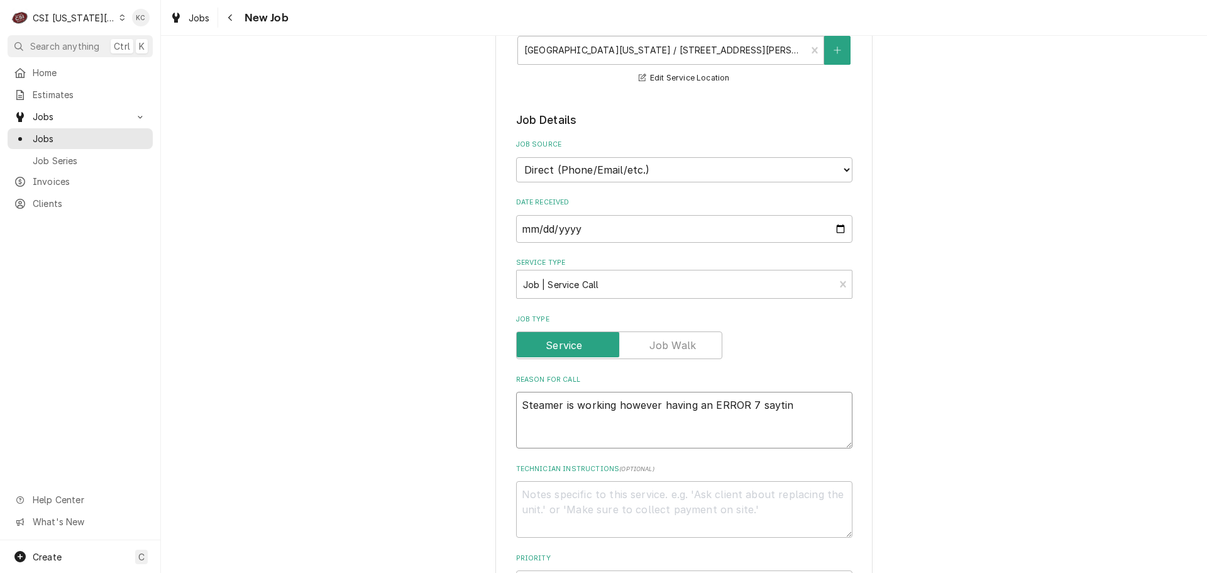
type textarea "Steamer is working however having an ERROR 7 sayti"
type textarea "x"
type textarea "Steamer is working however having an ERROR 7 say"
type textarea "x"
type textarea "Steamer is working however having an ERROR 7 sayi"
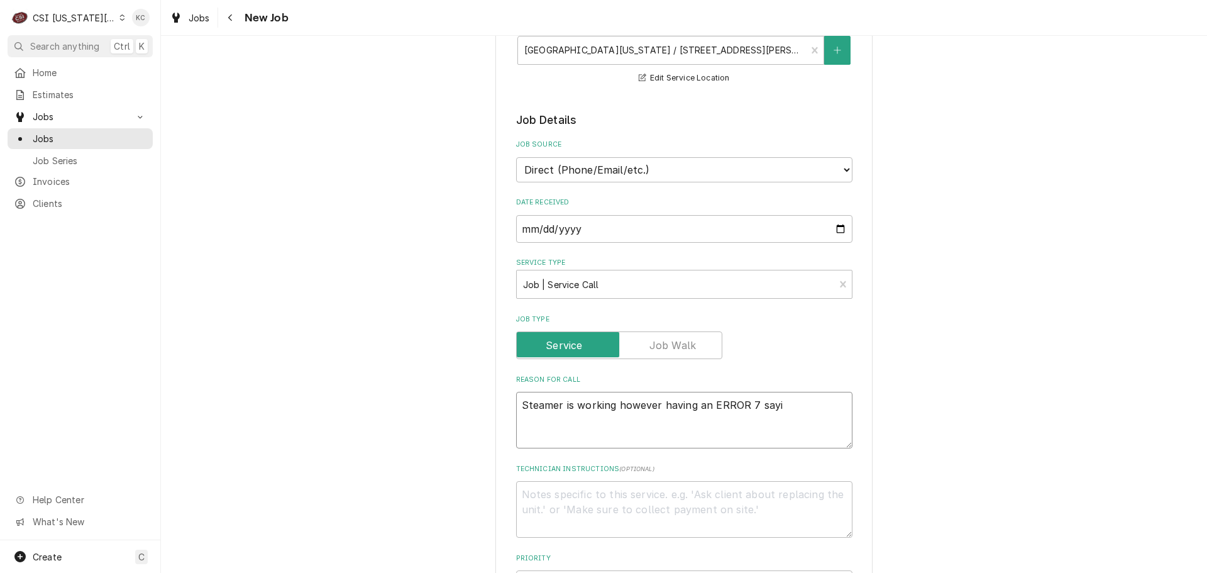
type textarea "x"
type textarea "Steamer is working however having an ERROR 7 sayin"
type textarea "x"
type textarea "Steamer is working however having an ERROR 7 saying"
type textarea "x"
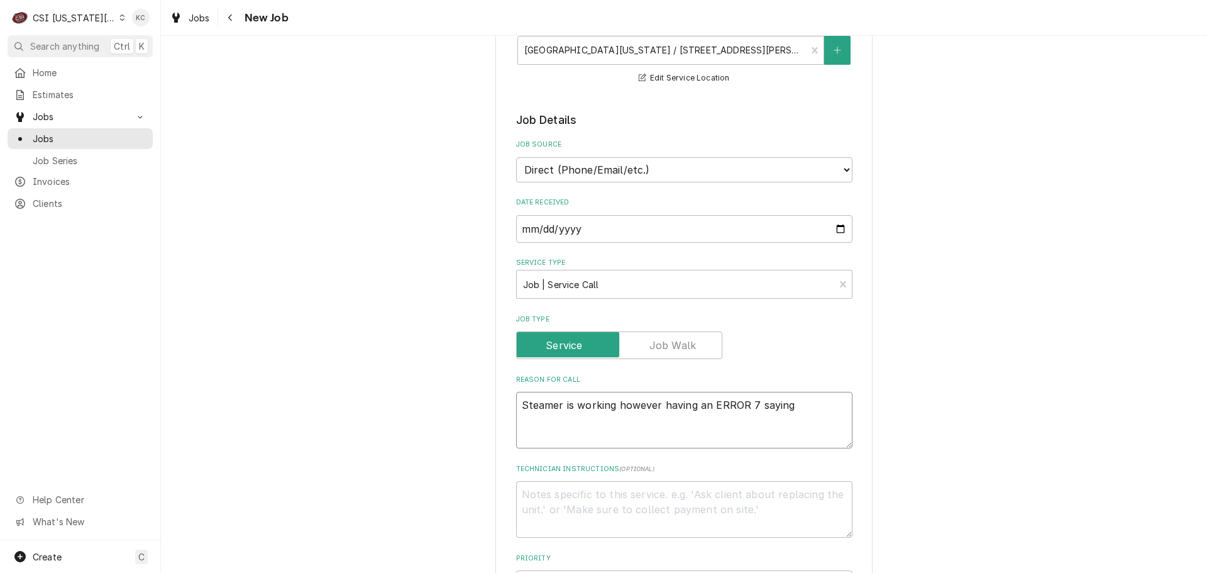
type textarea "Steamer is working however having an ERROR 7 saying"
type textarea "x"
type textarea "Steamer is working however having an ERROR 7 saying t"
type textarea "x"
type textarea "Steamer is working however having an ERROR 7 saying ty"
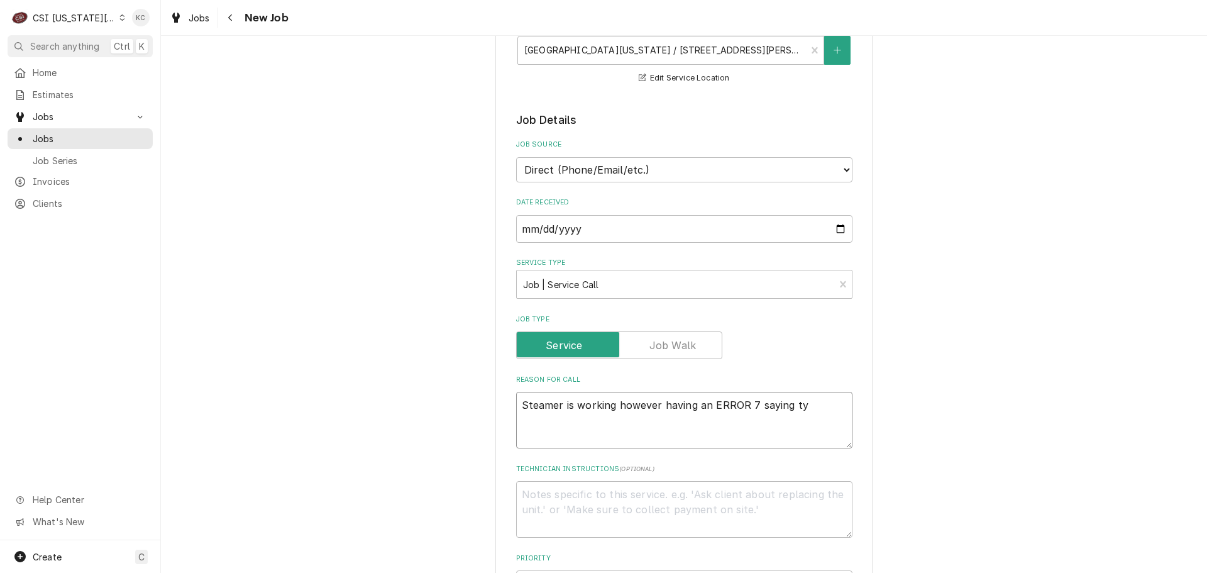
type textarea "x"
type textarea "Steamer is working however having an ERROR 7 saying t"
type textarea "x"
type textarea "Steamer is working however having an ERROR 7 saying to"
type textarea "x"
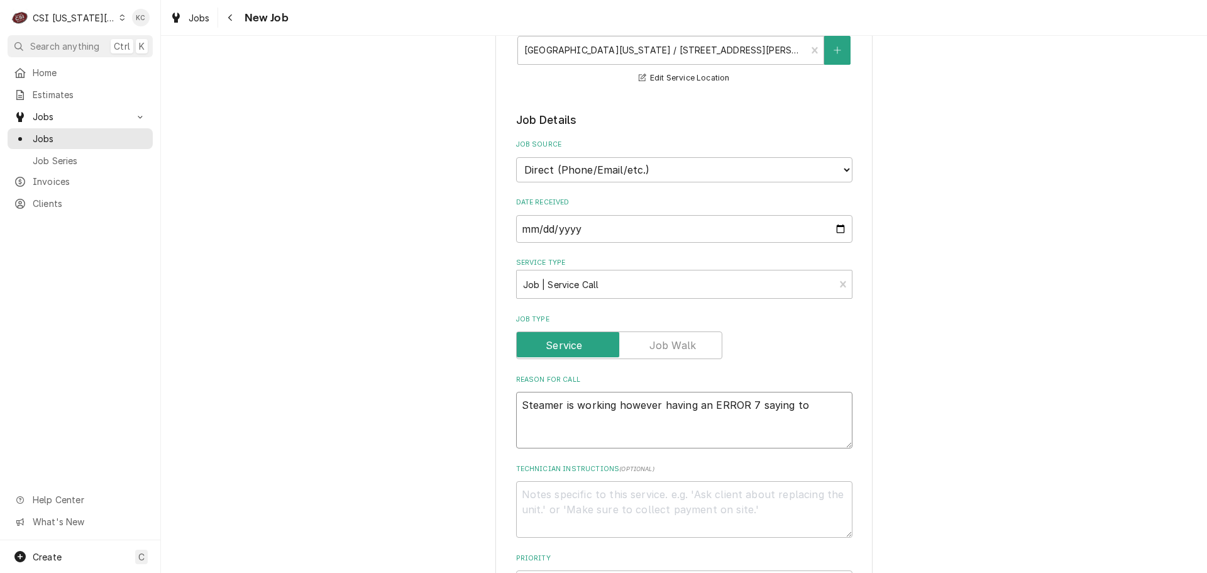
type textarea "Steamer is working however having an ERROR 7 saying too"
type textarea "x"
type textarea "Steamer is working however having an ERROR 7 saying too"
type textarea "x"
type textarea "Steamer is working however having an ERROR 7 saying too h"
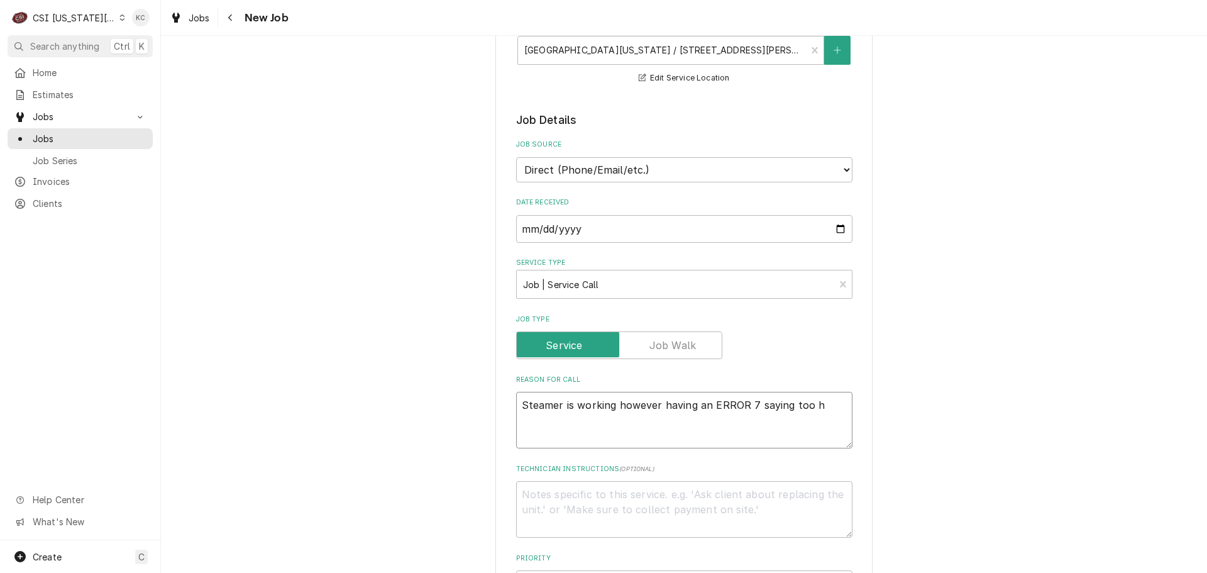
type textarea "x"
type textarea "Steamer is working however having an ERROR 7 saying too hot"
type textarea "x"
type textarea "Steamer is working however having an ERROR 7 saying too hot"
type textarea "x"
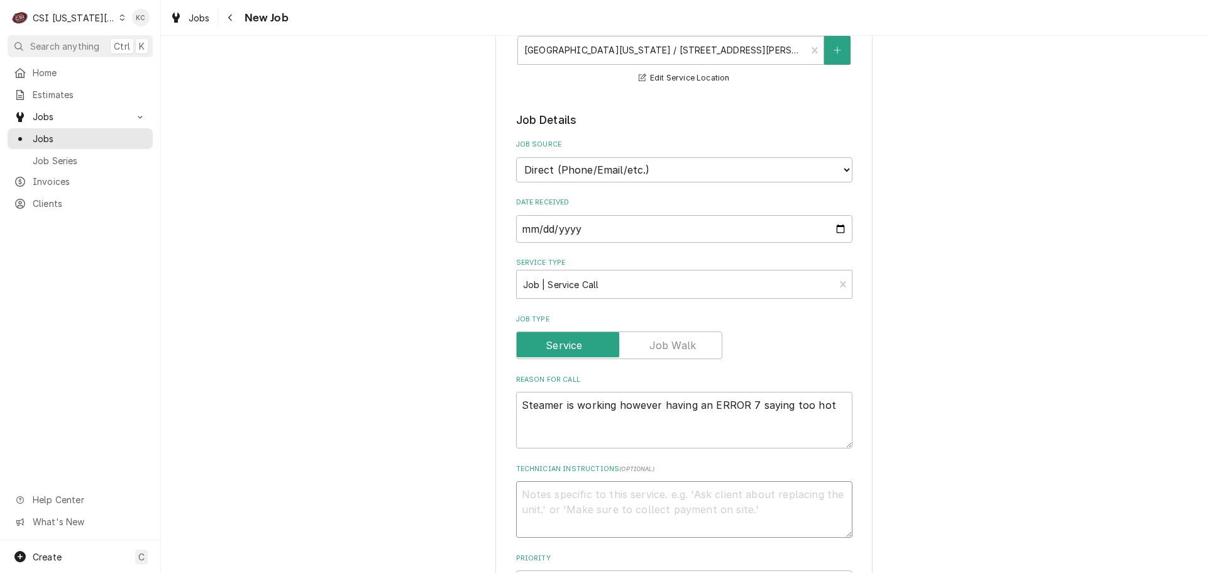
type textarea "R"
type textarea "x"
type textarea "Re"
type textarea "x"
type textarea "R"
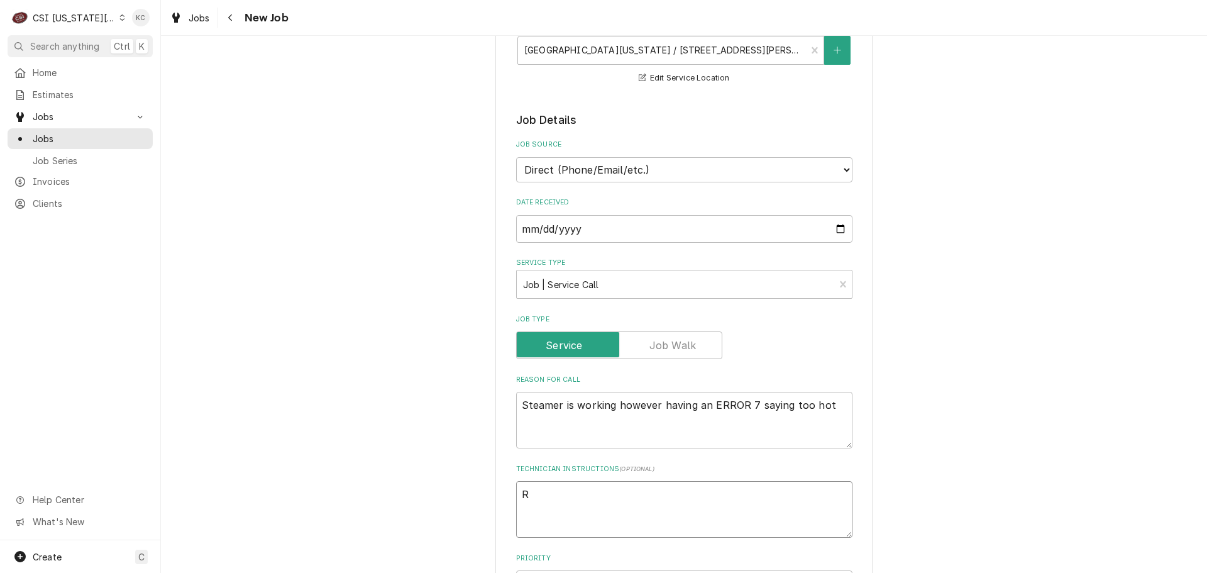
type textarea "x"
type textarea "Ra"
type textarea "x"
type textarea "Rac"
type textarea "x"
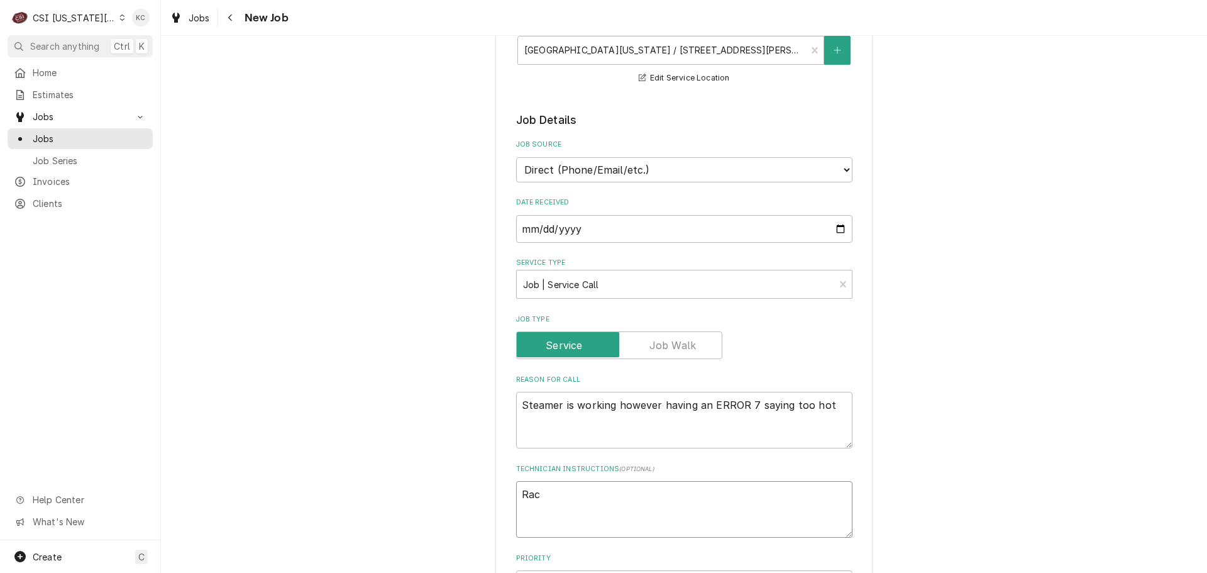
type textarea "Race"
type textarea "x"
type textarea "Rac"
type textarea "x"
type textarea "Rach"
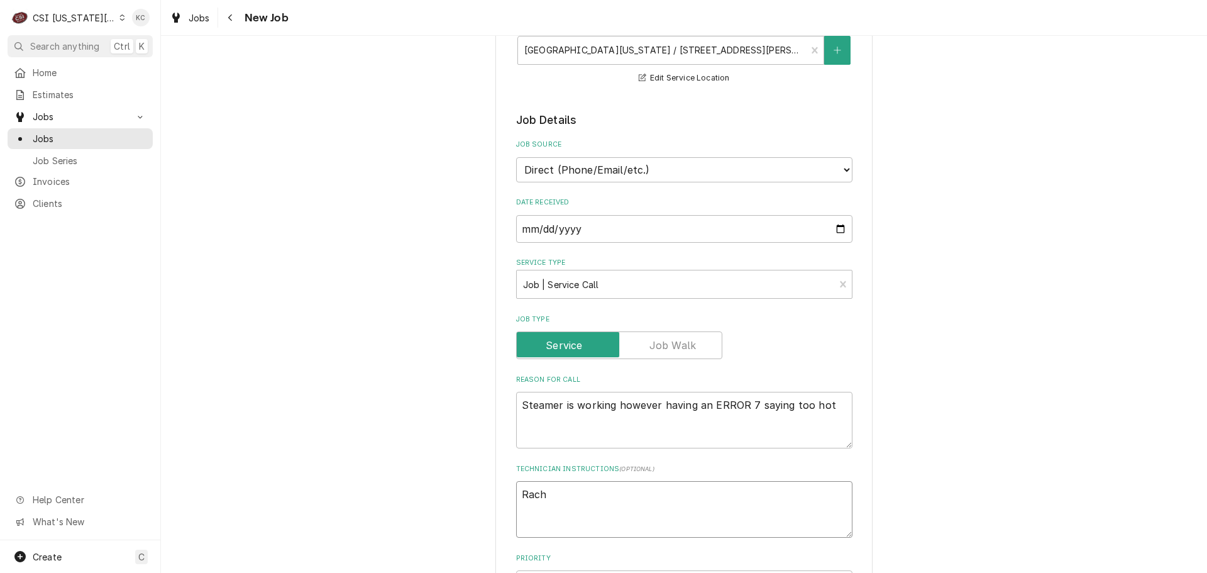
type textarea "x"
type textarea "Rache"
type textarea "x"
type textarea "Rachel"
type textarea "x"
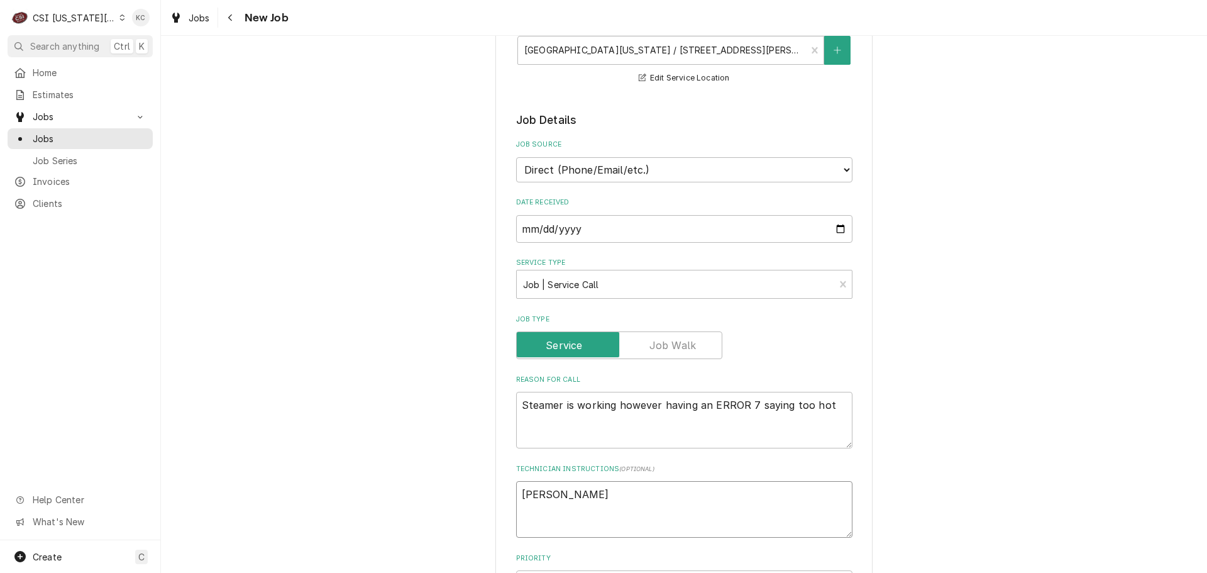
type textarea "Rachell"
type textarea "x"
type textarea "Rachelle"
type textarea "x"
type textarea "Rachelle"
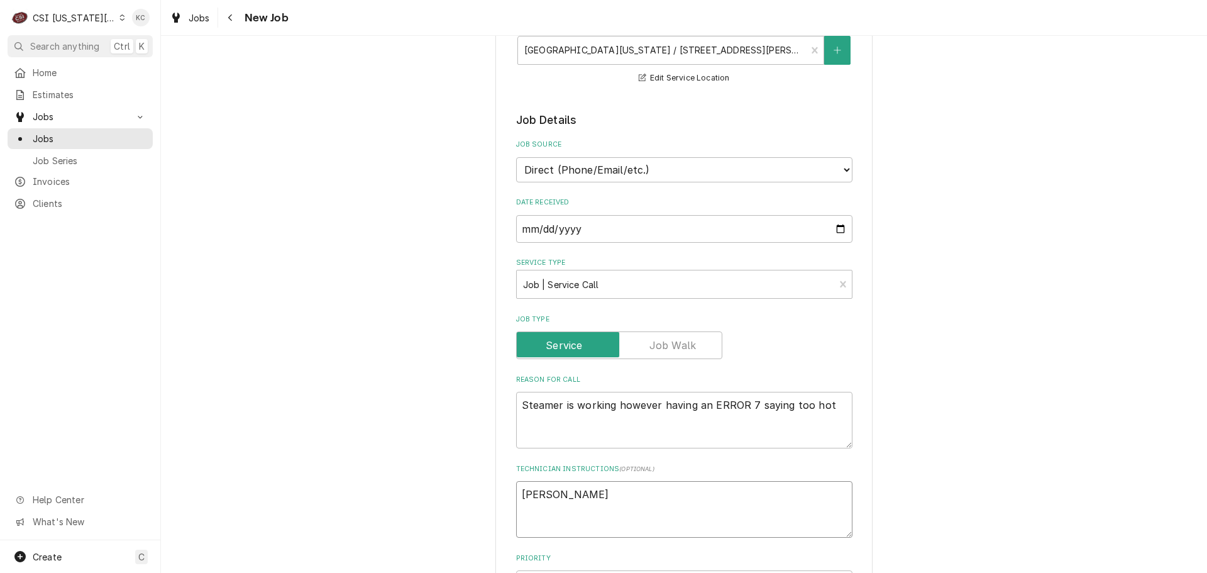
type textarea "x"
type textarea "Rachelle M"
type textarea "x"
type textarea "Rachelle Mi"
type textarea "x"
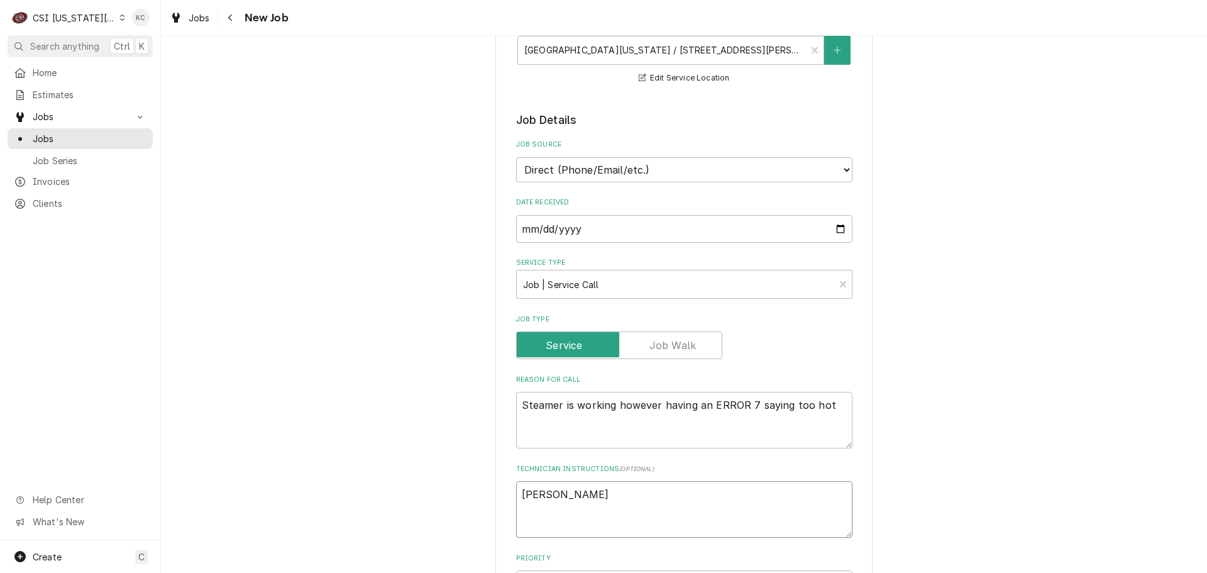
type textarea "Rachelle Mil"
type textarea "x"
type textarea "Rachelle Mill"
type textarea "x"
type textarea "Rachelle Mills"
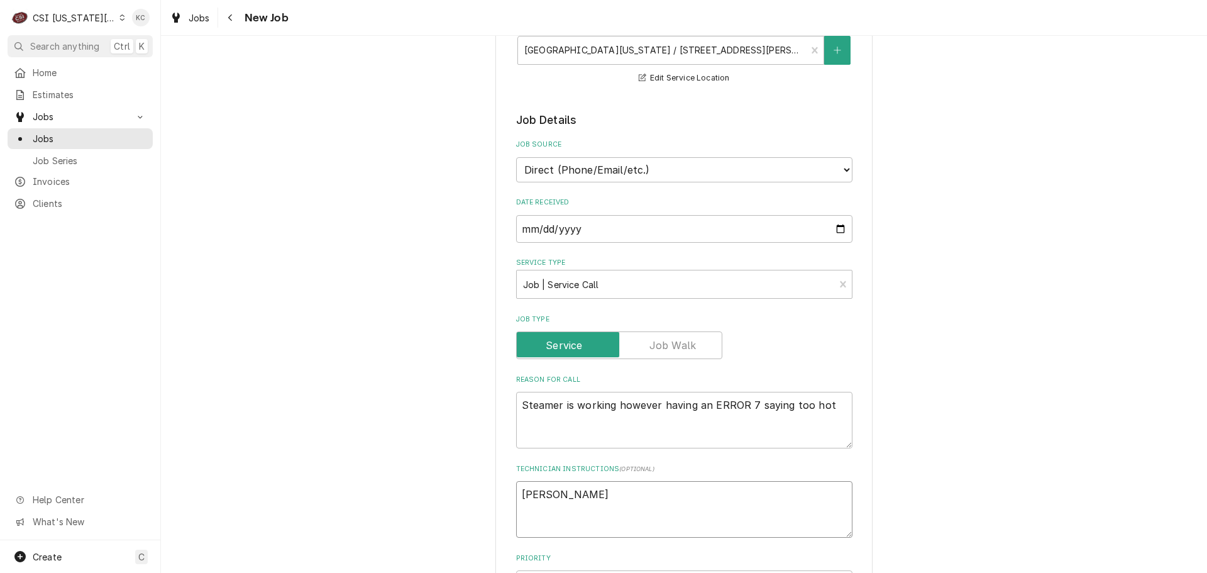
type textarea "x"
type textarea "Rachelle Mills"
type textarea "x"
type textarea "Rachelle Mills -"
type textarea "x"
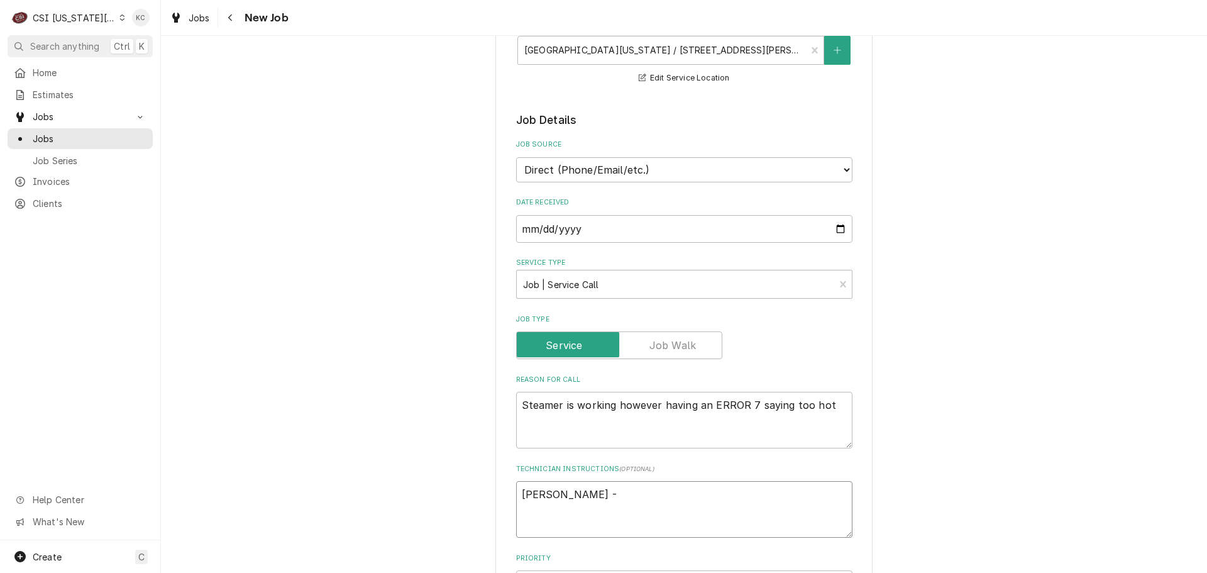
type textarea "Rachelle Mills -"
type textarea "x"
type textarea "Rachelle Mills - 6"
type textarea "x"
type textarea "Rachelle Mills - 66"
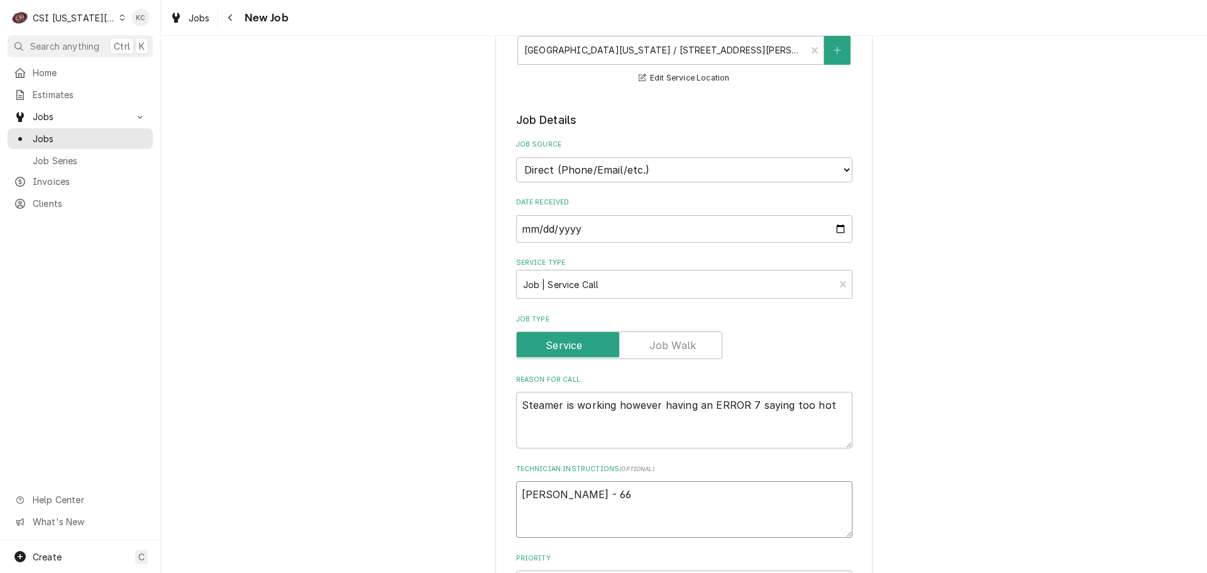
type textarea "x"
type textarea "Rachelle Mills - 660"
type textarea "x"
type textarea "Rachelle Mills - 660"
type textarea "x"
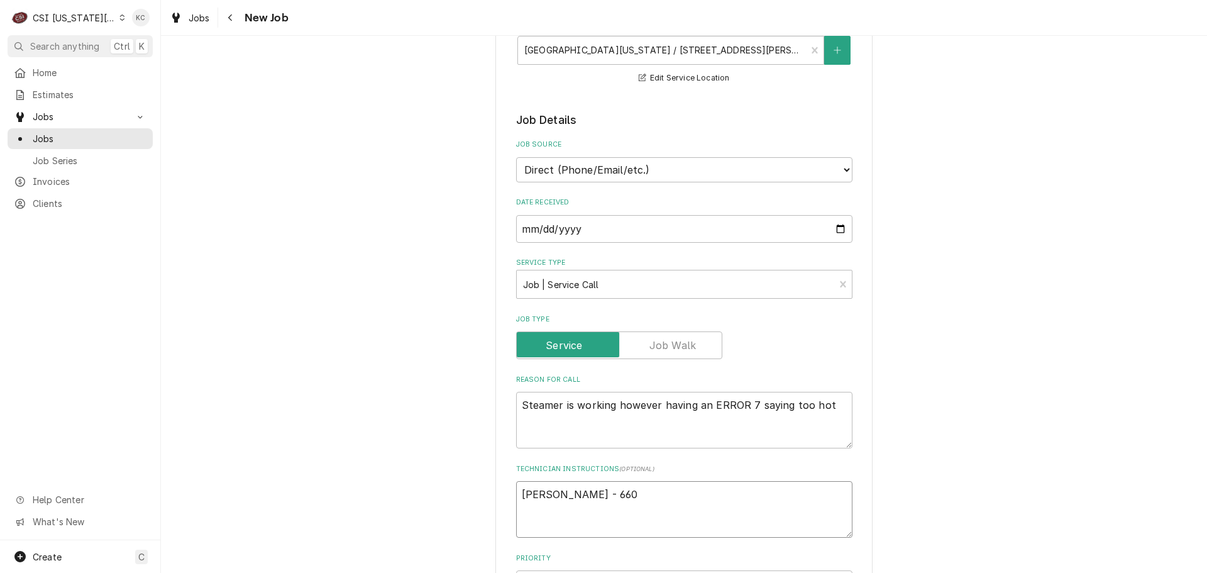
type textarea "Rachelle Mills - 660 2"
type textarea "x"
type textarea "Rachelle Mills - 660 26"
type textarea "x"
type textarea "Rachelle Mills - 660 262"
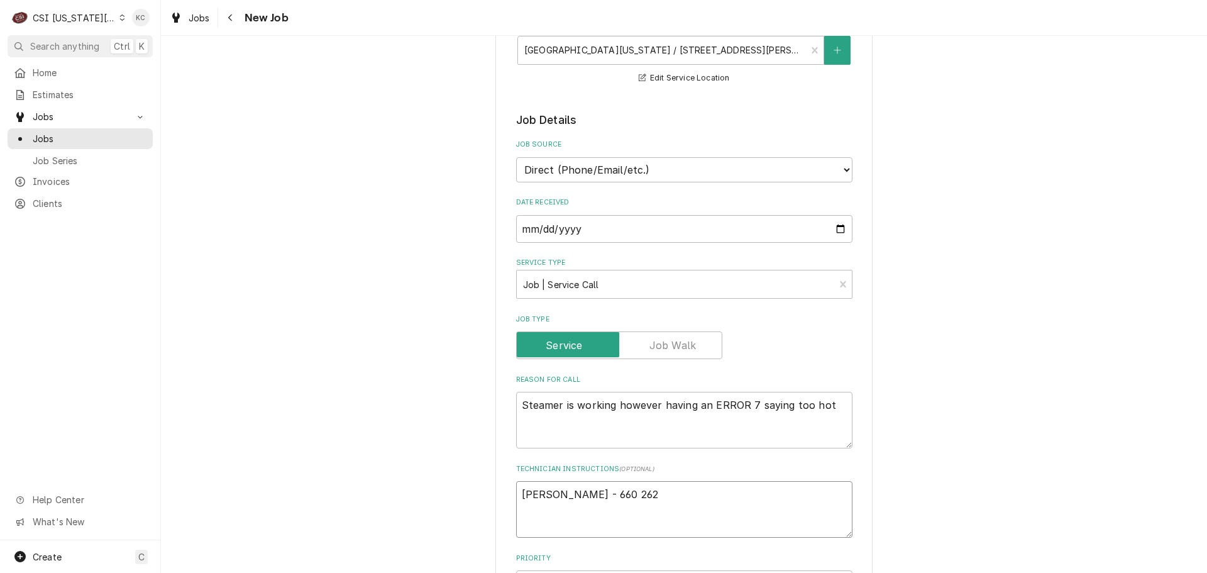
type textarea "x"
type textarea "Rachelle Mills - 660 262-"
type textarea "x"
type textarea "Rachelle Mills - 660 262-7"
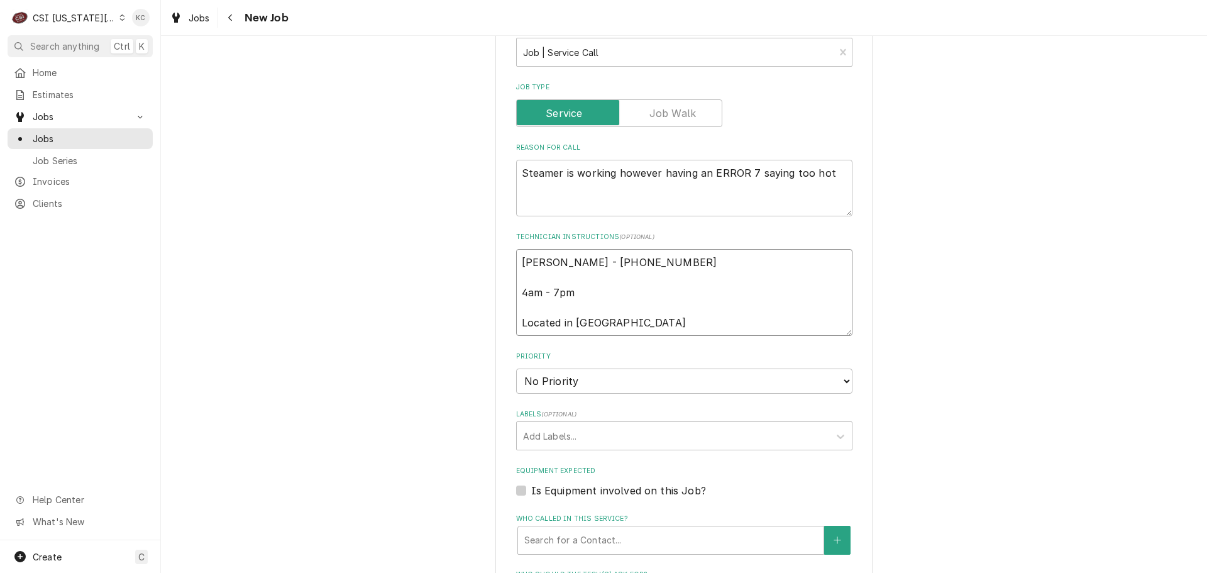
scroll to position [503, 0]
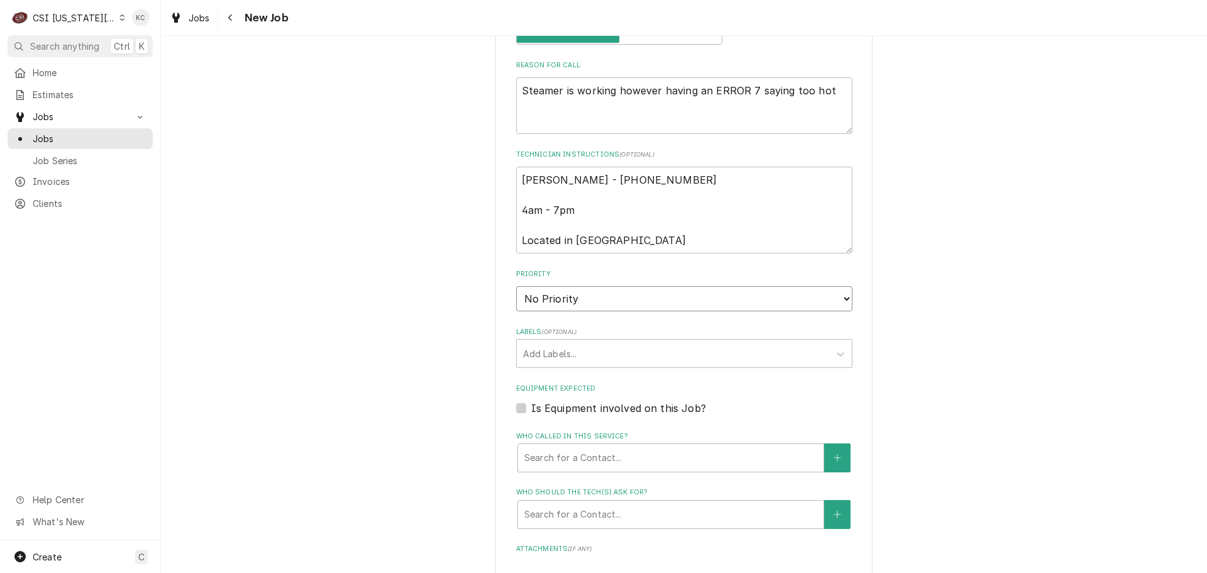
click at [616, 300] on select "No Priority Urgent High Medium Low" at bounding box center [684, 298] width 336 height 25
click at [516, 286] on select "No Priority Urgent High Medium Low" at bounding box center [684, 298] width 336 height 25
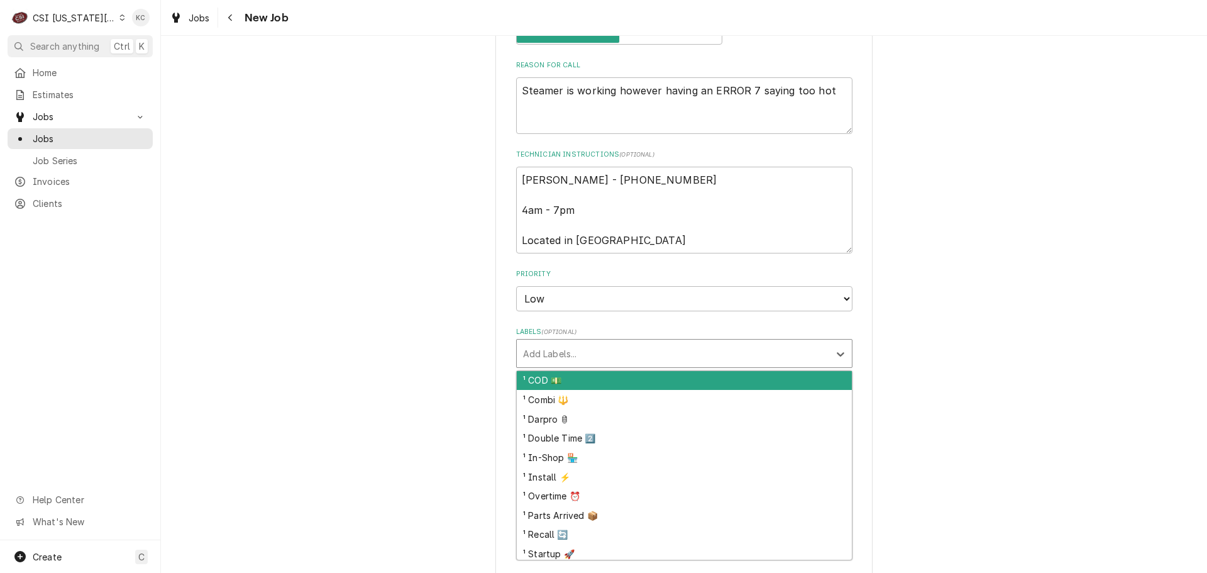
click at [589, 360] on div "Labels" at bounding box center [673, 353] width 300 height 23
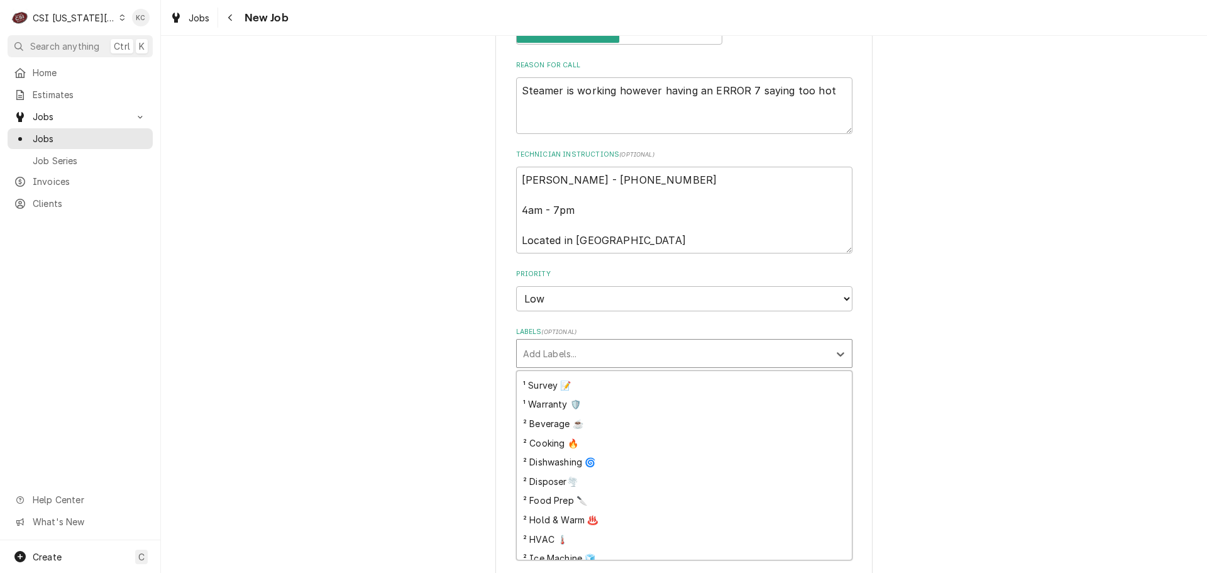
scroll to position [189, 0]
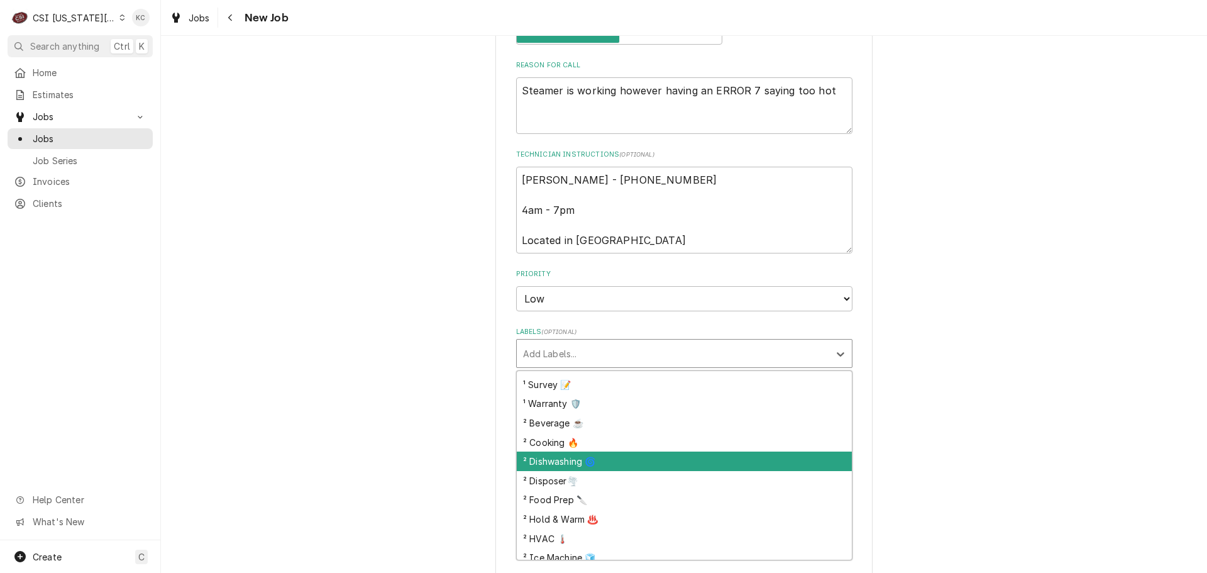
drag, startPoint x: 614, startPoint y: 453, endPoint x: 614, endPoint y: 445, distance: 8.2
click at [614, 448] on div "¹ COD 💵 ¹ Combi 🔱 ¹ Darpro 🛢 ¹ Double Time 2️⃣ ¹ In-Shop 🏪 ¹ Install ⚡️ ¹ Overt…" at bounding box center [684, 465] width 335 height 189
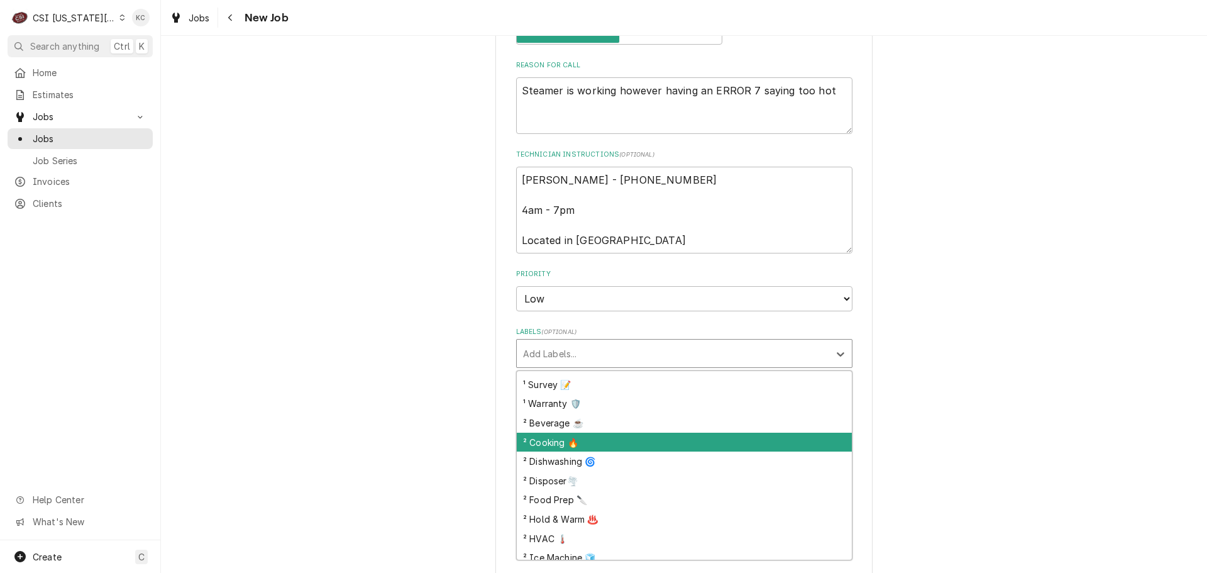
click at [614, 445] on div "² Cooking 🔥" at bounding box center [684, 442] width 335 height 19
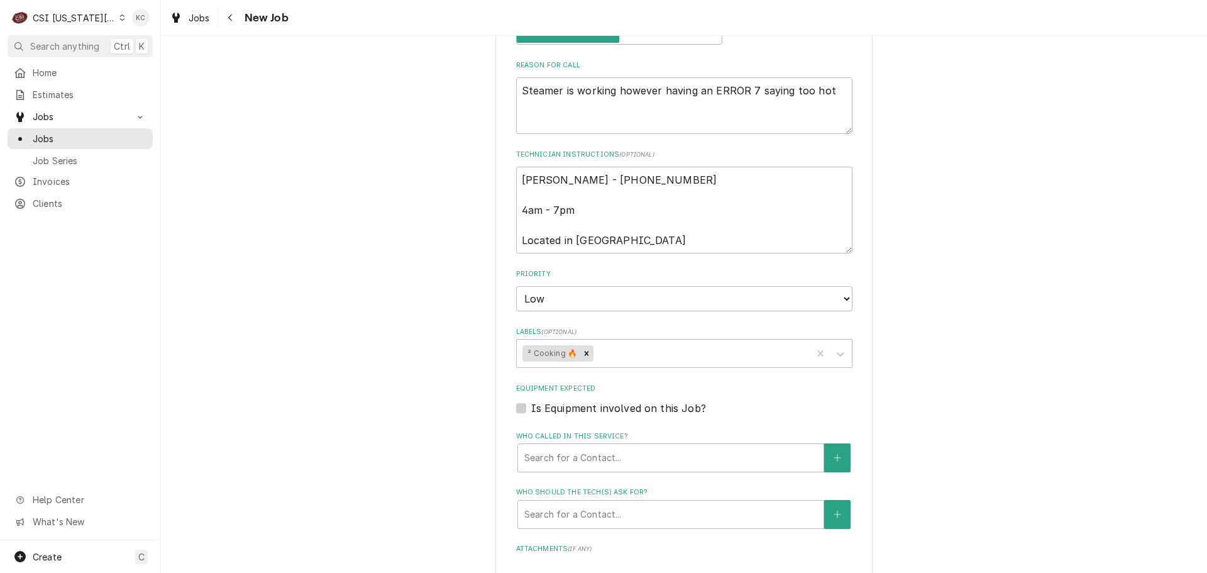
click at [956, 400] on div "Please provide the following information to create a job: Client Details Client…" at bounding box center [684, 266] width 1046 height 1441
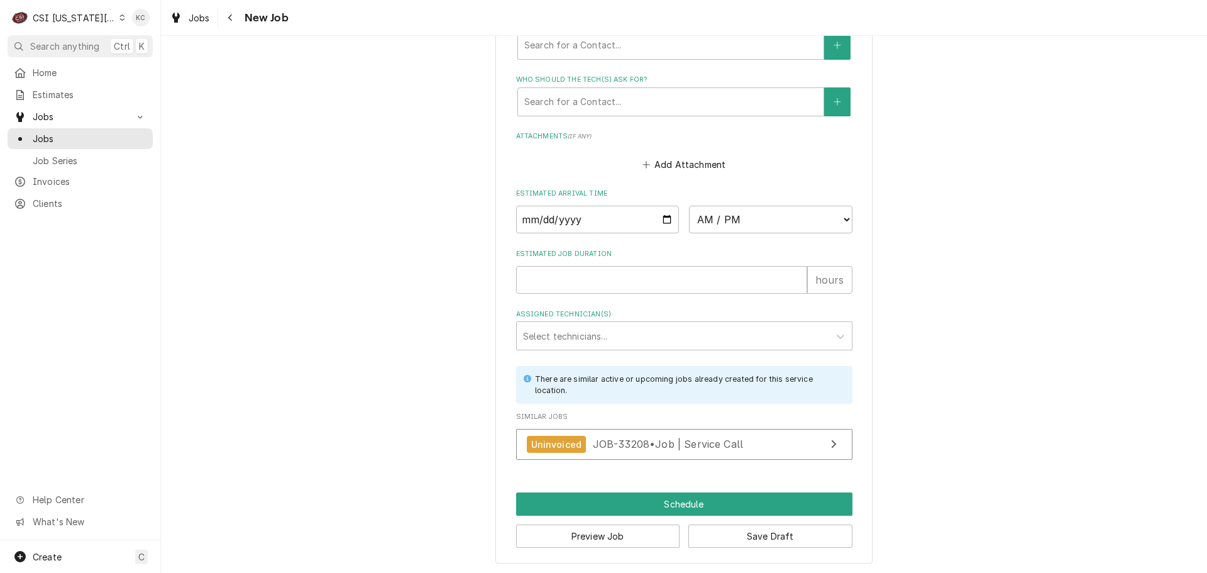
scroll to position [918, 0]
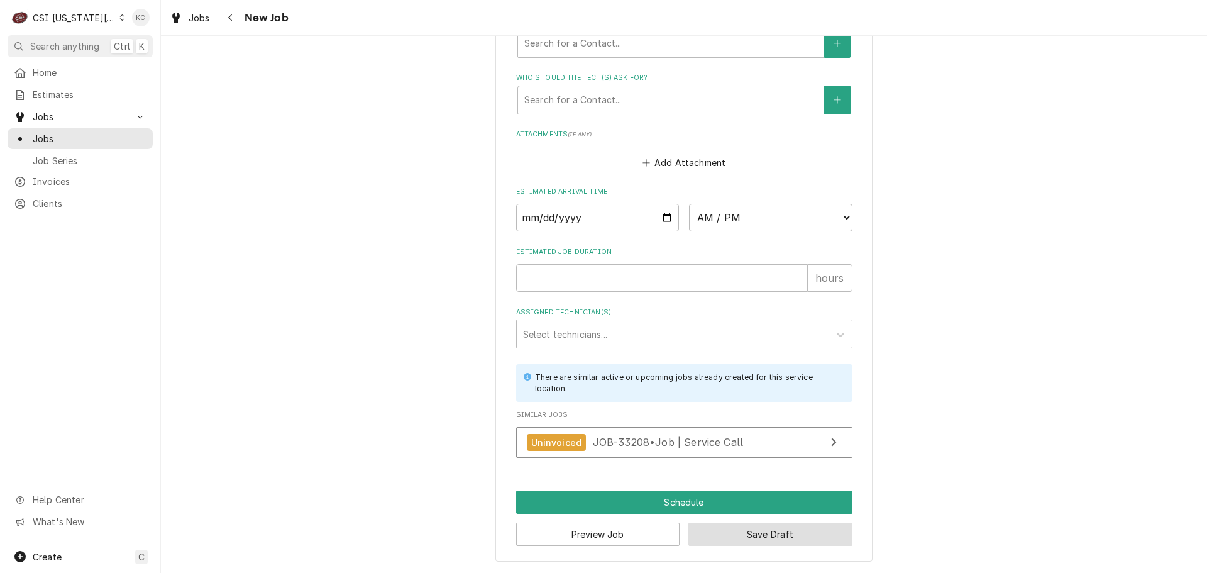
click at [808, 535] on button "Save Draft" at bounding box center [771, 534] width 164 height 23
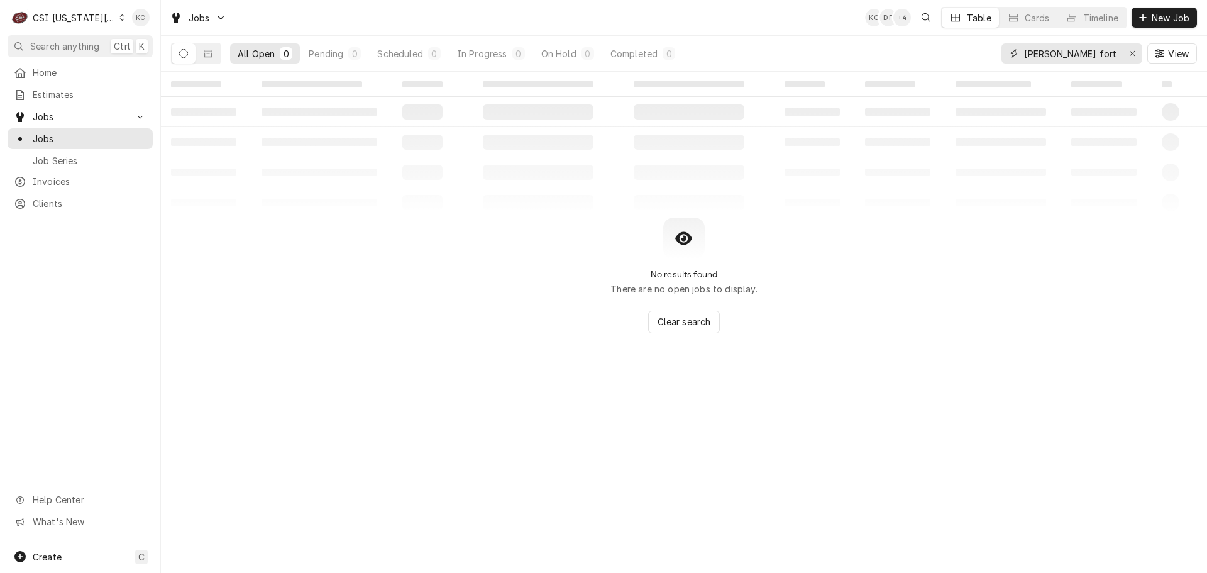
drag, startPoint x: 1097, startPoint y: 52, endPoint x: 958, endPoint y: 55, distance: 139.6
click at [958, 55] on div "All Open 0 Pending 0 Scheduled 0 In Progress 0 On Hold 0 Completed 0 [PERSON_NA…" at bounding box center [684, 53] width 1026 height 35
type input "m"
click at [1026, 53] on input "aplewood" at bounding box center [1071, 53] width 94 height 20
type input "maplewood"
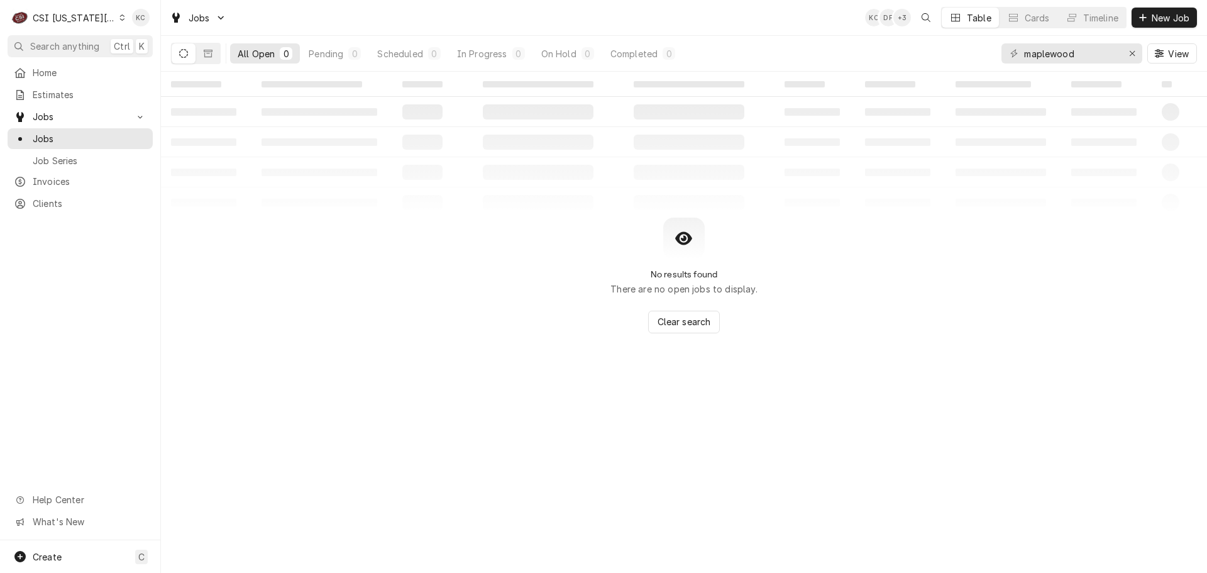
click at [64, 16] on div "CSI Kansas City" at bounding box center [74, 17] width 83 height 13
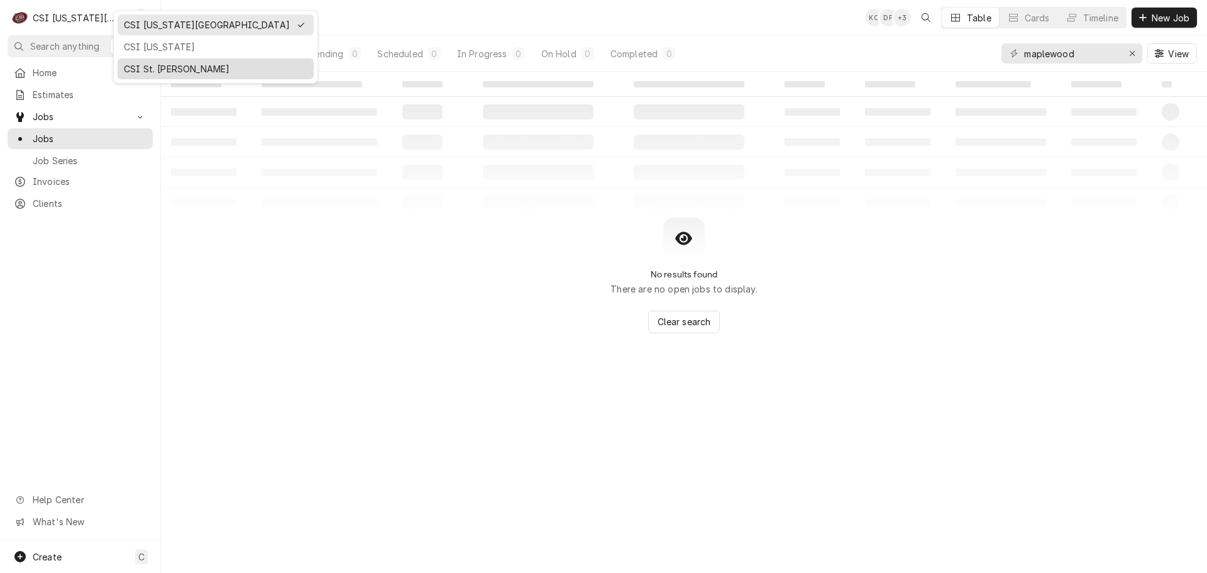
click at [147, 68] on div "CSI St. [PERSON_NAME]" at bounding box center [216, 68] width 184 height 13
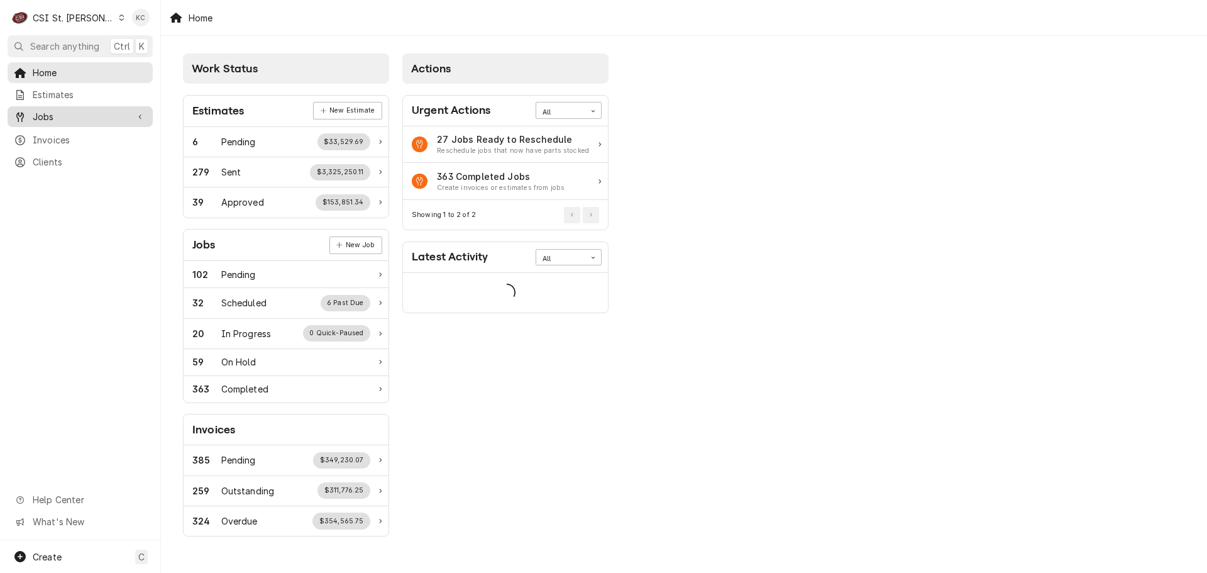
click at [79, 116] on span "Jobs" at bounding box center [80, 116] width 95 height 13
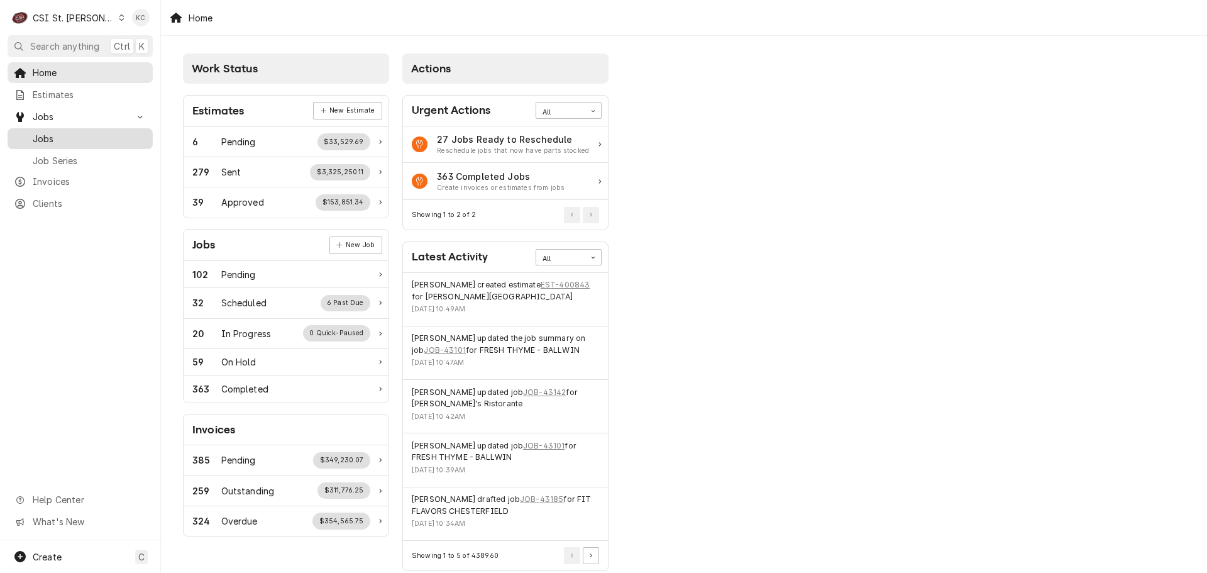
click at [79, 132] on span "Jobs" at bounding box center [90, 138] width 114 height 13
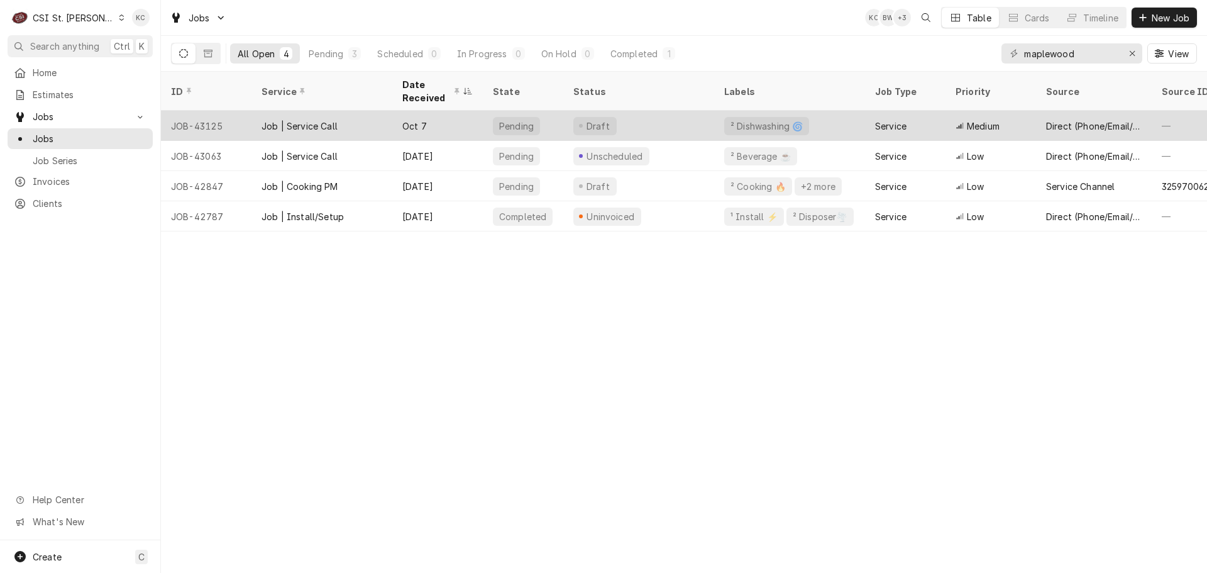
click at [388, 125] on div "Job | Service Call" at bounding box center [322, 126] width 141 height 30
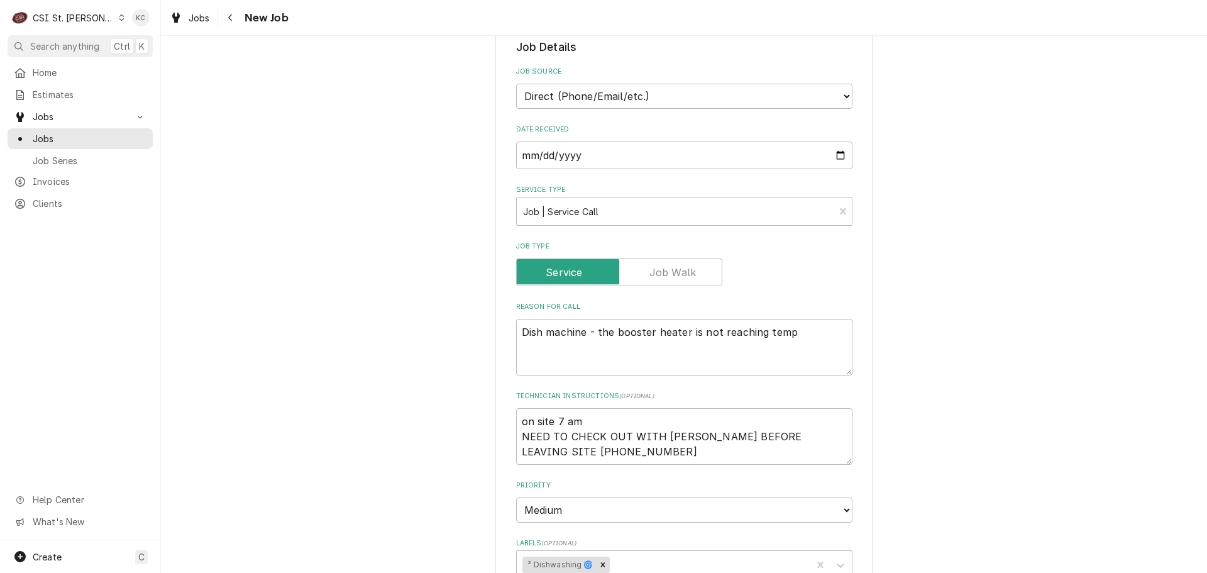
scroll to position [440, 0]
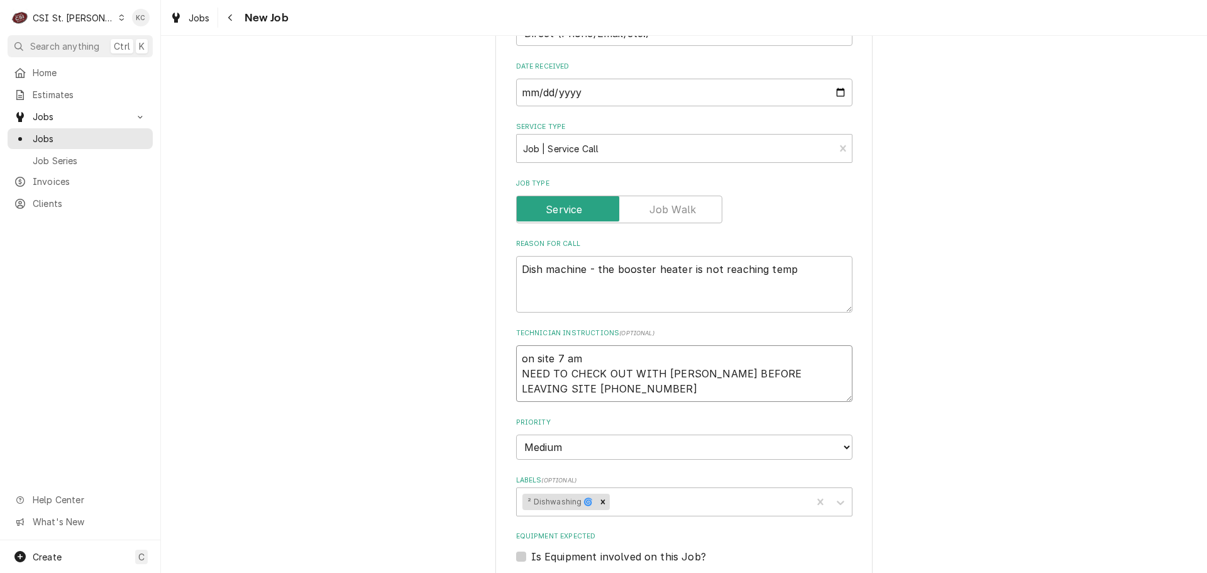
click at [516, 372] on textarea "on site 7 am NEED TO CHECK OUT WITH MANNY BEFORE LEAVING SITE 314-477-2602" at bounding box center [684, 373] width 336 height 57
type textarea "x"
type textarea "on site 7 am NEED TO CHECK OUT WITH MANNY BEFORE LEAVING SITE 314-477-2602"
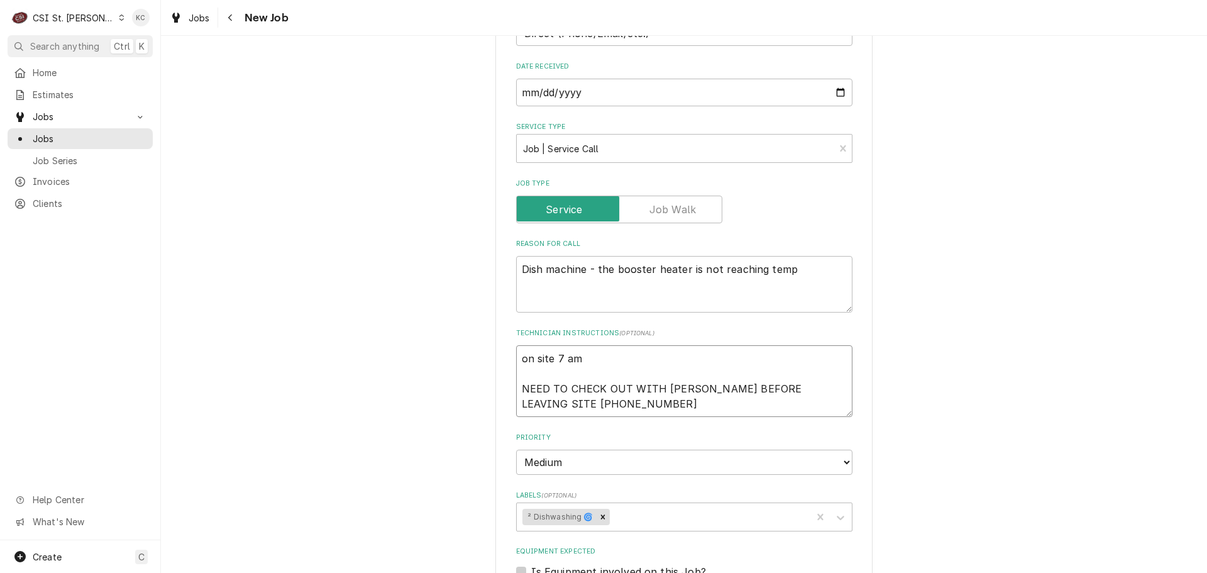
type textarea "x"
type textarea "on site 7 am T NEED TO CHECK OUT WITH MANNY BEFORE LEAVING SITE 314-477-2602"
type textarea "x"
type textarea "on site 7 am TE NEED TO CHECK OUT WITH MANNY BEFORE LEAVING SITE 314-477-2602"
type textarea "x"
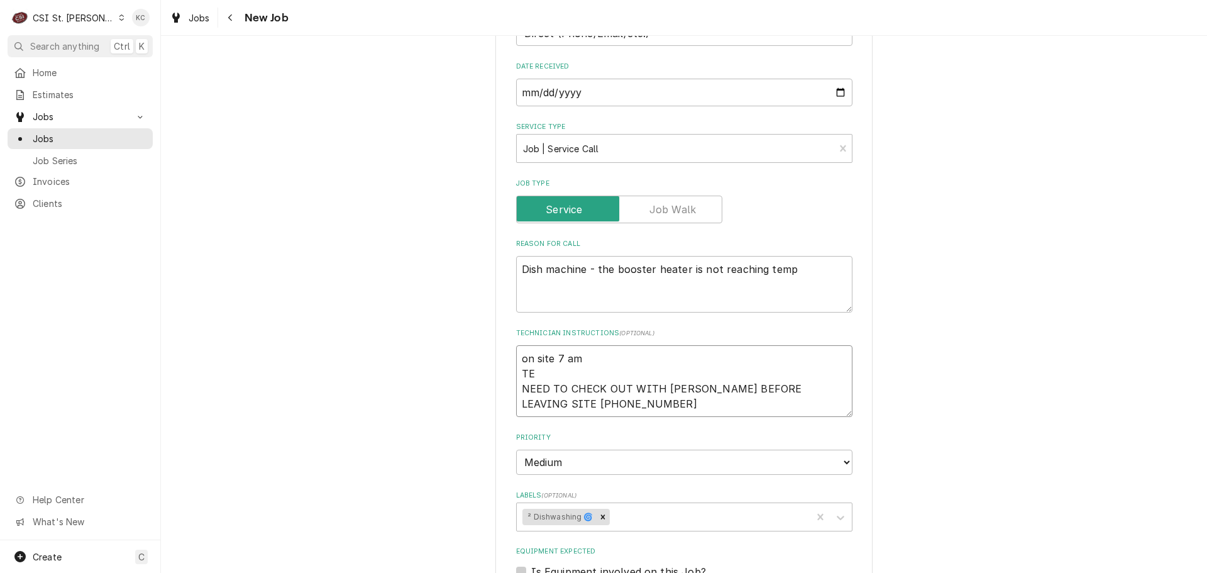
type textarea "on site 7 am TEC NEED TO CHECK OUT WITH MANNY BEFORE LEAVING SITE 314-477-2602"
type textarea "x"
type textarea "on site 7 am TECH NEED TO CHECK OUT WITH MANNY BEFORE LEAVING SITE 314-477-2602"
type textarea "x"
type textarea "on site 7 am TECH NEED TO CHECK OUT WITH MANNY BEFORE LEAVING SITE 314-477-2602"
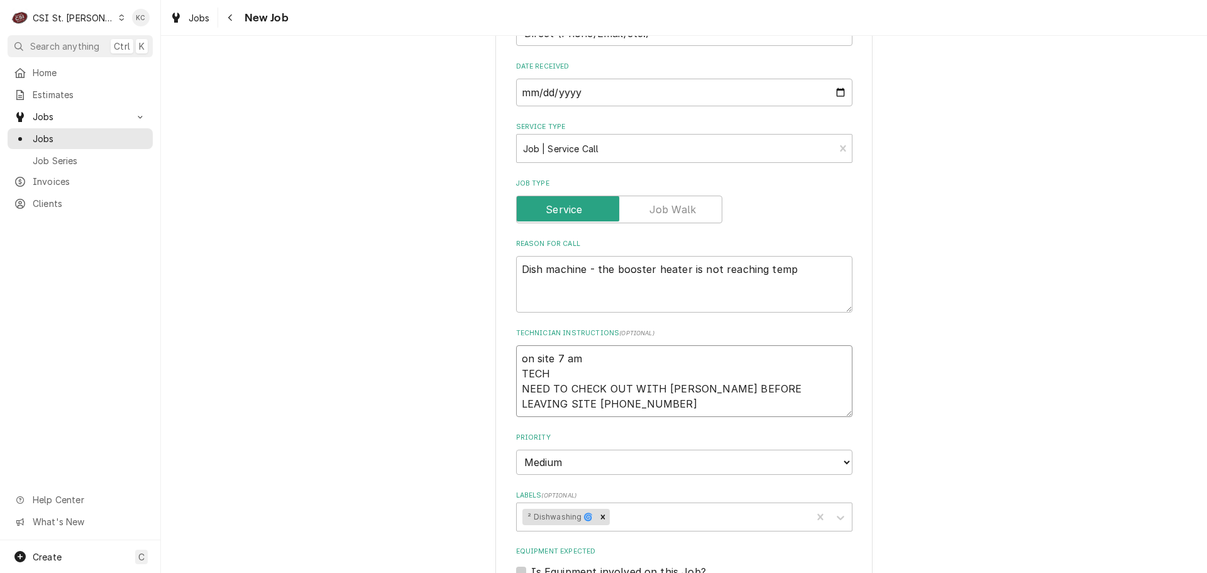
type textarea "x"
type textarea "on site 7 am TECH M NEED TO CHECK OUT WITH MANNY BEFORE LEAVING SITE 314-477-26…"
type textarea "x"
type textarea "on site 7 am TECH MU NEED TO CHECK OUT WITH MANNY BEFORE LEAVING SITE 314-477-2…"
type textarea "x"
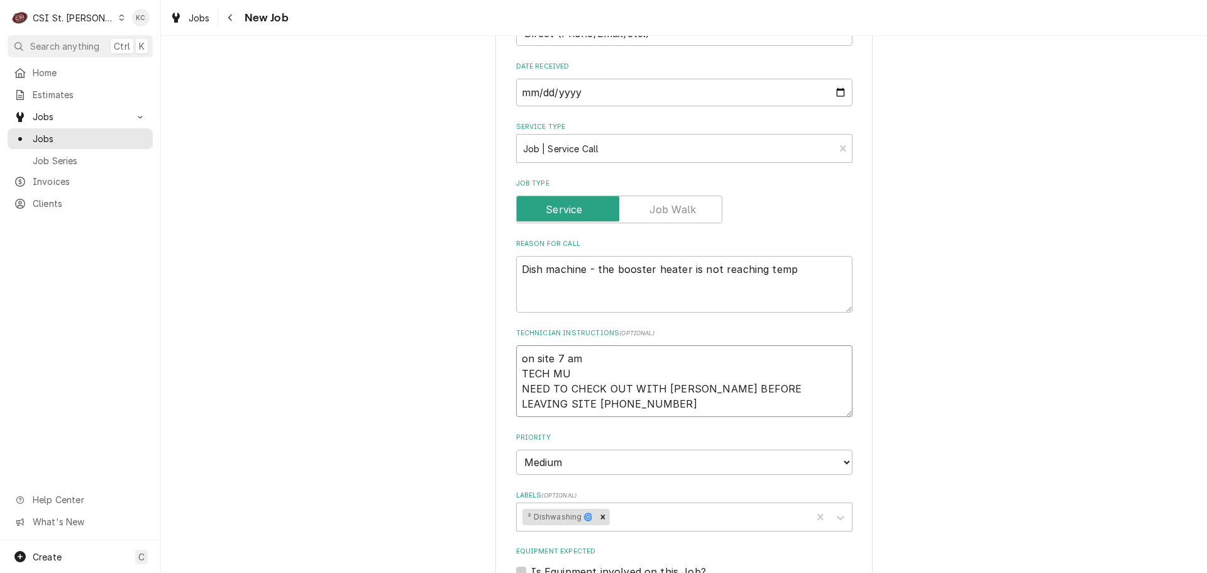
type textarea "on site 7 am TECH MUS NEED TO CHECK OUT WITH MANNY BEFORE LEAVING SITE 314-477-…"
type textarea "x"
type textarea "on site 7 am TECH MUST NEED TO CHECK OUT WITH MANNY BEFORE LEAVING SITE 314-477…"
type textarea "x"
type textarea "on site 7 am TECH MUST NEED TO CHECK OUT WITH MANNY BEFORE LEAVING SITE 314-477…"
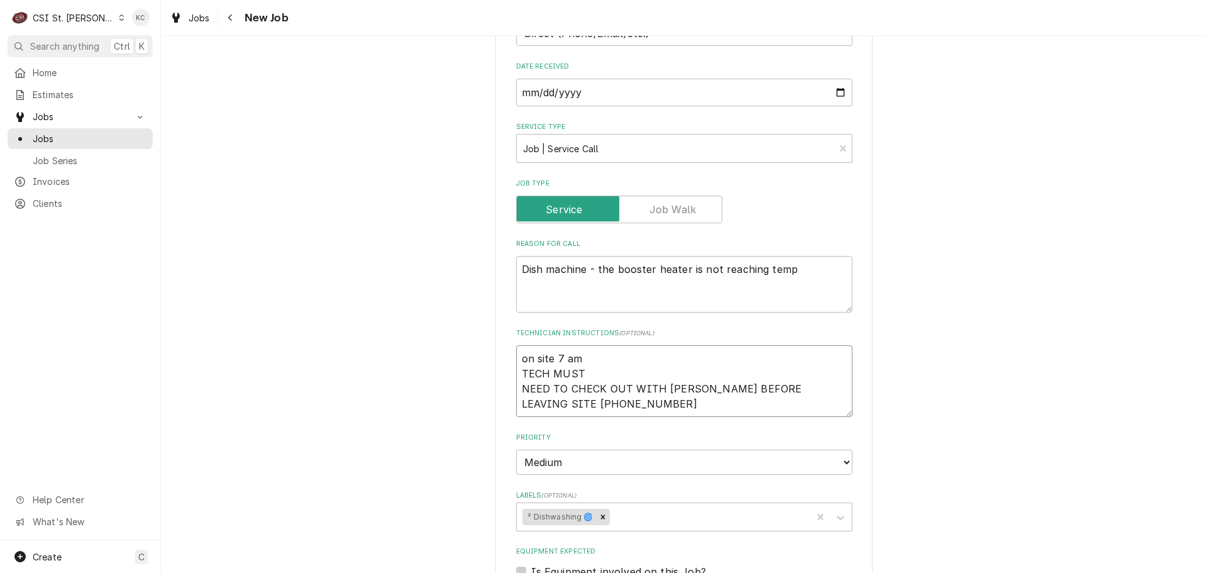
type textarea "x"
type textarea "on site 7 am TECH MUST C NEED TO CHECK OUT WITH MANNY BEFORE LEAVING SITE 314-4…"
type textarea "x"
type textarea "on site 7 am TECH MUST CA NEED TO CHECK OUT WITH MANNY BEFORE LEAVING SITE 314-…"
type textarea "x"
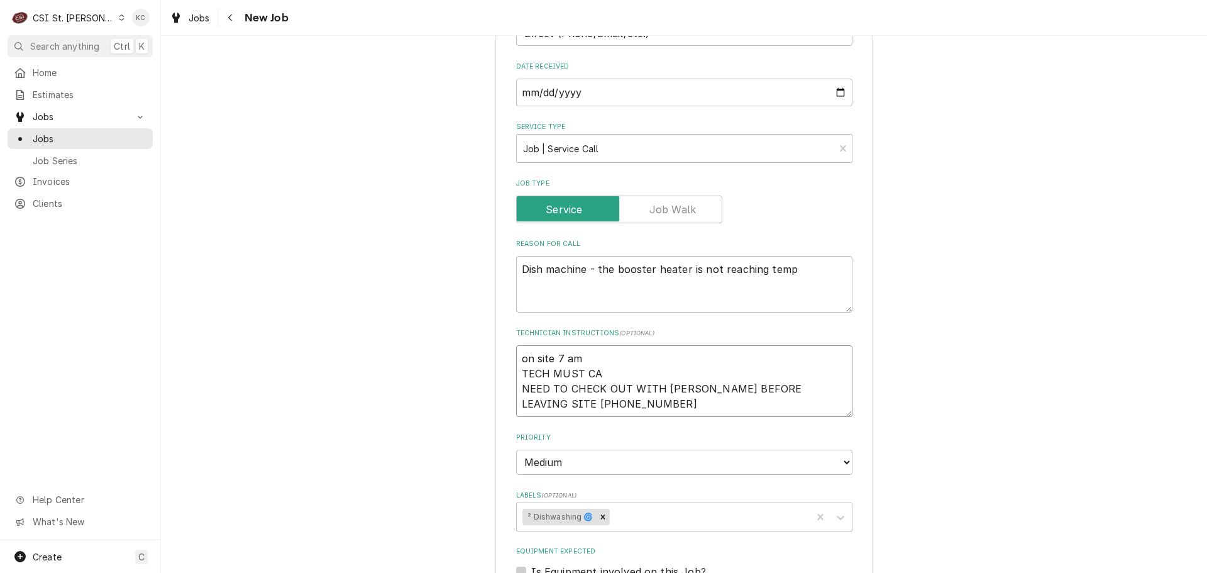
type textarea "on site 7 am TECH MUST CAL NEED TO CHECK OUT WITH MANNY BEFORE LEAVING SITE 314…"
type textarea "x"
type textarea "on site 7 am TECH MUST CALL NEED TO CHECK OUT WITH MANNY BEFORE LEAVING SITE 31…"
type textarea "x"
type textarea "on site 7 am TECH MUST CALL NEED TO CHECK OUT WITH MANNY BEFORE LEAVING SITE 31…"
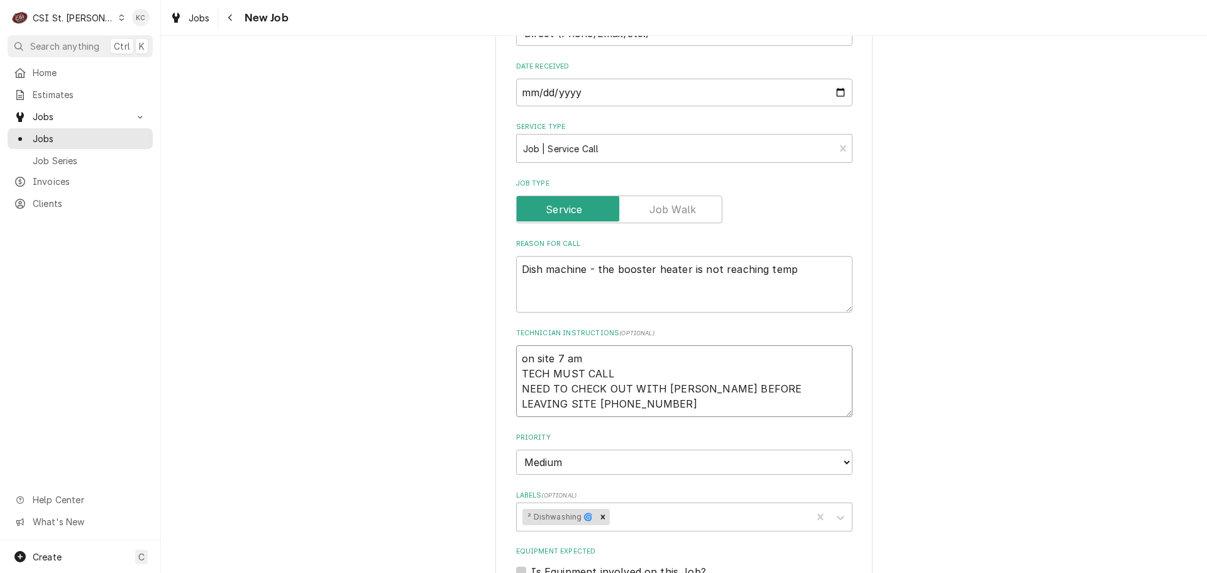
type textarea "x"
type textarea "on site 7 am TECH MUST CALL W NEED TO CHECK OUT WITH MANNY BEFORE LEAVING SITE …"
type textarea "x"
type textarea "on site 7 am TECH MUST CALL WH NEED TO CHECK OUT WITH MANNY BEFORE LEAVING SITE…"
type textarea "x"
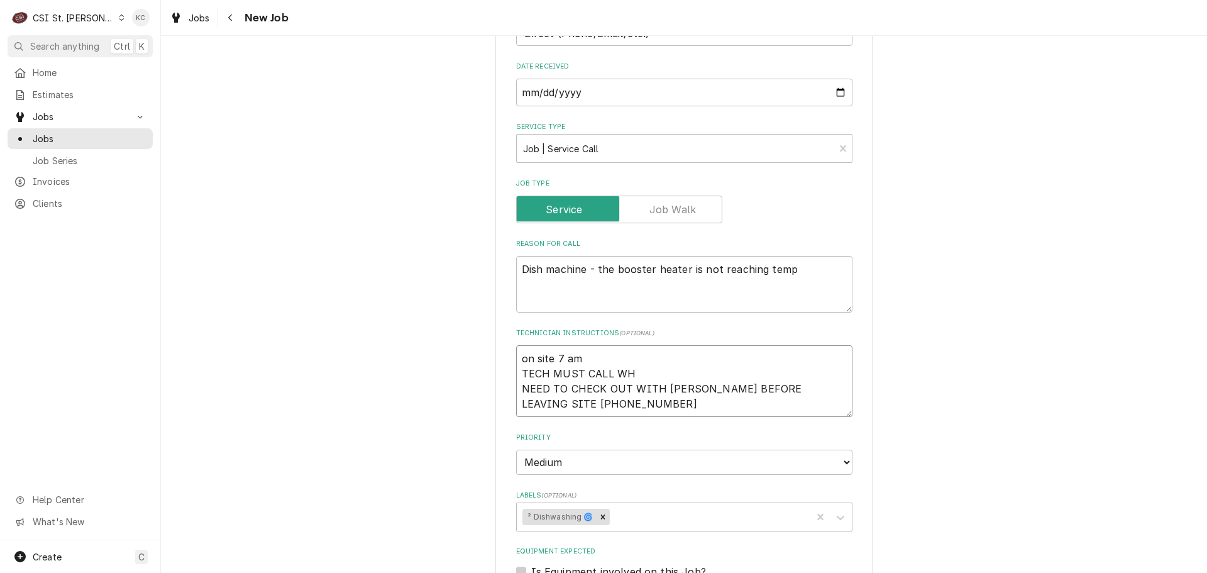
type textarea "on site 7 am TECH MUST CALL WHE NEED TO CHECK OUT WITH MANNY BEFORE LEAVING SIT…"
type textarea "x"
type textarea "on site 7 am TECH MUST CALL WHEN NEED TO CHECK OUT WITH MANNY BEFORE LEAVING SI…"
type textarea "x"
type textarea "on site 7 am TECH MUST CALL WHEN NEED TO CHECK OUT WITH MANNY BEFORE LEAVING SI…"
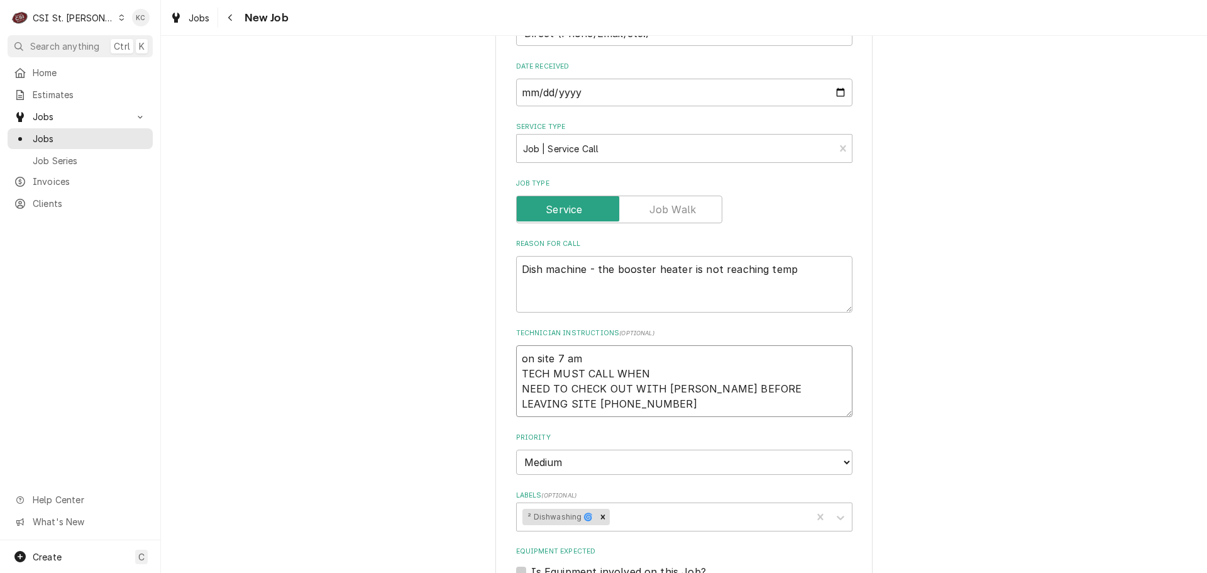
type textarea "x"
type textarea "on site 7 am TECH MUST CALL WHEN O NEED TO CHECK OUT WITH MANNY BEFORE LEAVING …"
type textarea "x"
type textarea "on site 7 am TECH MUST CALL WHEN ON NEED TO CHECK OUT WITH MANNY BEFORE LEAVING…"
type textarea "x"
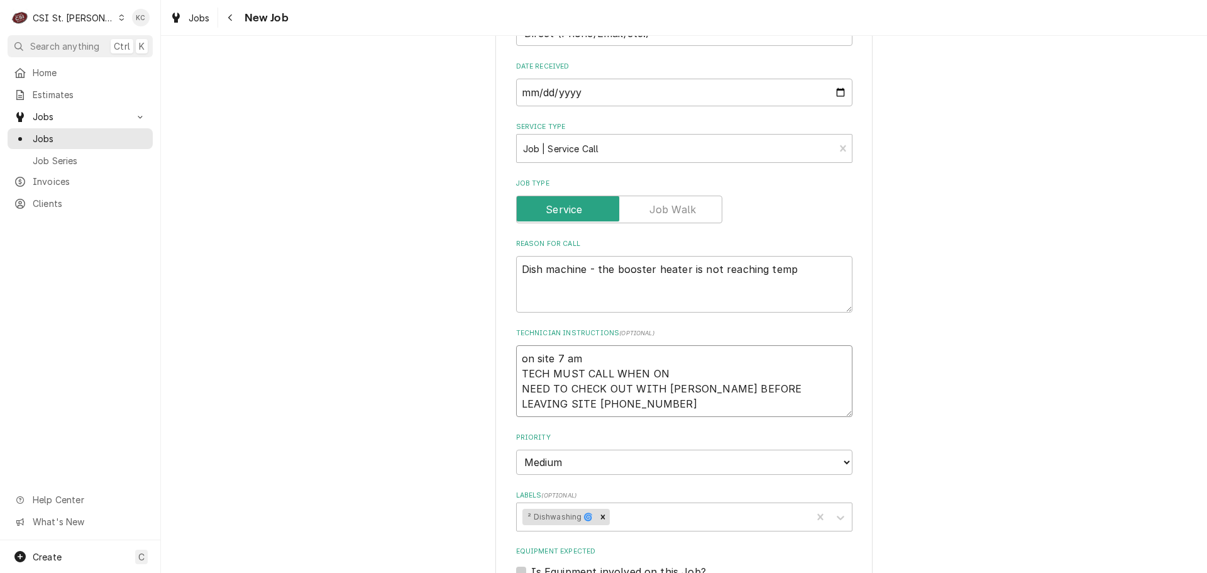
type textarea "on site 7 am TECH MUST CALL WHEN ONS NEED TO CHECK OUT WITH MANNY BEFORE LEAVIN…"
type textarea "x"
type textarea "on site 7 am TECH MUST CALL WHEN ONSI NEED TO CHECK OUT WITH MANNY BEFORE LEAVI…"
type textarea "x"
type textarea "on site 7 am TECH MUST CALL WHEN ONSIT NEED TO CHECK OUT WITH MANNY BEFORE LEAV…"
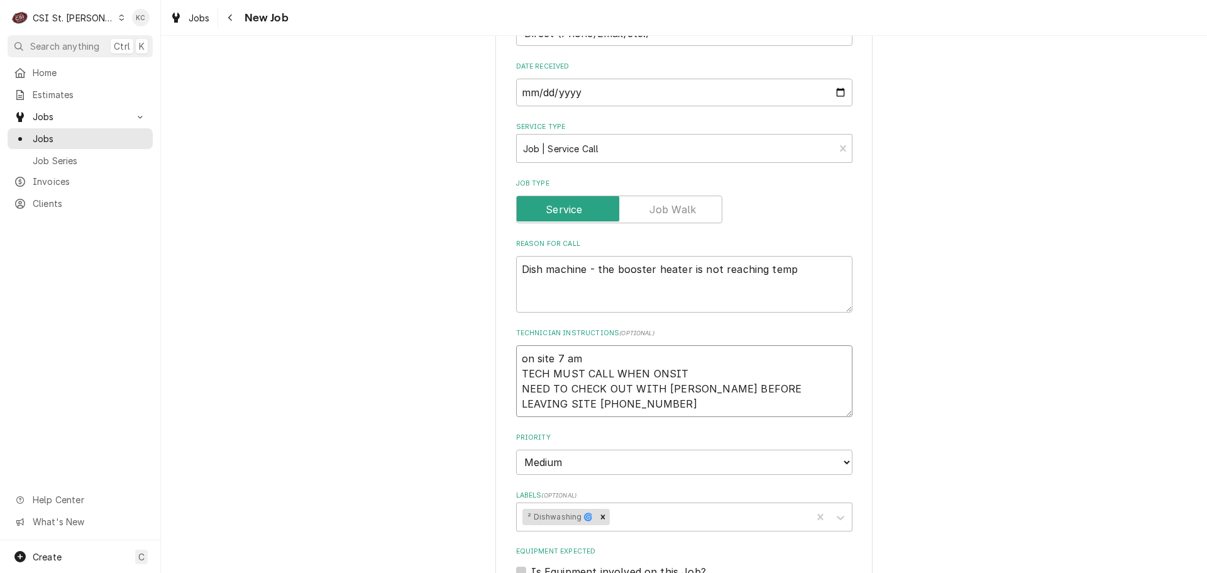
type textarea "x"
type textarea "on site 7 am TECH MUST CALL WHEN ONSITE NEED TO CHECK OUT WITH MANNY BEFORE LEA…"
type textarea "x"
type textarea "on site 7 am TECH MUST CALL WHEN ONSITE NEED TO CHECK OUT WITH MANNY BEFORE LEA…"
type textarea "x"
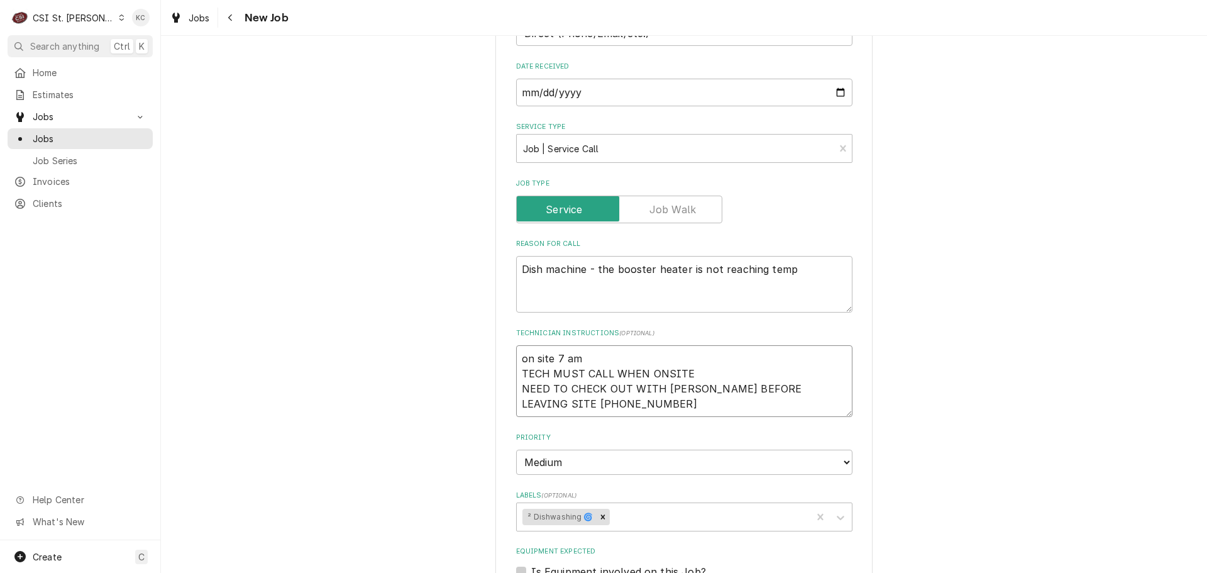
type textarea "on site 7 am TECH MUST CALL WHEN ONSITE P NEED TO CHECK OUT WITH MANNY BEFORE L…"
type textarea "x"
type textarea "on site 7 am TECH MUST CALL WHEN ONSITE PE NEED TO CHECK OUT WITH MANNY BEFORE …"
type textarea "x"
type textarea "on site 7 am TECH MUST CALL WHEN ONSITE PER NEED TO CHECK OUT WITH MANNY BEFORE…"
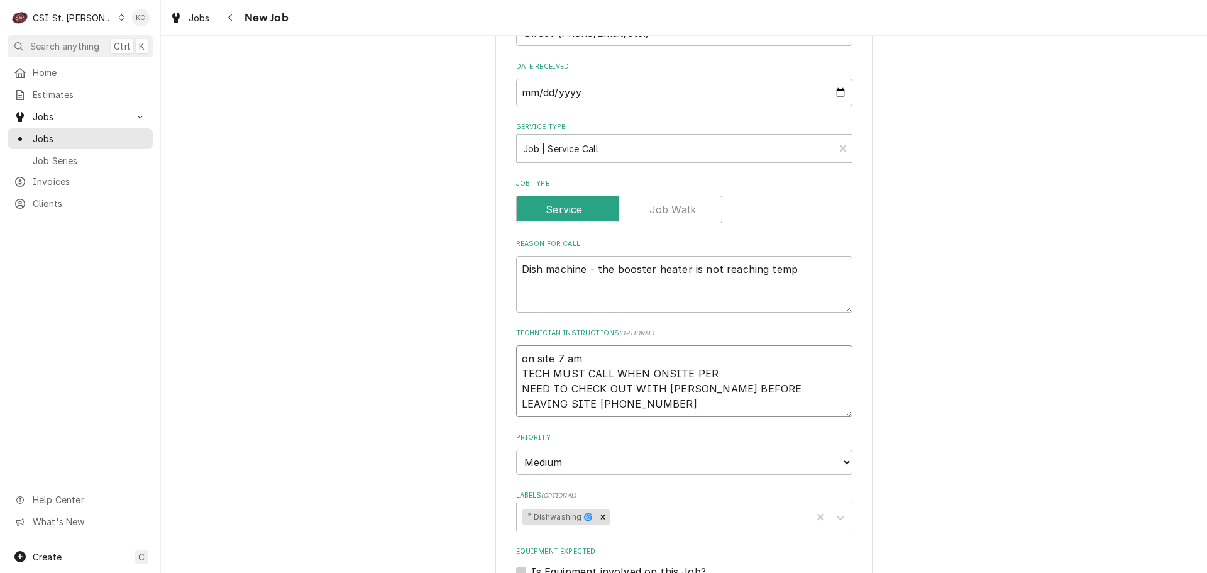
type textarea "x"
type textarea "on site 7 am TECH MUST CALL WHEN ONSITE PER M NEED TO CHECK OUT WITH MANNY BEFO…"
type textarea "x"
type textarea "on site 7 am TECH MUST CALL WHEN ONSITE PER MA NEED TO CHECK OUT WITH MANNY BEF…"
type textarea "x"
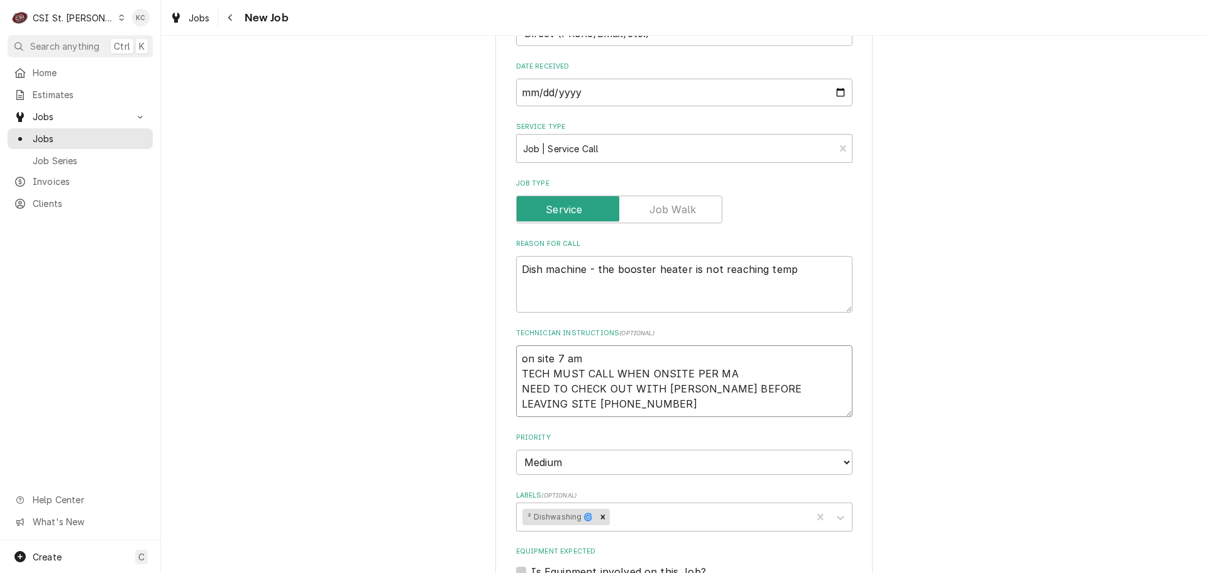
type textarea "on site 7 am TECH MUST CALL WHEN ONSITE PER MAN NEED TO CHECK OUT WITH MANNY BE…"
type textarea "x"
type textarea "on site 7 am TECH MUST CALL WHEN ONSITE PER MANN NEED TO CHECK OUT WITH MANNY B…"
type textarea "x"
type textarea "on site 7 am TECH MUST CALL WHEN ONSITE PER MANNY NEED TO CHECK OUT WITH MANNY …"
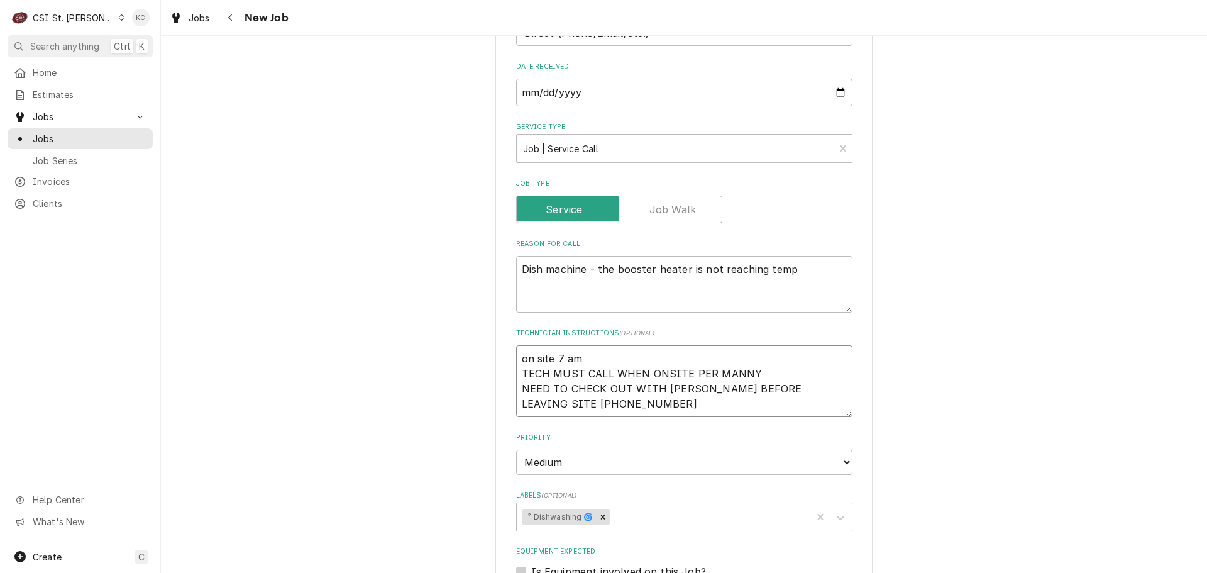
type textarea "x"
type textarea "on site 7 am TECH MUST CALL WHEN ONSITE PER MANNY NEED TO CHECK OUT WITH MANNY …"
type textarea "x"
type textarea "on site 7 am TECH MUST CALL WHEN ONSITE PER MANNY R NEED TO CHECK OUT WITH MANN…"
type textarea "x"
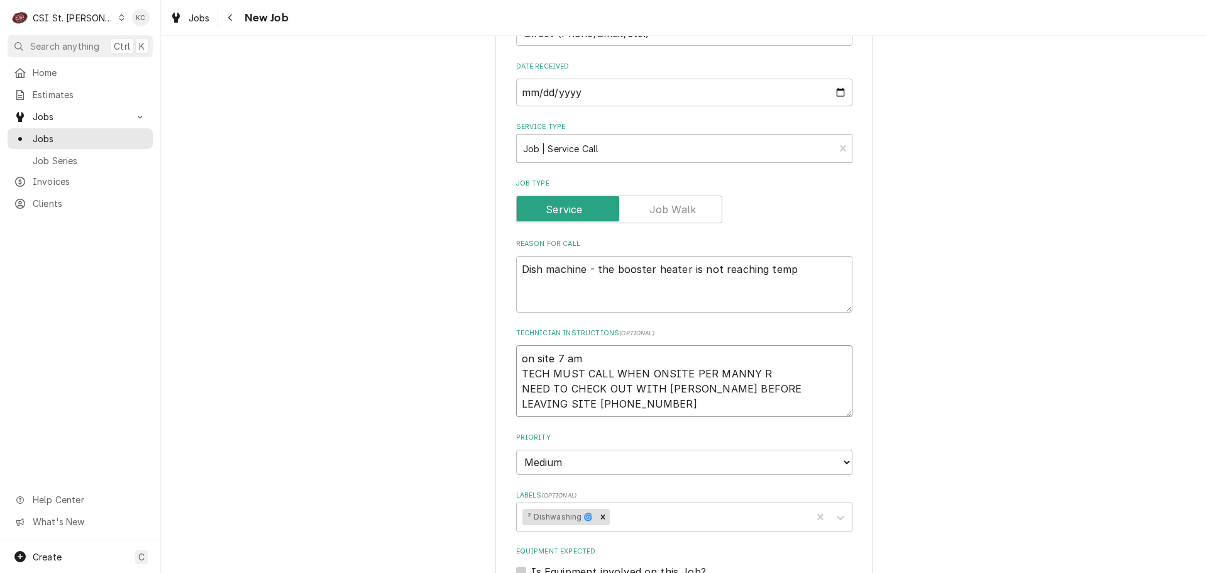
type textarea "on site 7 am TECH MUST CALL WHEN ONSITE PER MANNY RE NEED TO CHECK OUT WITH MAN…"
type textarea "x"
type textarea "on site 7 am TECH MUST CALL WHEN ONSITE PER MANNY REQ NEED TO CHECK OUT WITH MA…"
type textarea "x"
type textarea "on site 7 am TECH MUST CALL WHEN ONSITE PER MANNY REQUE NEED TO CHECK OUT WITH …"
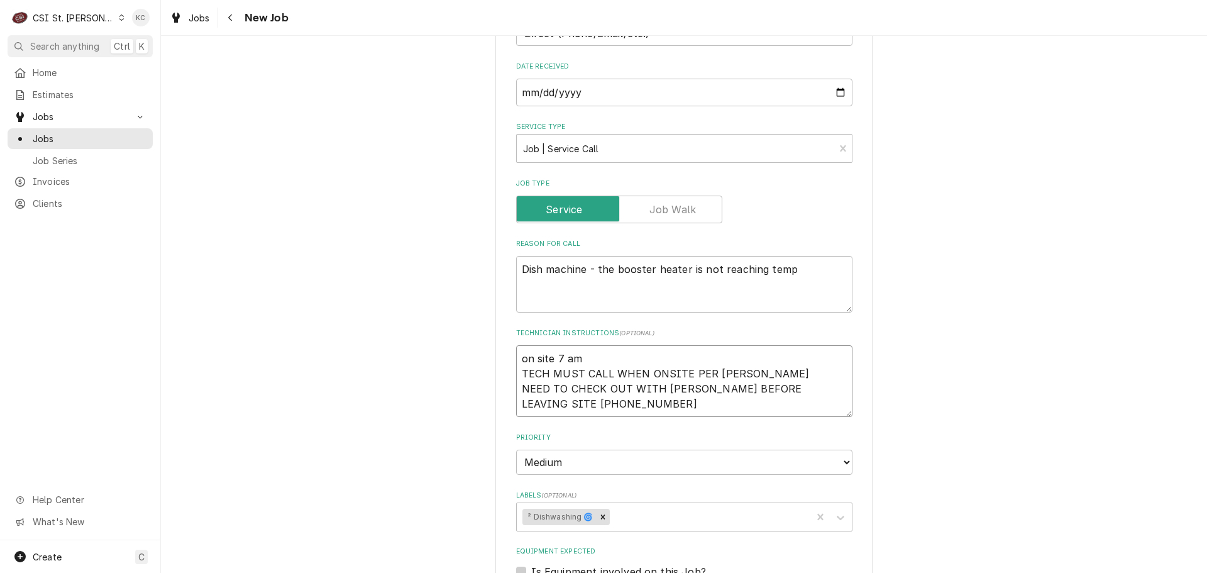
type textarea "x"
type textarea "on site 7 am TECH MUST CALL WHEN ONSITE PER MANNY REQUES NEED TO CHECK OUT WITH…"
type textarea "x"
type textarea "on site 7 am TECH MUST CALL WHEN ONSITE PER MANNY REQUEST NEED TO CHECK OUT WIT…"
type textarea "x"
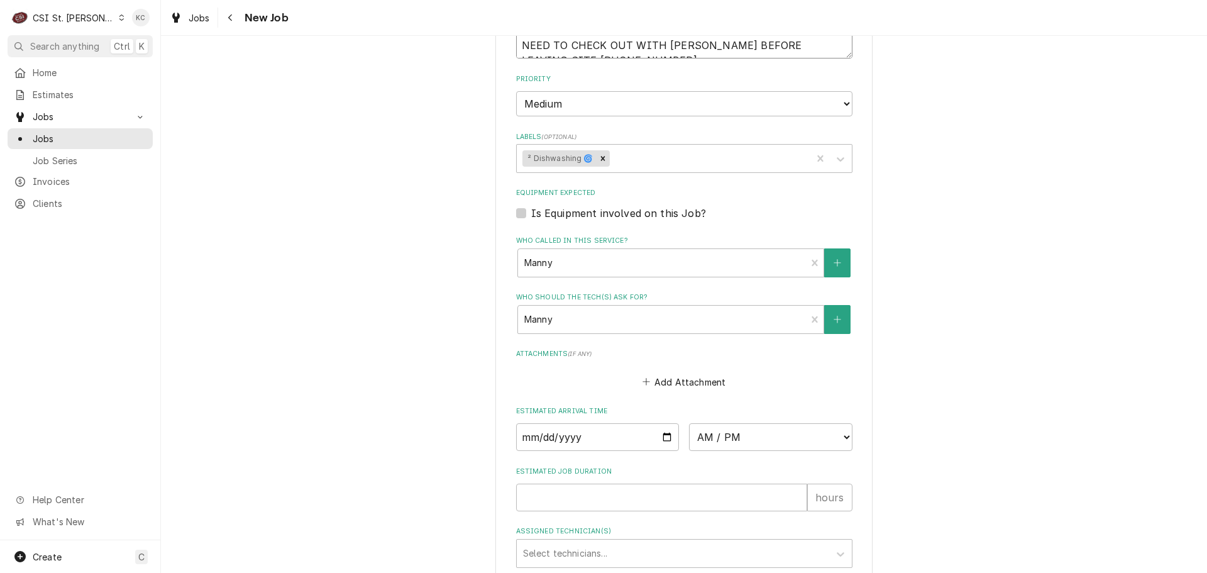
scroll to position [935, 0]
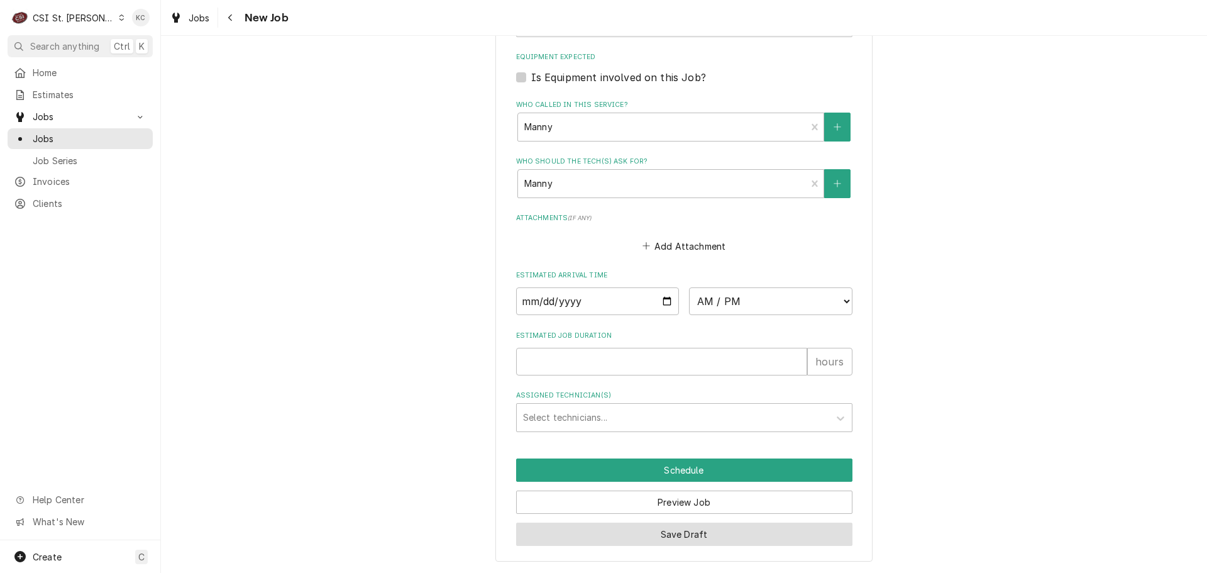
type textarea "on site 7 am TECH MUST CALL WHEN ONSITE PER MANNY REQUEST NEED TO CHECK OUT WIT…"
click at [746, 536] on button "Save Draft" at bounding box center [684, 534] width 336 height 23
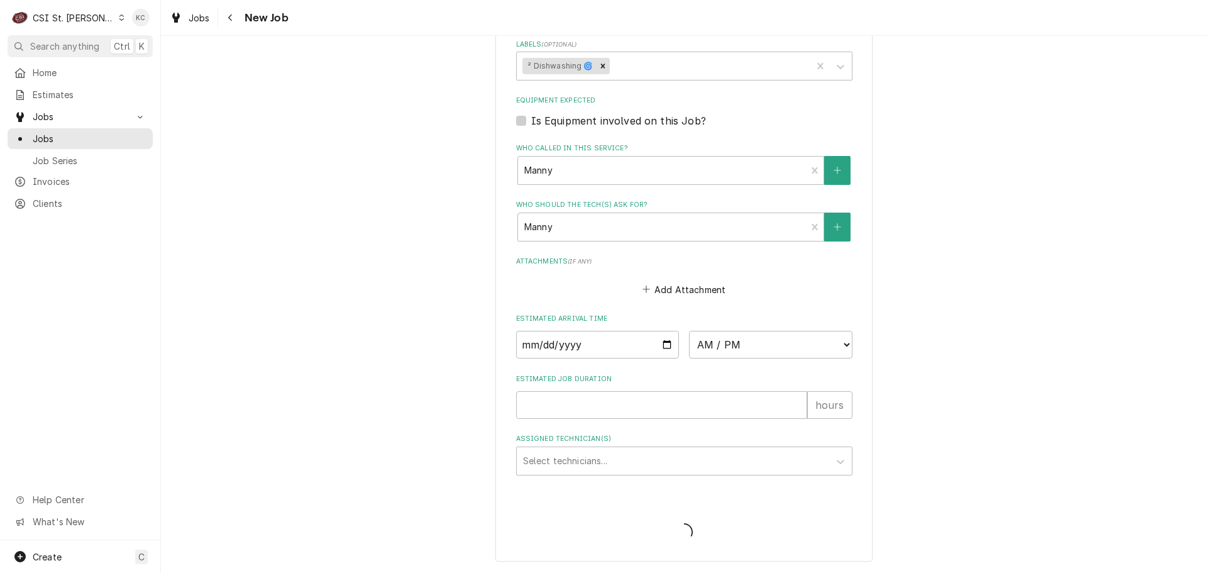
type textarea "x"
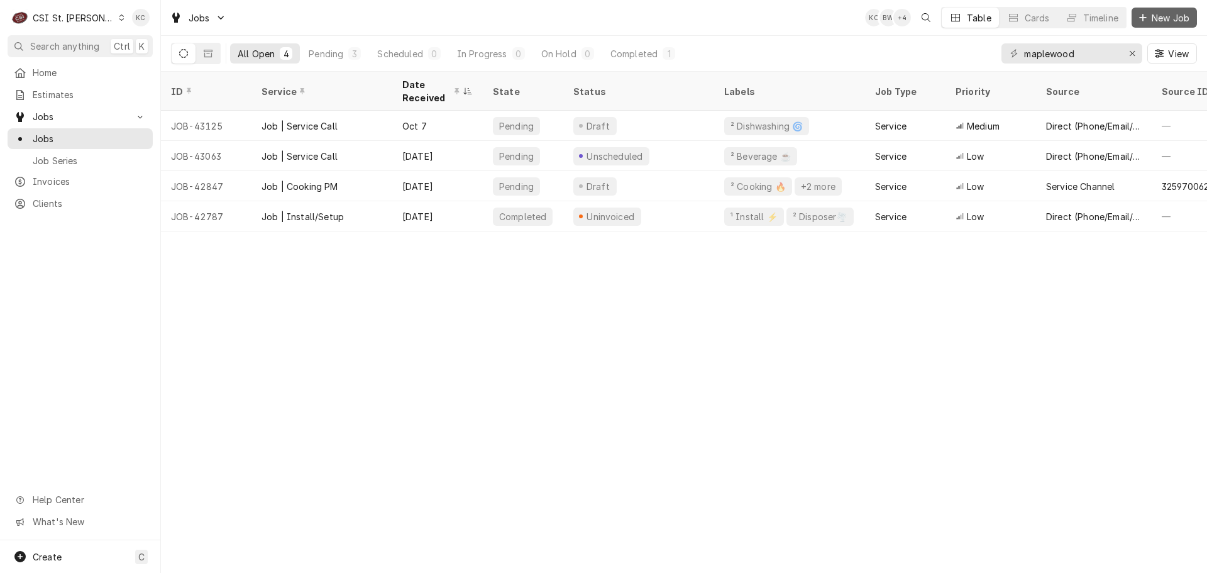
click at [1162, 14] on span "New Job" at bounding box center [1171, 17] width 43 height 13
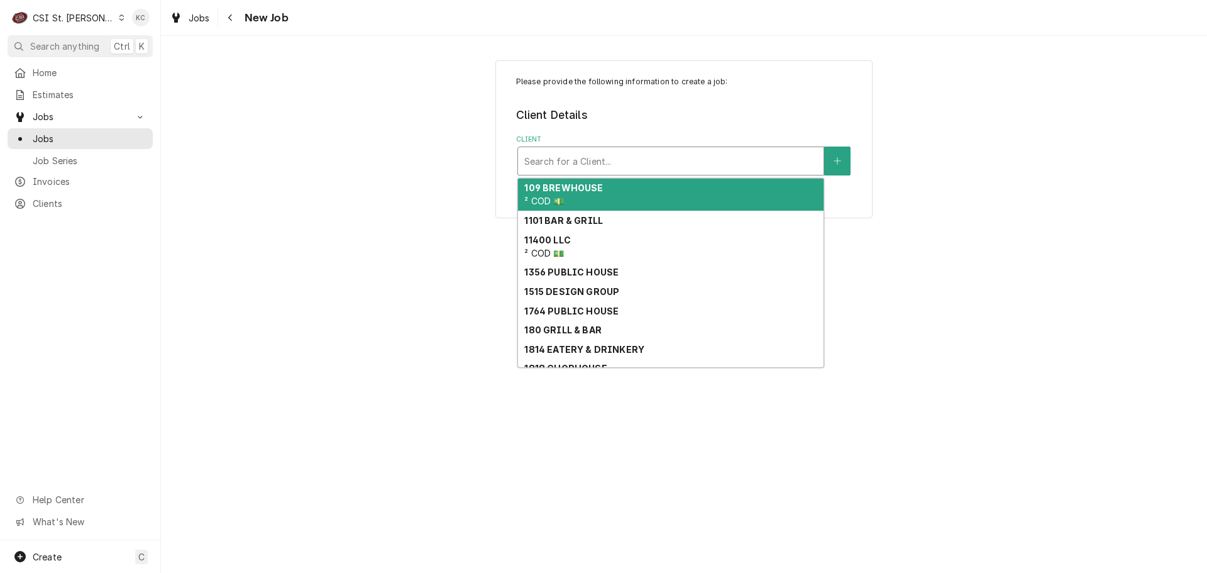
click at [636, 163] on div "Client" at bounding box center [670, 161] width 293 height 23
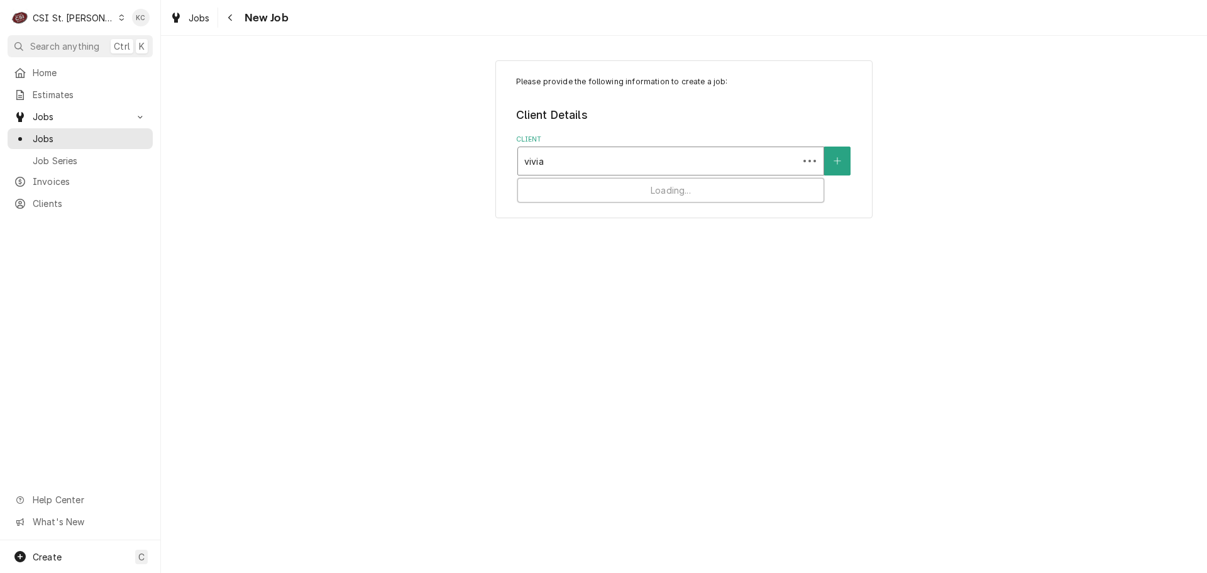
type input "[PERSON_NAME]"
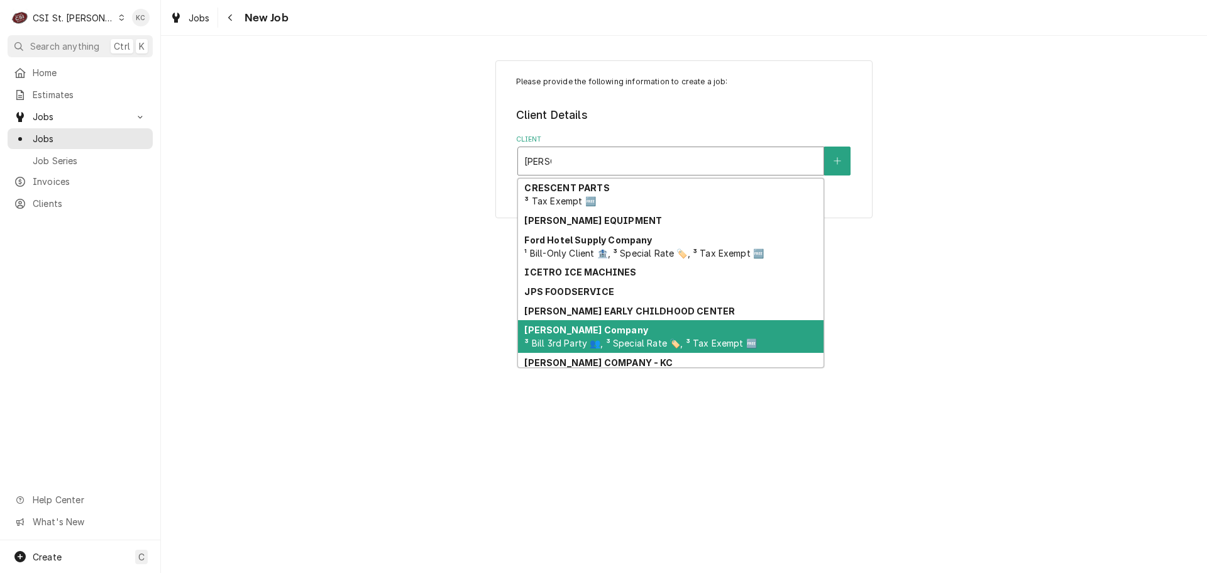
click at [626, 333] on div "[PERSON_NAME] Company ³ Bill 3rd Party 👥, ³ Special Rate 🏷️, ³ Tax Exempt 🆓" at bounding box center [671, 336] width 306 height 33
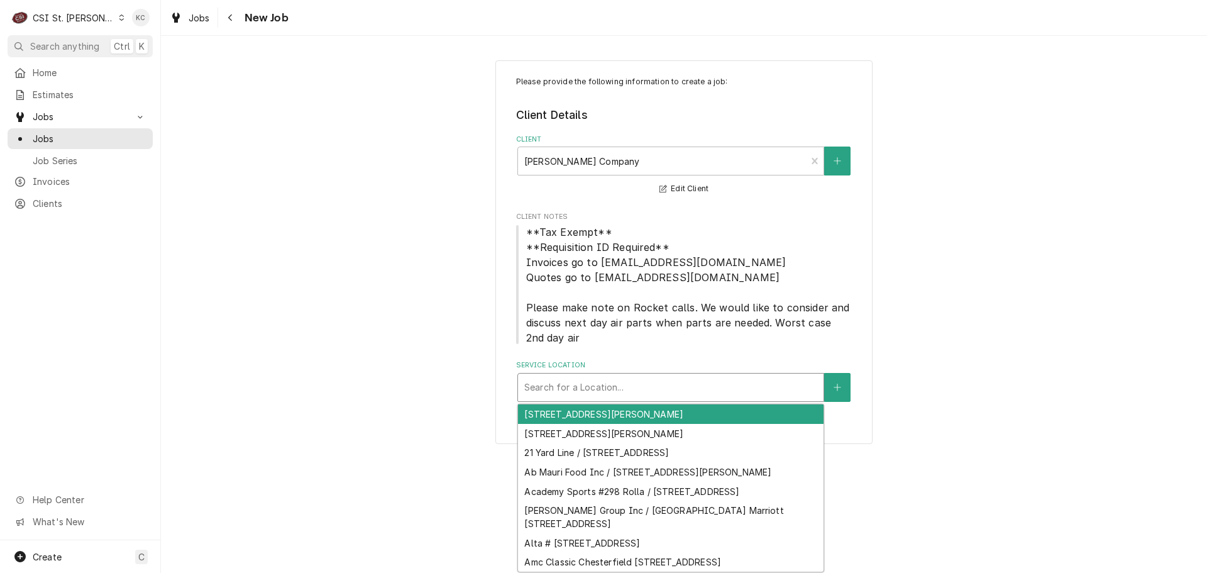
click at [764, 394] on div "Service Location" at bounding box center [670, 387] width 293 height 23
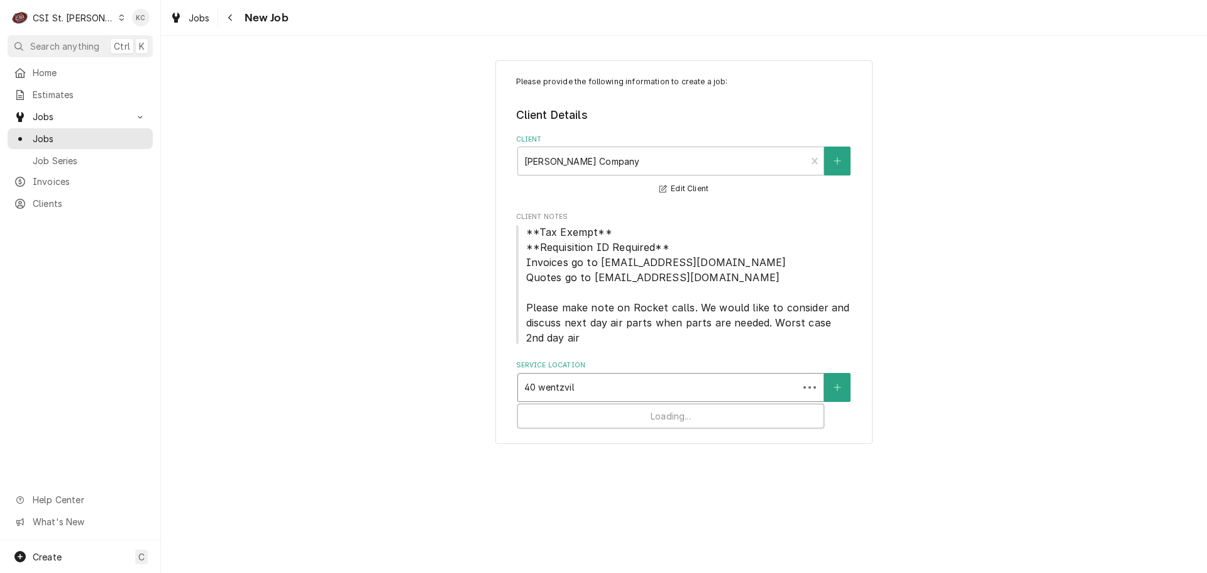
type input "40 wentzvill"
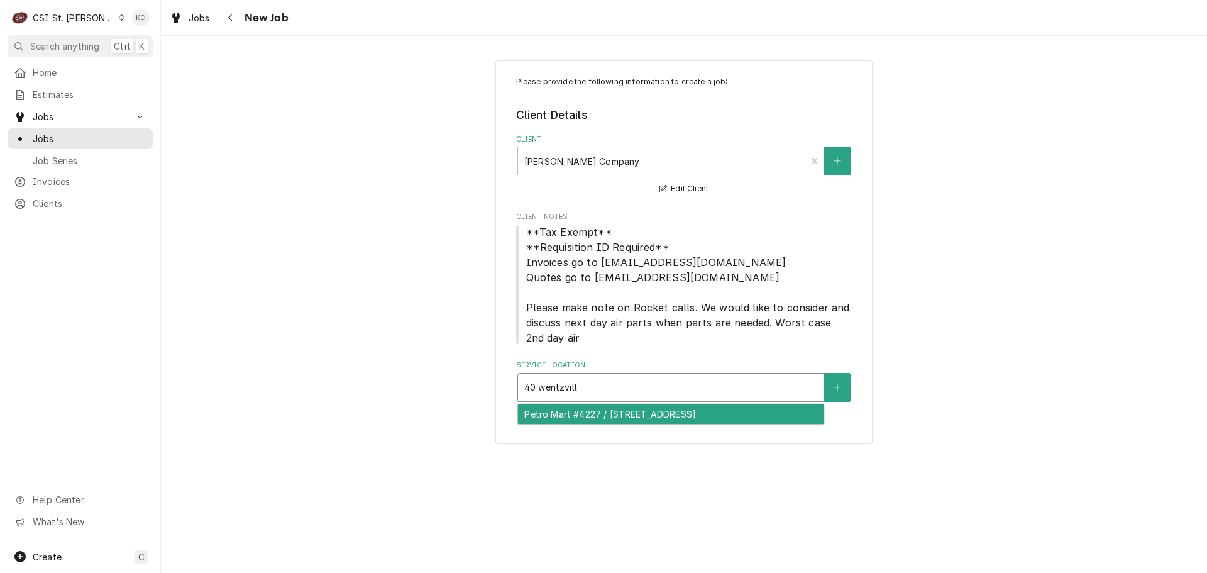
click at [778, 408] on div "Petro Mart #4227 / [STREET_ADDRESS]" at bounding box center [671, 413] width 306 height 19
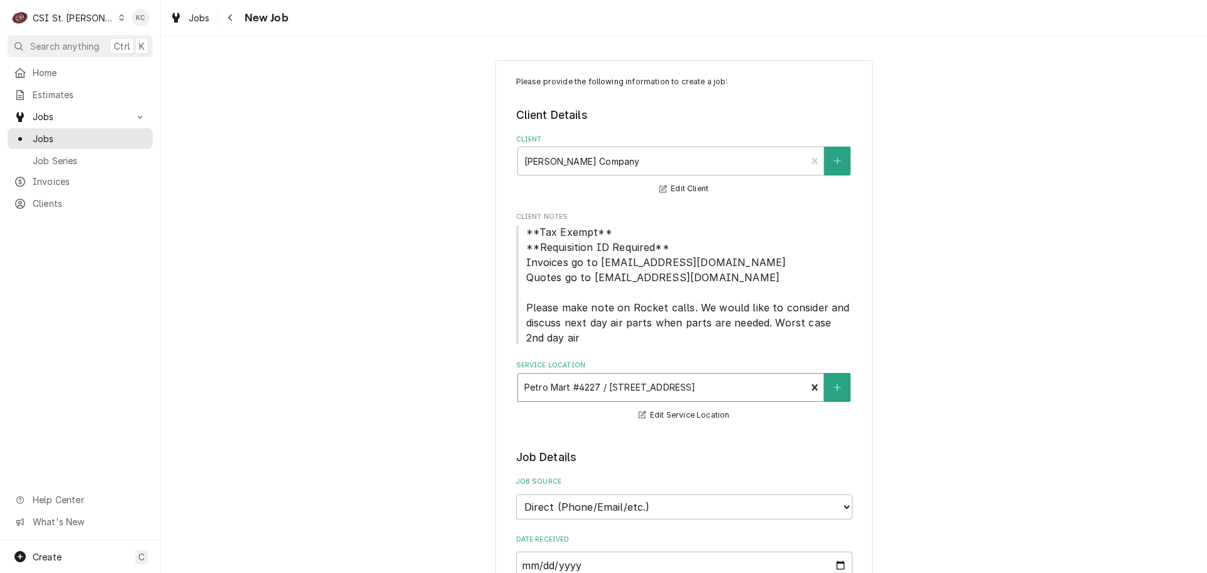
scroll to position [63, 0]
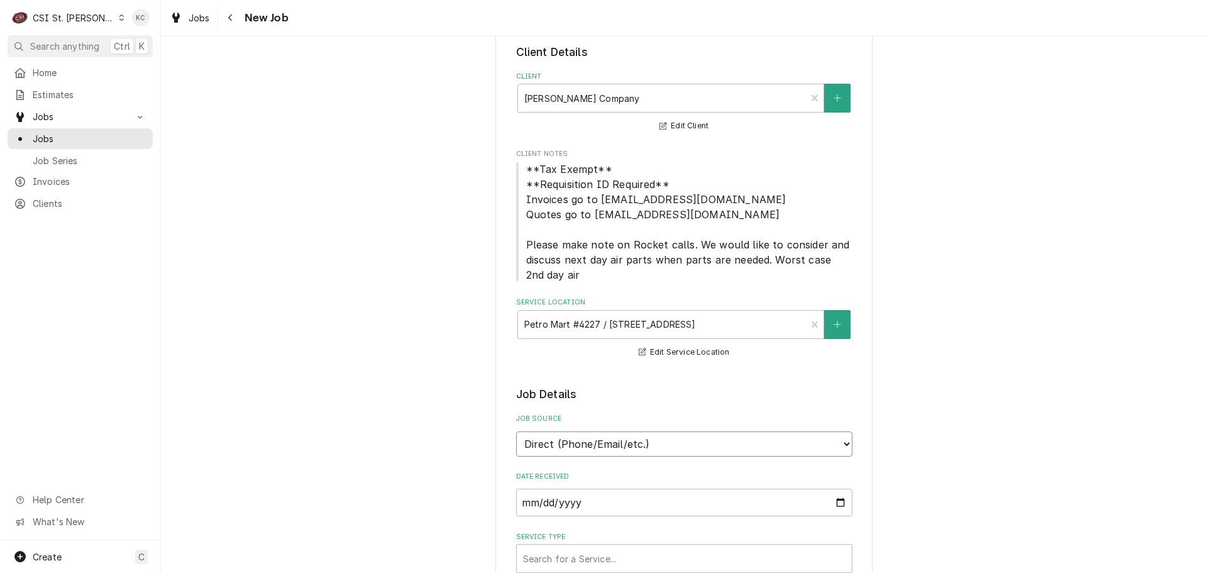
click at [741, 443] on select "Direct (Phone/Email/etc.) Service Channel Corrigo Ecotrak Other" at bounding box center [684, 443] width 336 height 25
select select "100"
click at [718, 492] on input "Job Source Name" at bounding box center [684, 503] width 336 height 28
type textarea "x"
type input "V"
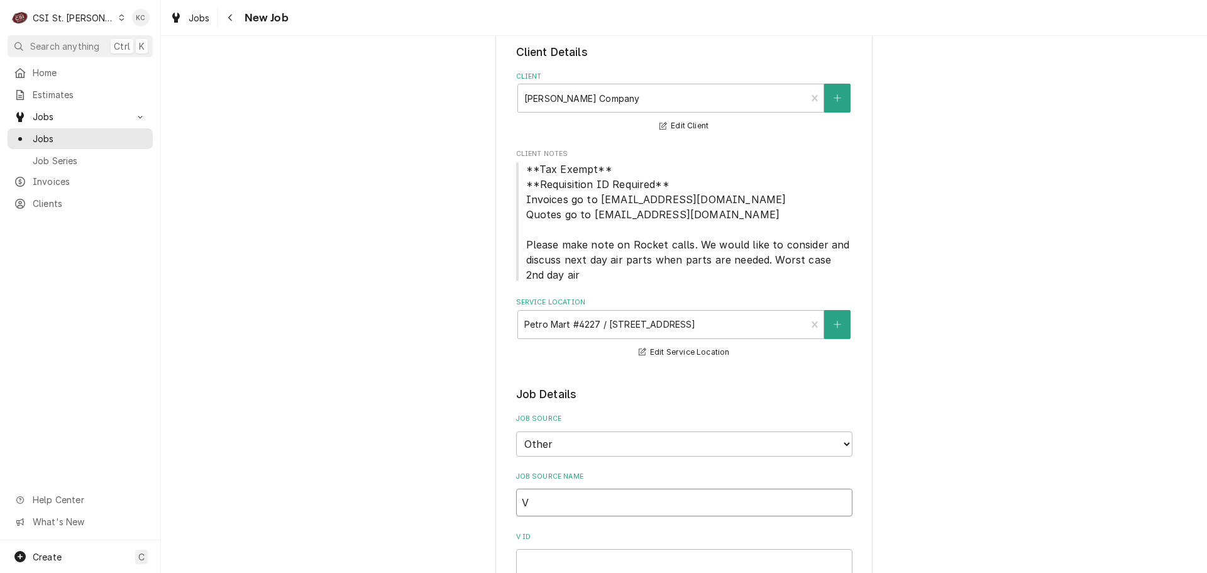
type textarea "x"
type input "Vi"
type textarea "x"
type input "Viv"
type textarea "x"
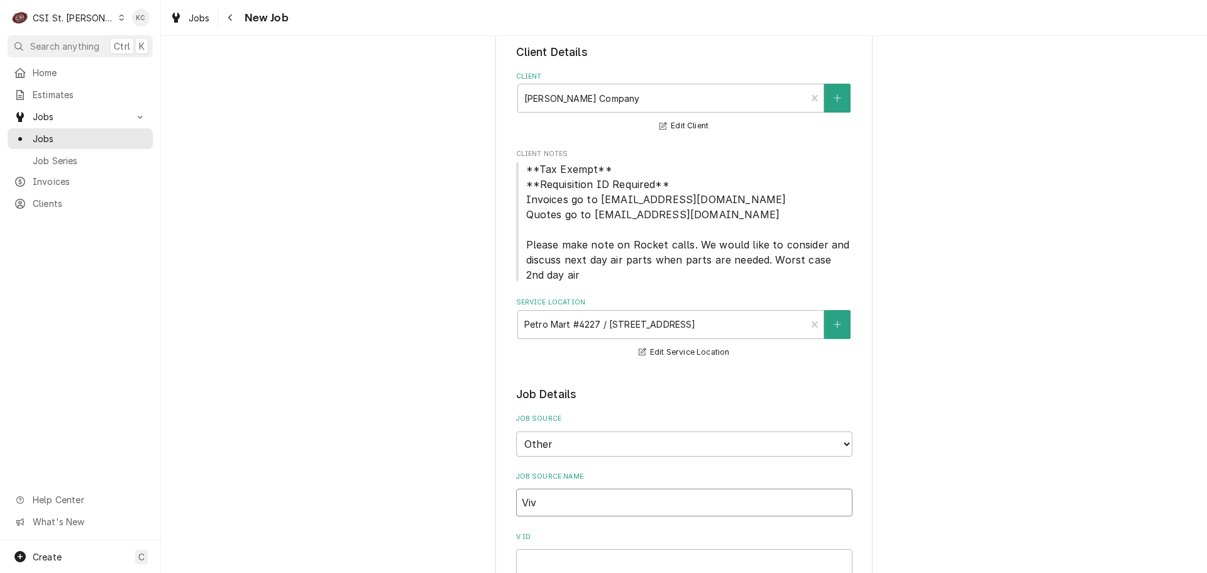
type input "Vivi"
type textarea "x"
type input "Vivia"
type textarea "x"
type input "[PERSON_NAME]"
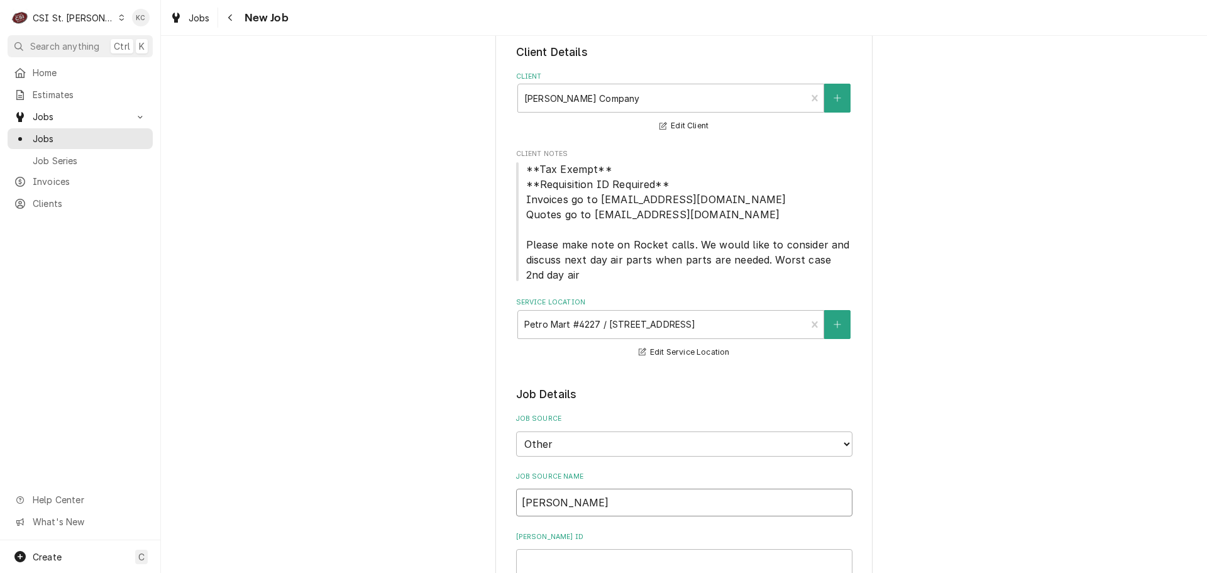
type textarea "x"
type input "[PERSON_NAME]"
type textarea "x"
type input "[PERSON_NAME]"
type textarea "x"
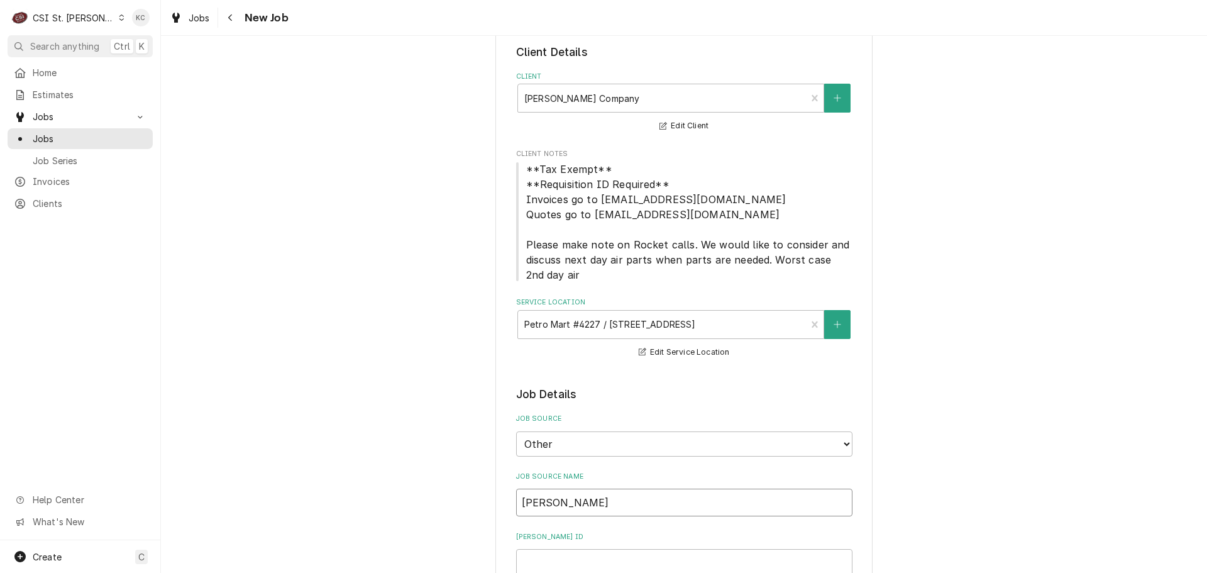
type input "[PERSON_NAME]"
type textarea "x"
type input "[PERSON_NAME]"
type textarea "x"
type input "[PERSON_NAME]"
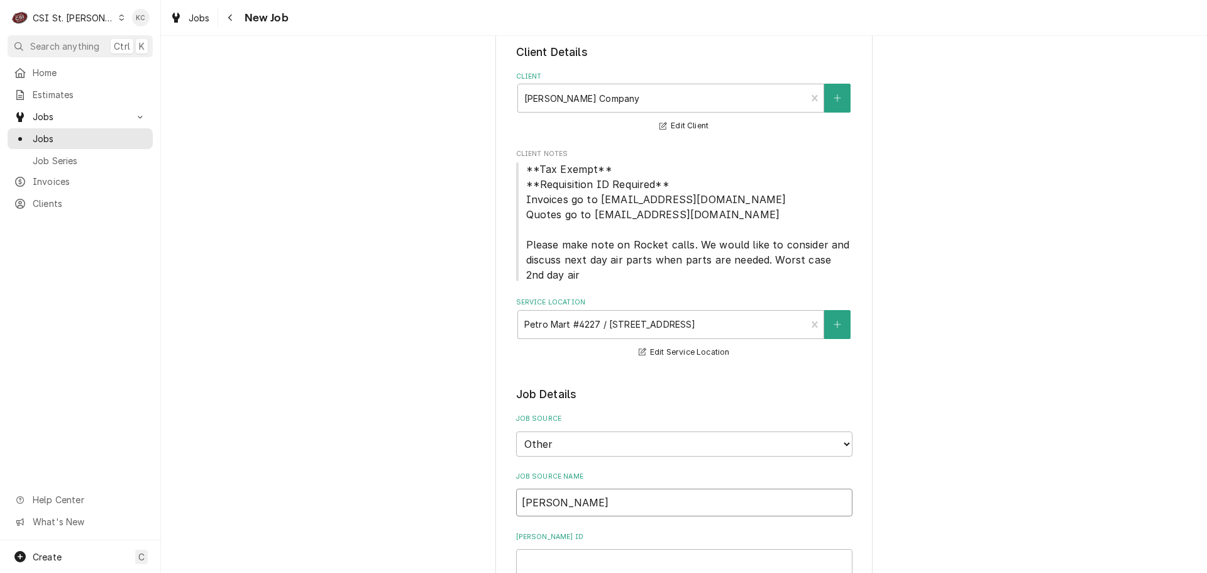
type textarea "x"
type input "[PERSON_NAME] email"
type textarea "x"
type input "[PERSON_NAME] email"
type textarea "x"
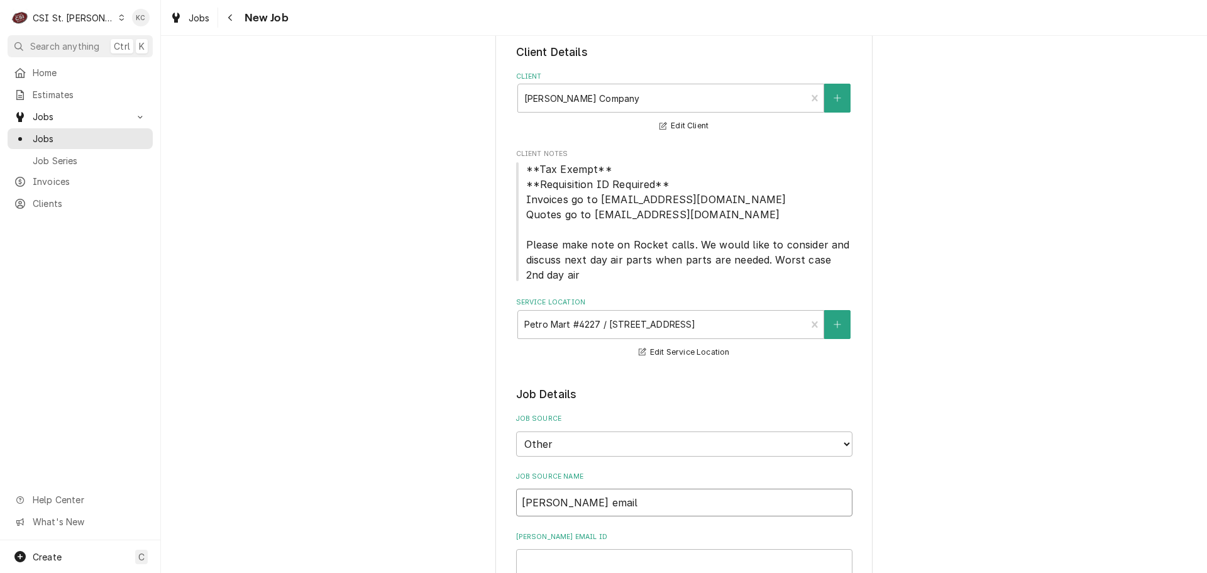
type input "[PERSON_NAME] email"
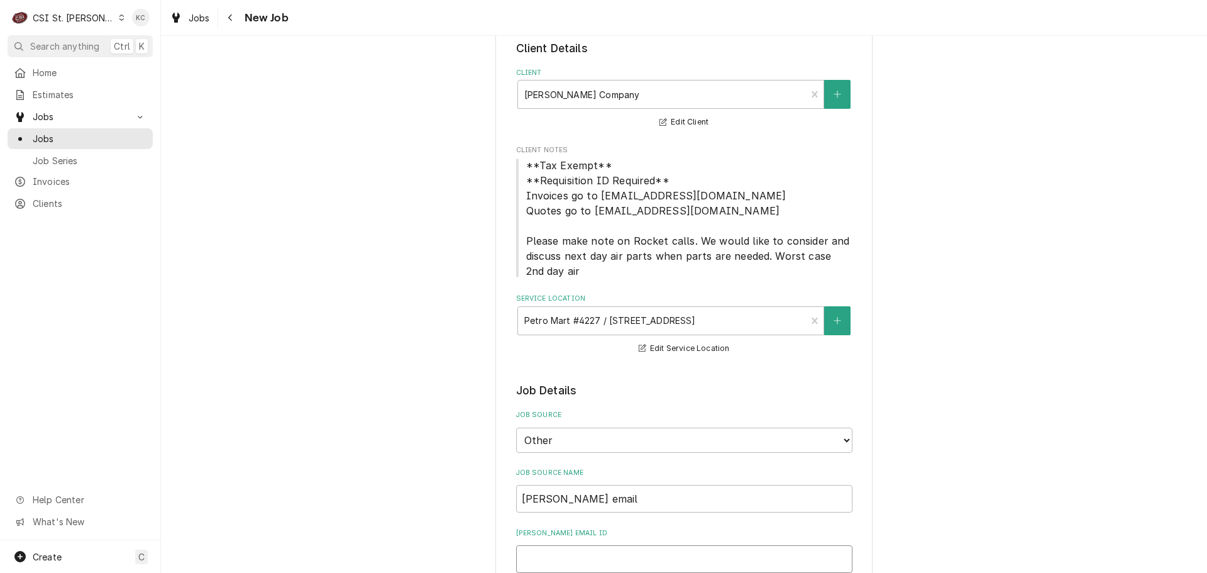
type textarea "x"
type input "4"
type textarea "x"
type input "44"
type textarea "x"
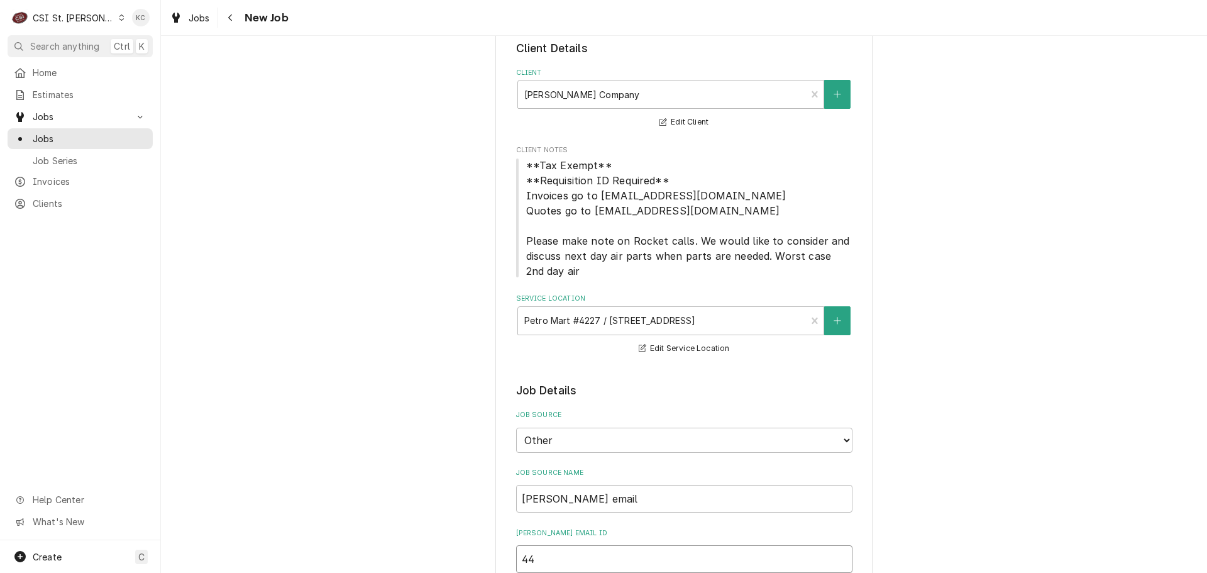
type input "449"
type textarea "x"
type input "4491"
type textarea "x"
type input "44917"
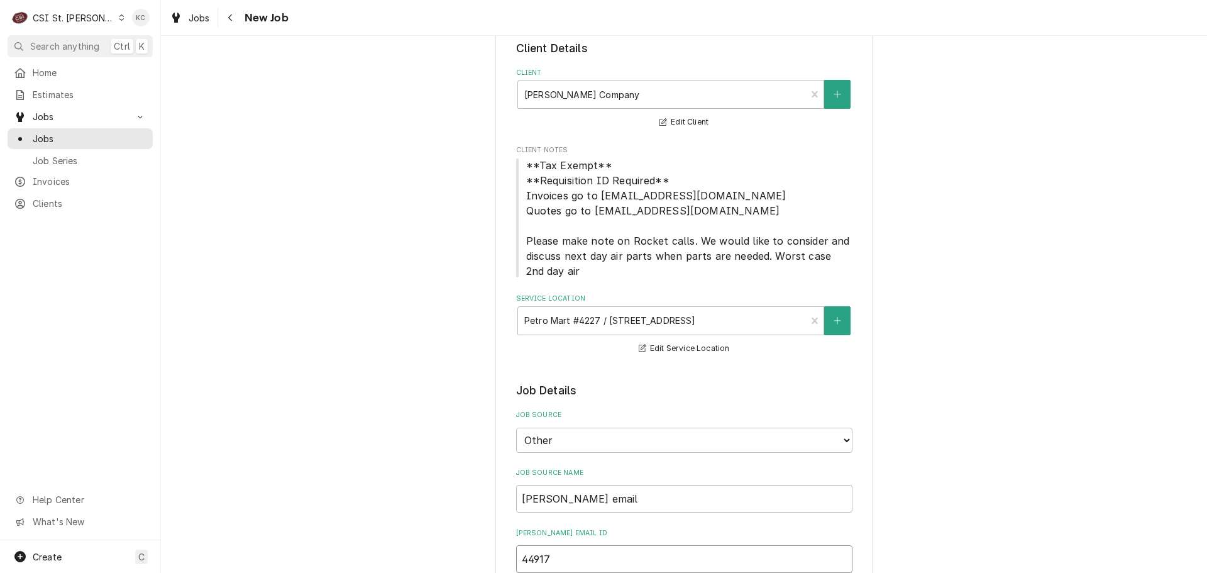
type textarea "x"
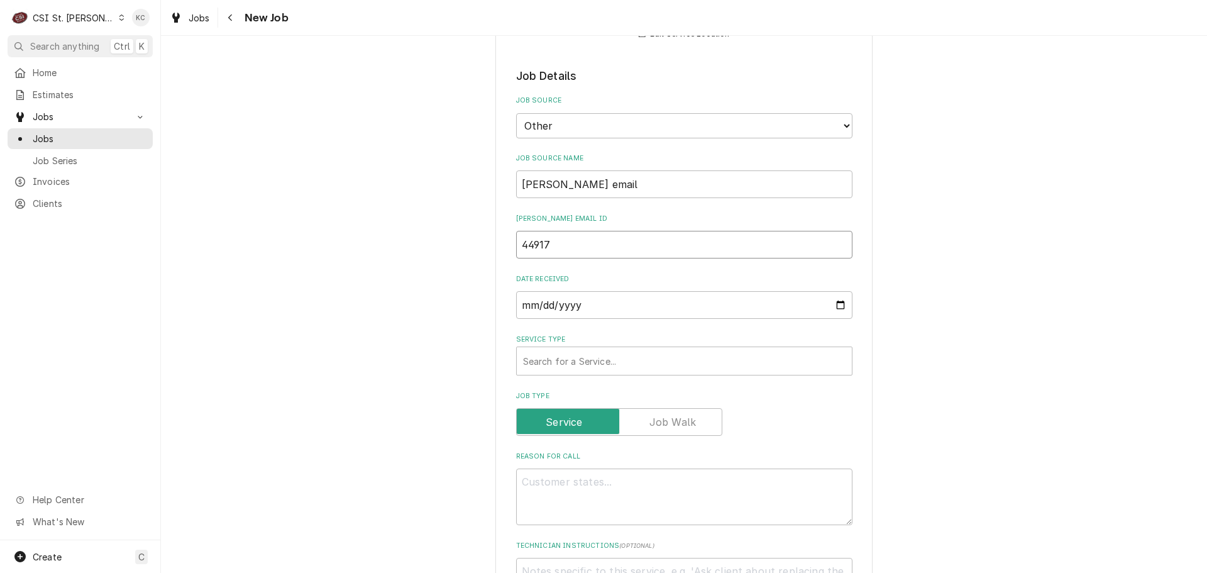
scroll to position [440, 0]
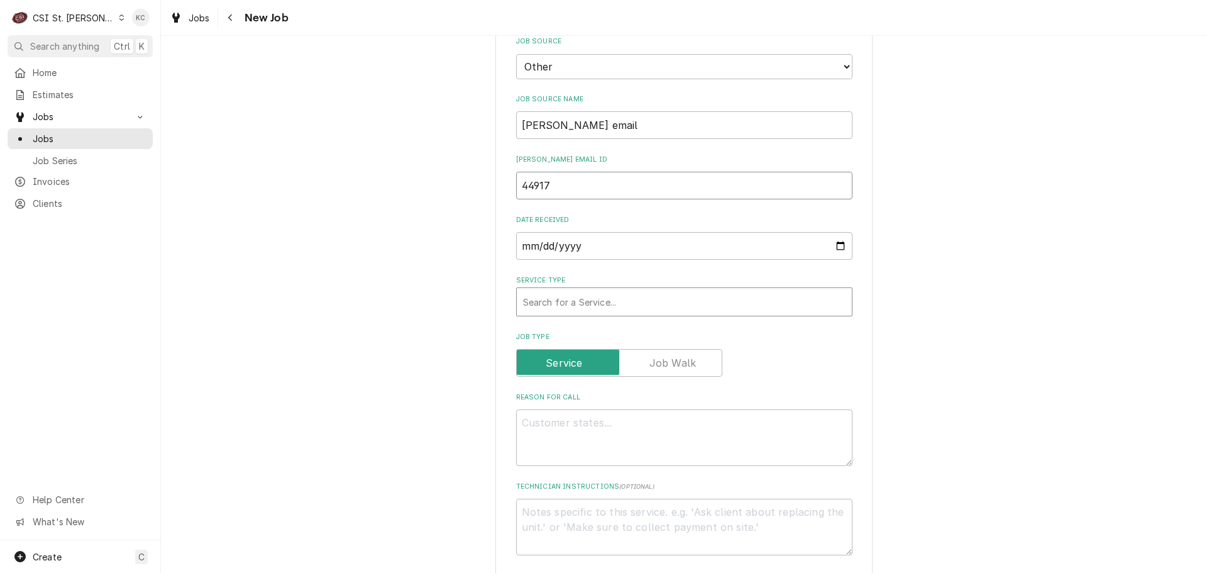
type input "44917"
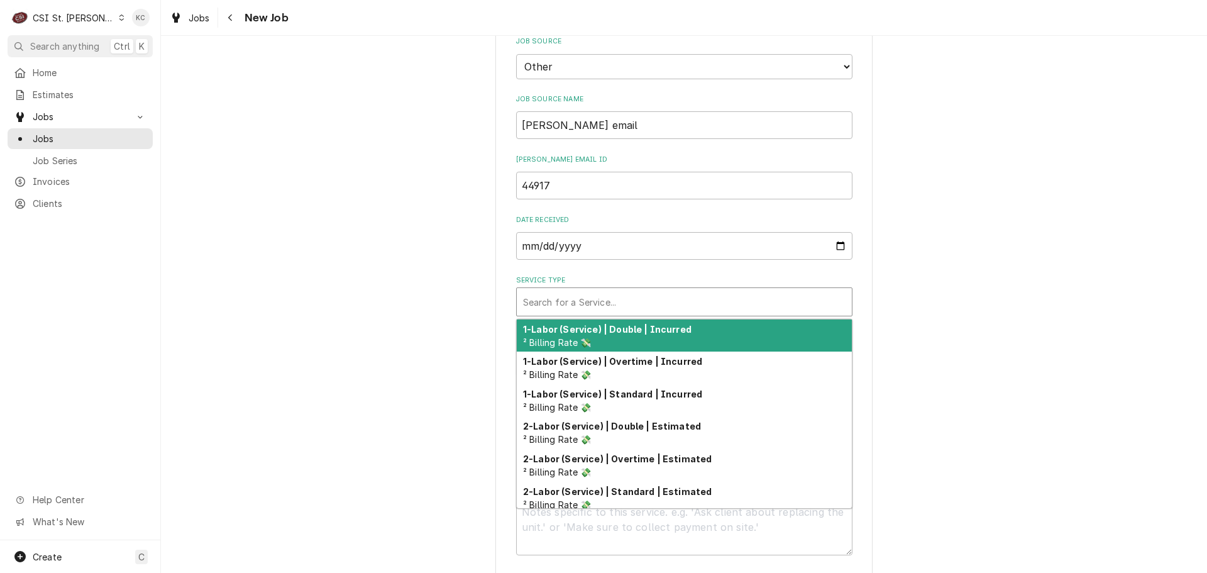
click at [585, 300] on div "Service Type" at bounding box center [684, 302] width 323 height 23
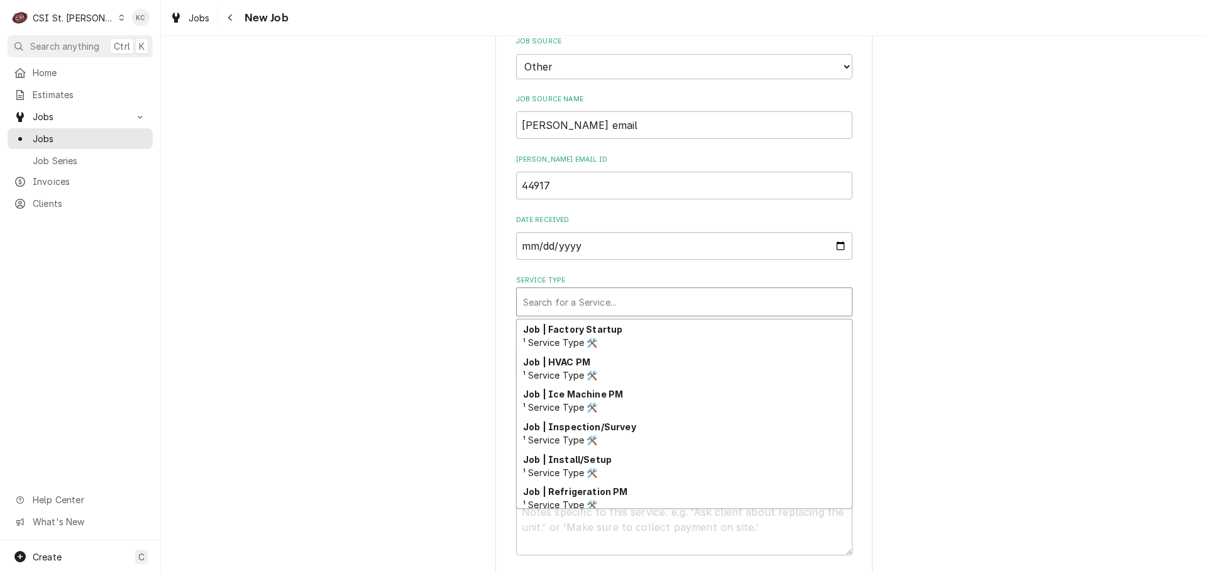
scroll to position [659, 0]
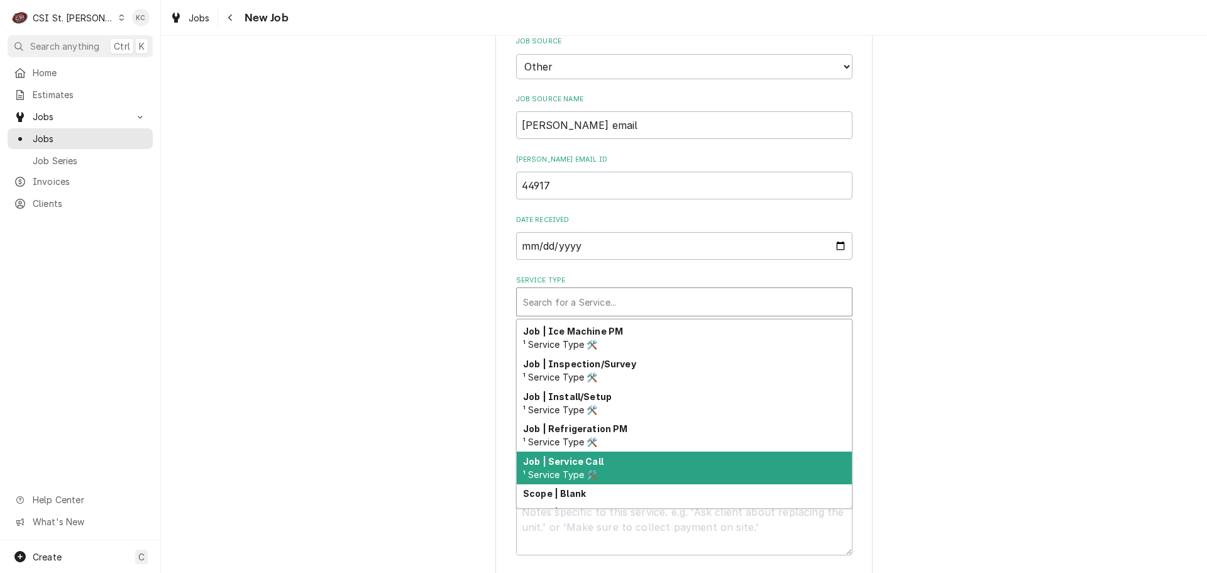
click at [612, 455] on div "Job | Service Call ¹ Service Type 🛠️" at bounding box center [684, 468] width 335 height 33
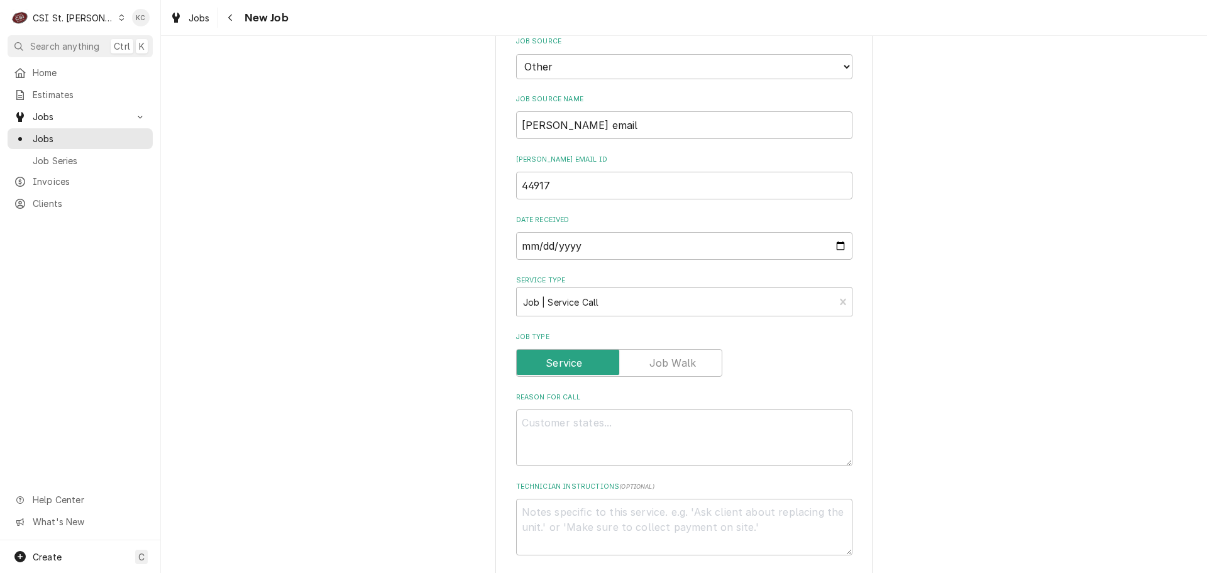
click at [1001, 435] on div "Please provide the following information to create a job: Client Details Client…" at bounding box center [684, 391] width 1046 height 1565
click at [724, 430] on textarea "Reason For Call" at bounding box center [684, 437] width 336 height 57
click at [543, 515] on textarea "Technician Instructions ( optional )" at bounding box center [684, 527] width 336 height 57
paste textarea "PLEASE HAVE TECH TEXT [PERSON_NAME] AT ([PHONE_NUMBER] ) TO CHECK IN AND OUT OF…"
type textarea "x"
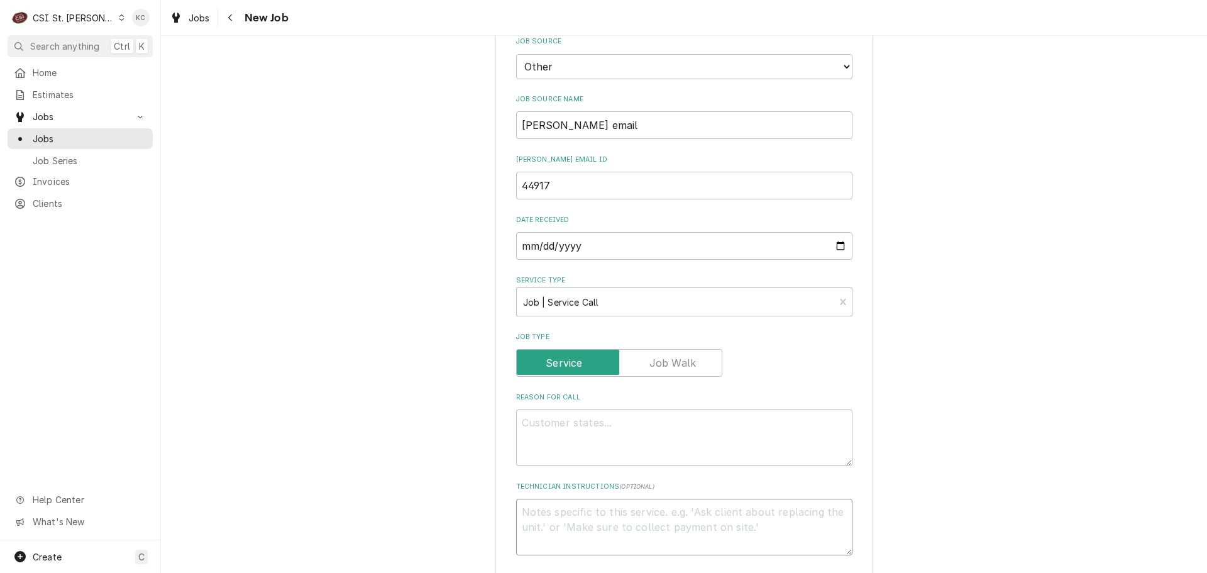
type textarea "PLEASE HAVE TECH TEXT [PERSON_NAME] AT ([PHONE_NUMBER] ) TO CHECK IN AND OUT OF…"
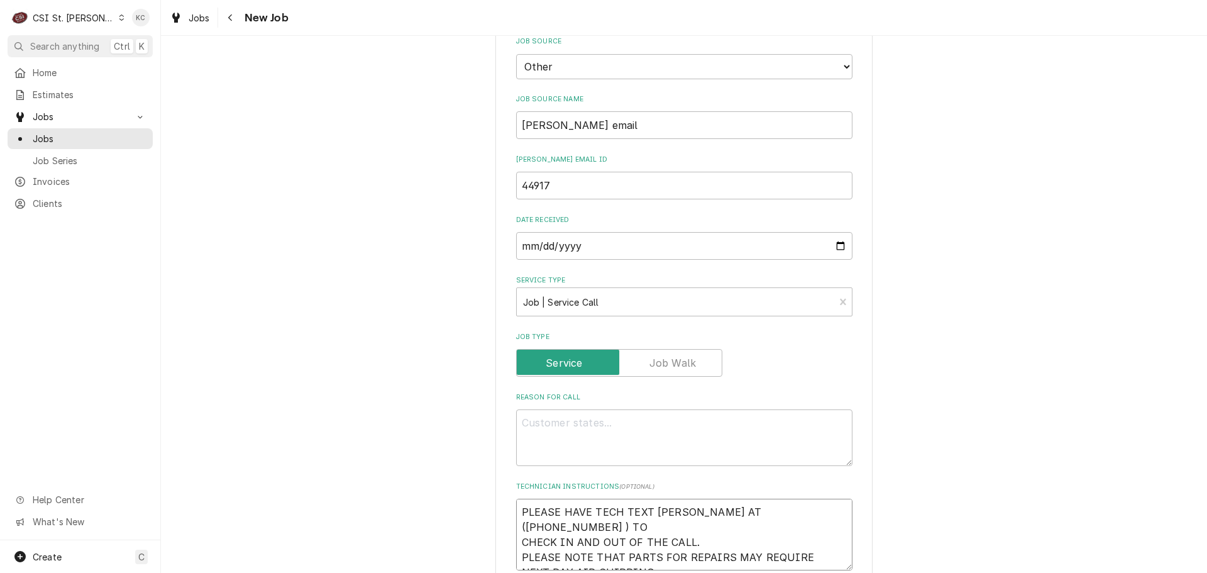
click at [517, 509] on textarea "PLEASE HAVE TECH TEXT [PERSON_NAME] AT ([PHONE_NUMBER] ) TO CHECK IN AND OUT OF…" at bounding box center [684, 535] width 336 height 72
type textarea "x"
type textarea "PLEASE HAVE TECH TEXT [PERSON_NAME] AT ([PHONE_NUMBER] ) TO CHECK IN AND OUT OF…"
type textarea "x"
type textarea "PLEASE HAVE TECH TEXT [PERSON_NAME] AT ([PHONE_NUMBER] ) TO CHECK IN AND OUT OF…"
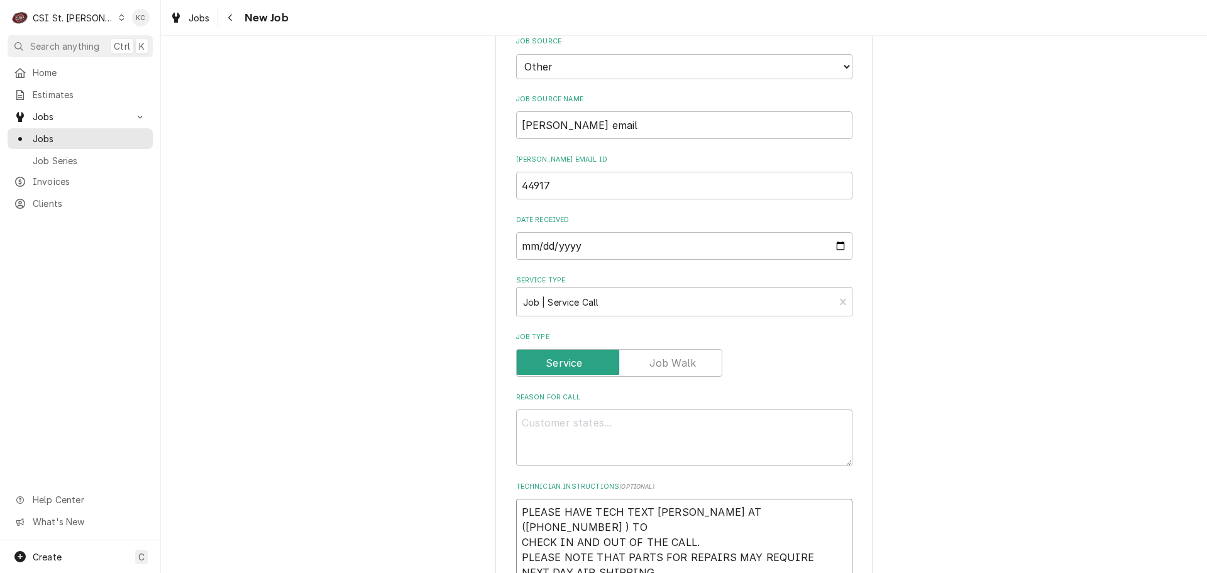
type textarea "x"
type textarea "N PLEASE HAVE TECH TEXT [PERSON_NAME] AT ([PHONE_NUMBER] ) TO CHECK IN AND OUT …"
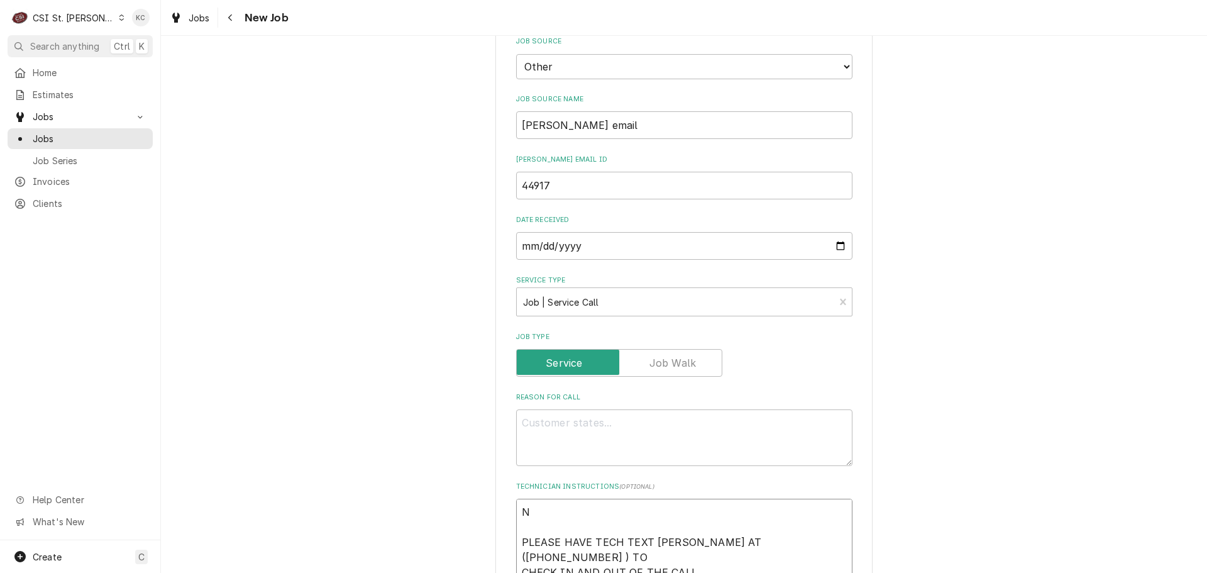
type textarea "x"
type textarea "NT PLEASE HAVE TECH TEXT [PERSON_NAME] AT ([PHONE_NUMBER] ) TO CHECK IN AND OUT…"
type textarea "x"
type textarea "NTE PLEASE HAVE TECH TEXT [PERSON_NAME] AT ([PHONE_NUMBER] ) TO CHECK IN AND OU…"
type textarea "x"
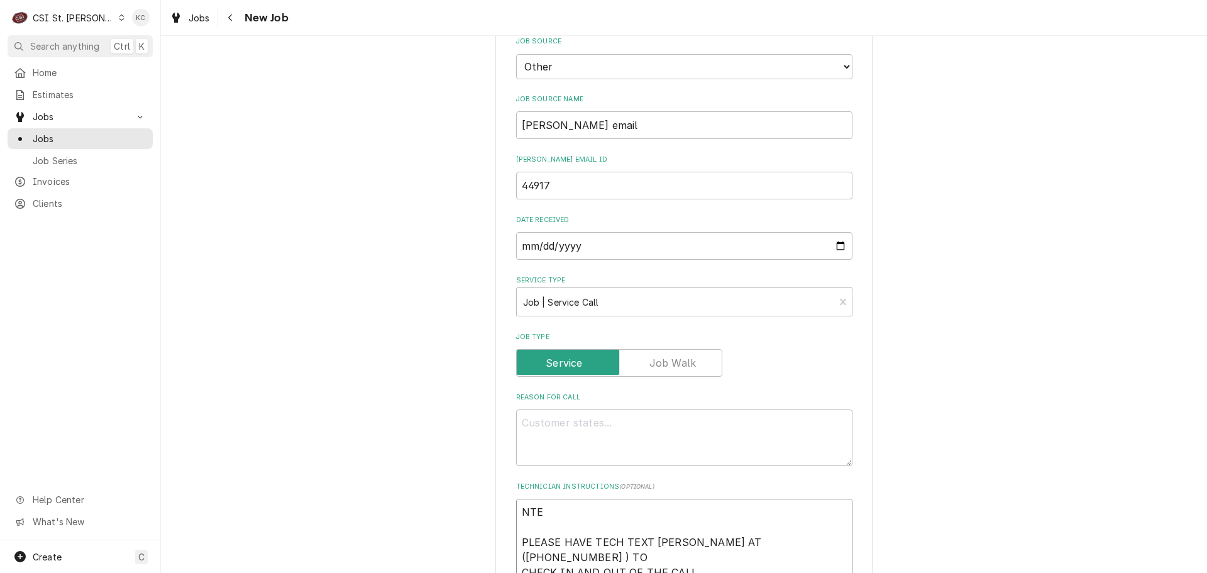
type textarea "NTE PLEASE HAVE TECH TEXT [PERSON_NAME] AT ([PHONE_NUMBER] ) TO CHECK IN AND OU…"
type textarea "x"
type textarea "NTE $ PLEASE HAVE TECH TEXT [PERSON_NAME] AT ([PHONE_NUMBER] ) TO CHECK IN AND …"
type textarea "x"
type textarea "NTE $5 PLEASE HAVE TECH TEXT [PERSON_NAME] AT ([PHONE_NUMBER] ) TO CHECK IN AND…"
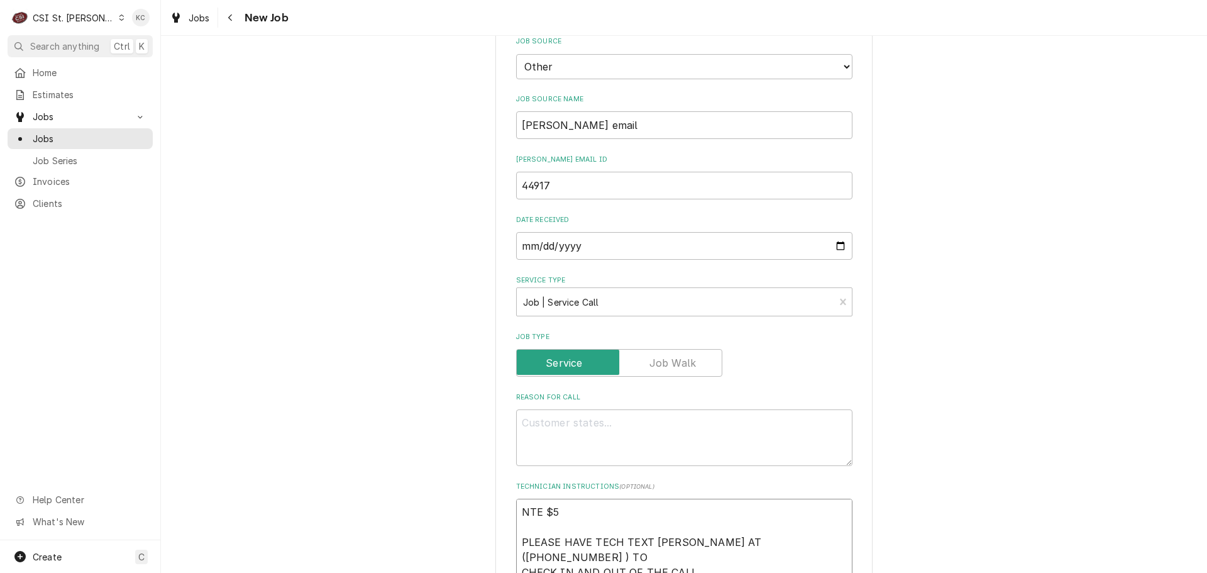
type textarea "x"
type textarea "NTE $55 PLEASE HAVE TECH TEXT [PERSON_NAME] AT ([PHONE_NUMBER] ) TO CHECK IN AN…"
type textarea "x"
type textarea "NTE $550 PLEASE HAVE TECH TEXT [PERSON_NAME] AT ([PHONE_NUMBER] ) TO CHECK IN A…"
type textarea "x"
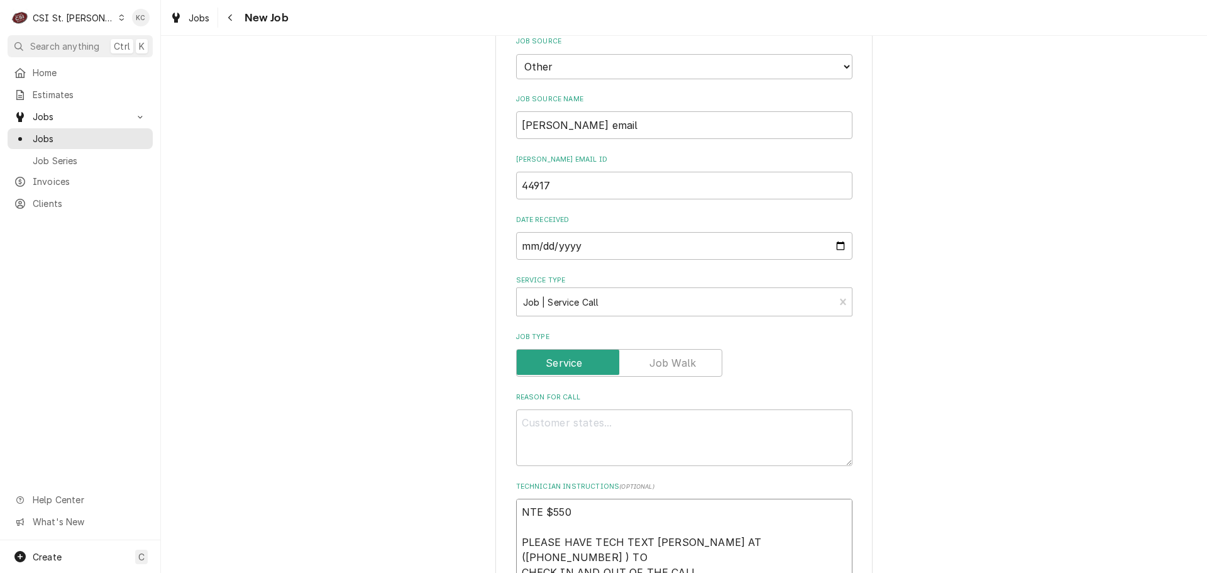
type textarea "NTE $55 PLEASE HAVE TECH TEXT [PERSON_NAME] AT ([PHONE_NUMBER] ) TO CHECK IN AN…"
type textarea "x"
type textarea "NTE $5 PLEASE HAVE TECH TEXT [PERSON_NAME] AT ([PHONE_NUMBER] ) TO CHECK IN AND…"
type textarea "x"
type textarea "NTE $50 PLEASE HAVE TECH TEXT [PERSON_NAME] AT ([PHONE_NUMBER] ) TO CHECK IN AN…"
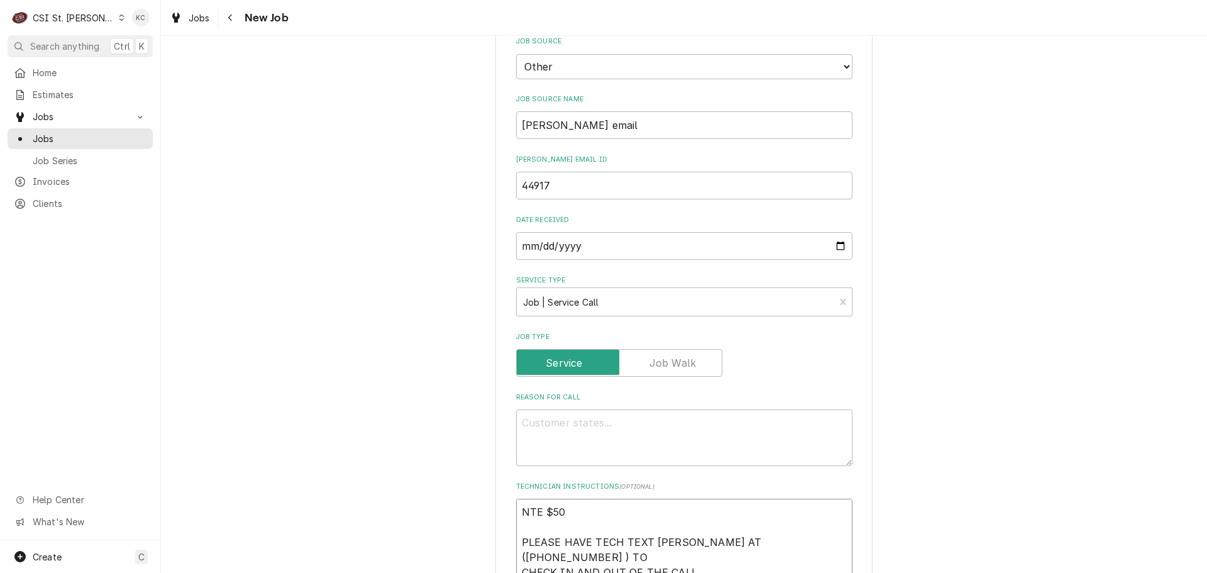
type textarea "x"
type textarea "NTE $500 PLEASE HAVE TECH TEXT [PERSON_NAME] AT ([PHONE_NUMBER] ) TO CHECK IN A…"
type textarea "x"
type textarea "NTE $500 PLEASE HAVE TECH TEXT [PERSON_NAME] AT ([PHONE_NUMBER] ) TO CHECK IN A…"
type textarea "x"
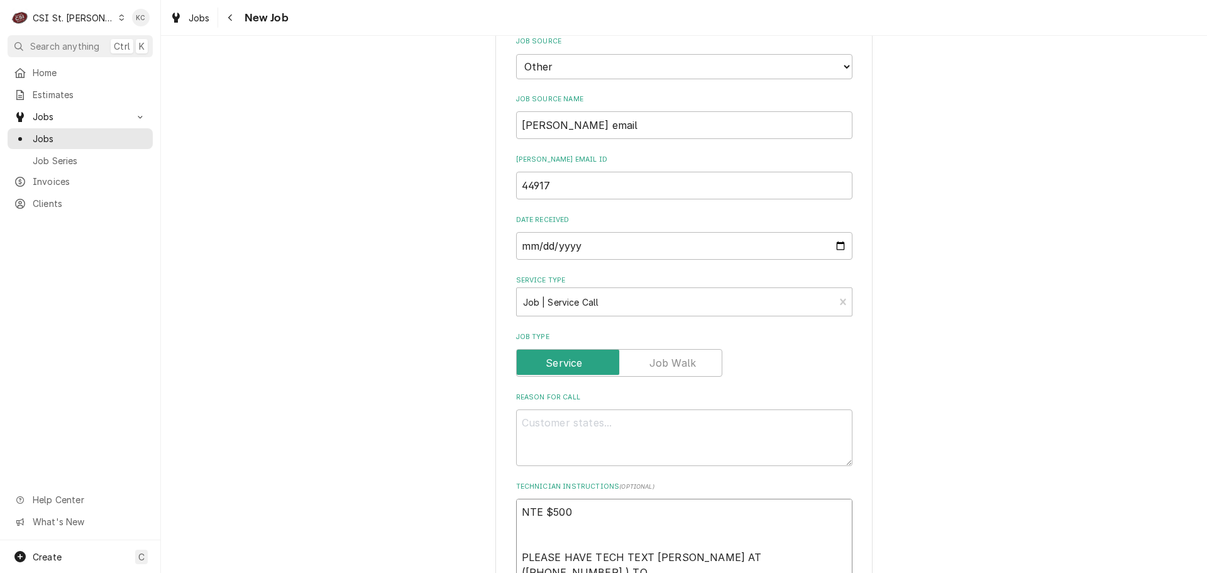
type textarea "NTE $500 PLEASE HAVE TECH TEXT [PERSON_NAME] AT ([PHONE_NUMBER] ) TO CHECK IN A…"
type textarea "x"
type textarea "NTE $500 M PLEASE HAVE TECH TEXT [PERSON_NAME] AT ([PHONE_NUMBER] ) TO CHECK IN…"
type textarea "x"
type textarea "NTE $500 [GEOGRAPHIC_DATA] PLEASE HAVE TECH TEXT [PERSON_NAME] AT ([PHONE_NUMBE…"
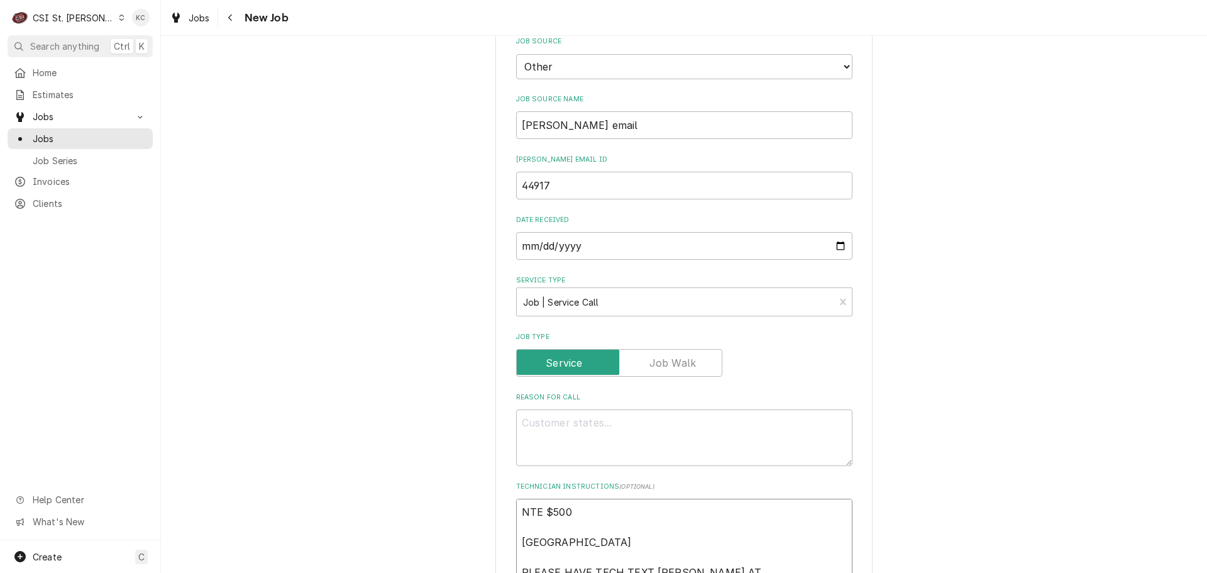
type textarea "x"
type textarea "NTE $500 MOD PLEASE HAVE TECH TEXT [PERSON_NAME] AT ([PHONE_NUMBER] ) TO CHECK …"
type textarea "x"
type textarea "NTE $500 MOD PLEASE HAVE TECH TEXT [PERSON_NAME] AT ([PHONE_NUMBER] ) TO CHECK …"
type textarea "x"
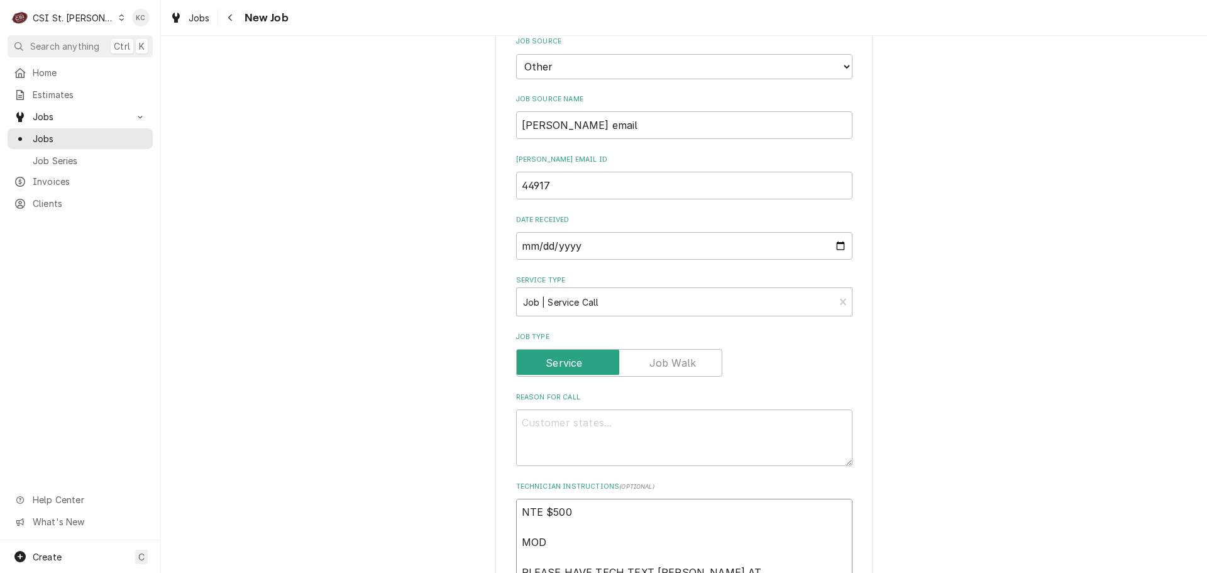
type textarea "NTE $500 MOD - PLEASE HAVE TECH TEXT [PERSON_NAME] AT ([PHONE_NUMBER] ) TO CHEC…"
type textarea "x"
type textarea "NTE $500 MOD - PLEASE HAVE TECH TEXT [PERSON_NAME] AT ([PHONE_NUMBER] ) TO CHEC…"
type textarea "x"
type textarea "NTE $500 MOD - 6 PLEASE HAVE TECH TEXT [PERSON_NAME] AT ([PHONE_NUMBER] ) TO CH…"
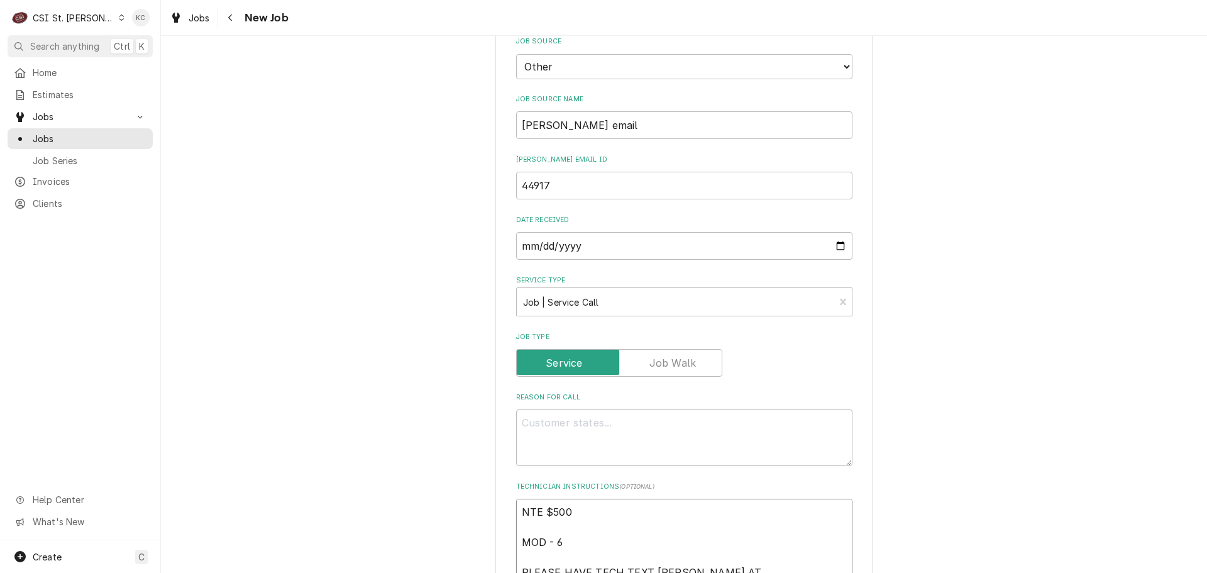
type textarea "x"
type textarea "NTE $500 MOD - 63 PLEASE HAVE TECH TEXT [PERSON_NAME] AT ([PHONE_NUMBER] ) TO C…"
type textarea "x"
type textarea "NTE $500 MOD - 636 PLEASE HAVE TECH TEXT [PERSON_NAME] AT ([PHONE_NUMBER] ) TO …"
type textarea "x"
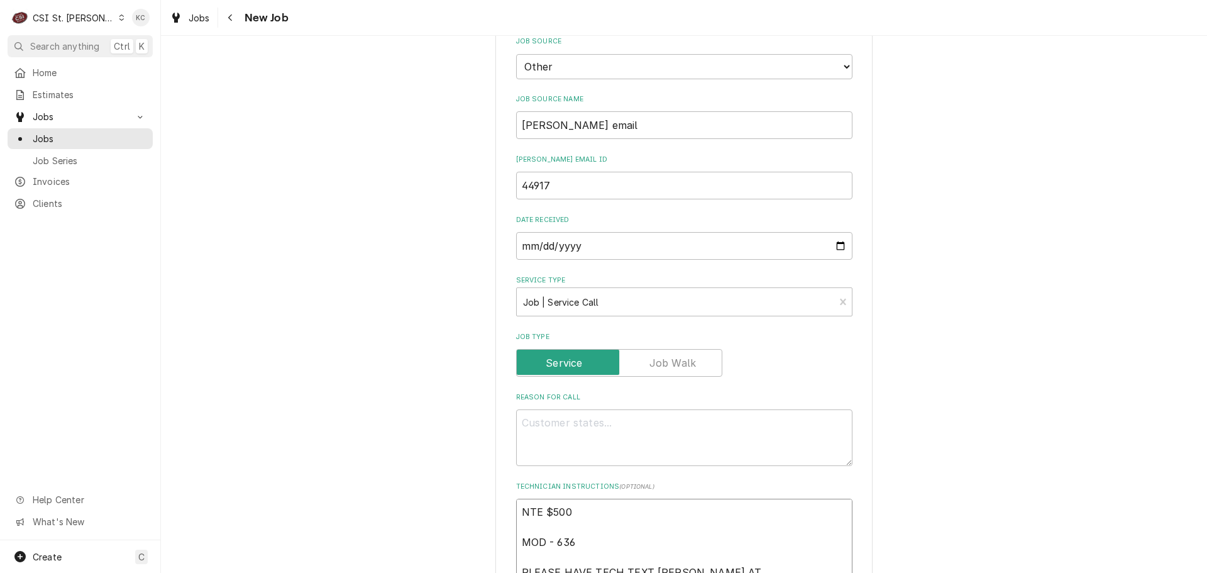
type textarea "NTE $500 MOD - 636 PLEASE HAVE TECH TEXT [PERSON_NAME] AT ([PHONE_NUMBER] ) TO …"
type textarea "x"
type textarea "NTE $500 MOD - 636 5 PLEASE HAVE TECH TEXT [PERSON_NAME] AT ([PHONE_NUMBER] ) T…"
type textarea "x"
type textarea "NTE $500 MOD - 636 53 PLEASE HAVE TECH TEXT [PERSON_NAME] AT ([PHONE_NUMBER] ) …"
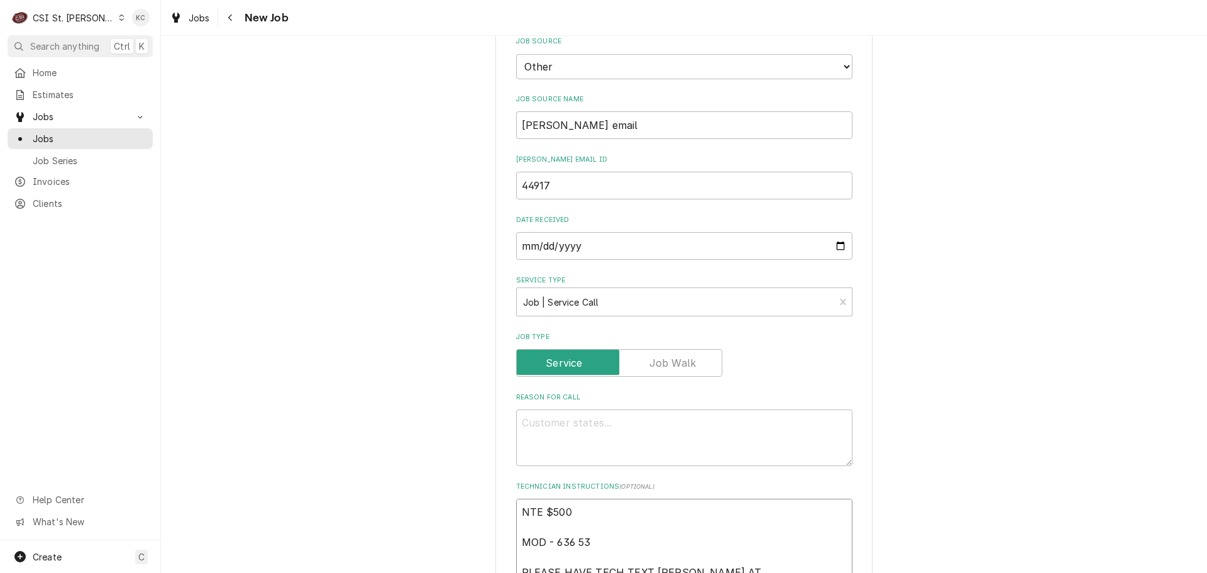
type textarea "x"
type textarea "NTE $500 MOD - 636 534 PLEASE HAVE TECH TEXT [PERSON_NAME] AT ([PHONE_NUMBER] )…"
type textarea "x"
type textarea "NTE $500 MOD - 636 534- PLEASE HAVE TECH TEXT [PERSON_NAME] AT ([PHONE_NUMBER] …"
type textarea "x"
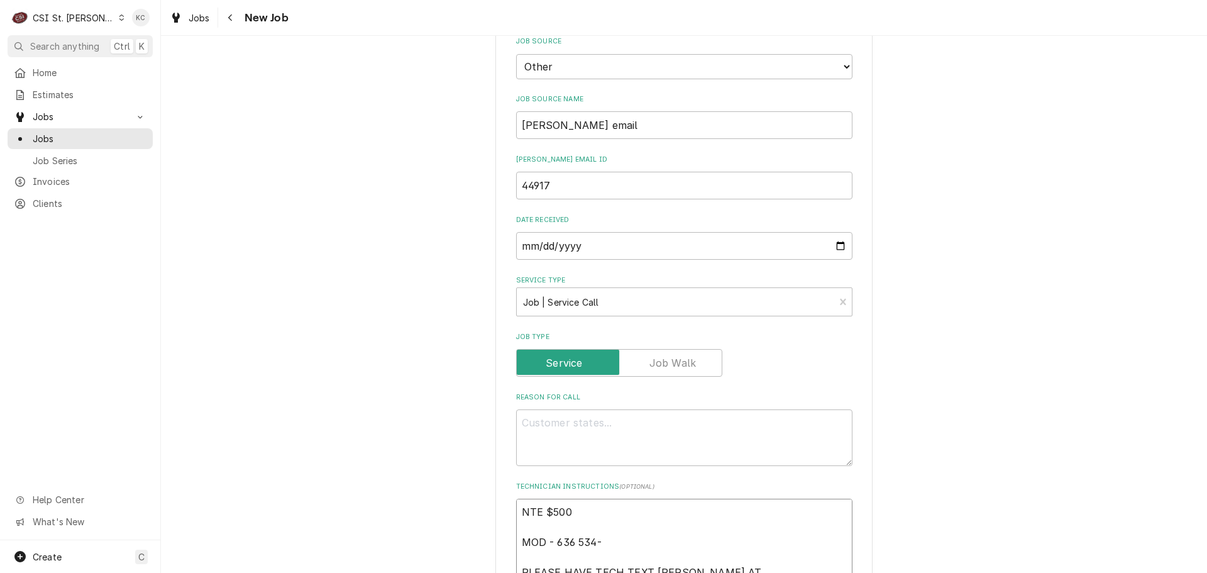
type textarea "NTE $500 MOD - 636 534-1 PLEASE HAVE TECH TEXT [PERSON_NAME] AT ([PHONE_NUMBER]…"
type textarea "x"
type textarea "NTE $500 MOD - 636 534-16 PLEASE HAVE TECH TEXT [PERSON_NAME] AT ([PHONE_NUMBER…"
type textarea "x"
type textarea "NTE $500 MOD - [PHONE_NUMBER] PLEASE HAVE TECH TEXT [PERSON_NAME] AT ([PHONE_NU…"
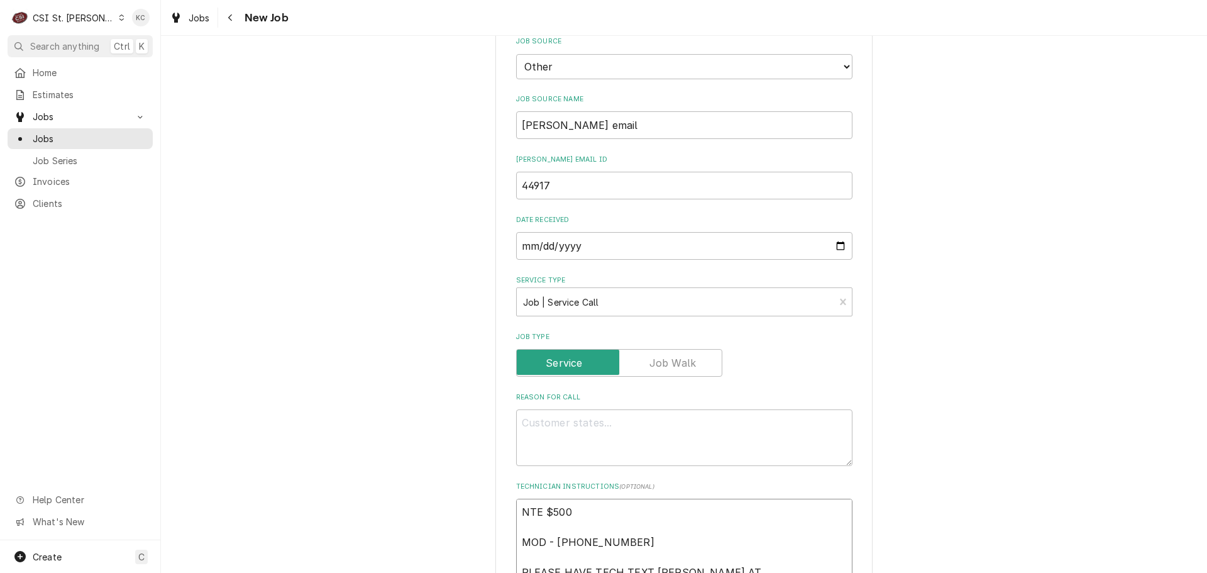
type textarea "x"
type textarea "NTE $500 MOD - [PHONE_NUMBER] PLEASE HAVE TECH TEXT [PERSON_NAME] AT ([PHONE_NU…"
type textarea "x"
type textarea "NTE $500 MOD - [PHONE_NUMBER] PLEASE HAVE TECH TEXT [PERSON_NAME] AT ([PHONE_NU…"
click at [688, 423] on textarea "Reason For Call" at bounding box center [684, 437] width 336 height 57
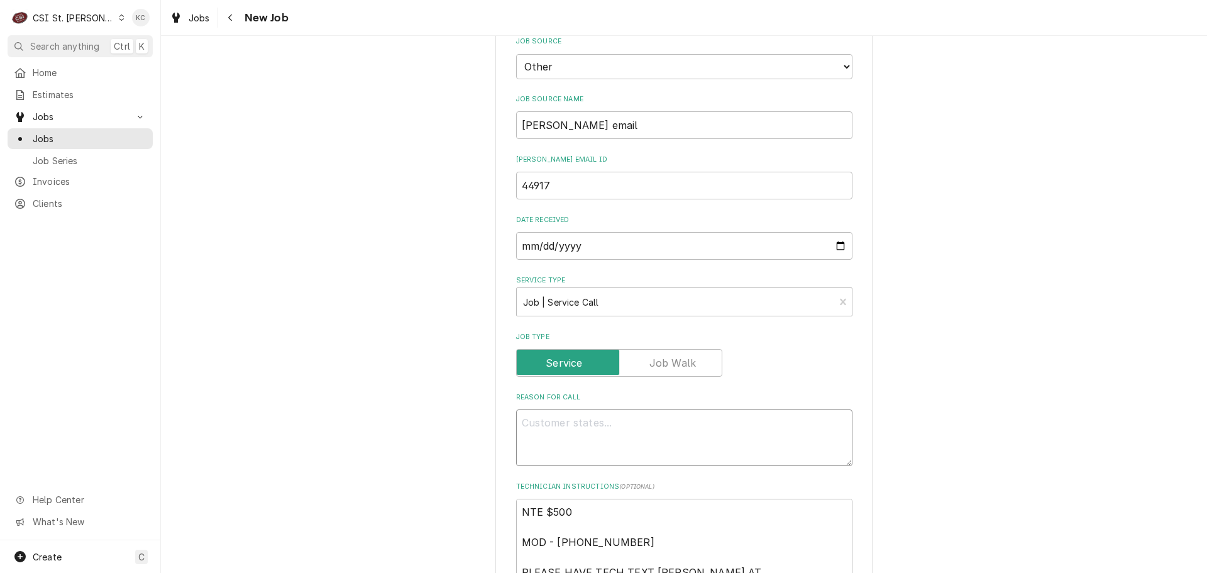
paste textarea "FCB MACHINE IS DOWN. THE MAINTENANCE ICON IS ON ALL THE FLAVORS"
type textarea "x"
type textarea "FCB MACHINE IS DOWN. THE MAINTENANCE ICON IS ON ALL THE FLAVORS"
type textarea "x"
type textarea "FCB MACHINE IS DOWN. THE MAINTENANCE ICON IS ON ALL THE FLAVORS"
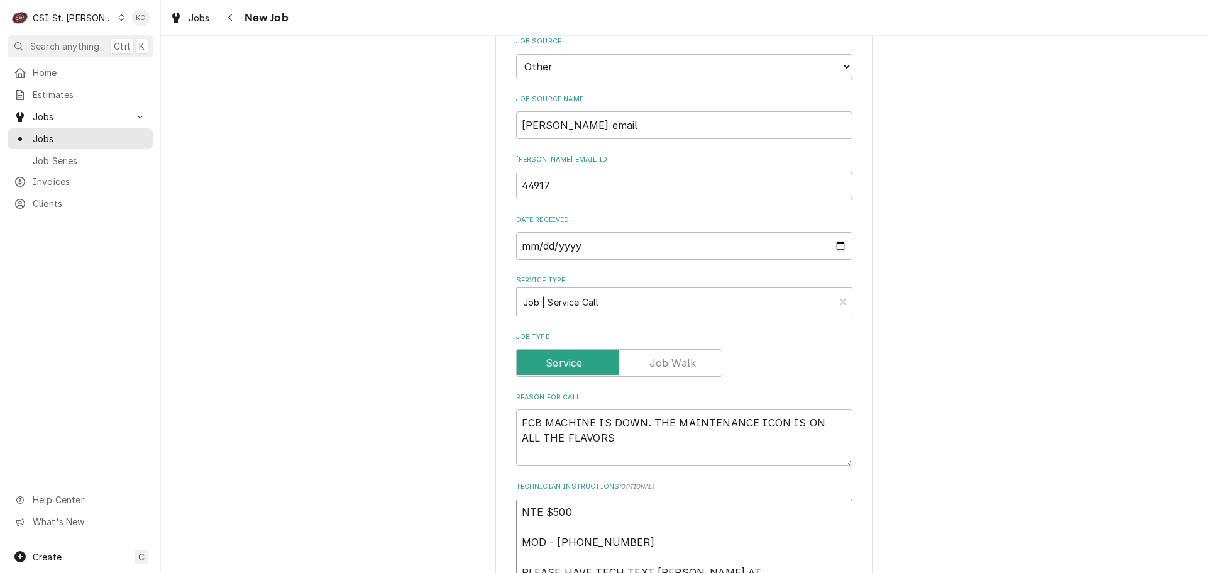
click at [519, 514] on textarea "NTE $500 MOD - [PHONE_NUMBER] PLEASE HAVE TECH TEXT [PERSON_NAME] AT ([PHONE_NU…" at bounding box center [684, 565] width 336 height 132
type textarea "x"
type textarea "NTE $500 MOD - [PHONE_NUMBER] PLEASE HAVE TECH TEXT [PERSON_NAME] AT ([PHONE_NU…"
type textarea "x"
type textarea "NTE $500 MOD - [PHONE_NUMBER] PLEASE HAVE TECH TEXT [PERSON_NAME] AT ([PHONE_NU…"
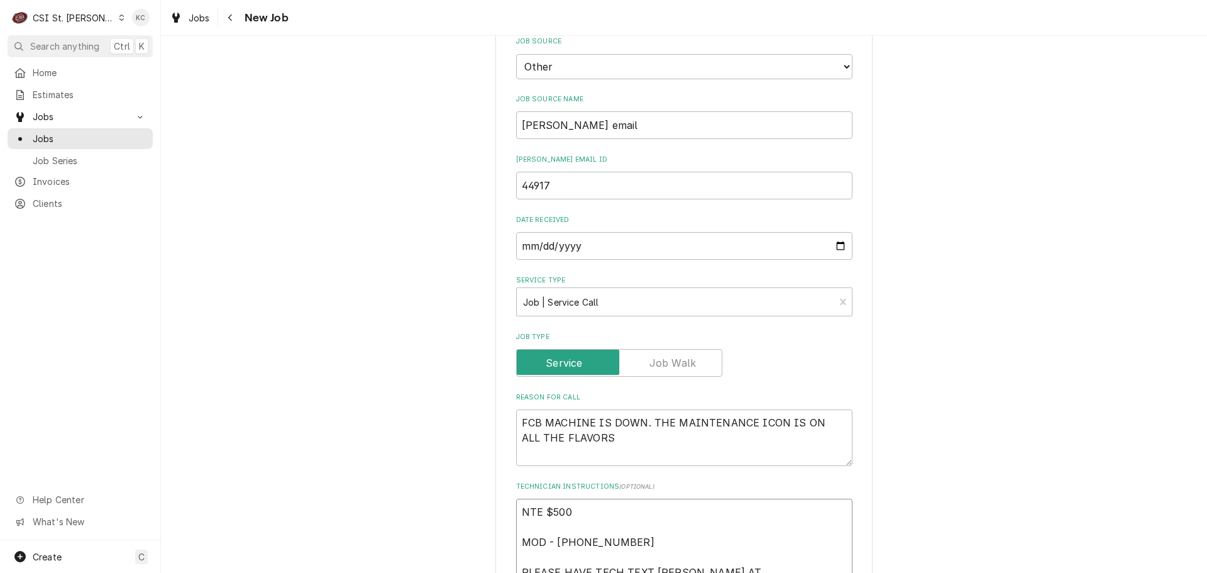
type textarea "x"
type textarea "E NTE $500 MOD - [PHONE_NUMBER] PLEASE HAVE TECH TEXT [PERSON_NAME] AT ([PHONE_…"
type textarea "x"
type textarea "EM NTE $500 MOD - [PHONE_NUMBER] PLEASE HAVE TECH TEXT [PERSON_NAME] AT ([PHONE…"
type textarea "x"
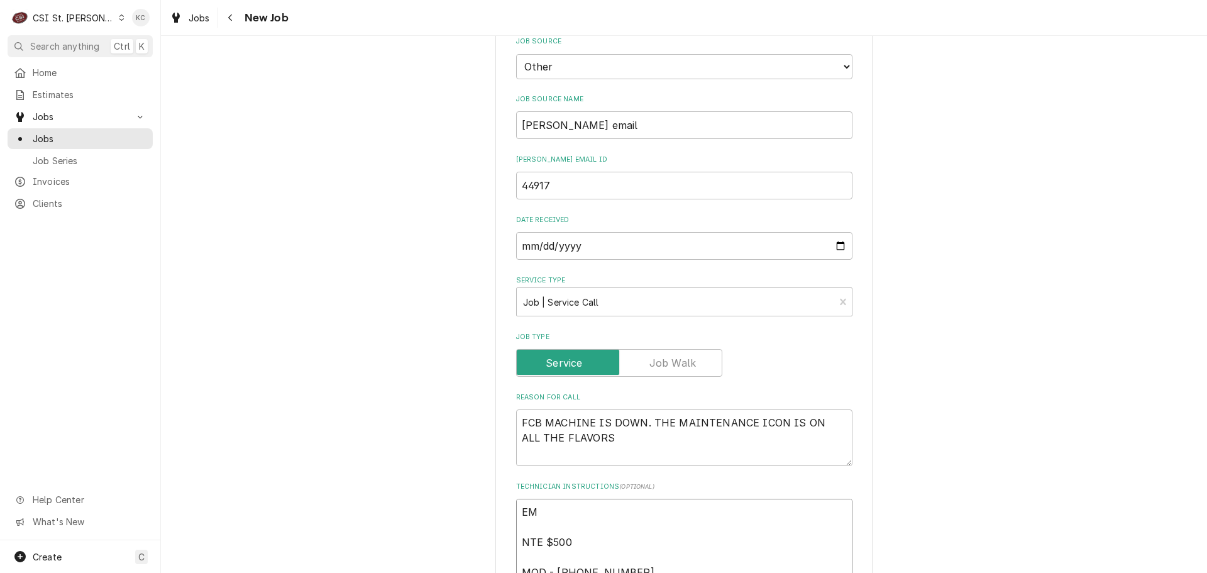
type textarea "EME NTE $500 MOD - [PHONE_NUMBER] PLEASE HAVE TECH TEXT [PERSON_NAME] AT ([PHON…"
type textarea "x"
type textarea "EMER NTE $500 MOD - [PHONE_NUMBER] PLEASE HAVE TECH TEXT [PERSON_NAME] AT ([PHO…"
type textarea "x"
type textarea "EMERG NTE $500 MOD - [PHONE_NUMBER] PLEASE HAVE TECH TEXT [PERSON_NAME] AT ([PH…"
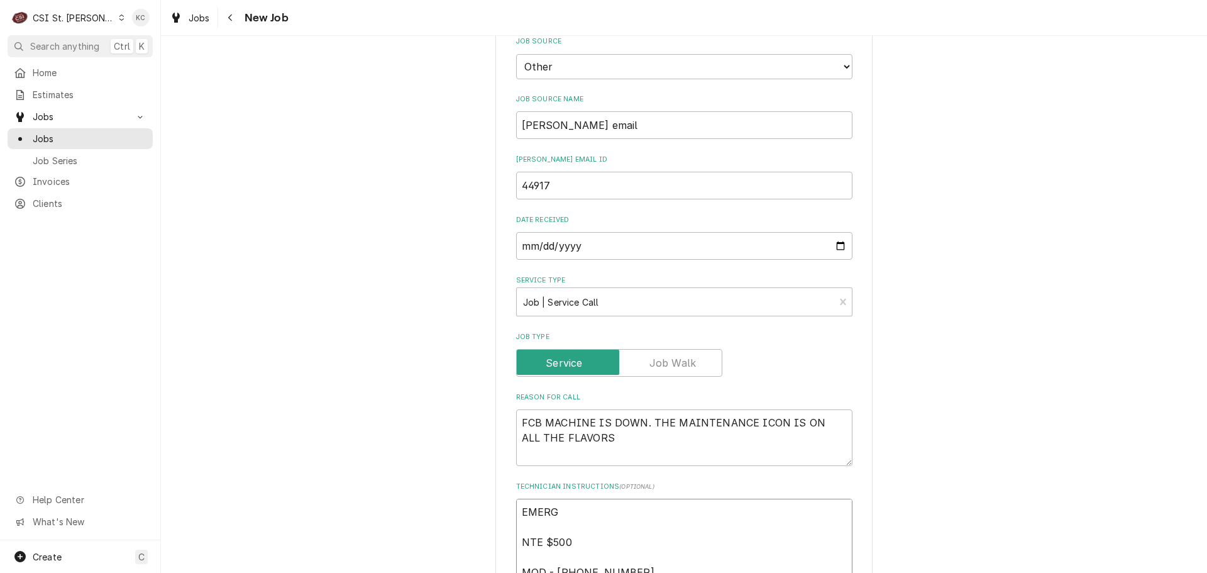
type textarea "x"
type textarea "EMERGE NTE $500 MOD - [PHONE_NUMBER] PLEASE HAVE TECH TEXT [PERSON_NAME] AT ([P…"
type textarea "x"
type textarea "EMERGENC NTE $500 MOD - [PHONE_NUMBER] PLEASE HAVE TECH TEXT [PERSON_NAME] AT (…"
type textarea "x"
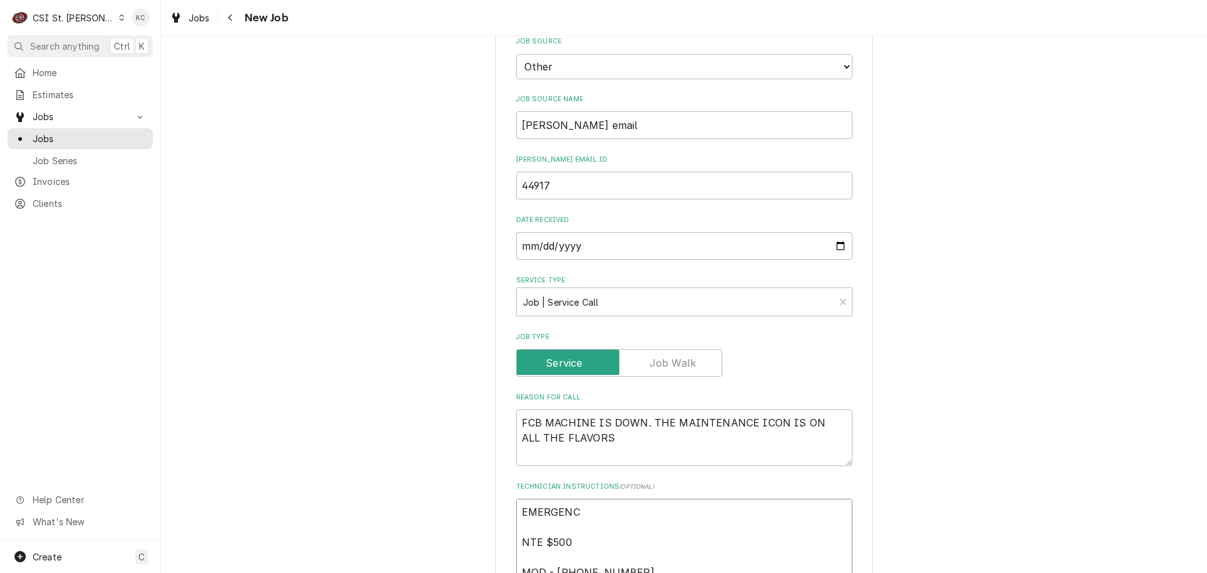
type textarea "EMERGENCY NTE $500 MOD - [PHONE_NUMBER] PLEASE HAVE TECH TEXT [PERSON_NAME] AT …"
type textarea "x"
type textarea "EMERGENCY NTE $500 MOD - [PHONE_NUMBER] PLEASE HAVE TECH TEXT [PERSON_NAME] AT …"
type textarea "x"
type textarea "EMERGENCY 1 NTE $500 MOD - [PHONE_NUMBER] PLEASE HAVE TECH TEXT [PERSON_NAME] A…"
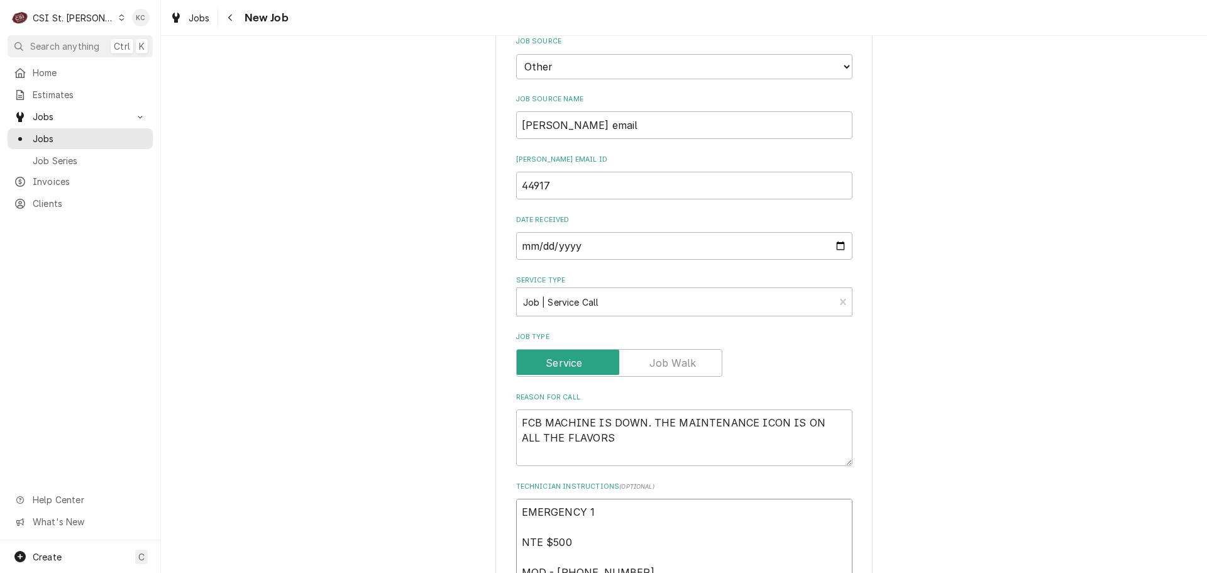
type textarea "x"
type textarea "EMERGENCY 1- NTE $500 MOD - [PHONE_NUMBER] PLEASE HAVE TECH TEXT [PERSON_NAME] …"
type textarea "x"
type textarea "EMERGENCY 1-4 NTE $500 MOD - [PHONE_NUMBER] PLEASE HAVE TECH TEXT [PERSON_NAME]…"
type textarea "x"
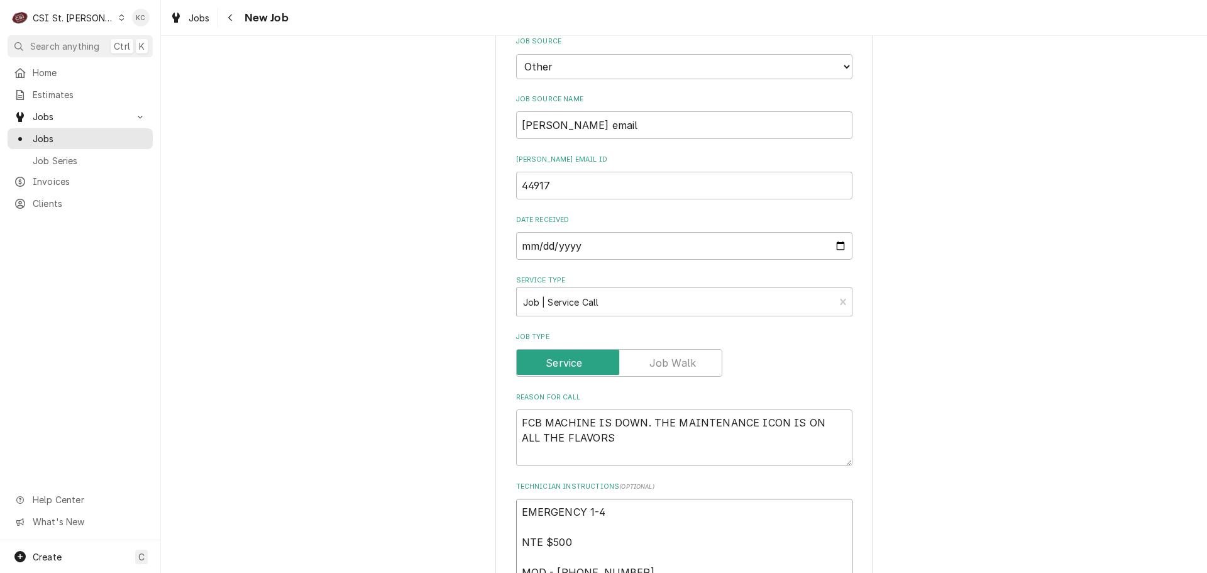
type textarea "EMERGENCY 1-4 NTE $500 MOD - [PHONE_NUMBER] PLEASE HAVE TECH TEXT [PERSON_NAME]…"
type textarea "x"
type textarea "EMERGENCY 1-4 H NTE $500 MOD - [PHONE_NUMBER] PLEASE HAVE TECH TEXT [PERSON_NAM…"
type textarea "x"
type textarea "EMERGENCY 1-4 HO NTE $500 MOD - [PHONE_NUMBER] PLEASE HAVE TECH TEXT [PERSON_NA…"
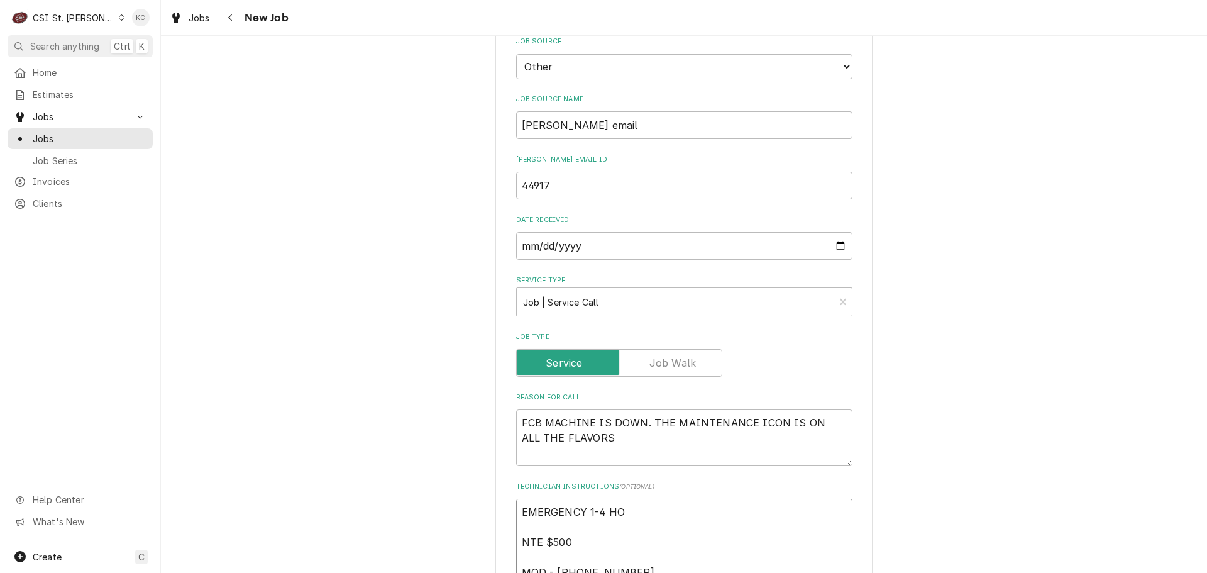
type textarea "x"
type textarea "EMERGENCY 1-4 HOU NTE $500 MOD - [PHONE_NUMBER] PLEASE HAVE TECH TEXT [PERSON_N…"
type textarea "x"
type textarea "EMERGENCY 1-4 HOUR NTE $500 MOD - [PHONE_NUMBER] PLEASE HAVE TECH TEXT [PERSON_…"
type textarea "x"
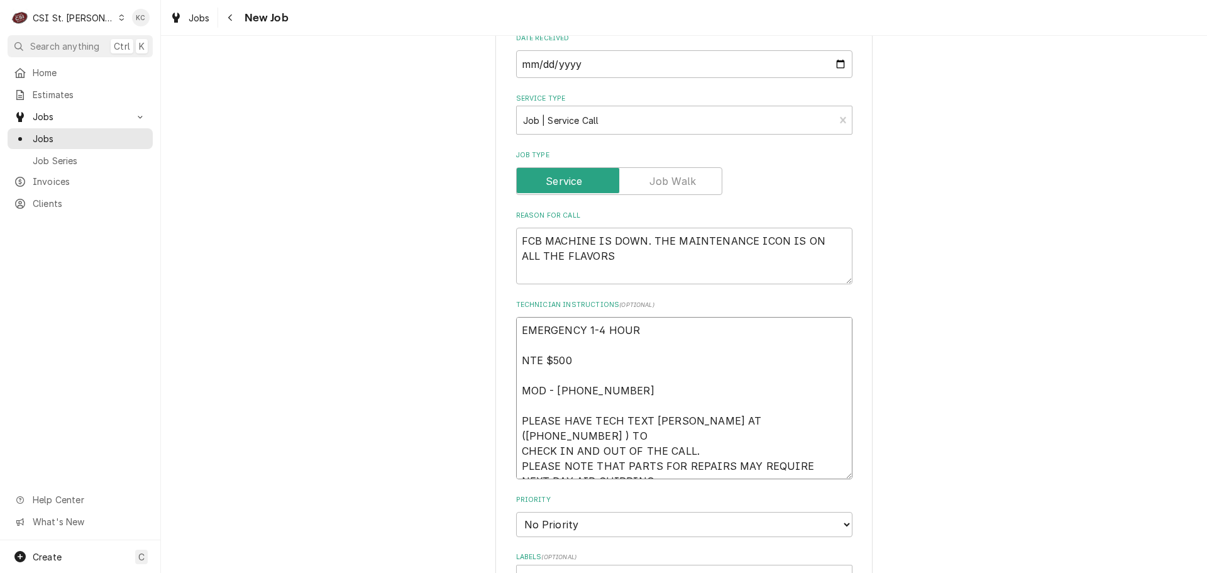
scroll to position [818, 0]
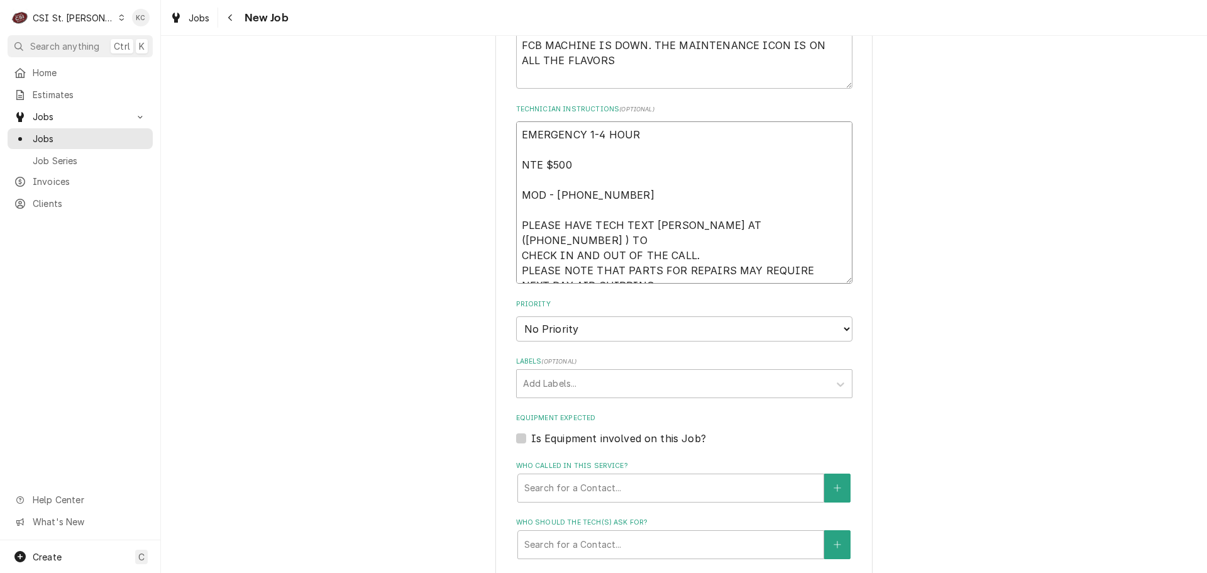
type textarea "EMERGENCY 1-4 HOUR NTE $500 MOD - [PHONE_NUMBER] PLEASE HAVE TECH TEXT [PERSON_…"
click at [570, 330] on select "No Priority Urgent High Medium Low" at bounding box center [684, 328] width 336 height 25
select select "2"
click at [516, 316] on select "No Priority Urgent High Medium Low" at bounding box center [684, 328] width 336 height 25
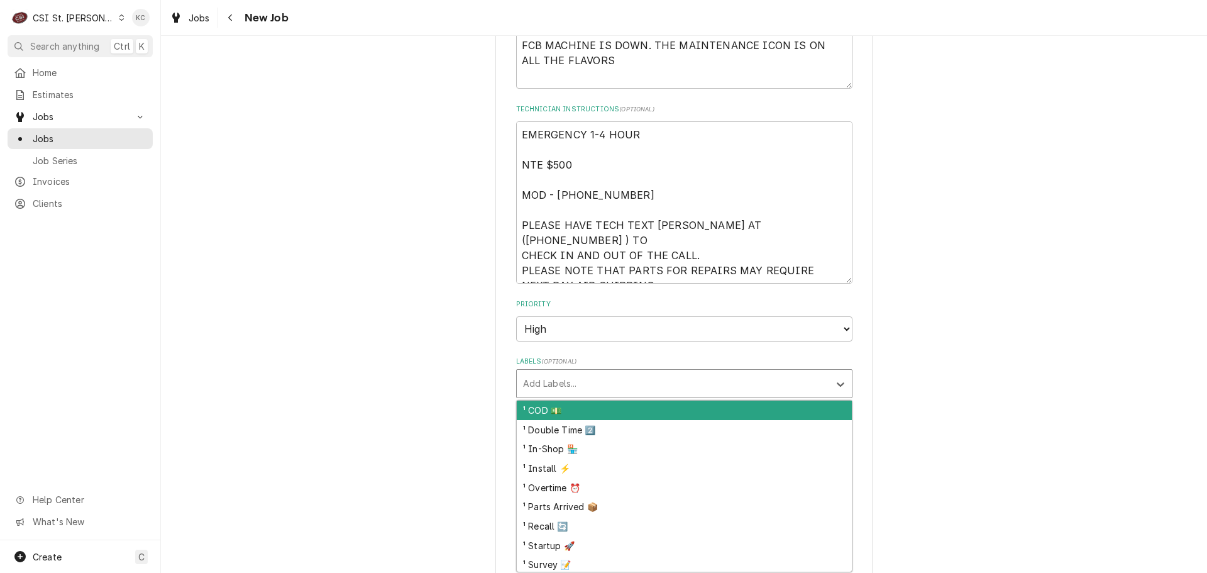
click at [557, 380] on div "Labels" at bounding box center [673, 383] width 300 height 23
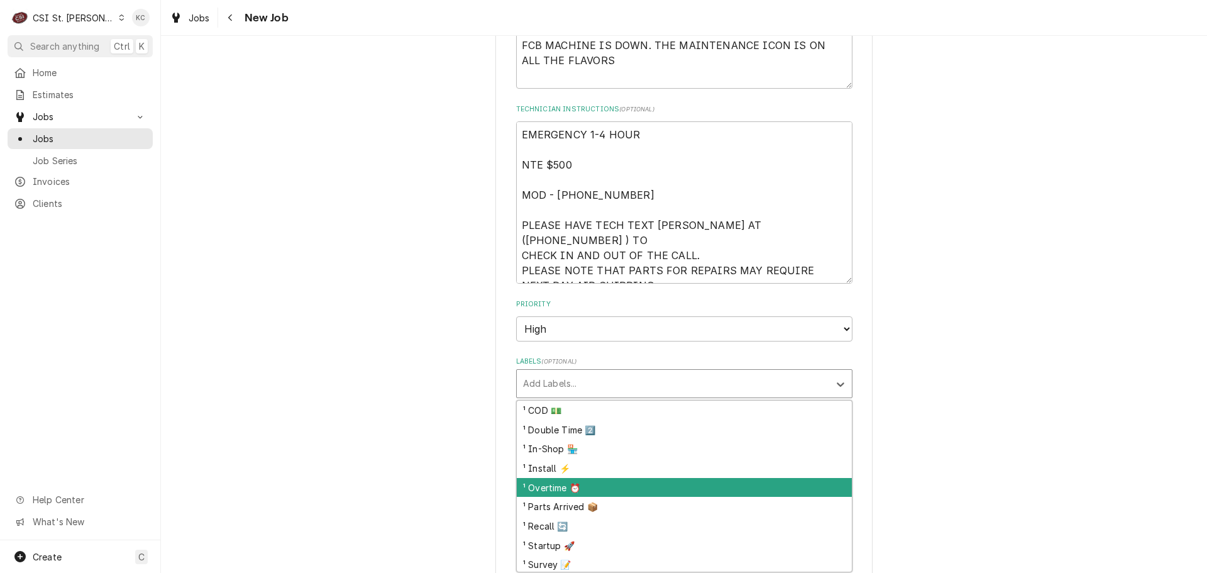
scroll to position [63, 0]
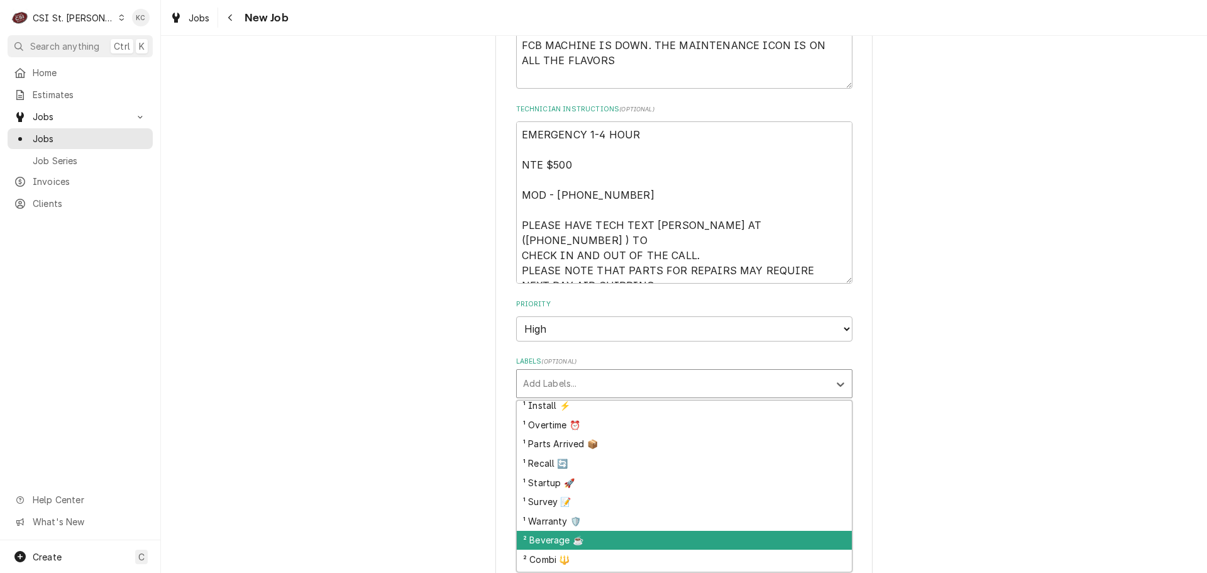
click at [599, 540] on div "² Beverage ☕️" at bounding box center [684, 540] width 335 height 19
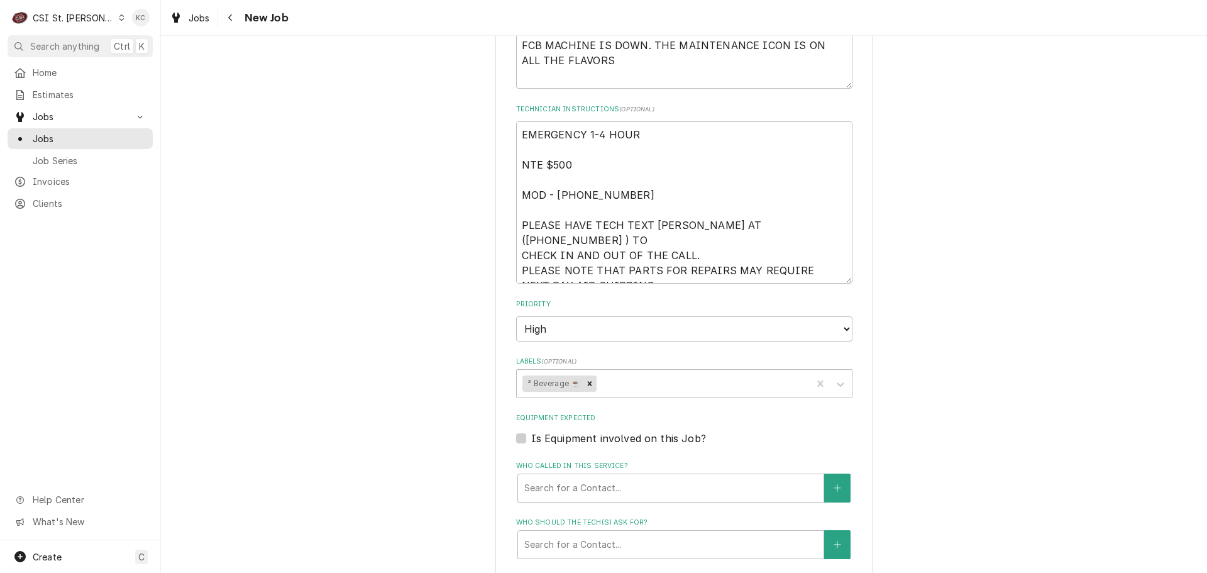
click at [849, 453] on div "Please provide the following information to create a job: Client Details Client…" at bounding box center [684, 143] width 377 height 1801
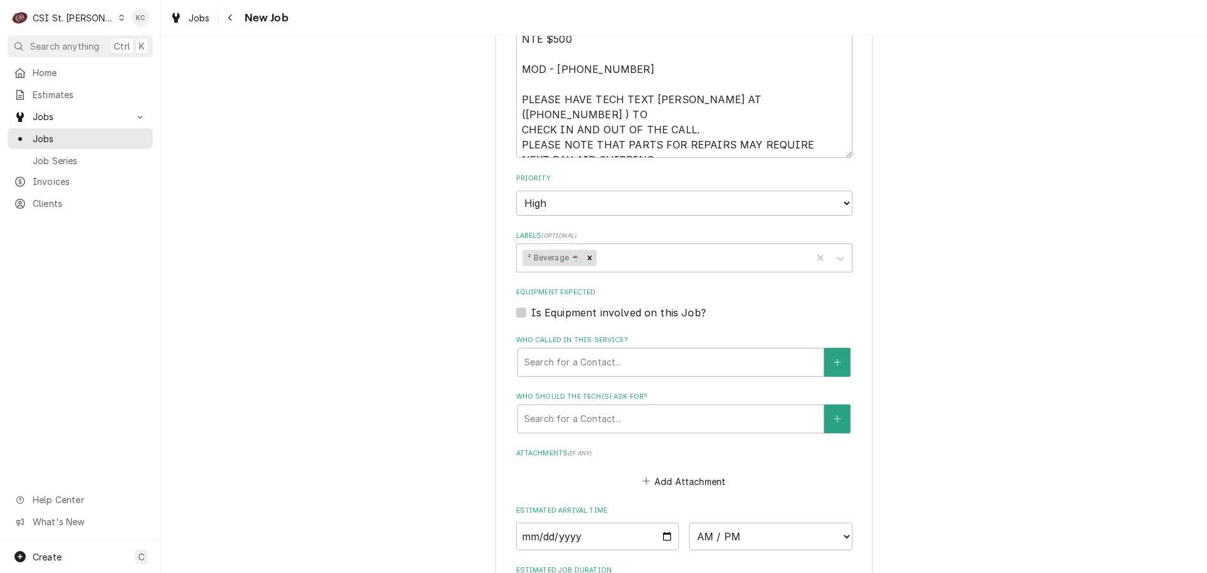
scroll to position [1006, 0]
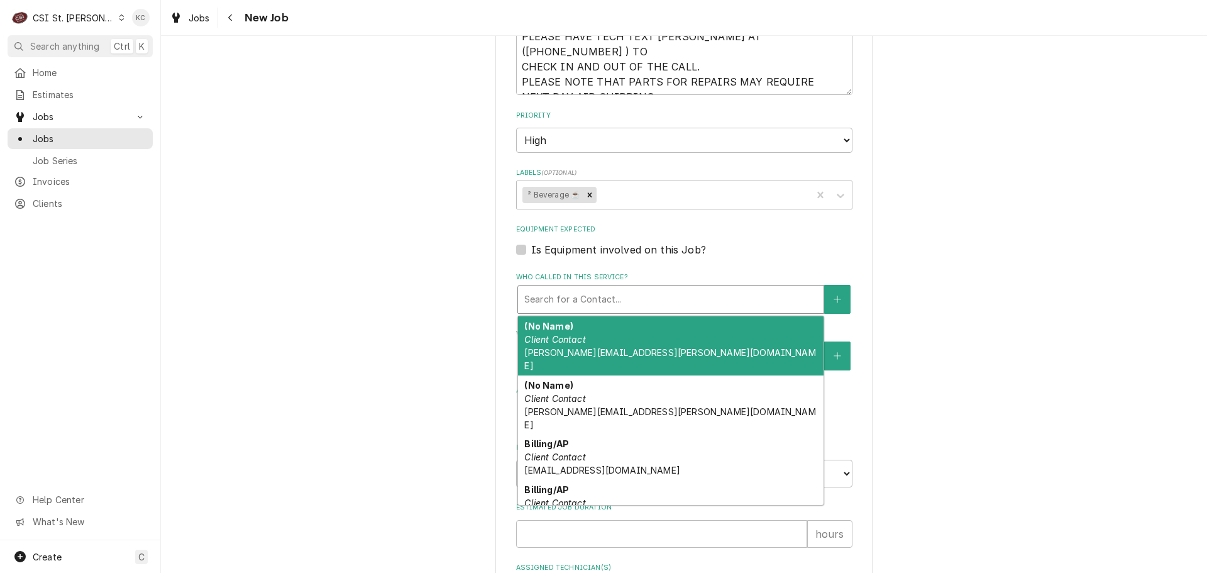
click at [606, 303] on div "Who called in this service?" at bounding box center [670, 299] width 293 height 23
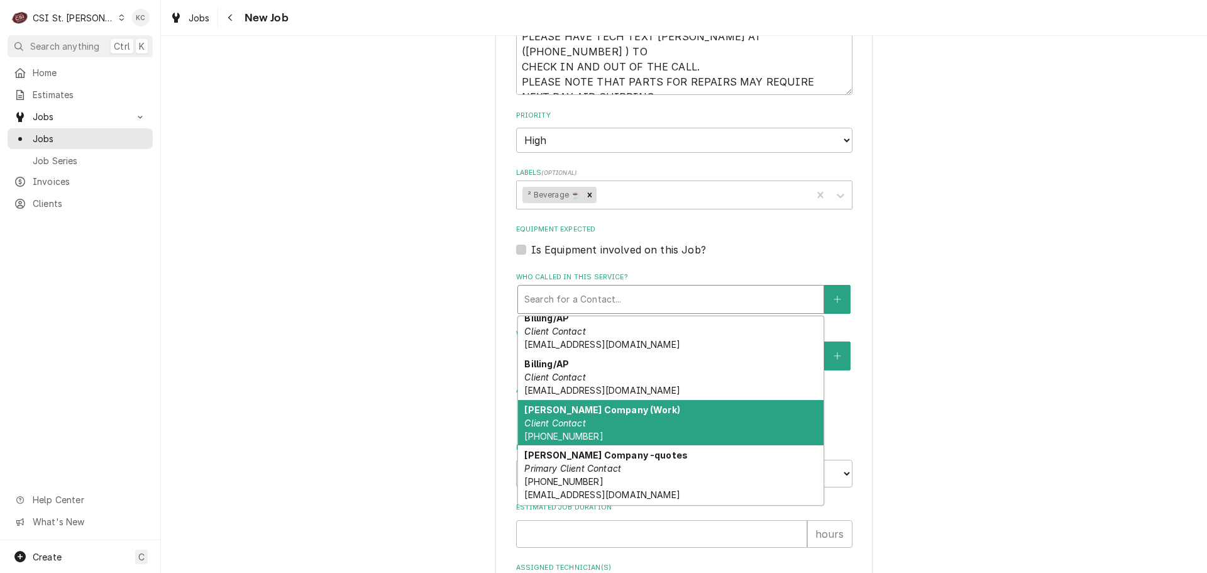
scroll to position [144, 0]
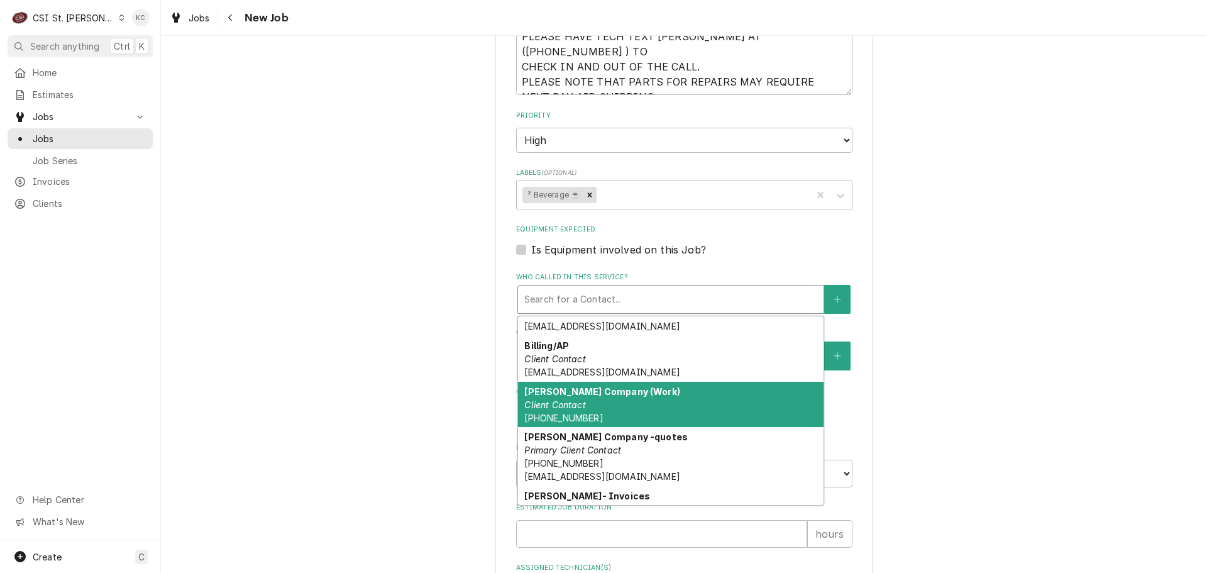
click at [583, 382] on div "[PERSON_NAME] Company (Work) Client Contact [PHONE_NUMBER]" at bounding box center [671, 405] width 306 height 46
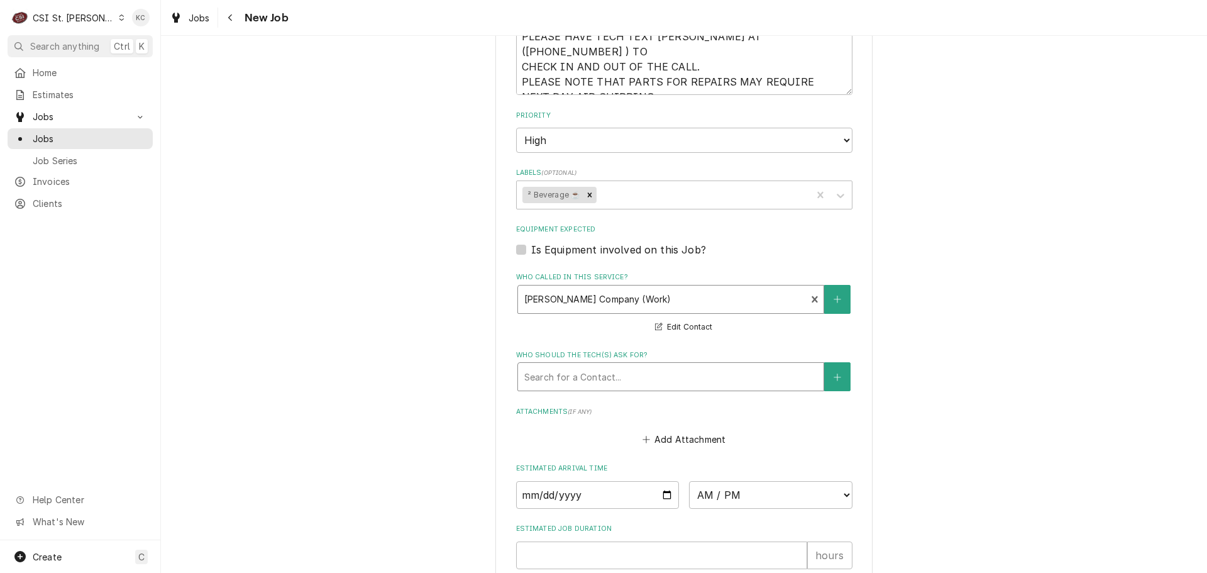
click at [663, 379] on div "Who should the tech(s) ask for?" at bounding box center [670, 376] width 293 height 23
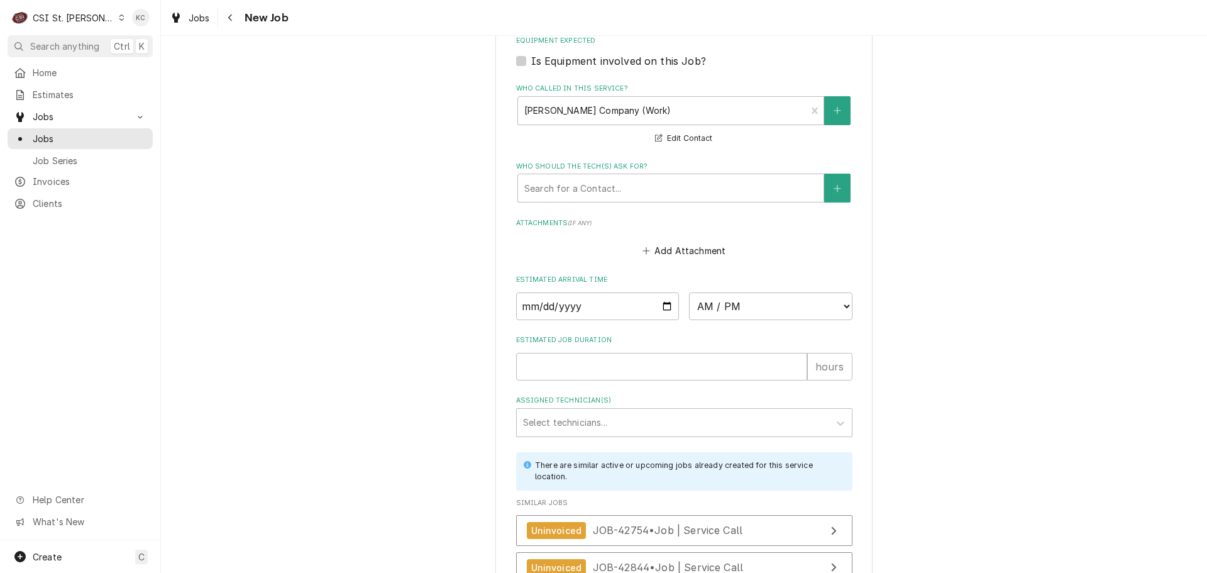
scroll to position [1320, 0]
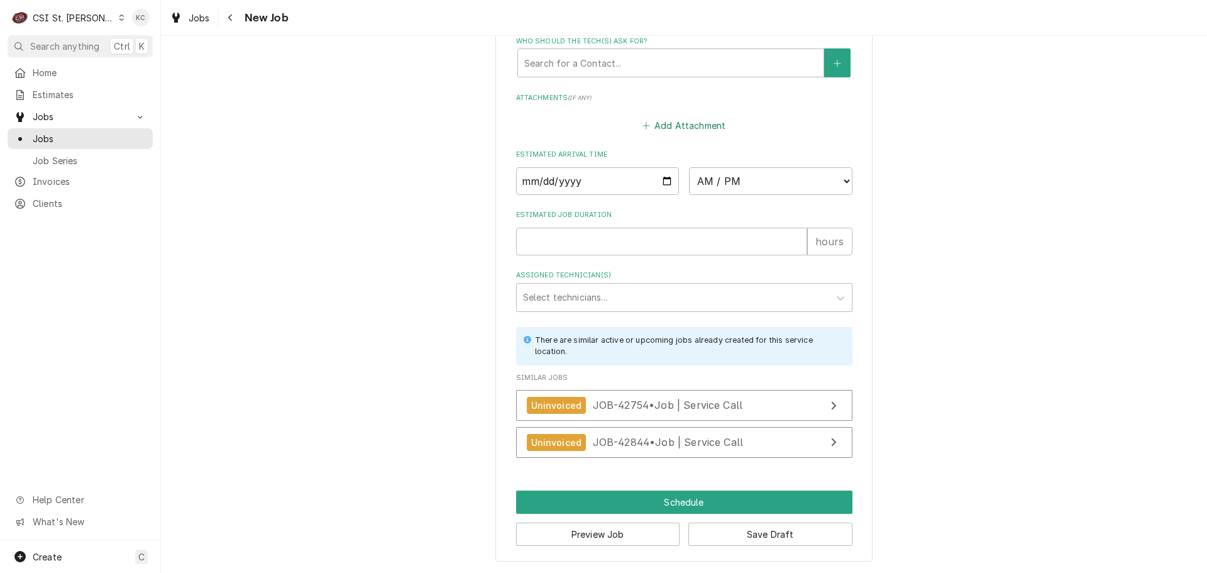
click at [674, 119] on button "Add Attachment" at bounding box center [684, 126] width 88 height 18
type textarea "x"
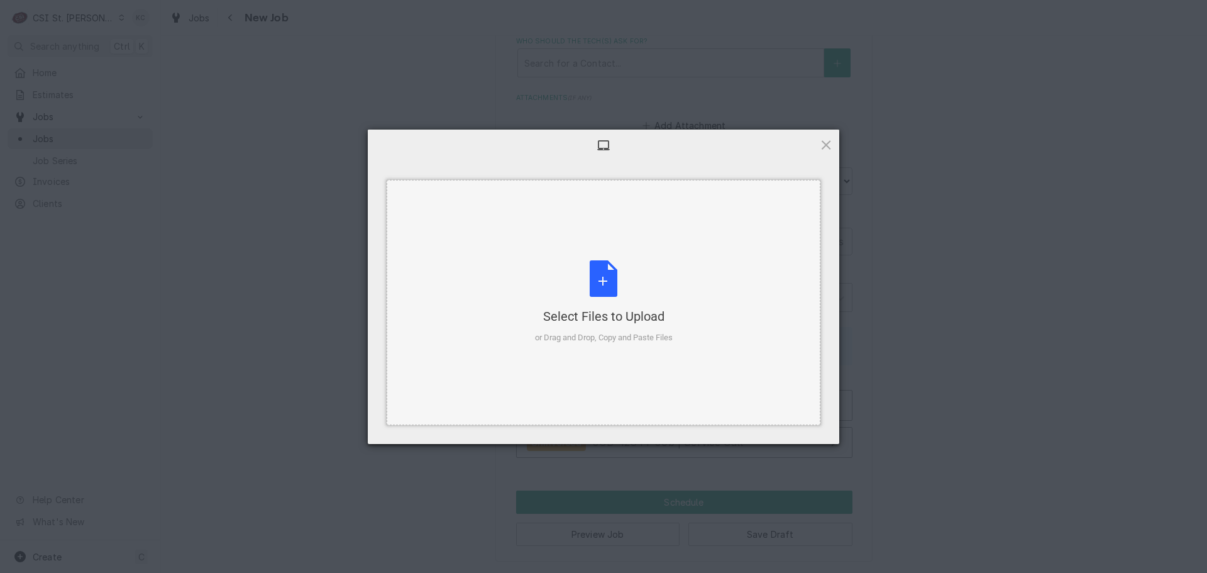
click at [605, 291] on div "Select Files to Upload or Drag and Drop, Copy and Paste Files" at bounding box center [604, 302] width 138 height 84
click at [603, 277] on div "Select Files to Upload or Drag and Drop, Copy and Paste Files" at bounding box center [604, 302] width 138 height 84
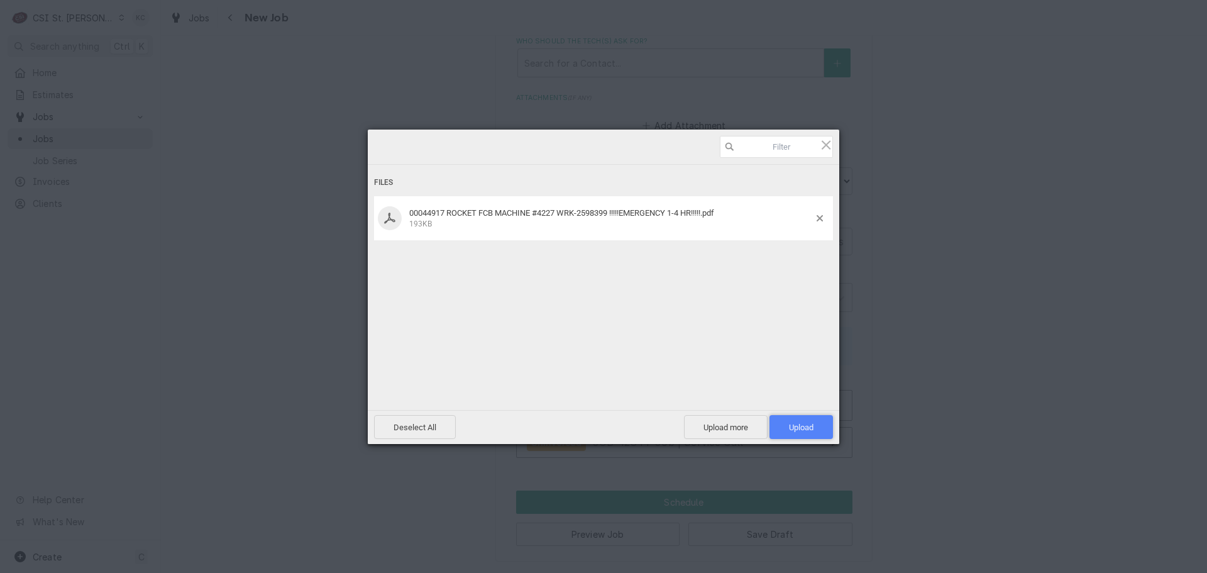
click at [823, 424] on span "Upload 1" at bounding box center [802, 427] width 64 height 24
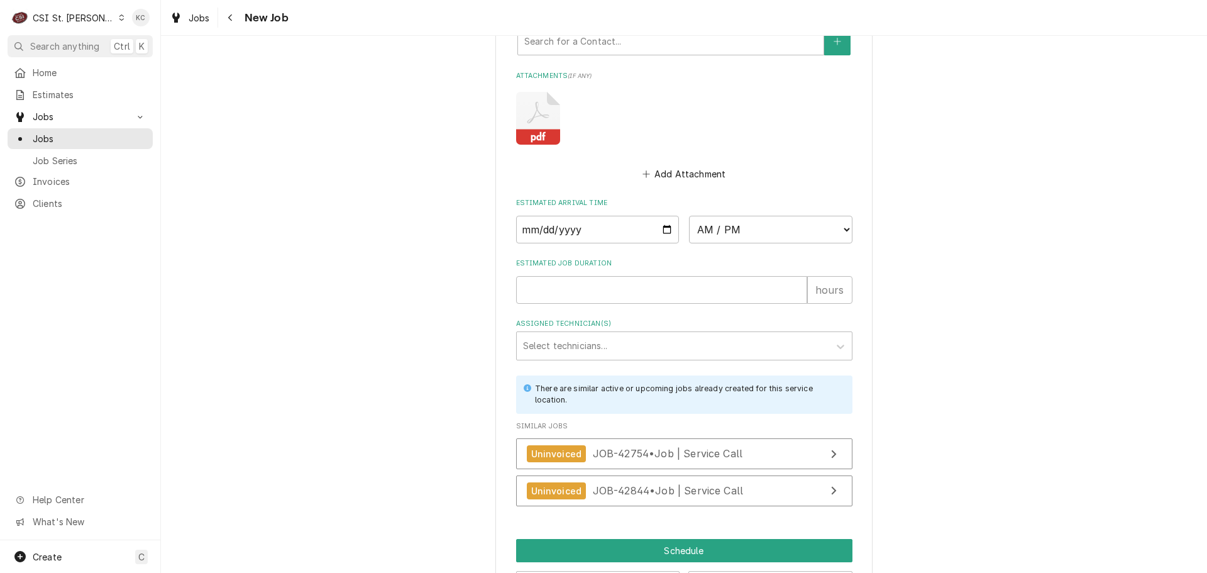
scroll to position [1390, 0]
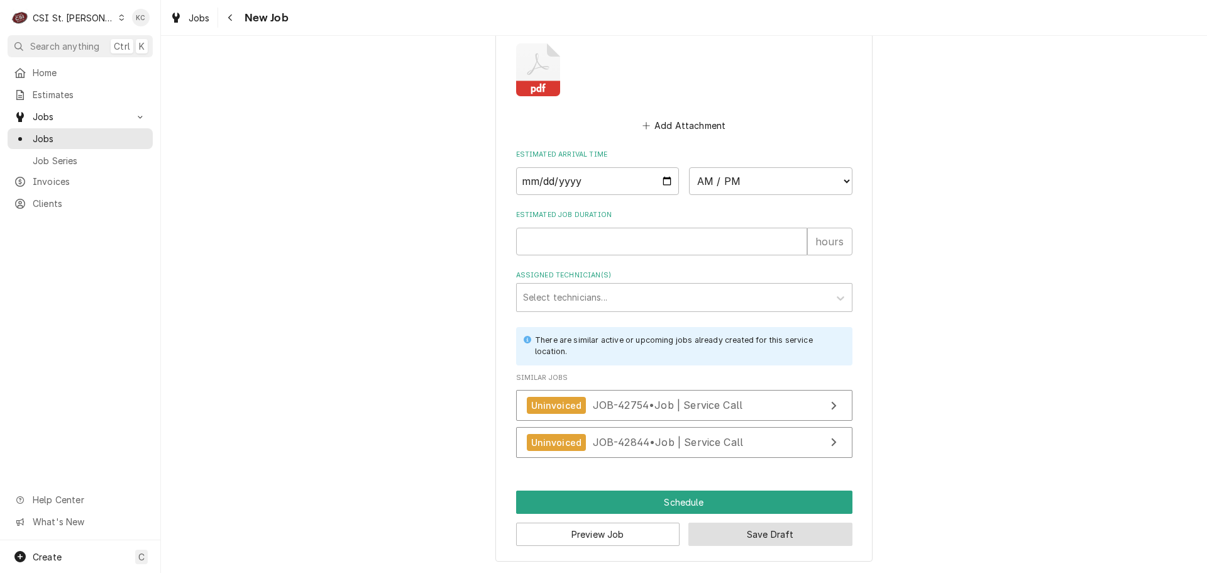
click at [808, 534] on button "Save Draft" at bounding box center [771, 534] width 164 height 23
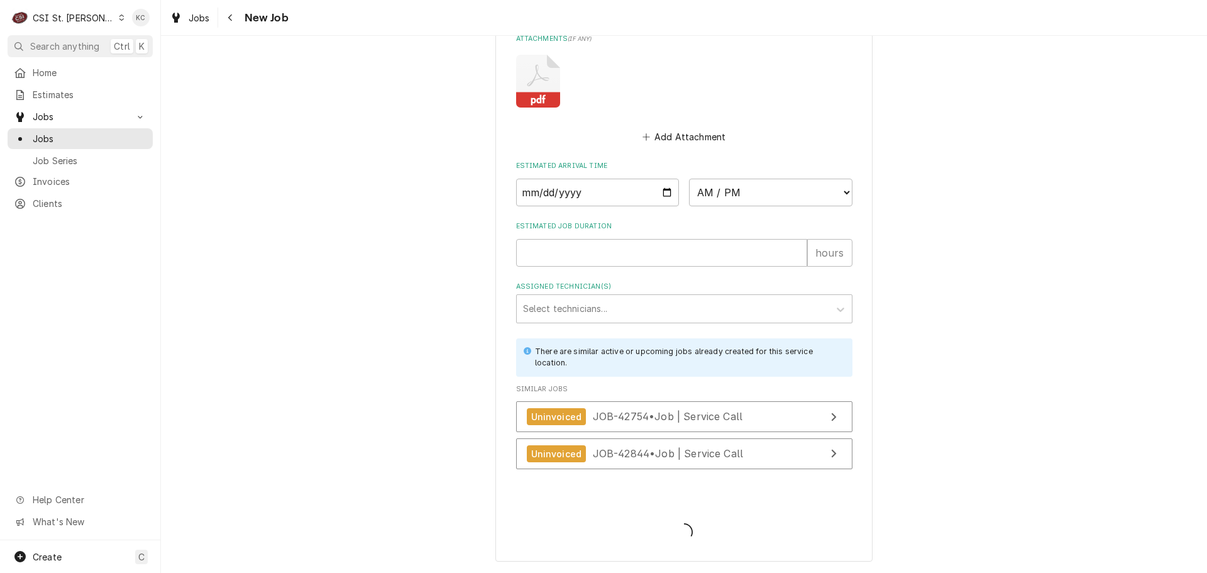
type textarea "x"
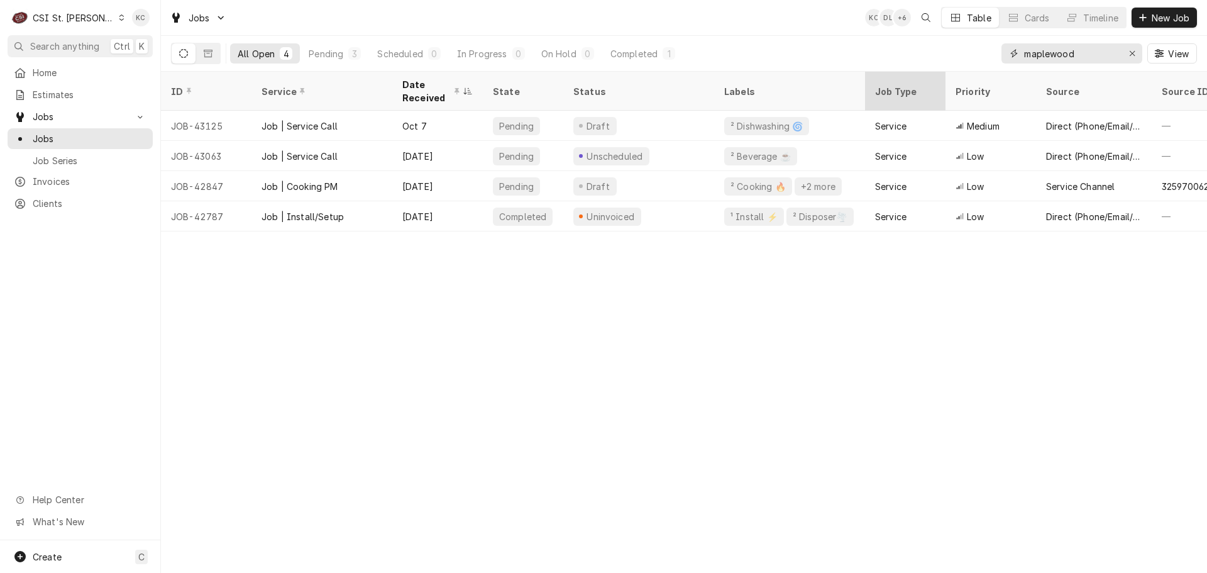
drag, startPoint x: 1087, startPoint y: 55, endPoint x: 940, endPoint y: 72, distance: 147.5
click at [940, 72] on div "Jobs KC DL + 6 Table Cards Timeline New Job All Open 4 Pending 3 Scheduled 0 In…" at bounding box center [684, 286] width 1046 height 573
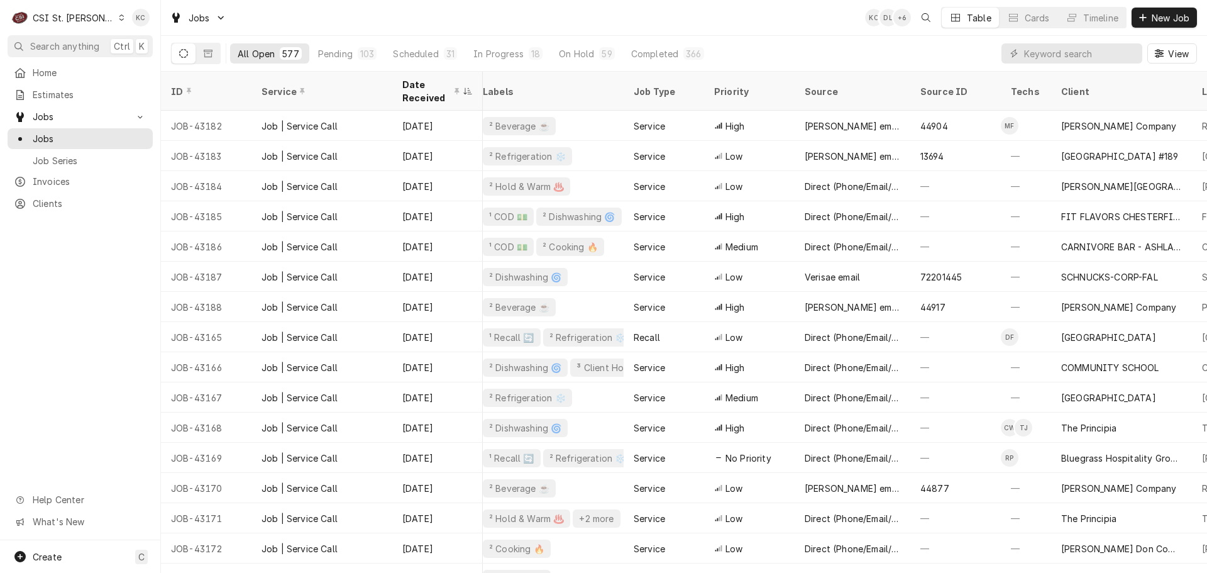
scroll to position [0, 338]
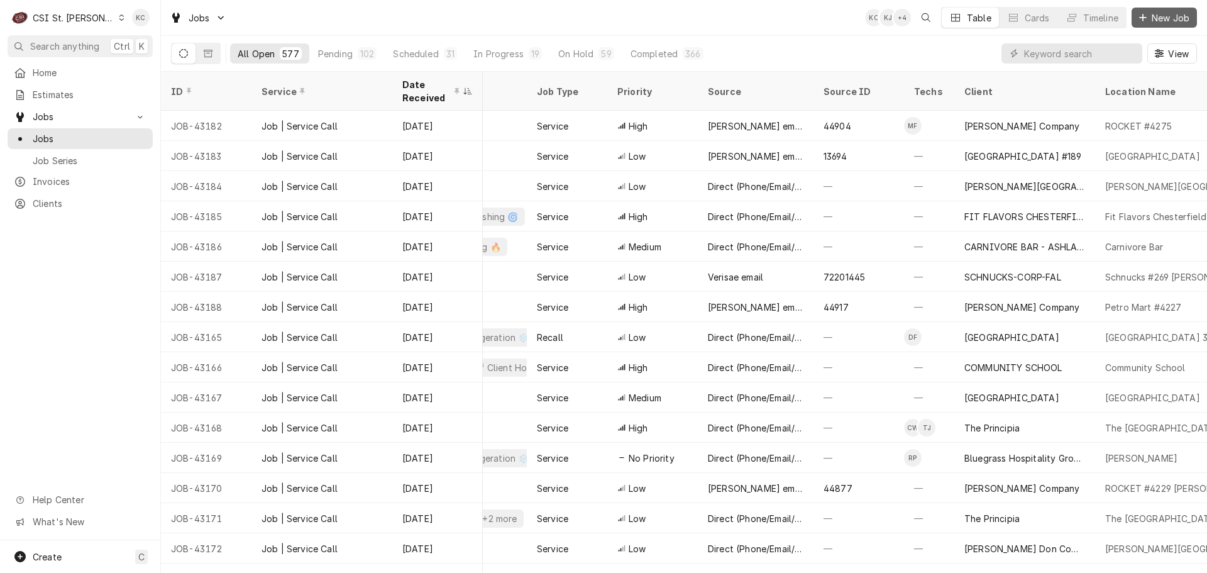
click at [1146, 18] on icon "Dynamic Content Wrapper" at bounding box center [1143, 17] width 7 height 7
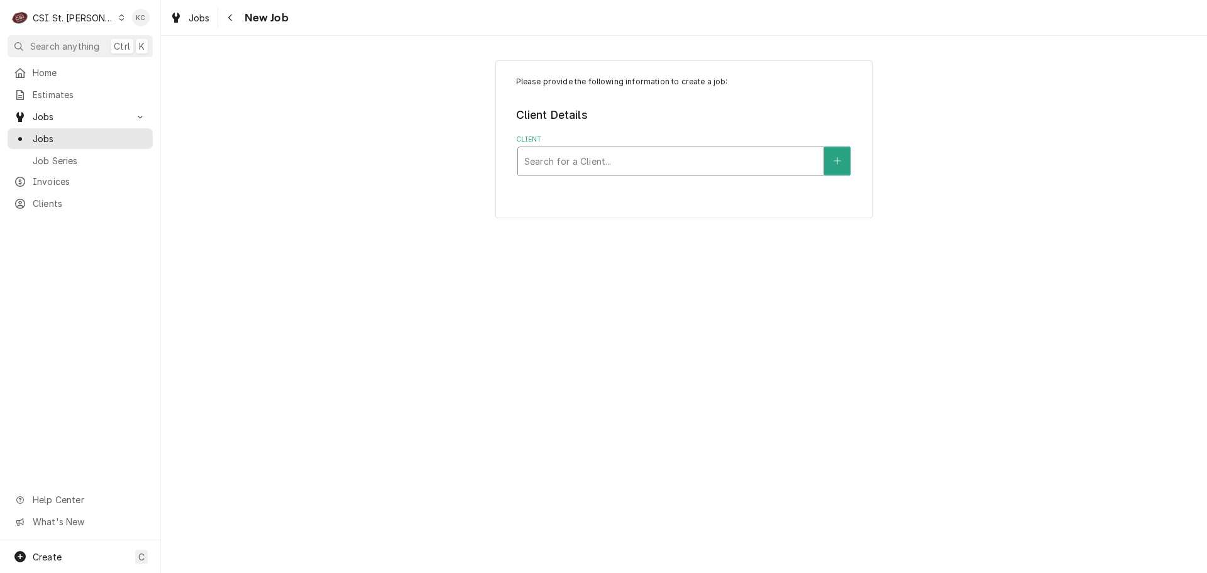
click at [691, 156] on div "Client" at bounding box center [670, 161] width 293 height 23
